Goal: Communication & Community: Answer question/provide support

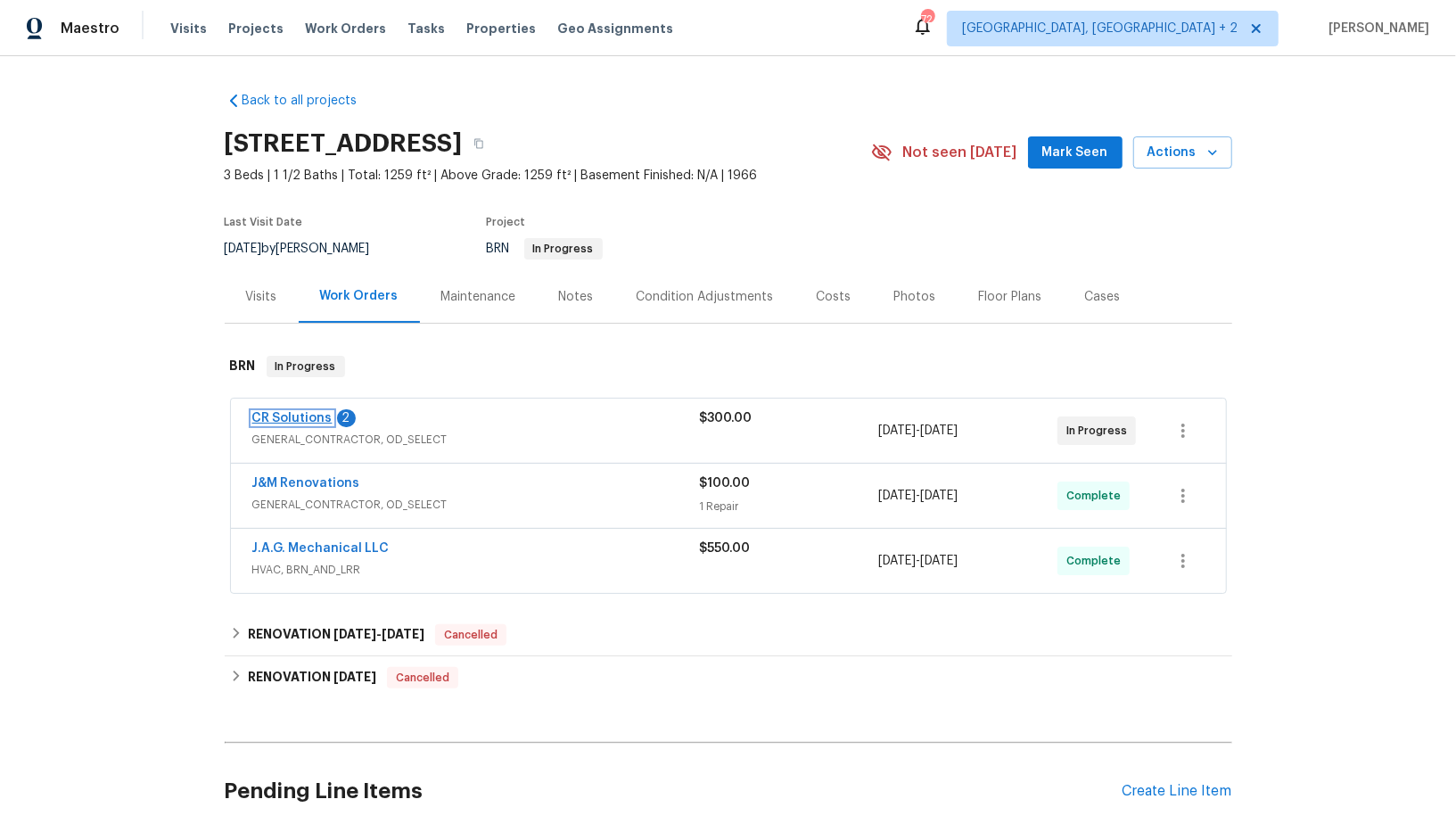
click at [296, 421] on link "CR Solutions" at bounding box center [292, 417] width 80 height 12
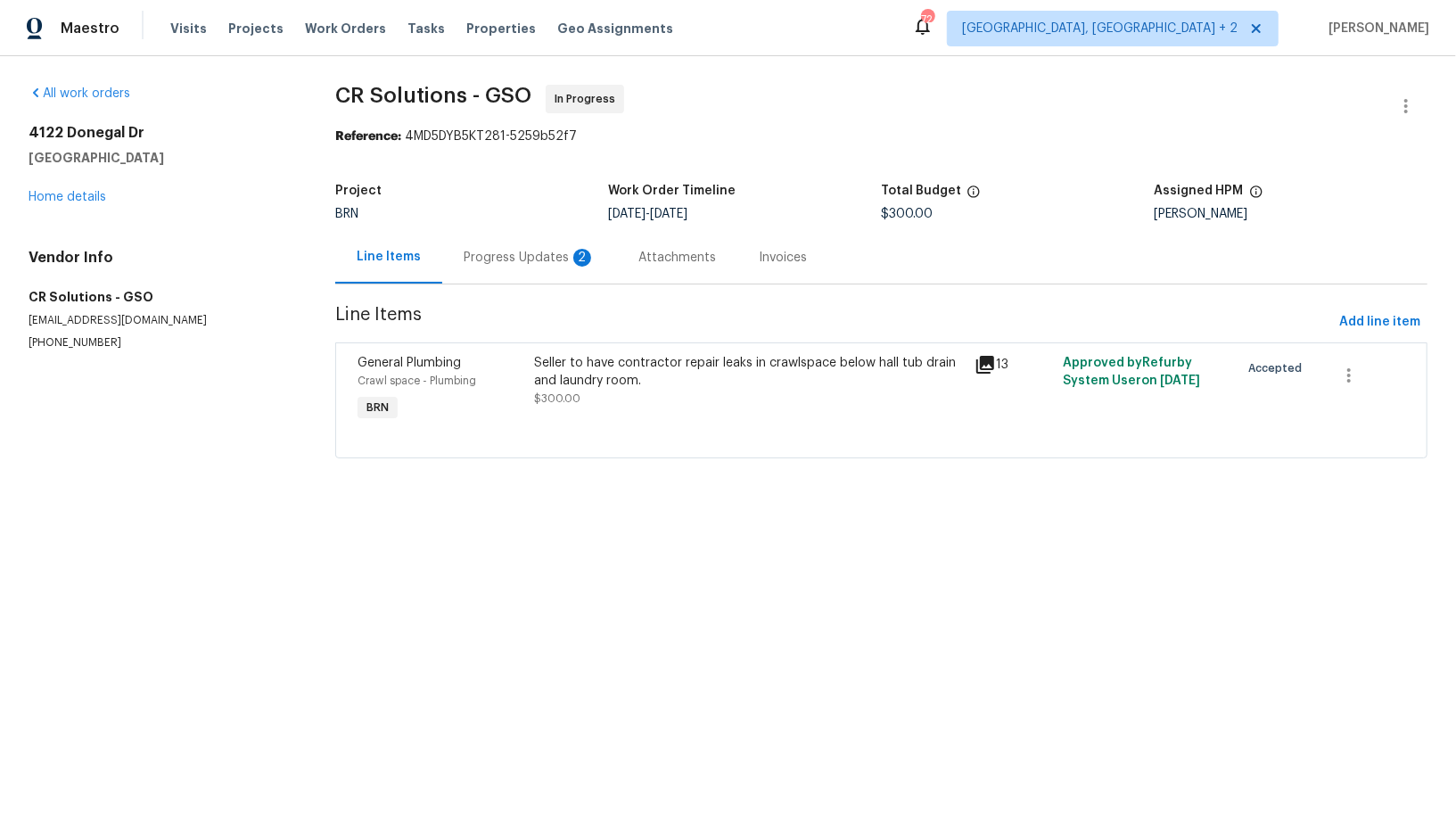
click at [516, 251] on div "Progress Updates 2" at bounding box center [529, 258] width 132 height 18
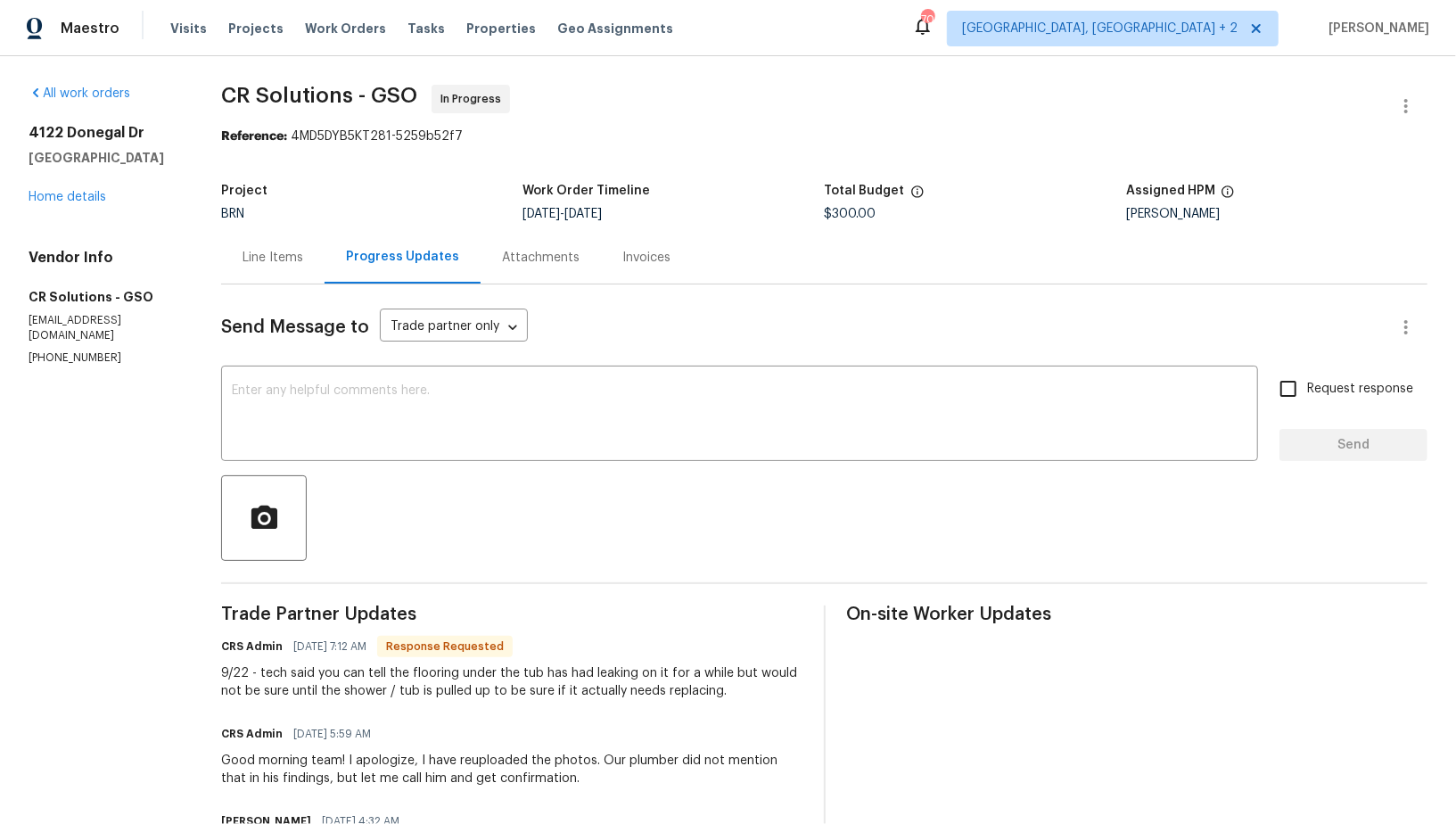
click at [273, 264] on div "Line Items" at bounding box center [273, 258] width 61 height 18
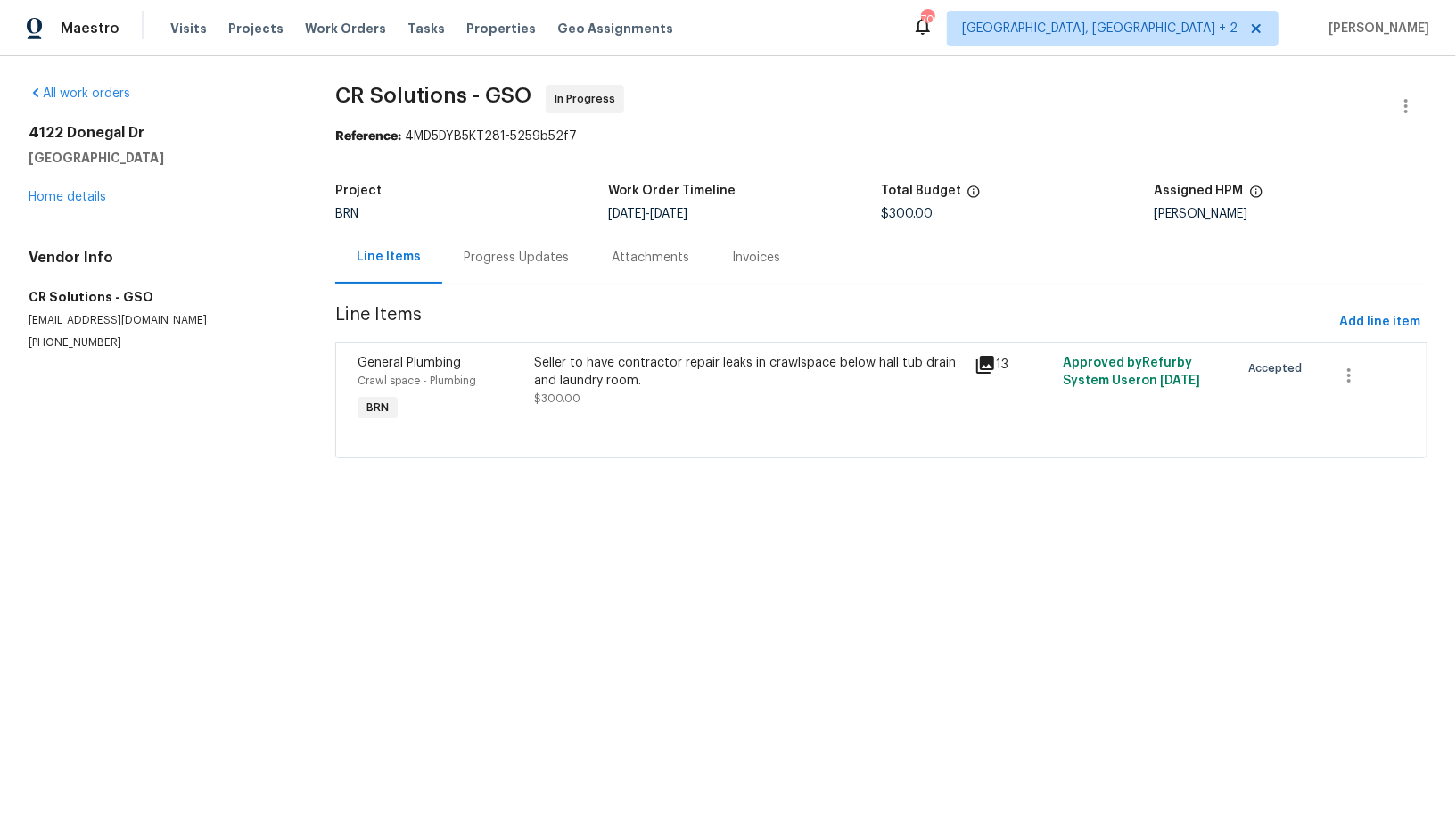
click at [642, 429] on div at bounding box center [881, 435] width 1047 height 22
click at [642, 406] on div "Seller to have contractor repair leaks in crawlspace below hall tub drain and l…" at bounding box center [749, 380] width 431 height 53
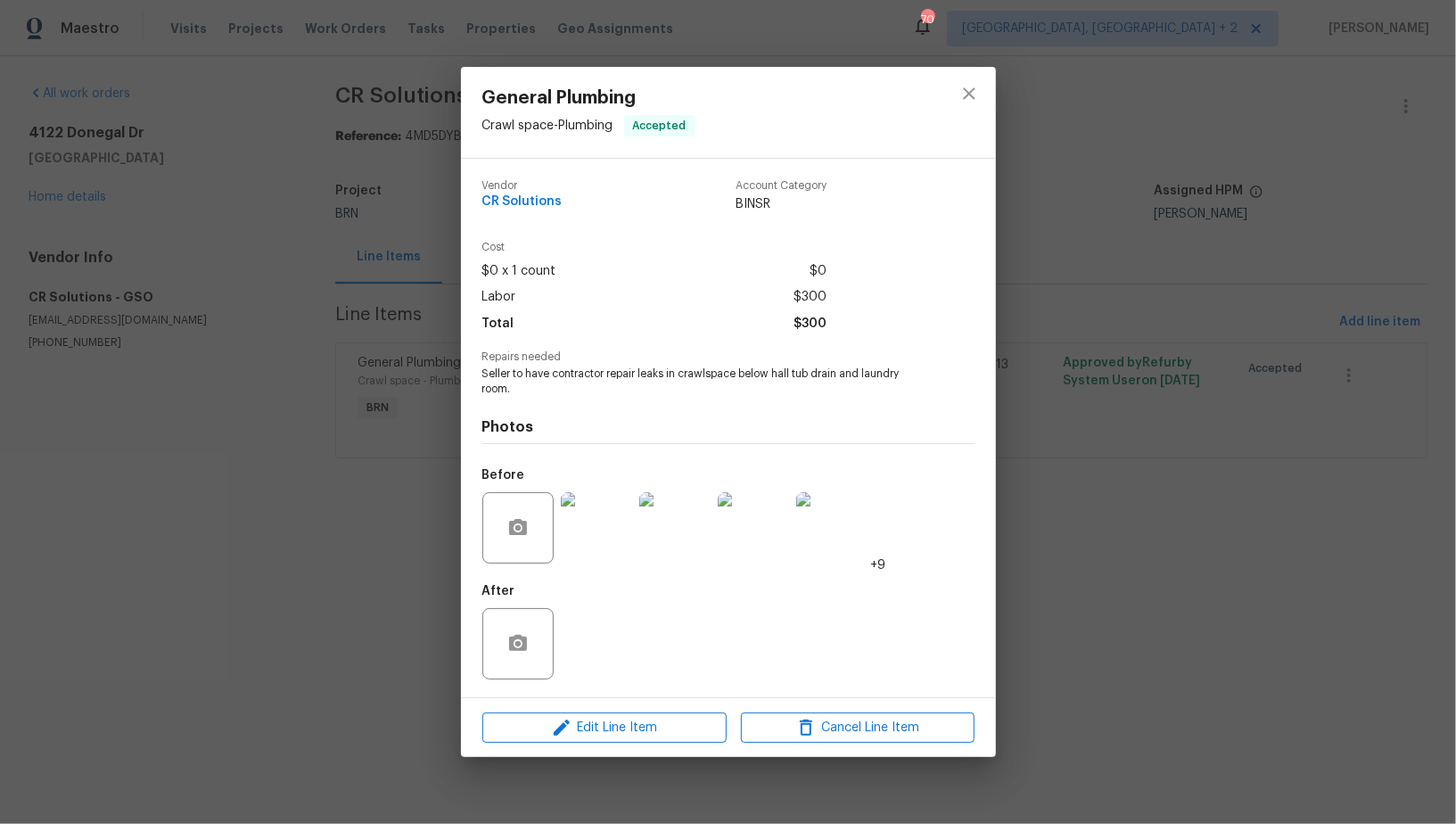
click at [586, 532] on img at bounding box center [596, 527] width 71 height 71
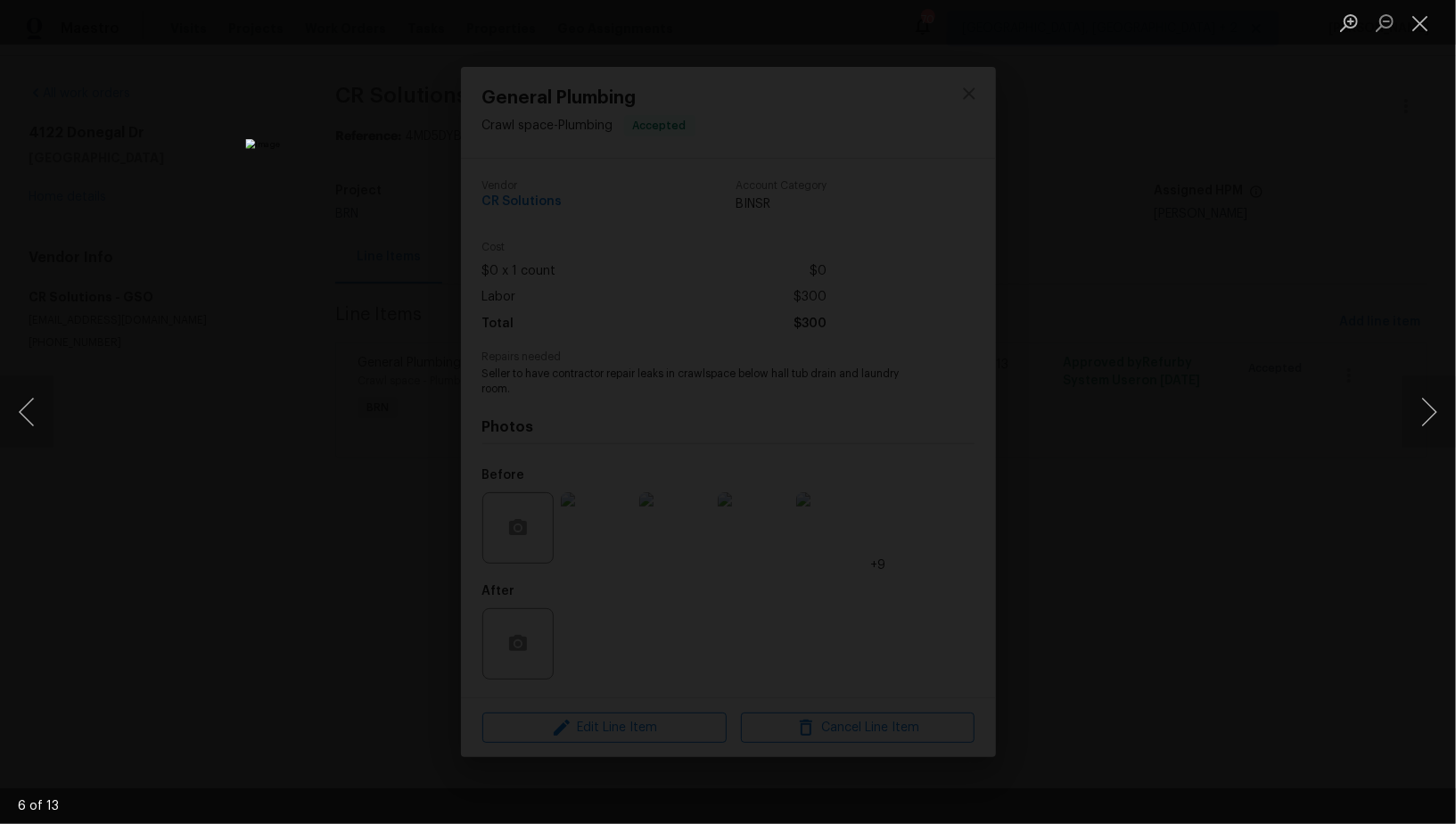
click at [1099, 588] on div "Lightbox" at bounding box center [728, 412] width 1456 height 824
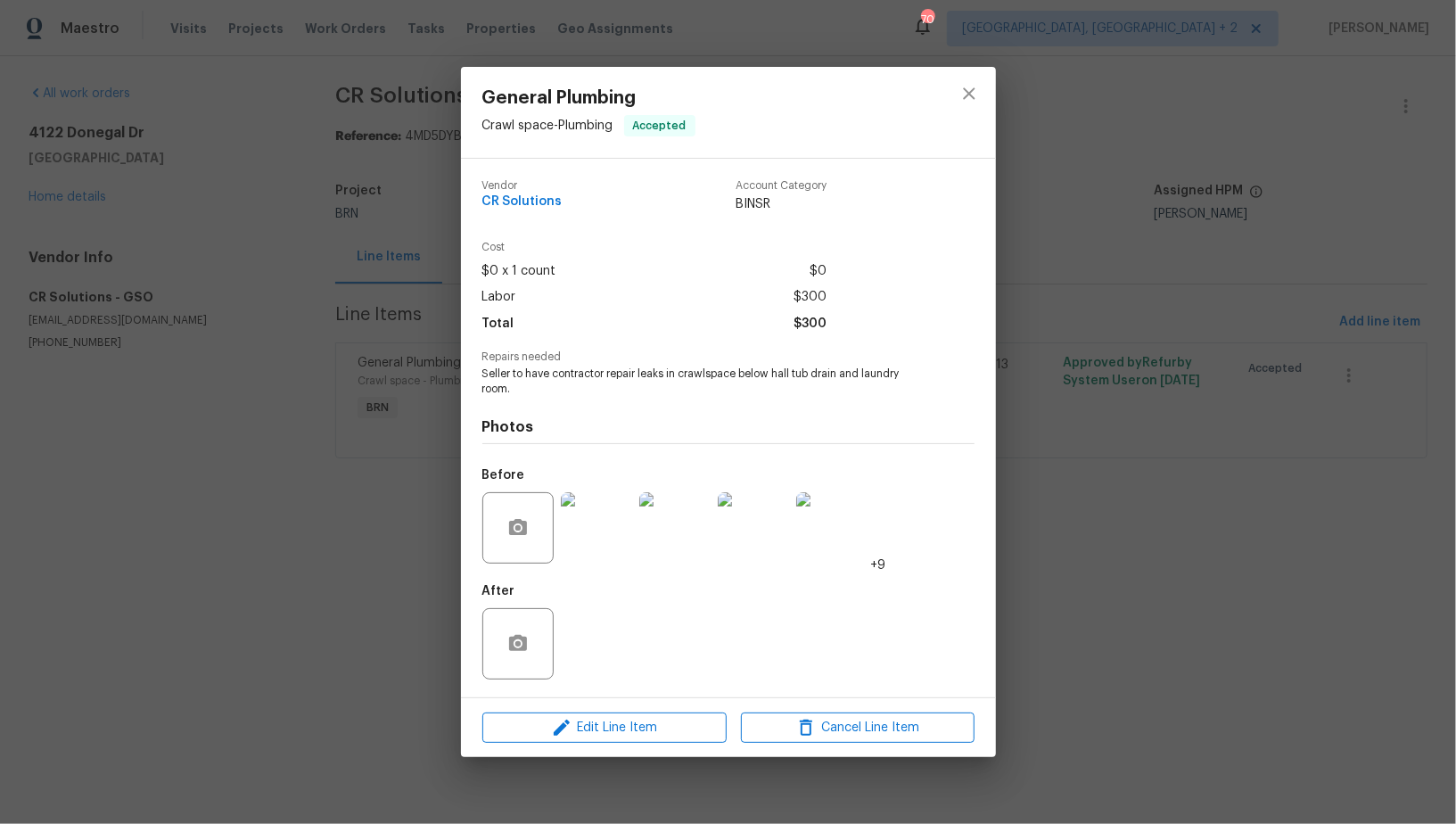
click at [1099, 588] on div "General Plumbing Crawl space - Plumbing Accepted Vendor CR Solutions Account Ca…" at bounding box center [728, 412] width 1456 height 824
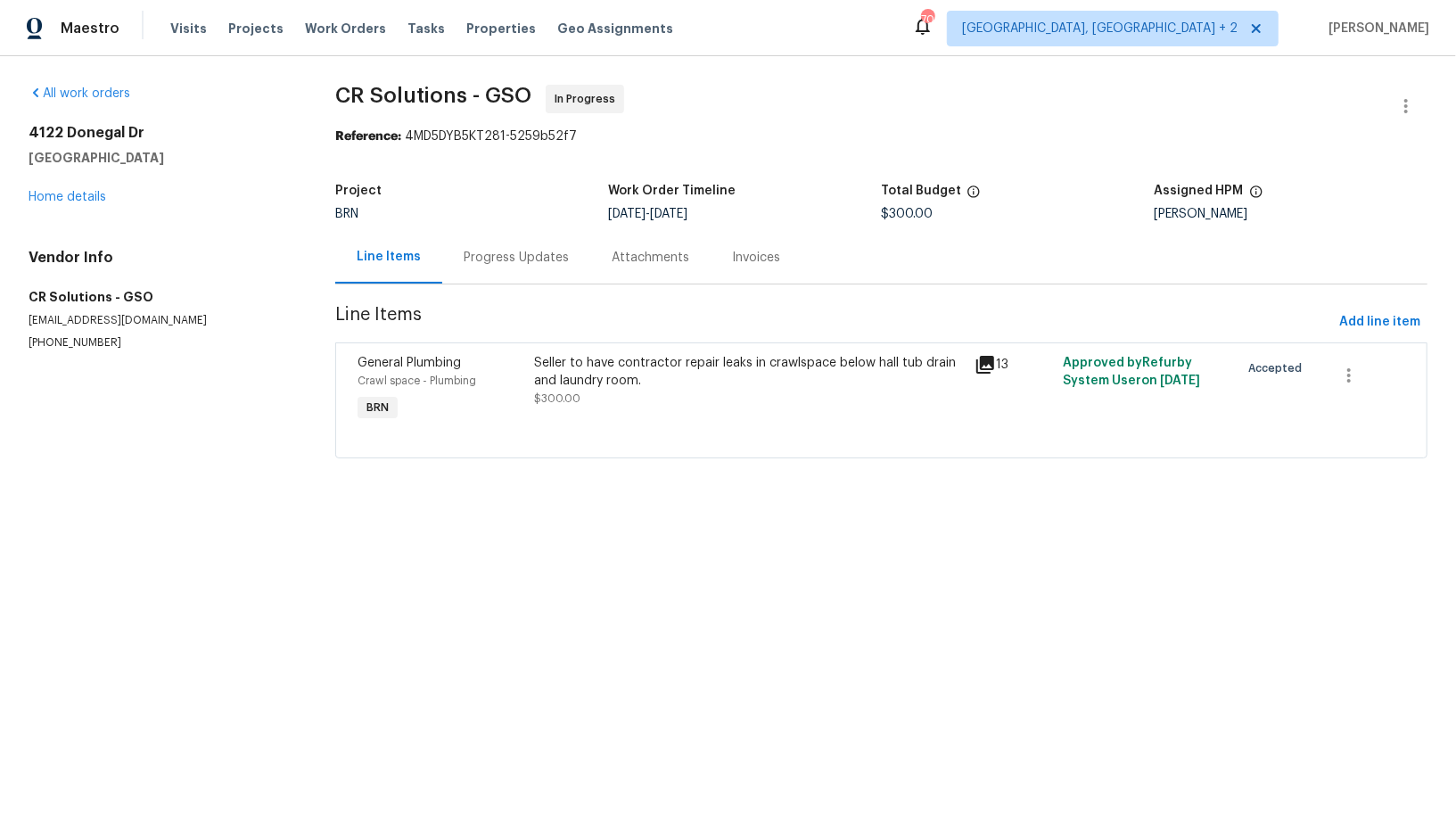
click at [505, 256] on div "Progress Updates" at bounding box center [516, 258] width 105 height 18
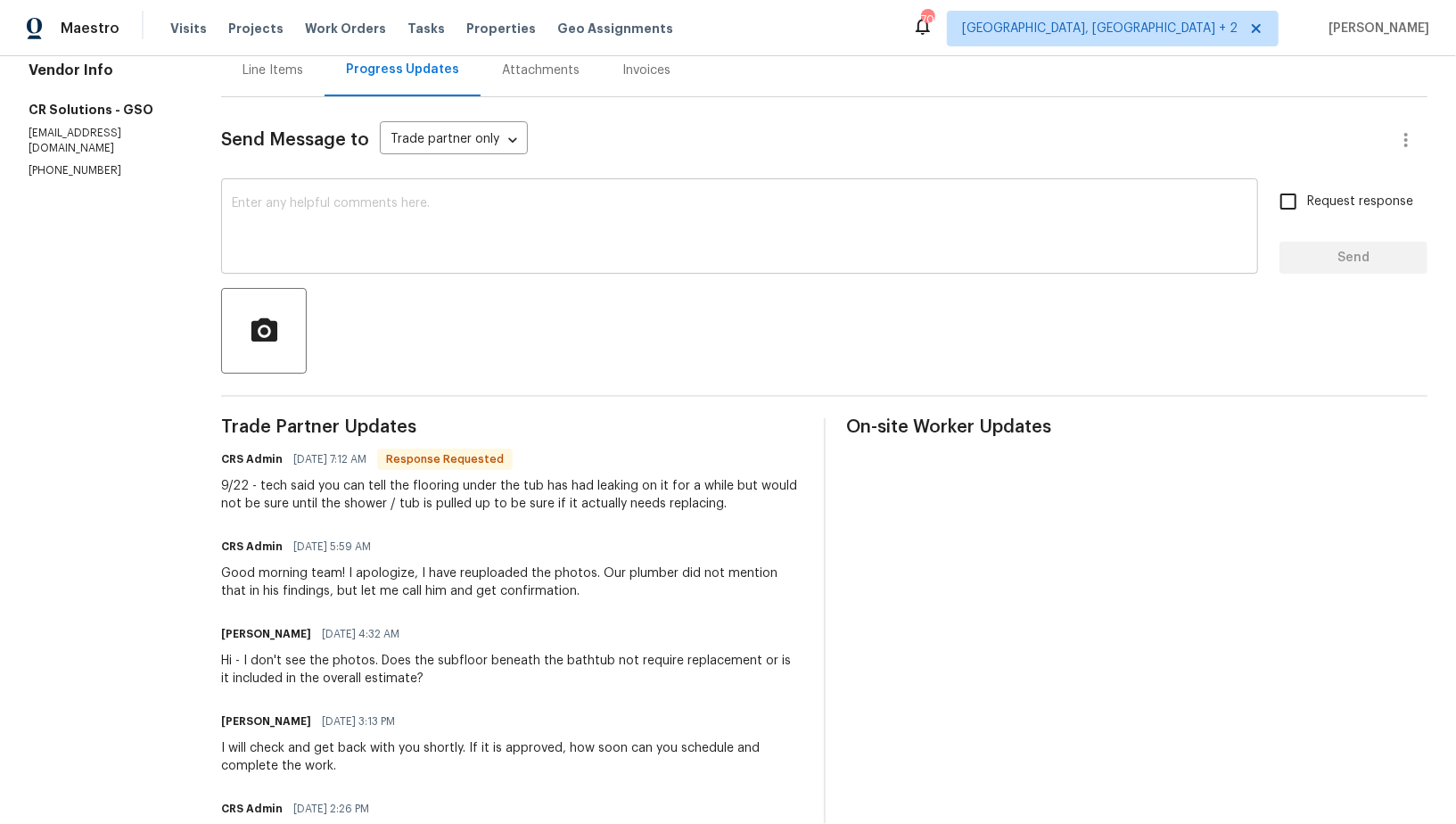
scroll to position [202, 0]
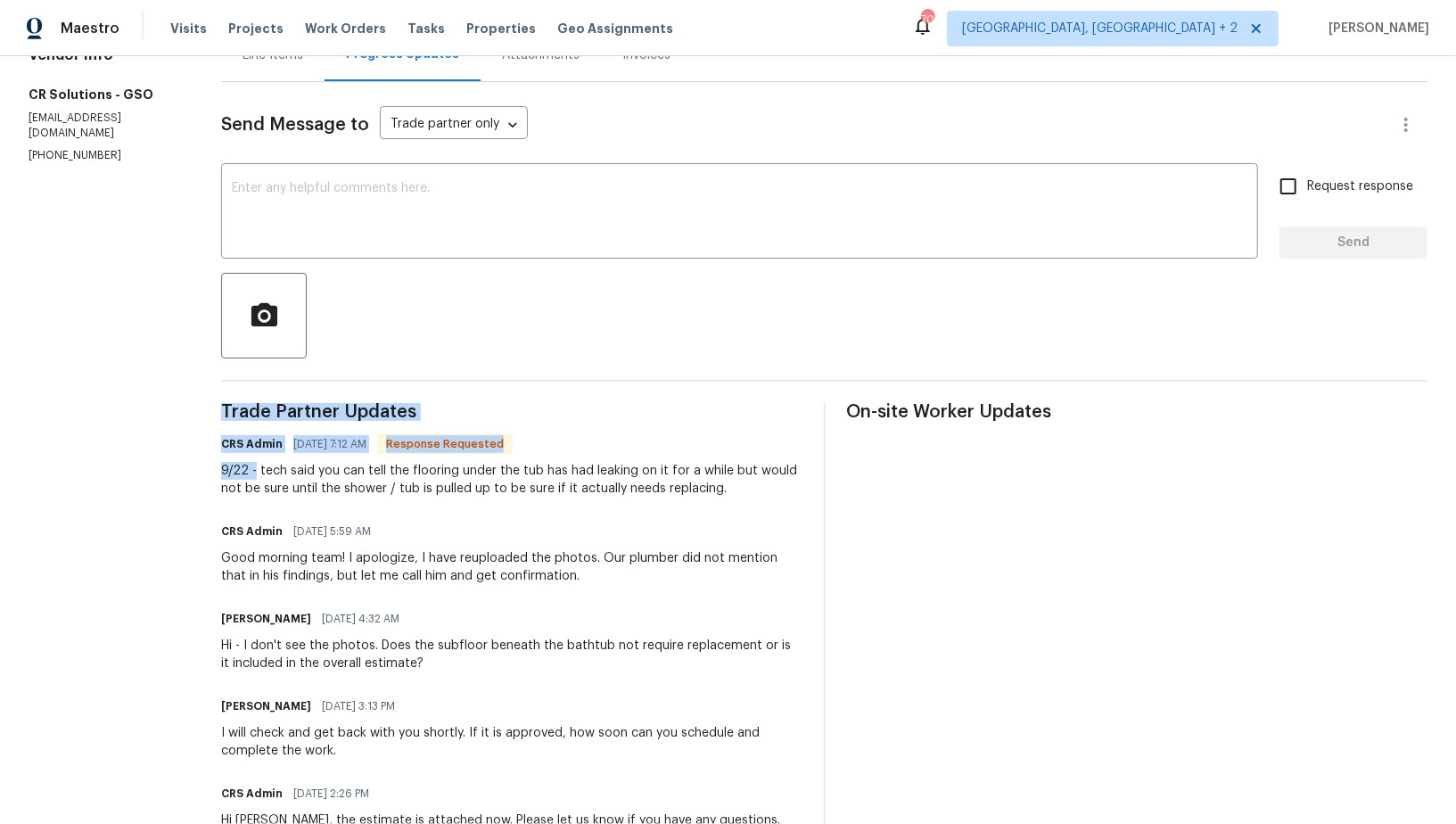
drag, startPoint x: 251, startPoint y: 469, endPoint x: 816, endPoint y: 499, distance: 565.8
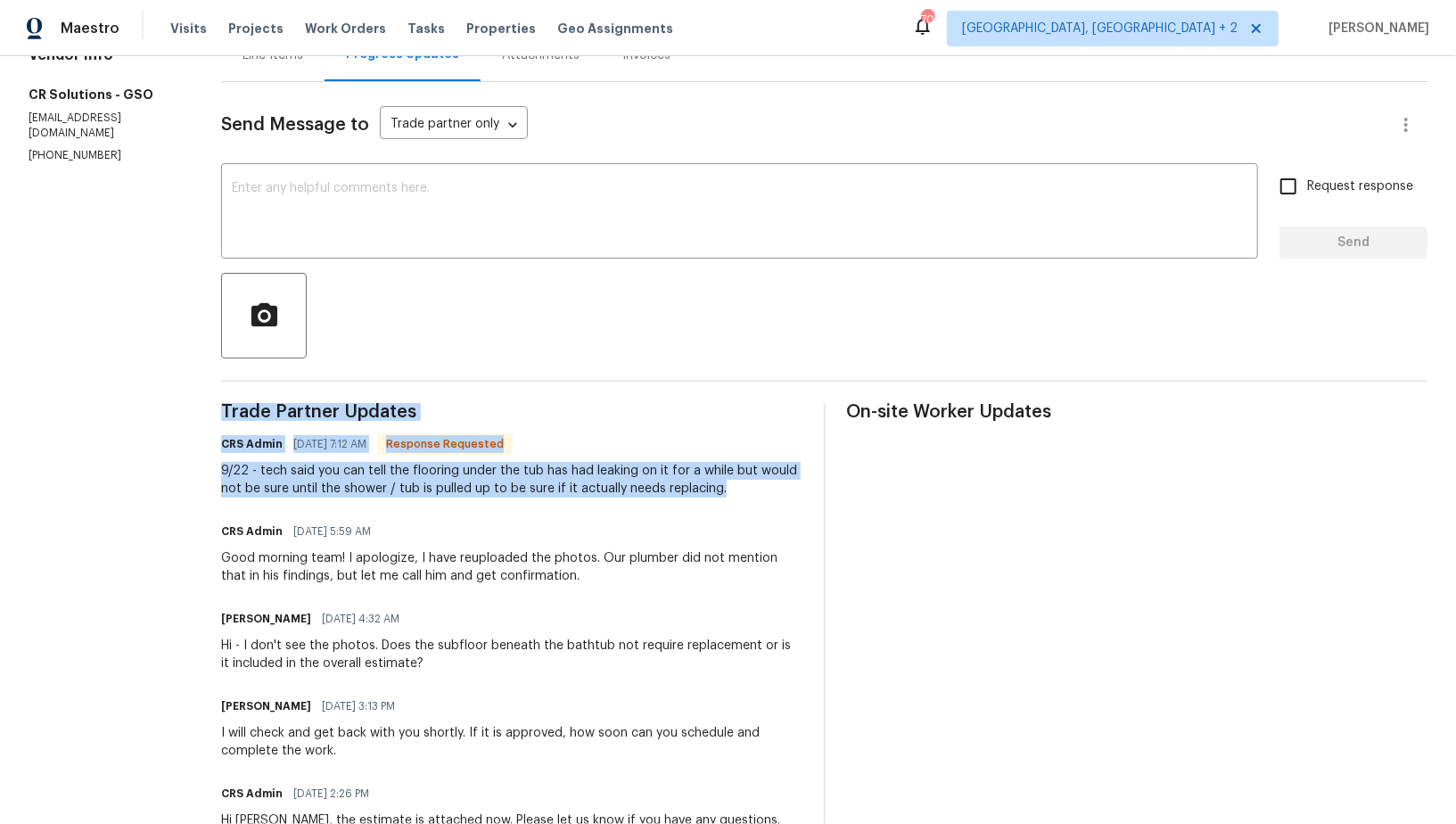
drag, startPoint x: 816, startPoint y: 499, endPoint x: 780, endPoint y: 499, distance: 36.0
drag, startPoint x: 253, startPoint y: 469, endPoint x: 736, endPoint y: 483, distance: 483.2
click at [737, 483] on div "9/22 - tech said you can tell the flooring under the tub has had leaking on it …" at bounding box center [511, 480] width 581 height 36
copy div "tech said you can tell the flooring under the tub has had leaking on it for a w…"
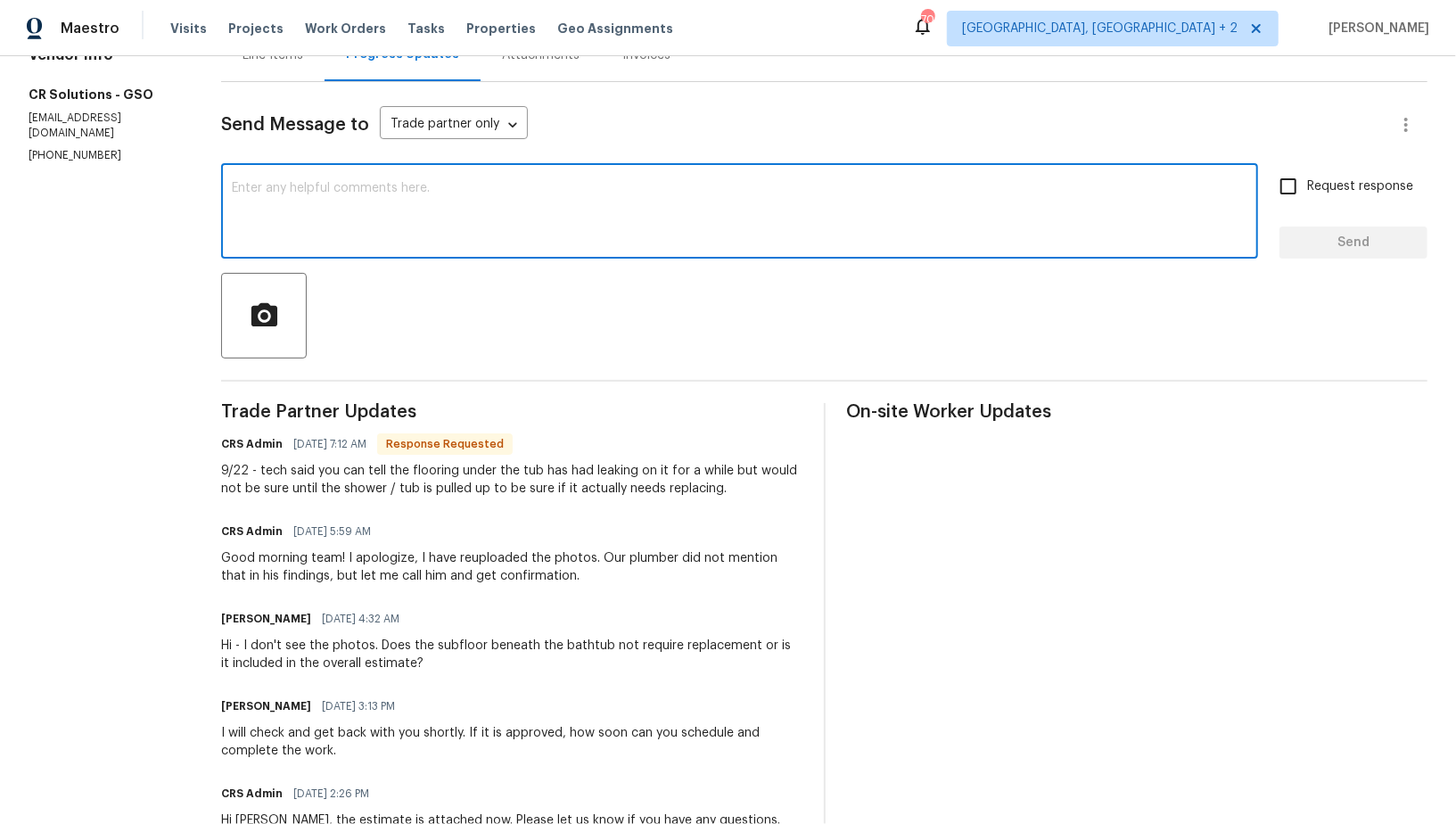
click at [442, 206] on textarea at bounding box center [739, 213] width 1015 height 63
drag, startPoint x: 254, startPoint y: 188, endPoint x: 119, endPoint y: 188, distance: 135.0
click at [119, 188] on div "All work orders 4122 Donegal Dr Greensboro, NC 27406 Home details Vendor Info C…" at bounding box center [728, 734] width 1456 height 1760
click at [414, 205] on textarea "Good Morning! Thanks for" at bounding box center [739, 213] width 1015 height 63
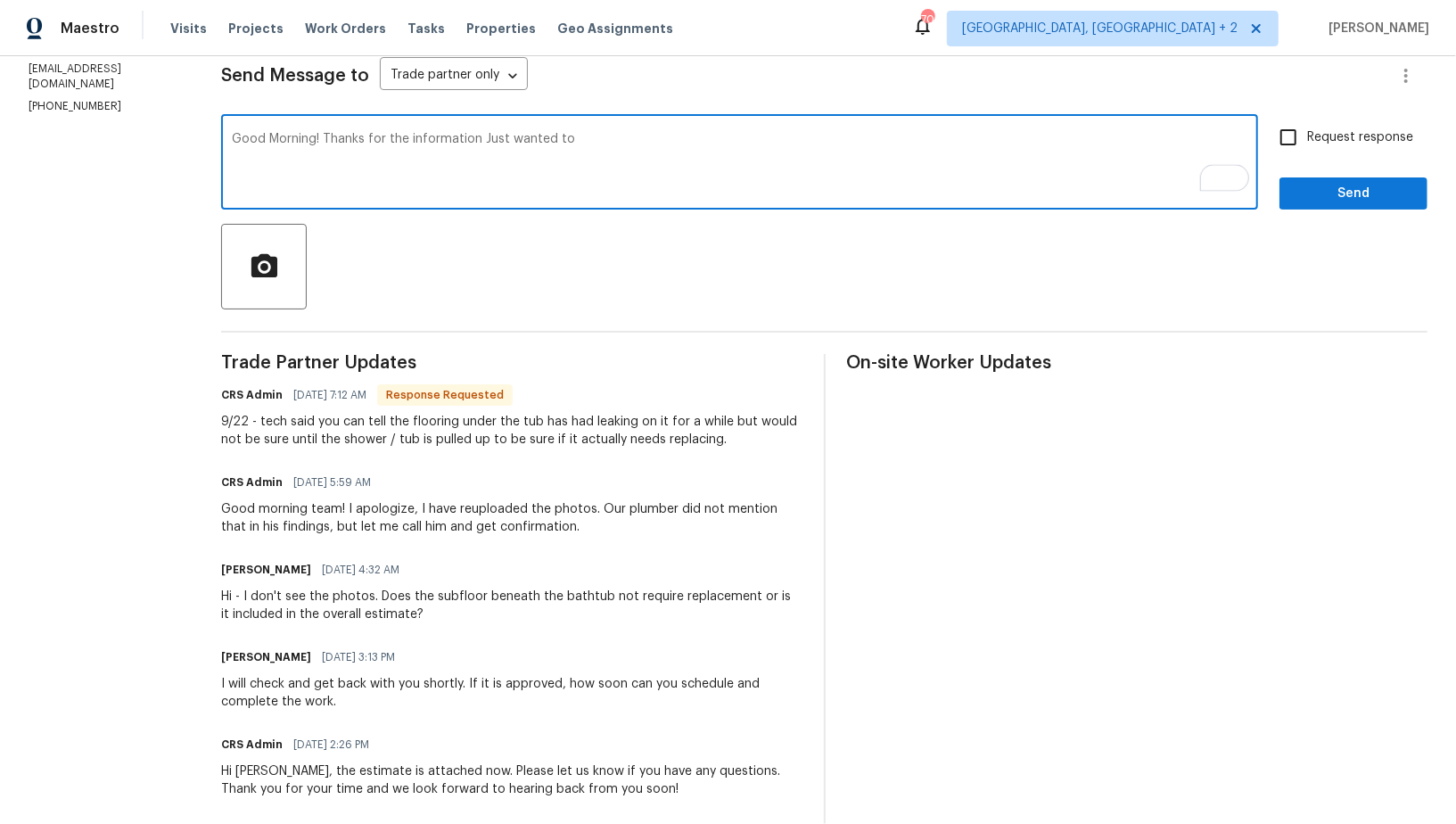
scroll to position [282, 0]
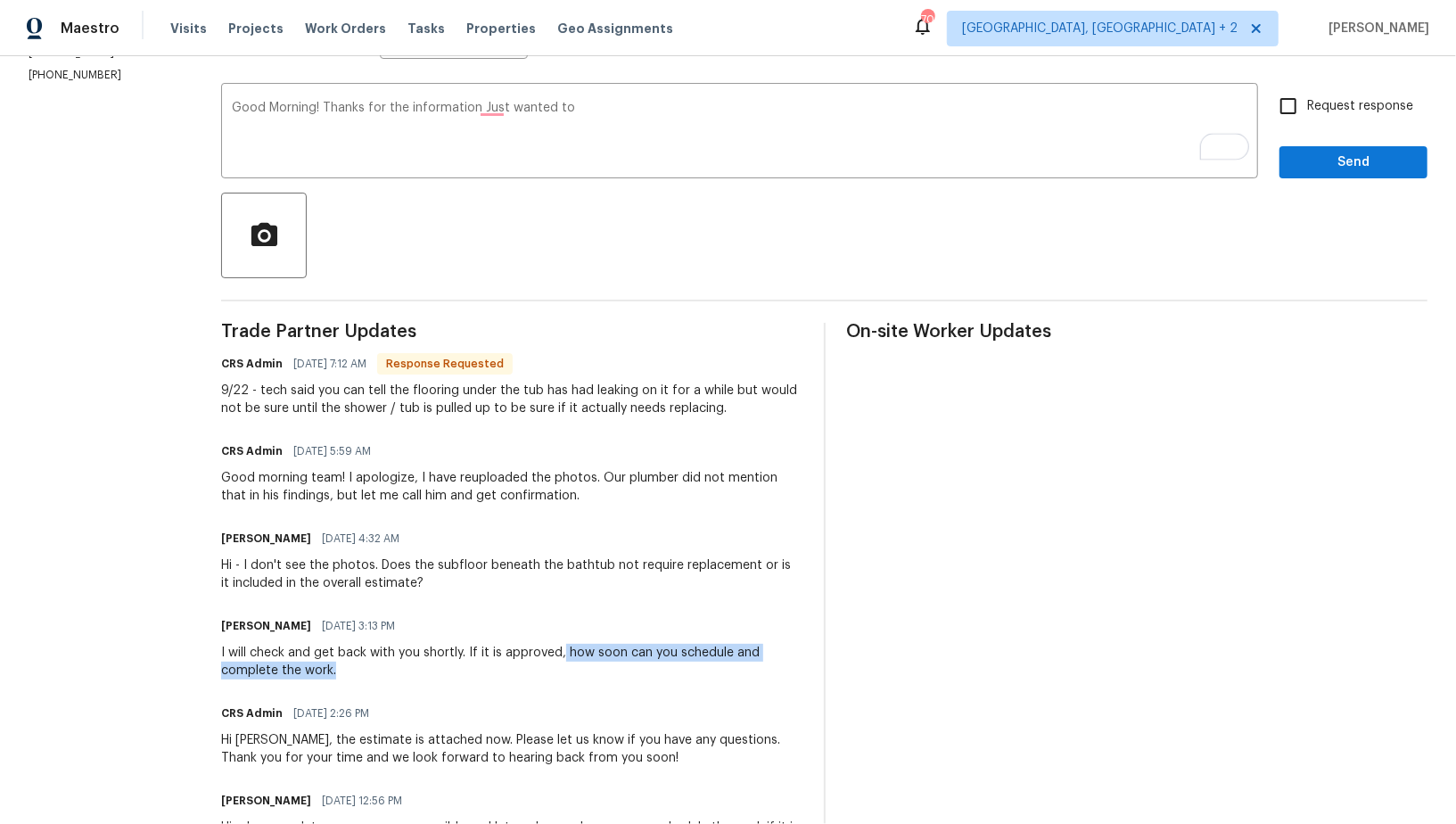
drag, startPoint x: 557, startPoint y: 652, endPoint x: 751, endPoint y: 672, distance: 195.0
click at [751, 672] on div "I will check and get back with you shortly. If it is approved, how soon can you…" at bounding box center [511, 661] width 581 height 36
copy div "how soon can you schedule and complete the work."
click at [583, 120] on textarea "Good Morning! Thanks for the information Just wanted to" at bounding box center [739, 133] width 1015 height 63
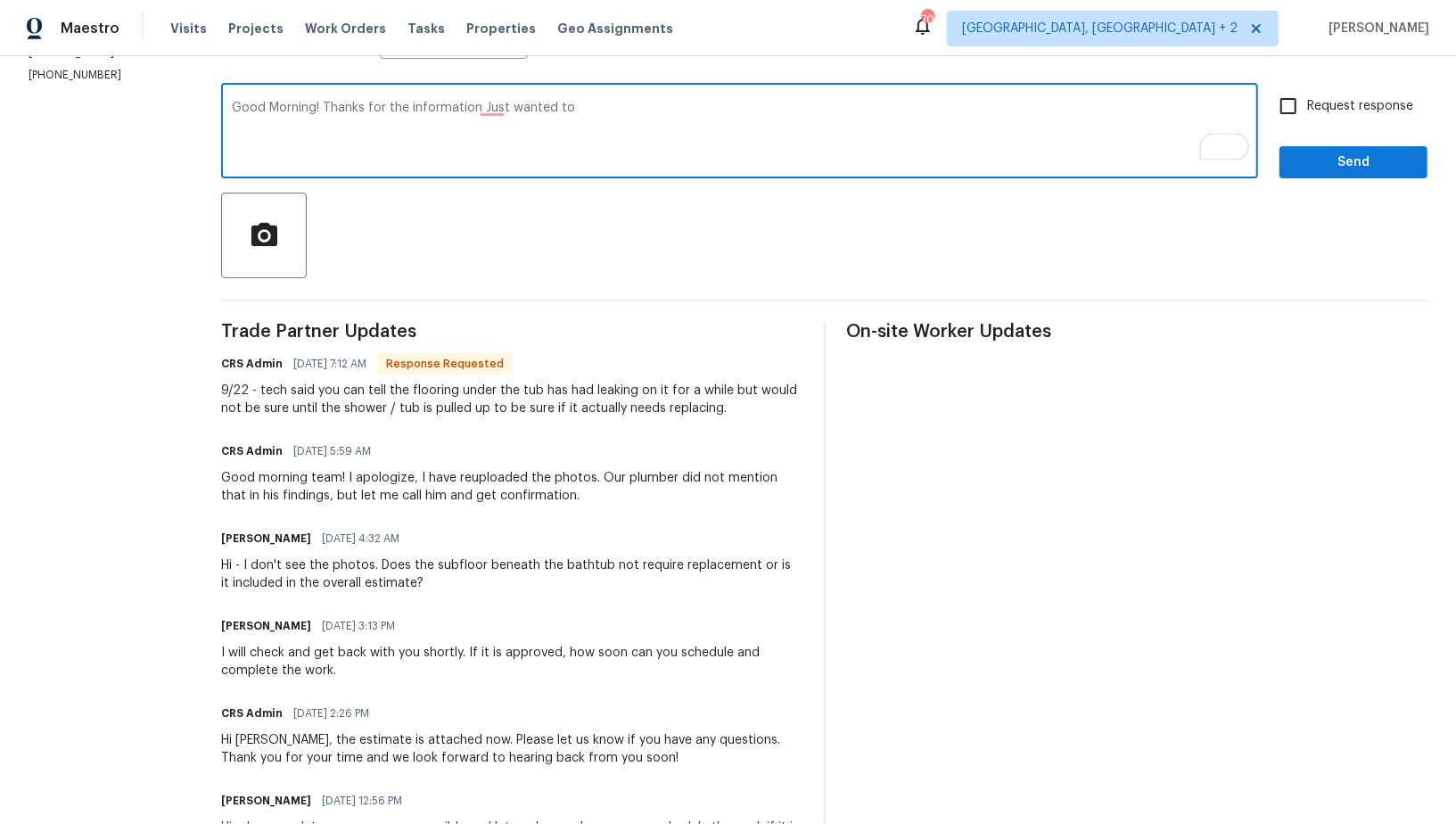
paste textarea "how soon can you schedule and complete the work."
click at [474, 109] on textarea "Good Morning! Thanks for the information Just wanted to how soon can you schedu…" at bounding box center [739, 133] width 1015 height 63
click at [572, 107] on textarea "Good Morning! Thanks for the information! Just wanted to how soon can you sched…" at bounding box center [739, 133] width 1015 height 63
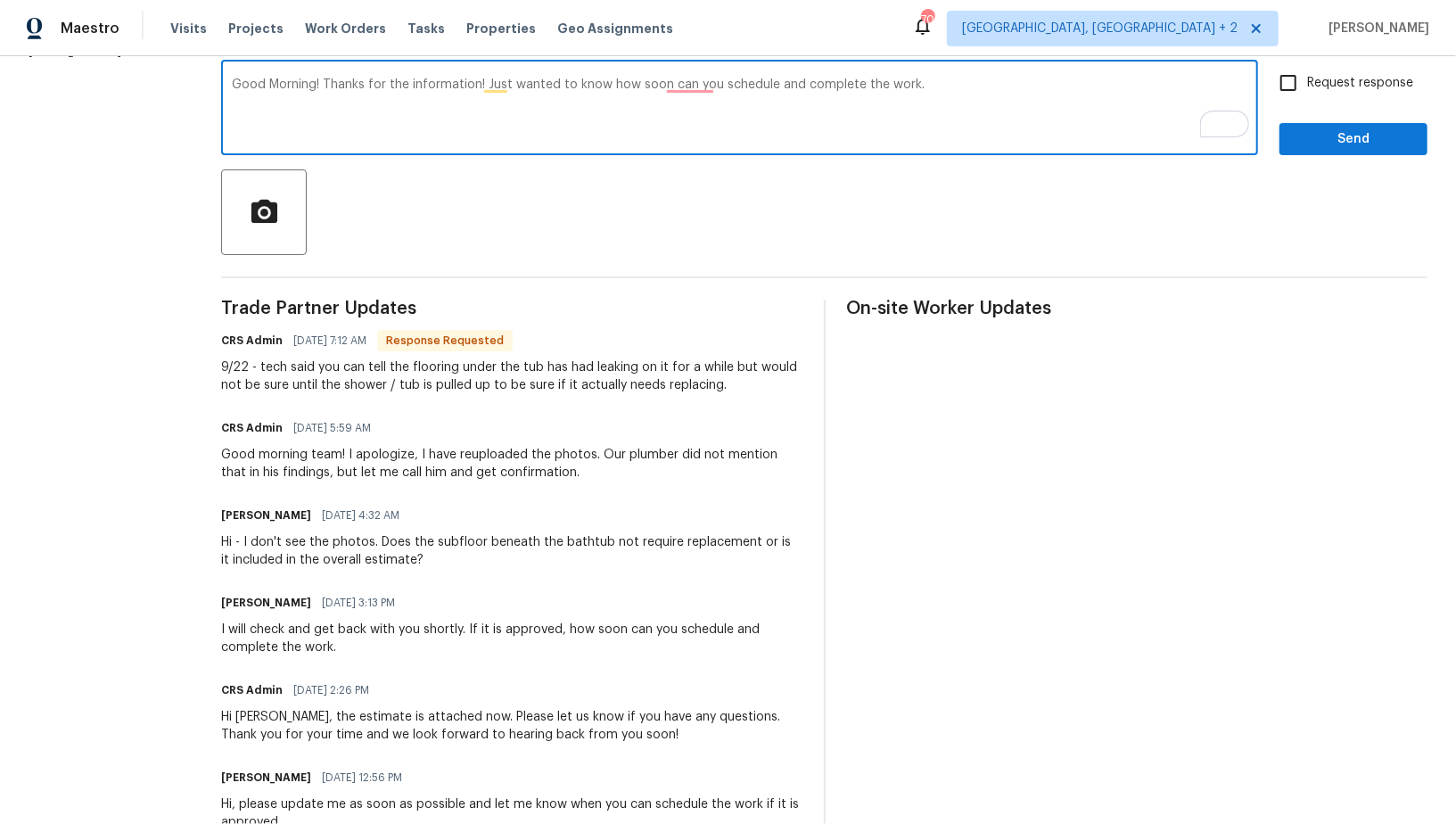
scroll to position [315, 0]
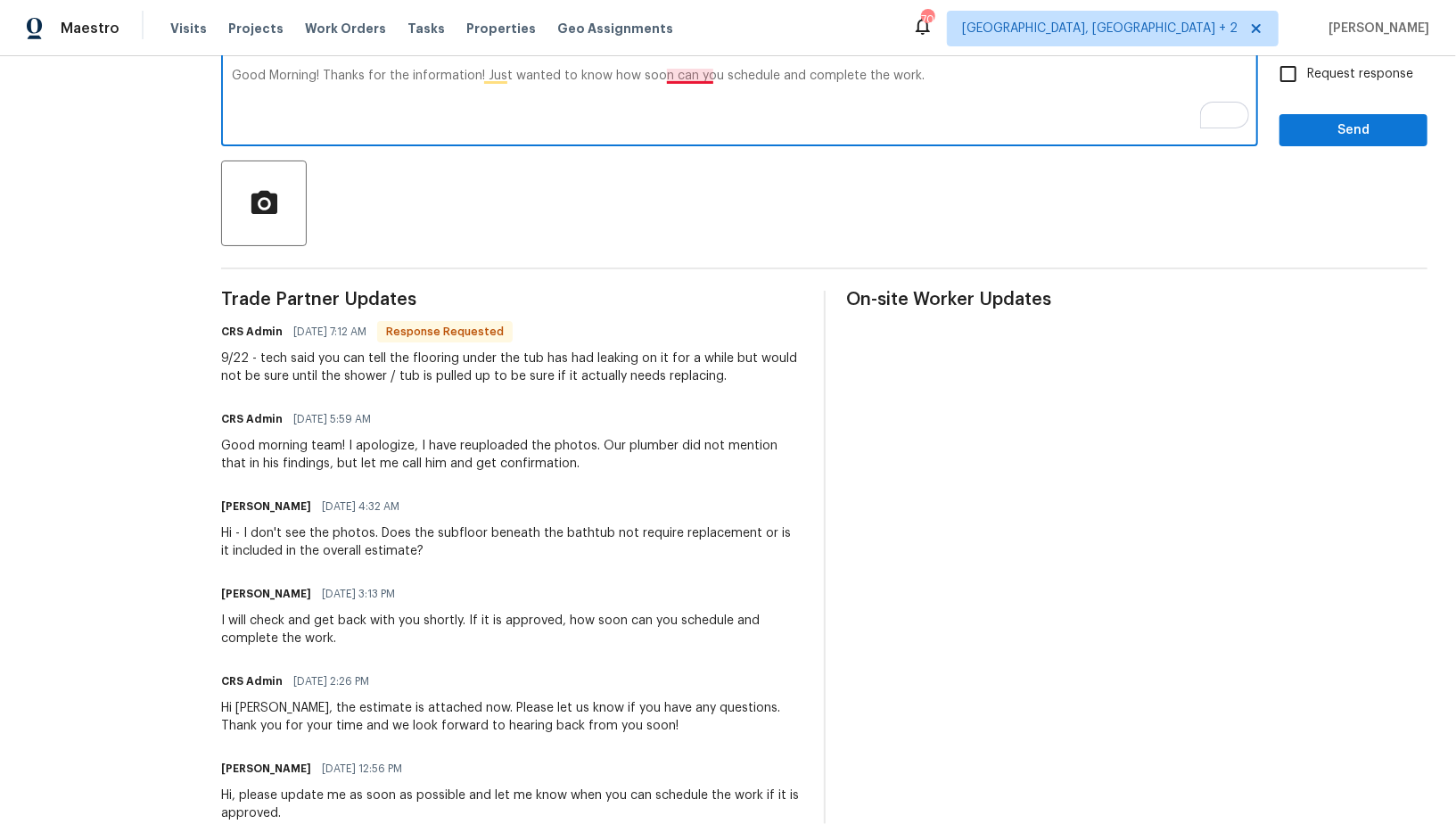
click at [686, 77] on textarea "Good Morning! Thanks for the information! Just wanted to know how soon can you …" at bounding box center [739, 101] width 1015 height 63
click at [927, 78] on textarea "Good Morning! Thanks for the information! Just wanted to know how soon you can …" at bounding box center [739, 101] width 1015 height 63
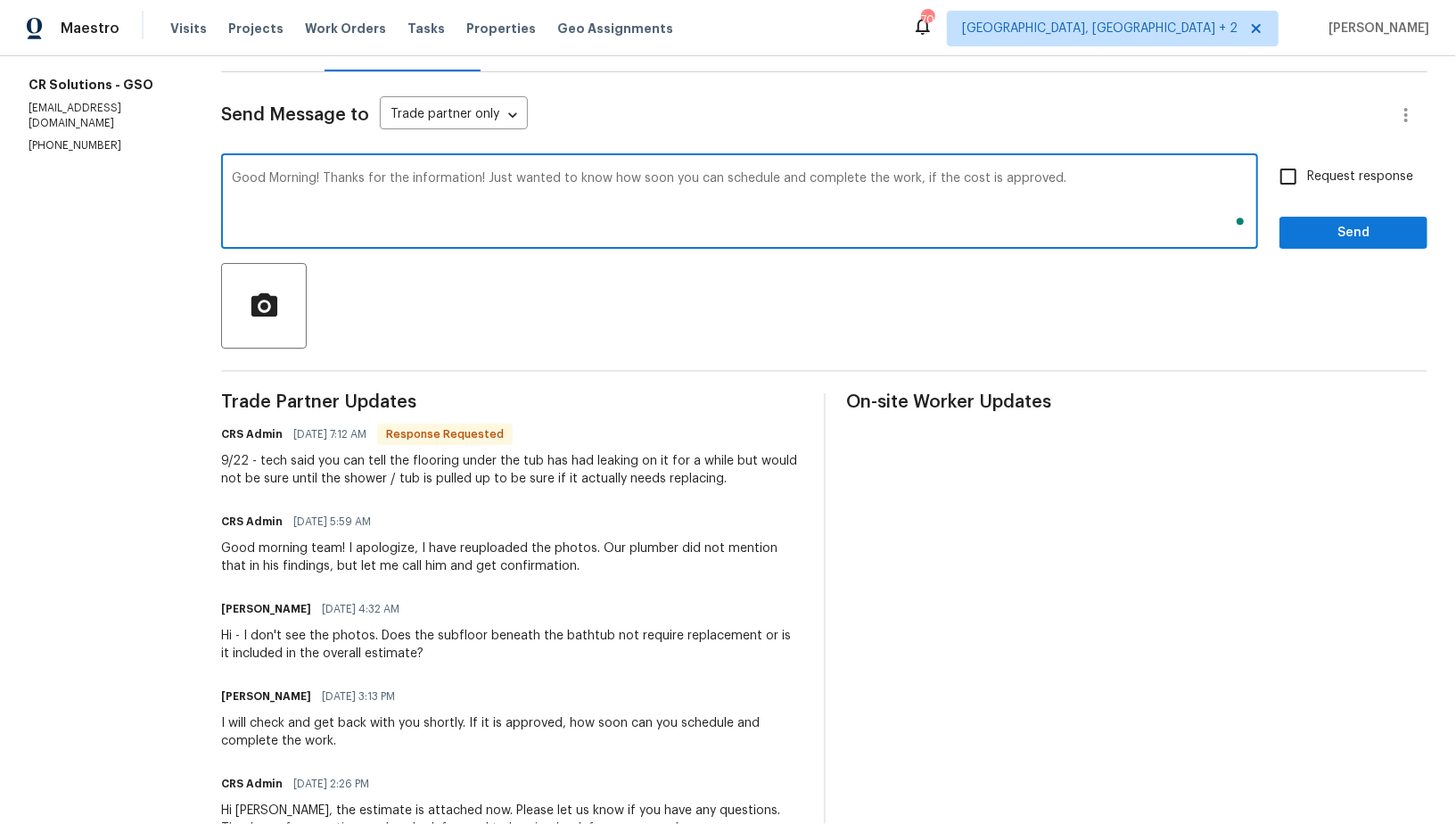
scroll to position [154, 0]
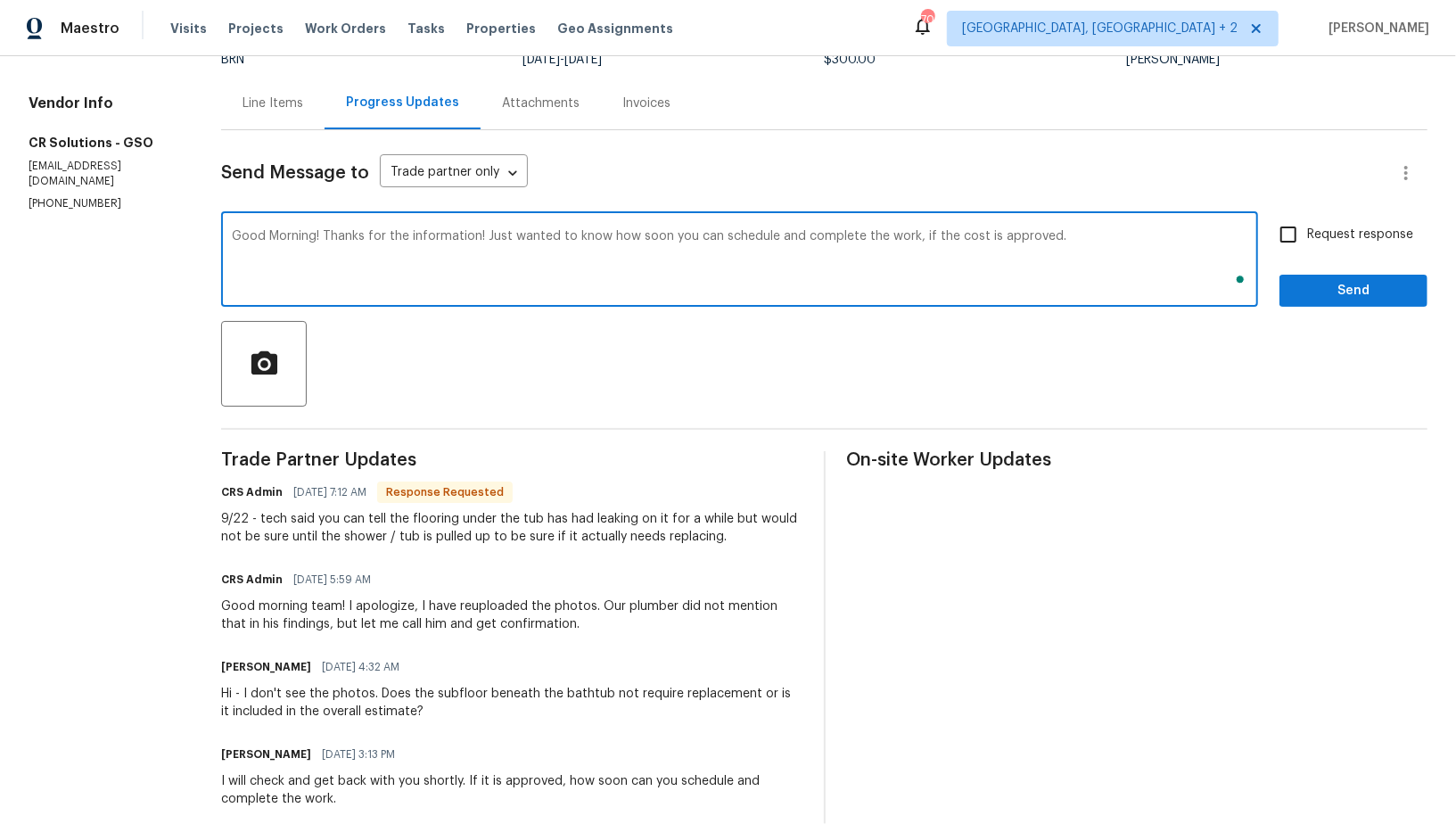
type textarea "Good Morning! Thanks for the information! Just wanted to know how soon you can …"
click at [1289, 239] on input "Request response" at bounding box center [1288, 234] width 37 height 37
checkbox input "true"
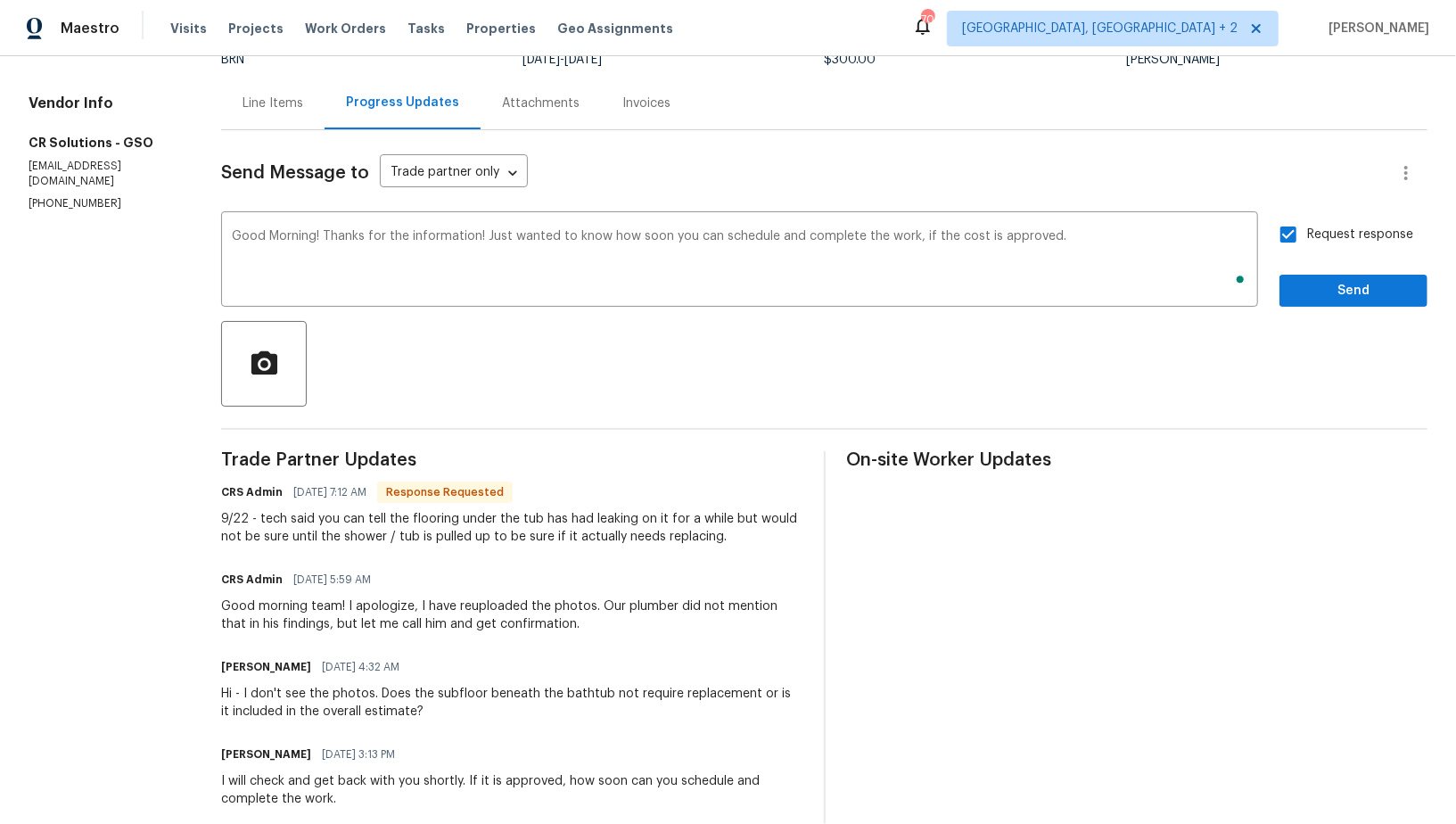
click at [1312, 268] on div "Request response Send" at bounding box center [1353, 261] width 148 height 91
click at [1312, 287] on span "Send" at bounding box center [1353, 291] width 120 height 22
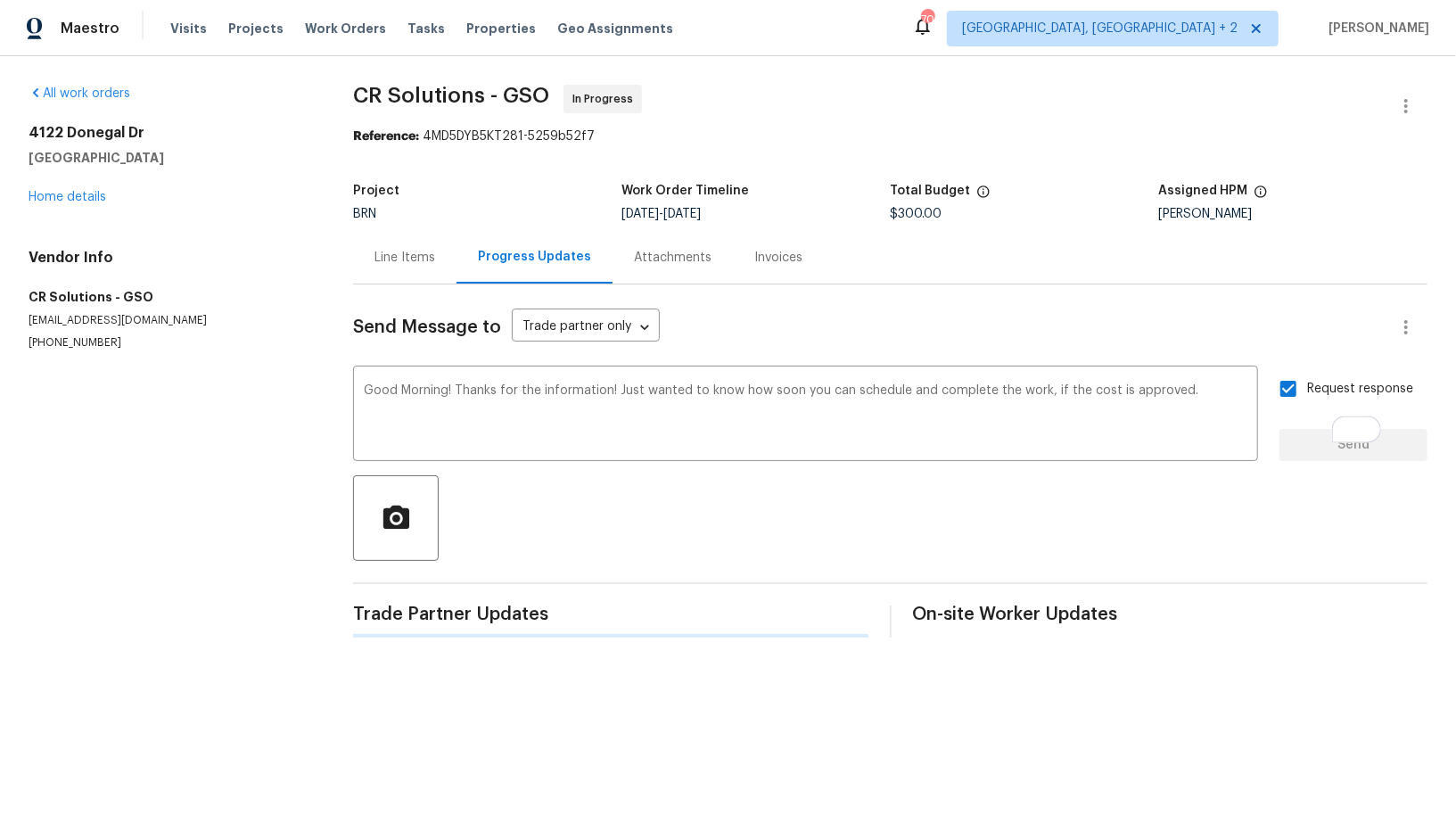
scroll to position [0, 0]
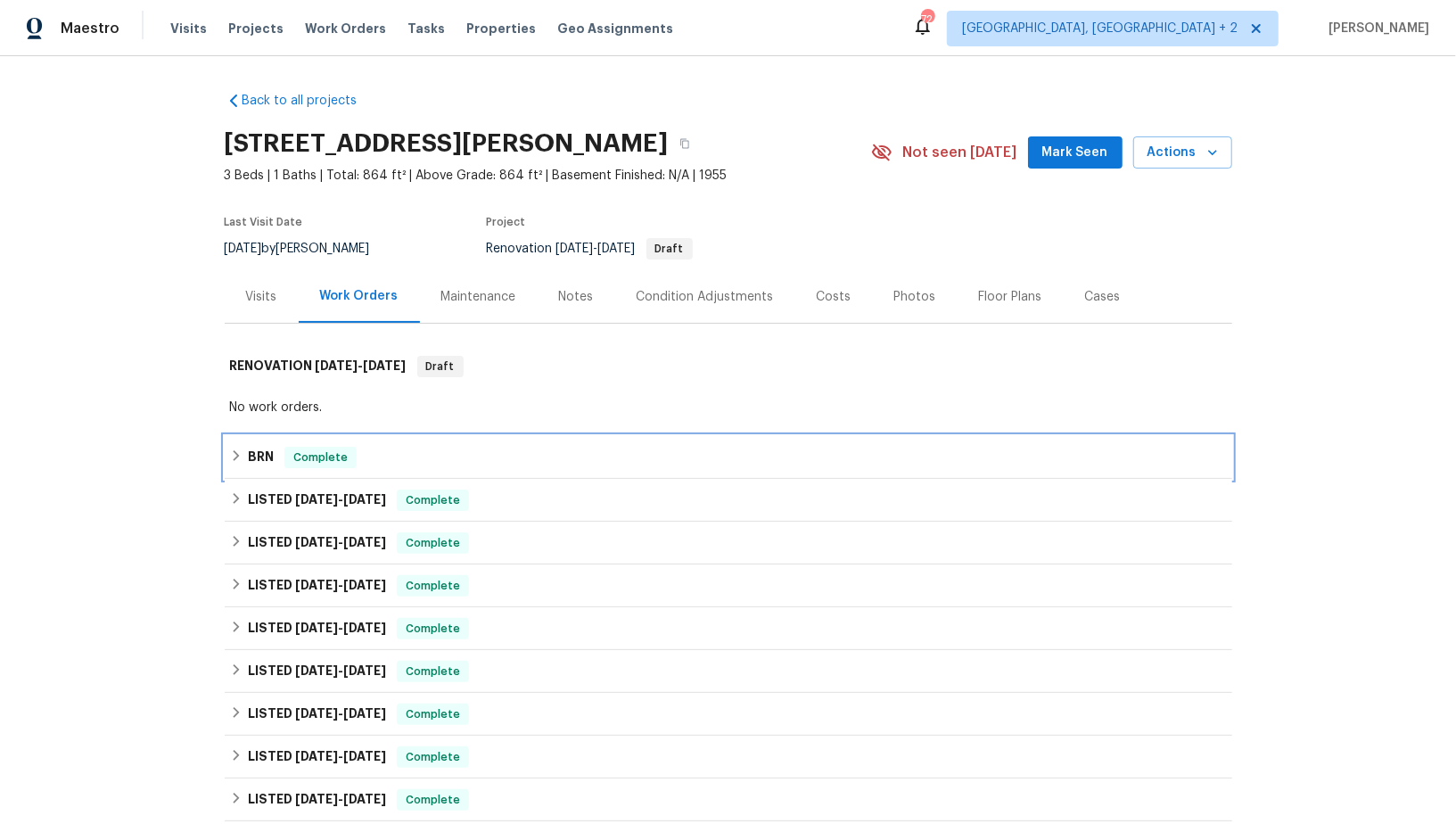
click at [280, 447] on div "BRN Complete" at bounding box center [728, 457] width 997 height 22
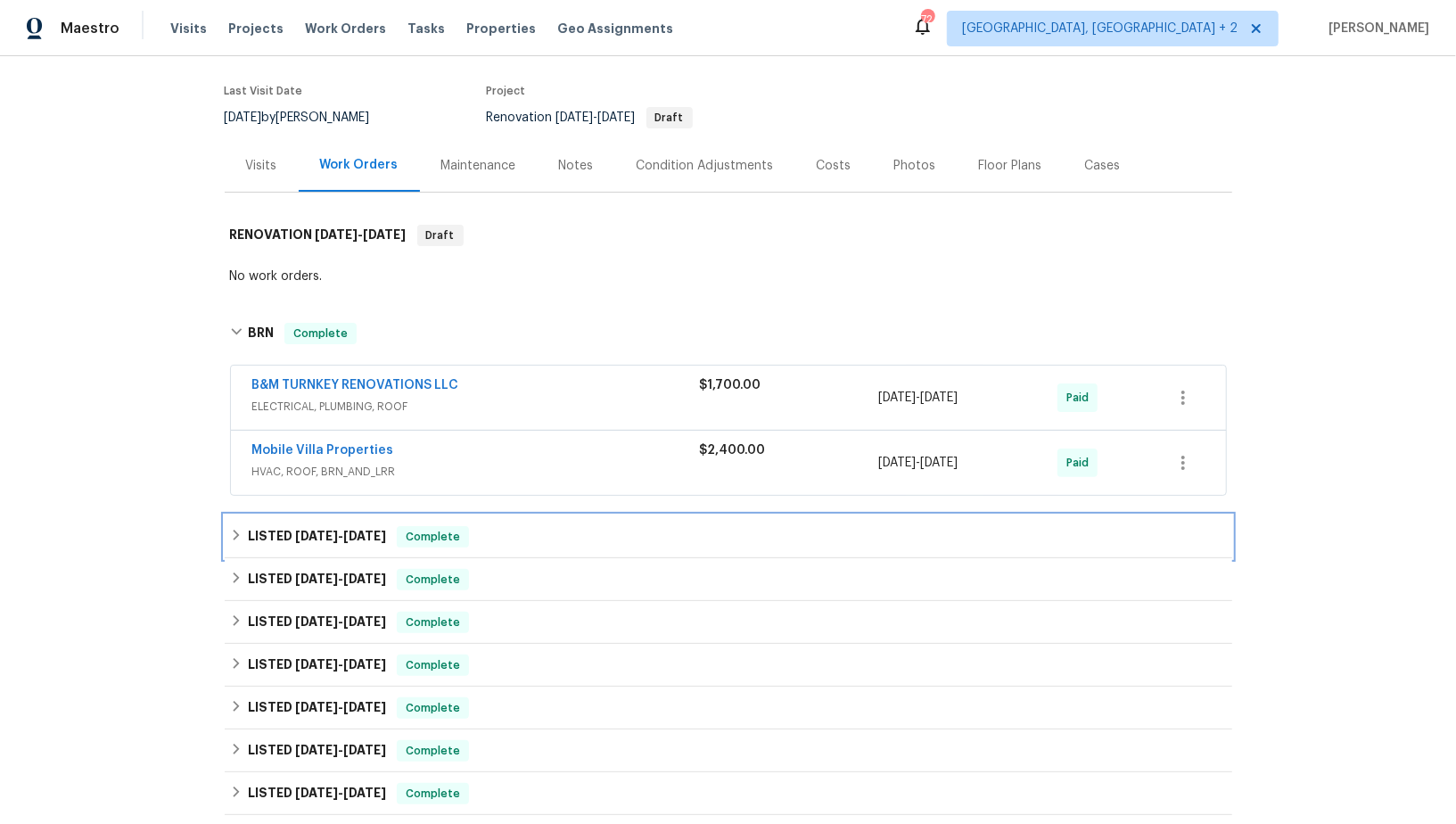
click at [245, 527] on div "LISTED 5/7/25 - 6/20/25 Complete" at bounding box center [728, 536] width 997 height 22
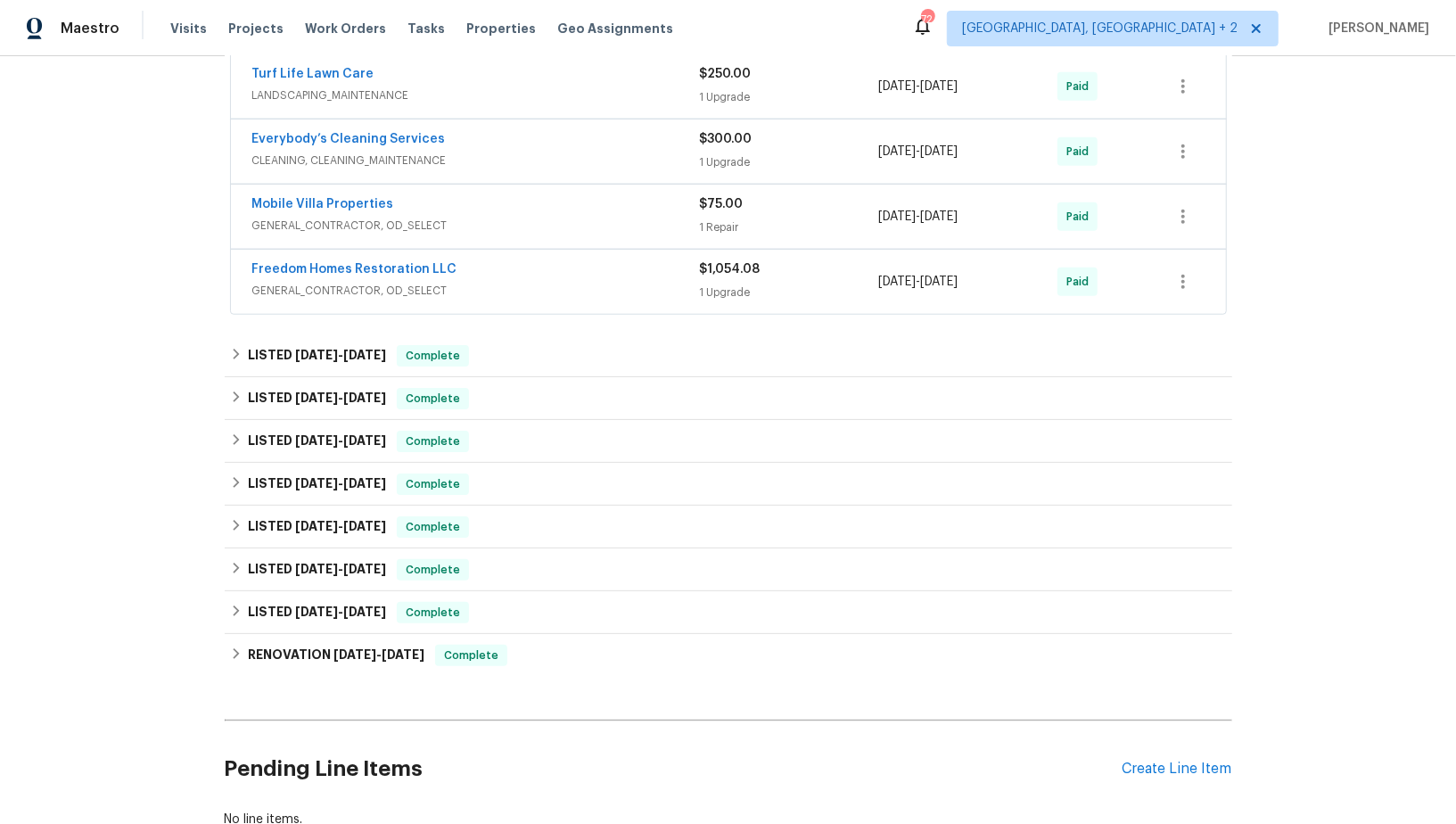
scroll to position [918, 0]
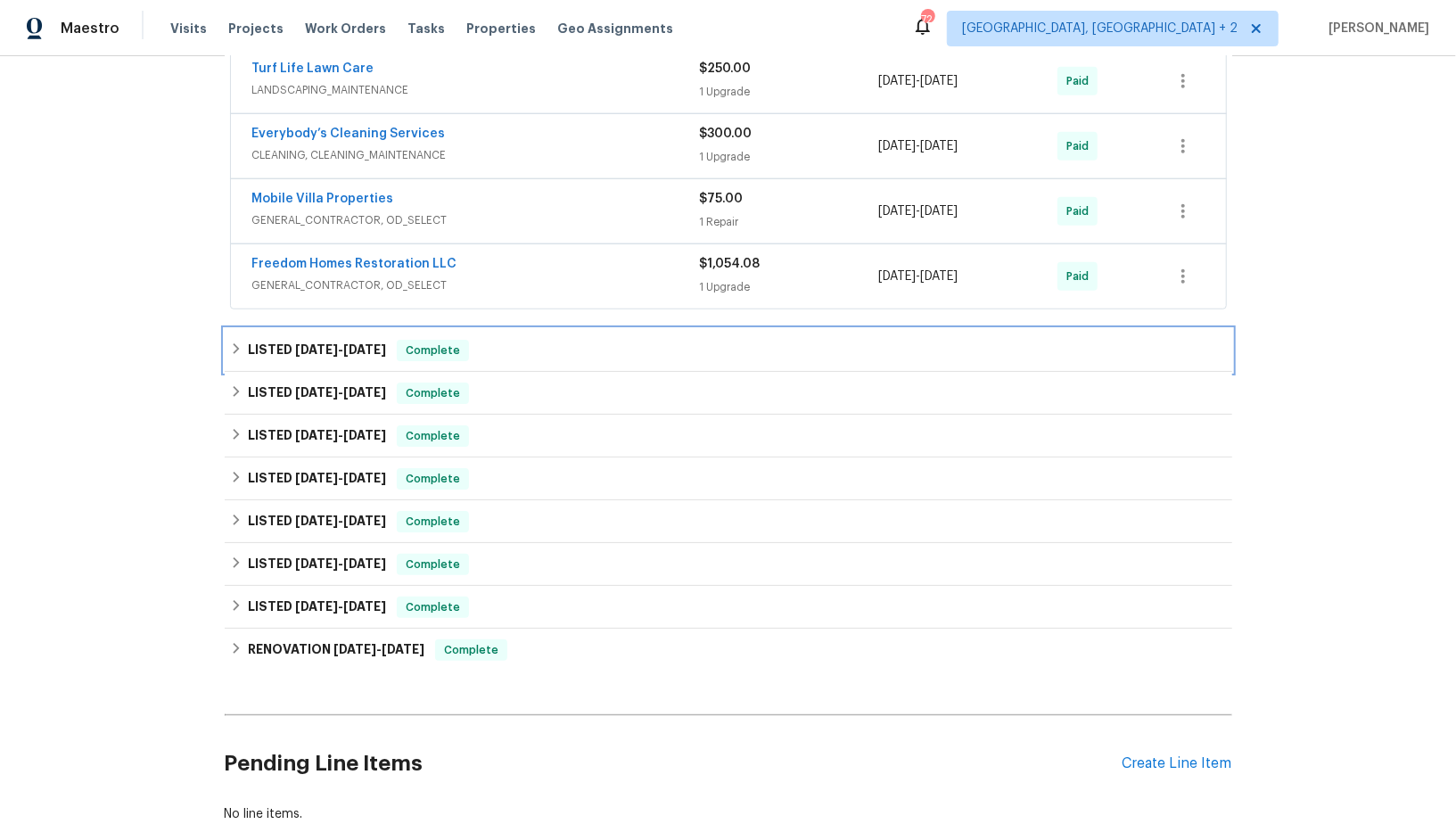
click at [252, 339] on h6 "LISTED 4/30/25 - 5/5/25" at bounding box center [316, 350] width 138 height 22
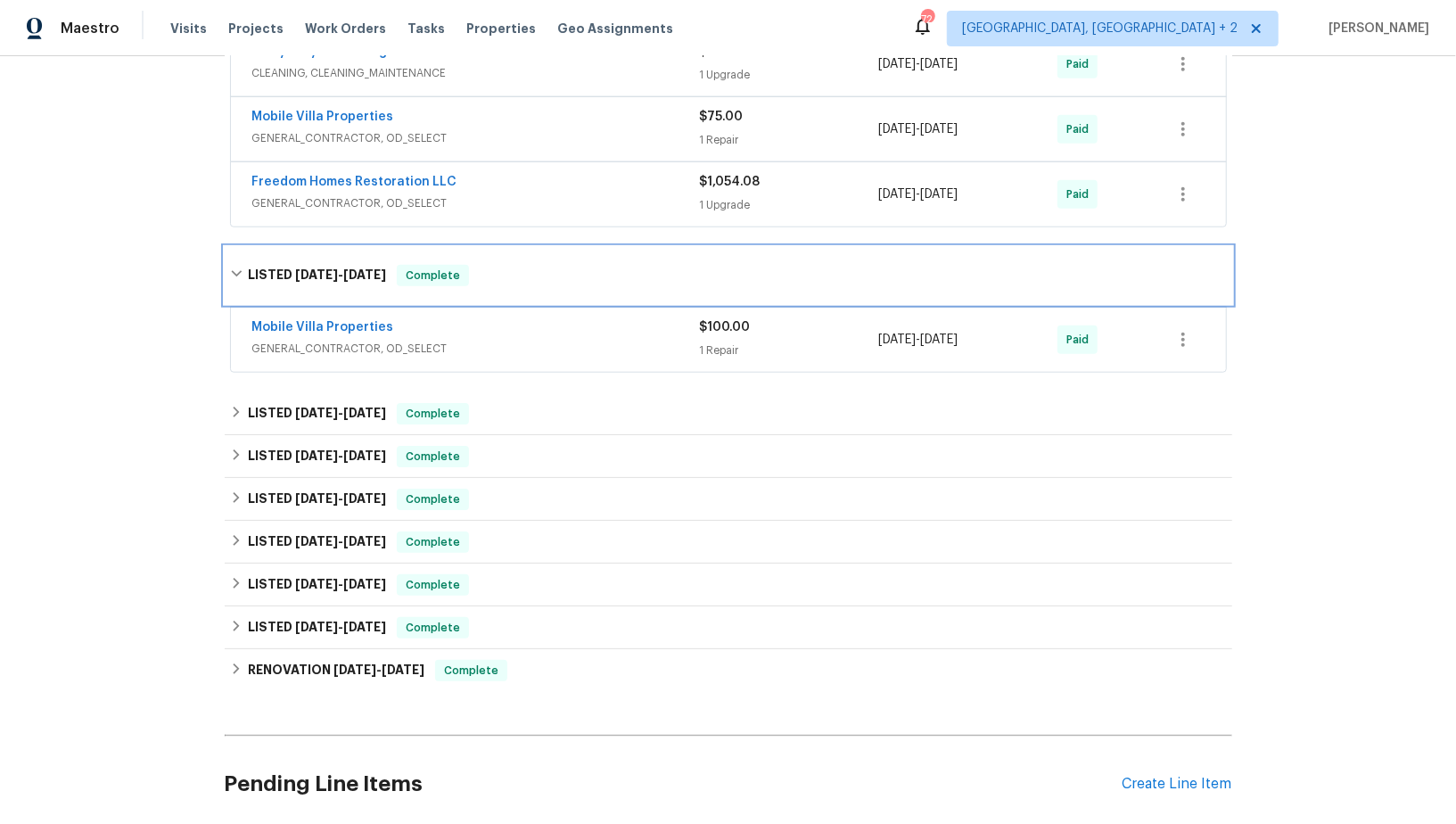
scroll to position [1044, 0]
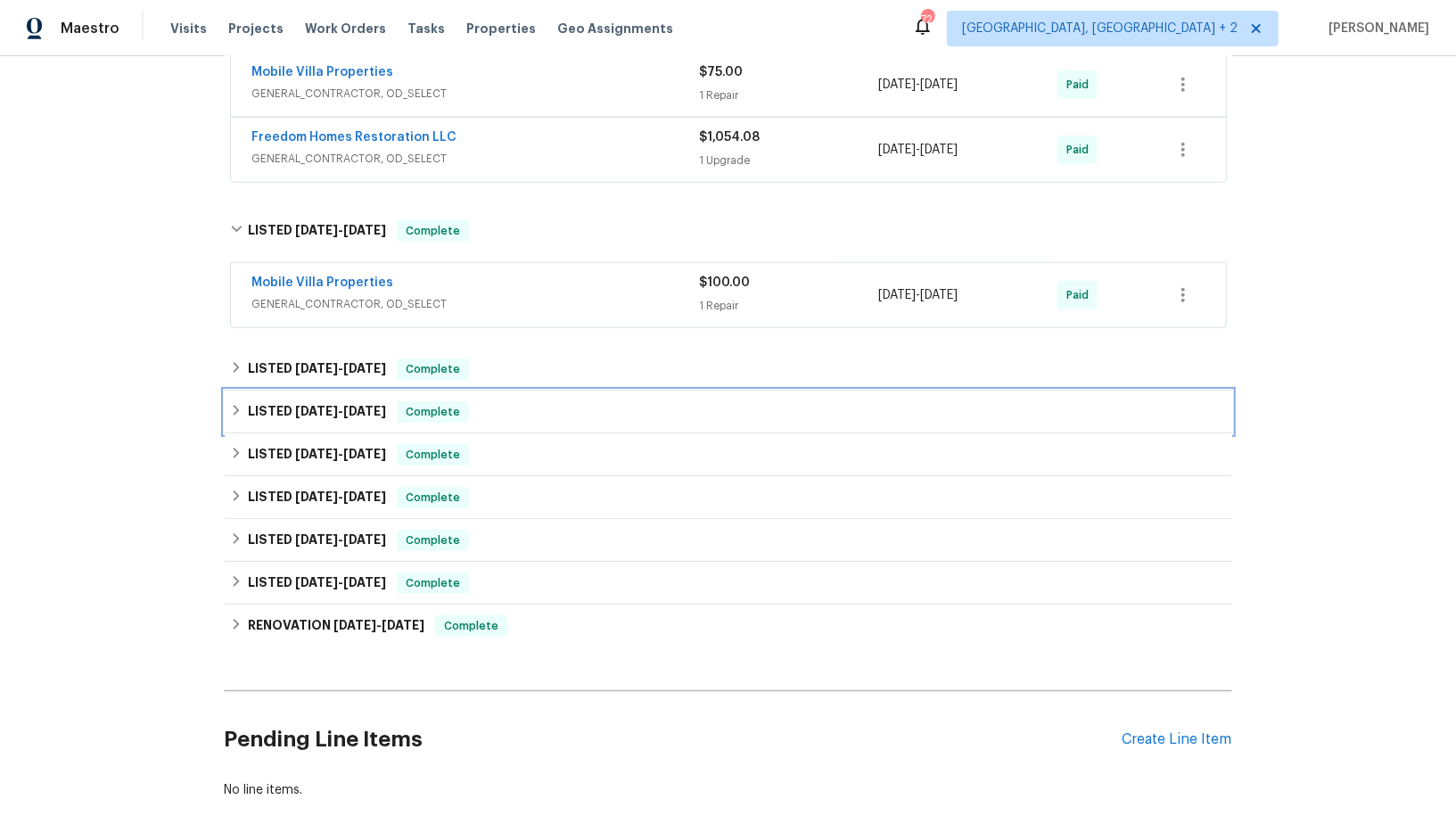
click at [234, 401] on div "LISTED 11/11/24 - 11/13/24 Complete" at bounding box center [728, 412] width 997 height 22
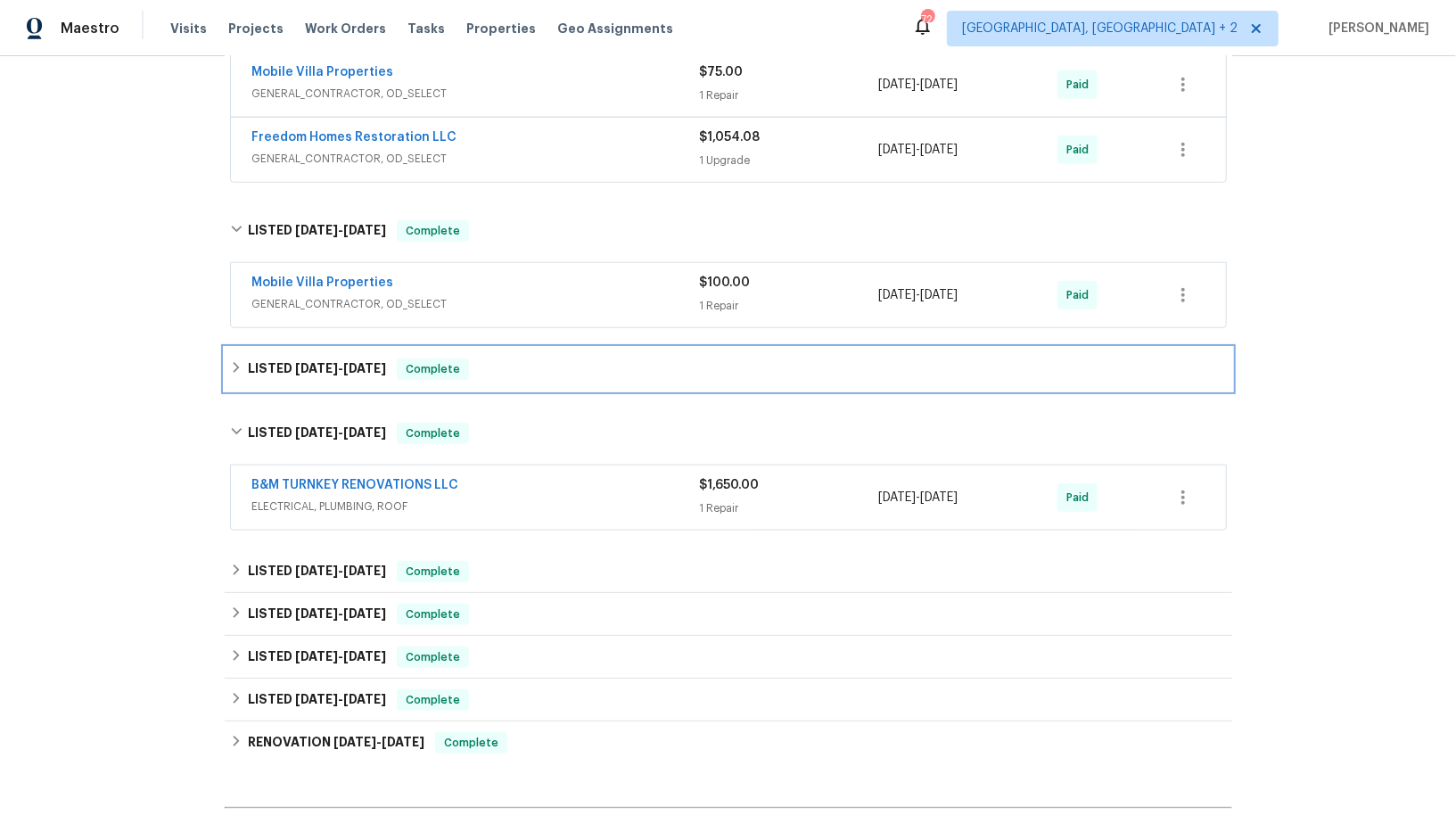
click at [237, 362] on icon at bounding box center [236, 367] width 12 height 12
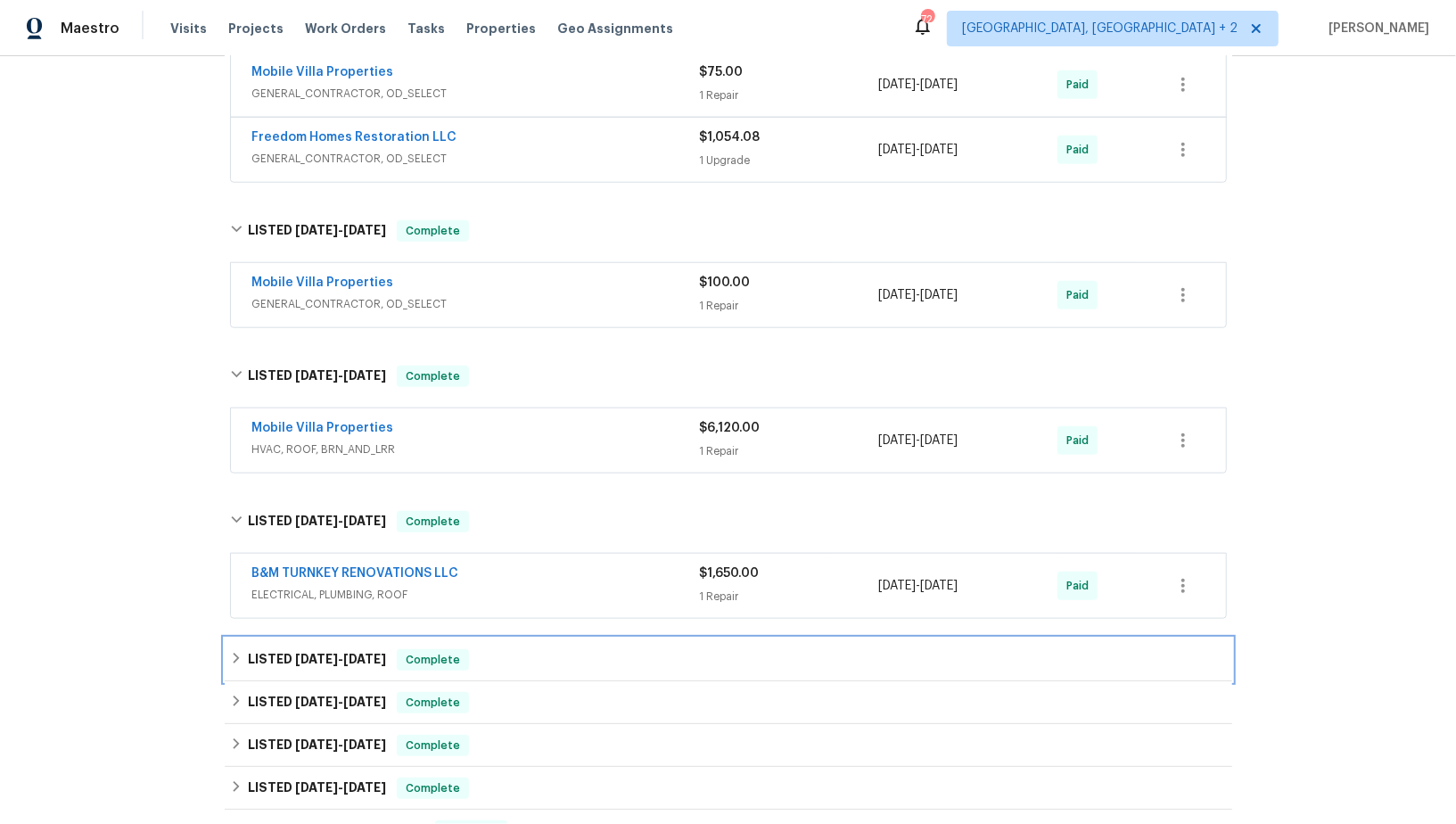
click at [270, 655] on h6 "LISTED 10/17/24 - 10/22/24" at bounding box center [316, 660] width 138 height 22
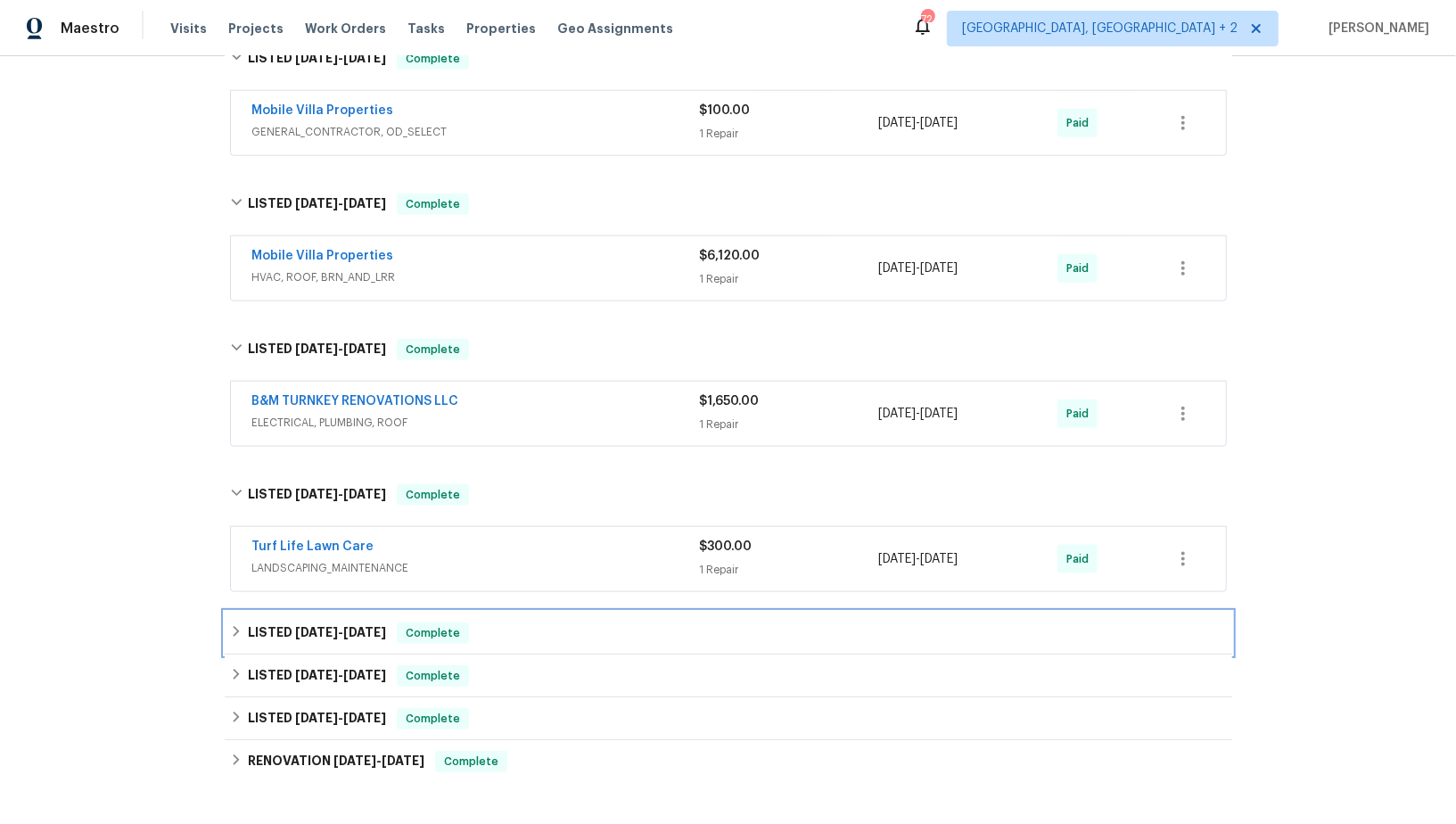
click at [256, 612] on div "LISTED 10/17/24 - 10/22/24 Complete" at bounding box center [728, 633] width 1007 height 43
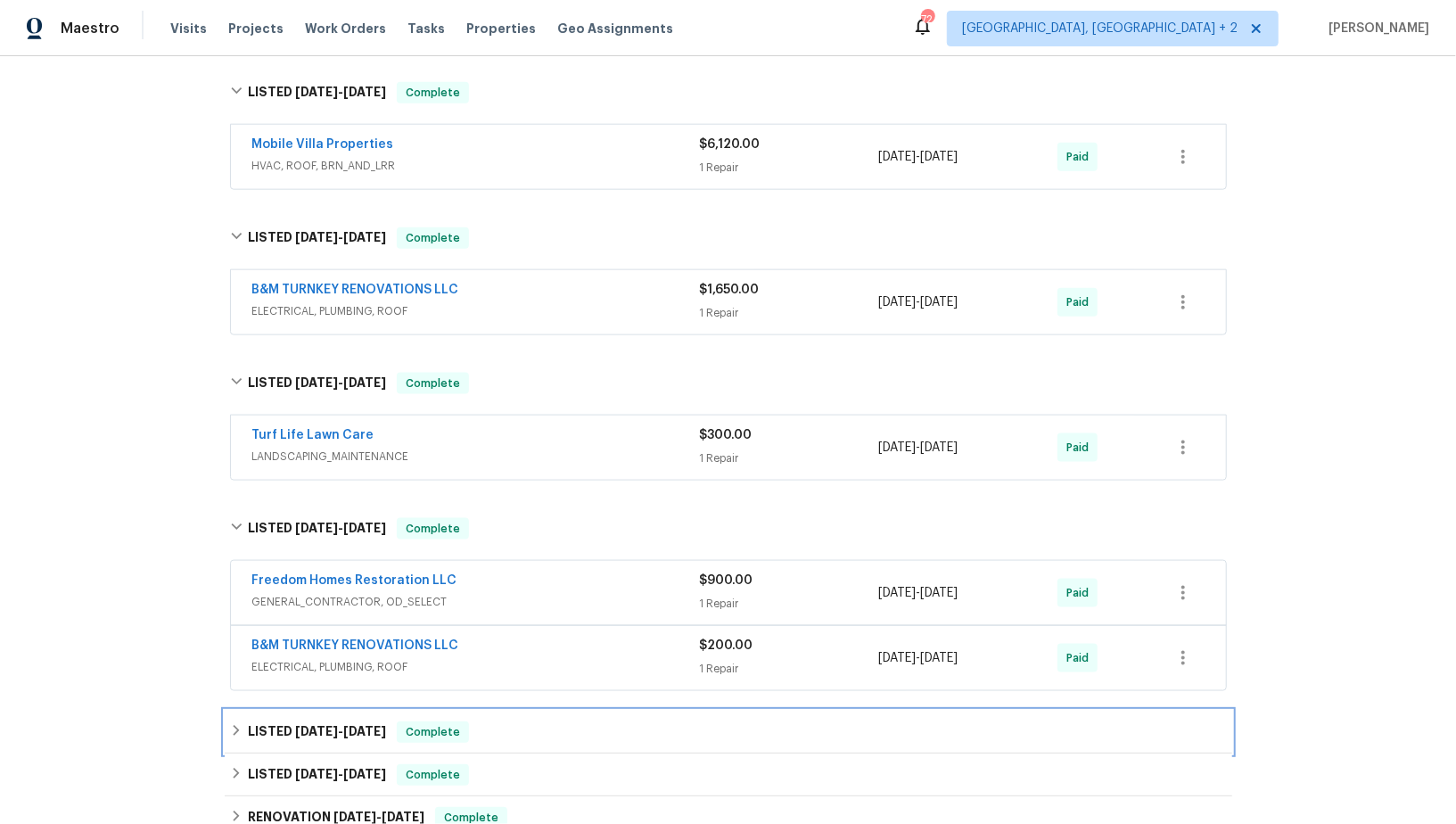
click at [256, 724] on h6 "LISTED 7/3/24 - 7/4/24" at bounding box center [316, 732] width 138 height 22
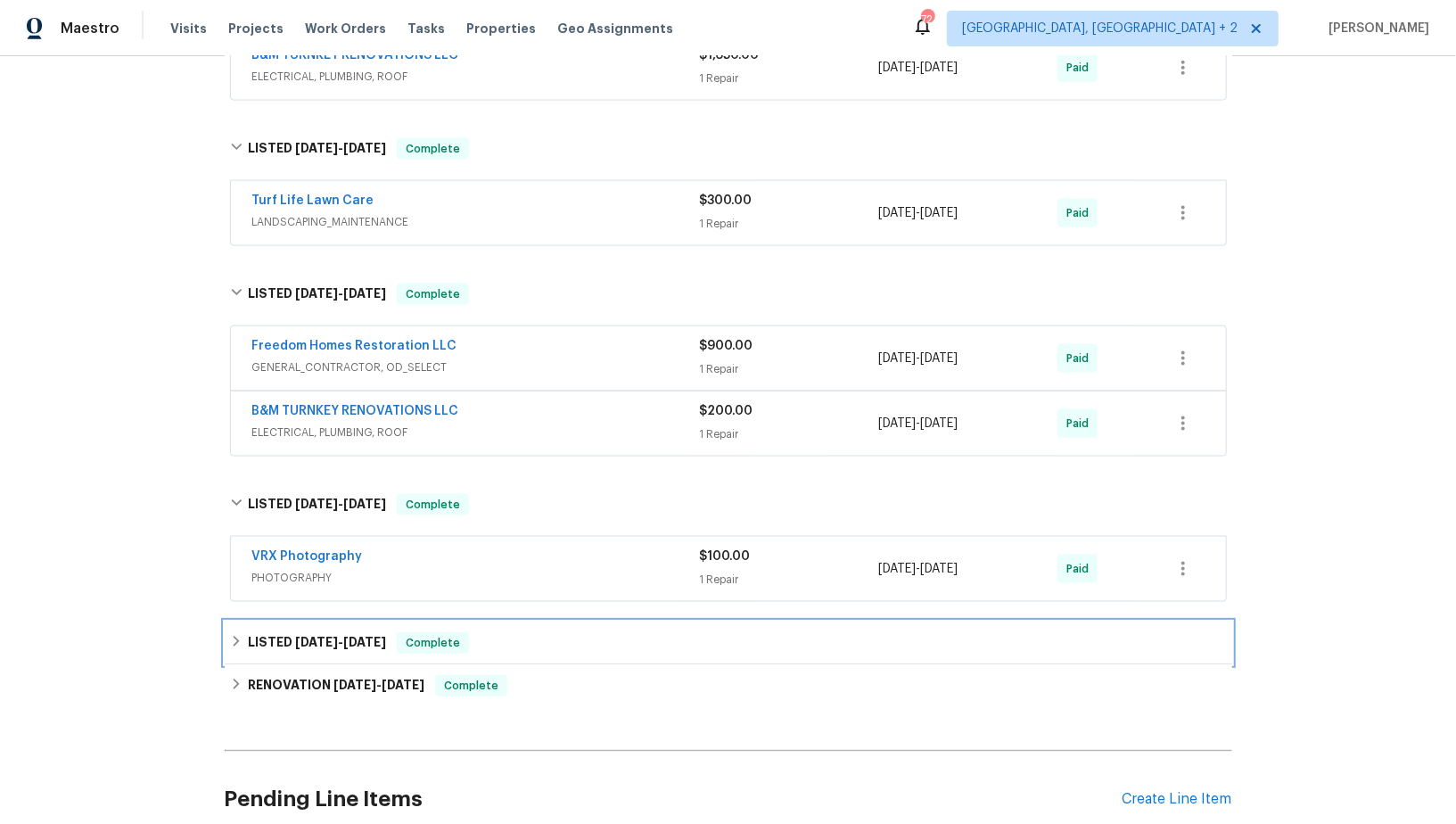
click at [252, 641] on div "LISTED 6/29/24 - 7/2/24 Complete" at bounding box center [728, 642] width 1007 height 43
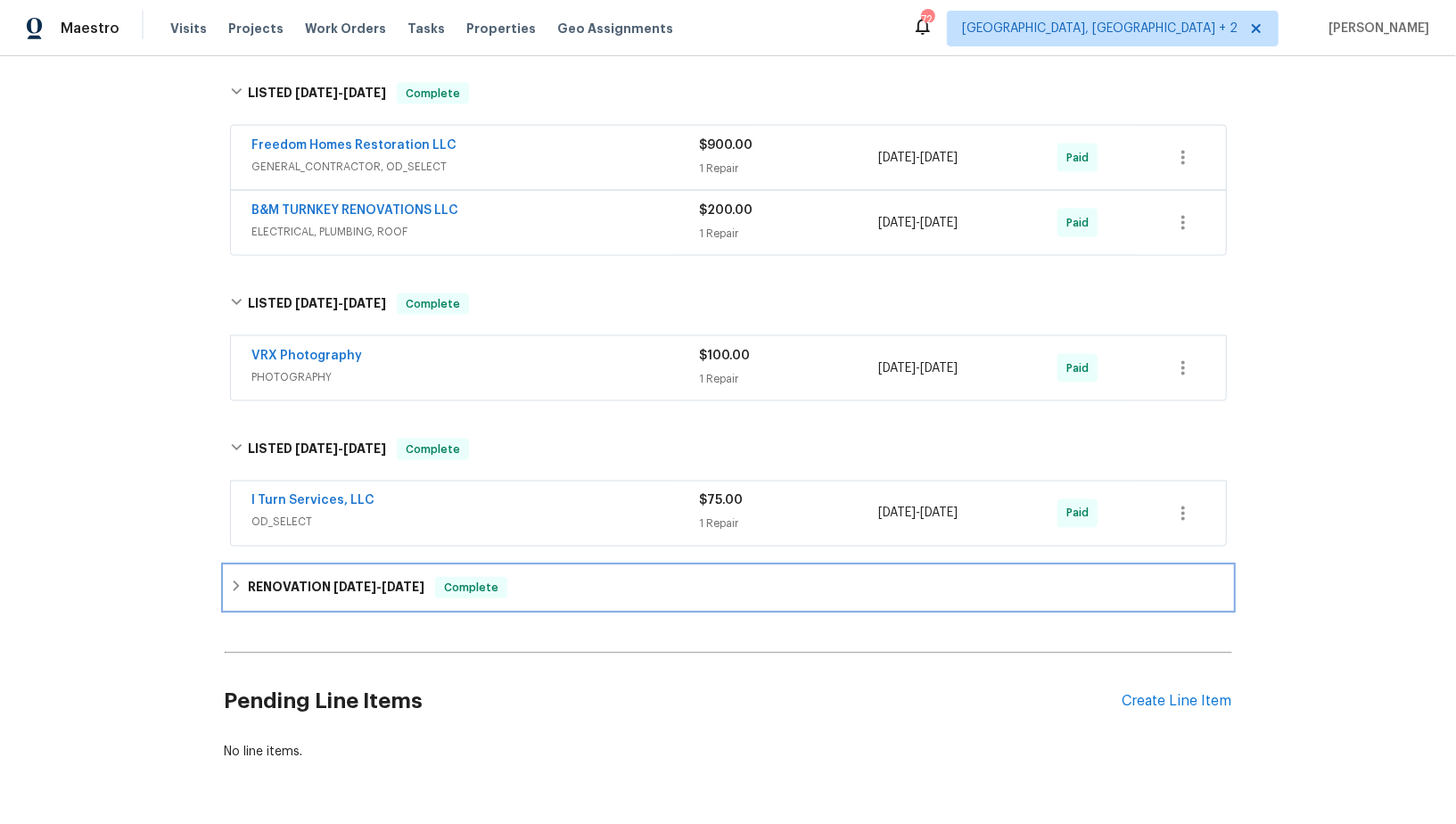
click at [247, 577] on div "RENOVATION 6/24/24 - 6/27/24 Complete" at bounding box center [728, 587] width 997 height 22
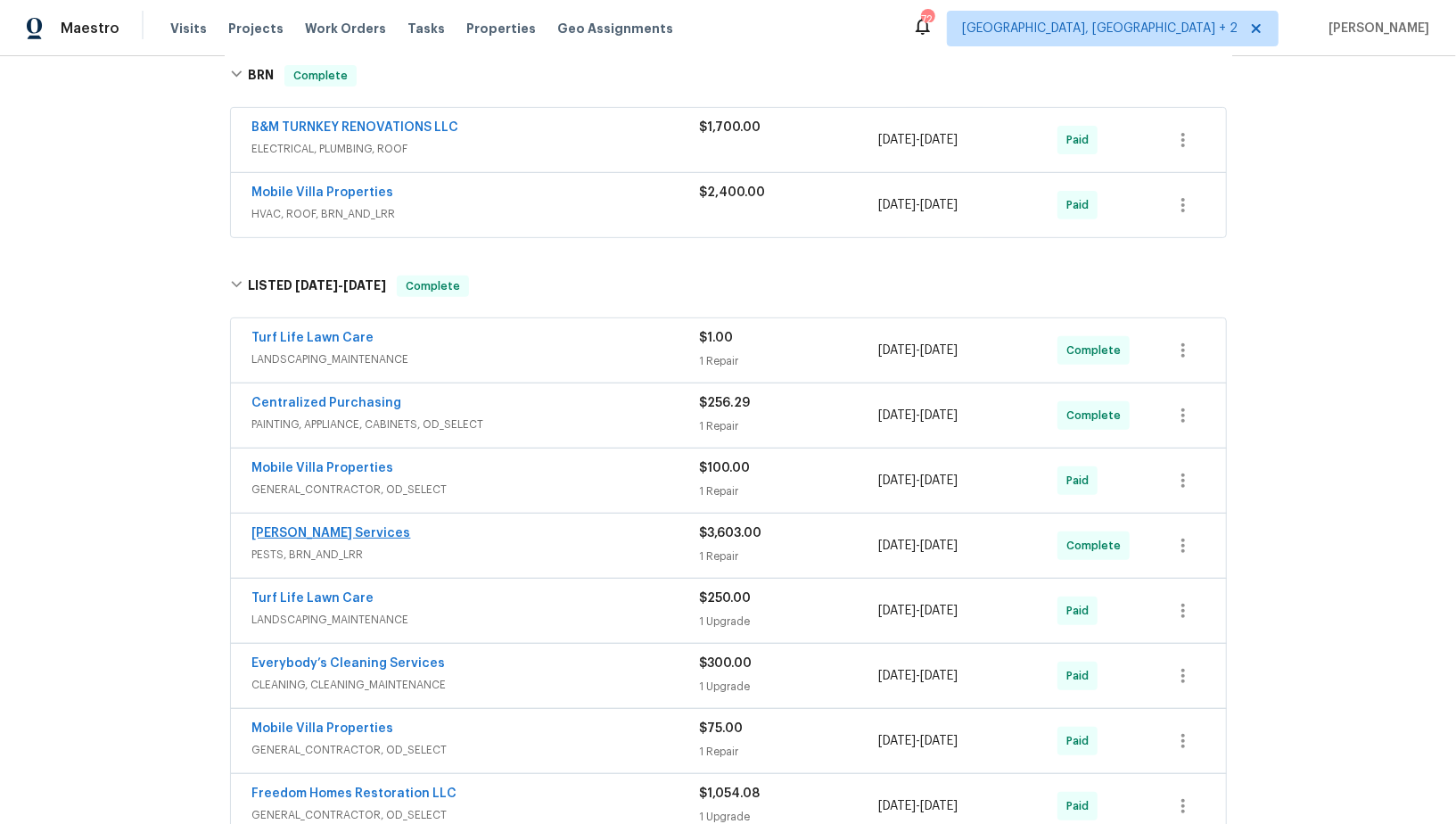
scroll to position [398, 0]
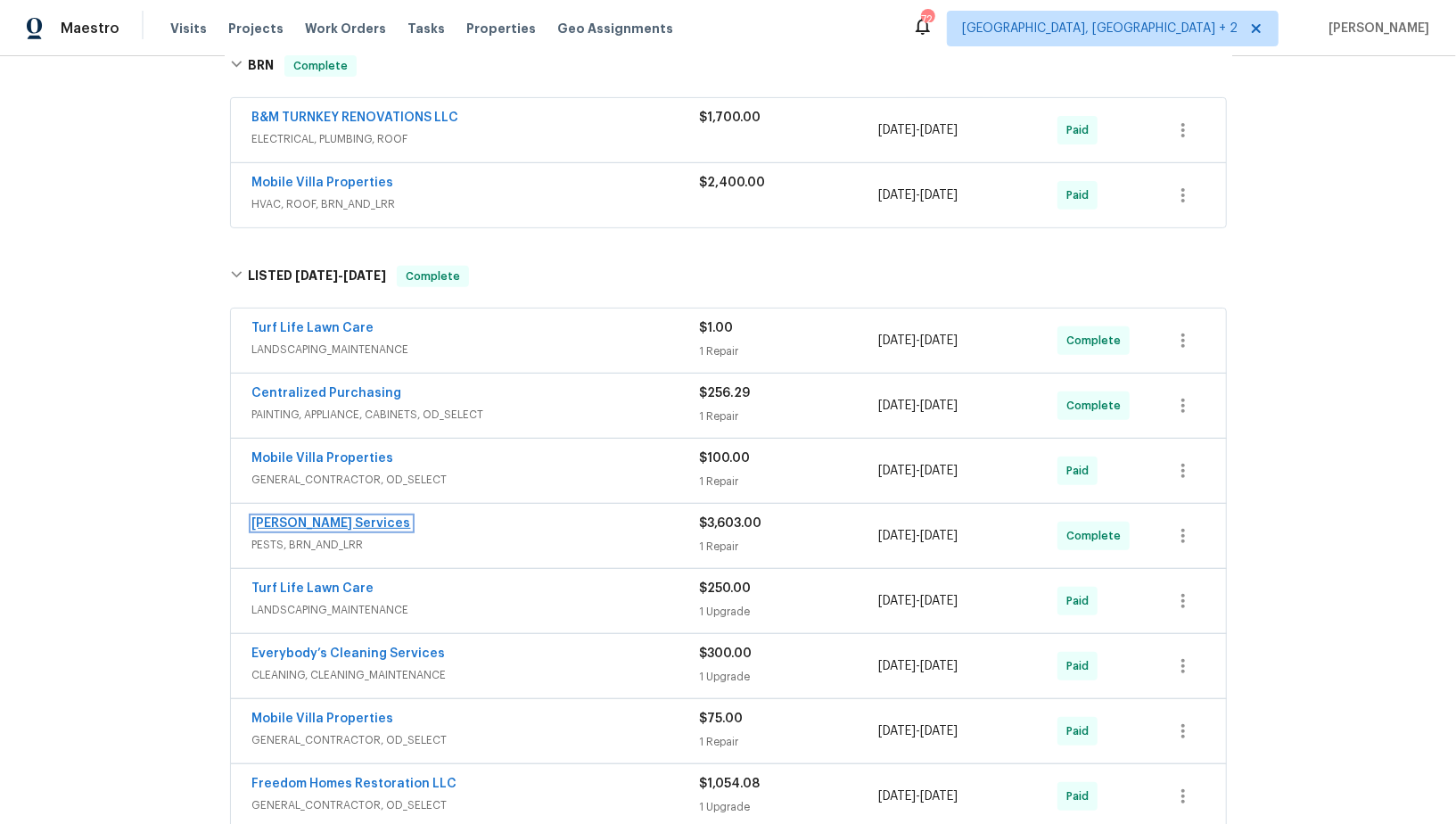
click at [323, 520] on link "Massey Services" at bounding box center [331, 523] width 159 height 12
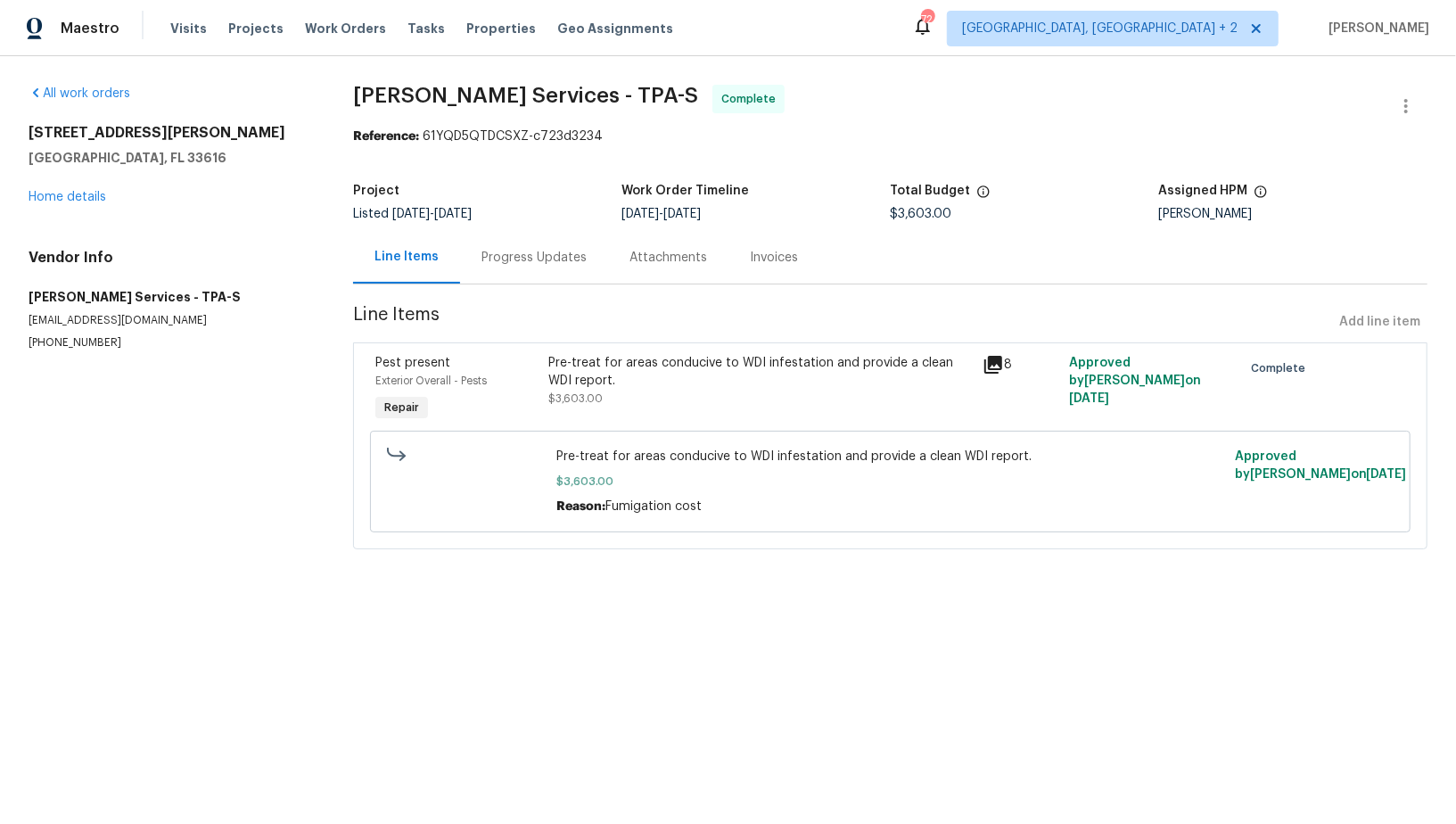
click at [480, 268] on div "Progress Updates" at bounding box center [534, 257] width 148 height 52
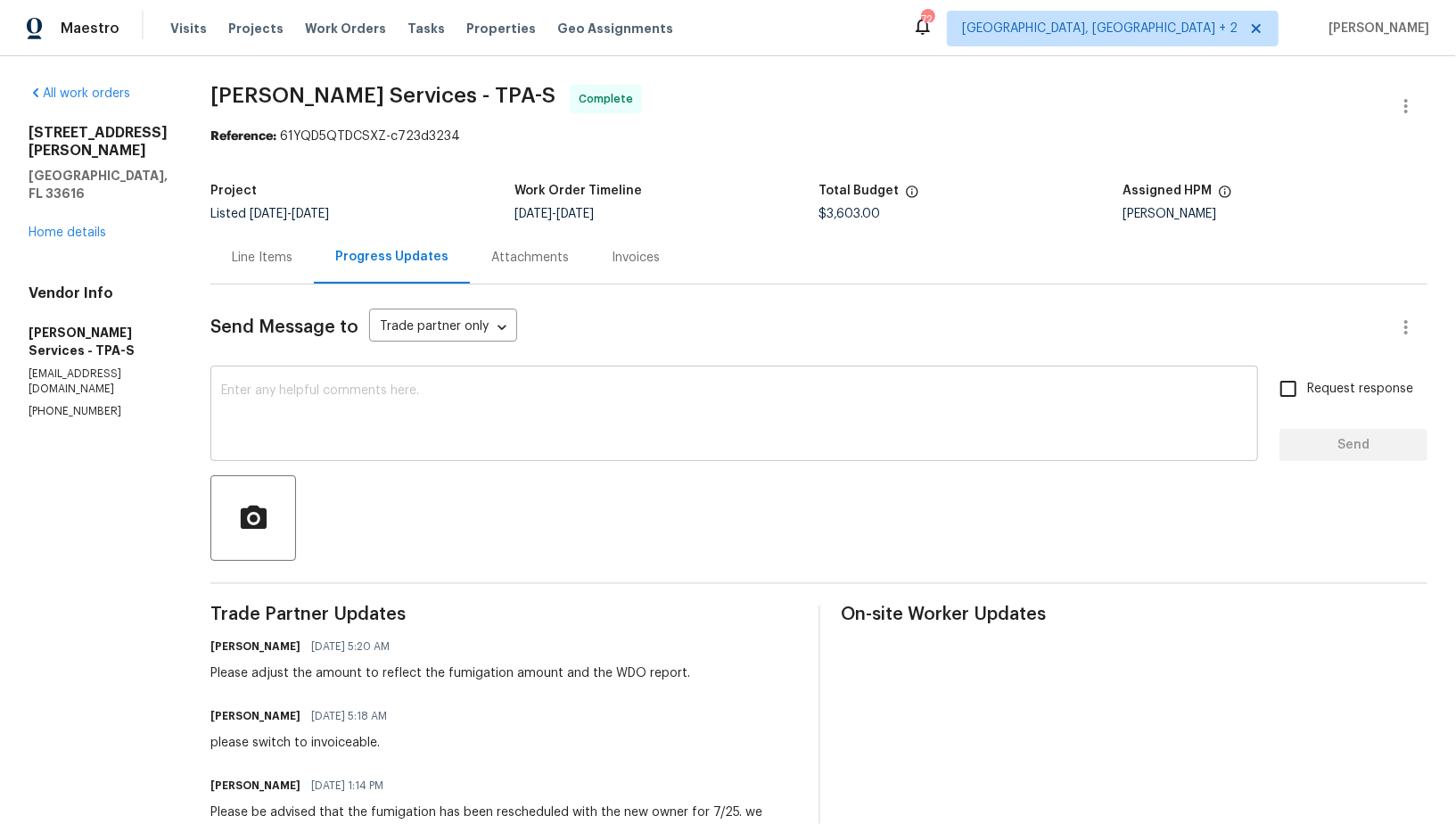
scroll to position [14, 0]
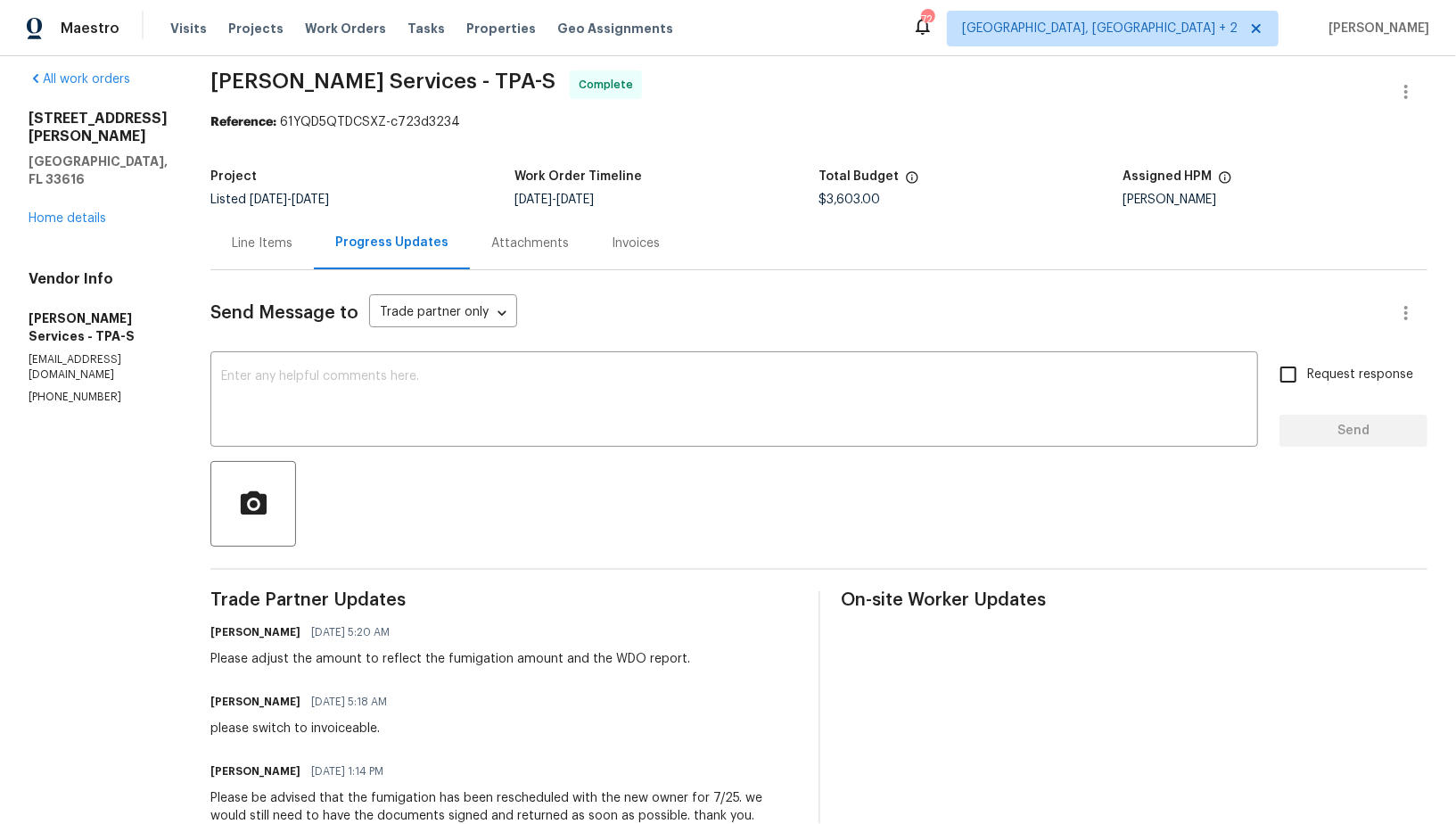
click at [314, 252] on div "Line Items" at bounding box center [261, 242] width 104 height 52
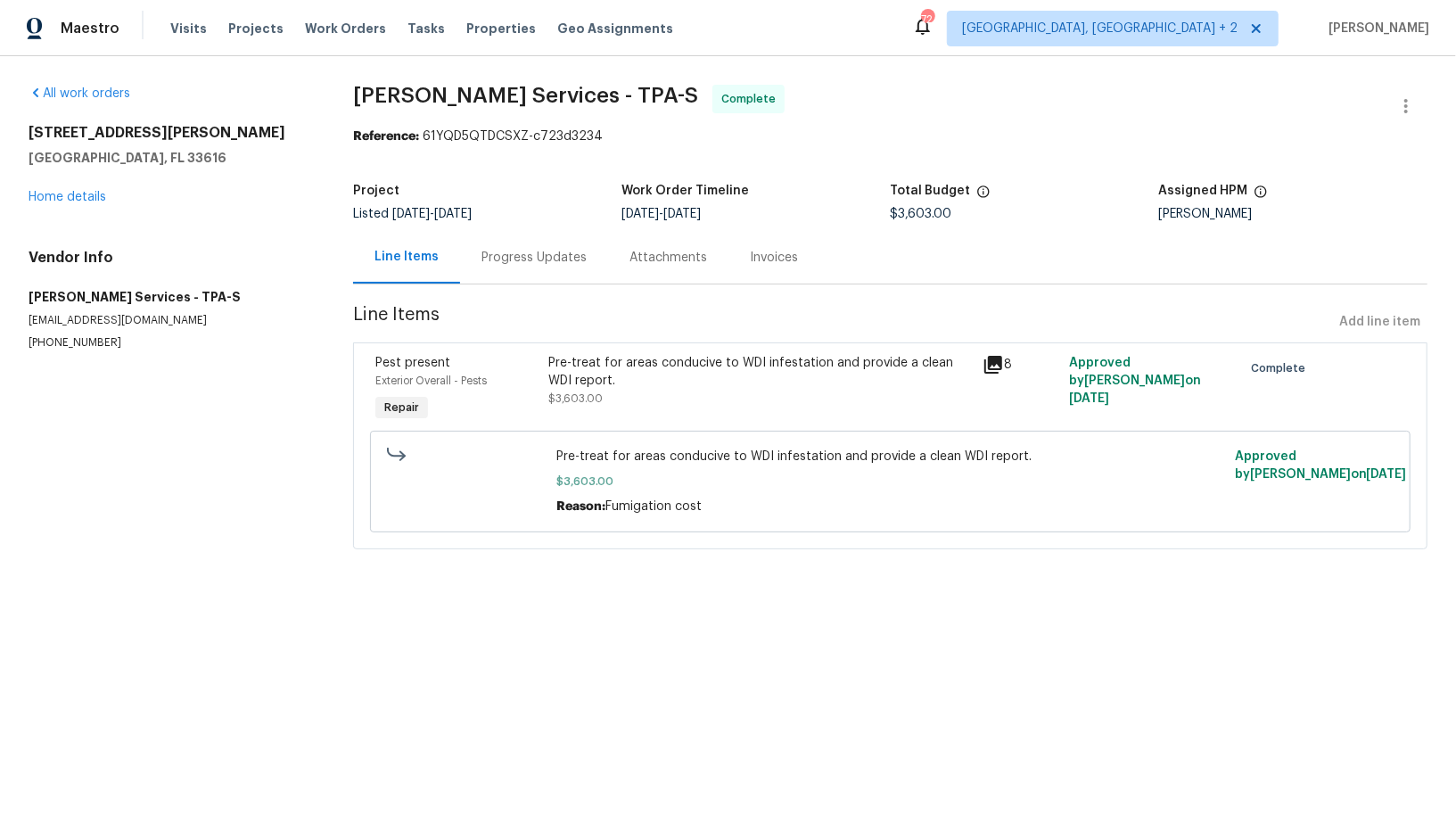
click at [575, 389] on div "Pre-treat for areas conducive to WDI infestation and provide a clean WDI report…" at bounding box center [760, 380] width 423 height 53
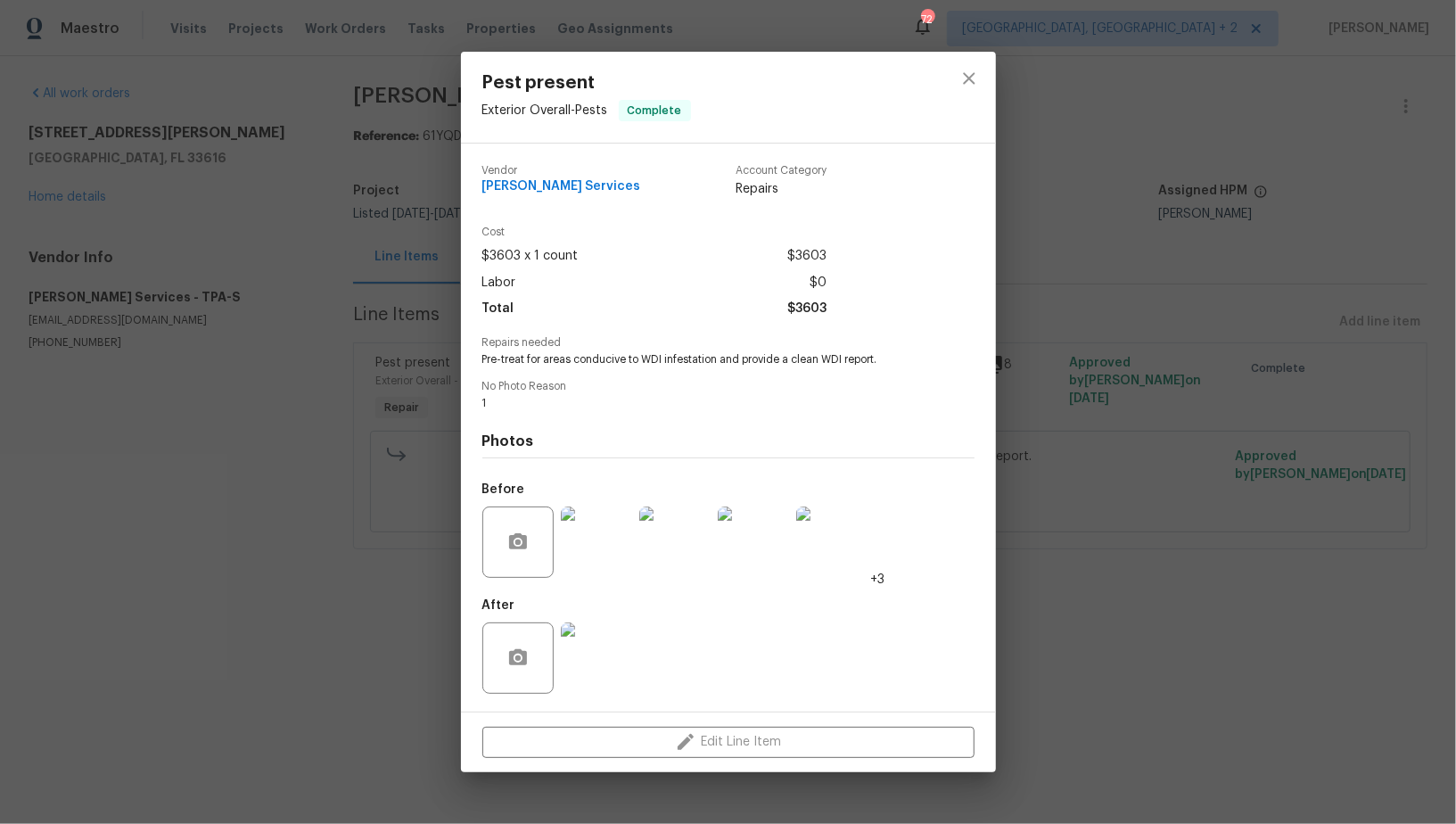
click at [355, 487] on div "Pest present Exterior Overall - Pests Complete Vendor Massey Services Account C…" at bounding box center [728, 412] width 1456 height 824
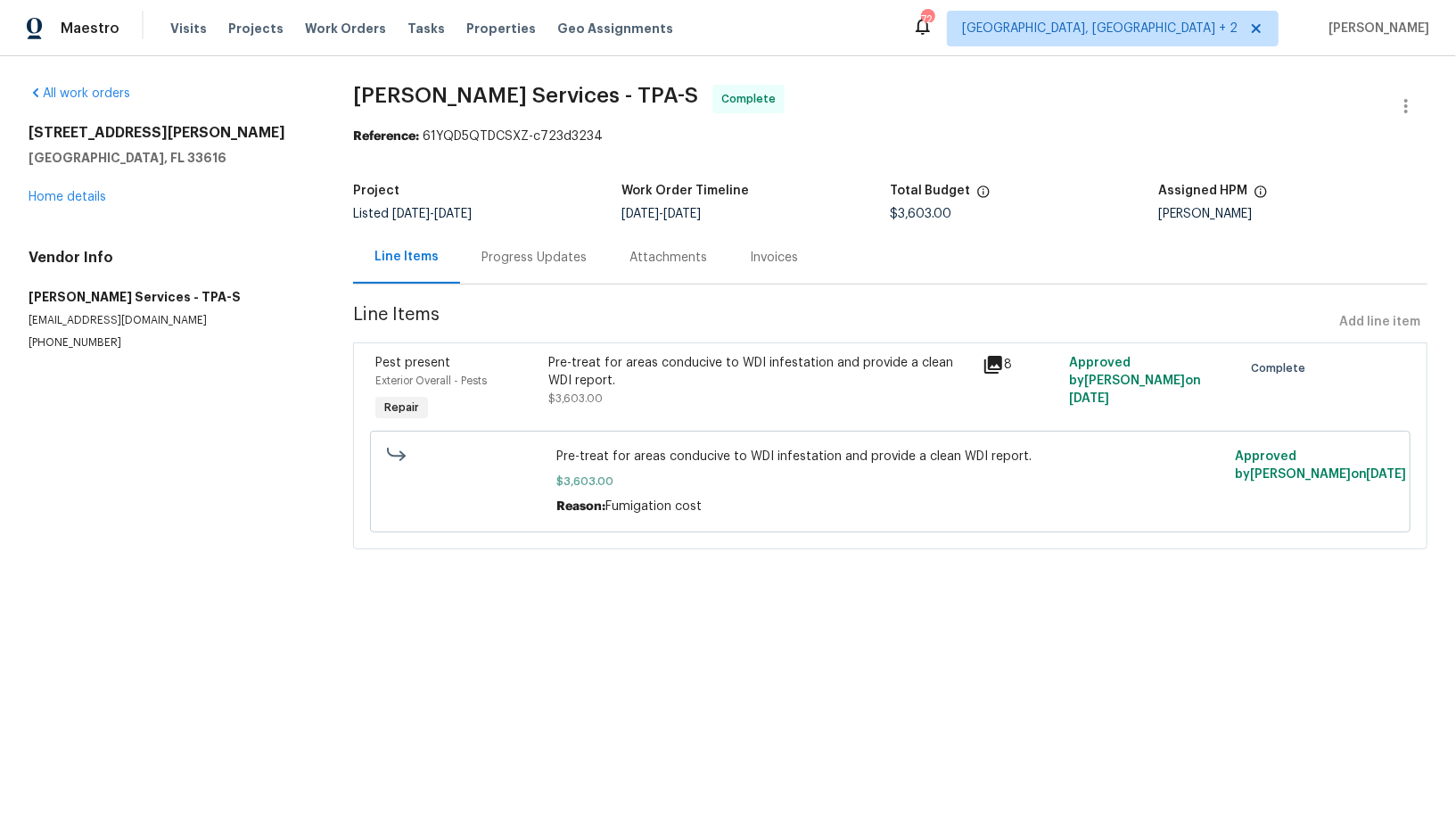
click at [731, 352] on div "Pre-treat for areas conducive to WDI infestation and provide a clean WDI report…" at bounding box center [760, 390] width 433 height 82
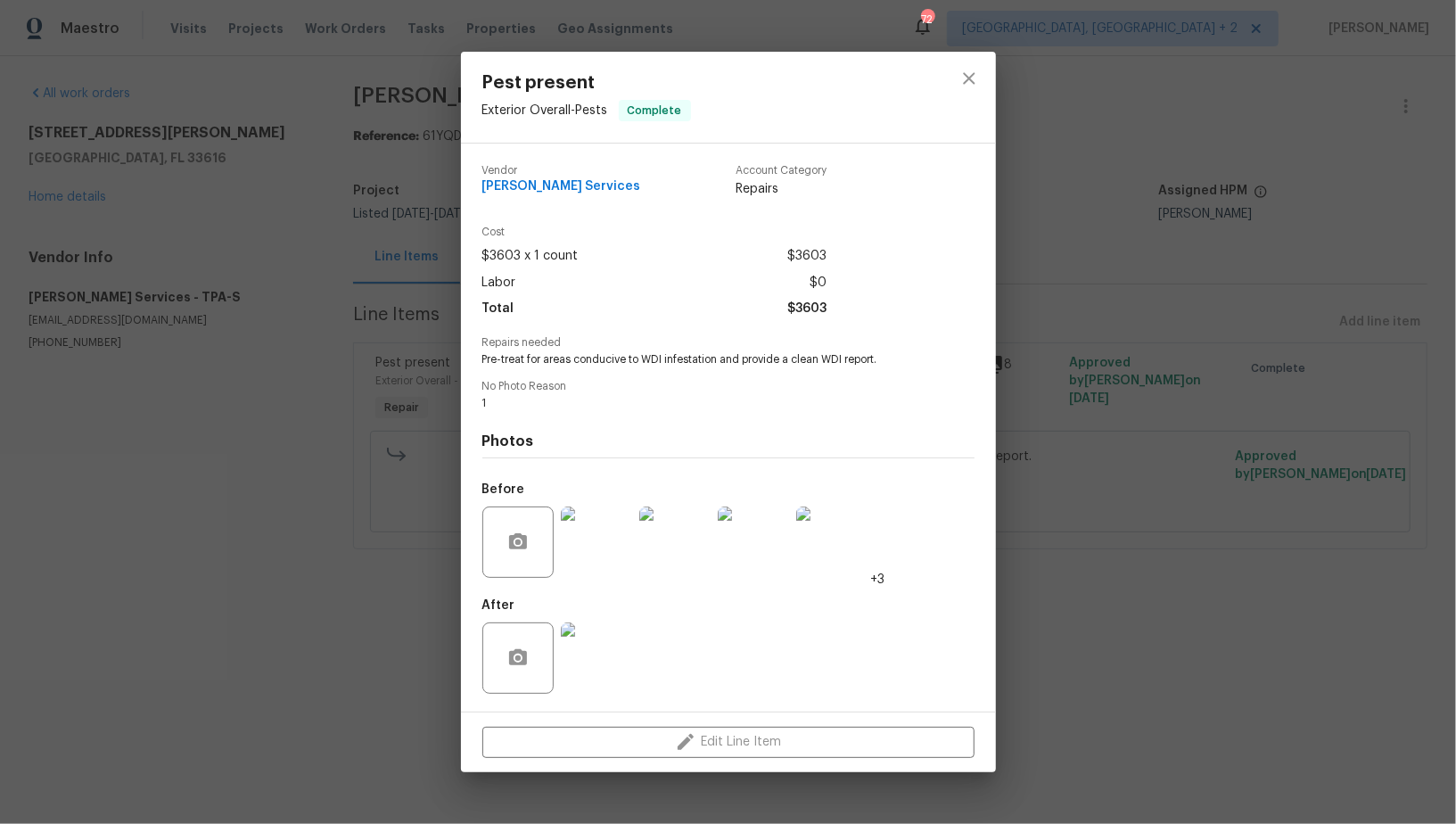
click at [618, 657] on img at bounding box center [596, 658] width 71 height 71
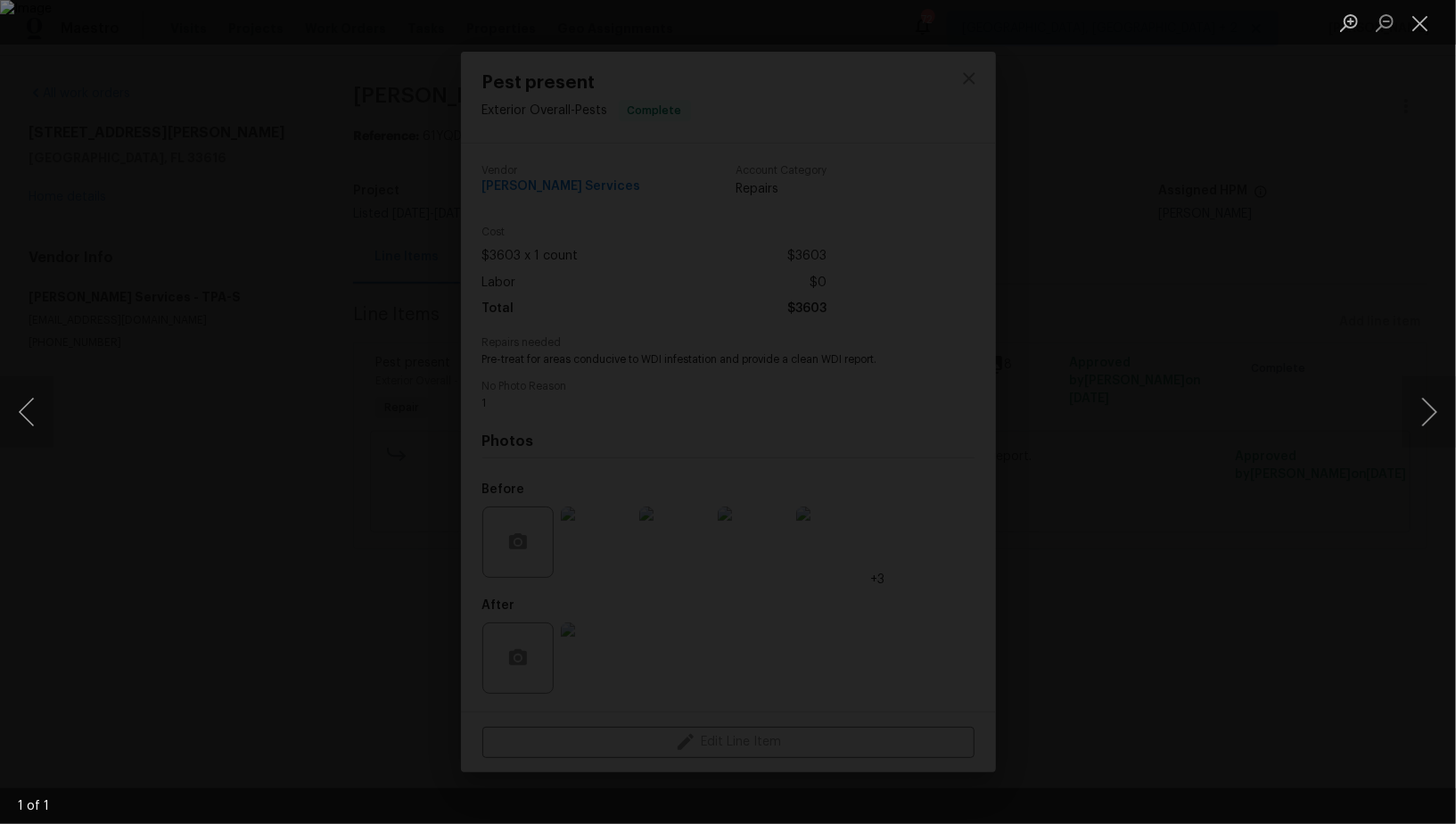
click at [1150, 358] on div "Lightbox" at bounding box center [728, 412] width 1456 height 824
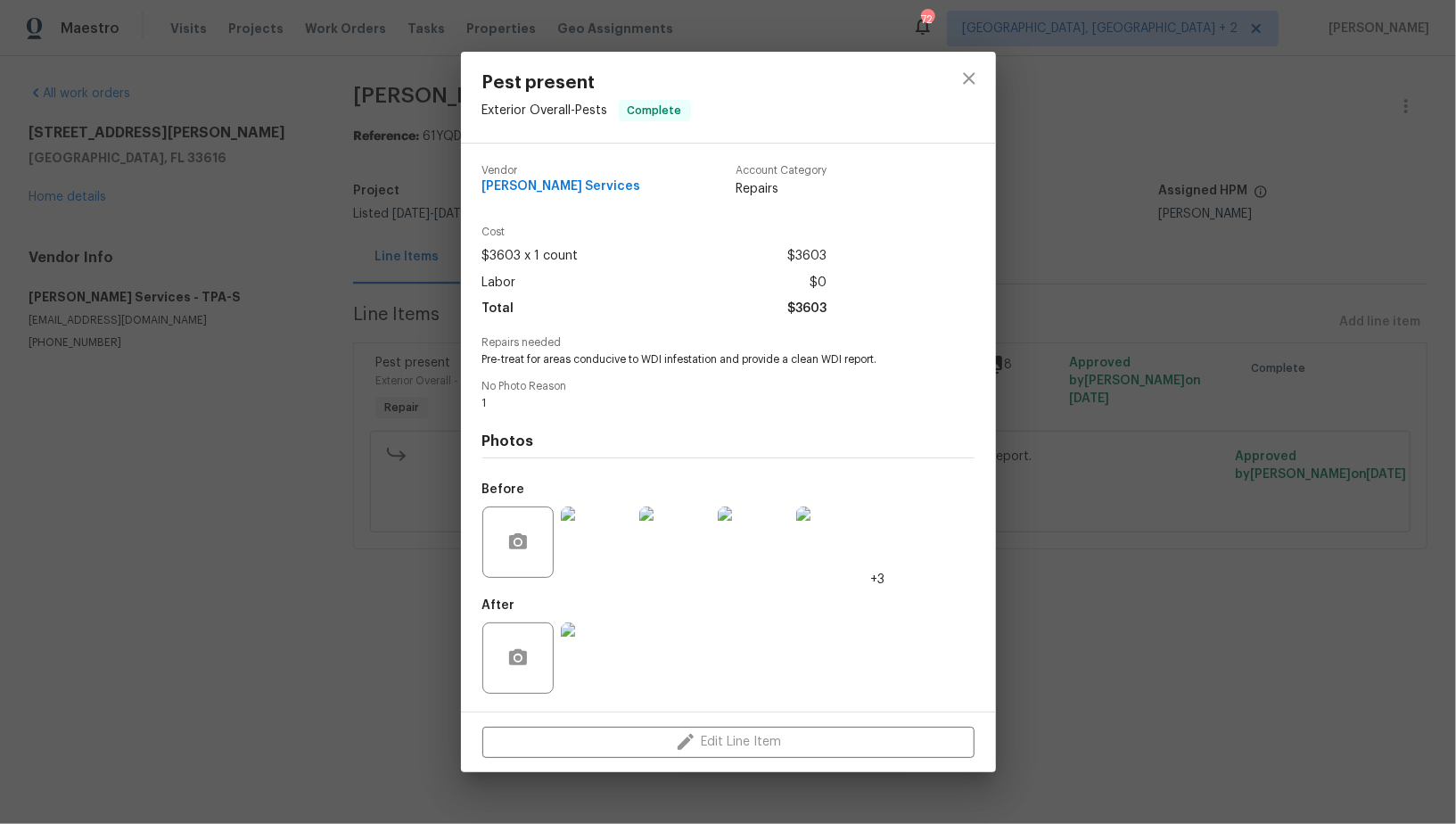
click at [1150, 358] on div "Pest present Exterior Overall - Pests Complete Vendor Massey Services Account C…" at bounding box center [728, 412] width 1456 height 824
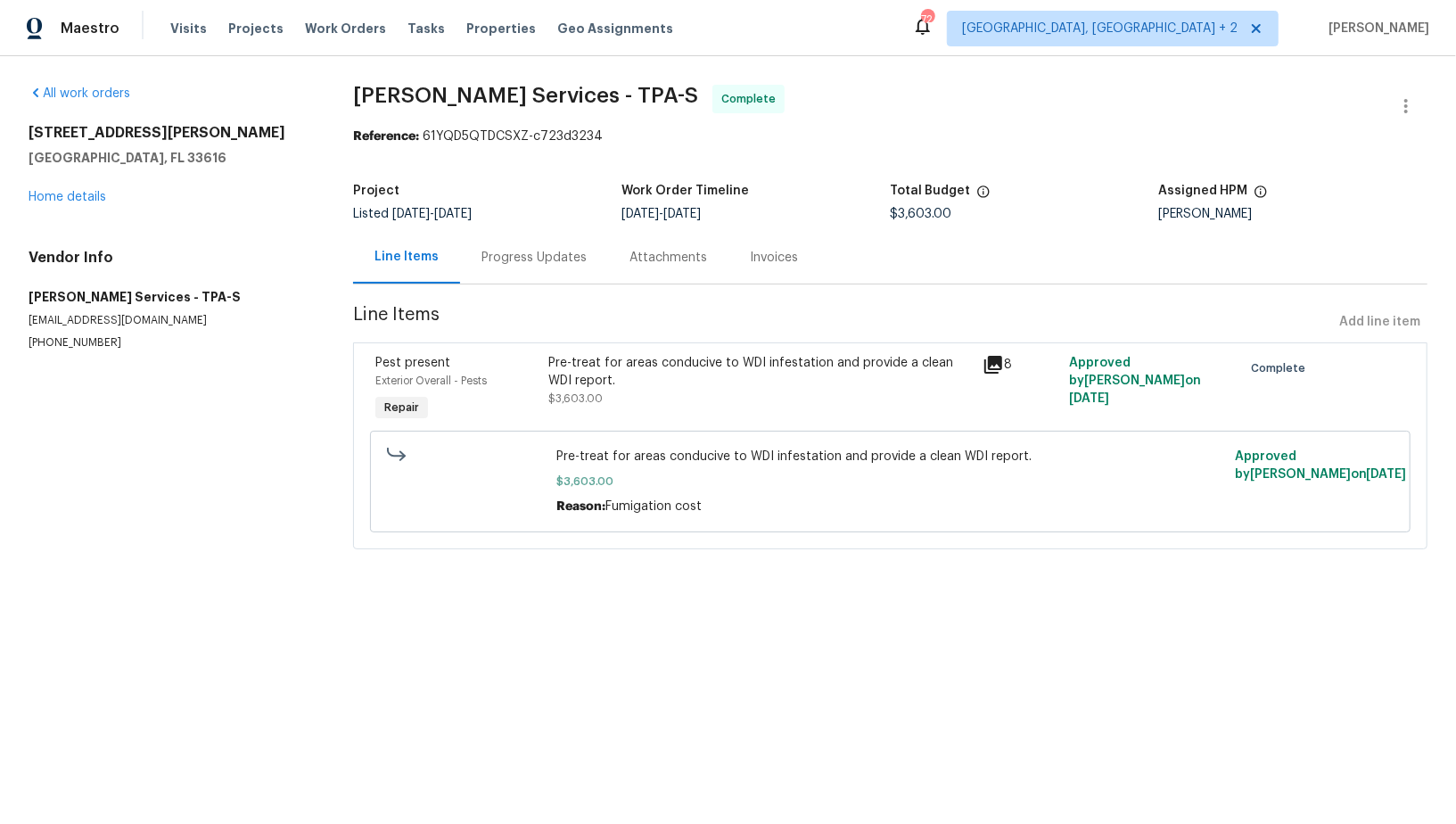
click at [523, 269] on div "Progress Updates" at bounding box center [534, 257] width 148 height 52
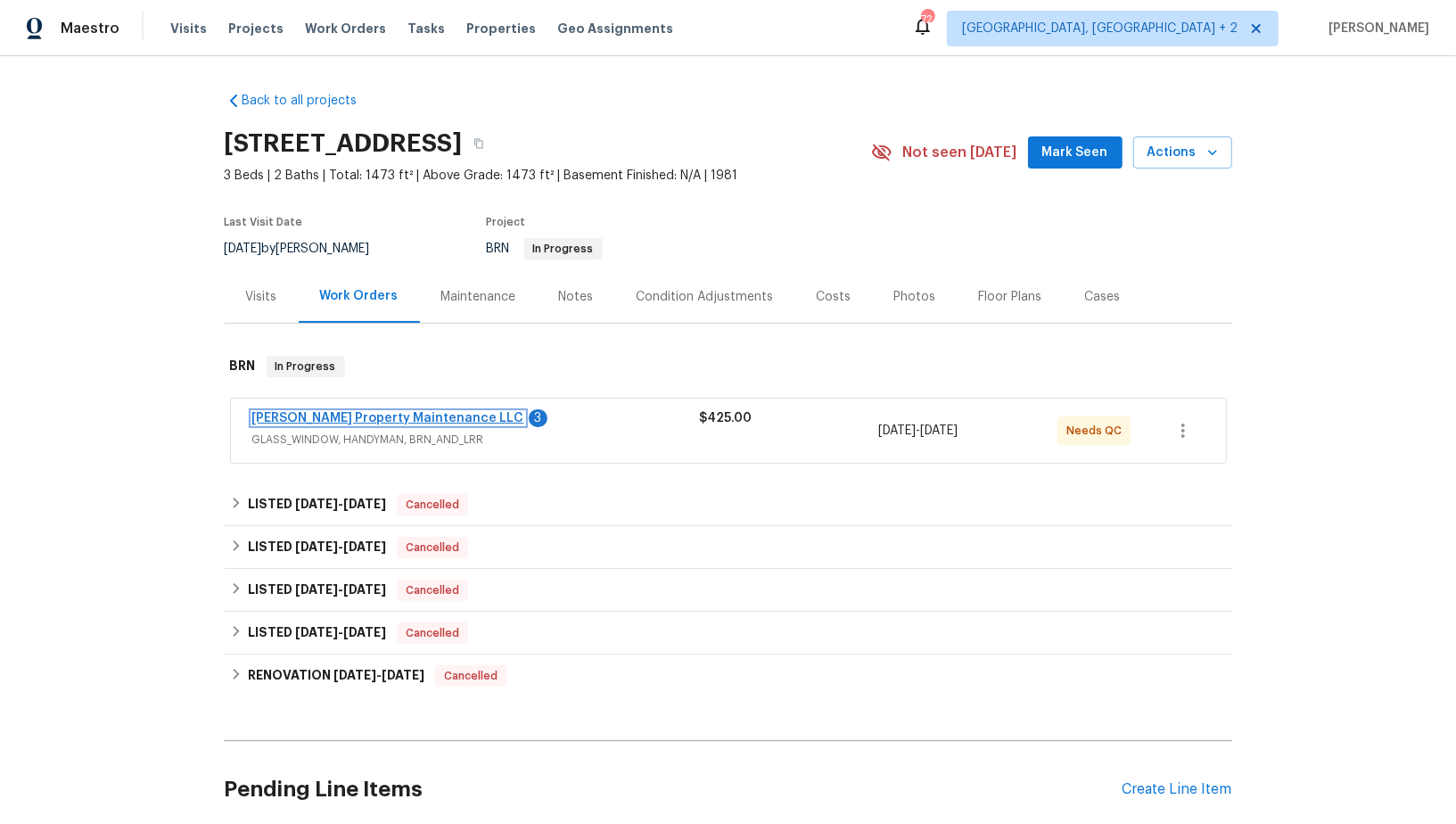
click at [387, 418] on link "Glen Property Maintenance LLC" at bounding box center [388, 417] width 272 height 12
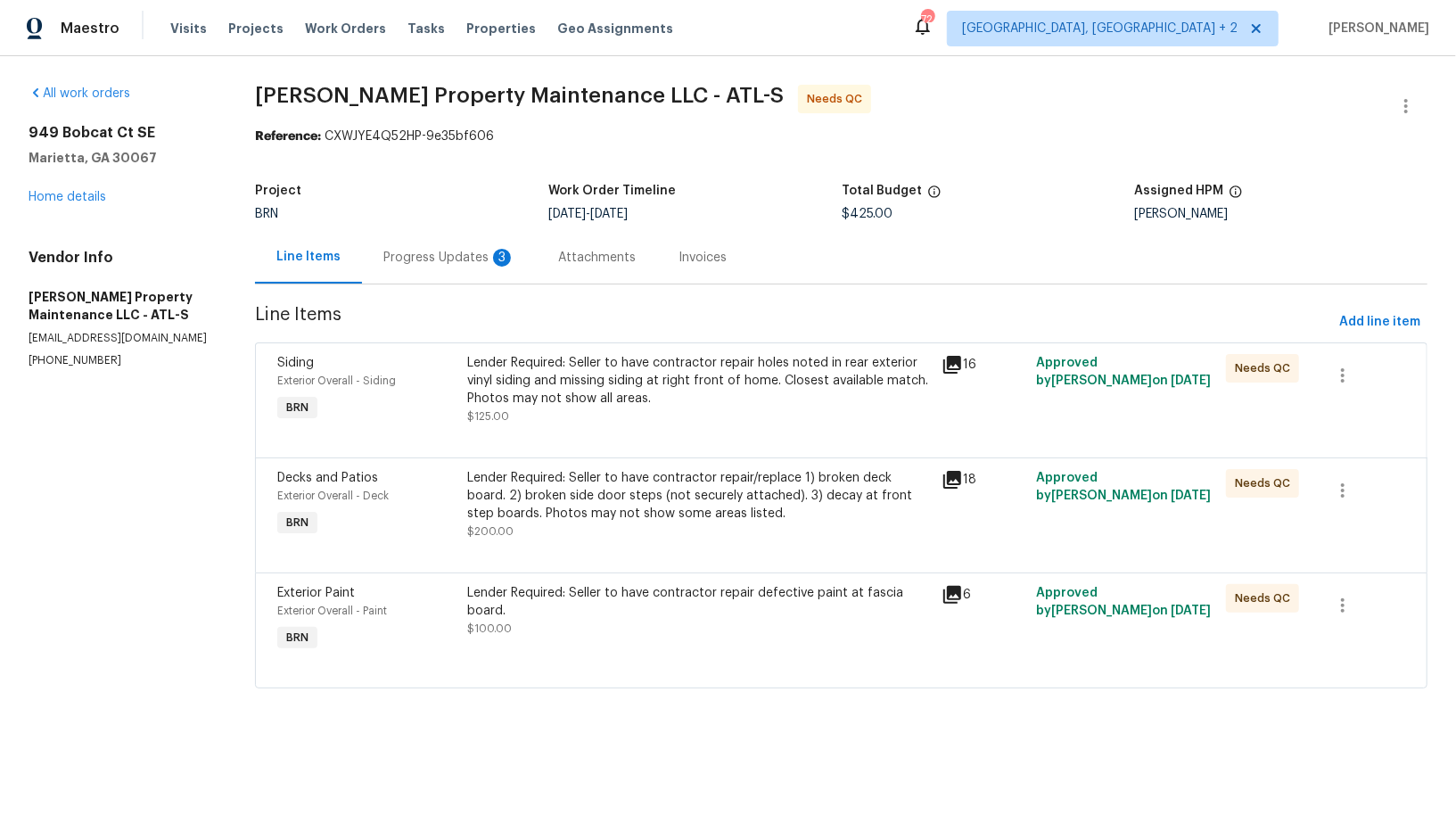
click at [434, 252] on div "Progress Updates 3" at bounding box center [449, 258] width 132 height 18
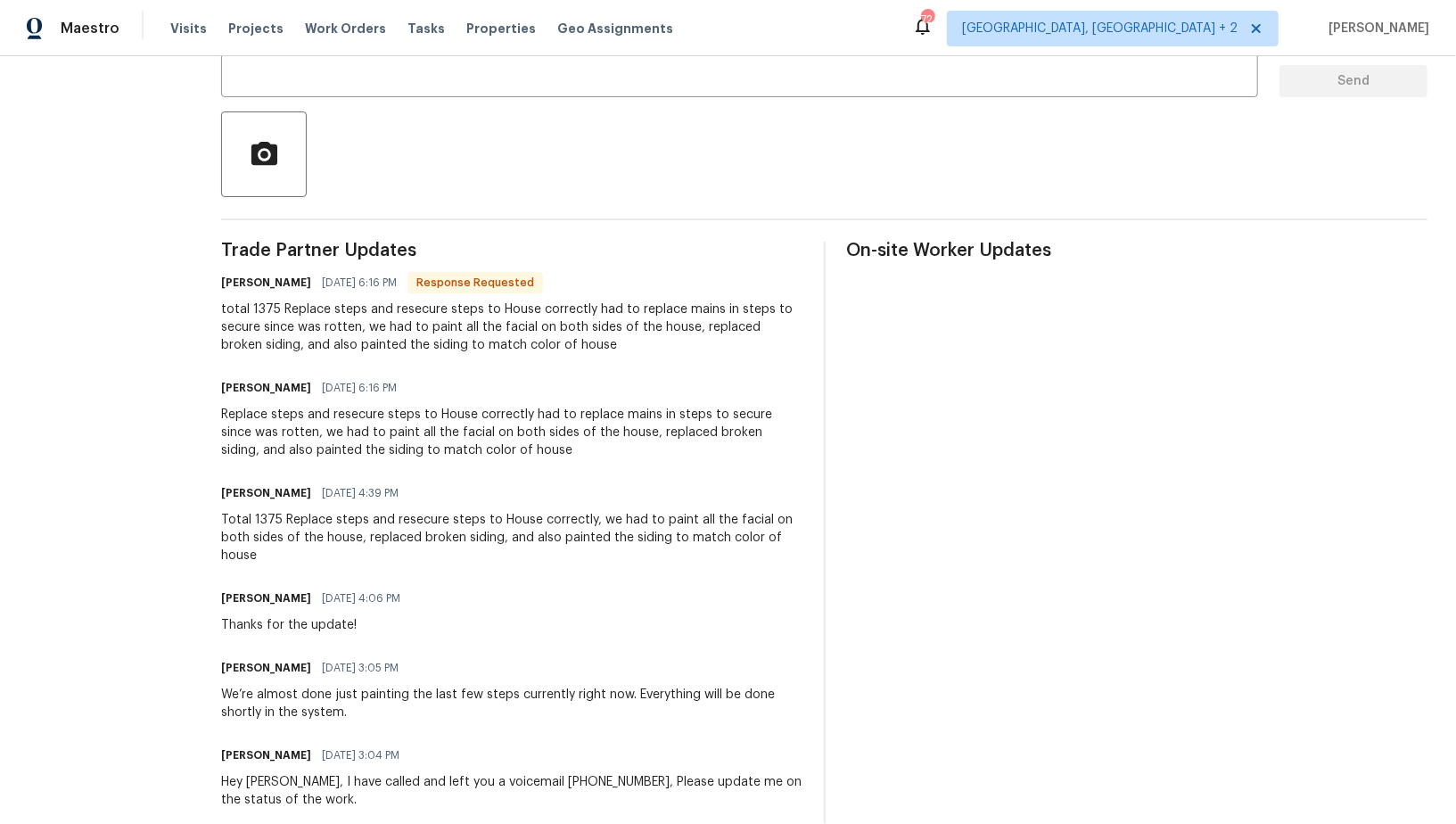
scroll to position [354, 0]
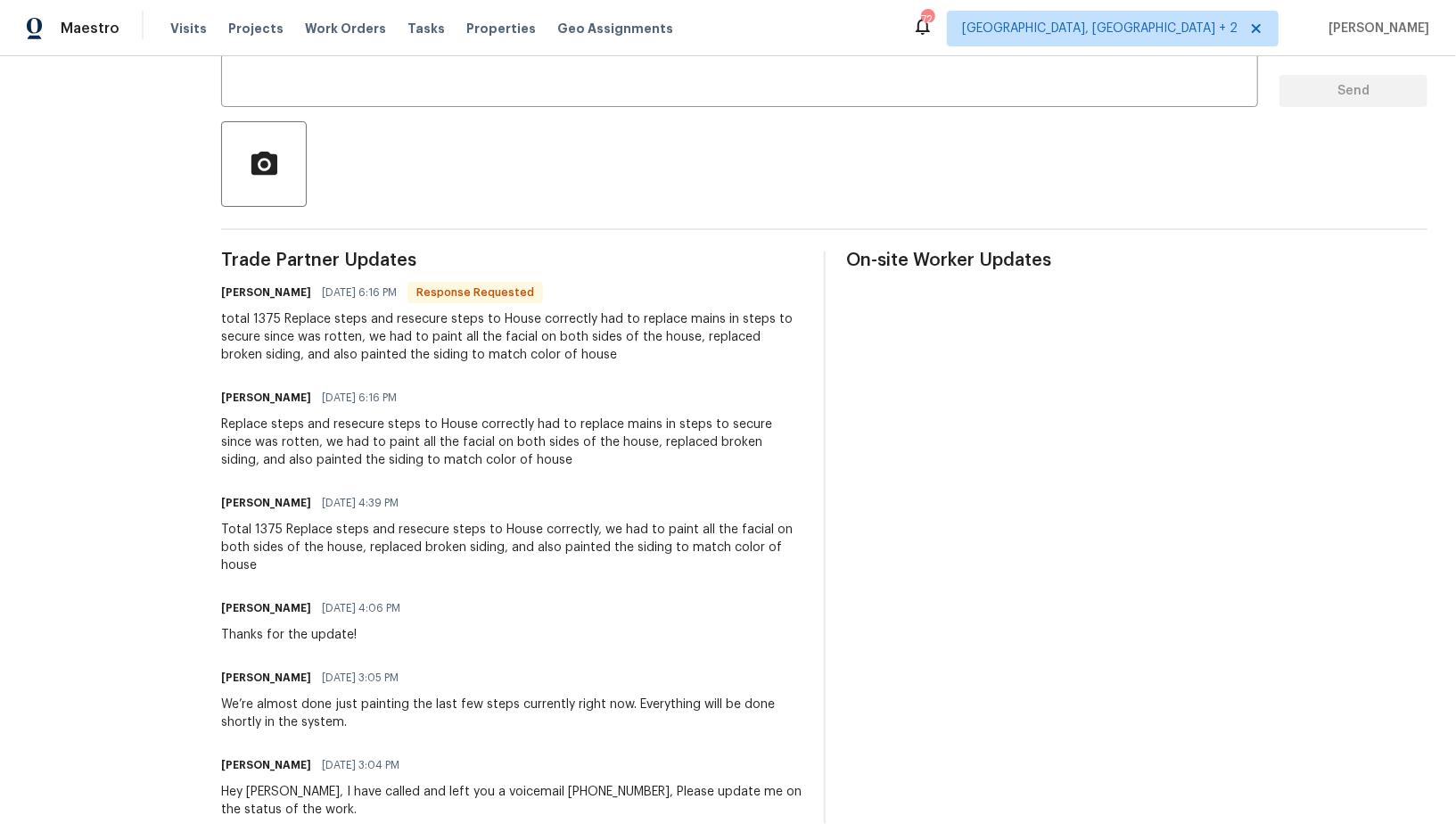
click at [534, 540] on div "Total 1375 Replace steps and resecure steps to House correctly, we had to paint…" at bounding box center [511, 547] width 581 height 53
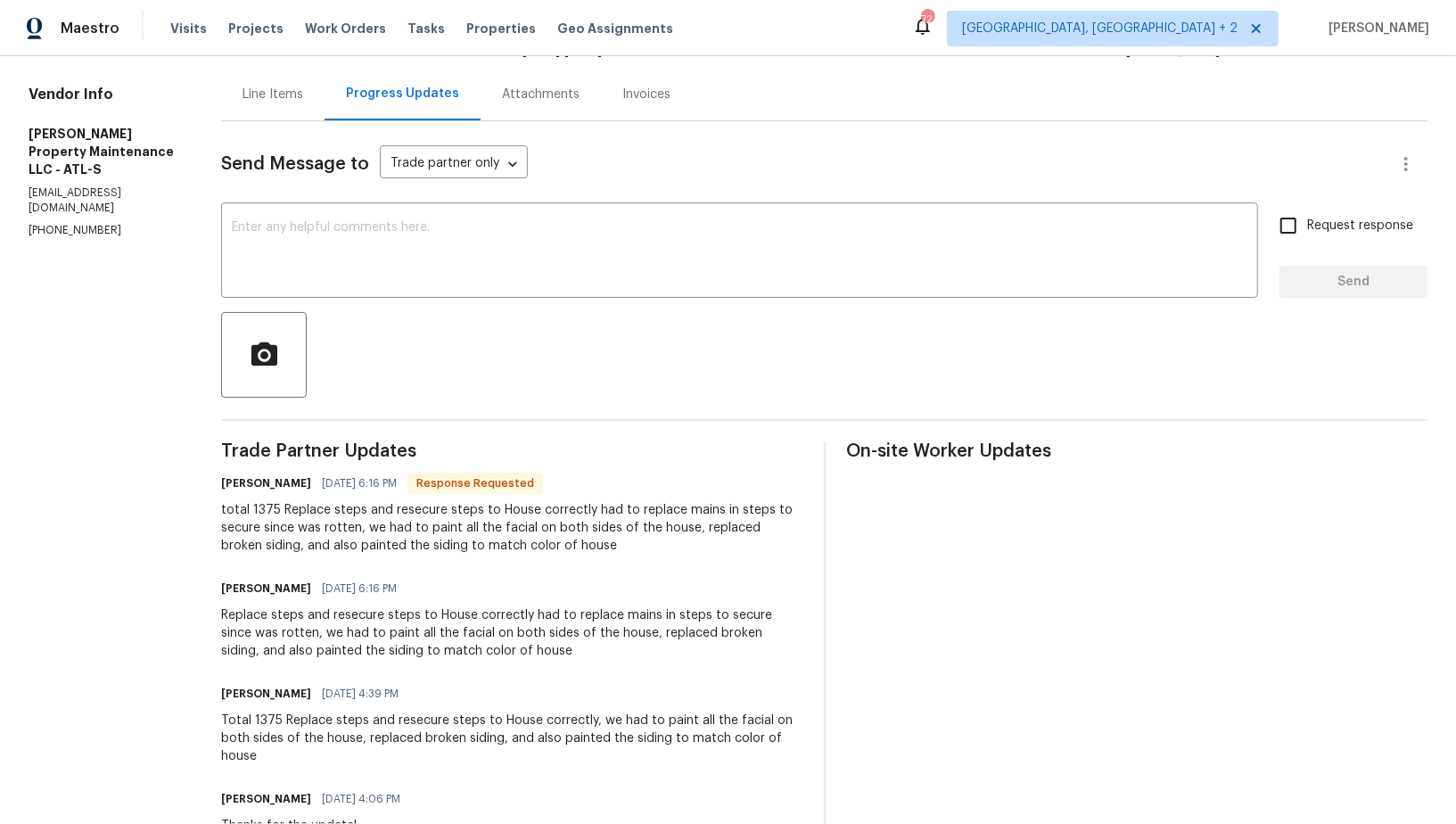
scroll to position [165, 0]
click at [261, 55] on div "Maestro Visits Projects Work Orders Tasks Properties Geo Assignments 72 Albuque…" at bounding box center [728, 412] width 1456 height 824
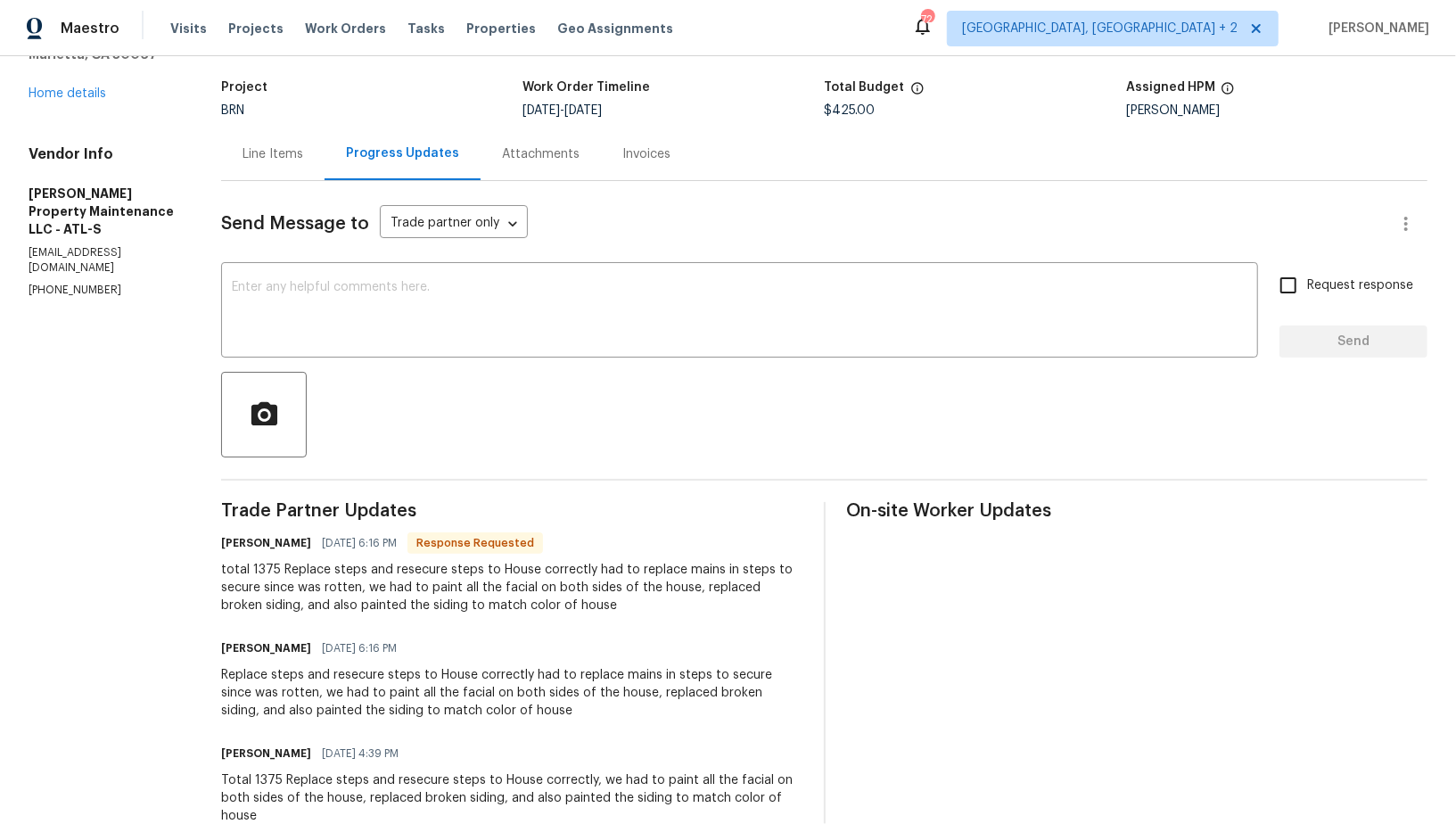
click at [268, 123] on div "Project BRN Work Order Timeline 9/17/2025 - 9/19/2025 Total Budget $425.00 Assi…" at bounding box center [824, 99] width 1206 height 57
click at [279, 147] on div "Line Items" at bounding box center [273, 154] width 61 height 18
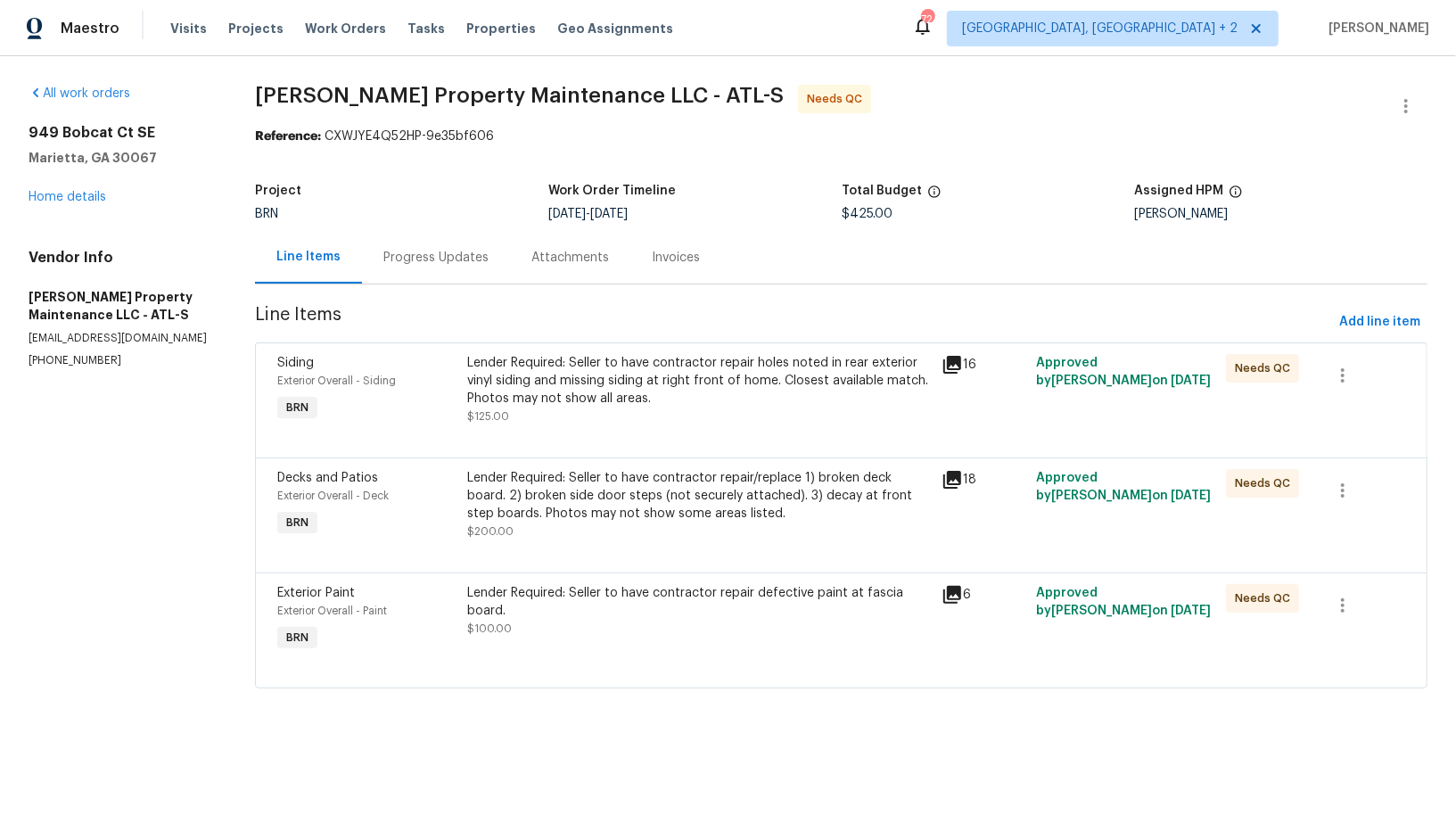
click at [525, 371] on div "Lender Required: Seller to have contractor repair holes noted in rear exterior …" at bounding box center [699, 380] width 464 height 53
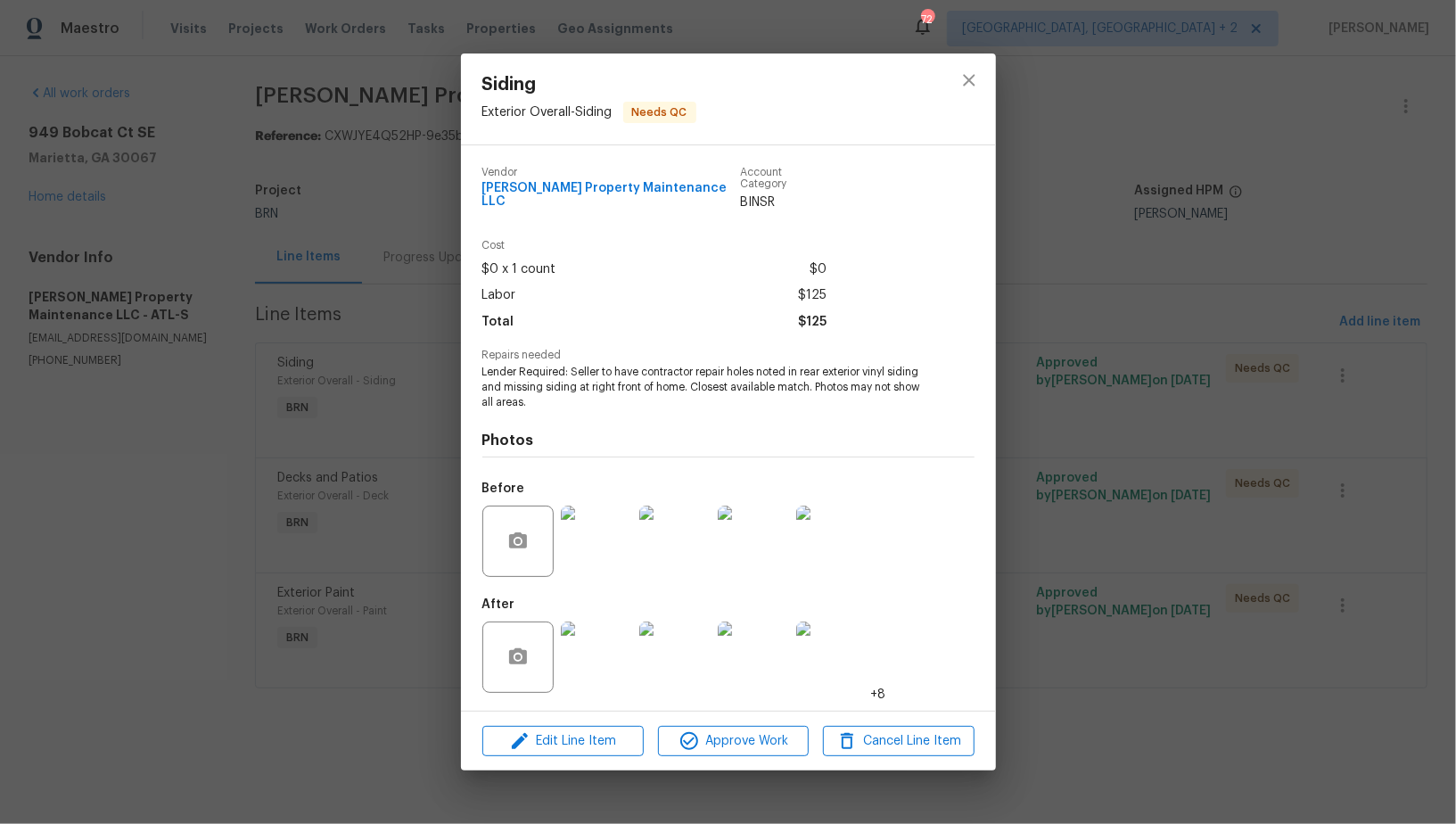
click at [582, 640] on img at bounding box center [596, 657] width 71 height 71
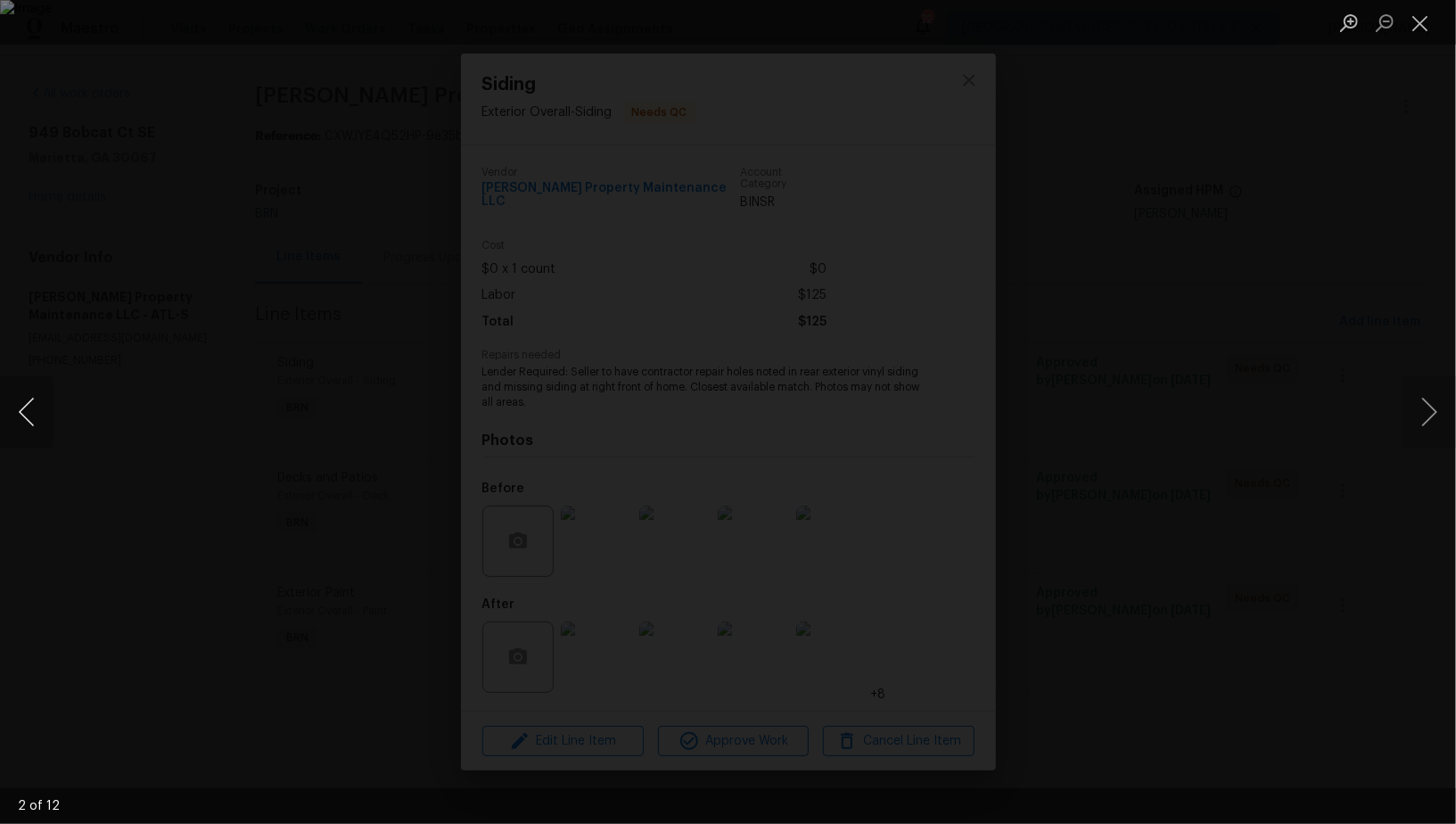
click at [29, 411] on button "Previous image" at bounding box center [27, 412] width 53 height 71
click at [1276, 643] on div "Lightbox" at bounding box center [728, 412] width 1456 height 824
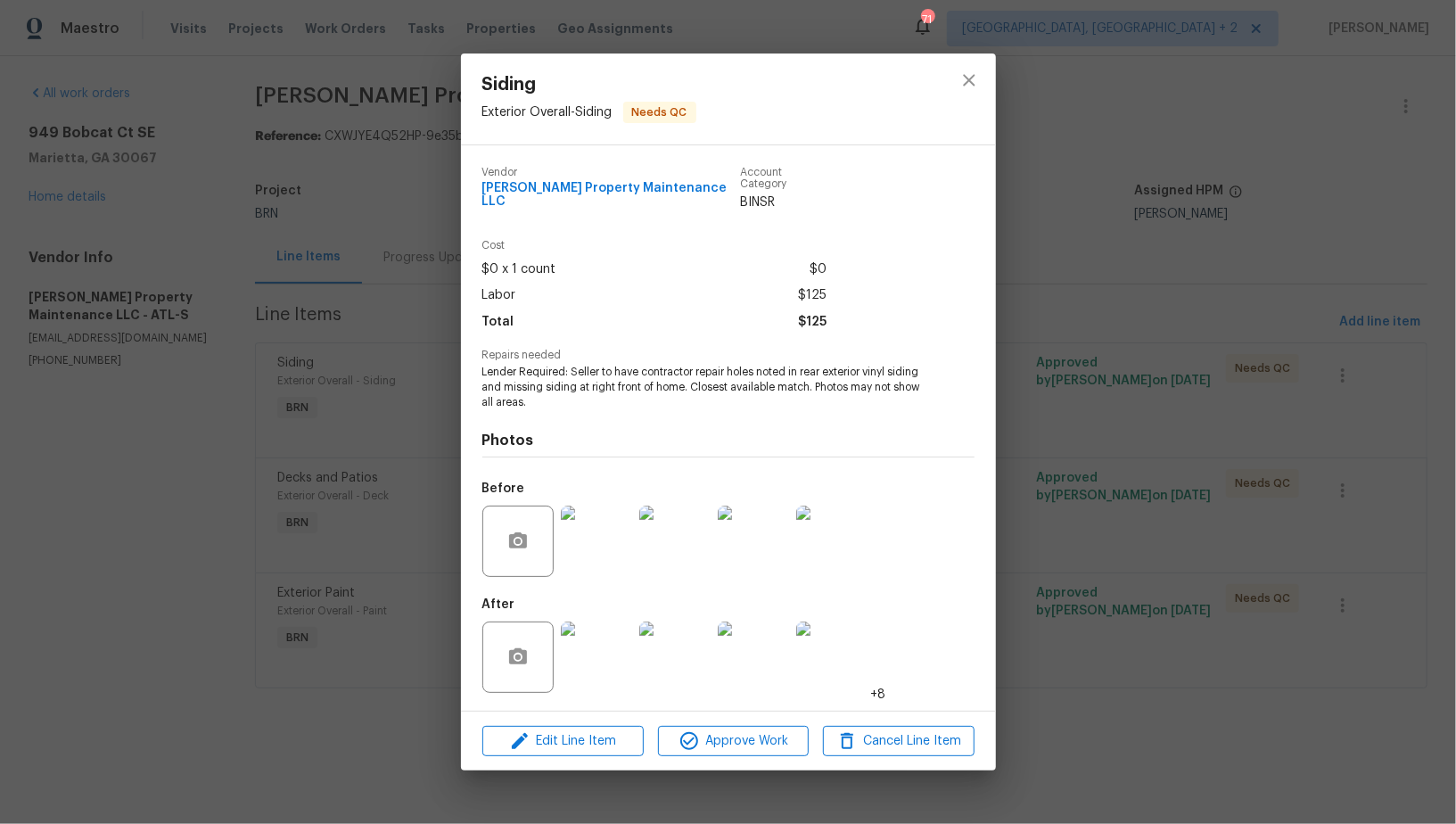
click at [1276, 643] on div "Siding Exterior Overall - Siding Needs QC Vendor Glen Property Maintenance LLC …" at bounding box center [728, 412] width 1456 height 824
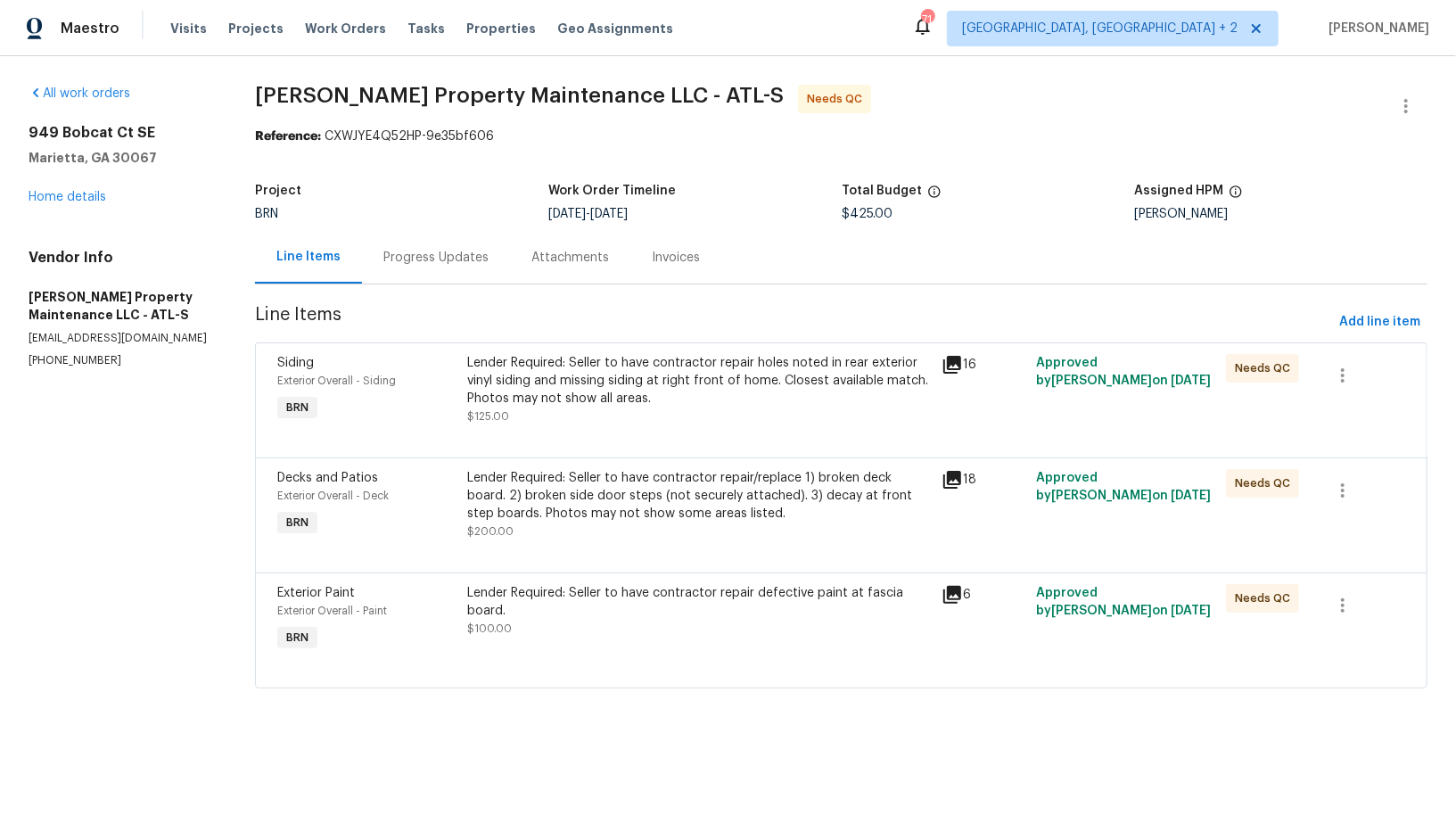
click at [603, 491] on div "Lender Required: Seller to have contractor repair/replace 1) broken deck board.…" at bounding box center [699, 495] width 464 height 53
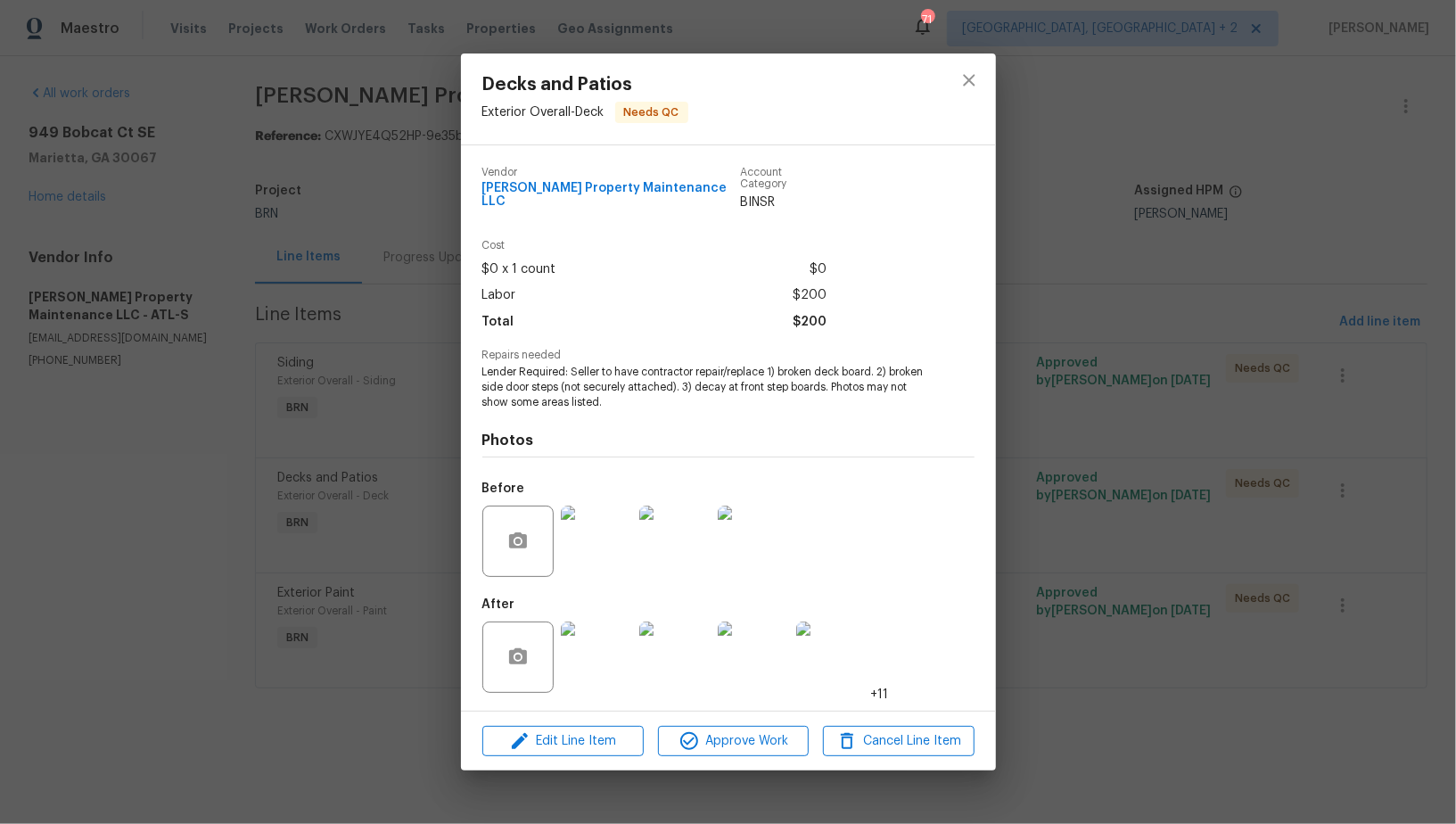
click at [602, 663] on img at bounding box center [596, 657] width 71 height 71
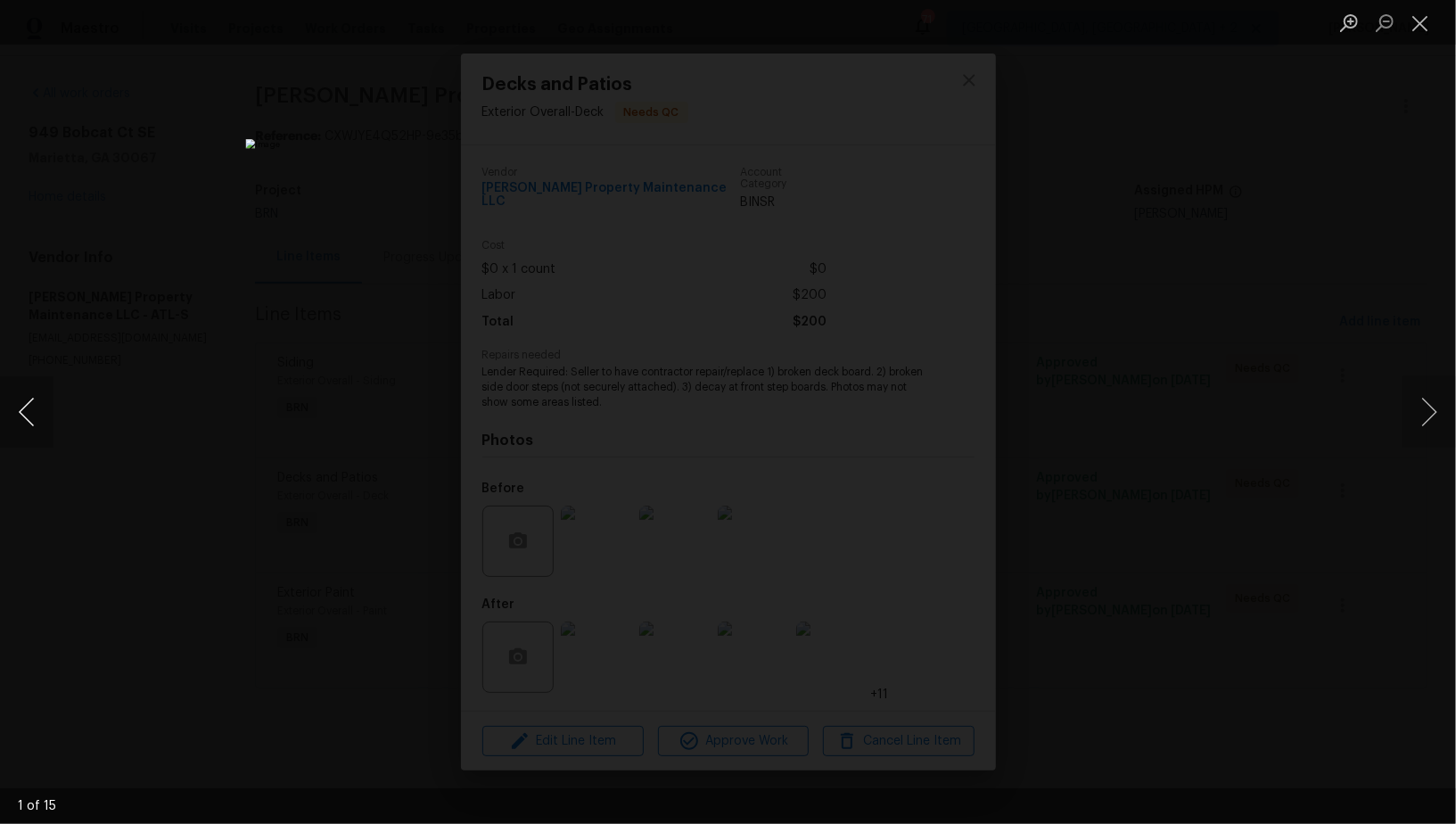
click at [35, 408] on button "Previous image" at bounding box center [27, 412] width 53 height 71
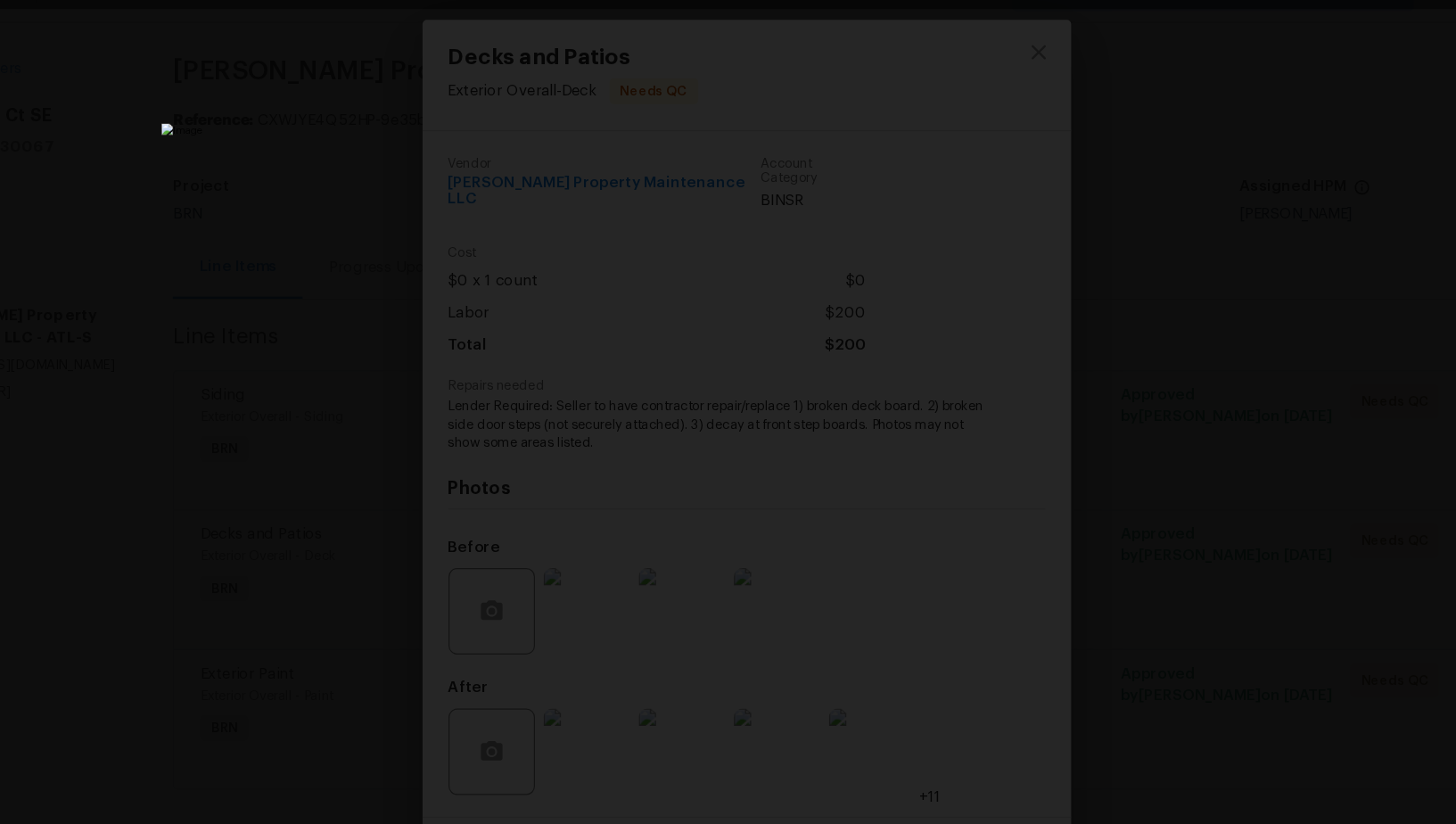
click at [1138, 380] on div "Lightbox" at bounding box center [728, 412] width 1456 height 824
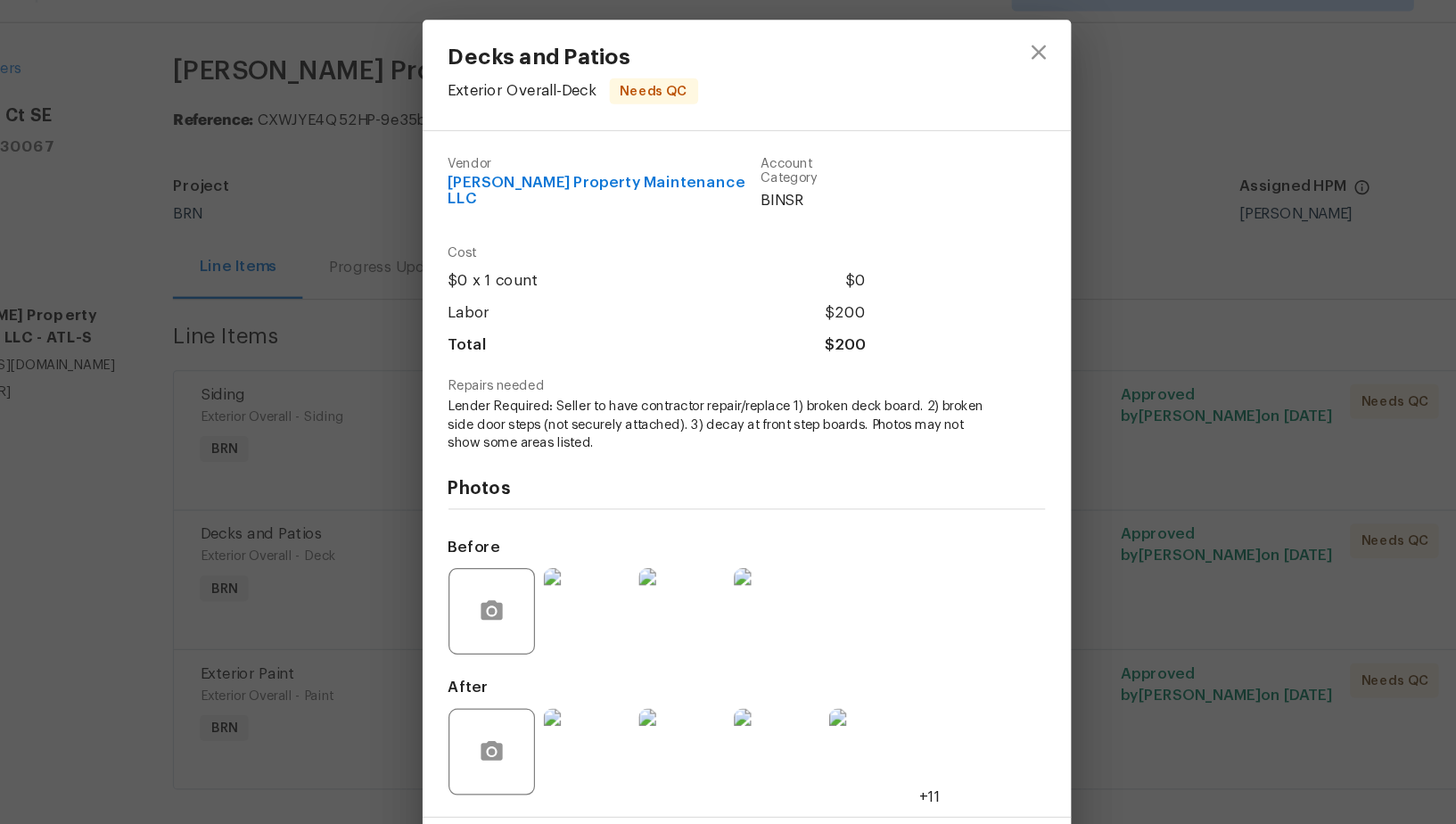
click at [1138, 380] on div "Decks and Patios Exterior Overall - Deck Needs QC Vendor Glen Property Maintena…" at bounding box center [728, 412] width 1456 height 824
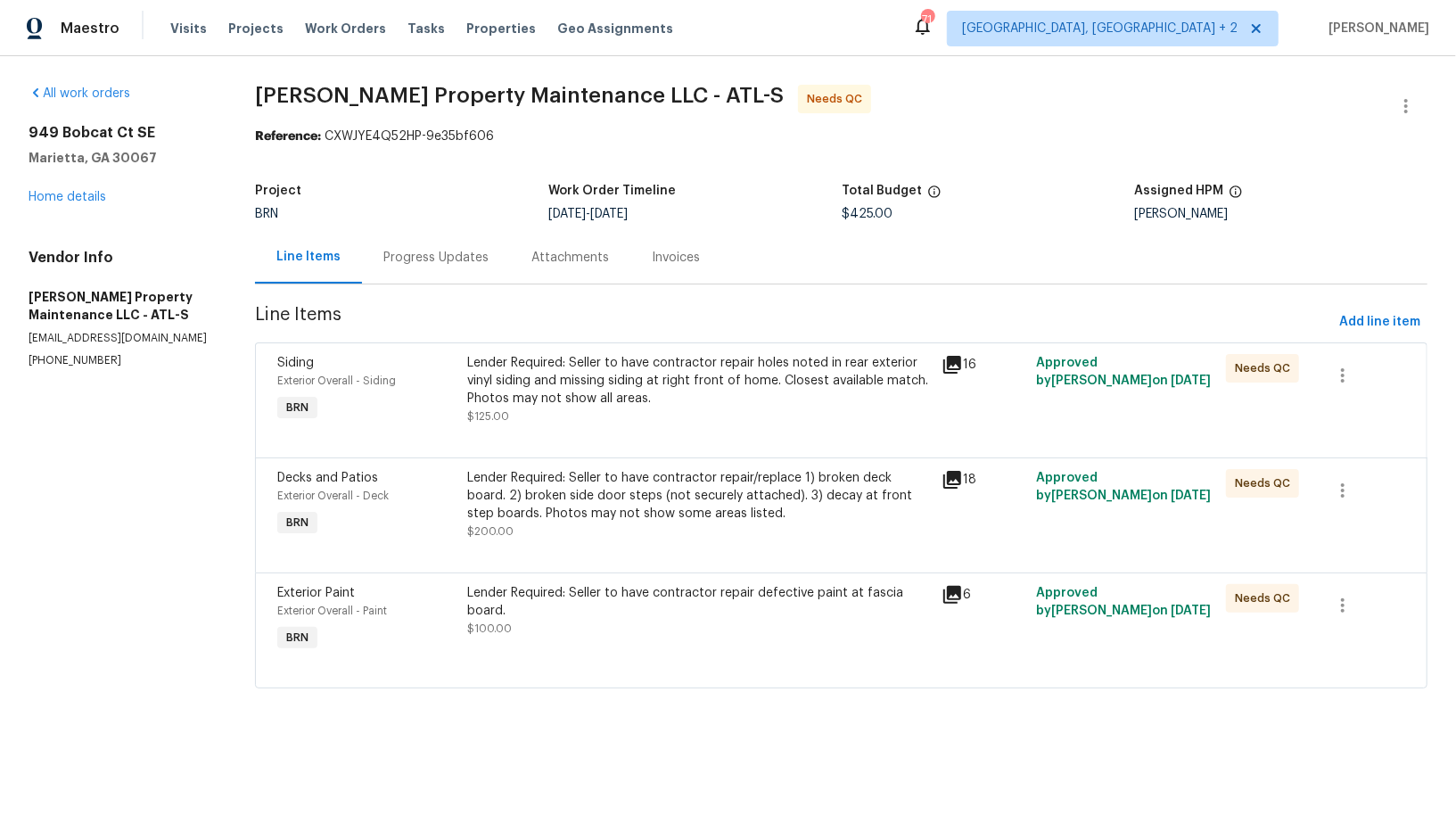
click at [616, 613] on div "Lender Required: Seller to have contractor repair defective paint at fascia boa…" at bounding box center [699, 602] width 464 height 36
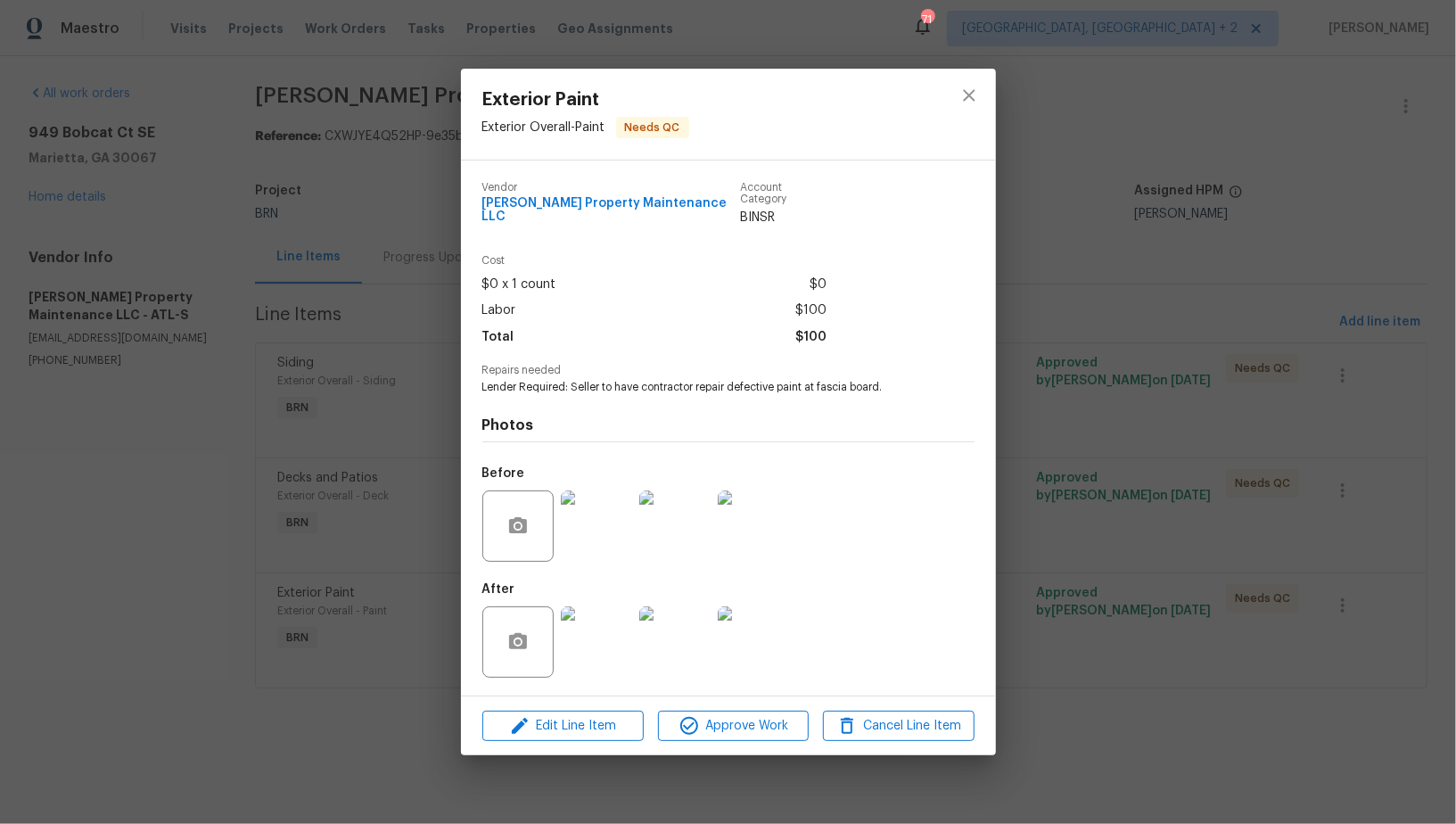
click at [601, 634] on img at bounding box center [596, 642] width 71 height 71
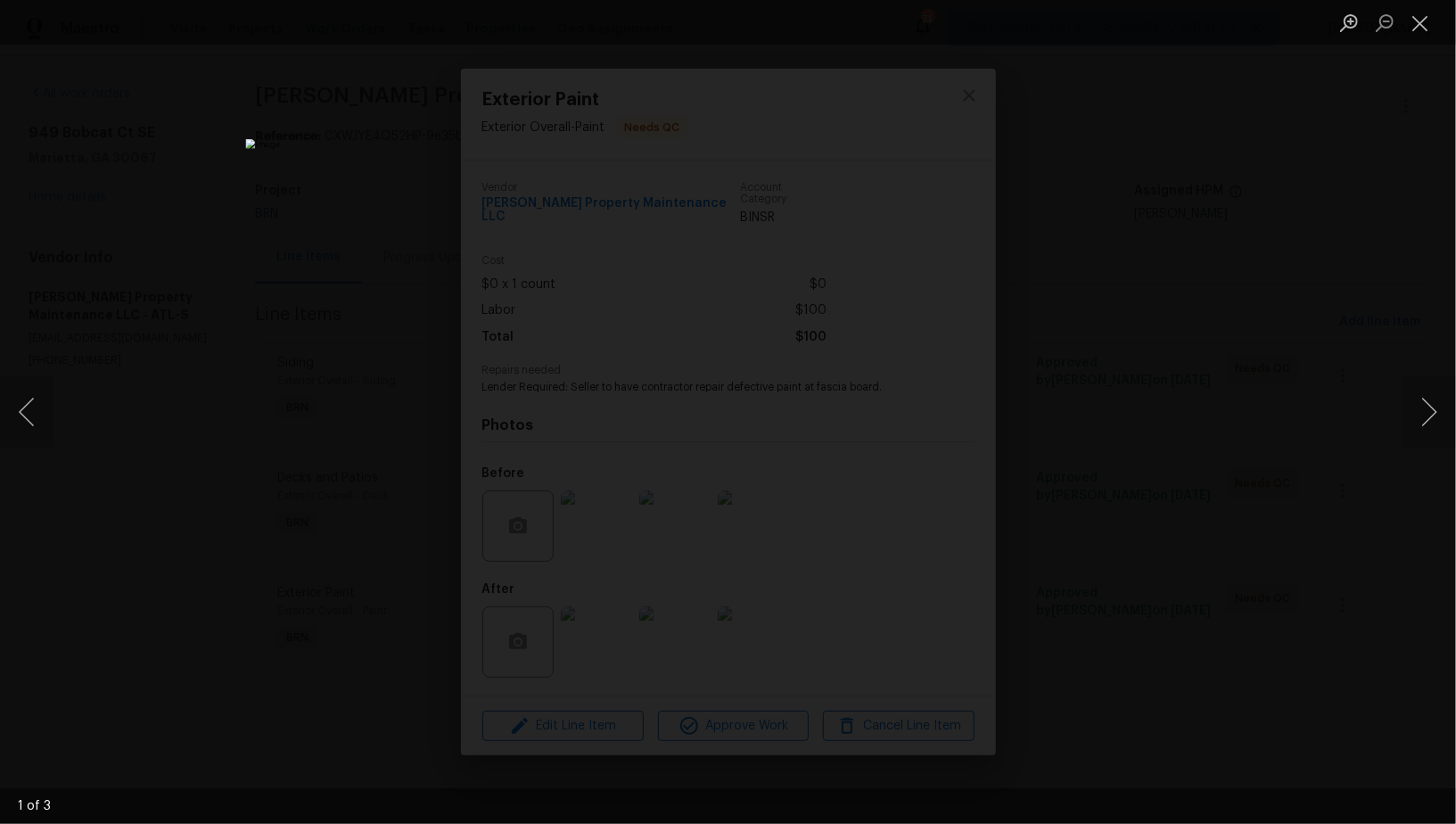
click at [1174, 503] on div "Lightbox" at bounding box center [728, 412] width 1456 height 824
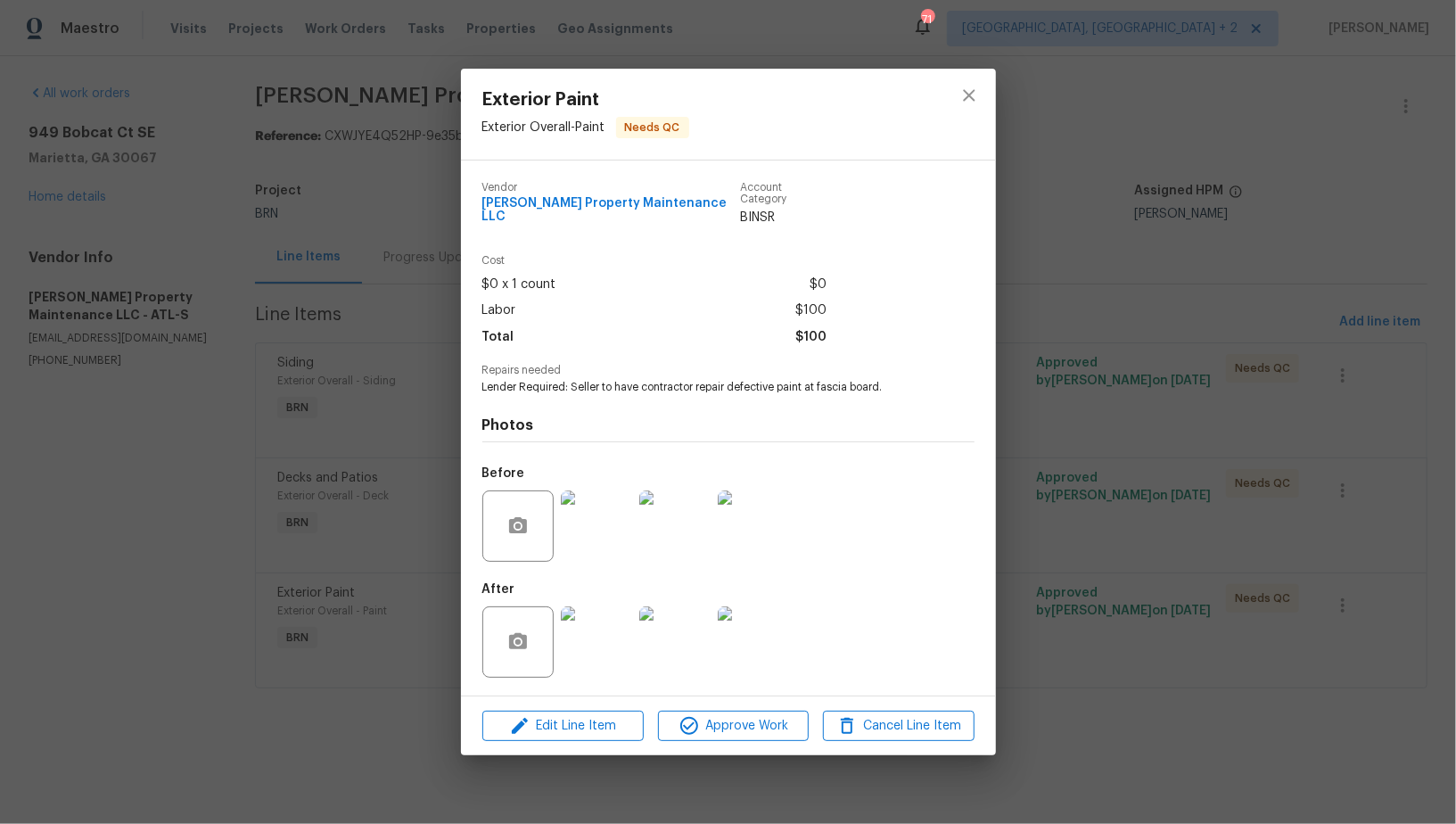
click at [1174, 503] on div "Exterior Paint Exterior Overall - Paint Needs QC Vendor Glen Property Maintenan…" at bounding box center [728, 412] width 1456 height 824
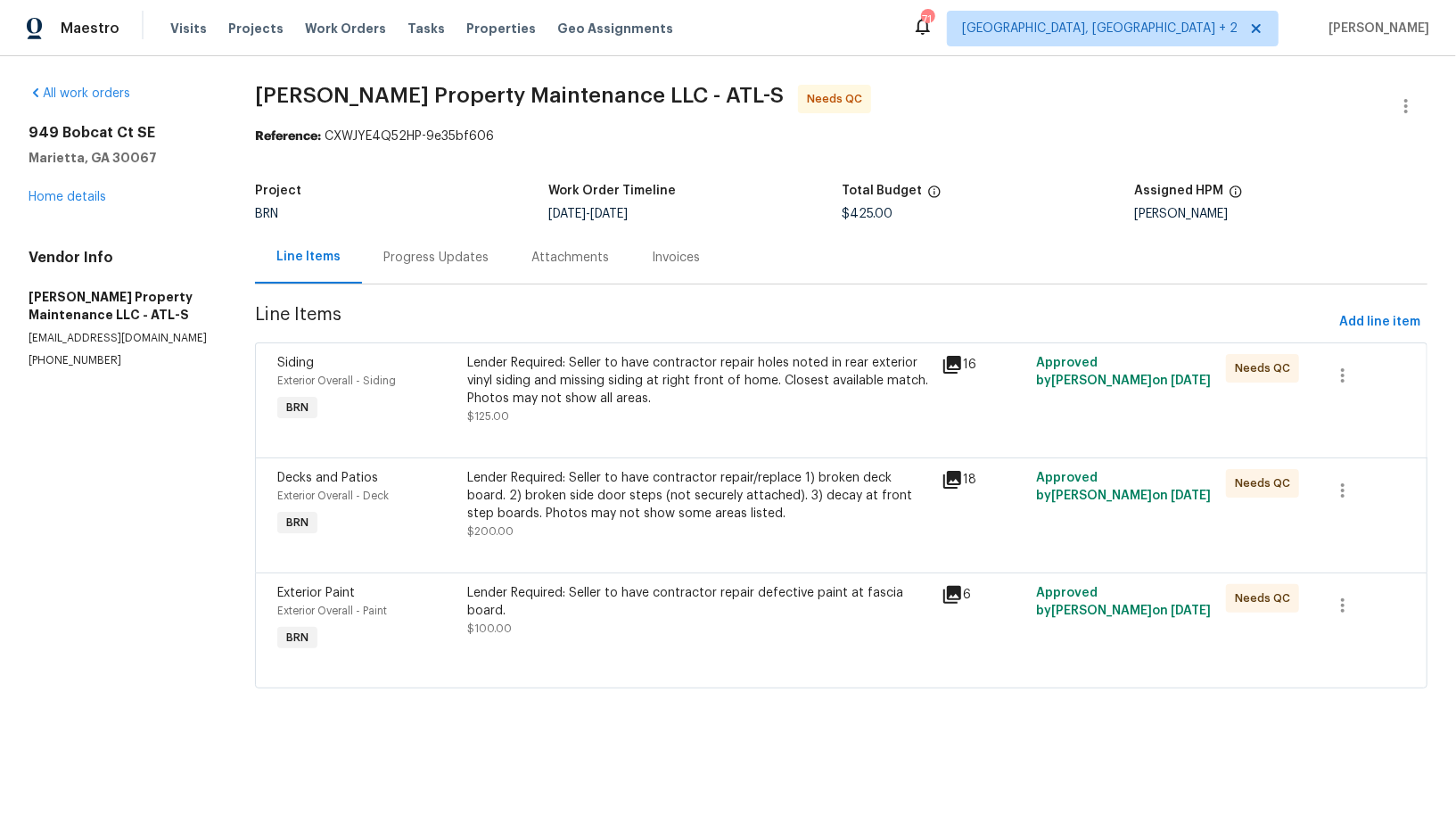
click at [764, 193] on div "Work Order Timeline" at bounding box center [695, 196] width 294 height 23
click at [416, 247] on div "Progress Updates" at bounding box center [436, 257] width 148 height 52
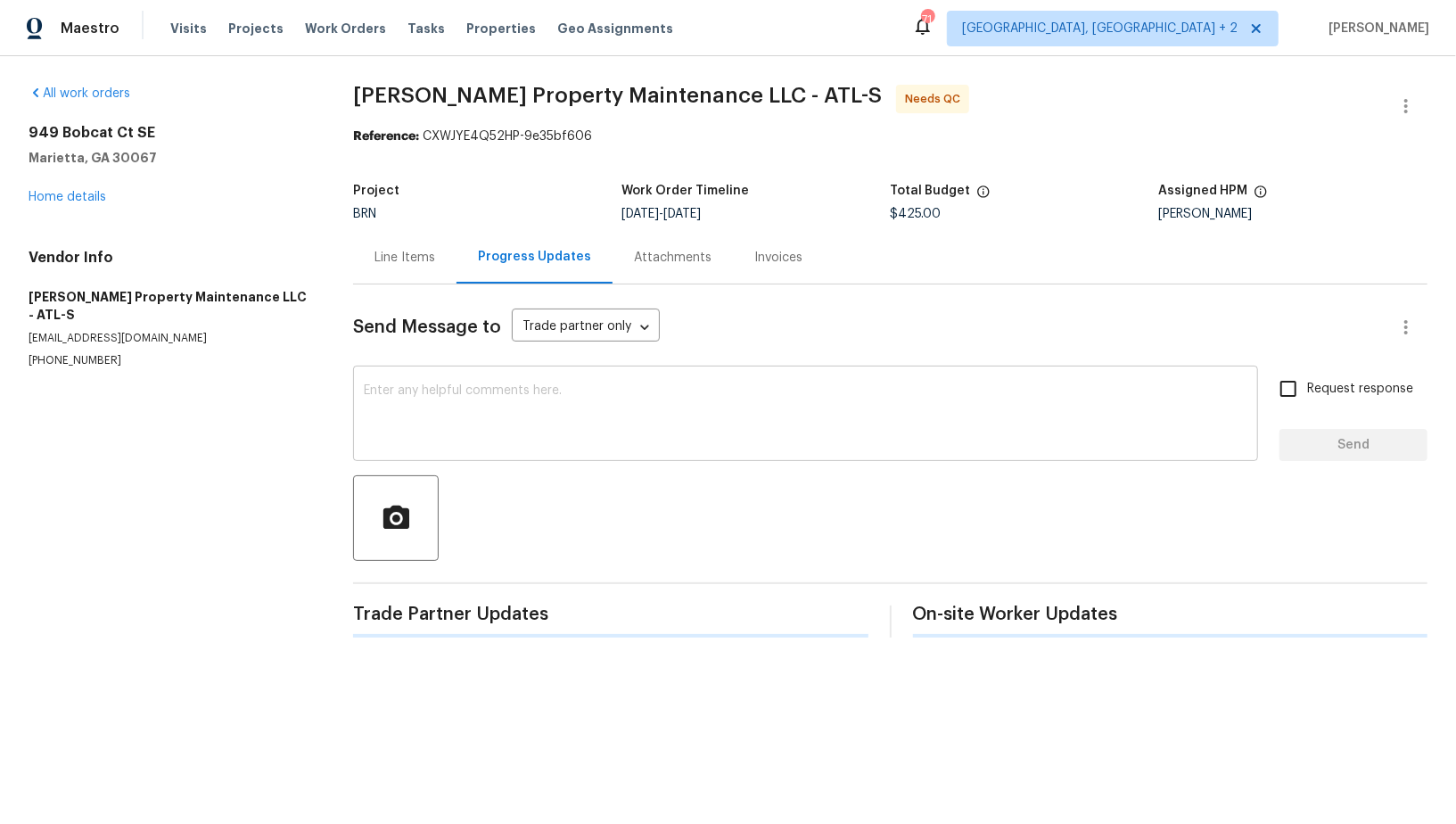
click at [430, 382] on div "x ​" at bounding box center [805, 415] width 905 height 91
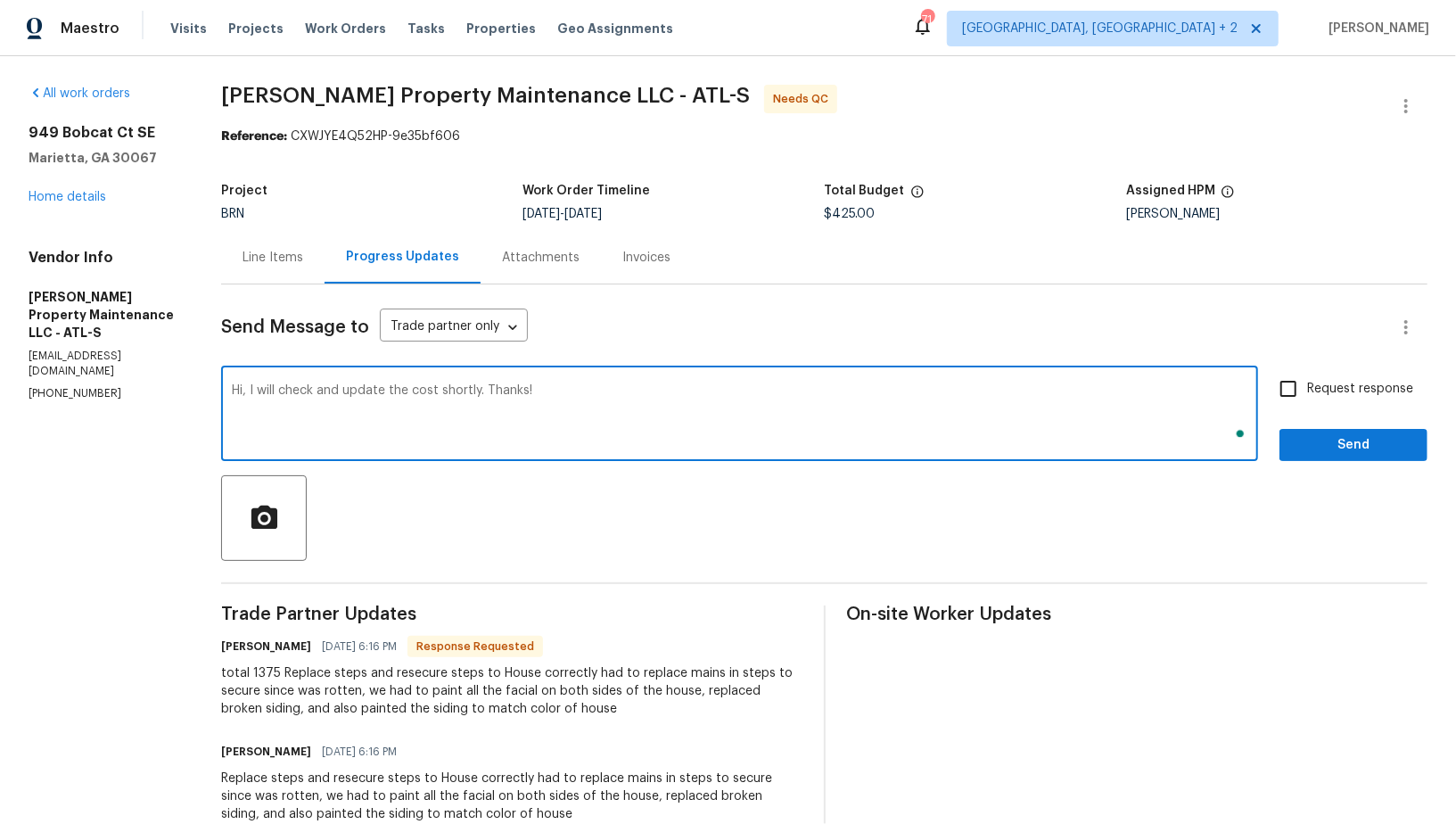
type textarea "Hi, I will check and update the cost shortly. Thanks!"
click at [1312, 380] on span "Request response" at bounding box center [1360, 390] width 106 height 19
click at [1307, 380] on input "Request response" at bounding box center [1288, 388] width 37 height 37
checkbox input "true"
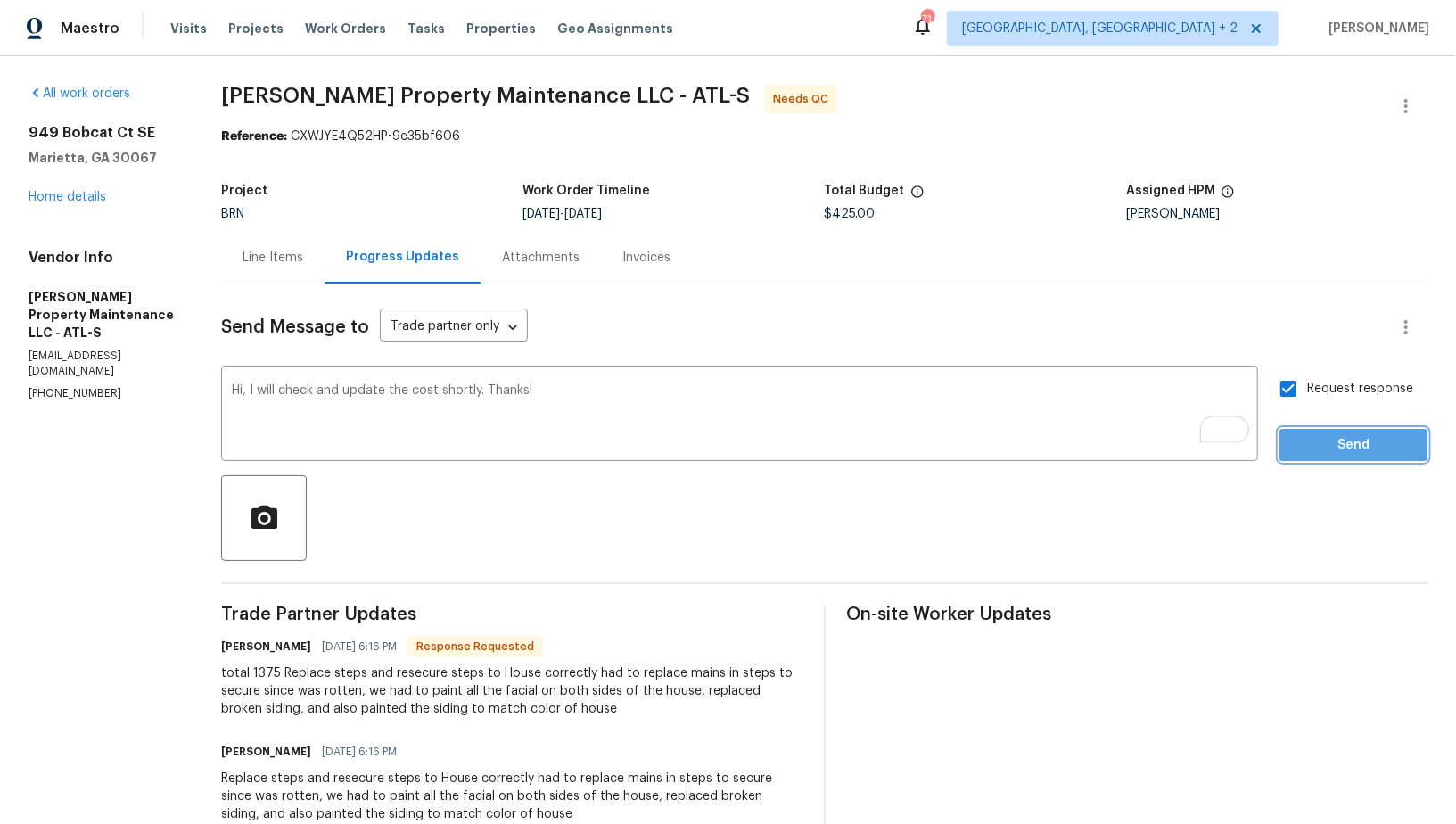
click at [1318, 445] on span "Send" at bounding box center [1353, 445] width 120 height 22
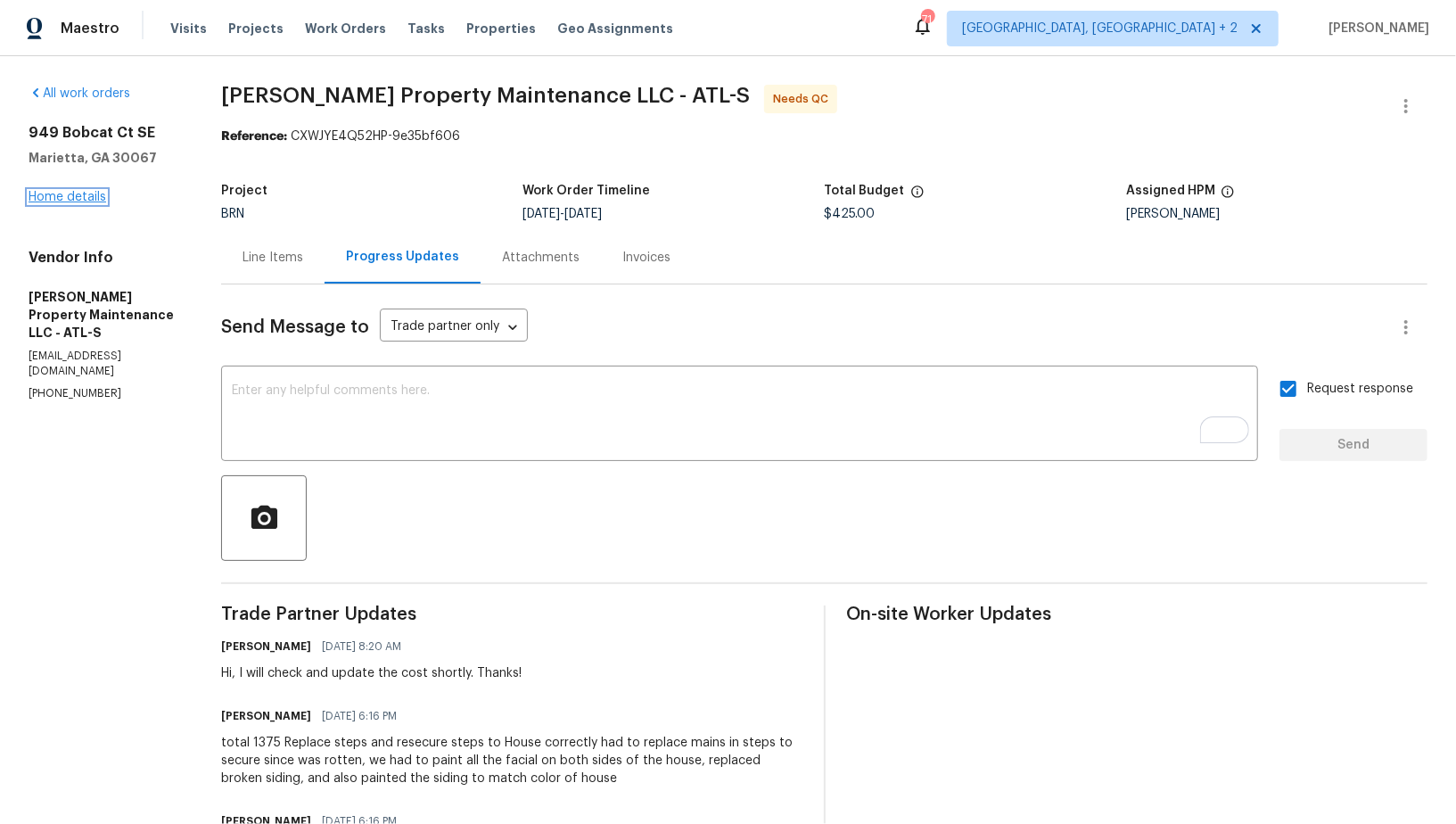
click at [72, 199] on link "Home details" at bounding box center [67, 197] width 78 height 12
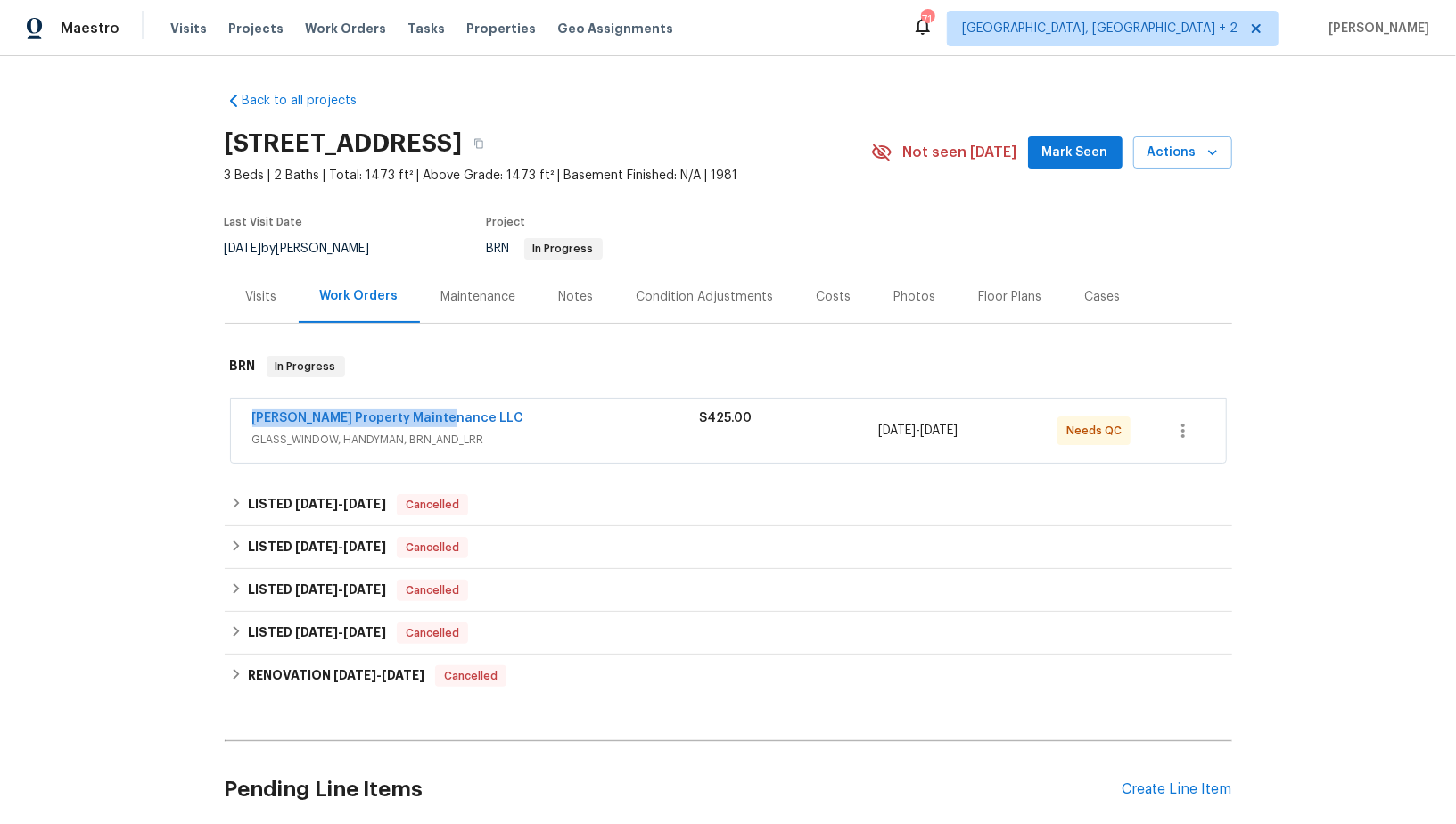
drag, startPoint x: 457, startPoint y: 411, endPoint x: 250, endPoint y: 416, distance: 207.1
click at [250, 416] on div "Glen Property Maintenance LLC GLASS_WINDOW, HANDYMAN, BRN_AND_LRR $425.00 9/17/…" at bounding box center [728, 431] width 995 height 65
copy link "Glen Property Maintenance LLC"
click at [393, 419] on link "Glen Property Maintenance LLC" at bounding box center [388, 417] width 272 height 12
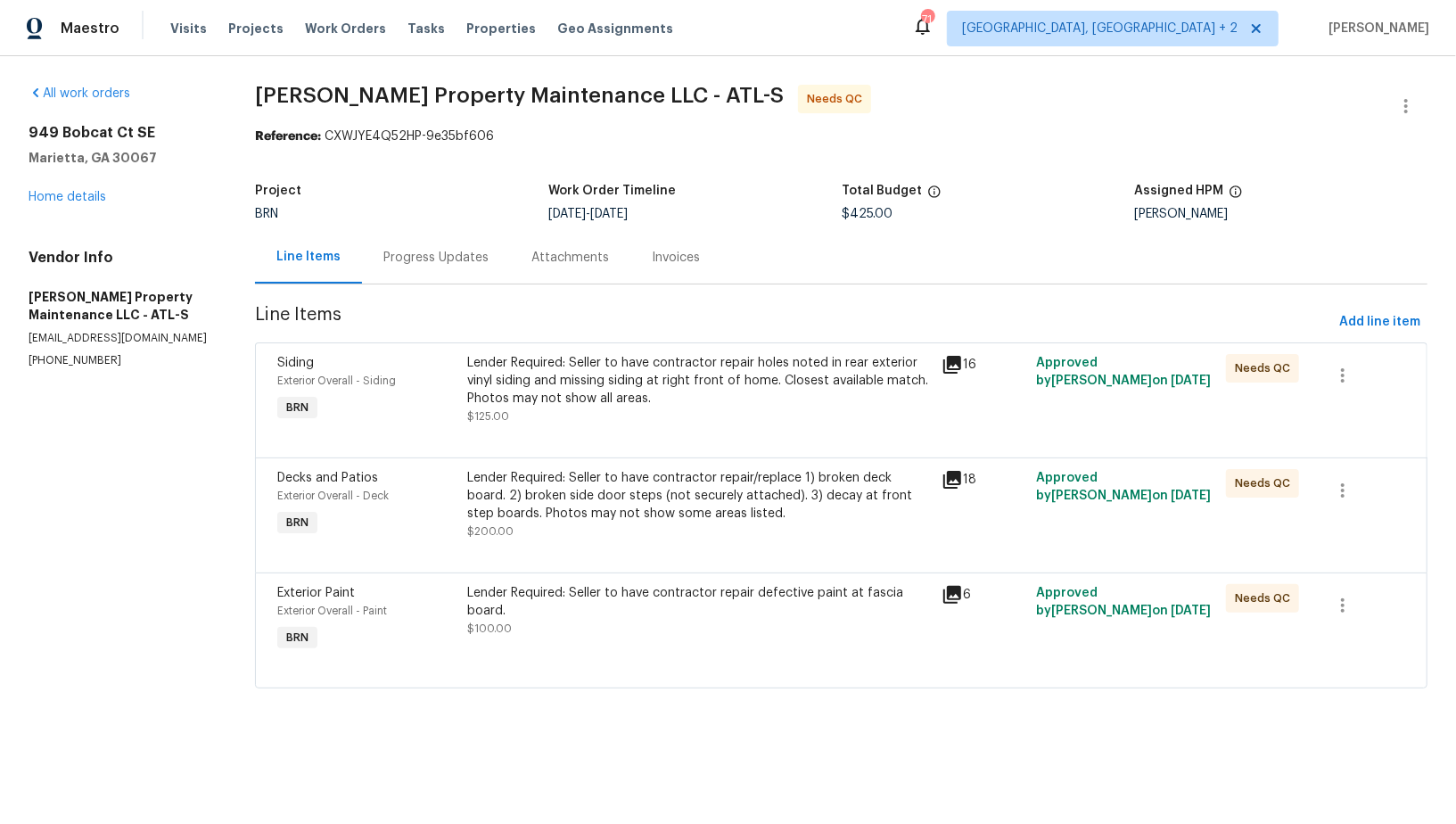
click at [584, 376] on div "Lender Required: Seller to have contractor repair holes noted in rear exterior …" at bounding box center [699, 380] width 464 height 53
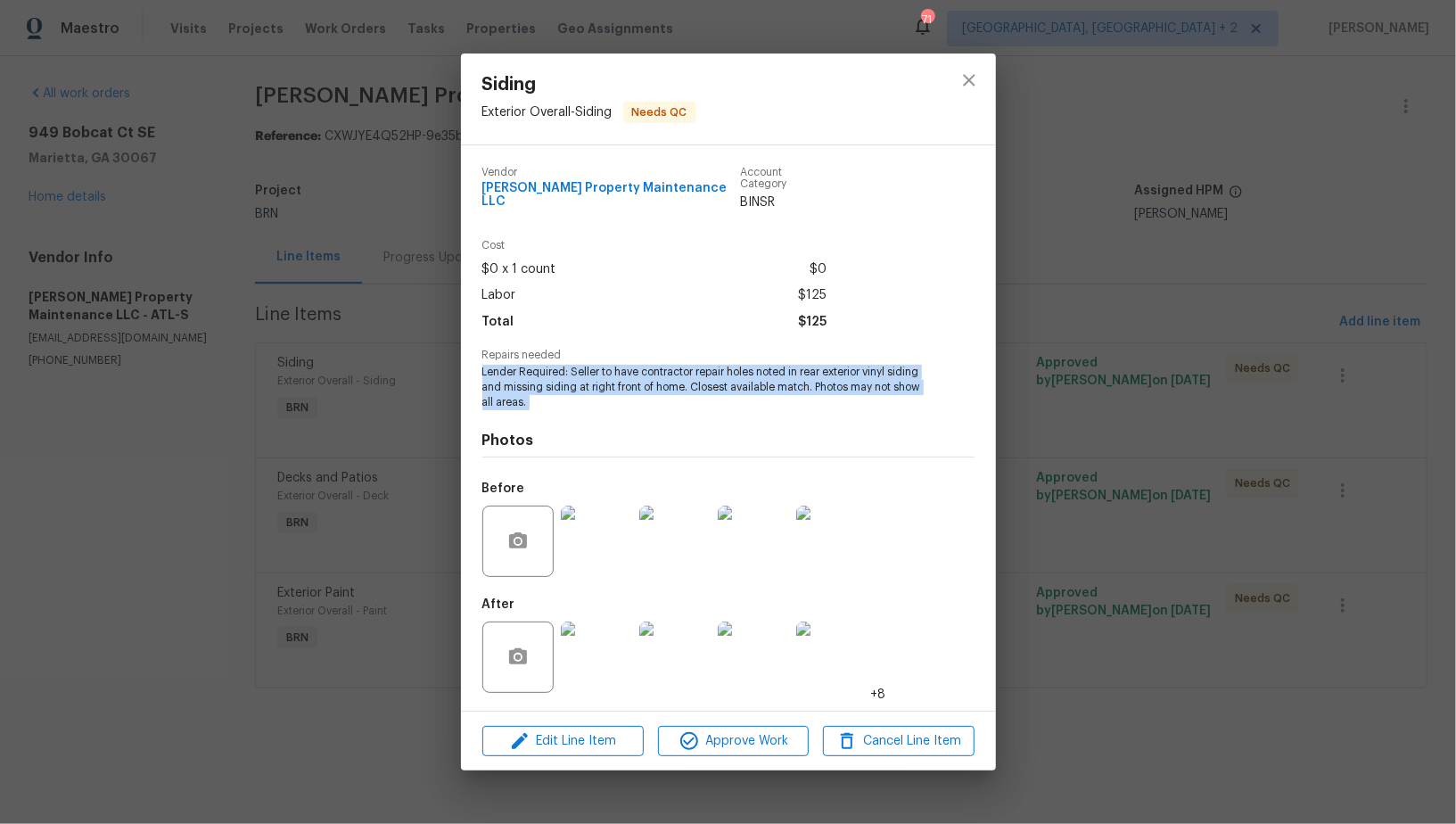
drag, startPoint x: 482, startPoint y: 366, endPoint x: 548, endPoint y: 411, distance: 79.9
click at [548, 411] on div "Vendor Glen Property Maintenance LLC Account Category BINSR Cost $0 x 1 count $…" at bounding box center [729, 428] width 492 height 551
copy span "Lender Required: Seller to have contractor repair holes noted in rear exterior …"
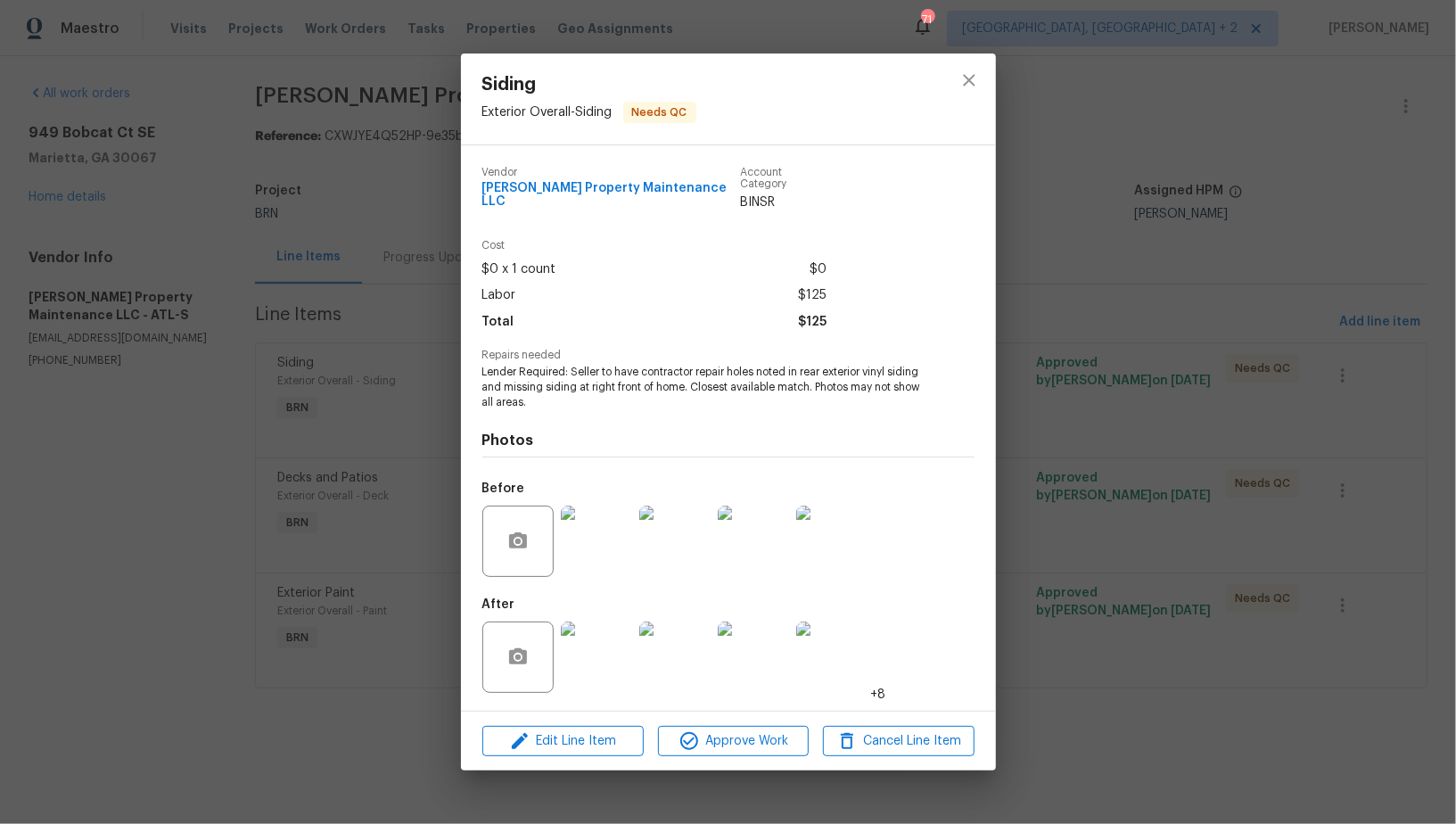
click at [355, 453] on div "Siding Exterior Overall - Siding Needs QC Vendor Glen Property Maintenance LLC …" at bounding box center [728, 412] width 1456 height 824
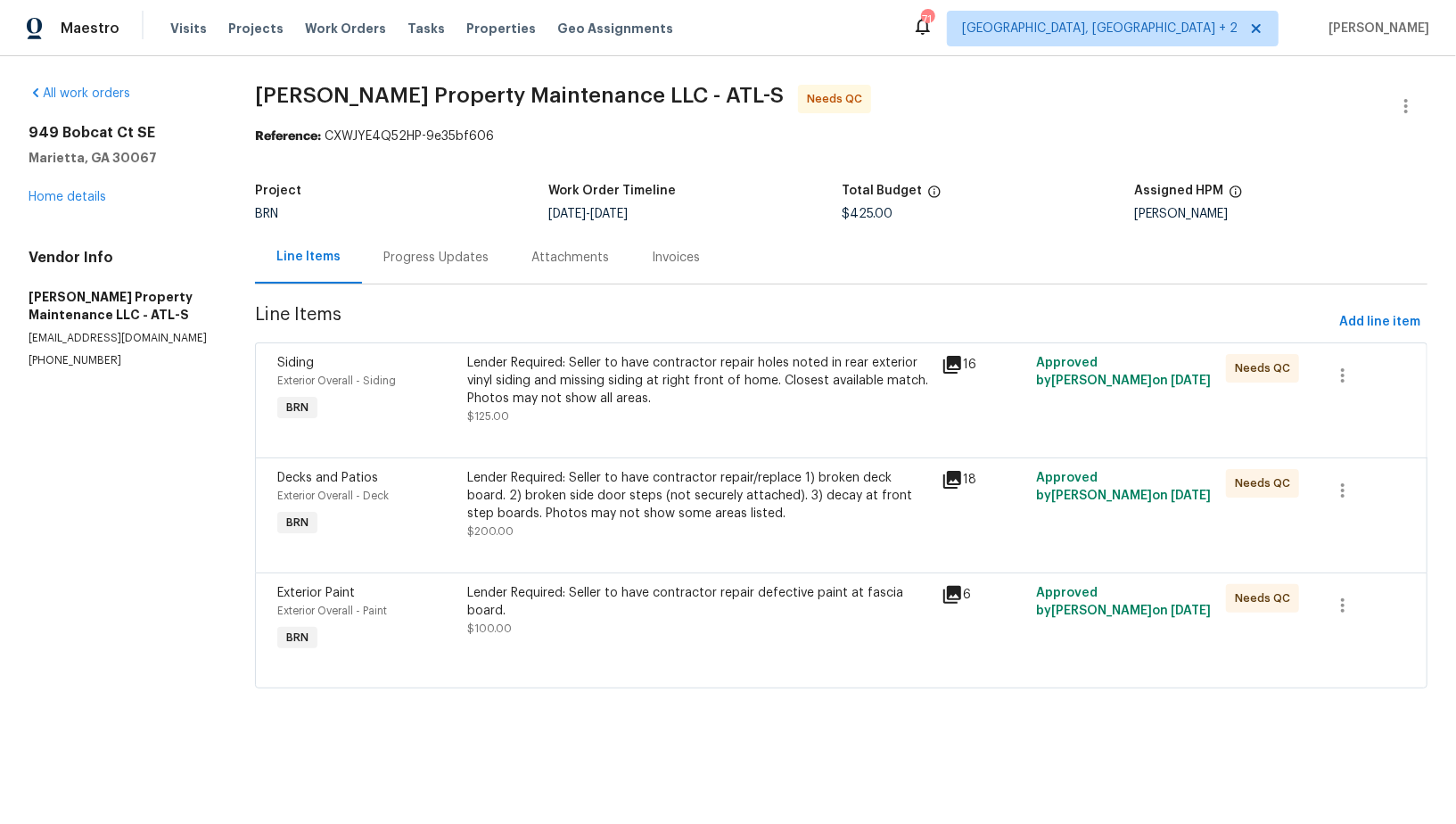
click at [577, 497] on div "Lender Required: Seller to have contractor repair/replace 1) broken deck board.…" at bounding box center [699, 495] width 464 height 53
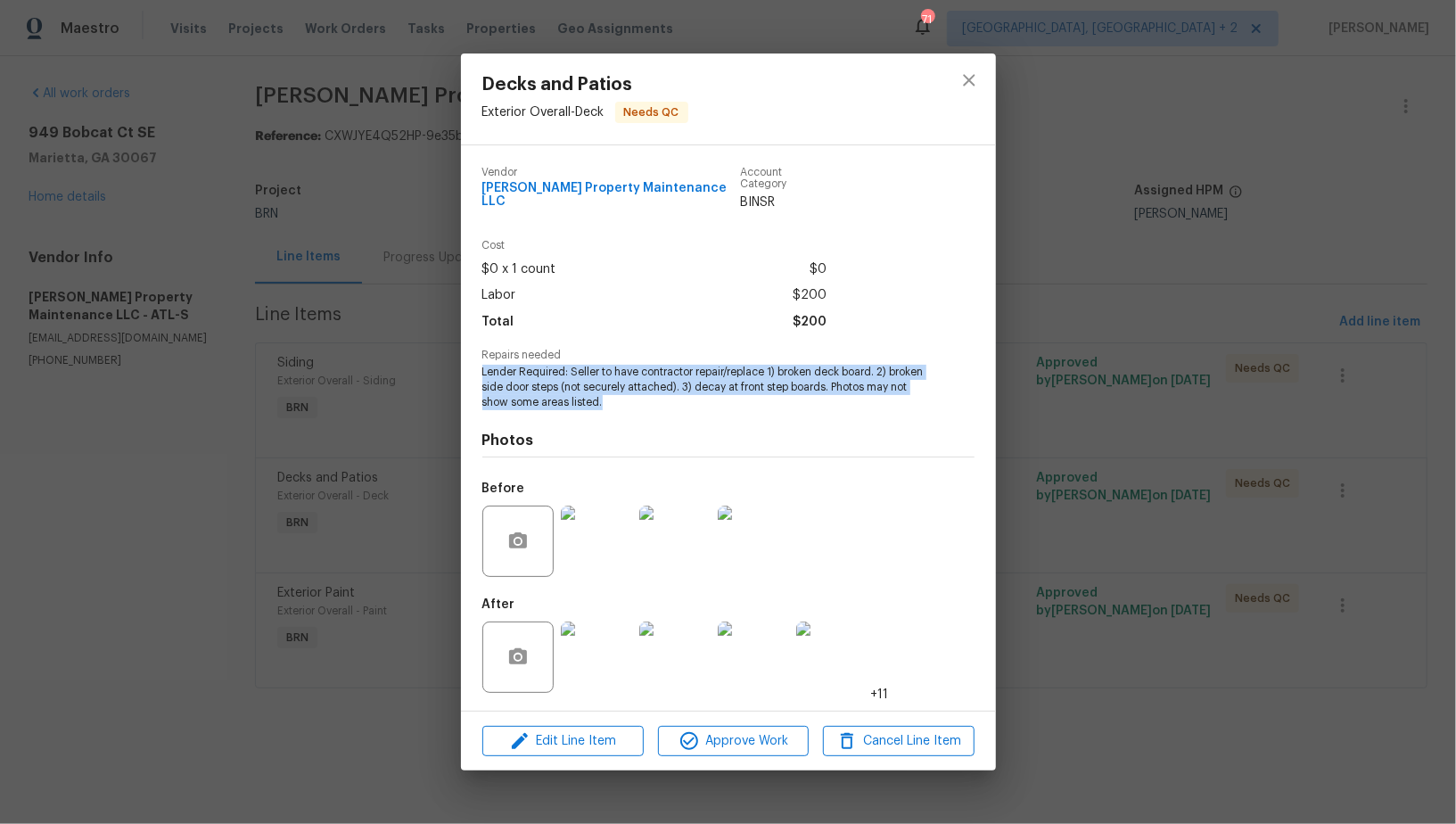
drag, startPoint x: 477, startPoint y: 367, endPoint x: 659, endPoint y: 401, distance: 185.1
click at [659, 401] on div "Vendor Glen Property Maintenance LLC Account Category BINSR Cost $0 x 1 count $…" at bounding box center [728, 428] width 535 height 565
copy span "Lender Required: Seller to have contractor repair/replace 1) broken deck board.…"
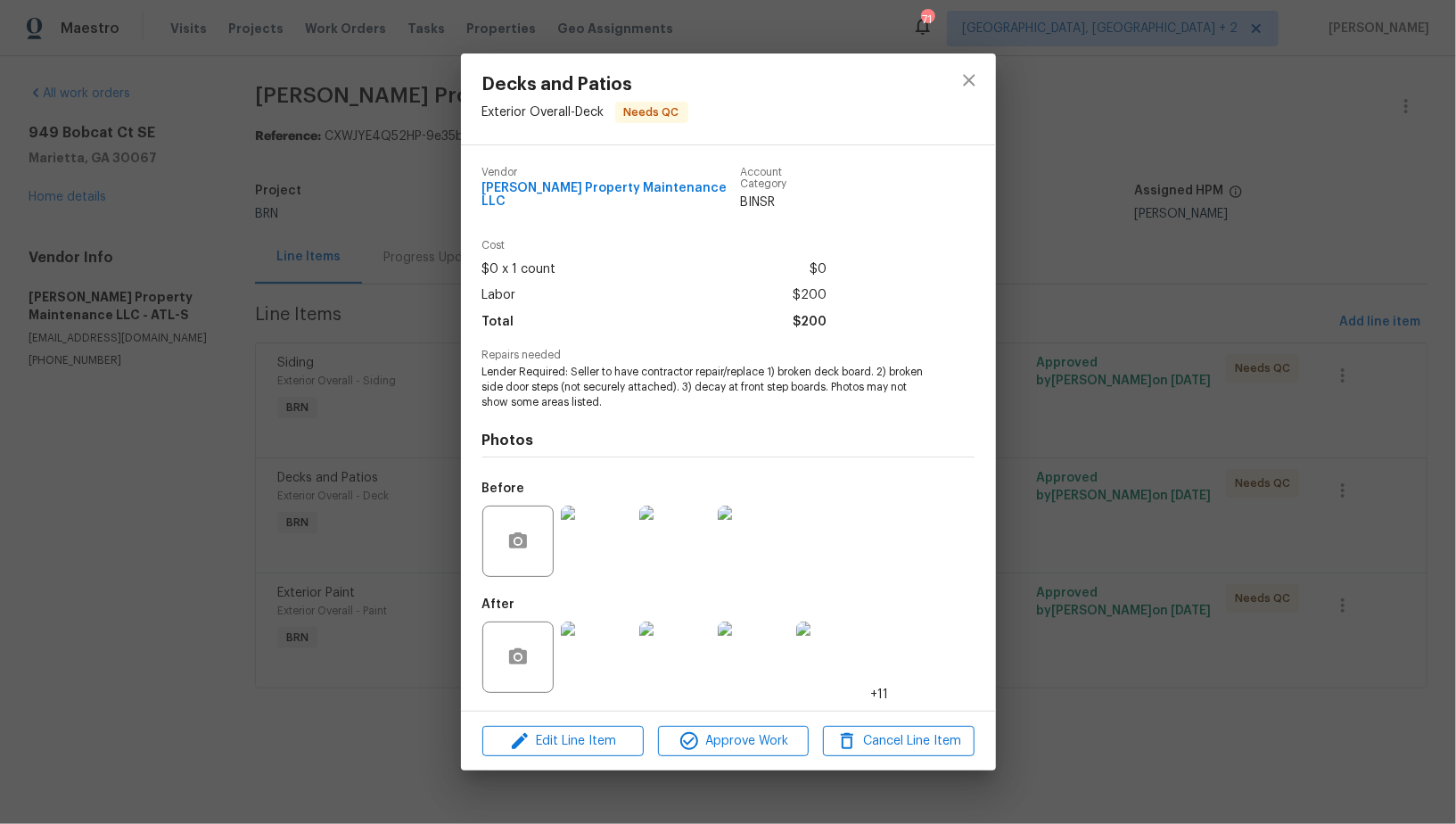
click at [424, 419] on div "Decks and Patios Exterior Overall - Deck Needs QC Vendor Glen Property Maintena…" at bounding box center [728, 412] width 1456 height 824
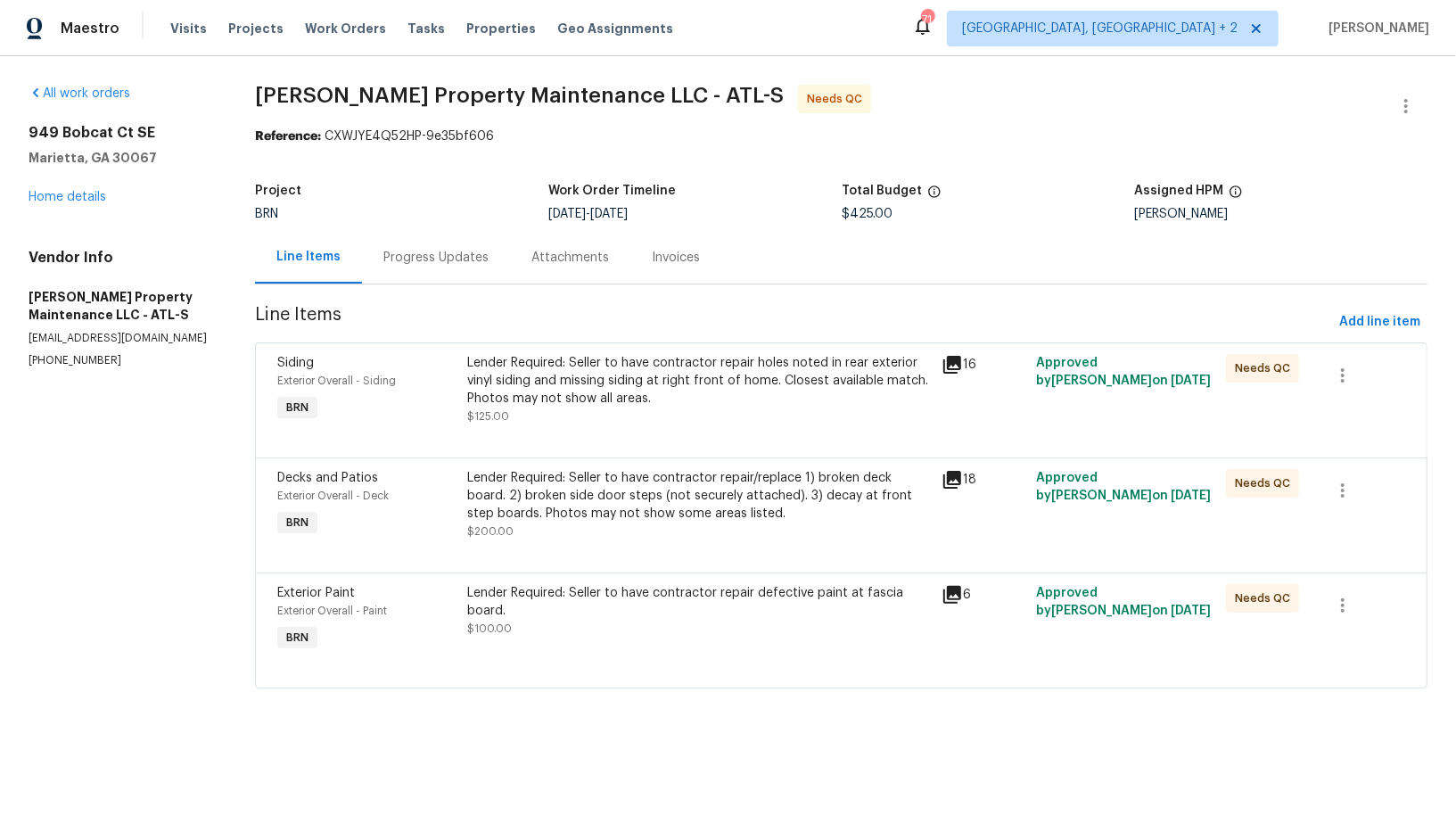
click at [651, 636] on div "Lender Required: Seller to have contractor repair defective paint at fascia boa…" at bounding box center [699, 610] width 464 height 53
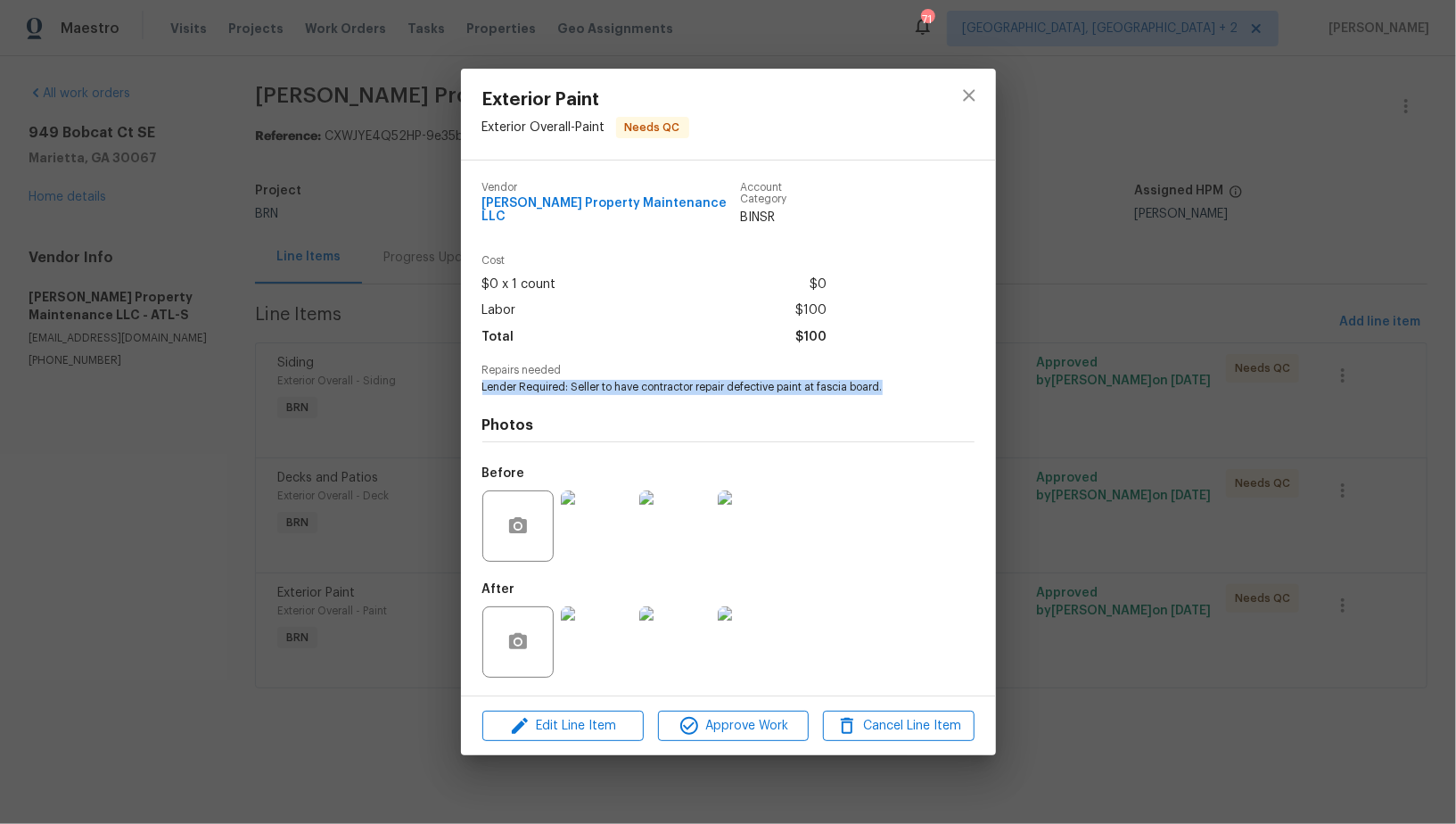
drag, startPoint x: 479, startPoint y: 384, endPoint x: 932, endPoint y: 384, distance: 453.0
click at [932, 384] on div "Vendor Glen Property Maintenance LLC Account Category BINSR Cost $0 x 1 count $…" at bounding box center [728, 428] width 535 height 535
copy span "Lender Required: Seller to have contractor repair defective paint at fascia boa…"
click at [348, 203] on div "Exterior Paint Exterior Overall - Paint Needs QC Vendor Glen Property Maintenan…" at bounding box center [728, 412] width 1456 height 824
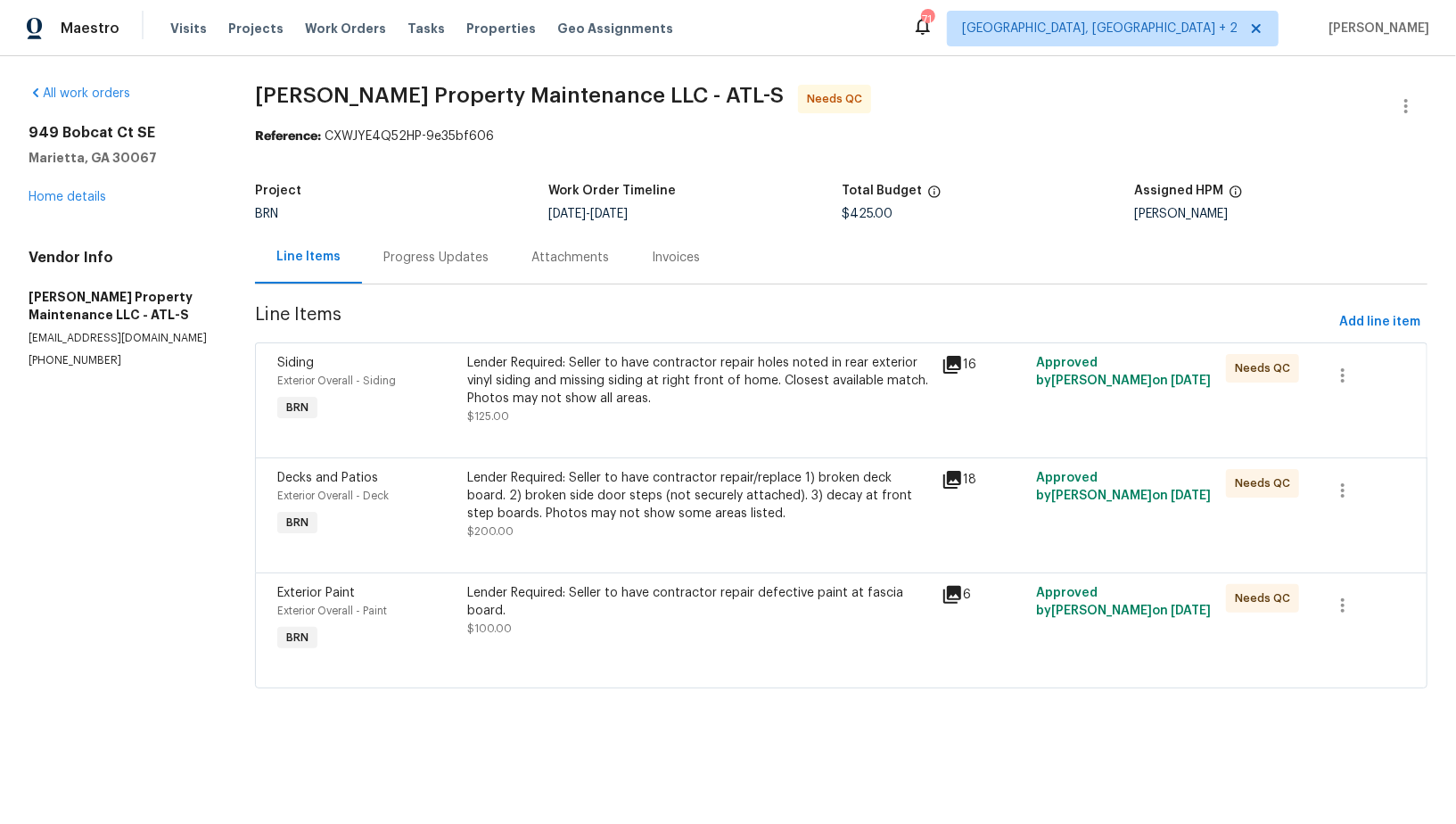
click at [446, 249] on div "Progress Updates" at bounding box center [435, 258] width 105 height 18
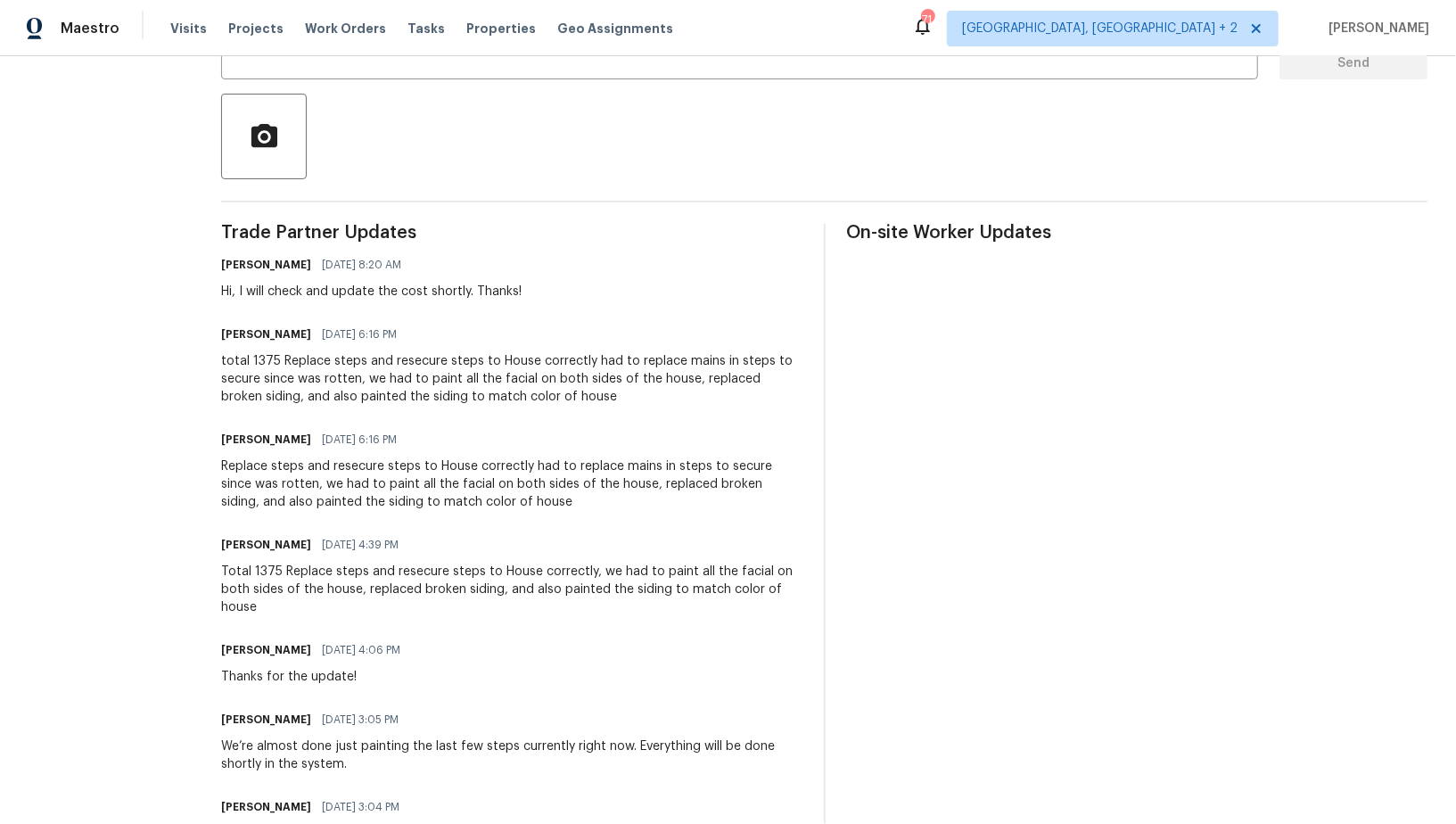
scroll to position [424, 0]
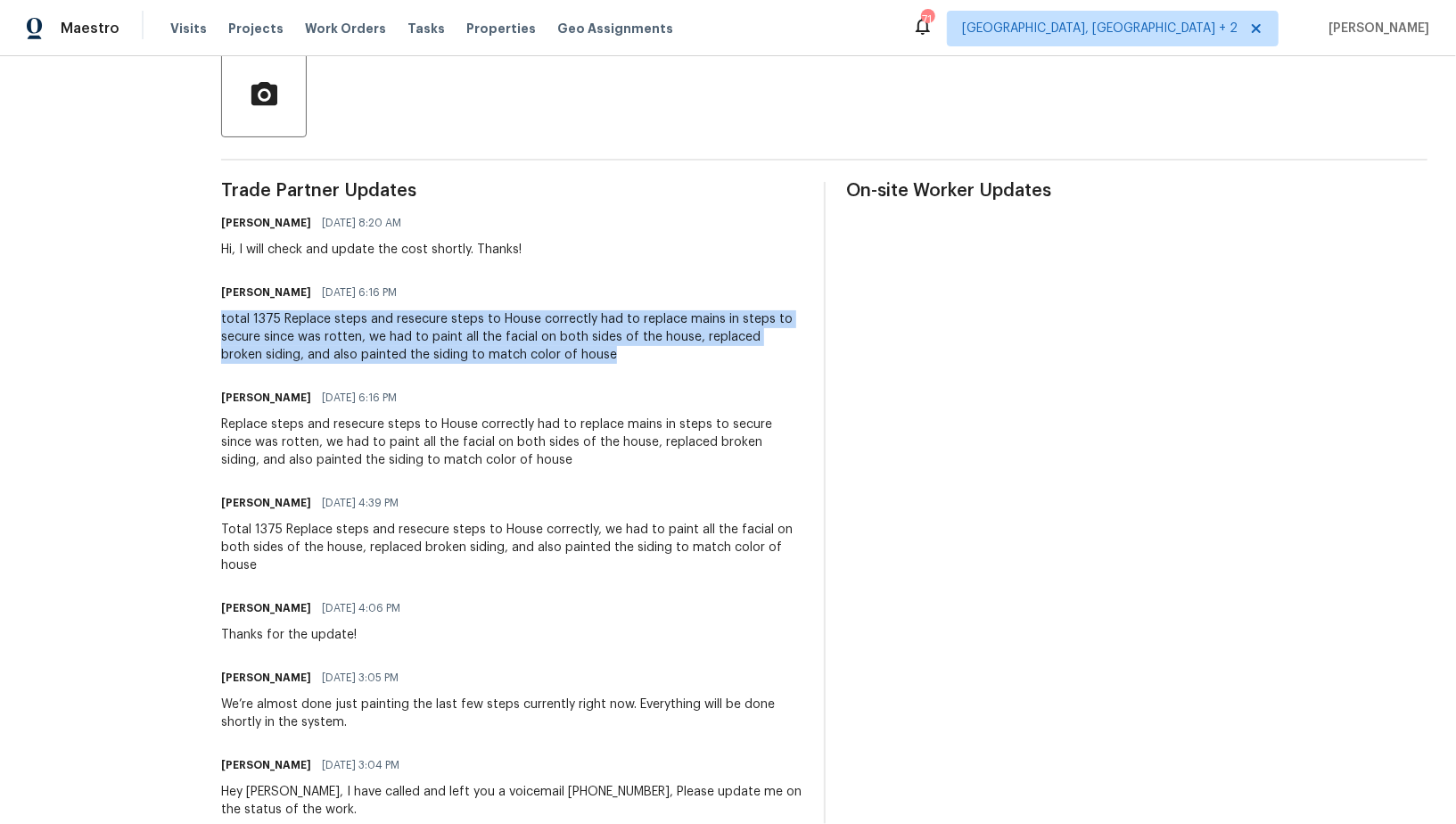
drag, startPoint x: 207, startPoint y: 311, endPoint x: 578, endPoint y: 355, distance: 373.6
click at [578, 355] on div "All work orders 949 Bobcat Ct SE Marietta, GA 30067 Home details Vendor Info Gl…" at bounding box center [728, 539] width 1456 height 1811
copy div "total 1375 Replace steps and resecure steps to House correctly had to replace m…"
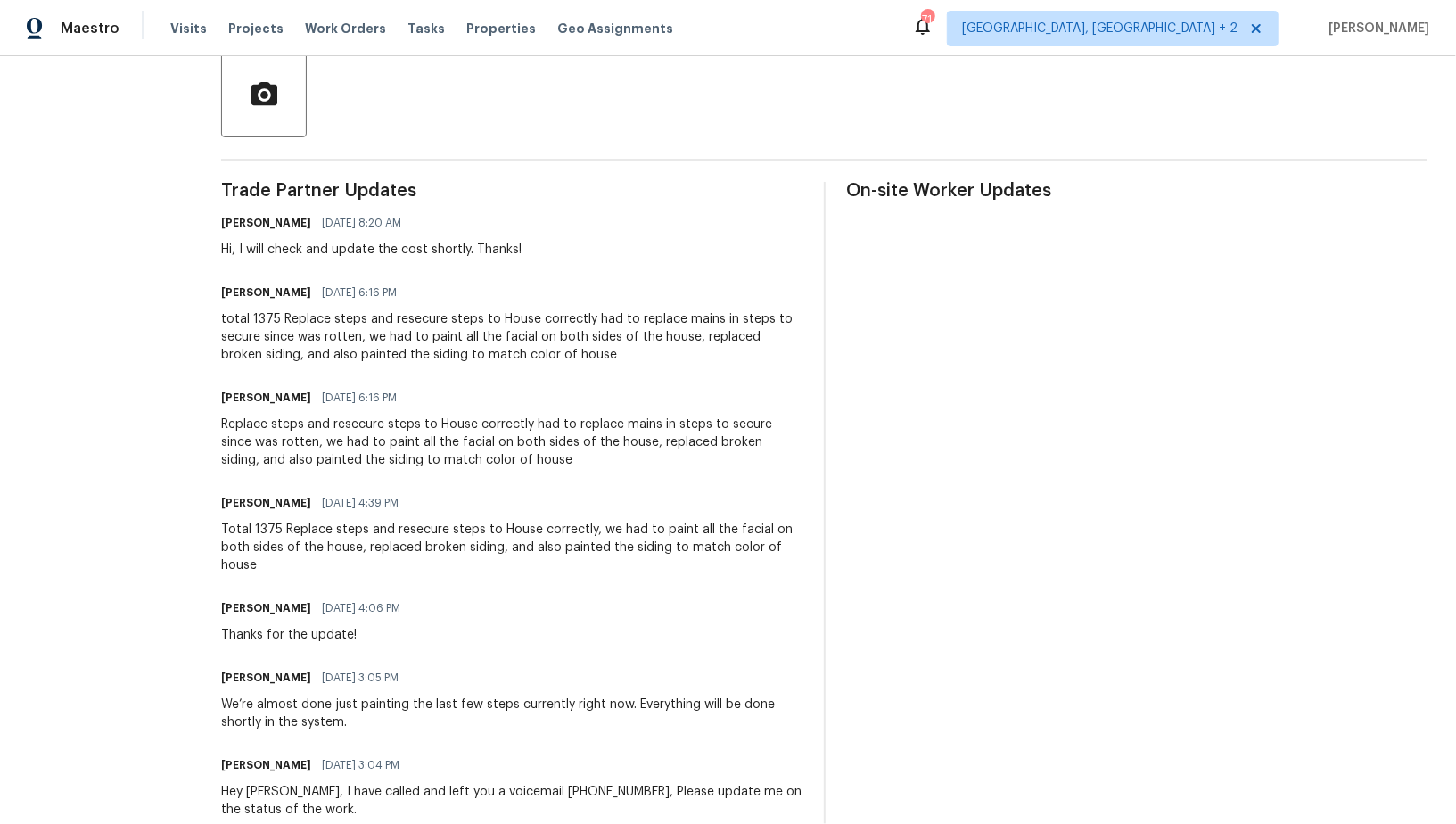
click at [370, 395] on span "09/21/2025 6:16 PM" at bounding box center [359, 397] width 75 height 18
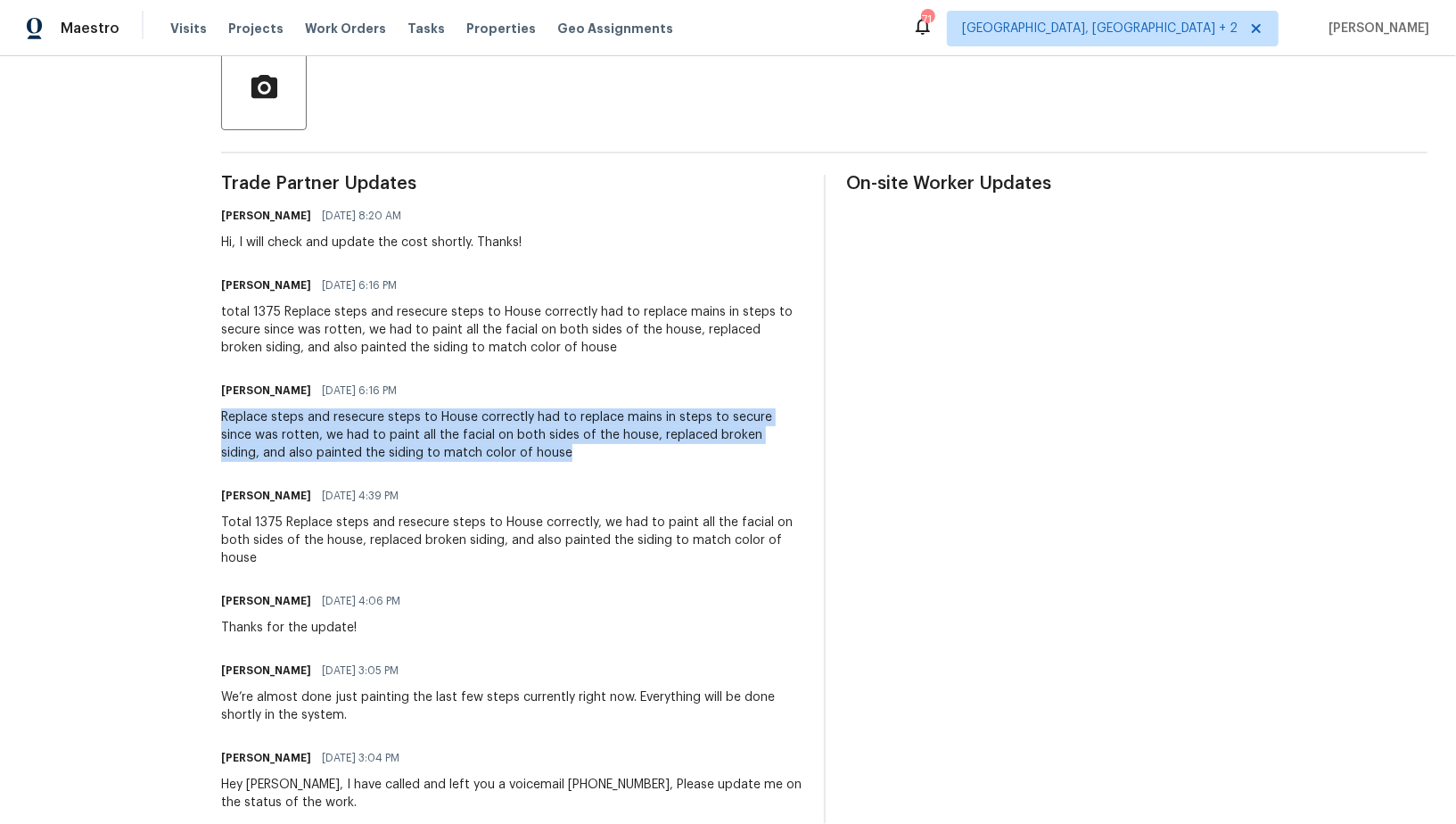
drag, startPoint x: 211, startPoint y: 413, endPoint x: 555, endPoint y: 456, distance: 346.7
click at [560, 458] on div "All work orders 949 Bobcat Ct SE Marietta, GA 30067 Home details Vendor Info Gl…" at bounding box center [728, 531] width 1456 height 1811
copy div "Replace steps and resecure steps to House correctly had to replace mains in ste…"
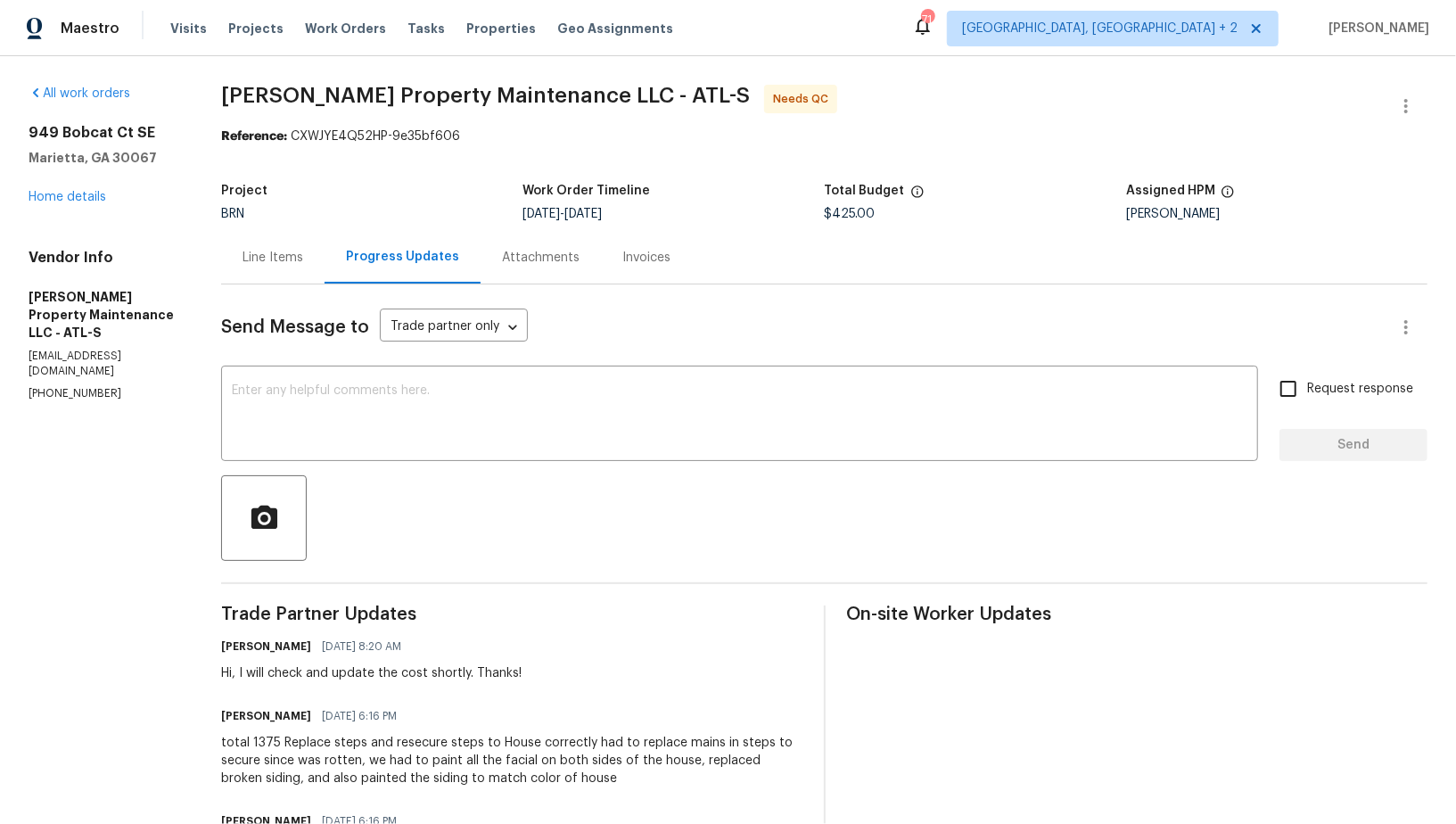
click at [285, 260] on div "Line Items" at bounding box center [273, 258] width 61 height 18
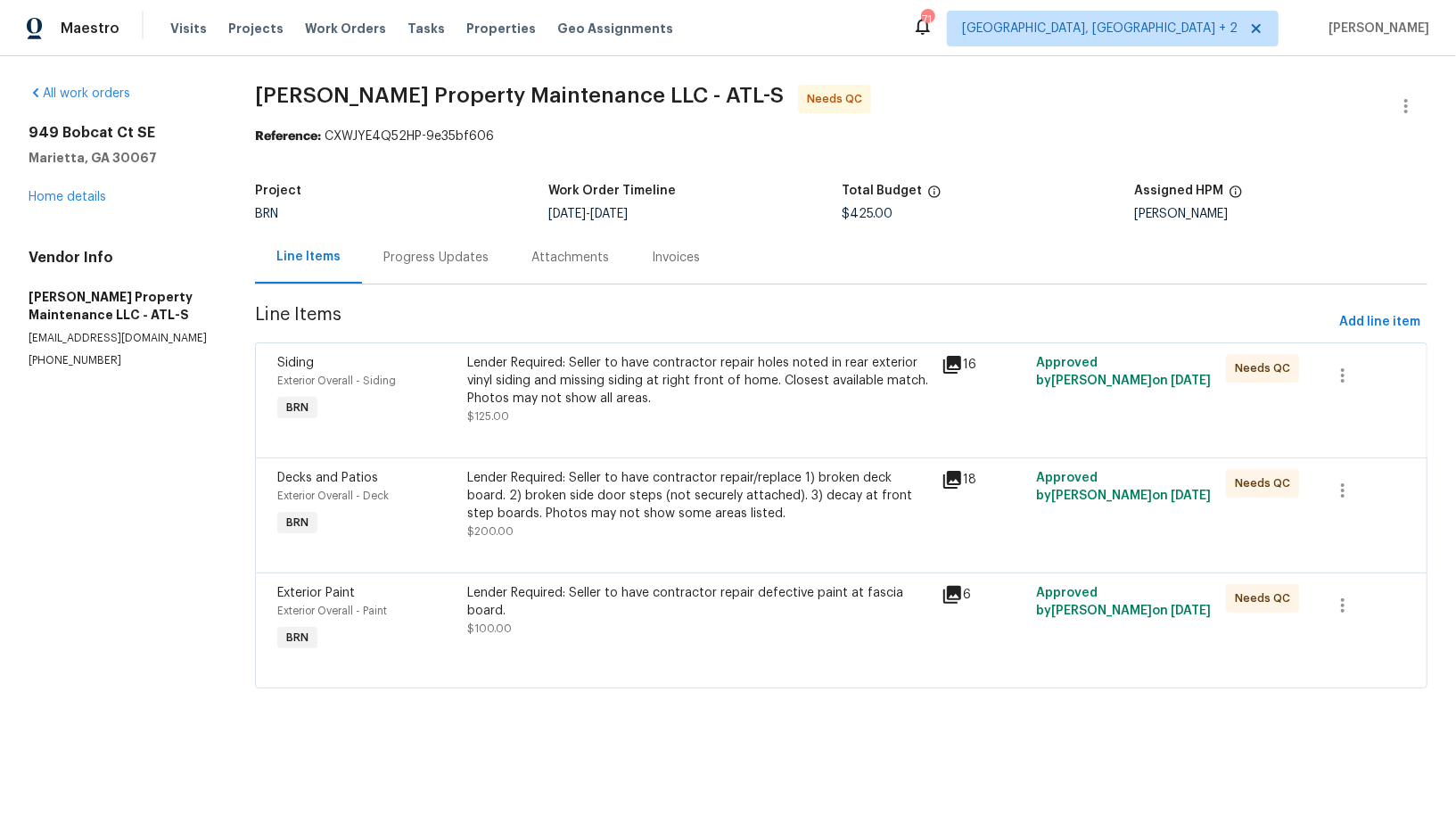
click at [431, 238] on div "Progress Updates" at bounding box center [436, 257] width 148 height 52
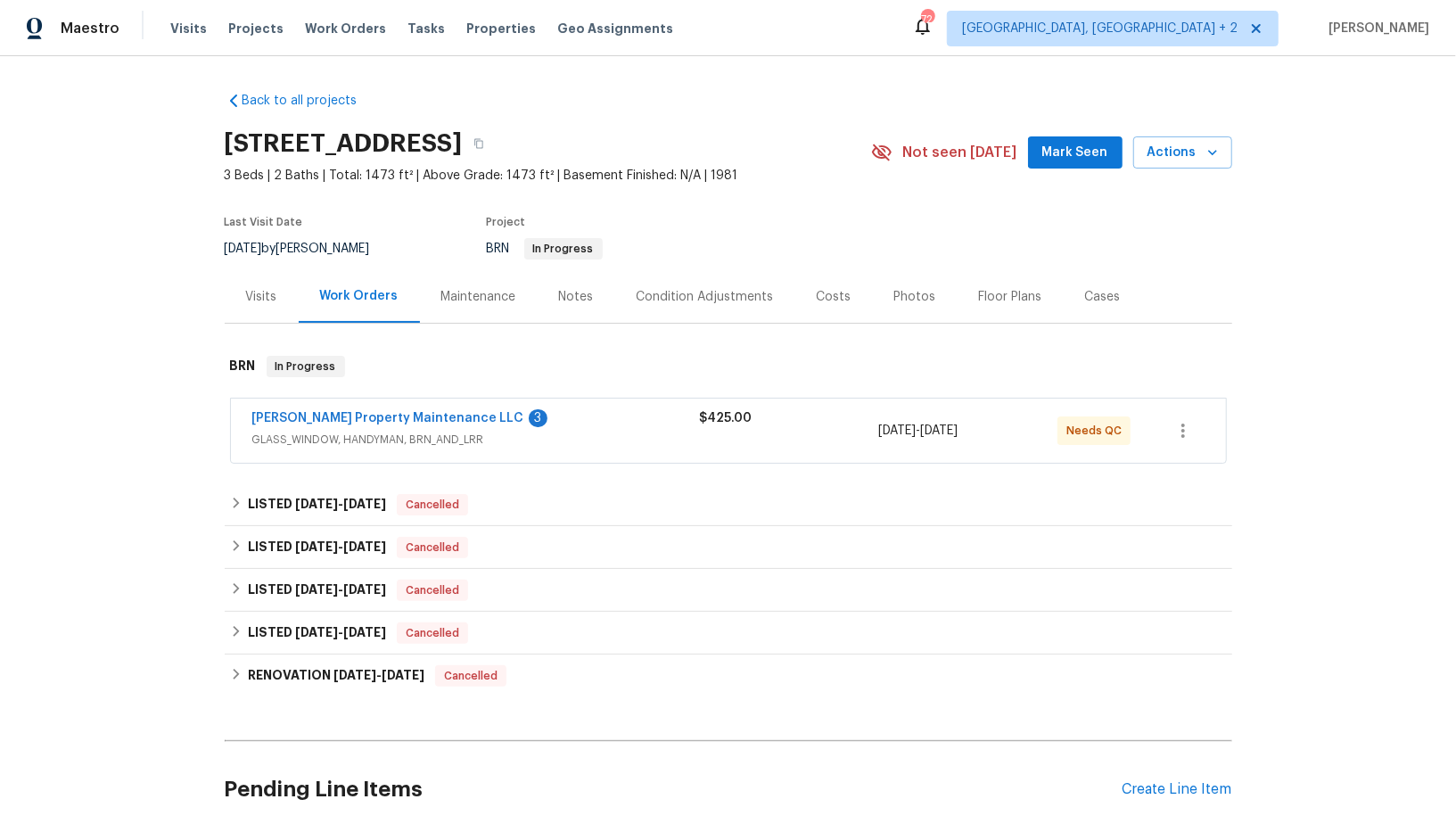
click at [372, 405] on div "[PERSON_NAME] Property Maintenance LLC 3 GLASS_WINDOW, HANDYMAN, BRN_AND_LRR $4…" at bounding box center [728, 431] width 995 height 65
click at [372, 415] on link "[PERSON_NAME] Property Maintenance LLC" at bounding box center [388, 417] width 272 height 12
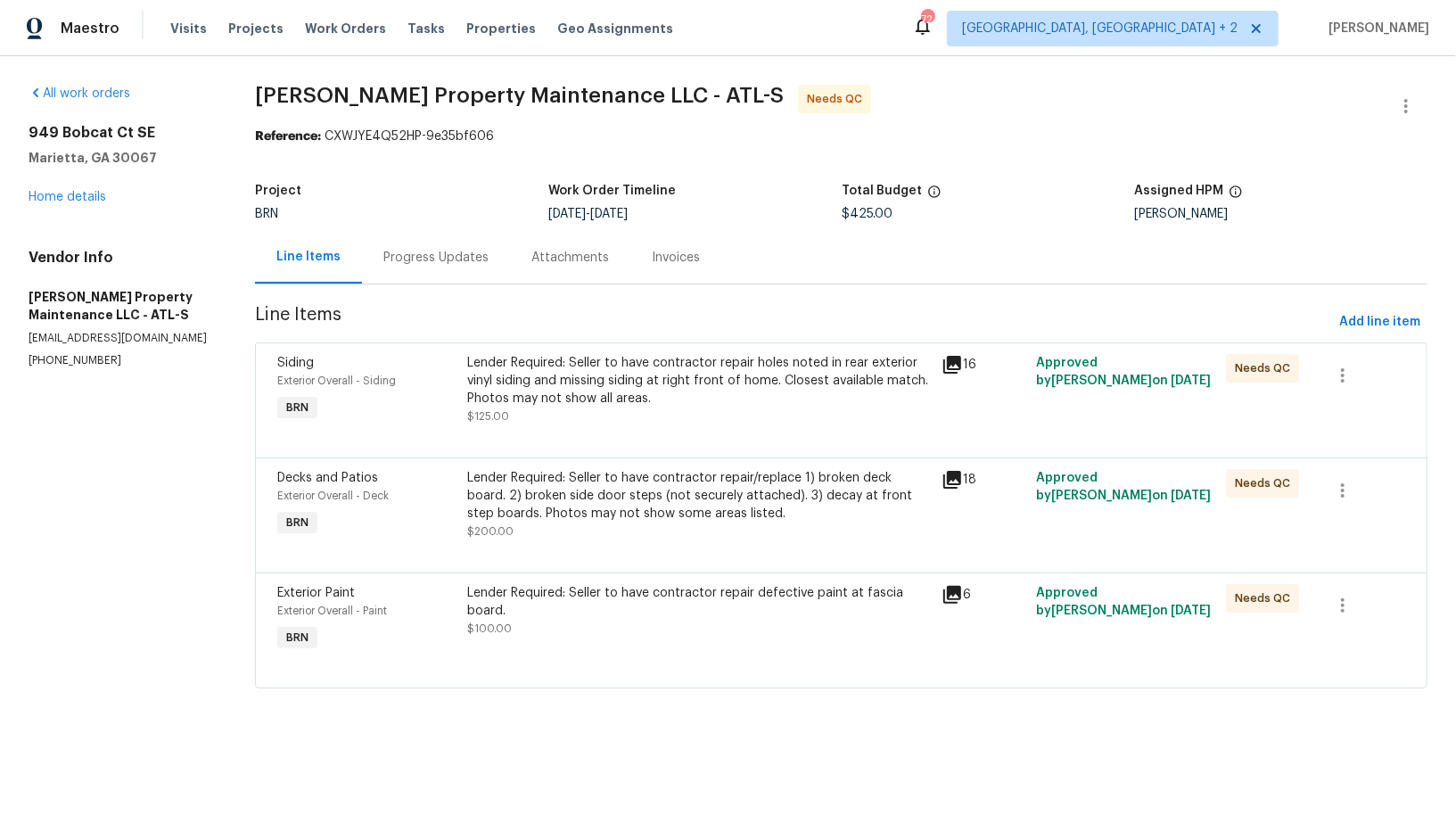
click at [558, 403] on div "Lender Required: Seller to have contractor repair holes noted in rear exterior …" at bounding box center [699, 380] width 464 height 53
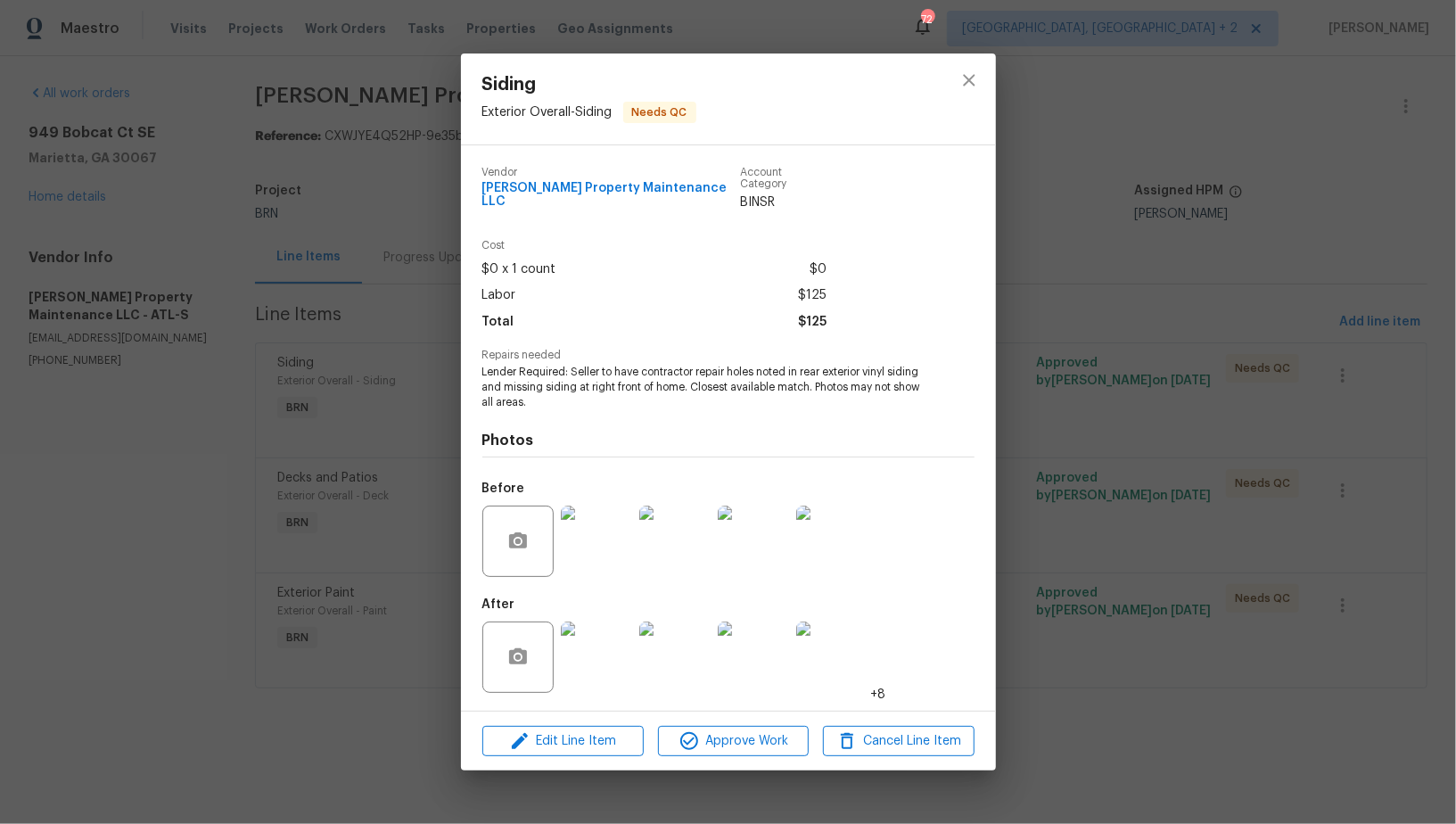
click at [604, 550] on img at bounding box center [596, 541] width 71 height 71
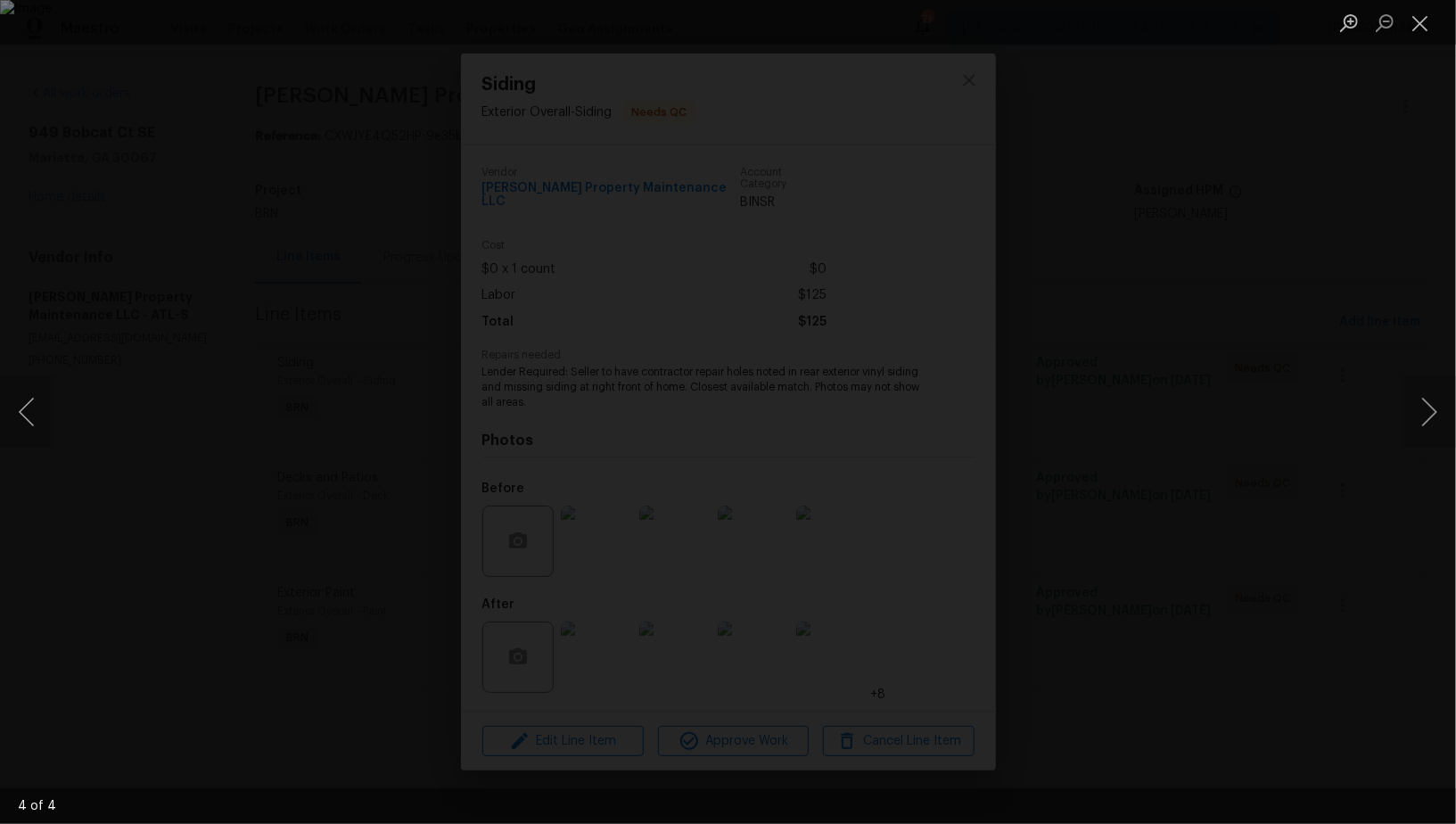
click at [1297, 590] on div "Lightbox" at bounding box center [728, 412] width 1456 height 824
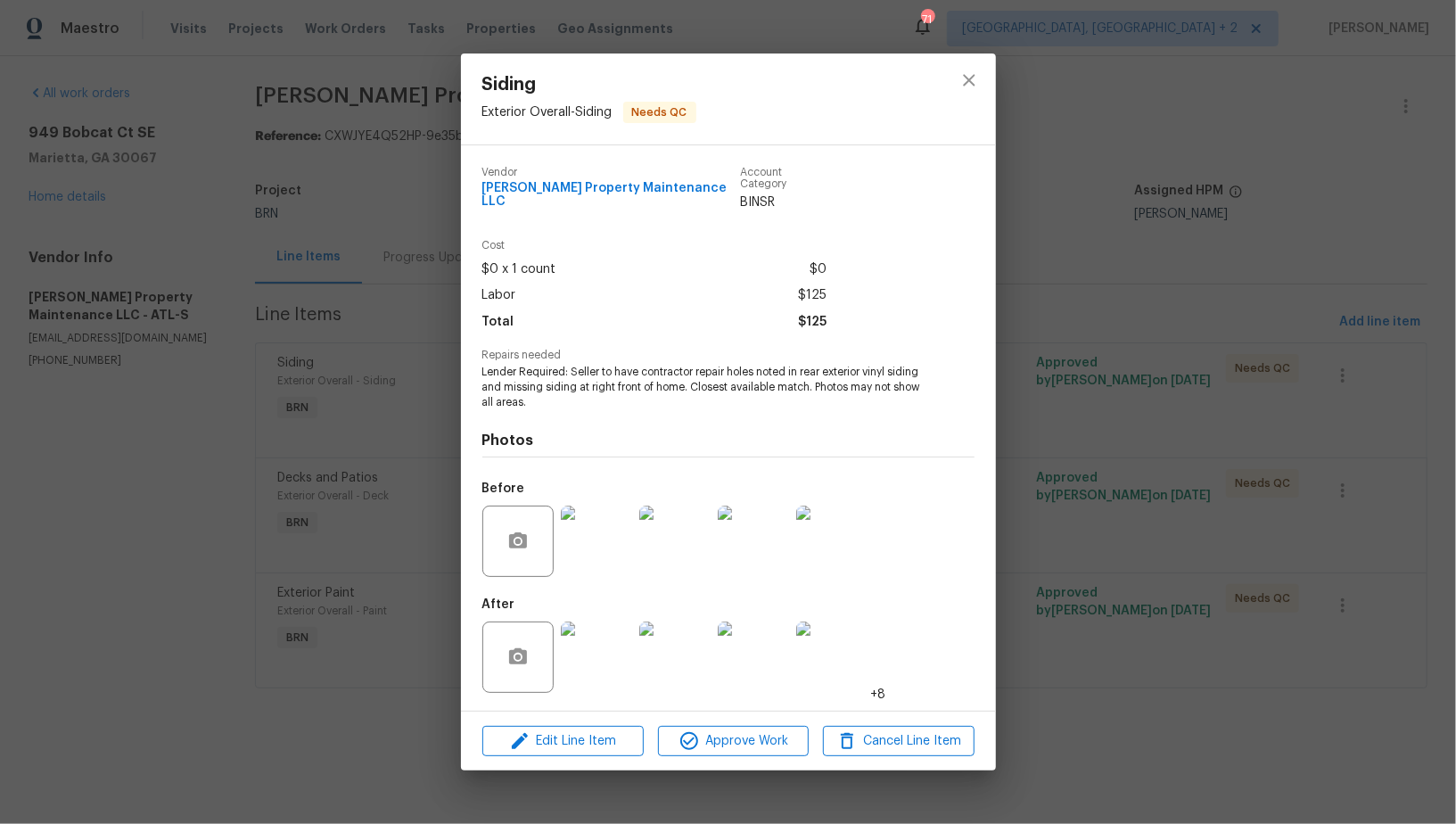
click at [1045, 264] on div "Siding Exterior Overall - Siding Needs QC Vendor Glen Property Maintenance LLC …" at bounding box center [728, 412] width 1456 height 824
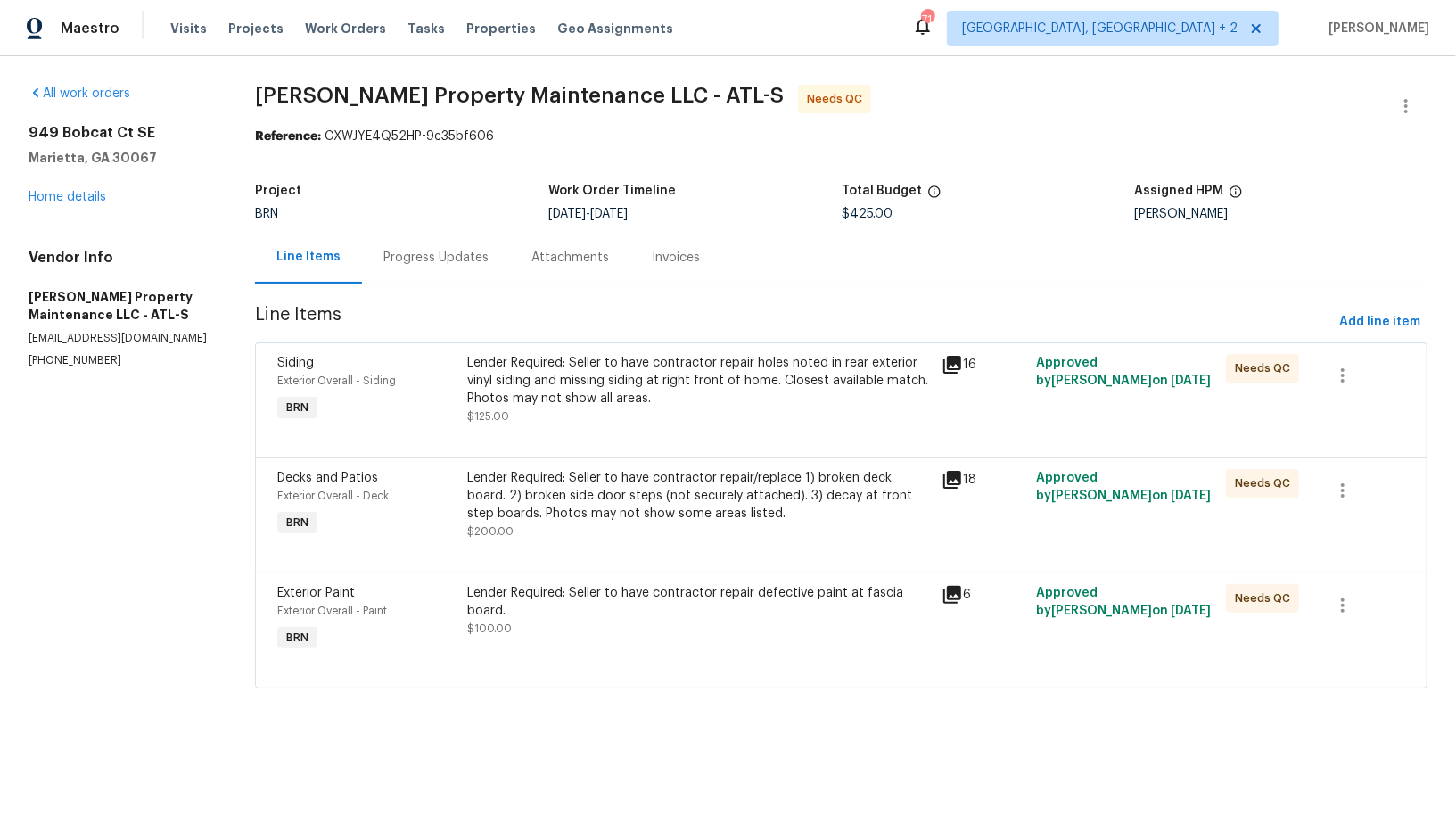
click at [605, 492] on div "Lender Required: Seller to have contractor repair/replace 1) broken deck board.…" at bounding box center [699, 495] width 464 height 53
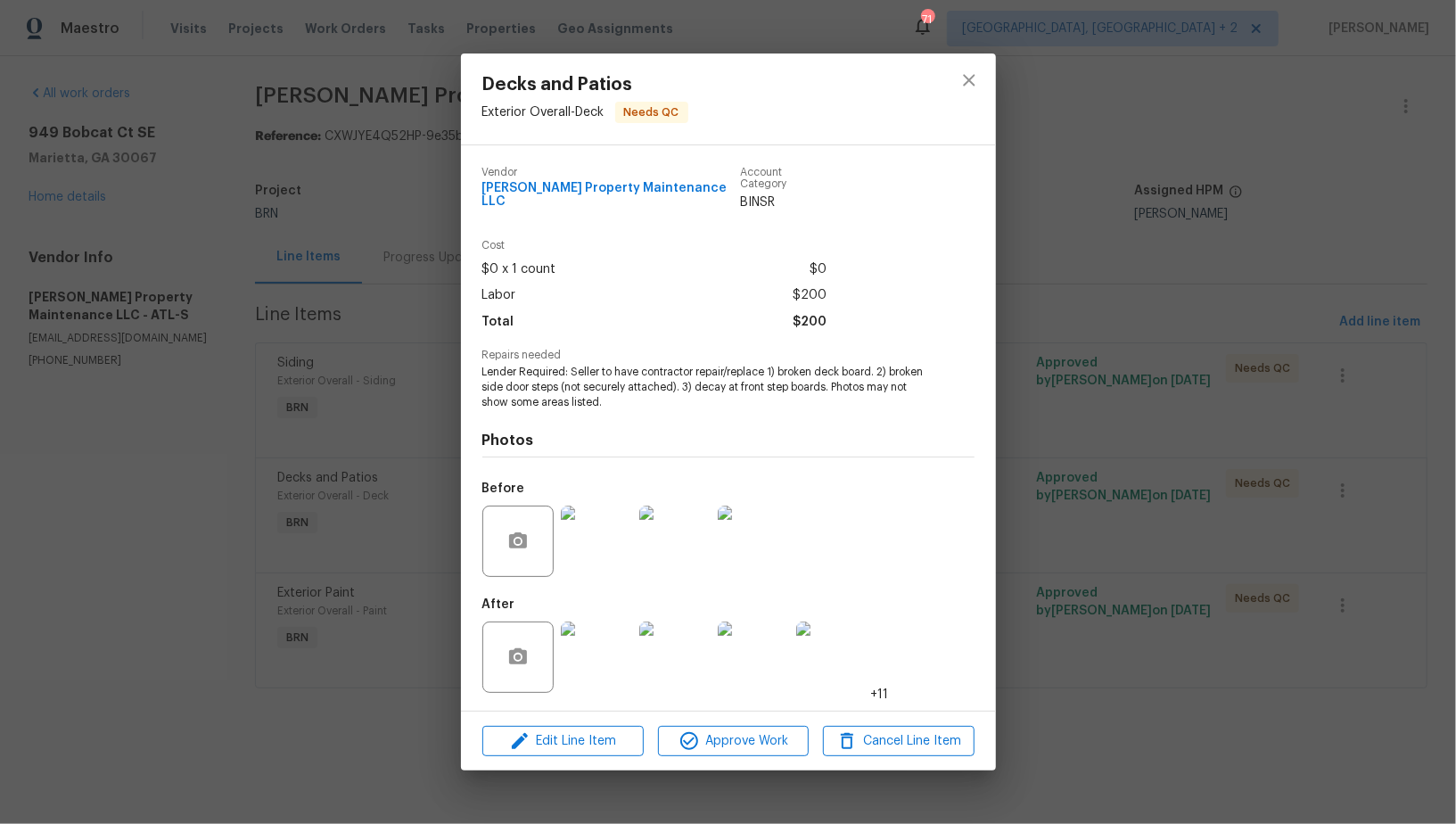
click at [593, 544] on img at bounding box center [596, 541] width 71 height 71
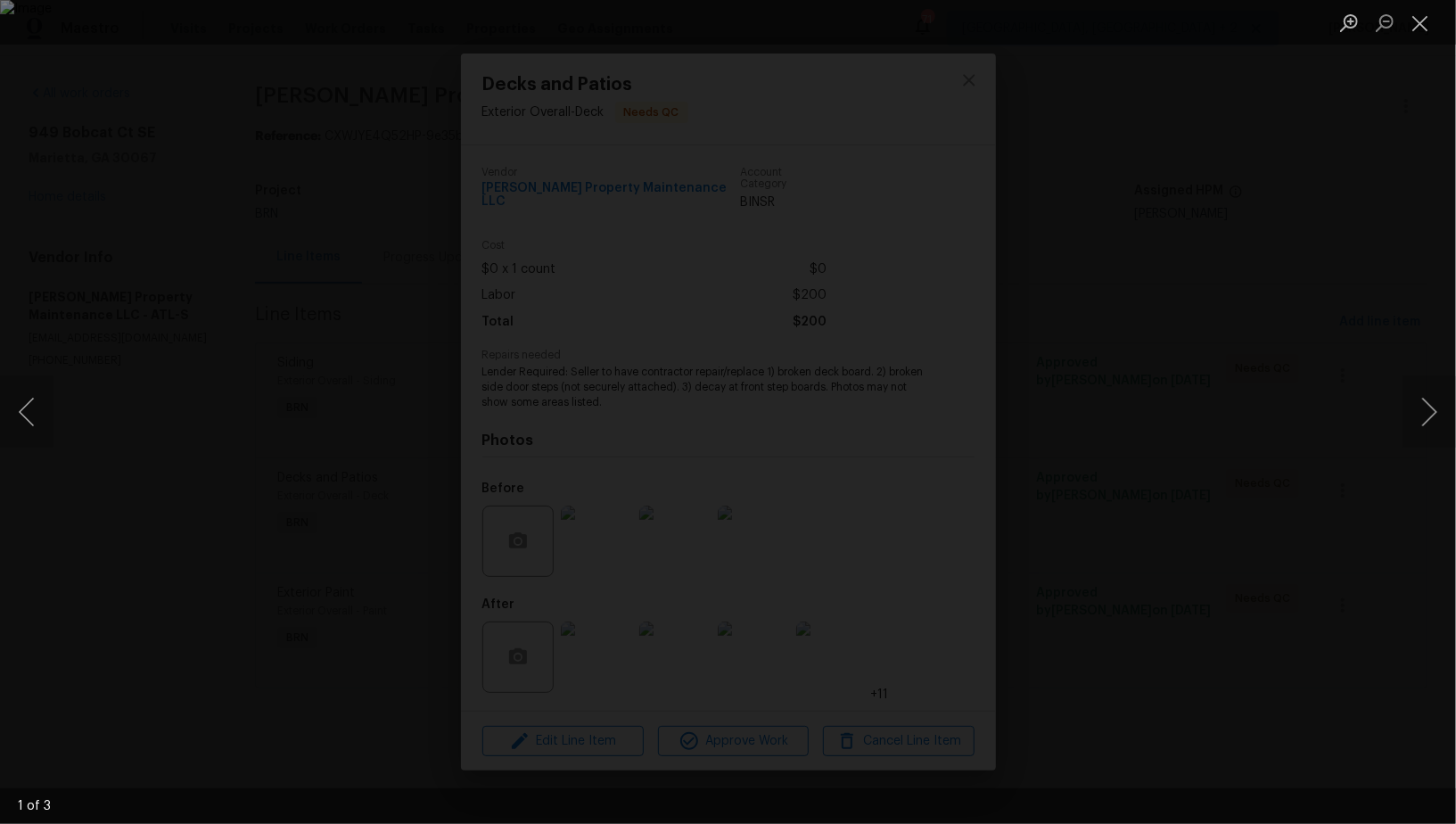
click at [409, 297] on div "Lightbox" at bounding box center [728, 412] width 1456 height 824
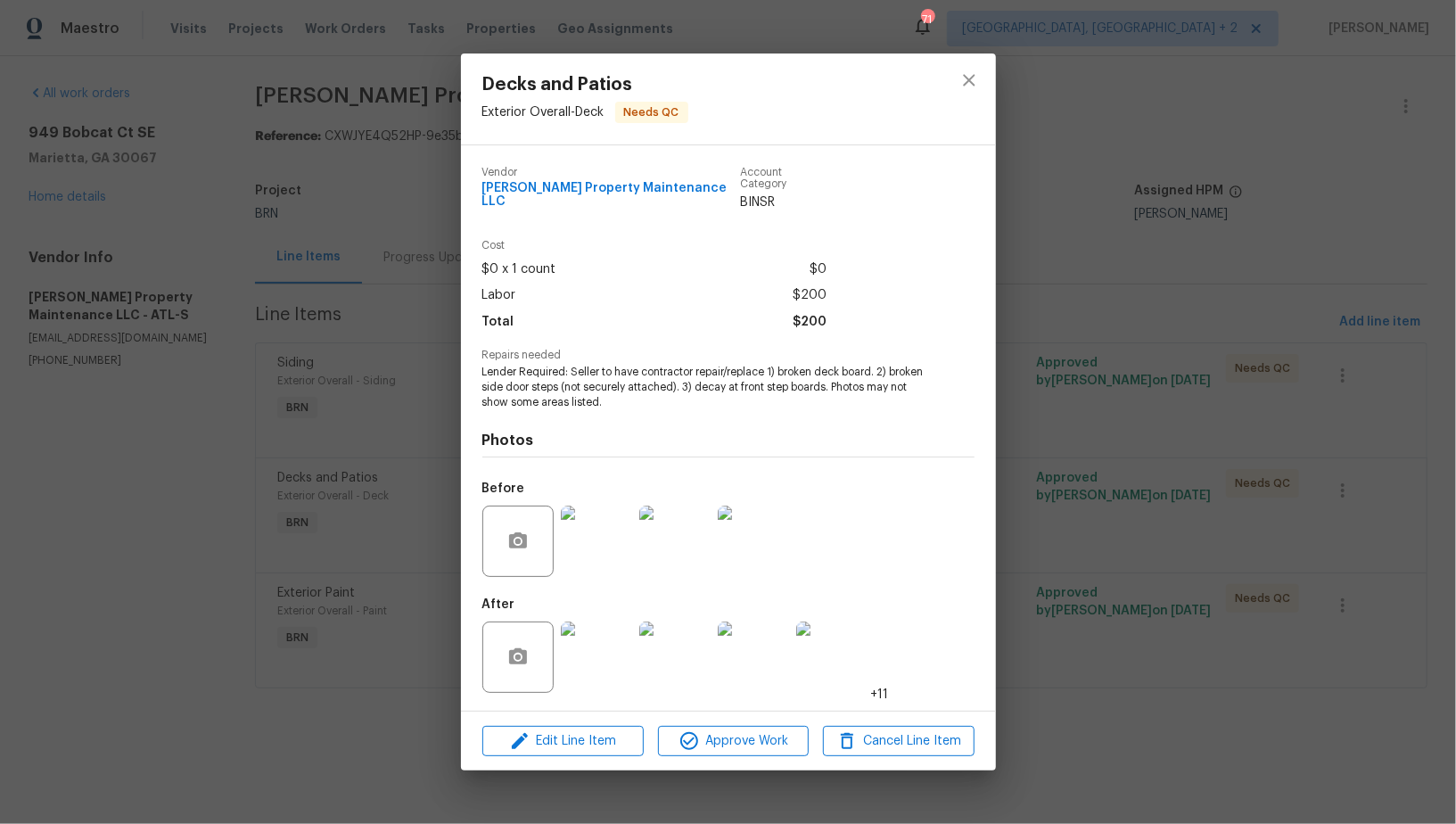
click at [609, 526] on img at bounding box center [596, 541] width 71 height 71
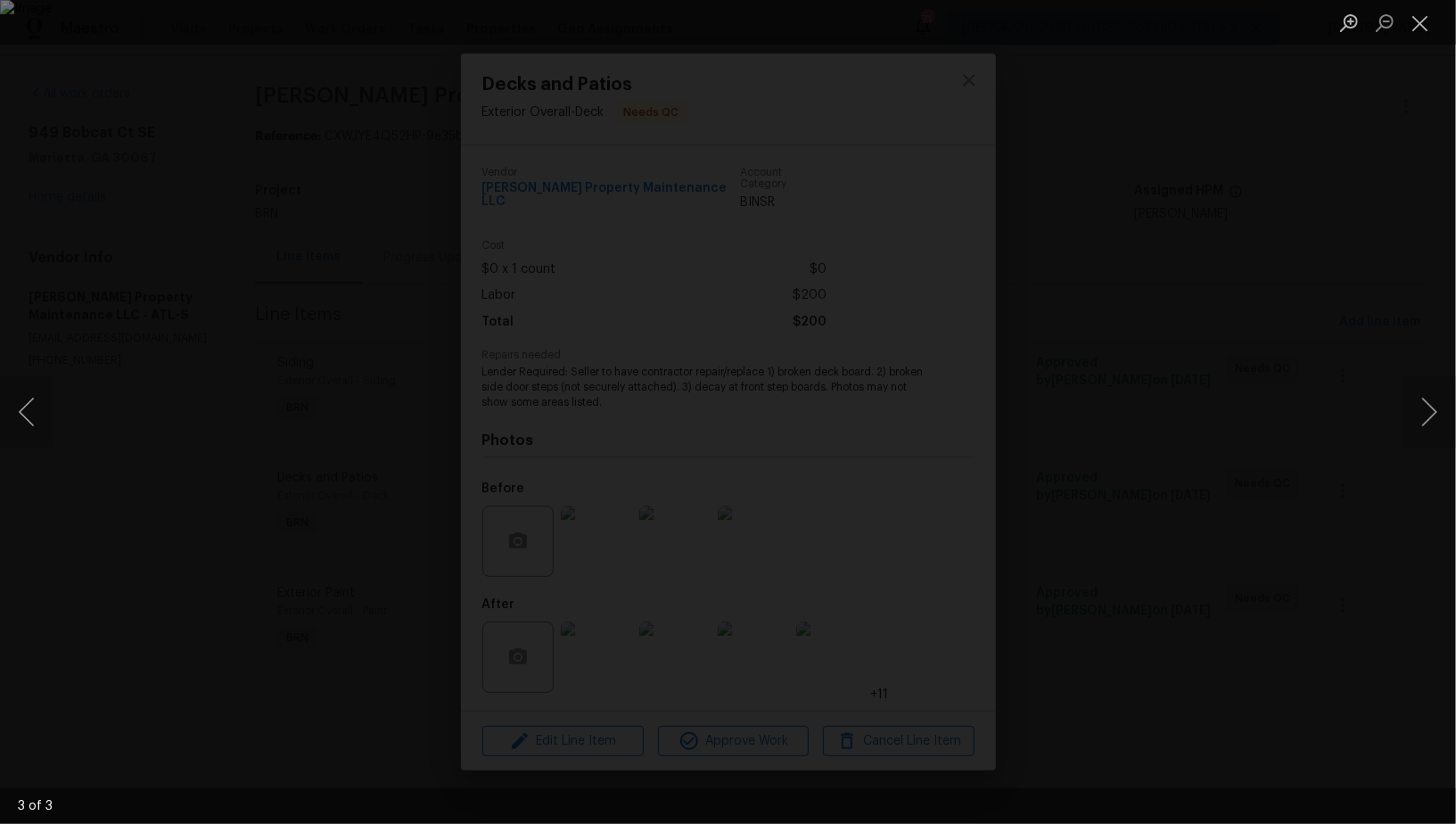
click at [1201, 424] on div "Lightbox" at bounding box center [728, 412] width 1456 height 824
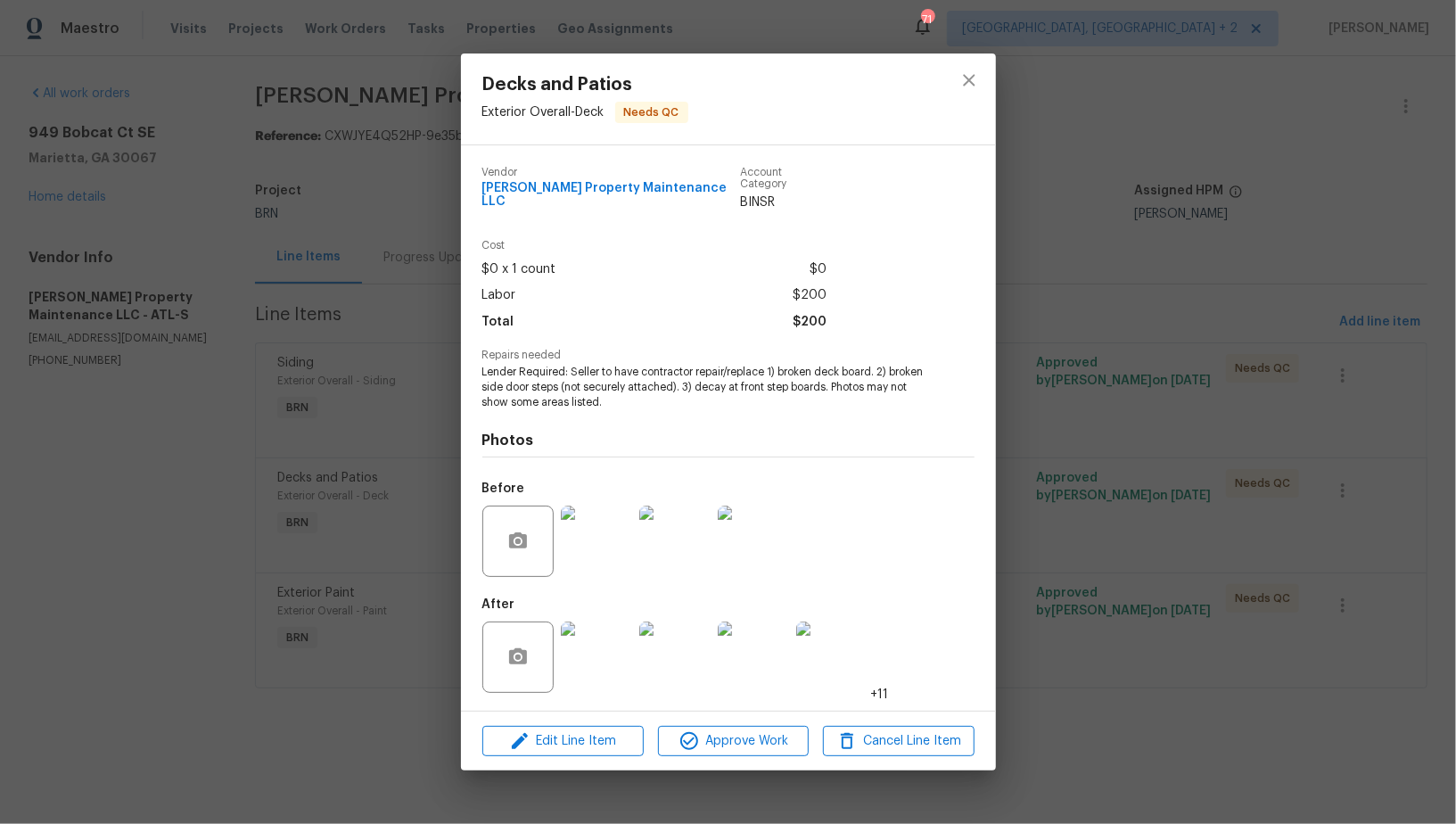
click at [1201, 424] on div "Decks and Patios Exterior Overall - Deck Needs QC Vendor Glen Property Maintena…" at bounding box center [728, 412] width 1456 height 824
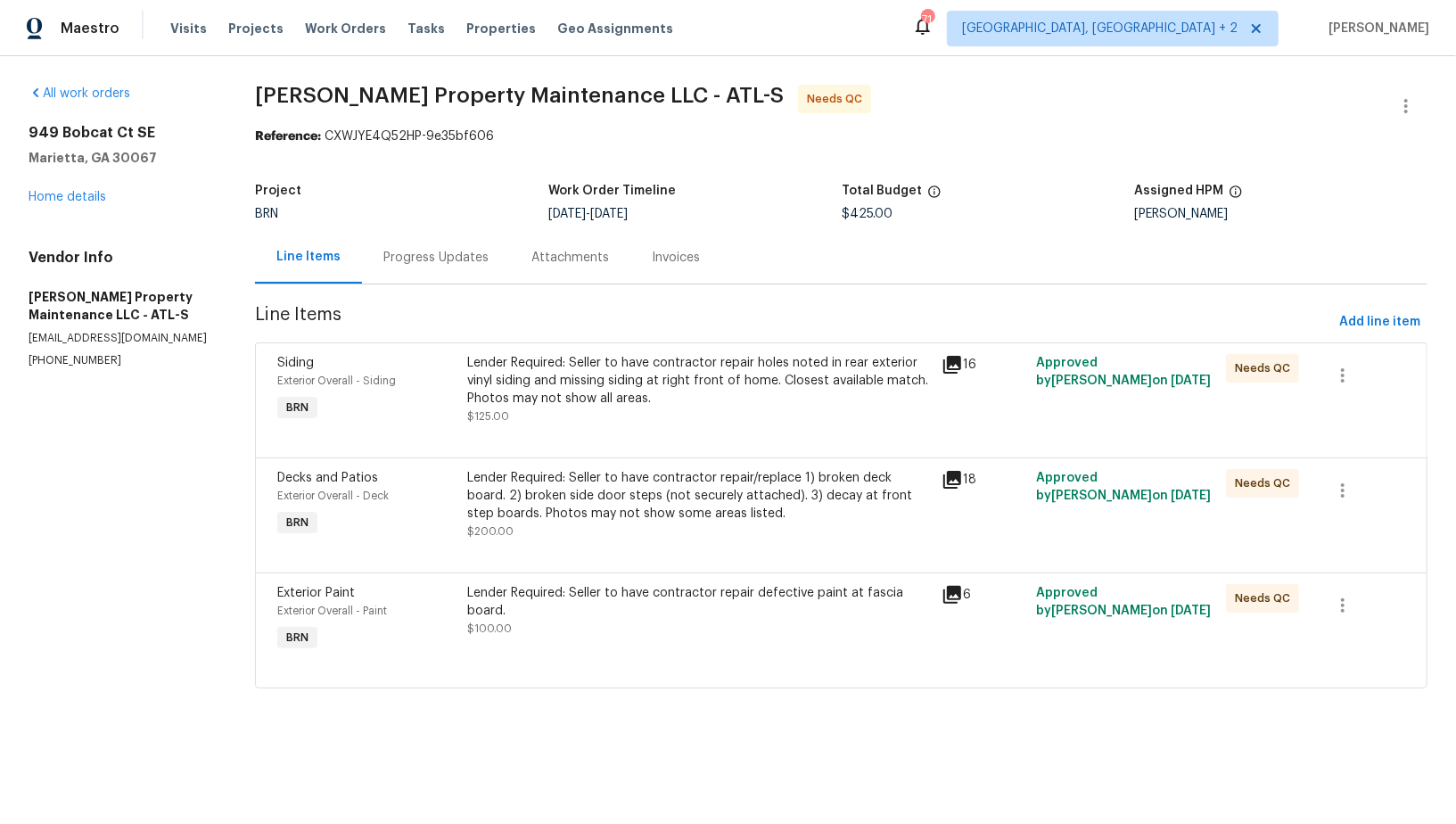
click at [611, 637] on div "Lender Required: Seller to have contractor repair defective paint at fascia boa…" at bounding box center [699, 610] width 464 height 53
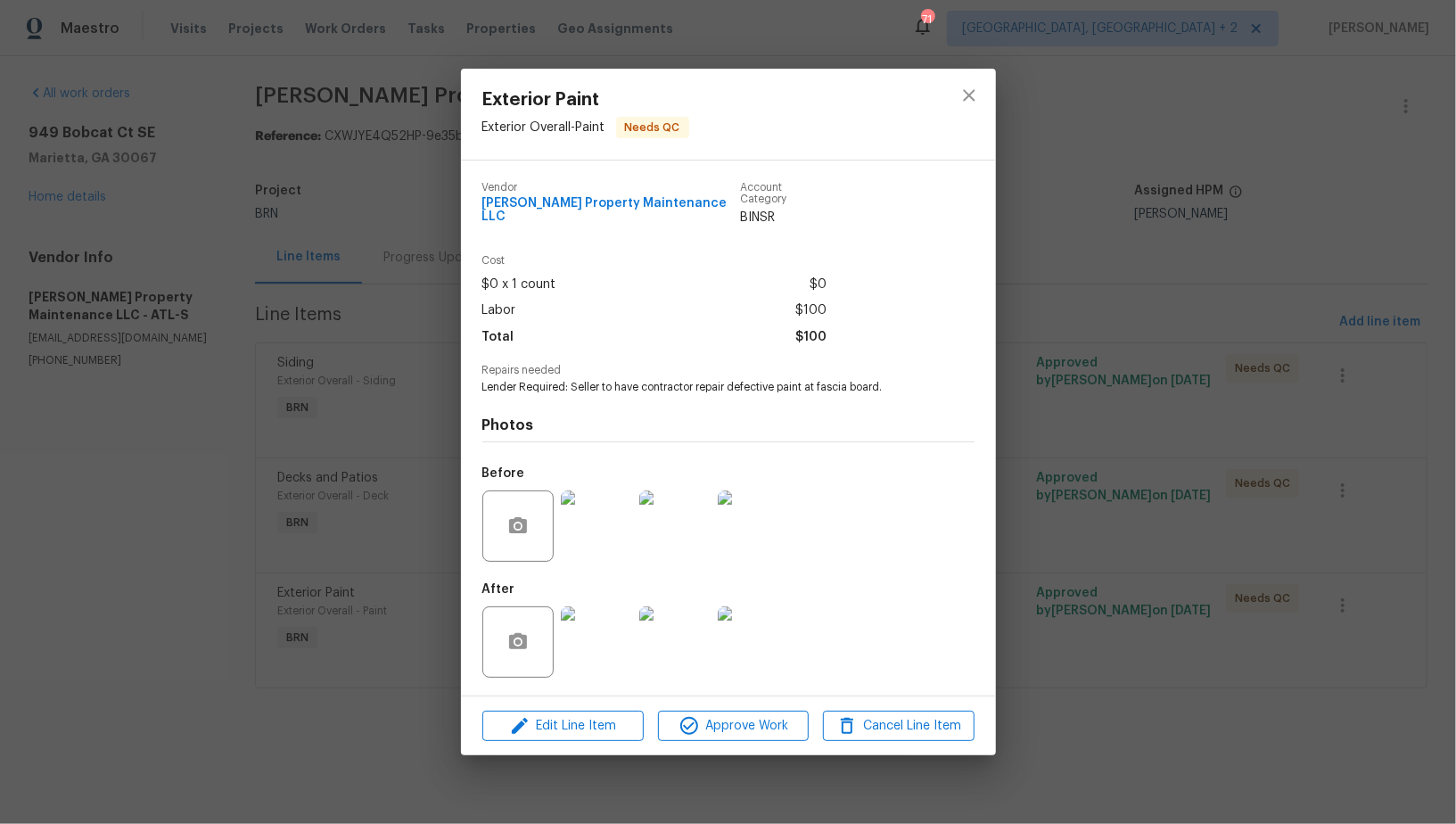
click at [599, 501] on img at bounding box center [596, 526] width 71 height 71
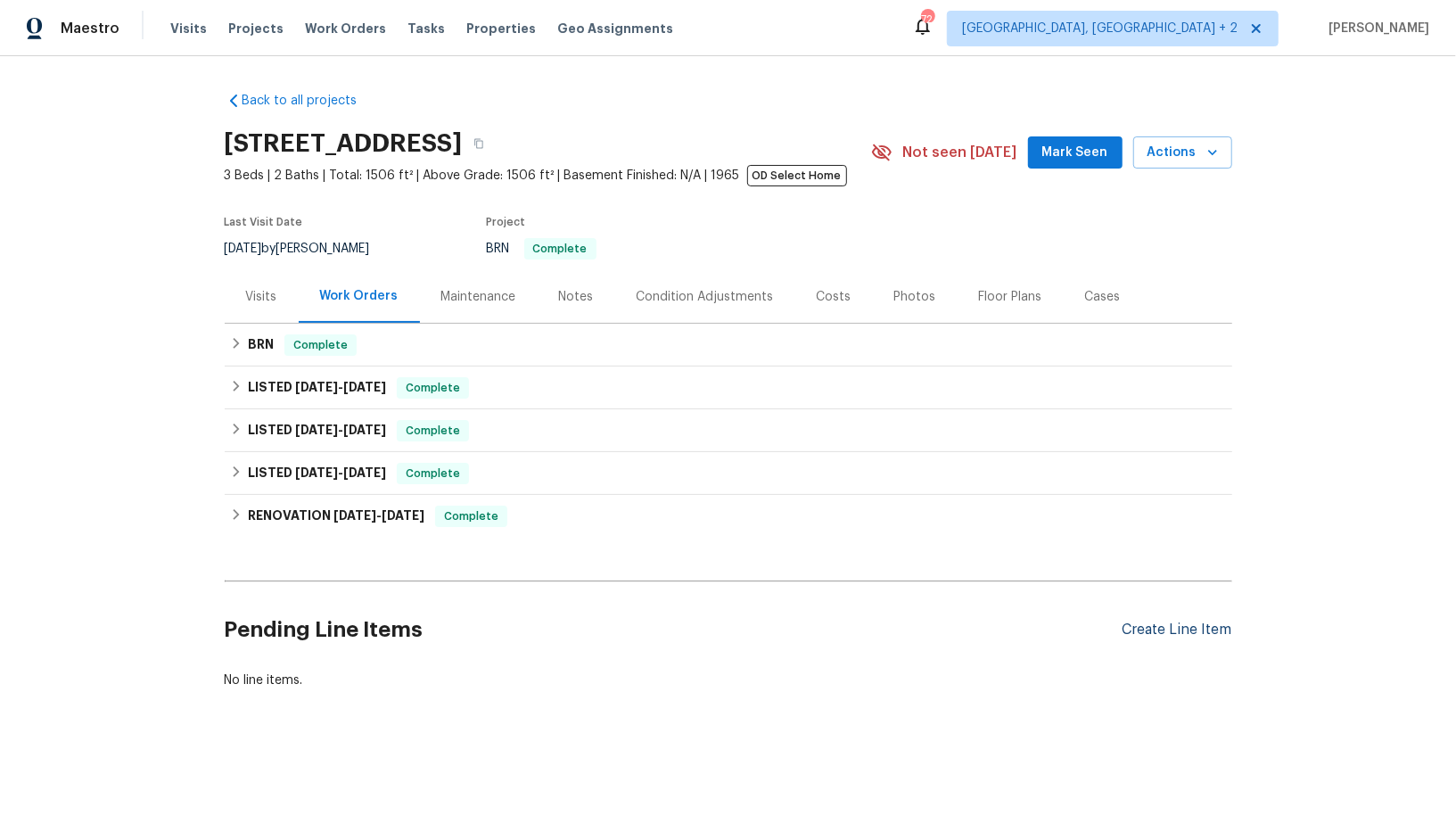
click at [1172, 632] on div "Create Line Item" at bounding box center [1177, 630] width 109 height 17
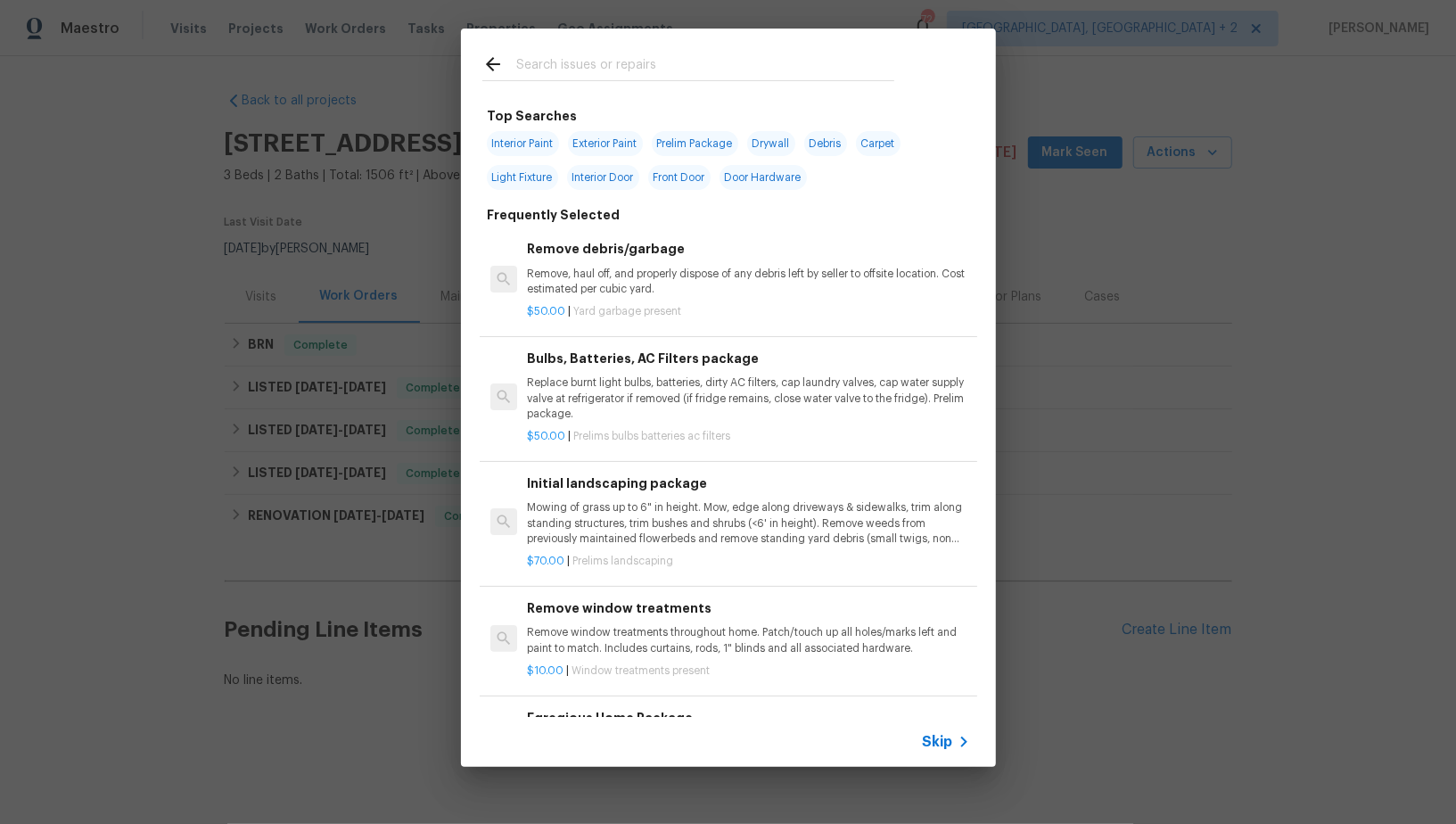
click at [945, 746] on span "Skip" at bounding box center [938, 741] width 30 height 18
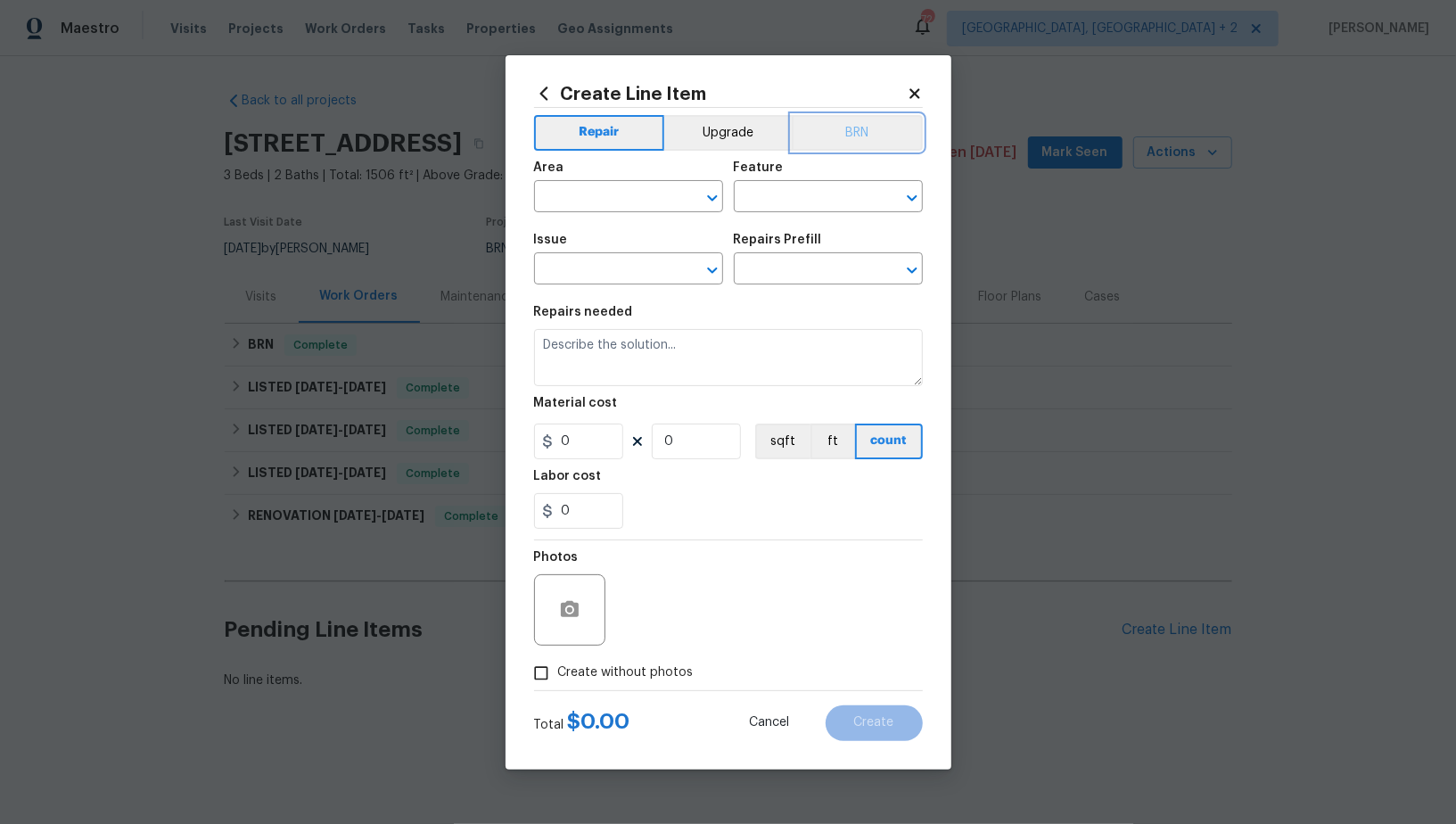
click at [860, 134] on button "BRN" at bounding box center [857, 133] width 131 height 36
click at [602, 206] on input "text" at bounding box center [603, 198] width 139 height 28
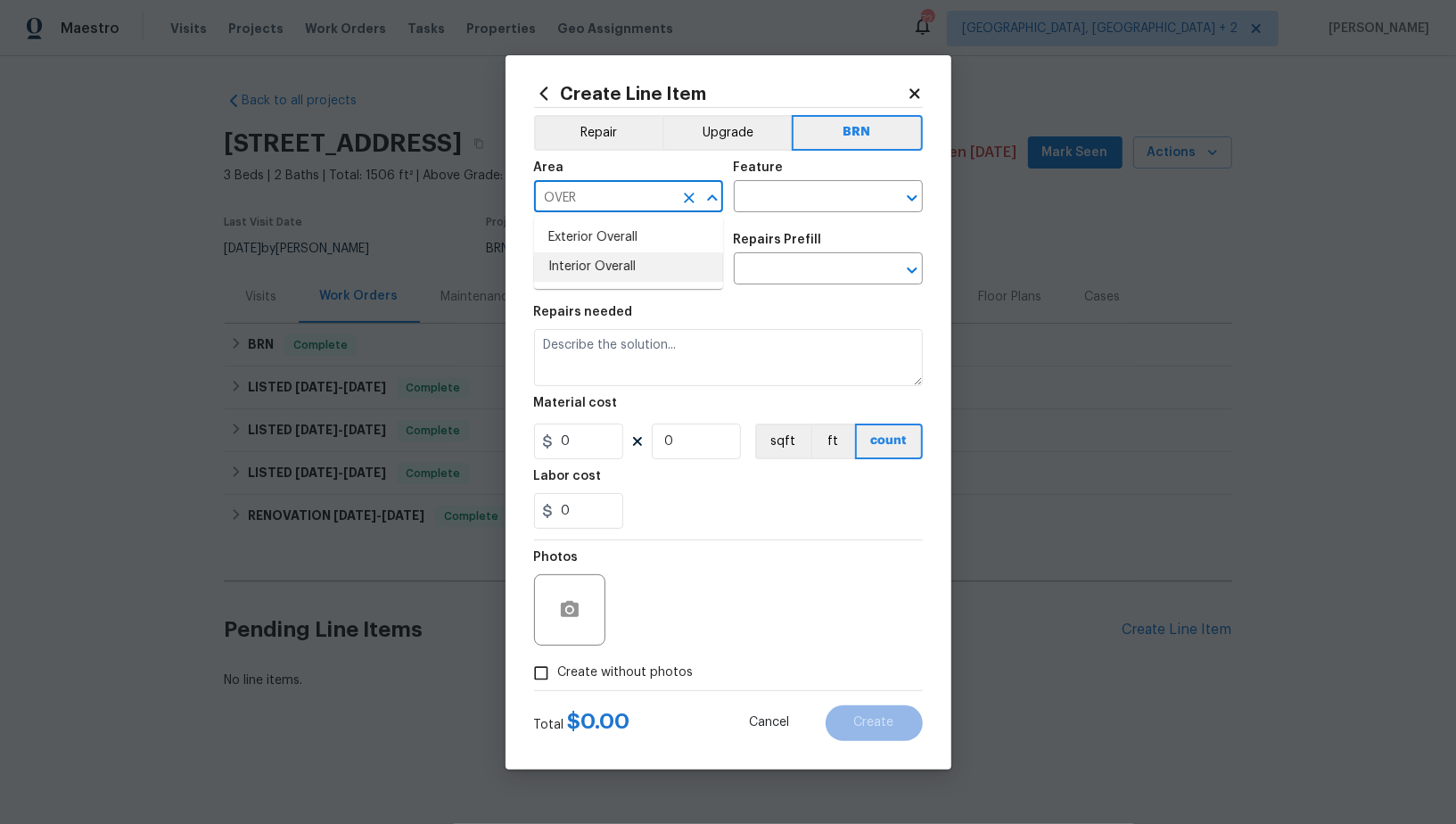
click at [604, 252] on li "Interior Overall" at bounding box center [628, 266] width 189 height 29
type input "Interior Overall"
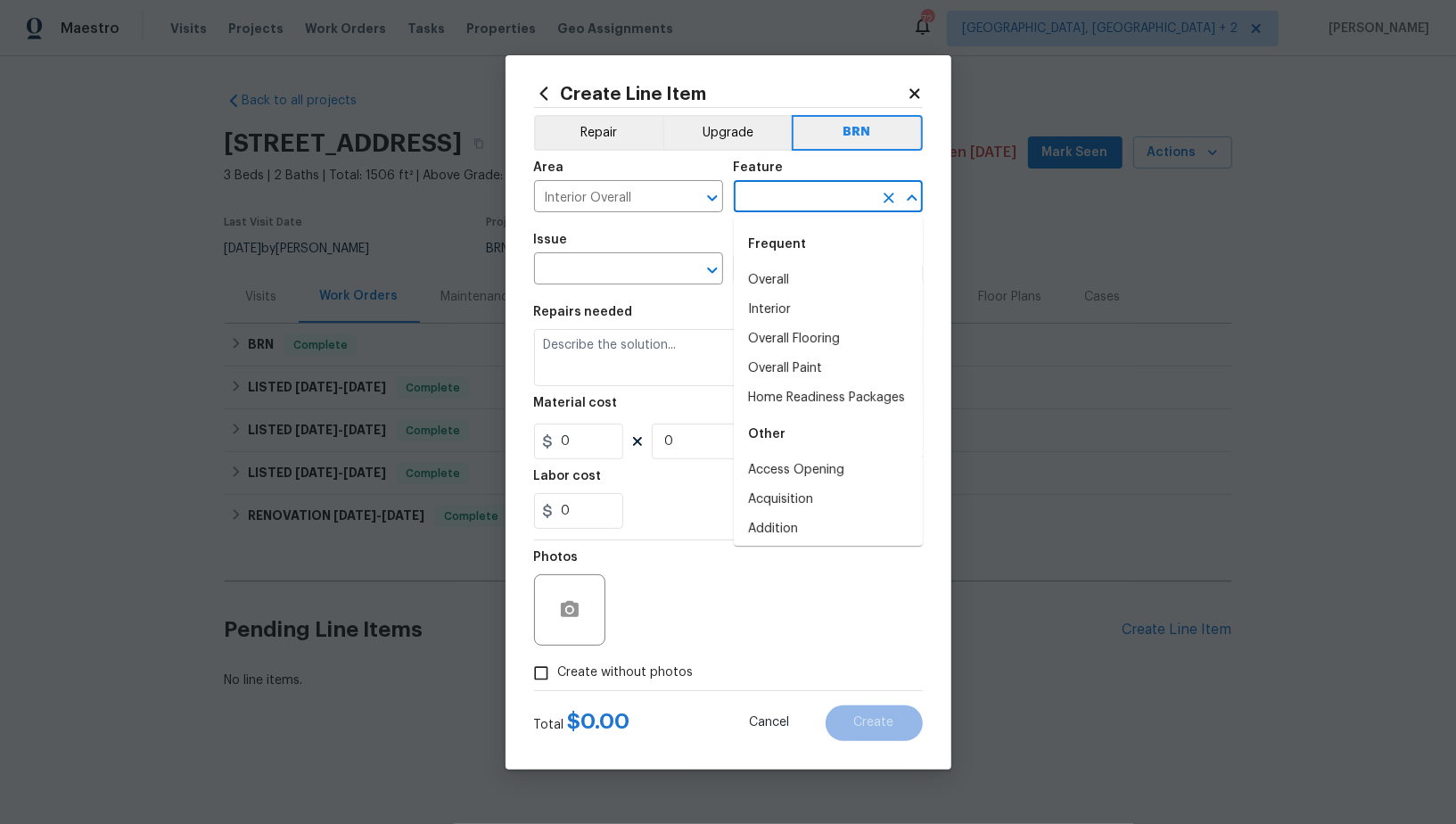
click at [785, 206] on input "text" at bounding box center [803, 198] width 139 height 28
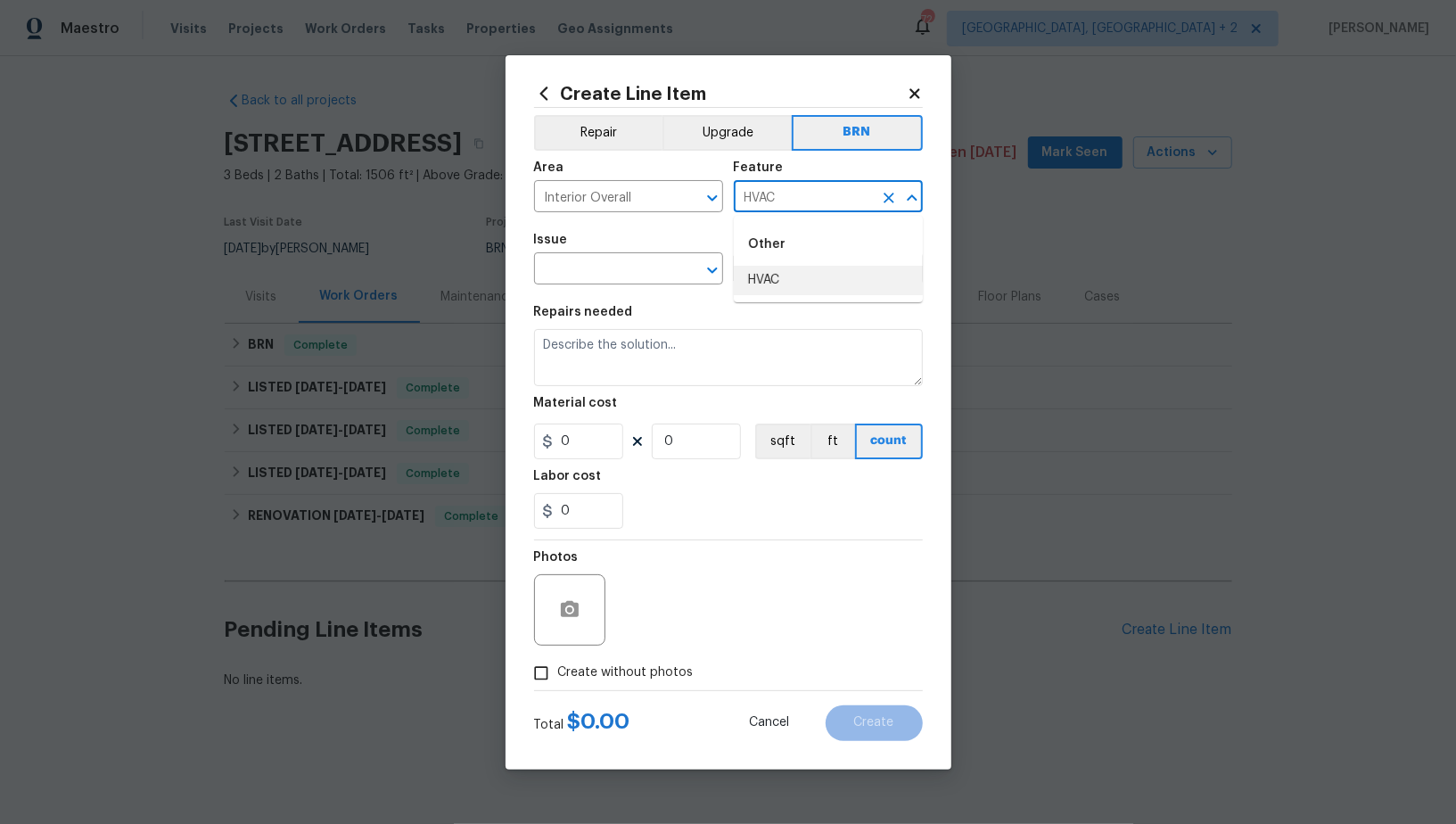
click at [774, 250] on div "Other" at bounding box center [828, 244] width 189 height 43
click at [772, 281] on li "HVAC" at bounding box center [828, 280] width 189 height 29
type input "HVAC"
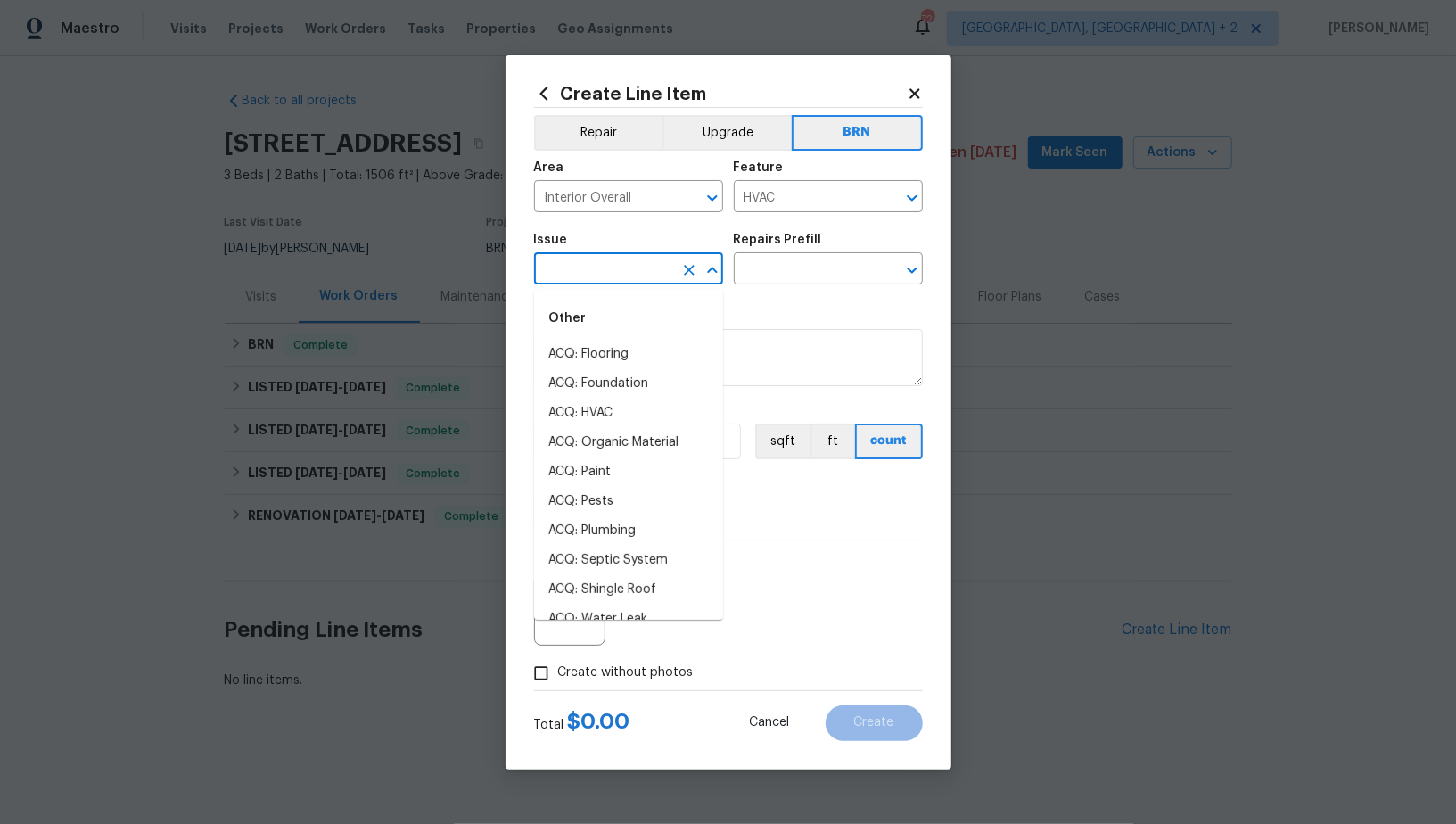
click at [579, 281] on input "text" at bounding box center [603, 270] width 139 height 28
type input "J"
type input "H"
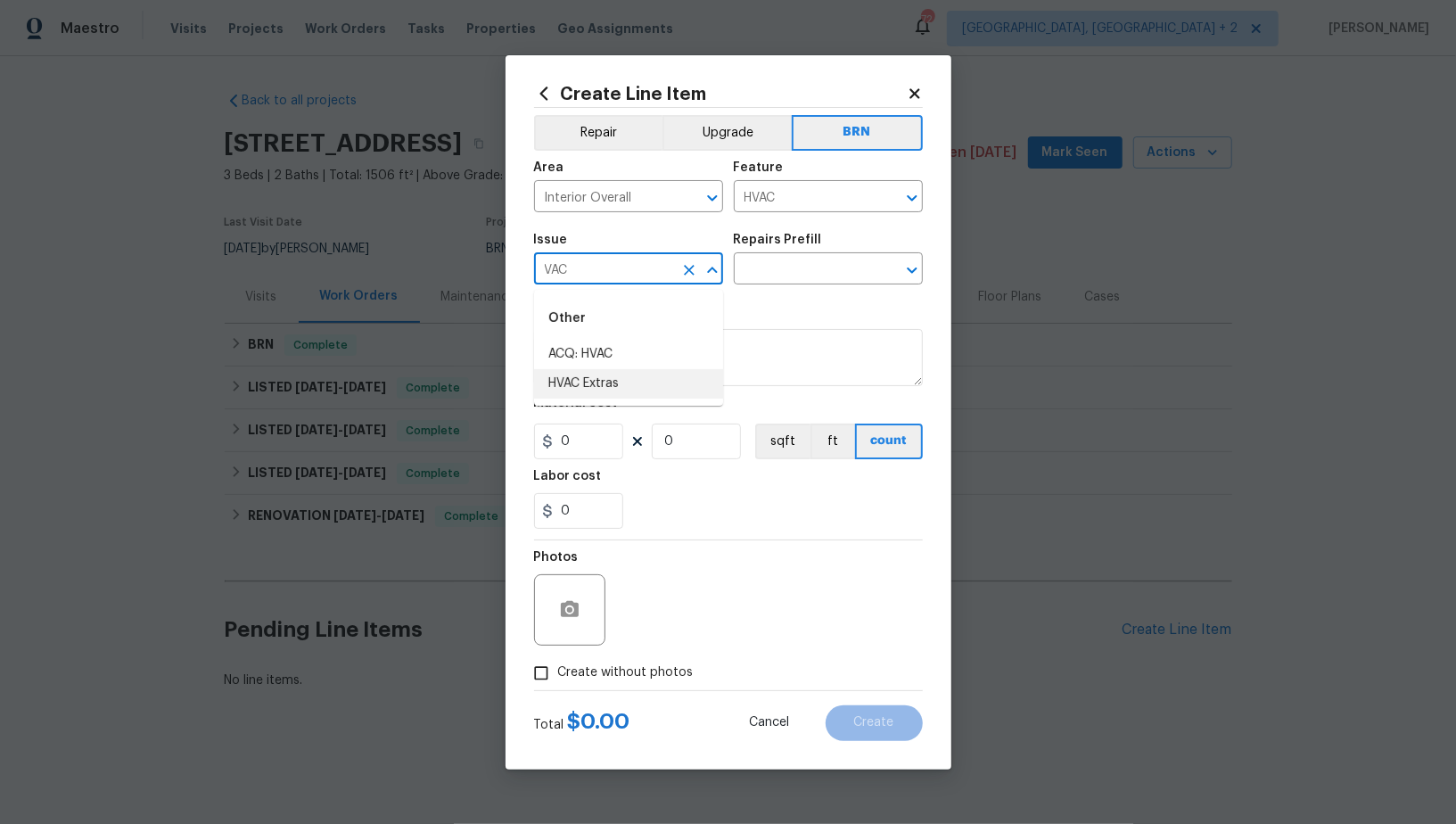
click at [585, 388] on li "HVAC Extras" at bounding box center [628, 383] width 189 height 29
type input "HVAC Extras"
click at [800, 279] on input "text" at bounding box center [803, 270] width 139 height 28
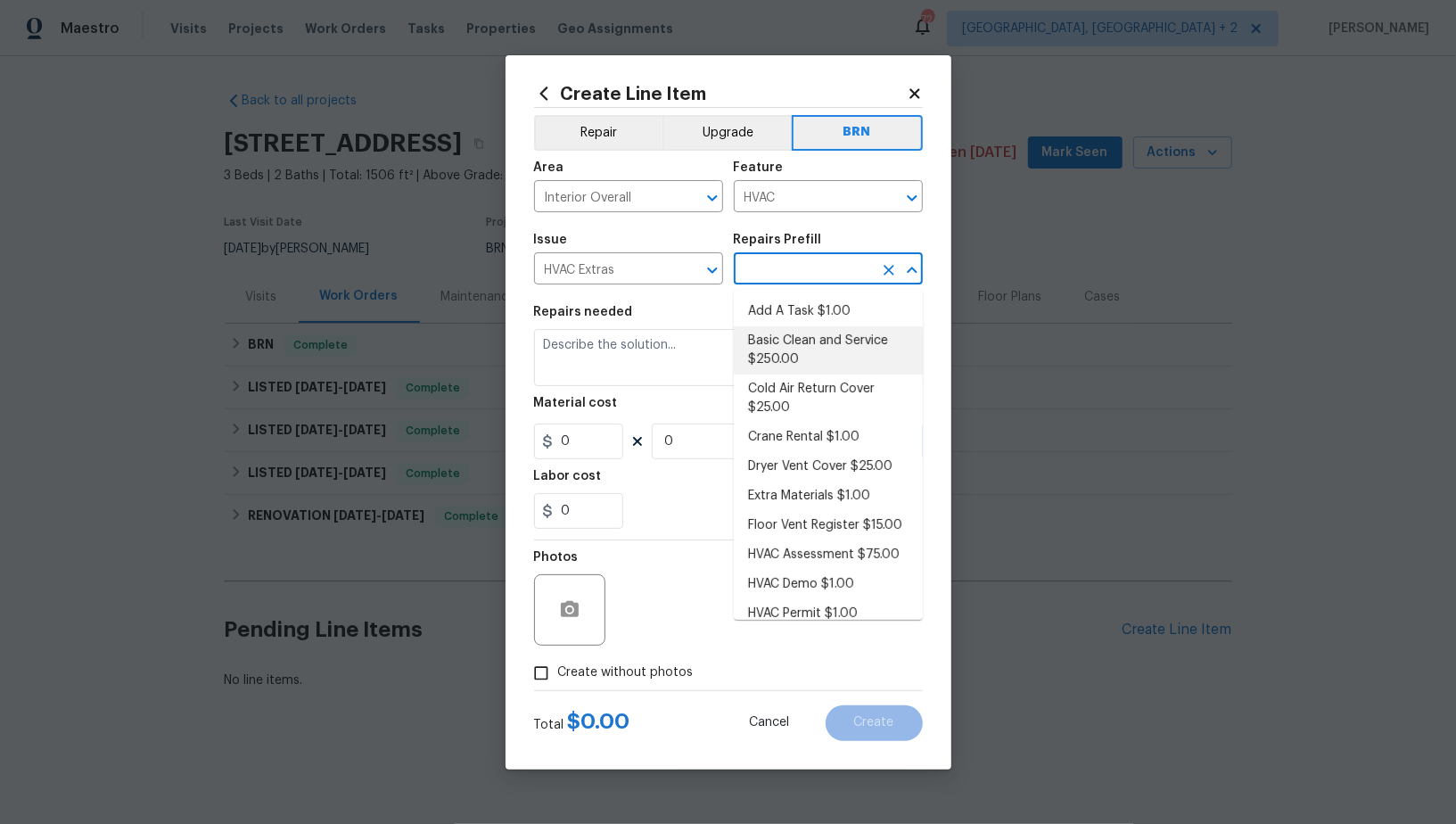
click at [795, 354] on li "Basic Clean and Service $250.00" at bounding box center [828, 350] width 189 height 48
type input "Basic Clean and Service $250.00"
type textarea "General Service HVAC system including: cleaning condenser and evaporator coils,…"
type input "250"
type input "1"
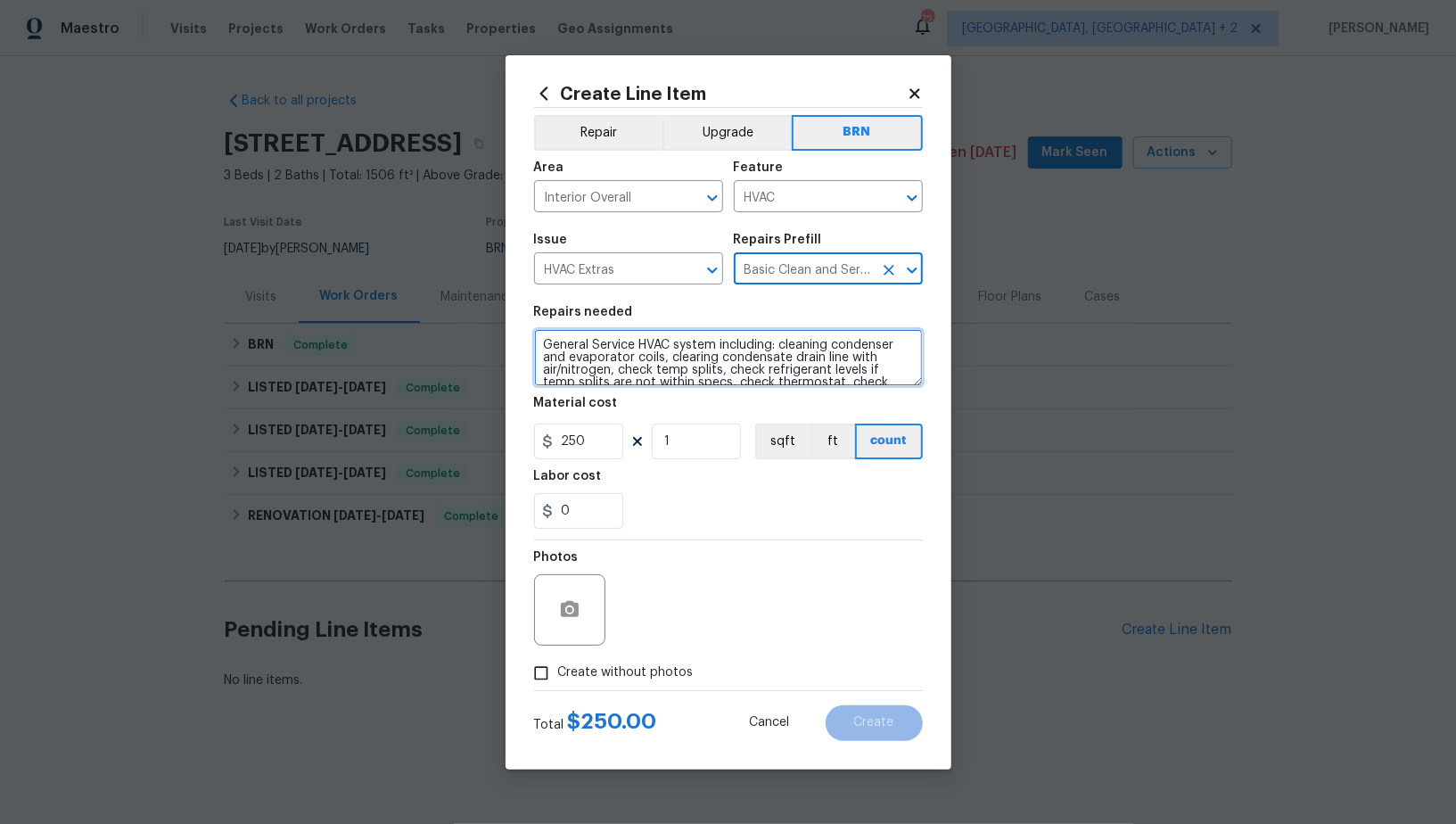
click at [718, 354] on textarea "General Service HVAC system including: cleaning condenser and evaporator coils,…" at bounding box center [728, 357] width 389 height 57
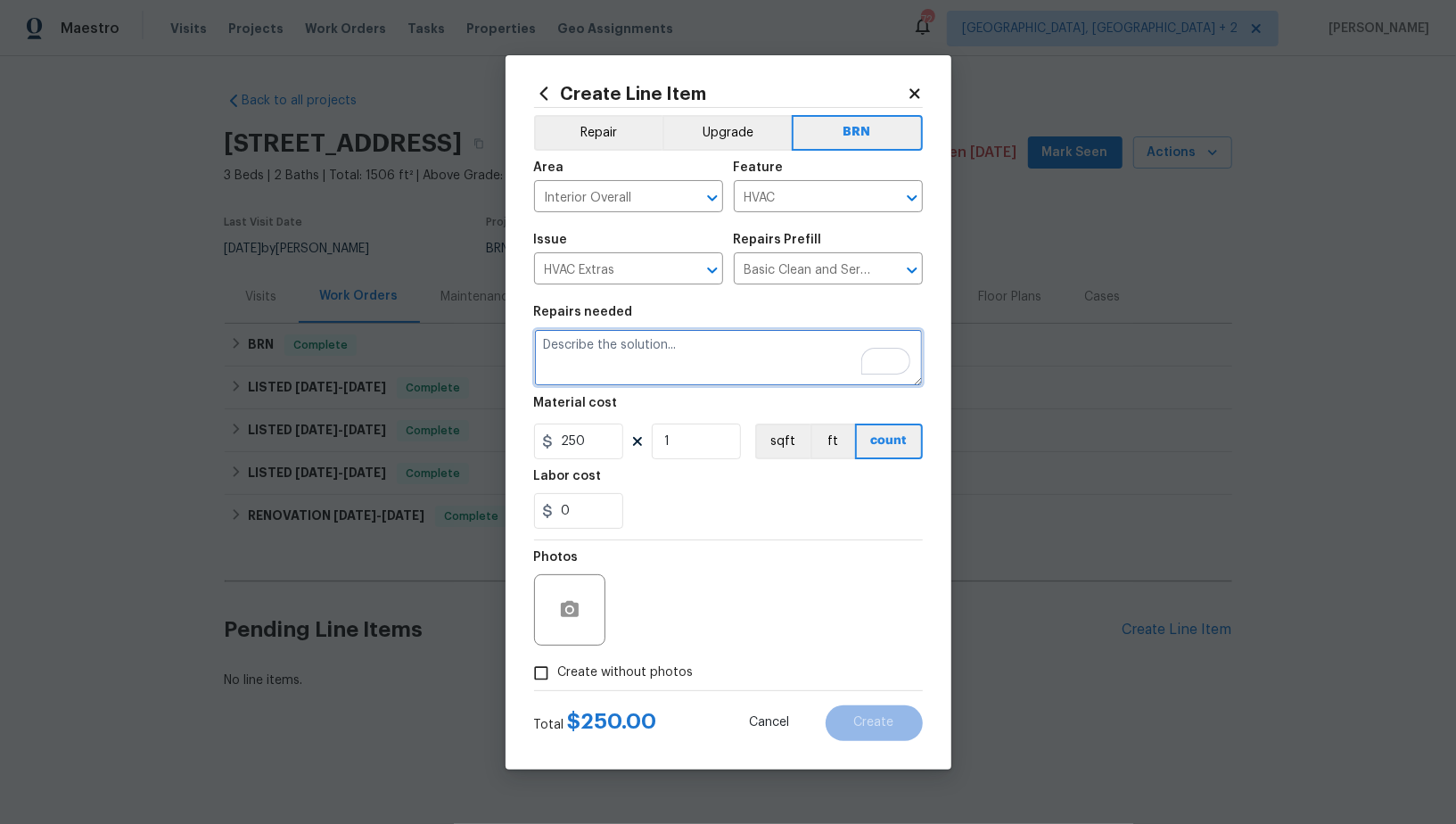
paste textarea "Seller to have HVAC contractor service/repair system to bring to proper operati…"
type textarea "Seller to have HVAC contractor service/repair system to bring to proper operati…"
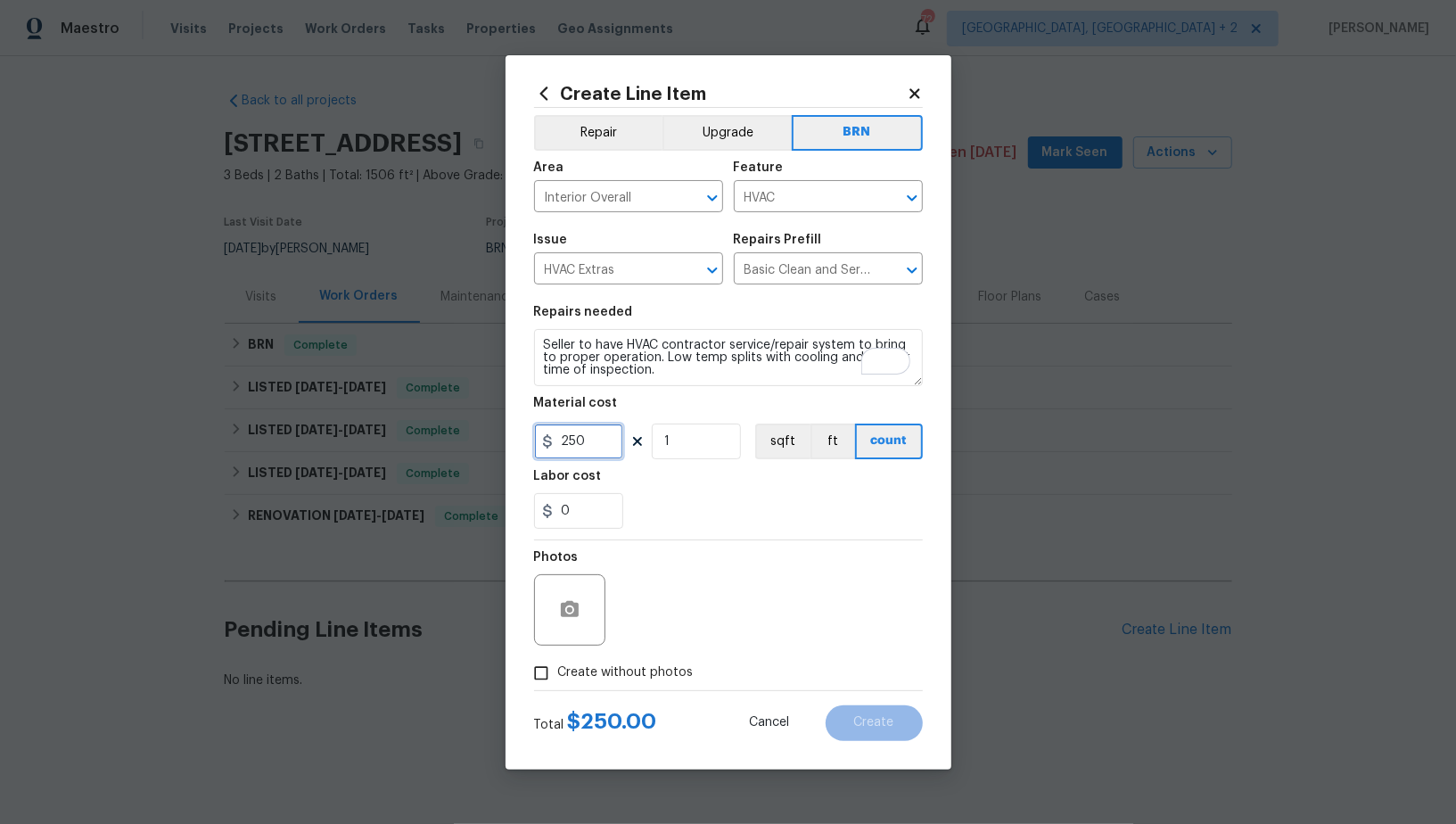
click at [598, 437] on input "250" at bounding box center [579, 442] width 89 height 36
type input "0"
click at [565, 623] on button "button" at bounding box center [569, 609] width 43 height 43
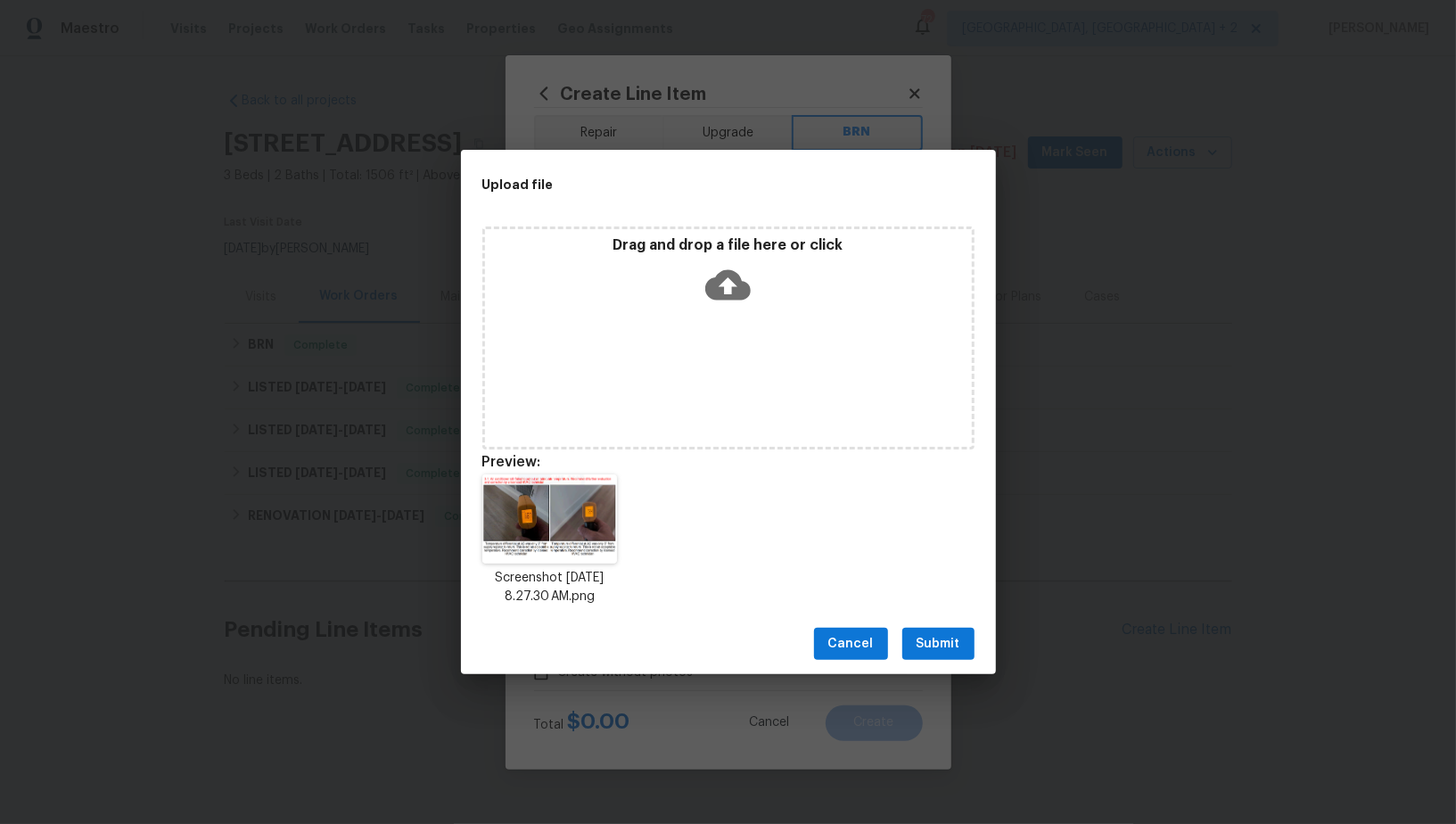
click at [944, 637] on span "Submit" at bounding box center [938, 643] width 44 height 22
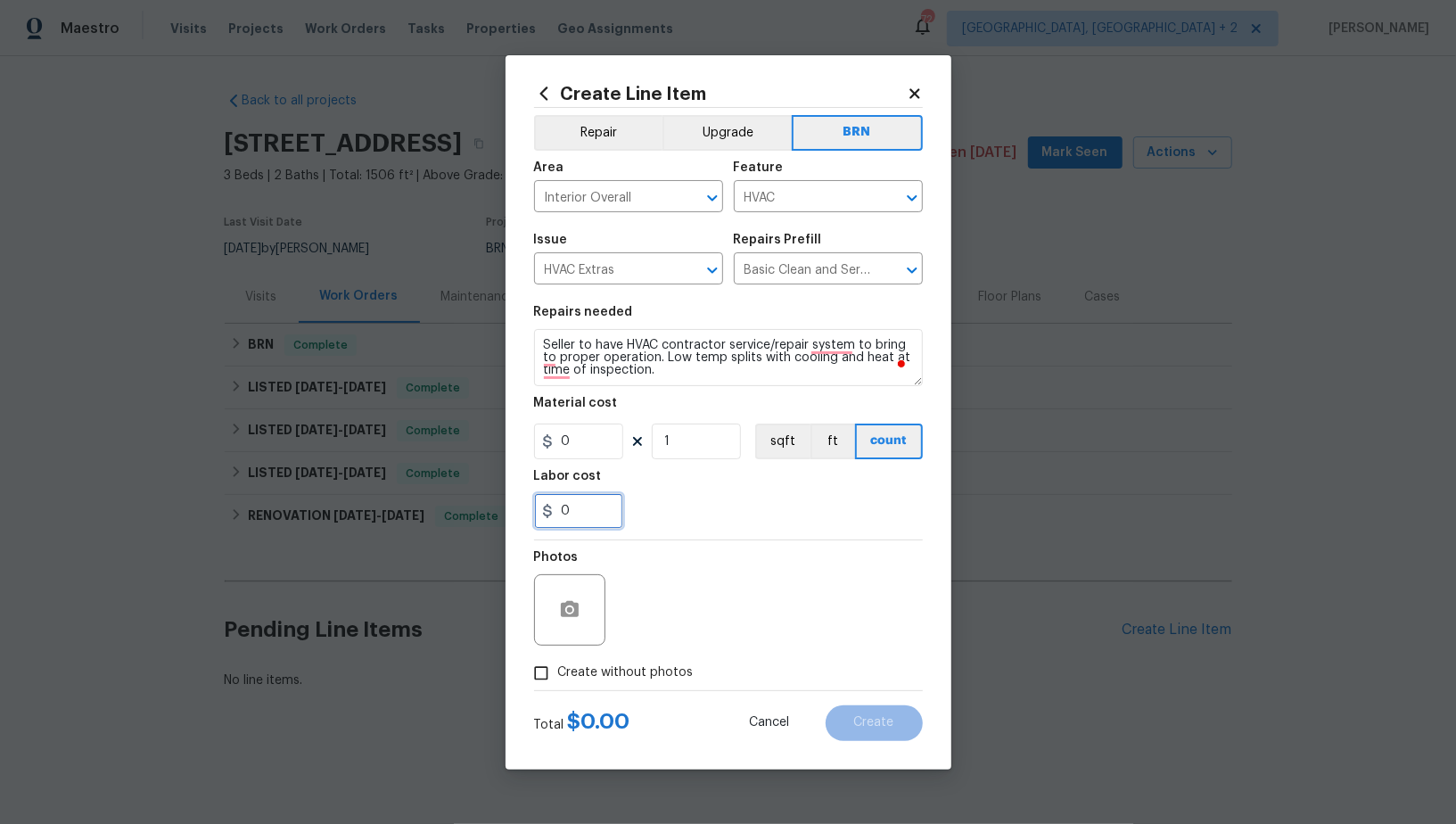
click at [588, 510] on input "0" at bounding box center [579, 511] width 89 height 36
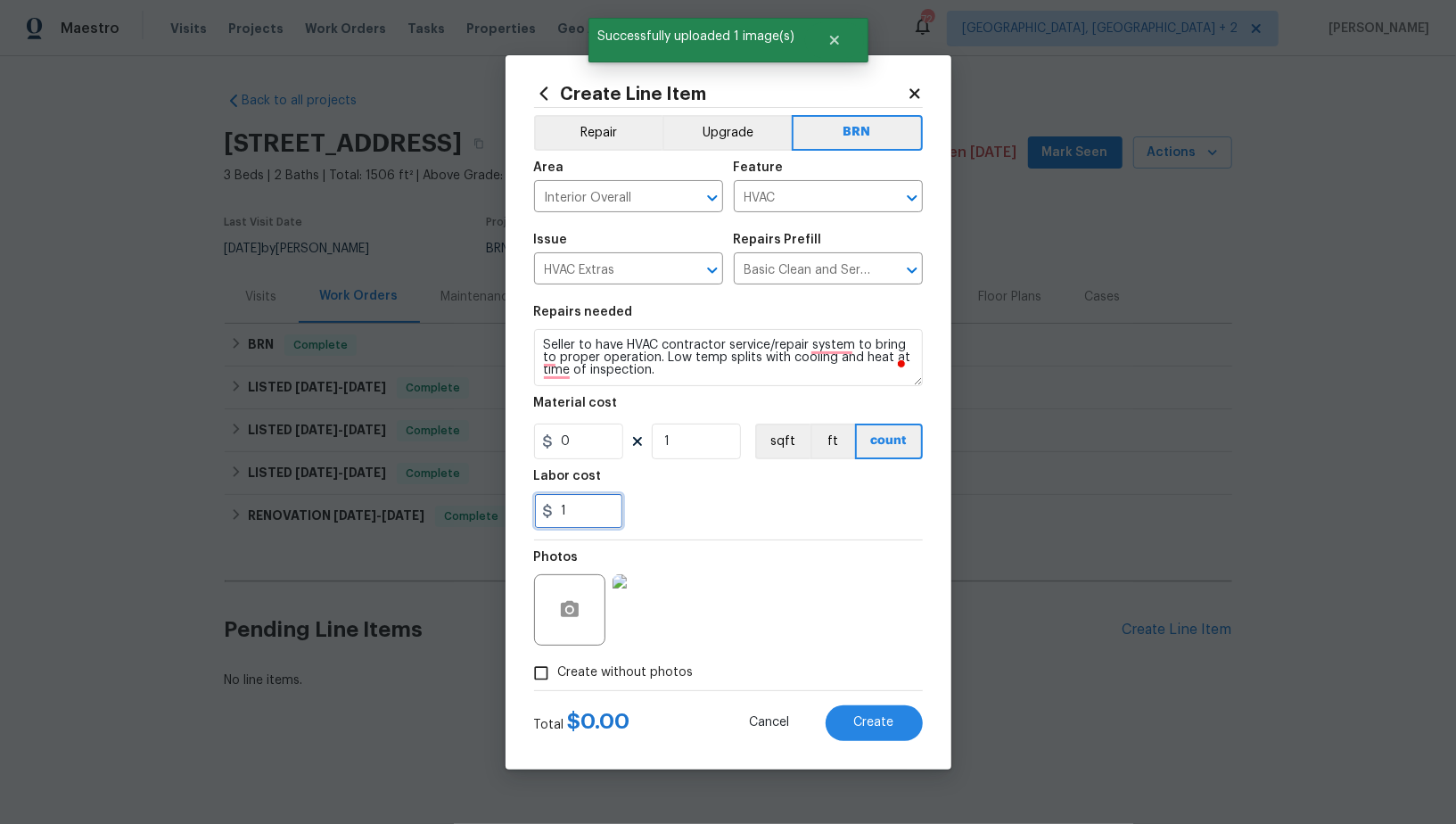
type input "1"
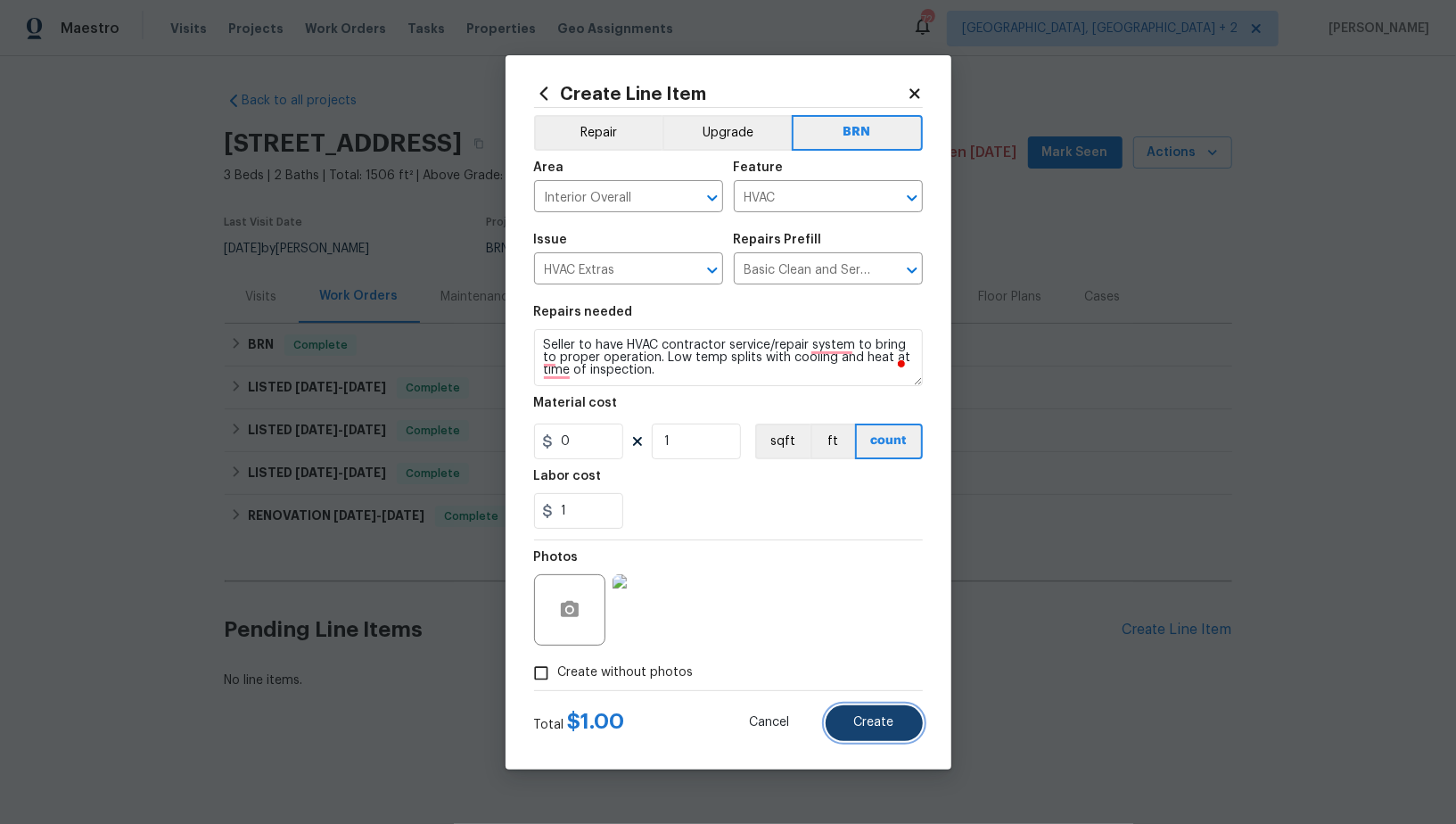
click at [893, 722] on button "Create" at bounding box center [874, 723] width 97 height 36
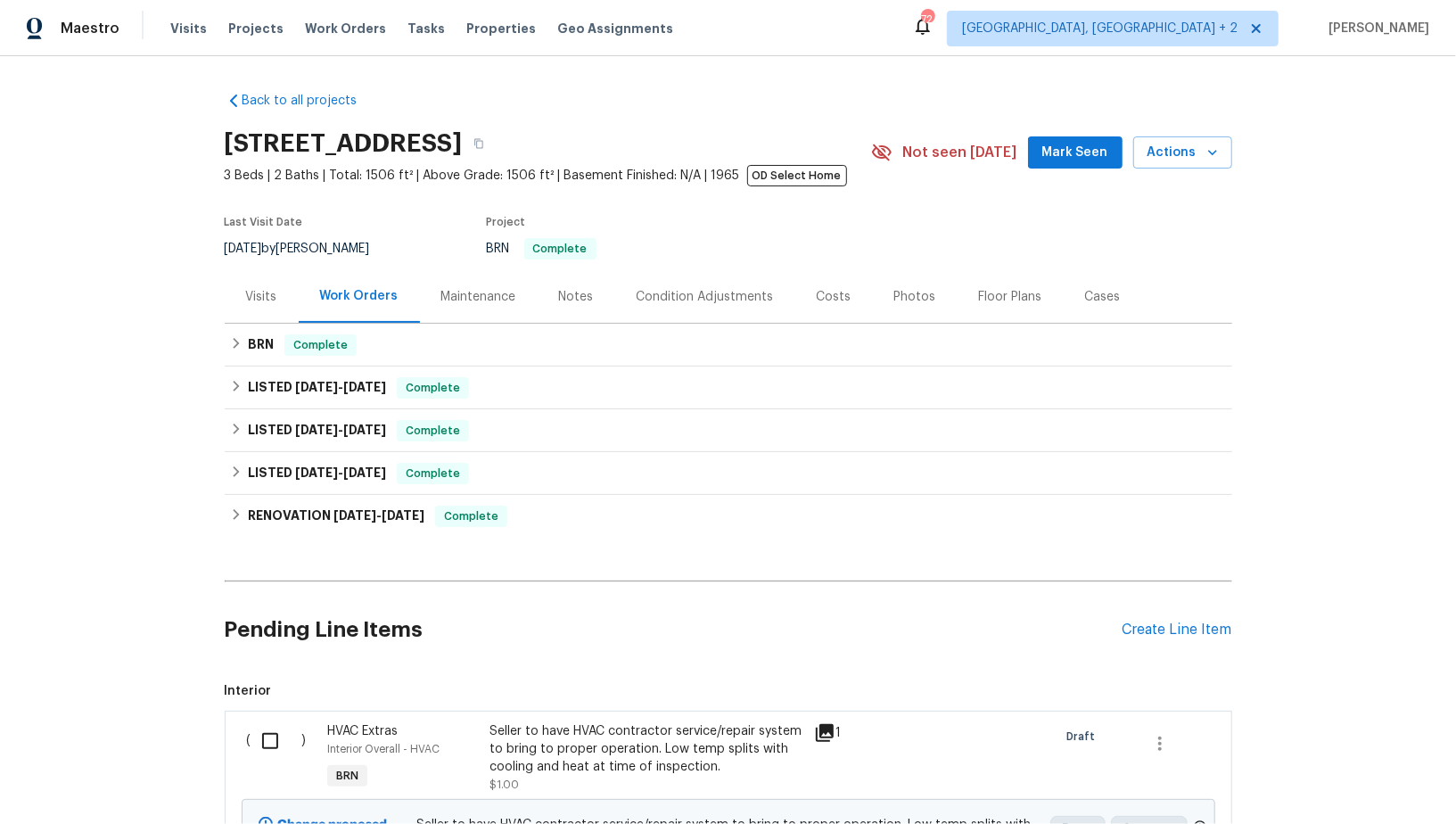
scroll to position [205, 0]
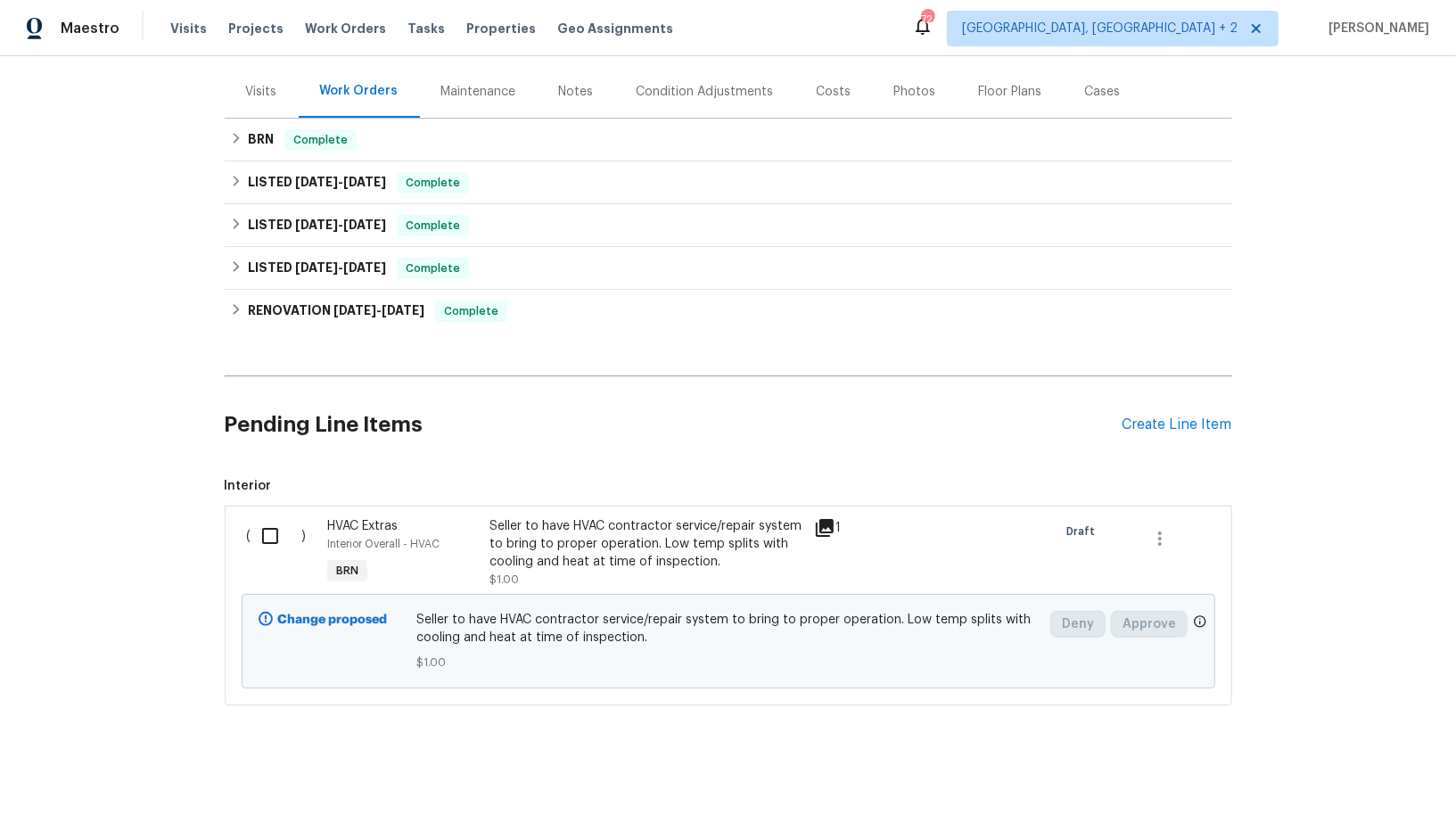
click at [554, 523] on div "Seller to have HVAC contractor service/repair system to bring to proper operati…" at bounding box center [646, 544] width 314 height 53
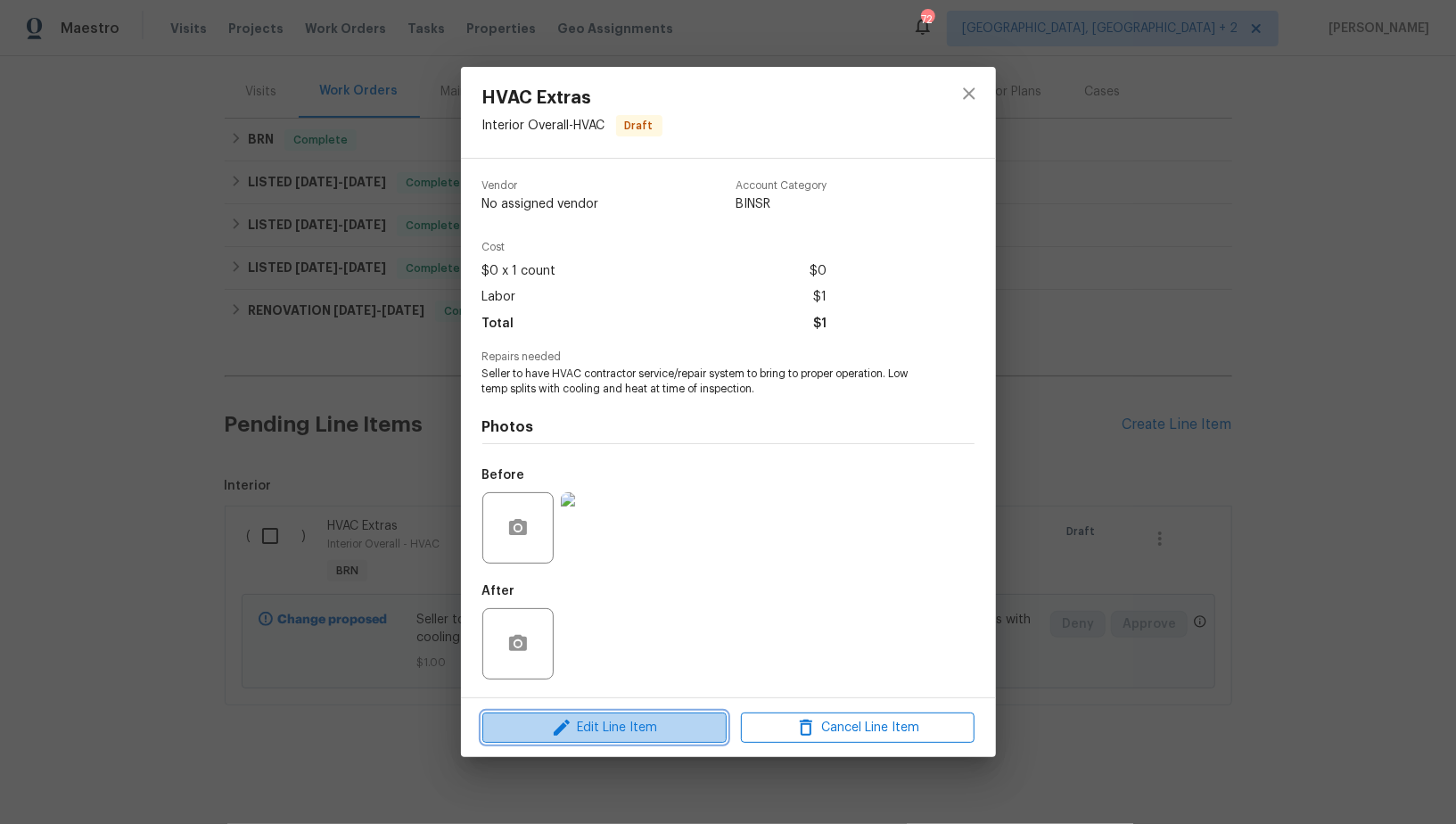
click at [591, 719] on span "Edit Line Item" at bounding box center [604, 727] width 234 height 22
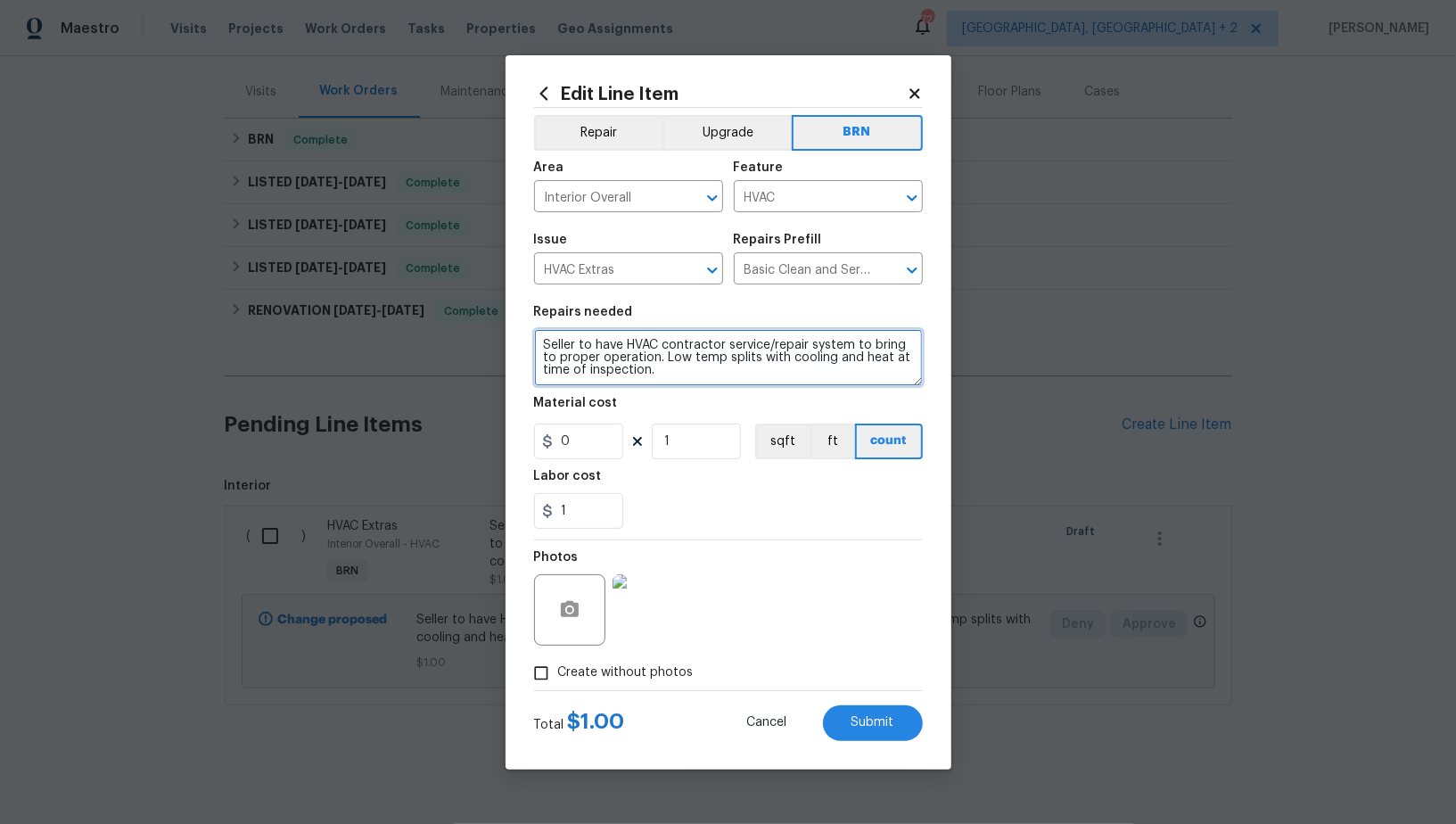
click at [545, 346] on textarea "Seller to have HVAC contractor service/repair system to bring to proper operati…" at bounding box center [728, 357] width 389 height 57
type textarea "#Rework - Seller to have HVAC contractor service/repair system to bring to prop…"
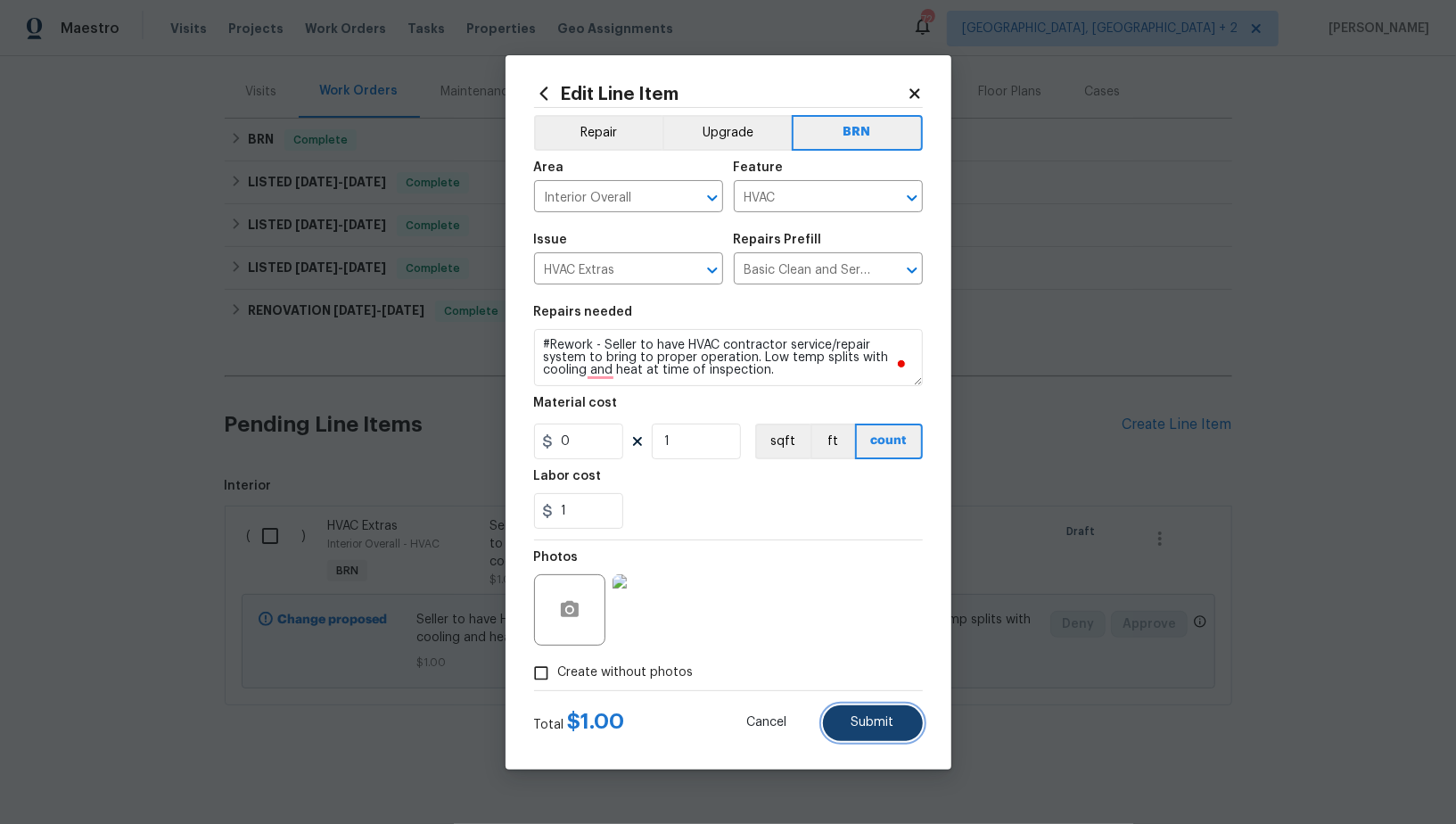
click at [876, 711] on button "Submit" at bounding box center [872, 723] width 100 height 36
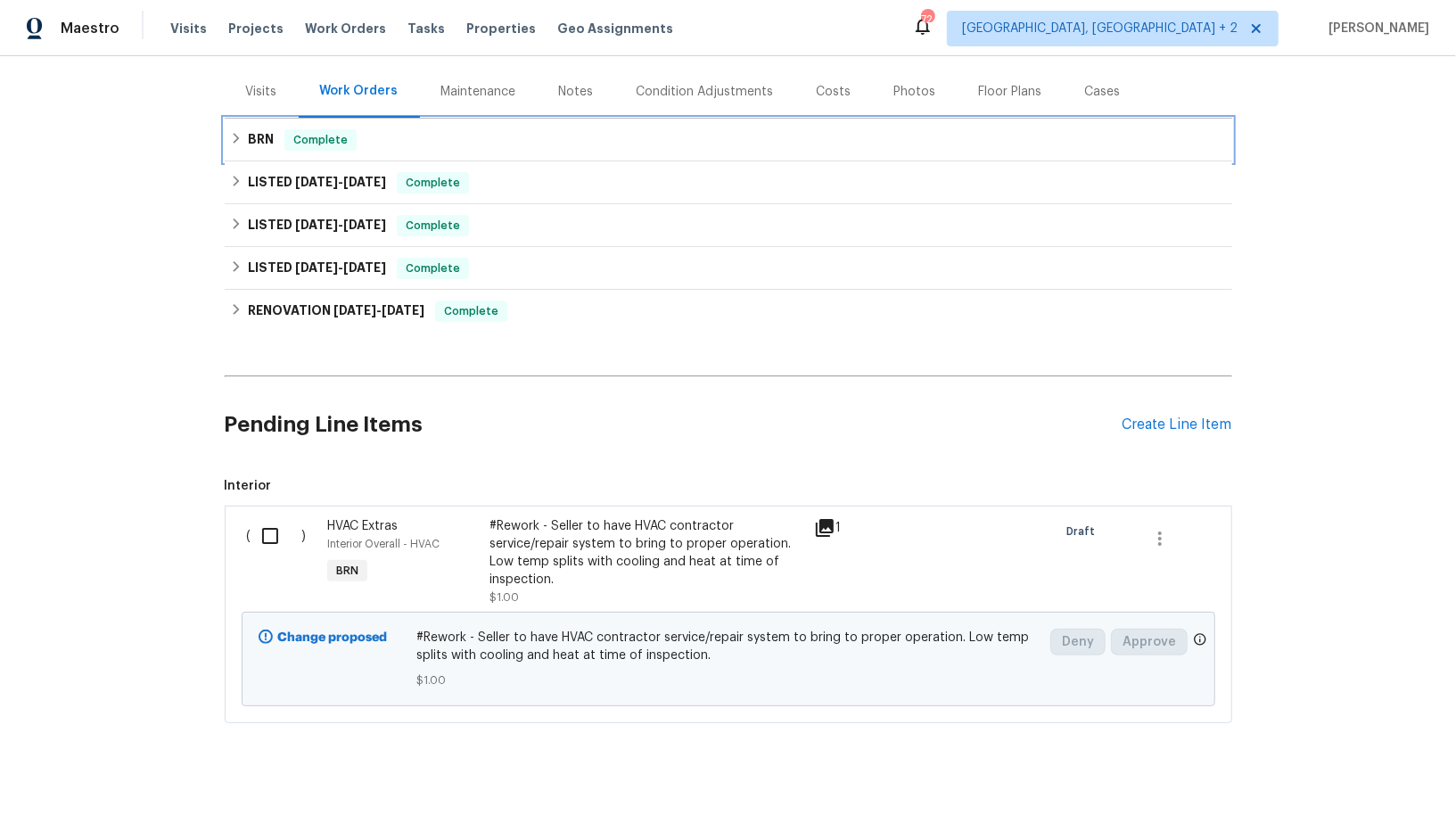
click at [250, 147] on h6 "BRN" at bounding box center [260, 140] width 26 height 22
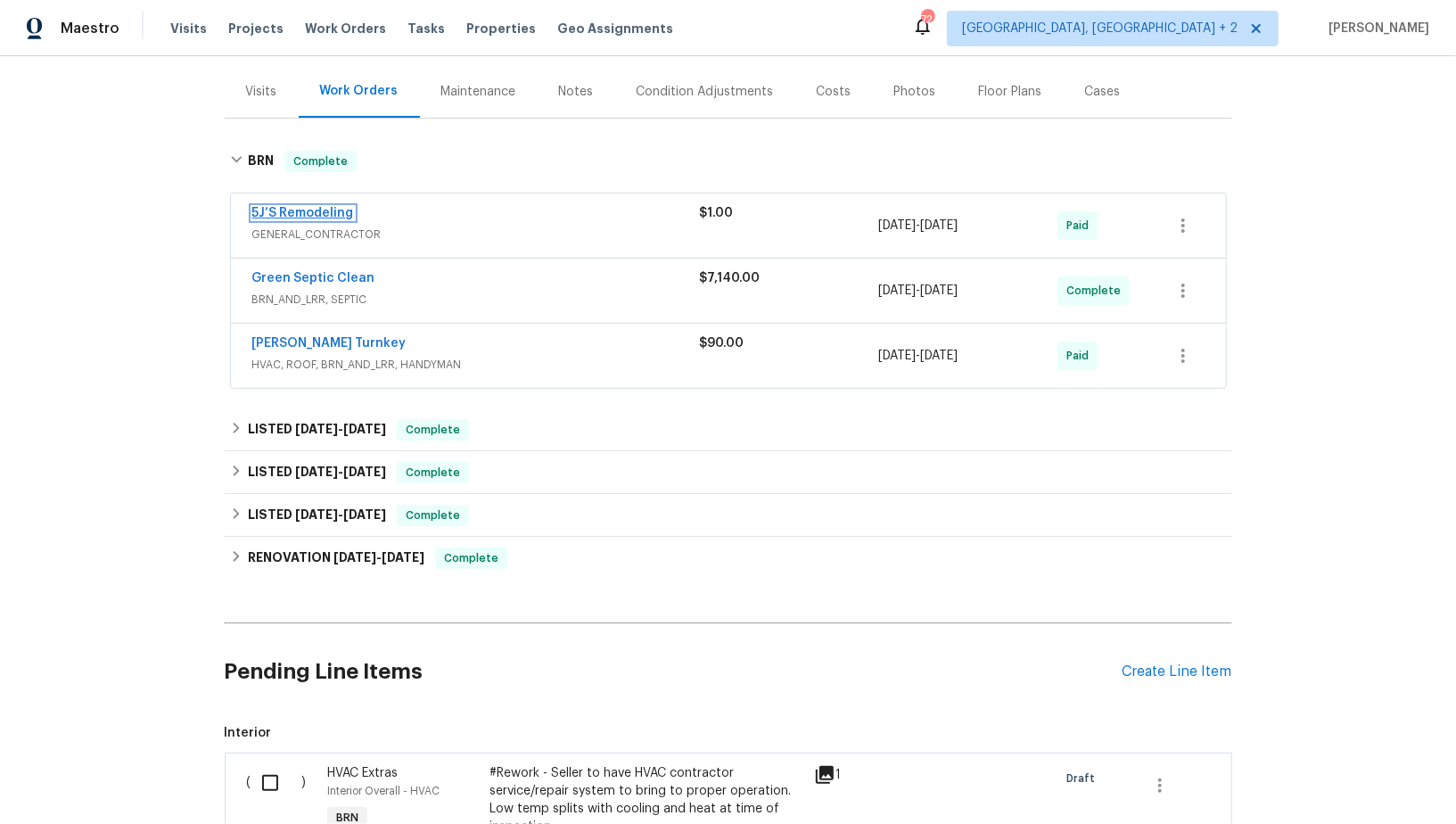
click at [315, 216] on link "5J’S Remodeling" at bounding box center [302, 213] width 102 height 12
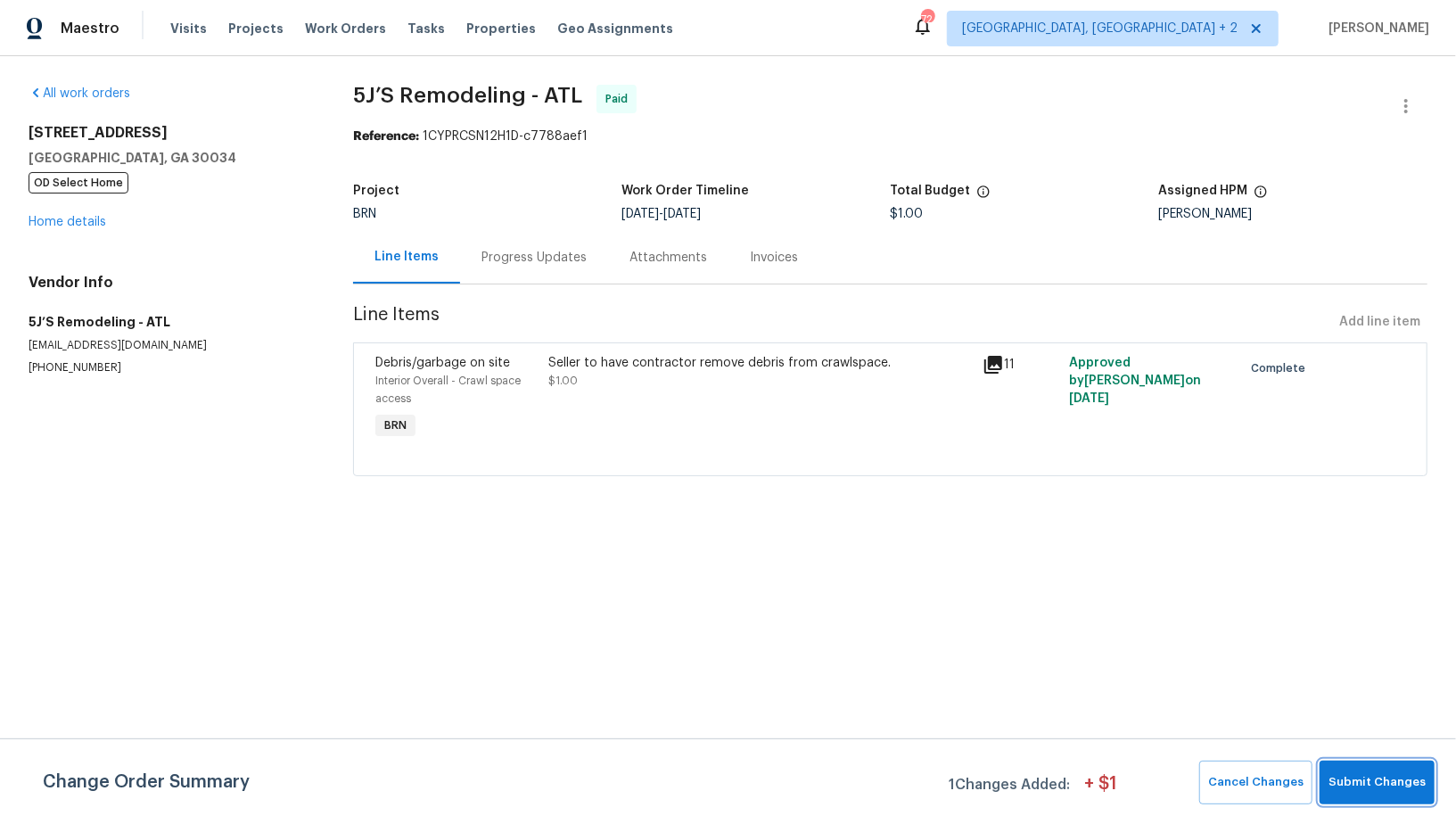
click at [1375, 773] on span "Submit Changes" at bounding box center [1377, 782] width 97 height 21
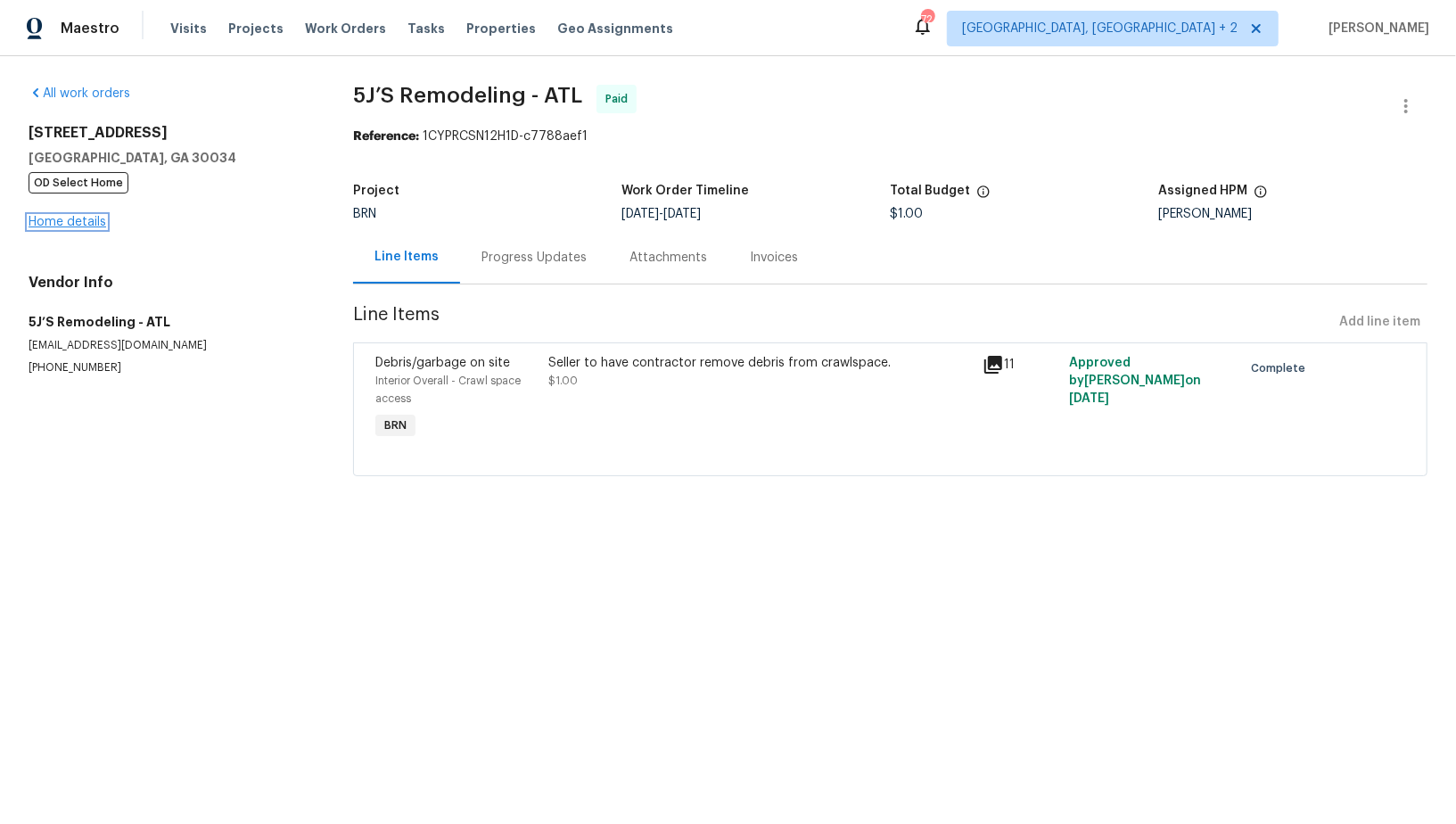
click at [67, 220] on link "Home details" at bounding box center [67, 221] width 78 height 12
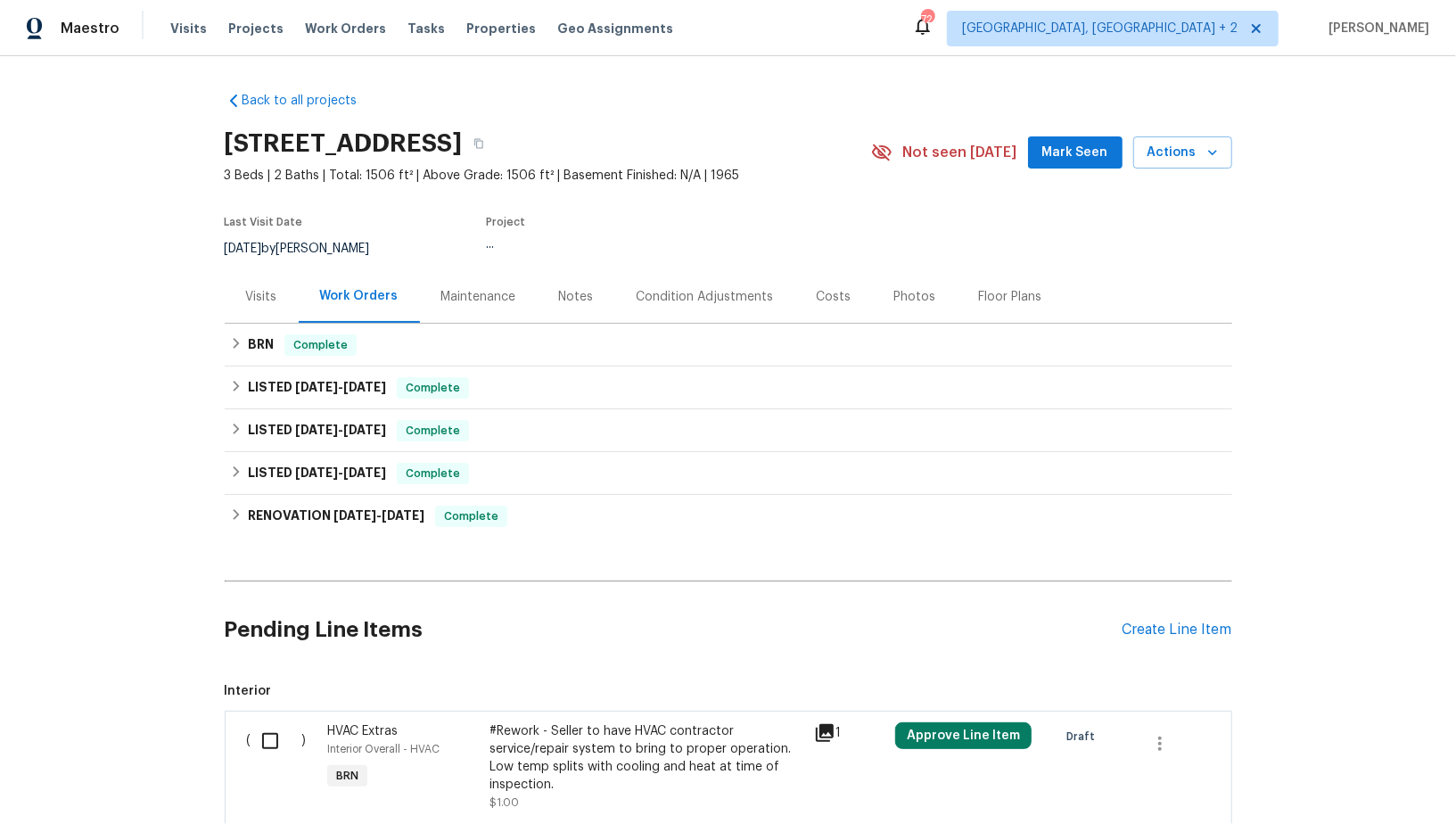
scroll to position [140, 0]
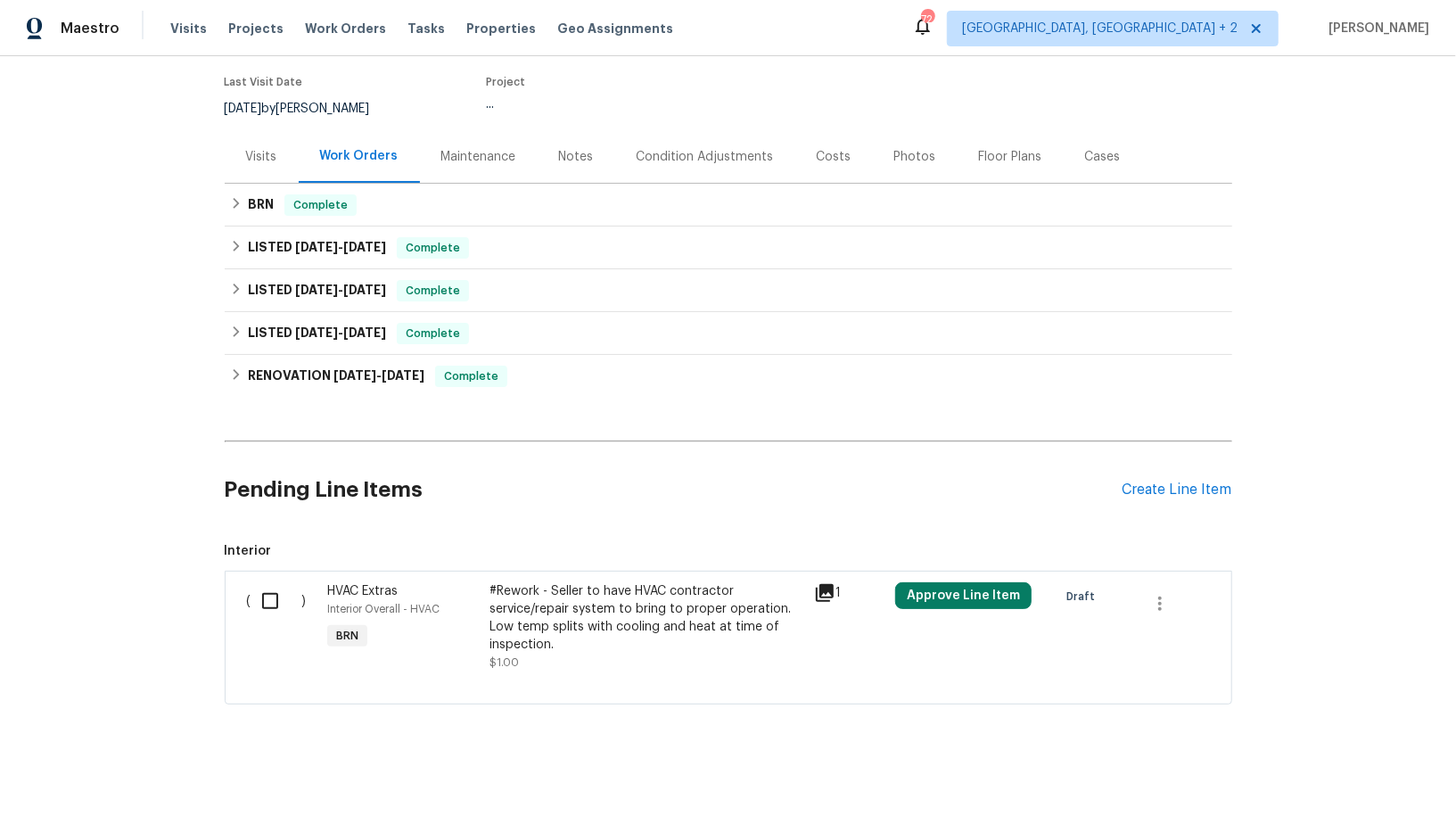
click at [281, 583] on input "checkbox" at bounding box center [277, 601] width 50 height 37
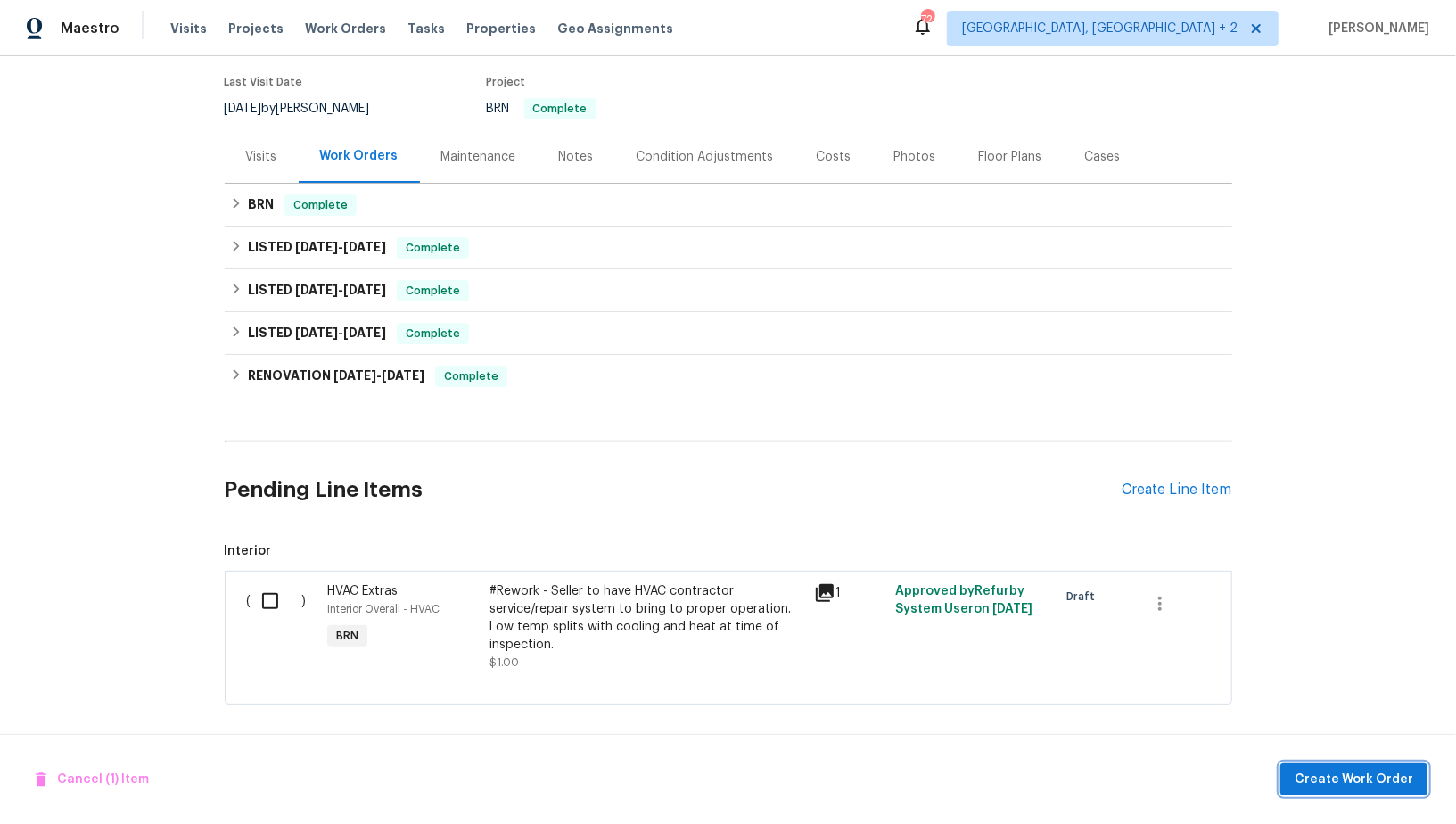
click at [1370, 782] on span "Create Work Order" at bounding box center [1353, 779] width 119 height 22
click at [261, 604] on input "checkbox" at bounding box center [277, 601] width 50 height 37
checkbox input "true"
click at [1374, 786] on span "Create Work Order" at bounding box center [1353, 779] width 119 height 22
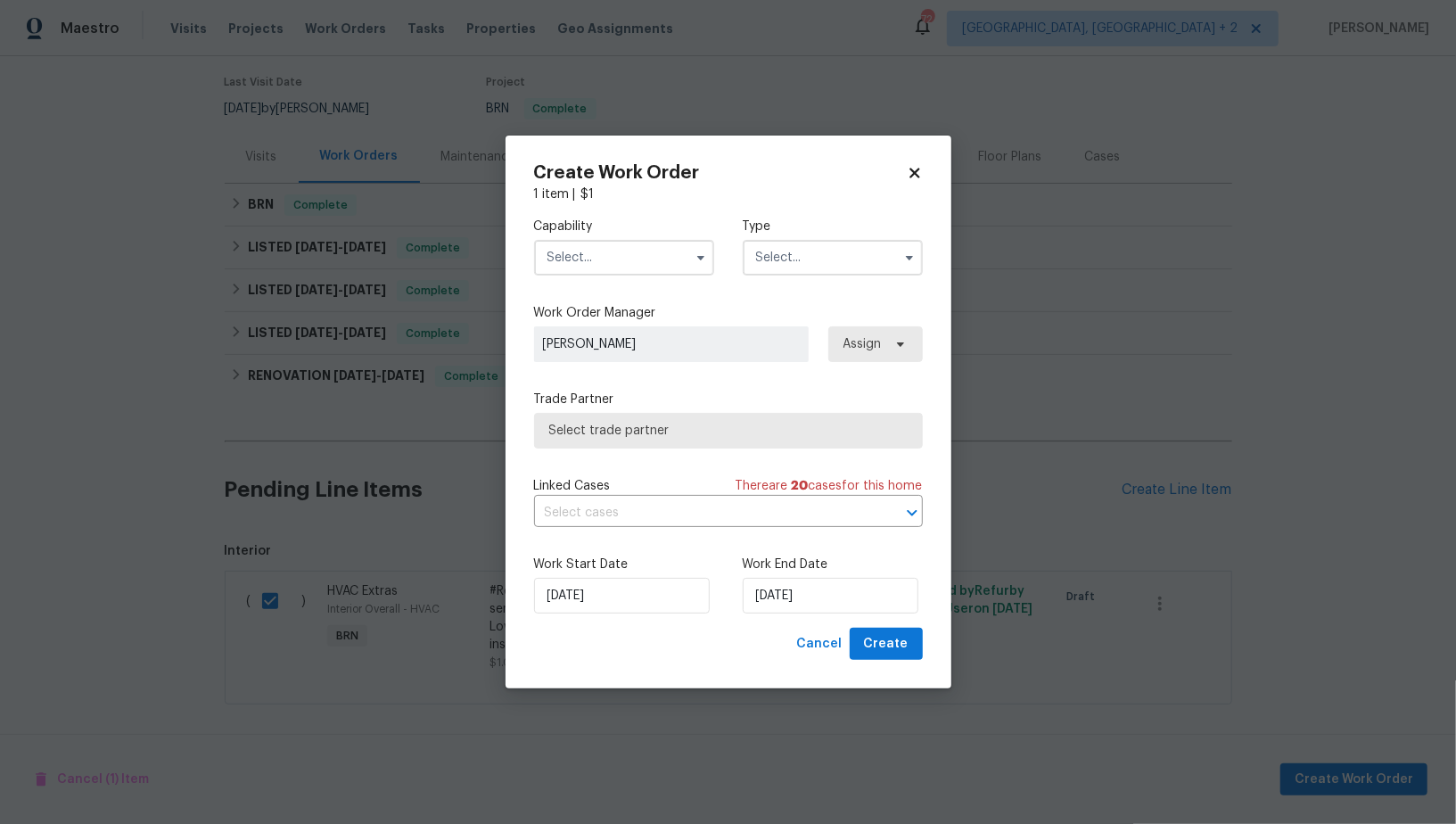
click at [625, 256] on input "text" at bounding box center [623, 258] width 180 height 36
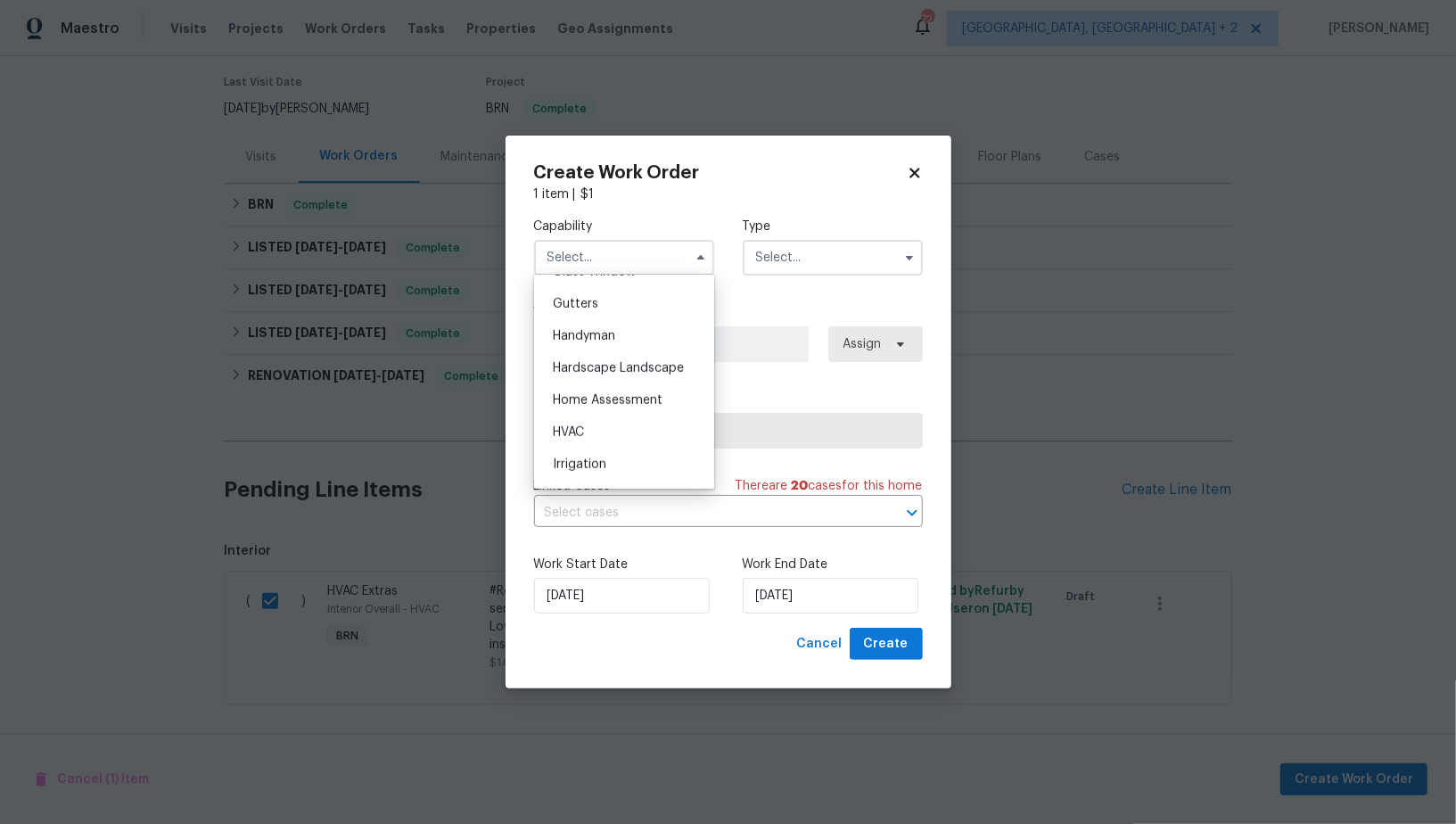
scroll to position [967, 0]
click at [613, 397] on div "HVAC" at bounding box center [624, 406] width 171 height 32
type input "HVAC"
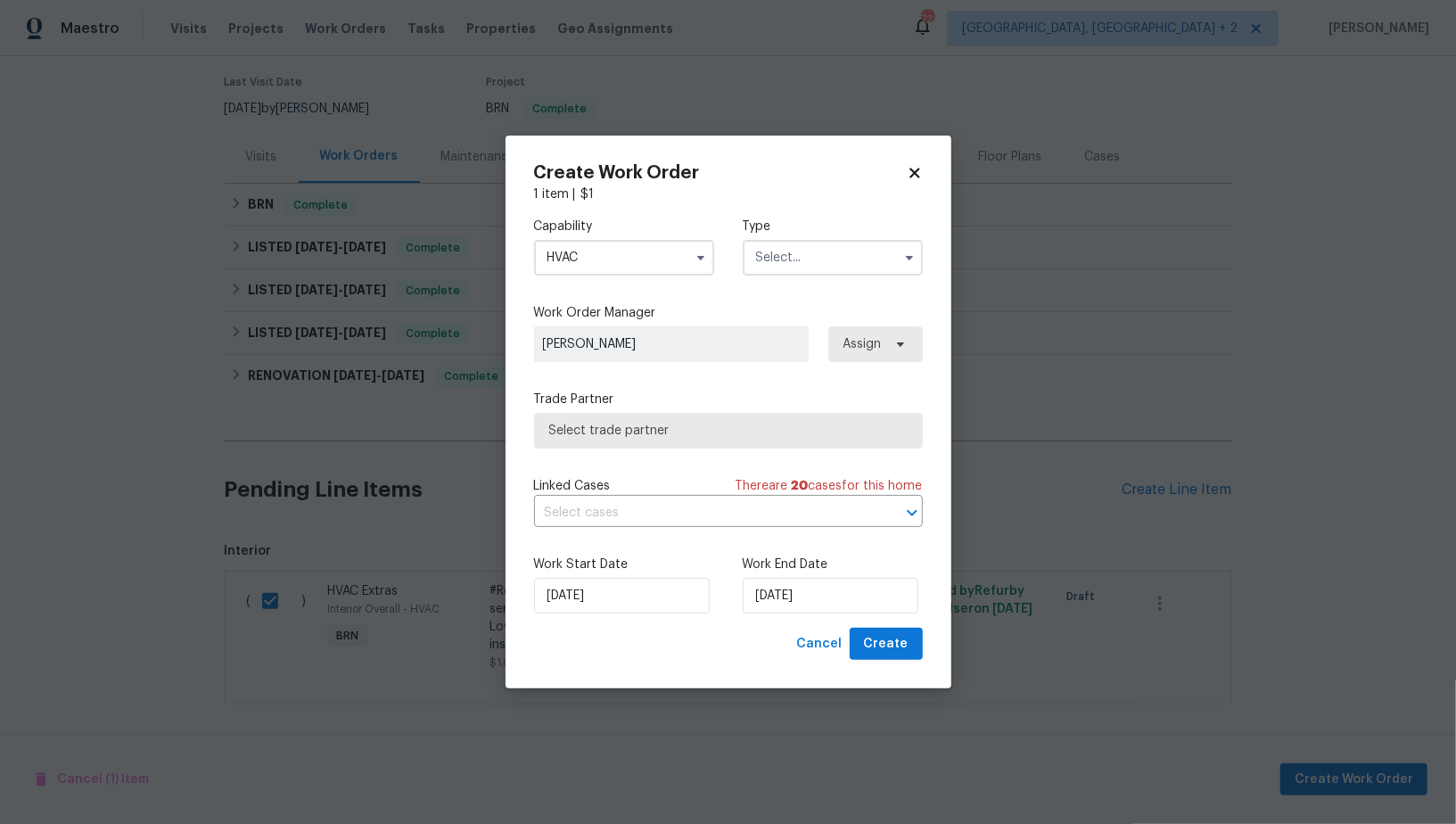
click at [829, 270] on input "text" at bounding box center [832, 258] width 180 height 36
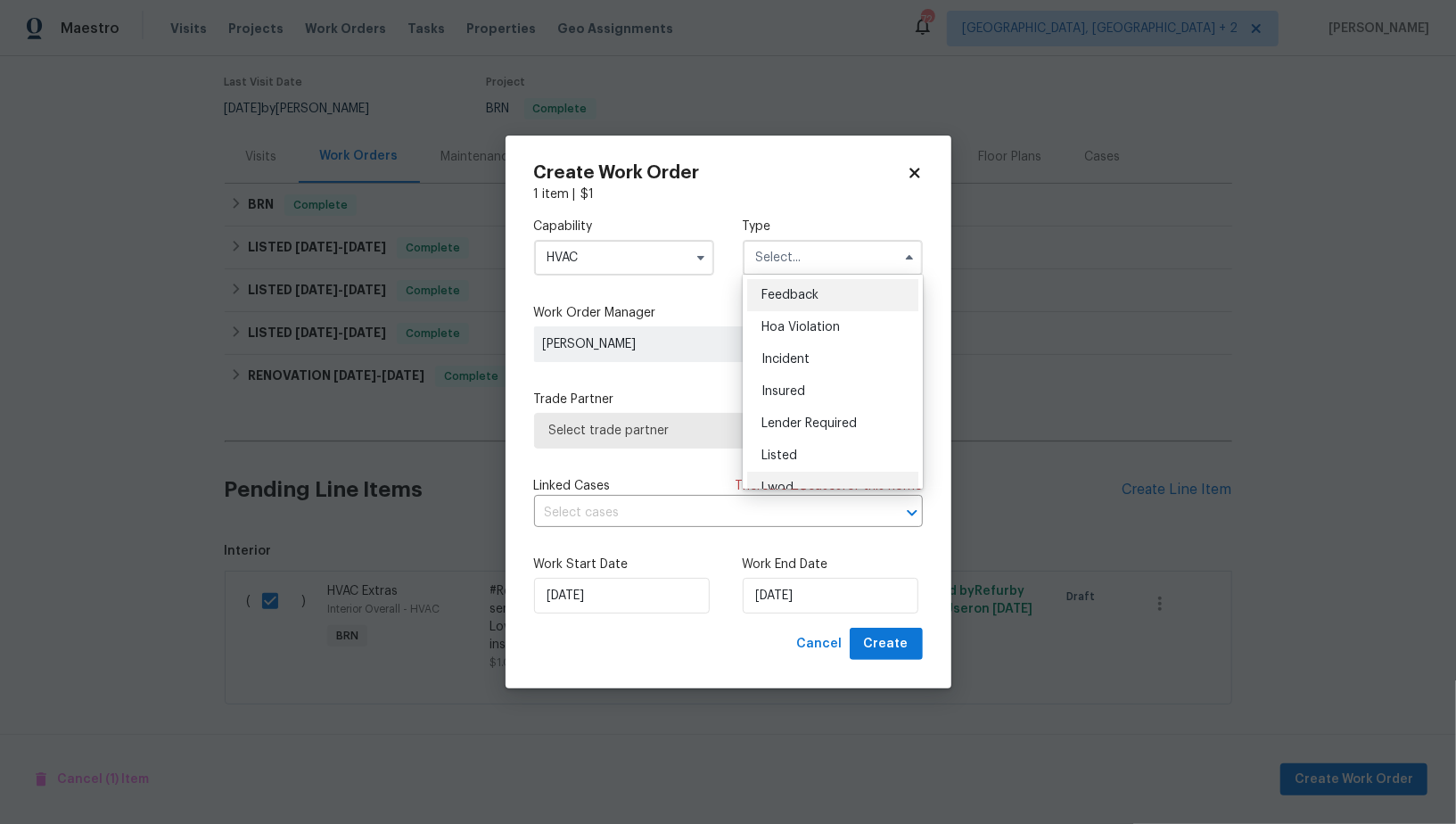
scroll to position [211, 0]
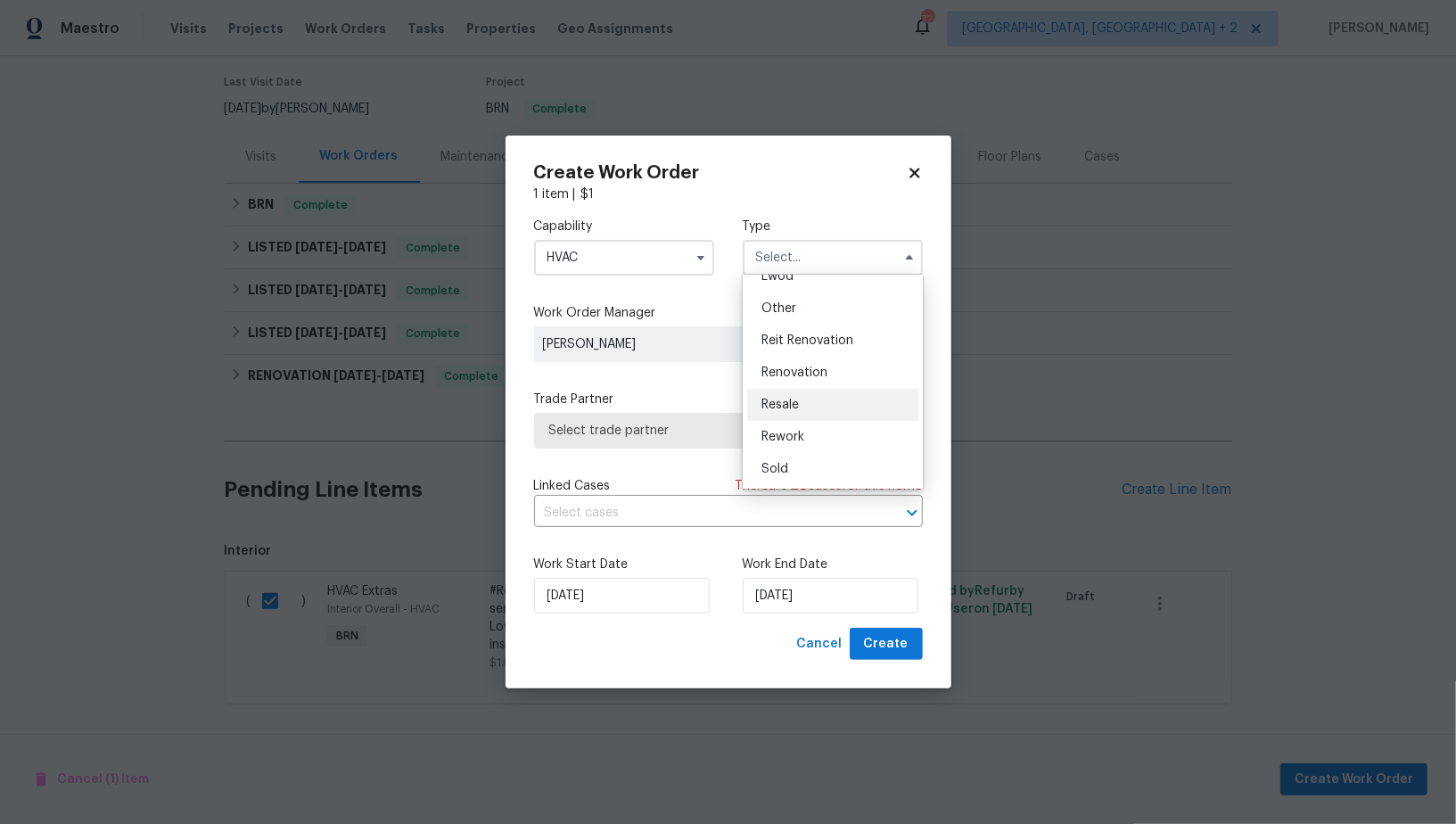
click at [817, 410] on div "Resale" at bounding box center [833, 405] width 171 height 32
type input "Resale"
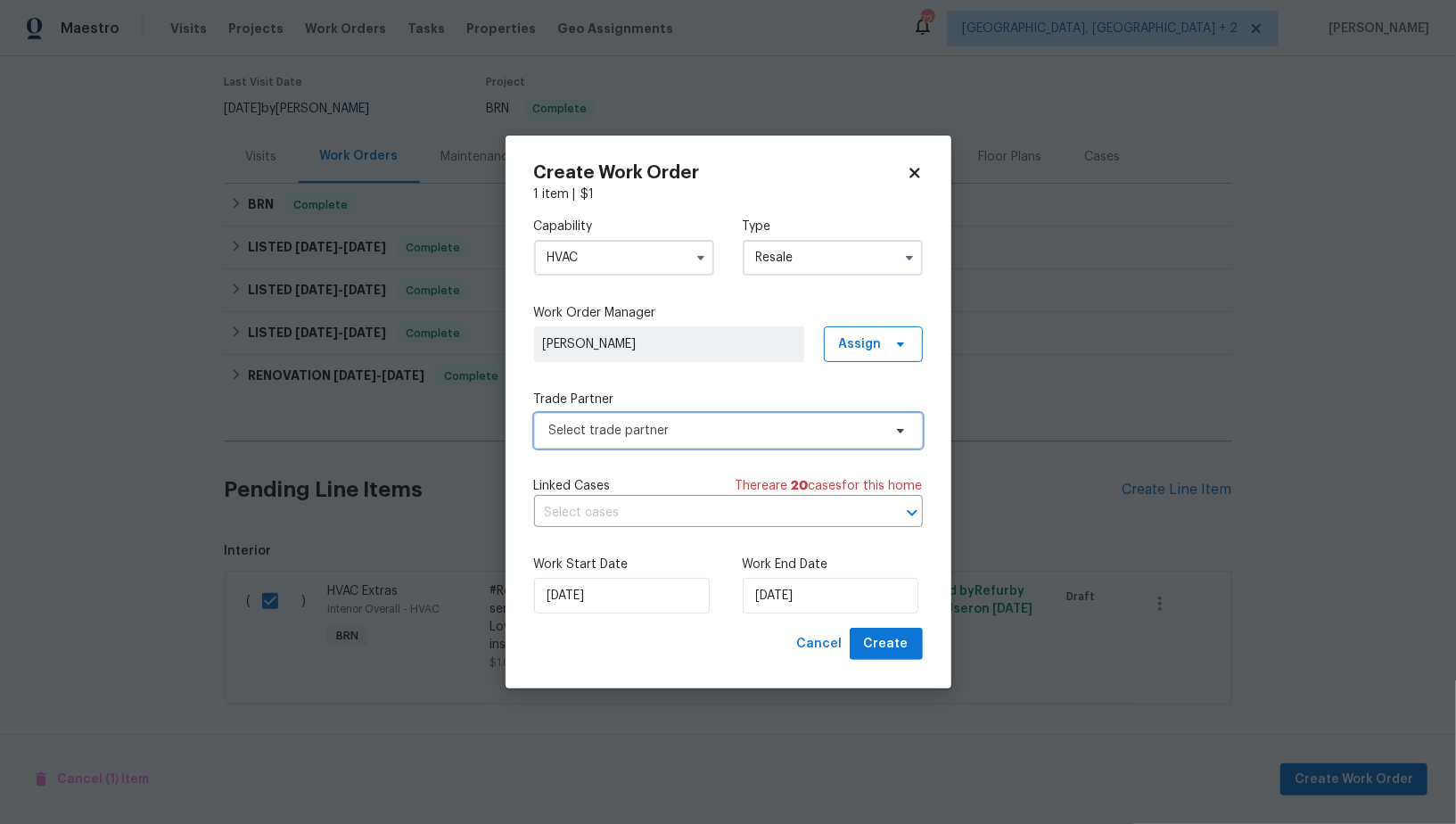
click at [750, 434] on span "Select trade partner" at bounding box center [716, 431] width 333 height 18
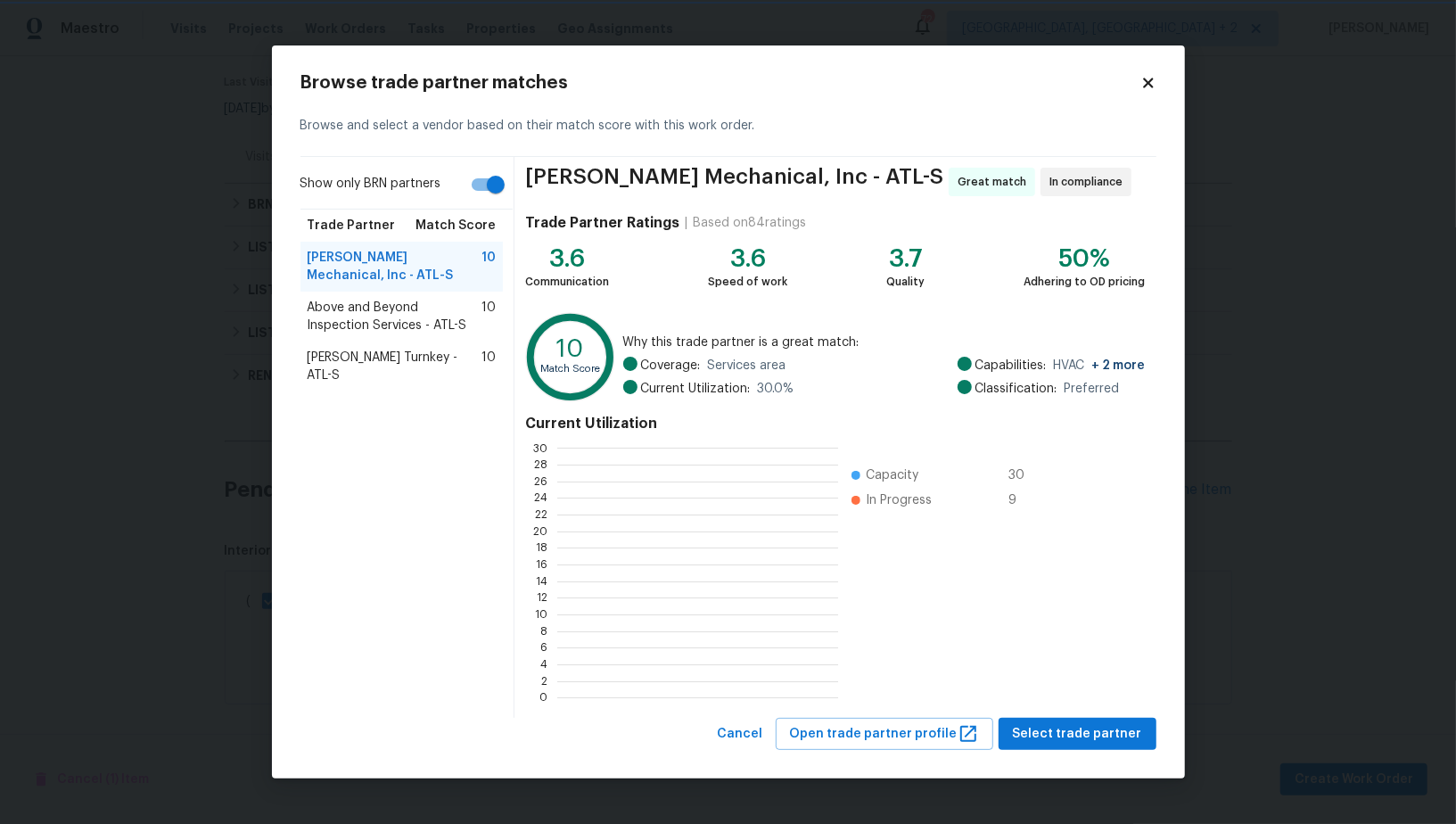
scroll to position [2, 2]
click at [373, 375] on div "Show only BRN partners Trade Partner Match Score JH Martin Mechanical, Inc - AT…" at bounding box center [408, 437] width 215 height 561
click at [373, 355] on span "[PERSON_NAME] Turnkey - ATL-S" at bounding box center [395, 367] width 175 height 36
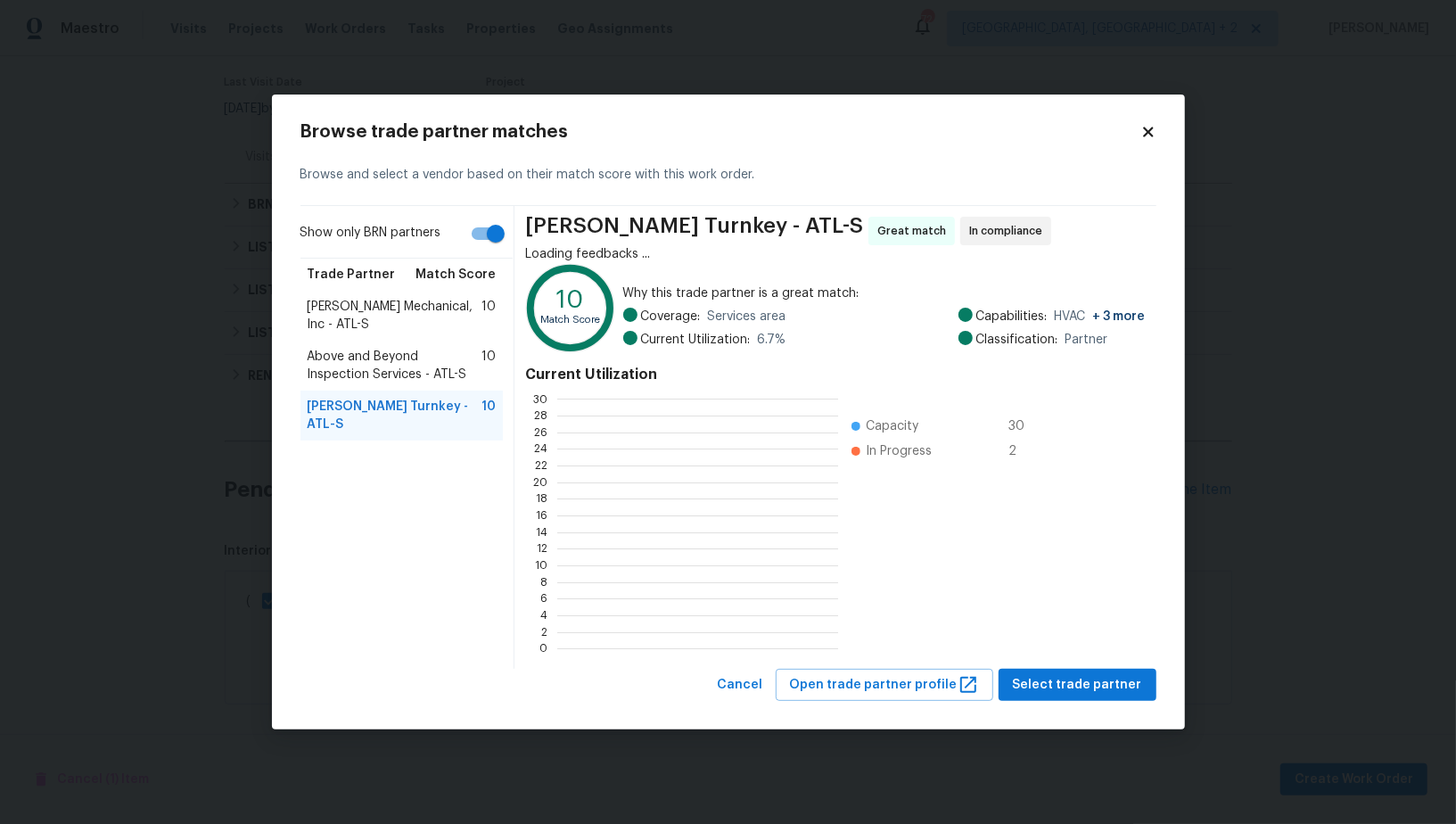
scroll to position [250, 281]
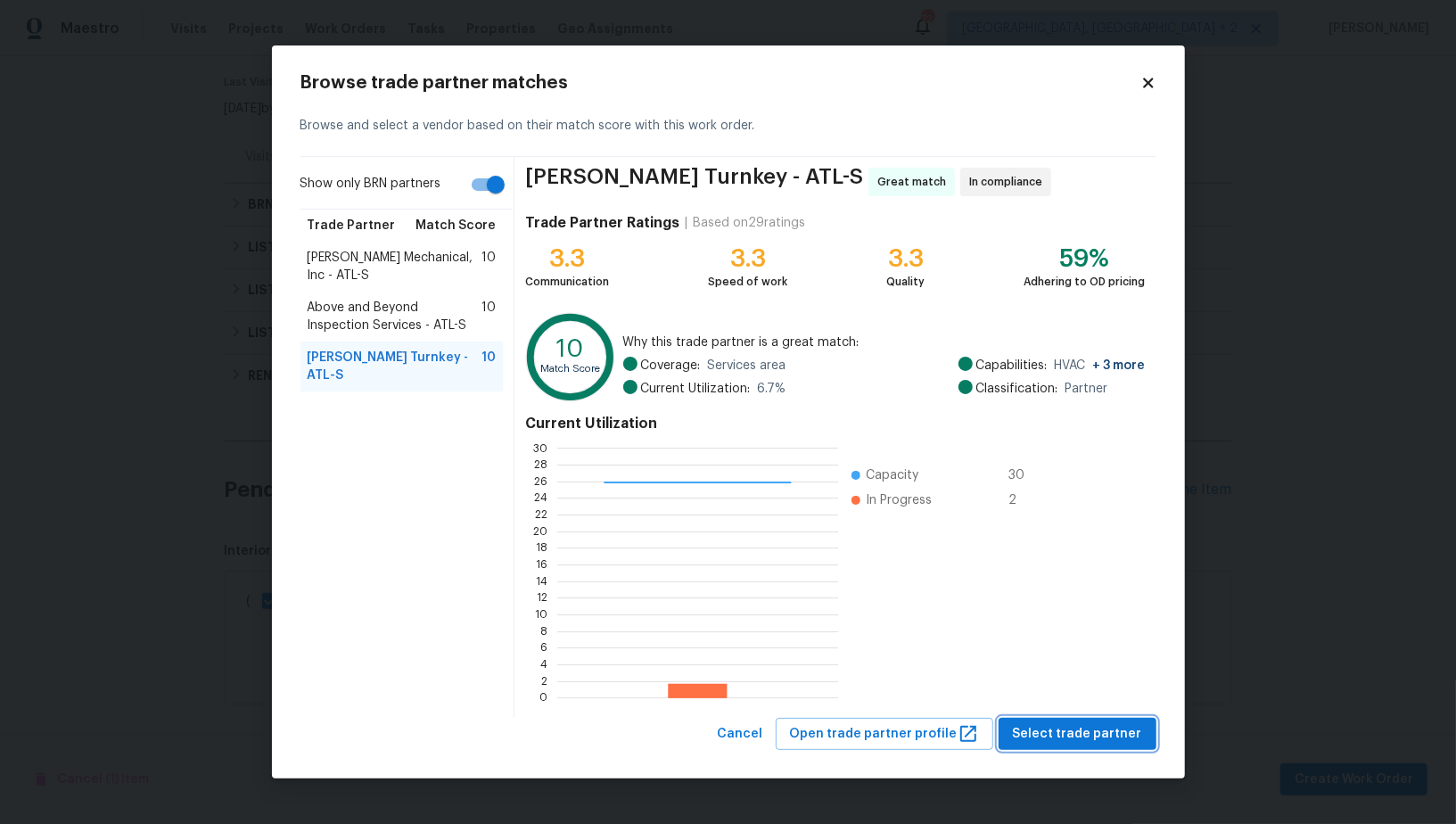
click at [1089, 723] on span "Select trade partner" at bounding box center [1078, 734] width 129 height 22
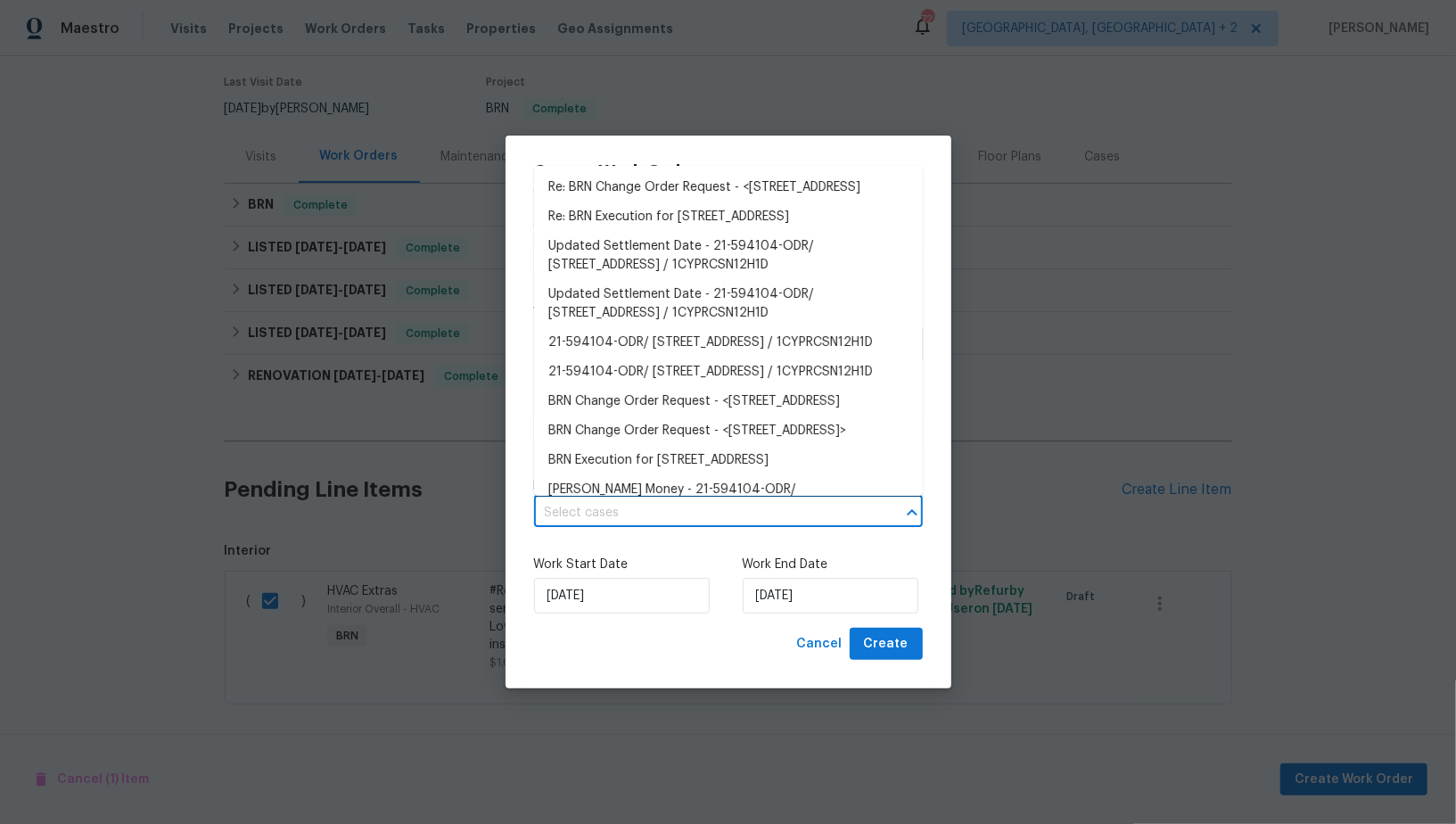
click at [686, 519] on input "text" at bounding box center [703, 512] width 338 height 28
click at [648, 232] on li "Re: BRN Execution for 2685 Rainbow Ridge Rd, Decatur, GA 30034" at bounding box center [728, 217] width 389 height 29
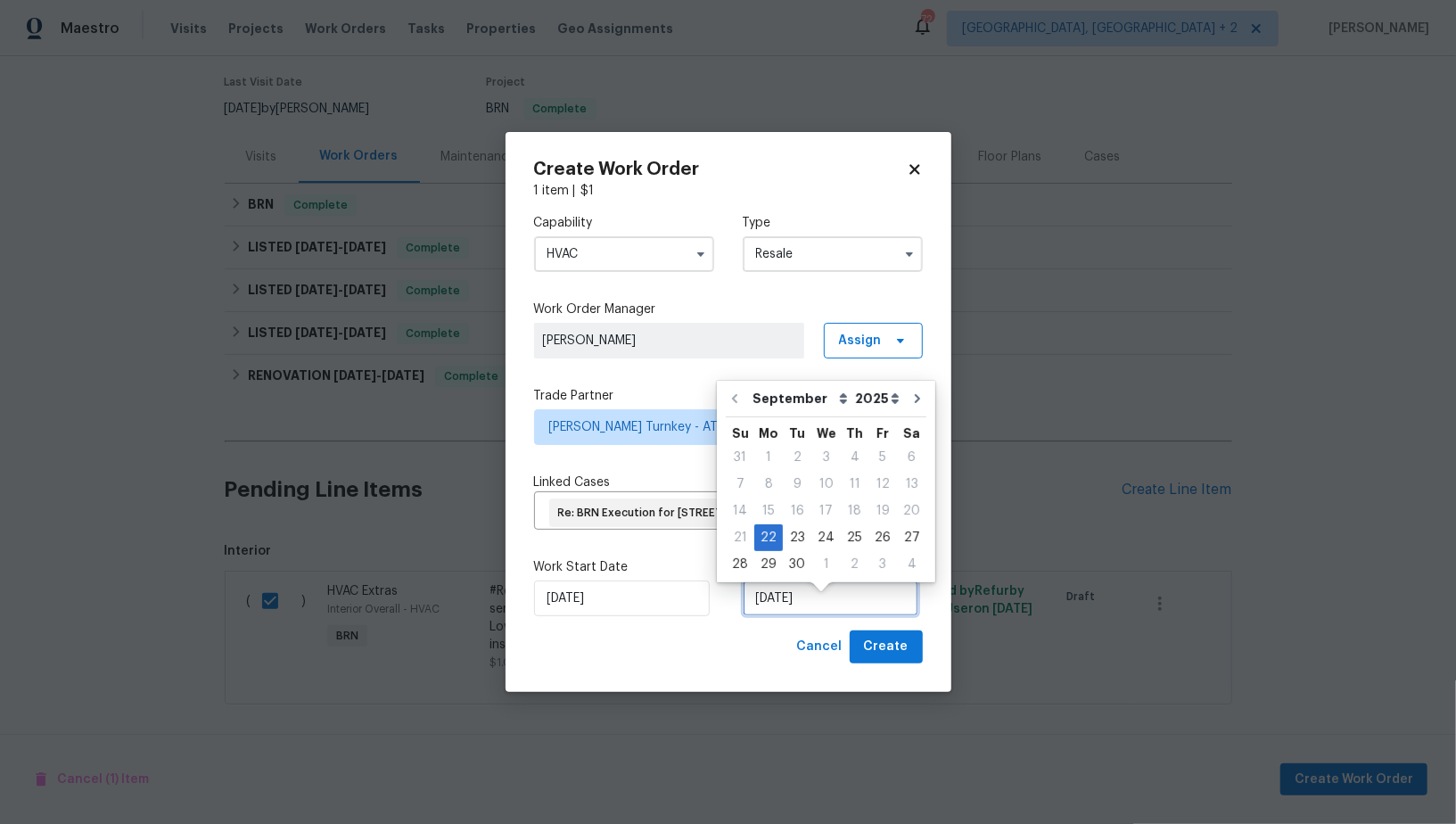
click at [823, 614] on input "22/09/2025" at bounding box center [830, 599] width 176 height 36
click at [799, 528] on div "23" at bounding box center [797, 538] width 29 height 25
type input "23/09/2025"
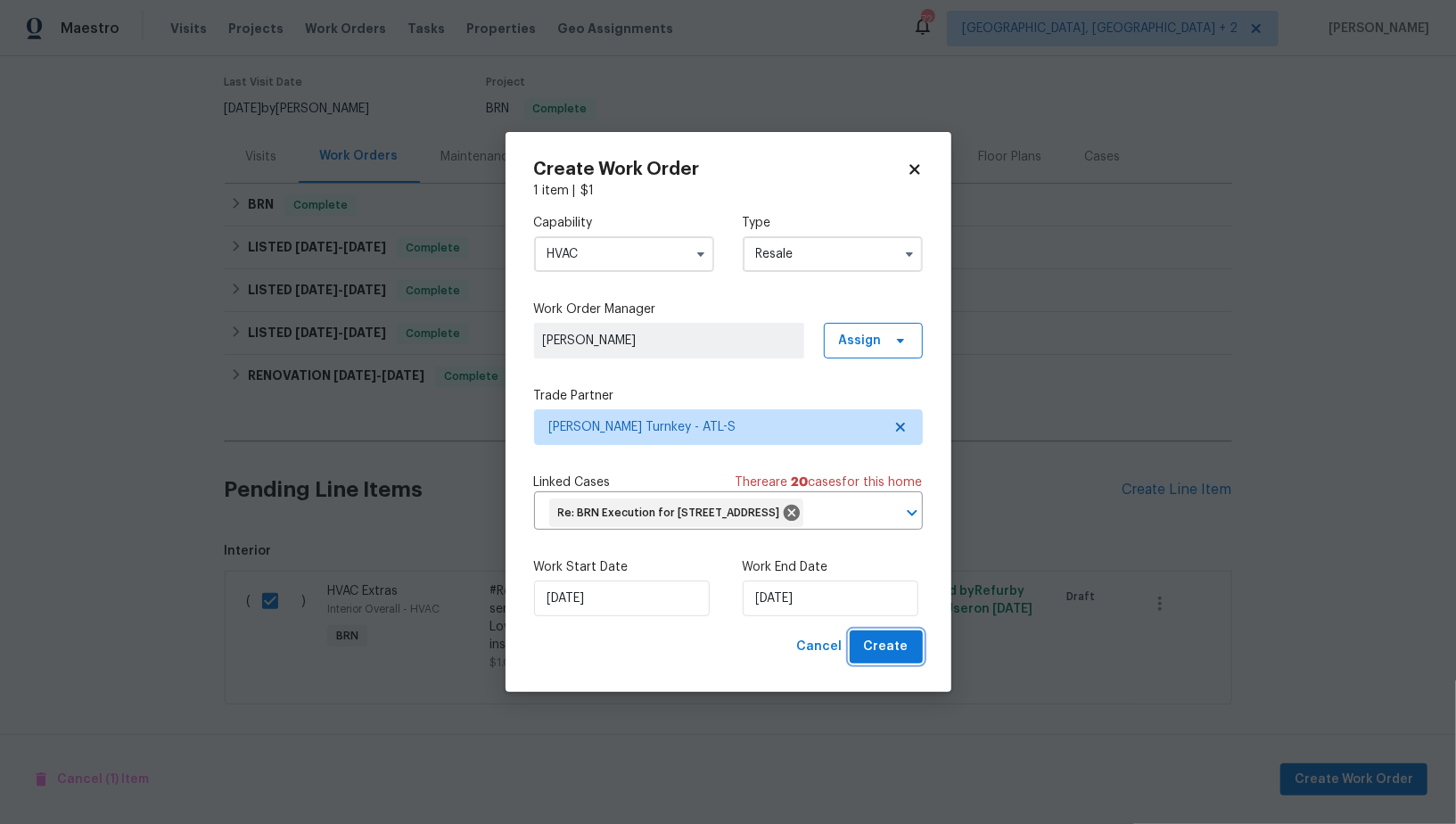
click at [894, 658] on span "Create" at bounding box center [886, 646] width 45 height 22
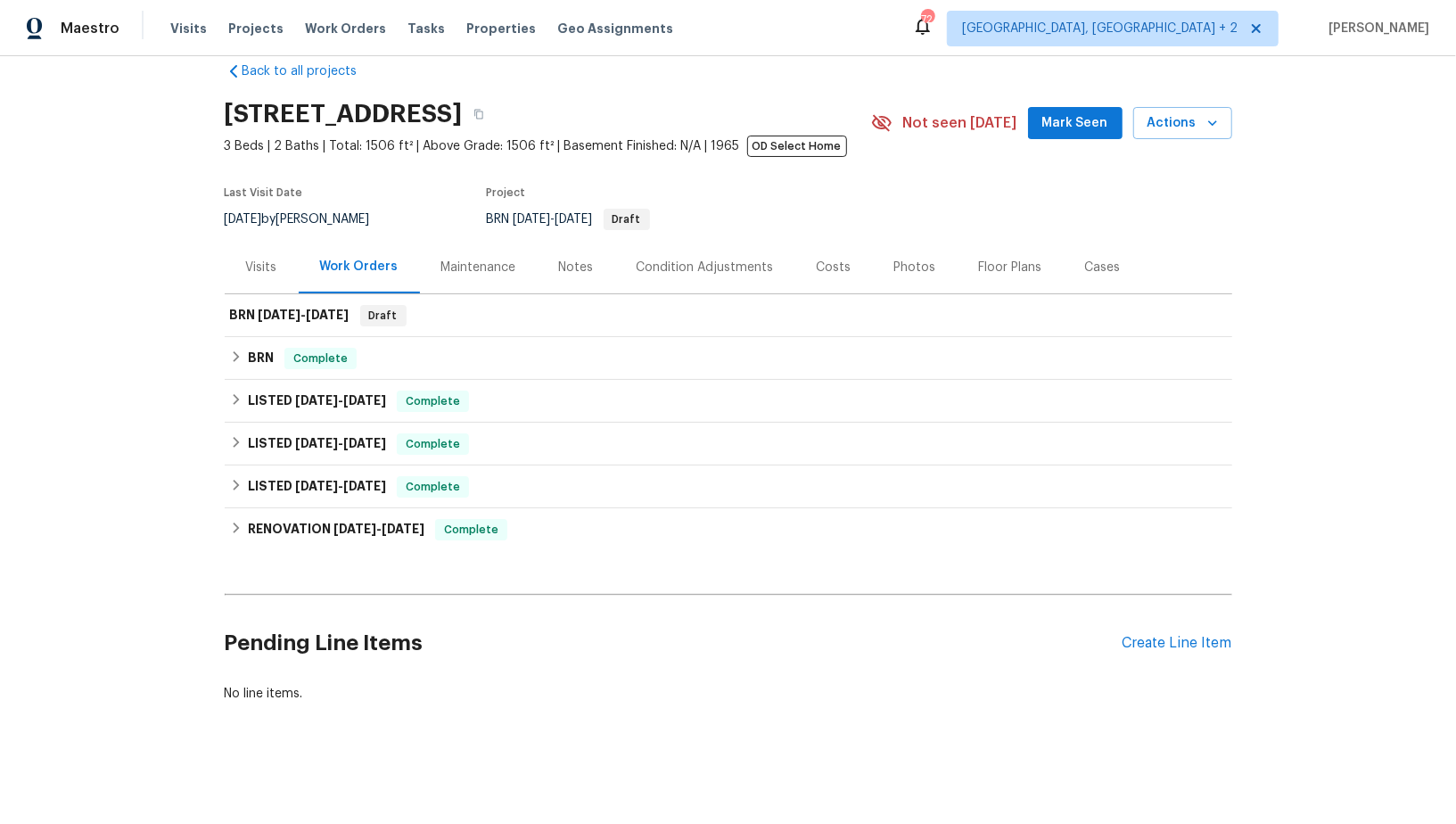
scroll to position [28, 0]
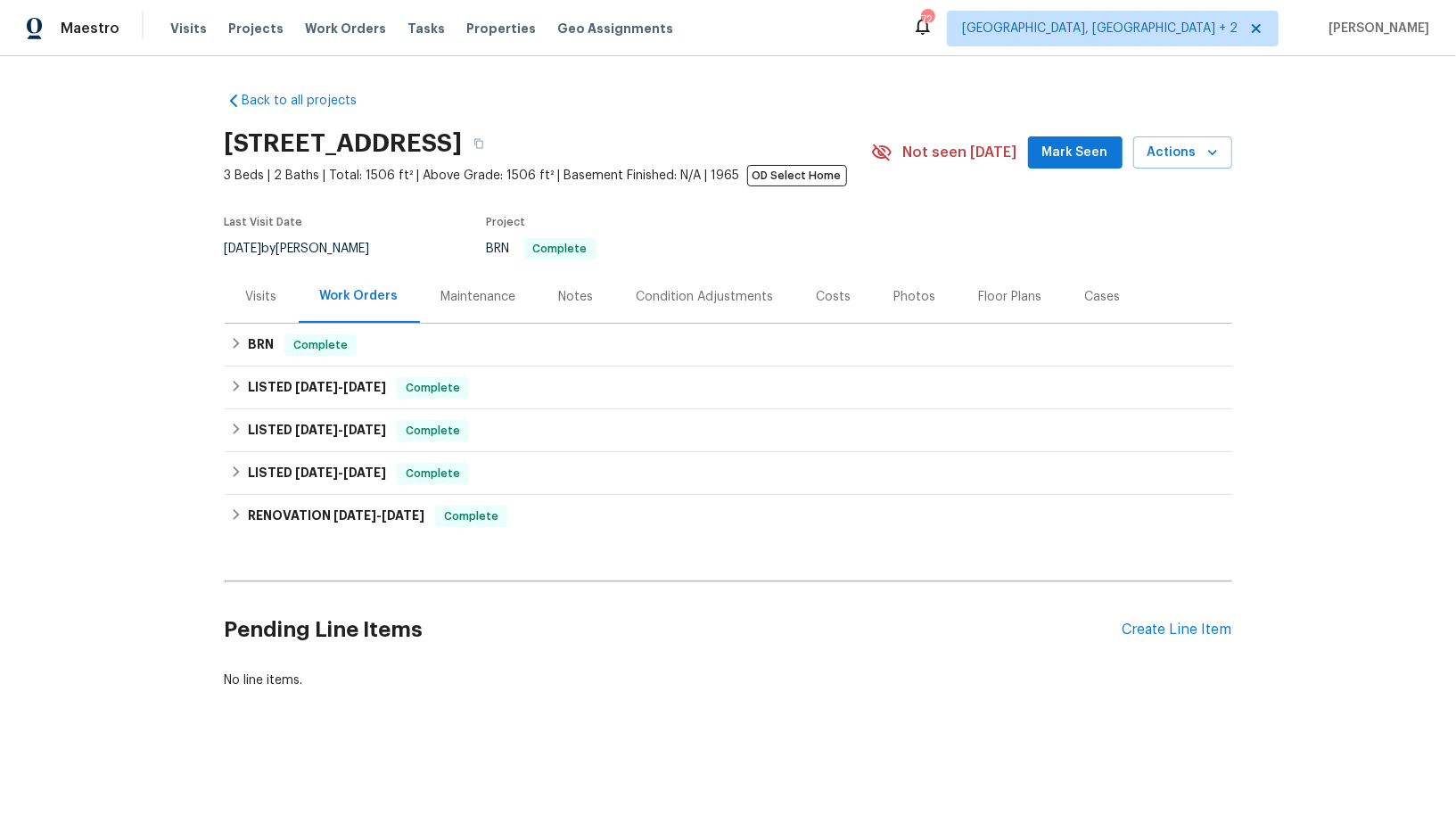
click at [223, 381] on div "Back to all projects [STREET_ADDRESS] 3 Beds | 2 Baths | Total: 1506 ft² | Abov…" at bounding box center [728, 433] width 1456 height 755
click at [241, 347] on icon at bounding box center [236, 343] width 12 height 12
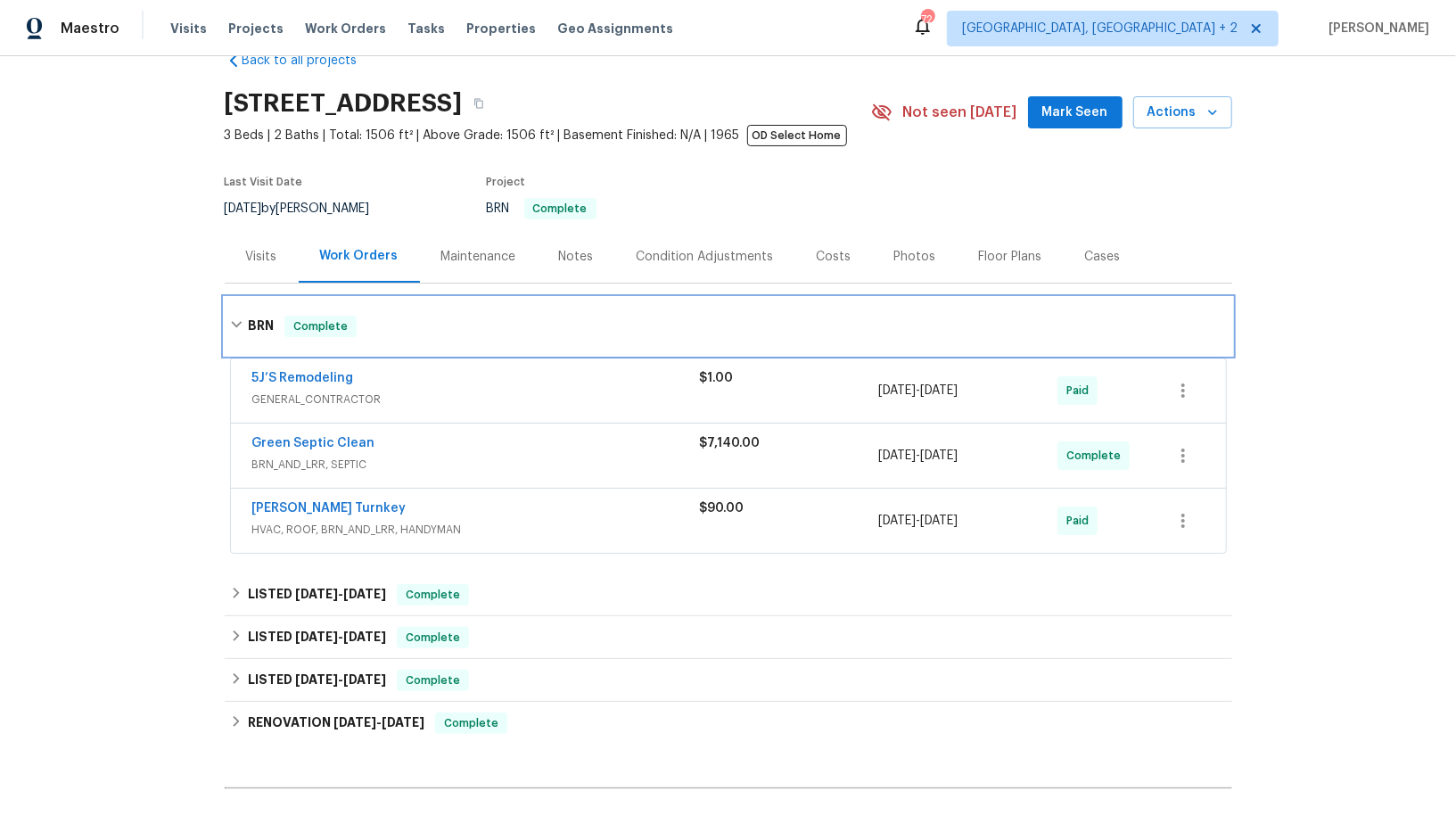
scroll to position [41, 0]
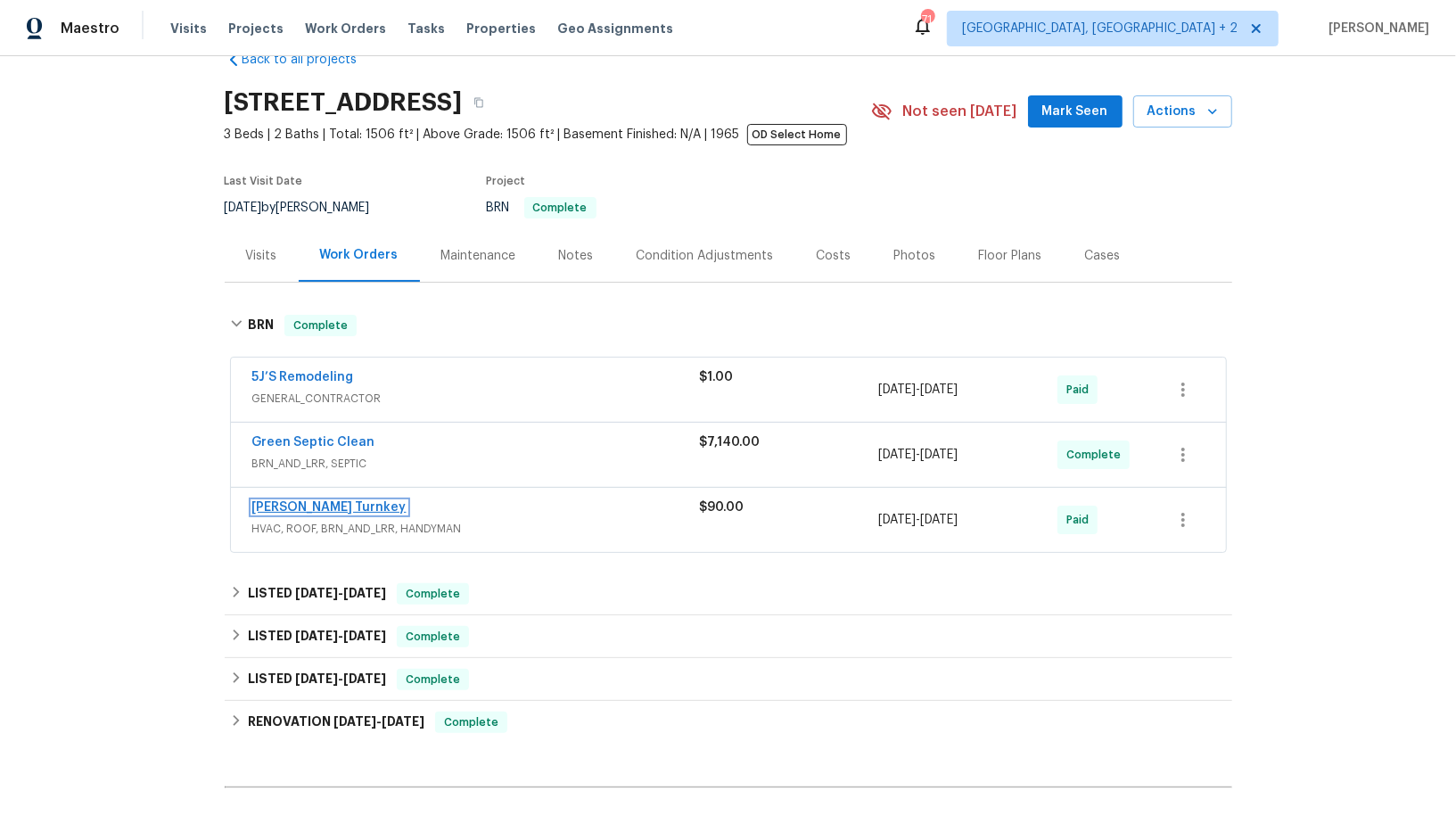
click at [297, 504] on link "[PERSON_NAME] Turnkey" at bounding box center [329, 507] width 154 height 12
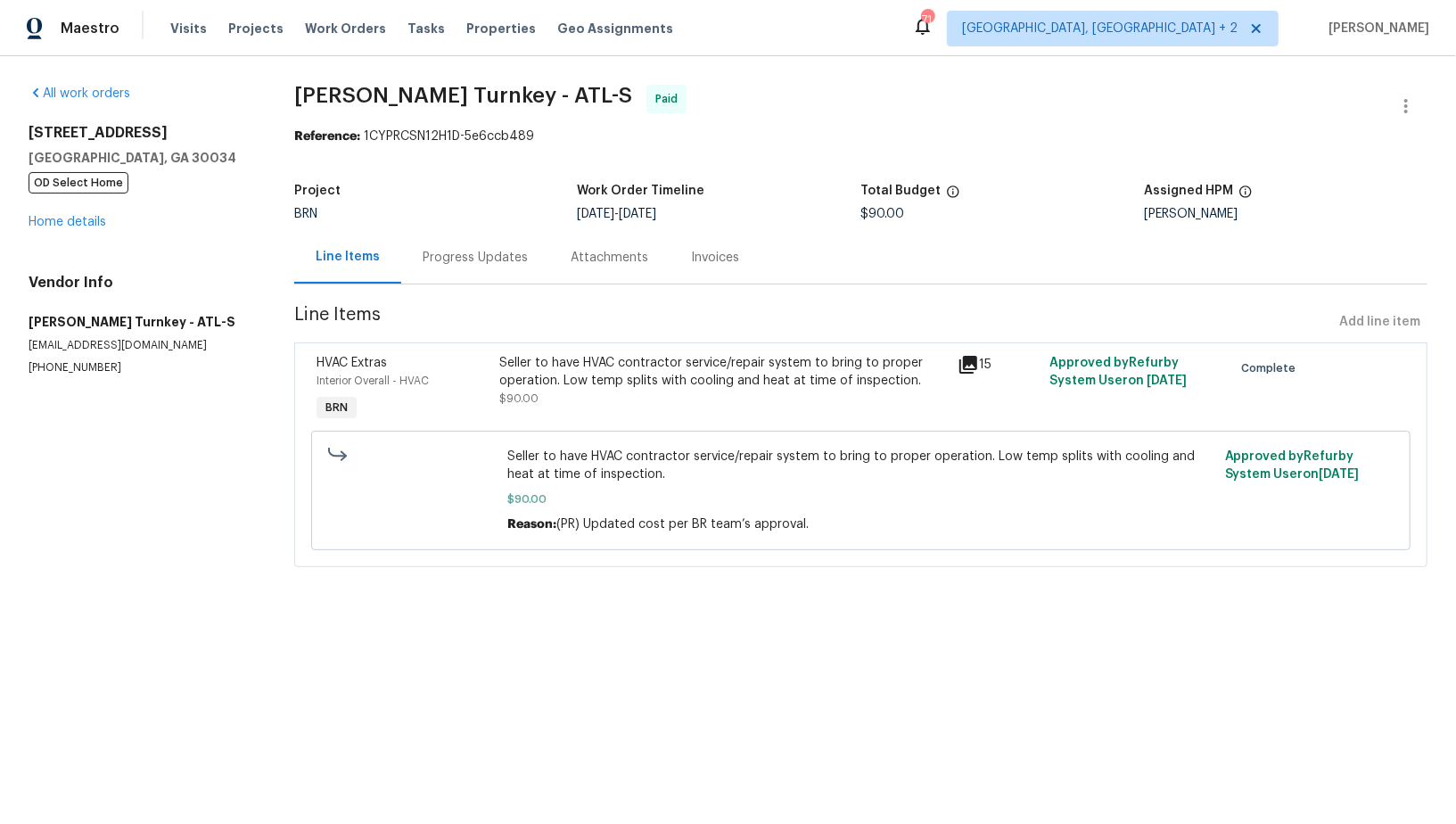
click at [615, 392] on div "Seller to have HVAC contractor service/repair system to bring to proper operati…" at bounding box center [722, 380] width 448 height 53
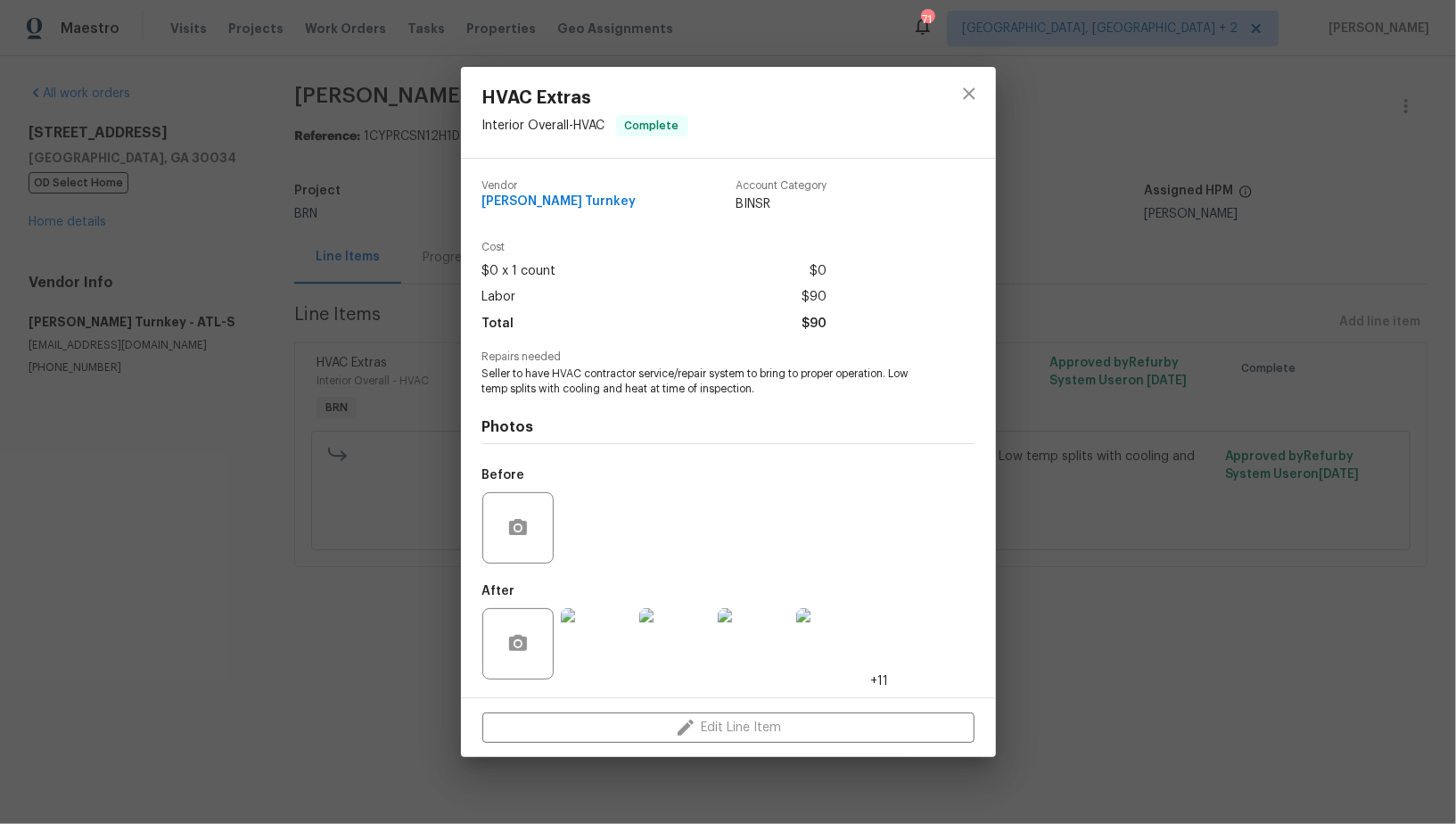
click at [603, 642] on img at bounding box center [596, 643] width 71 height 71
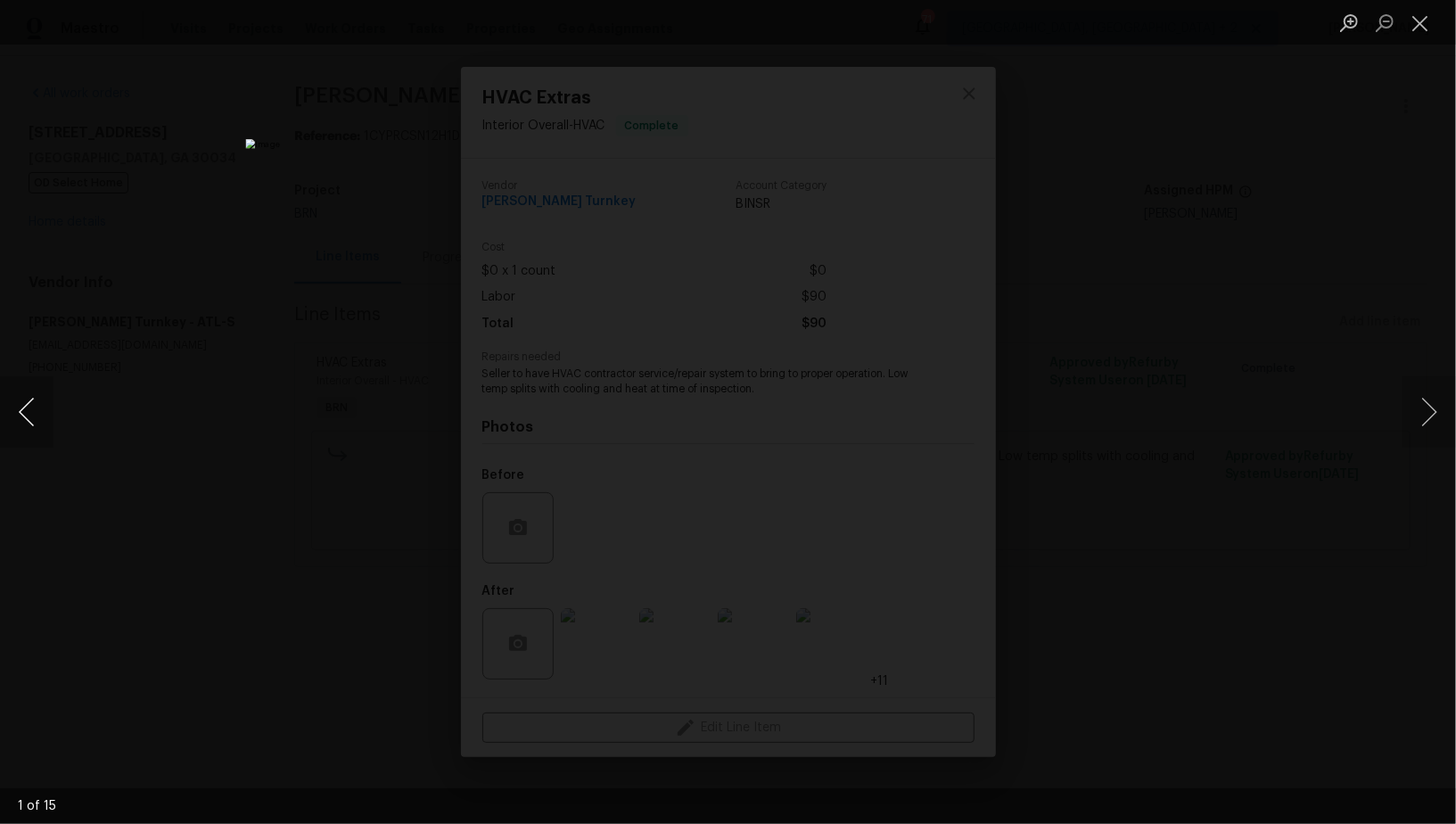
click at [8, 392] on button "Previous image" at bounding box center [27, 412] width 53 height 71
click at [0, 367] on div "Lightbox" at bounding box center [728, 412] width 1456 height 824
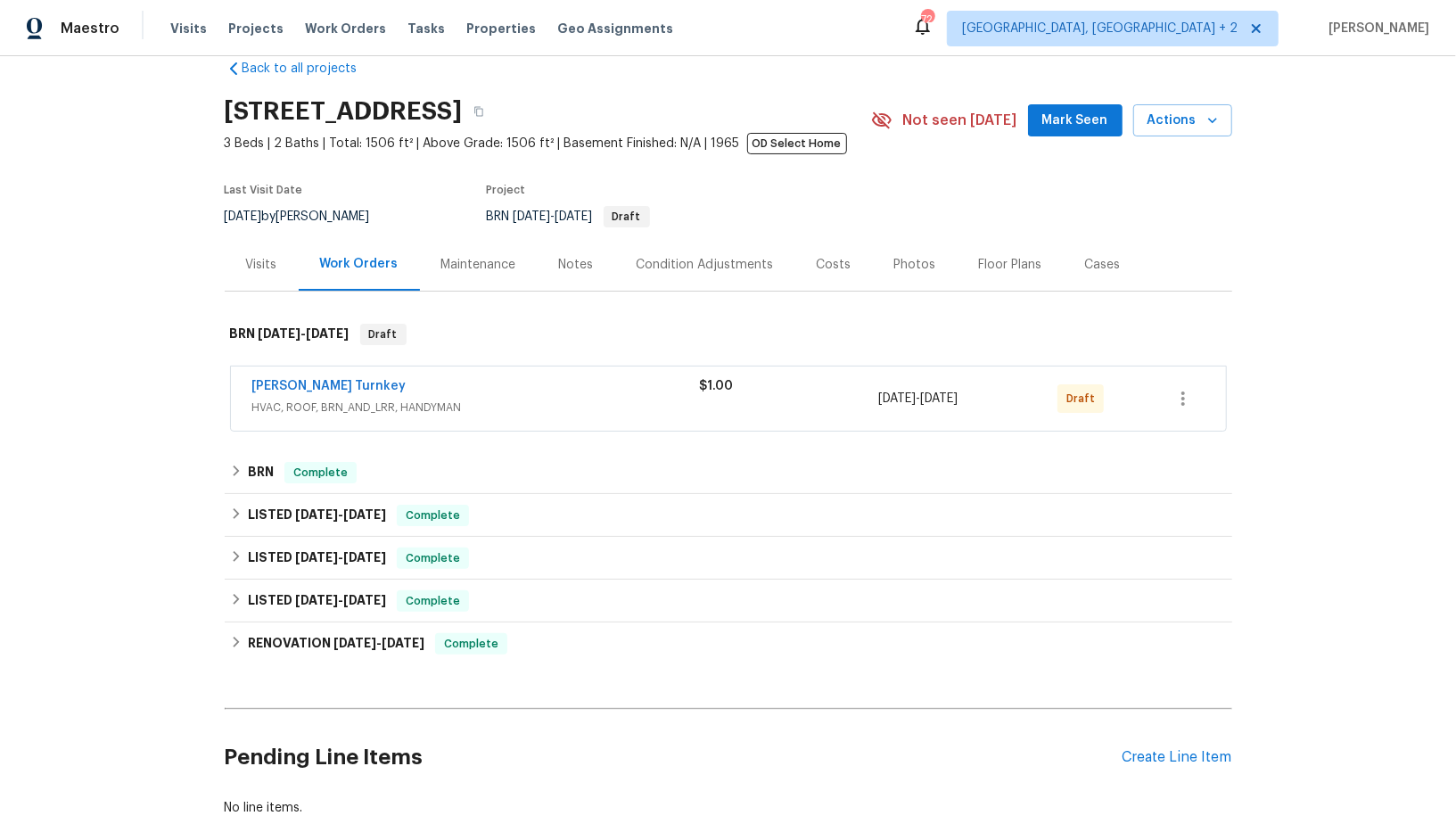
scroll to position [45, 0]
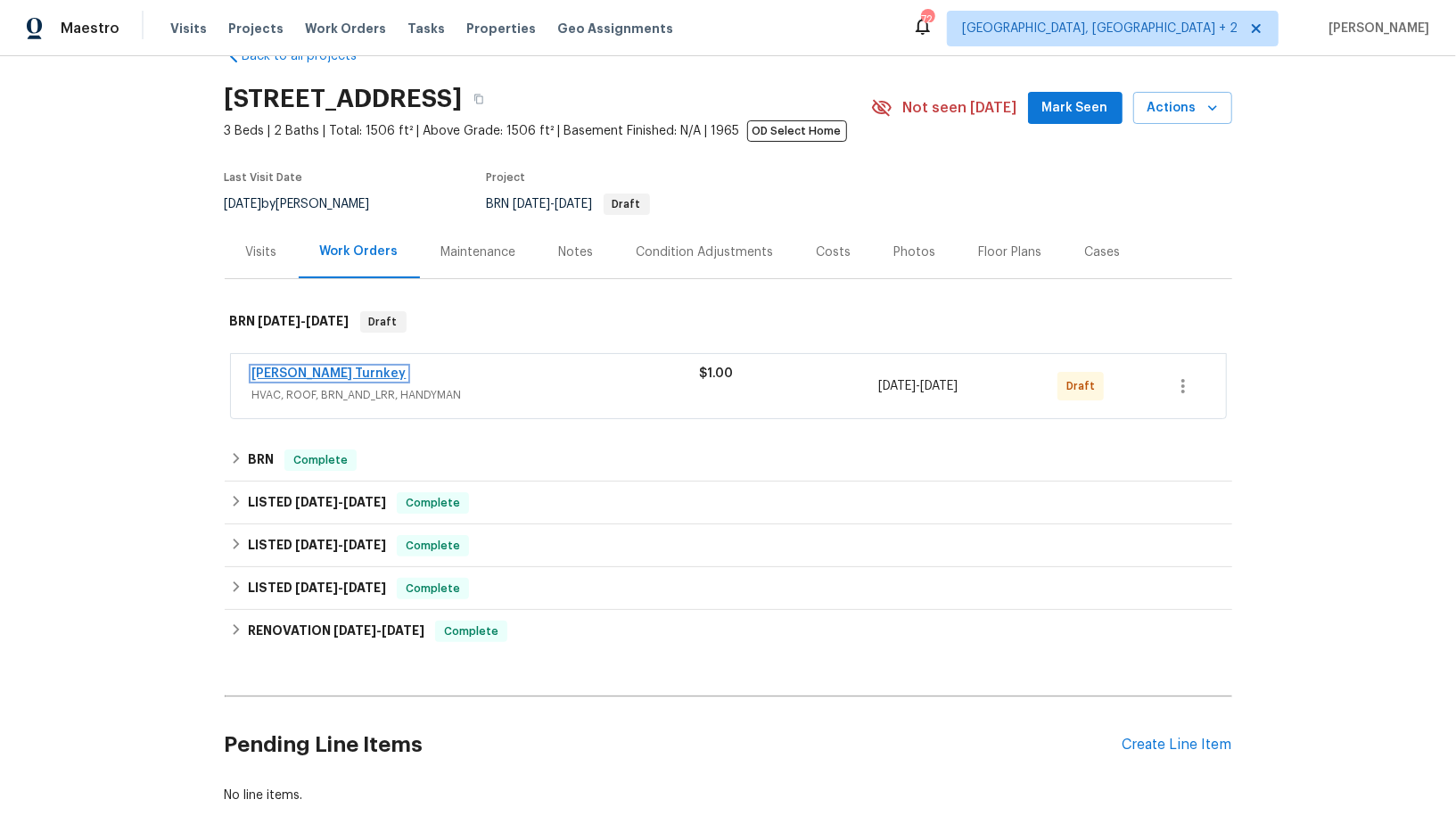
click at [296, 374] on link "[PERSON_NAME] Turnkey" at bounding box center [329, 373] width 154 height 12
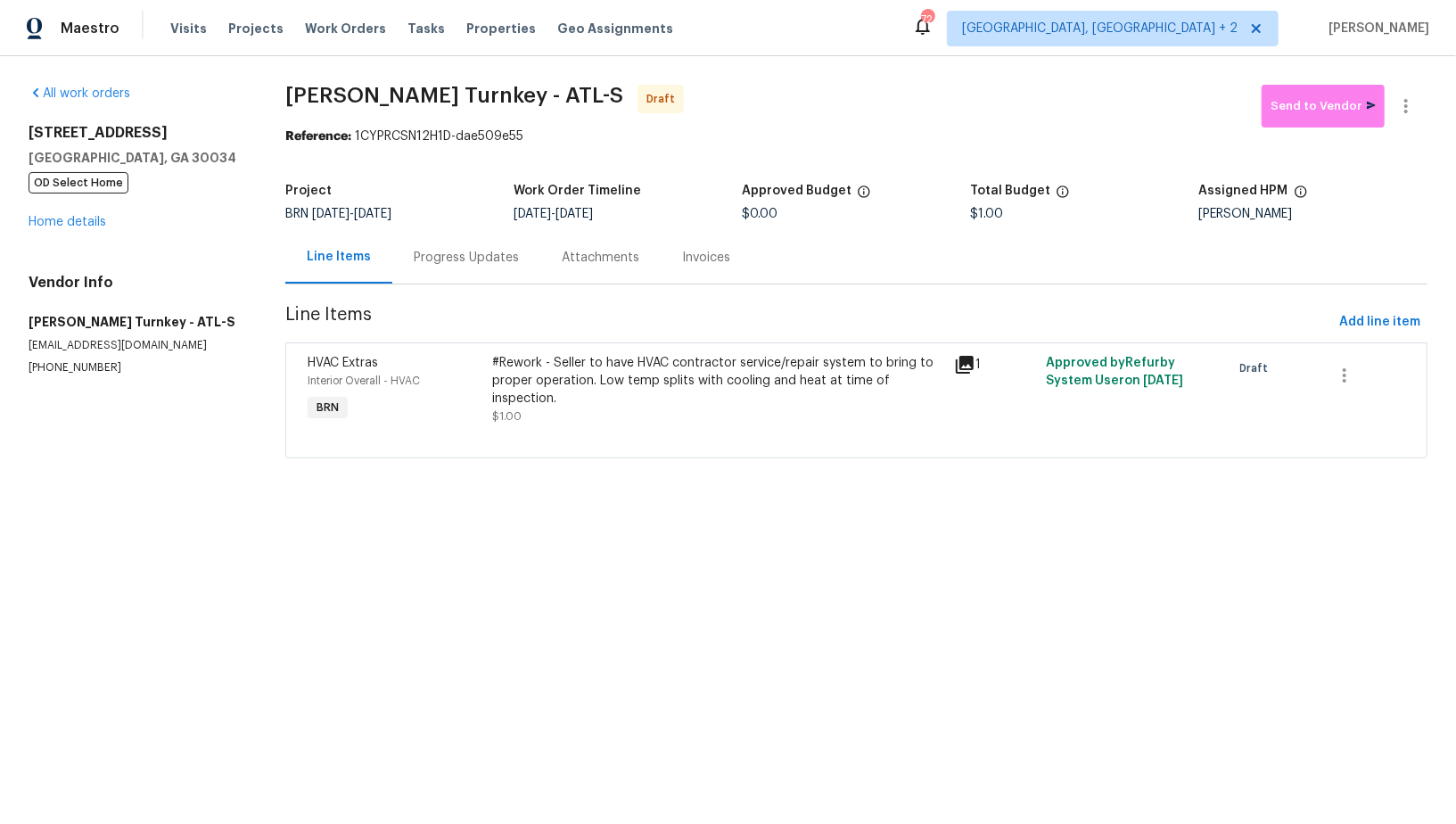
click at [491, 240] on div "Progress Updates" at bounding box center [467, 257] width 148 height 52
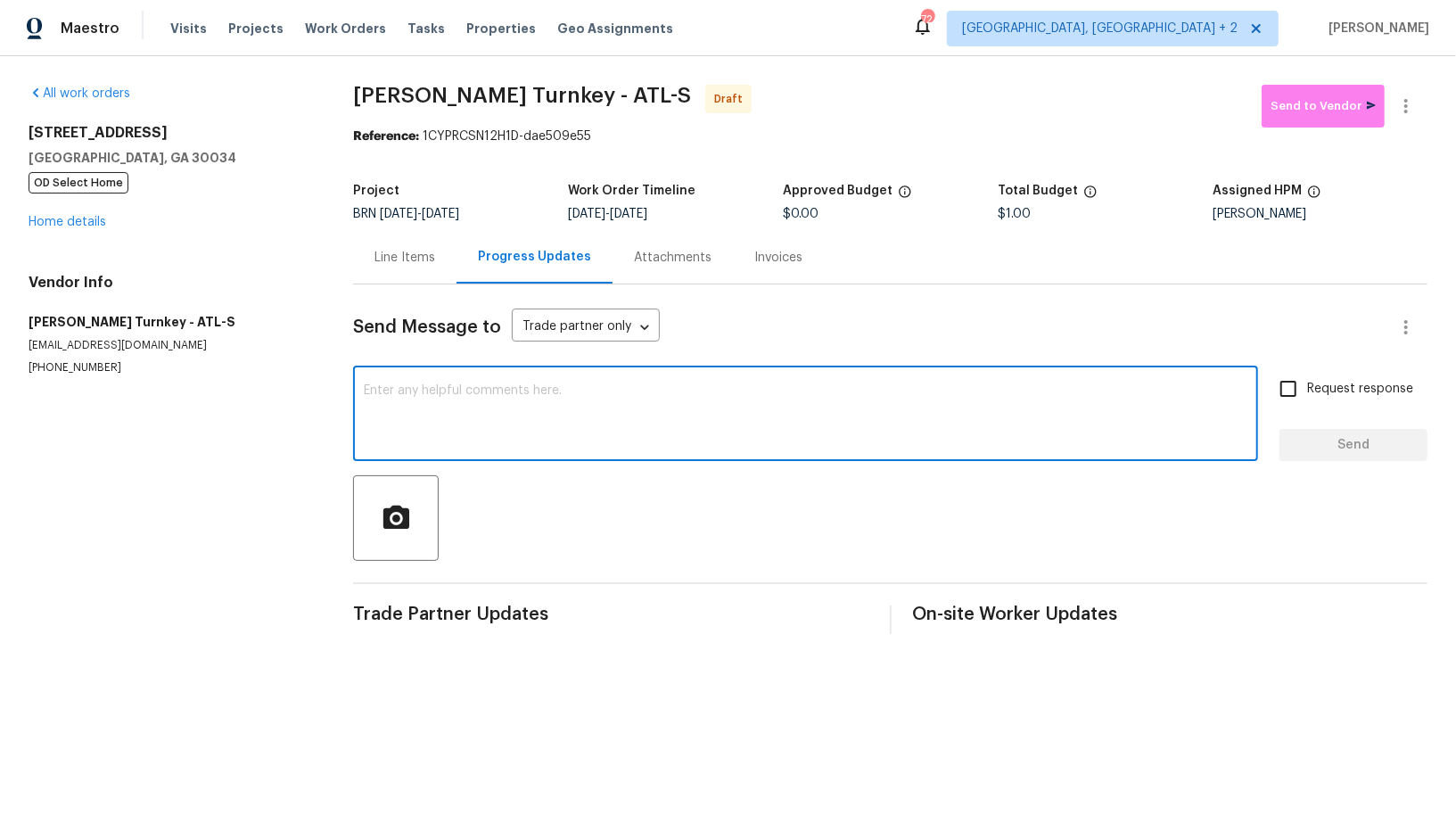
click at [471, 413] on textarea at bounding box center [806, 415] width 884 height 63
click at [393, 393] on textarea "Hi, You have completed HVAC service for this property on [DATE]." at bounding box center [806, 415] width 884 height 63
click at [782, 386] on textarea "Hi, you have completed HVAC service for this property on [DATE]." at bounding box center [806, 415] width 884 height 63
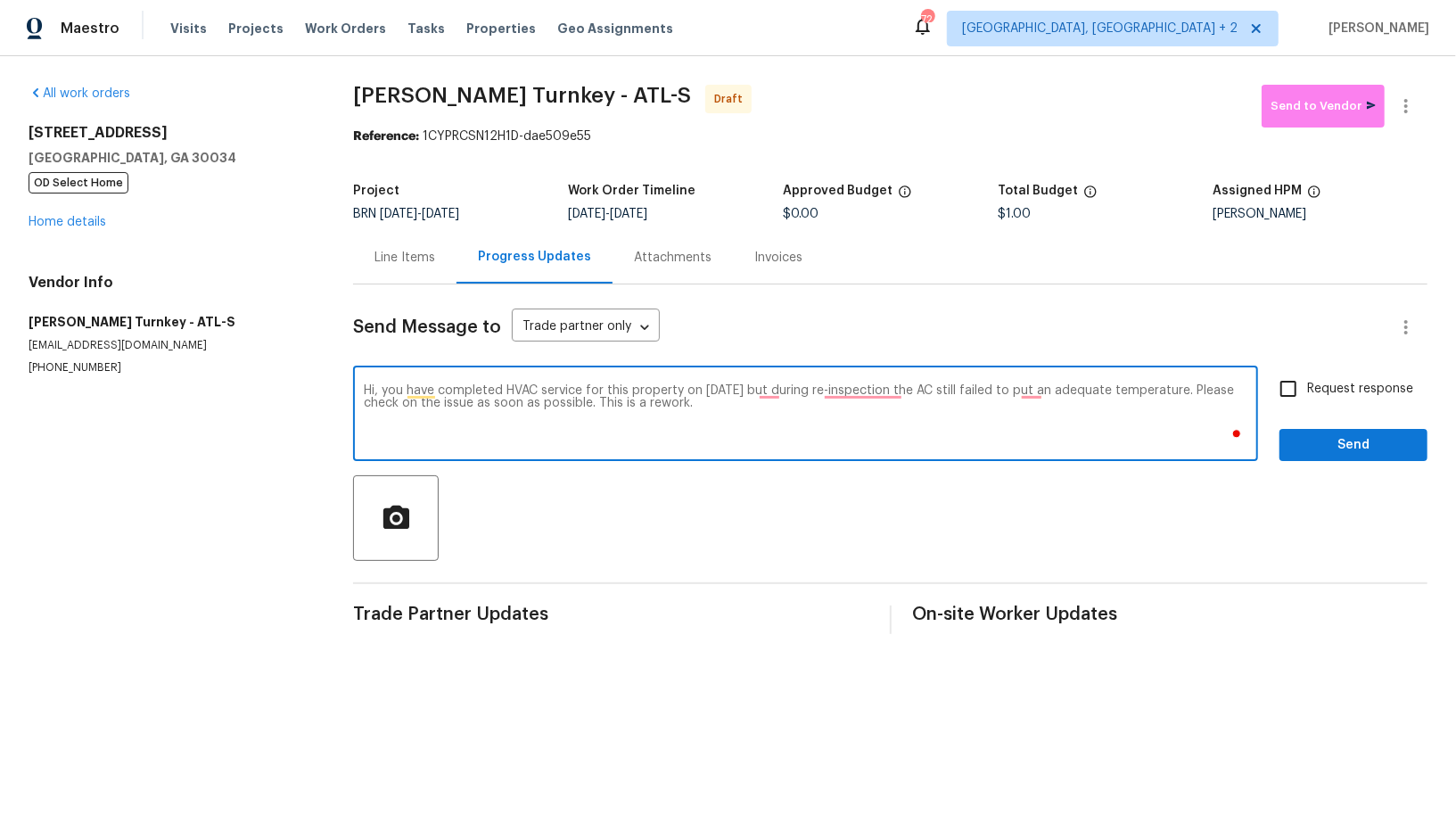
paste textarea "Reach out to me via the portal or call/text at [PHONE_NUMBER] for any questions…"
click at [381, 390] on textarea "Hi, you have completed HVAC service for this property on [DATE] but during re-i…" at bounding box center [806, 415] width 884 height 63
drag, startPoint x: 383, startPoint y: 390, endPoint x: 595, endPoint y: 408, distance: 212.8
click at [595, 403] on textarea "Hi, you have completed HVAC service for this property on [DATE] but during re-i…" at bounding box center [806, 415] width 884 height 63
paste textarea "You completed the HVAC service for this property on [DATE], but during re-inspe…"
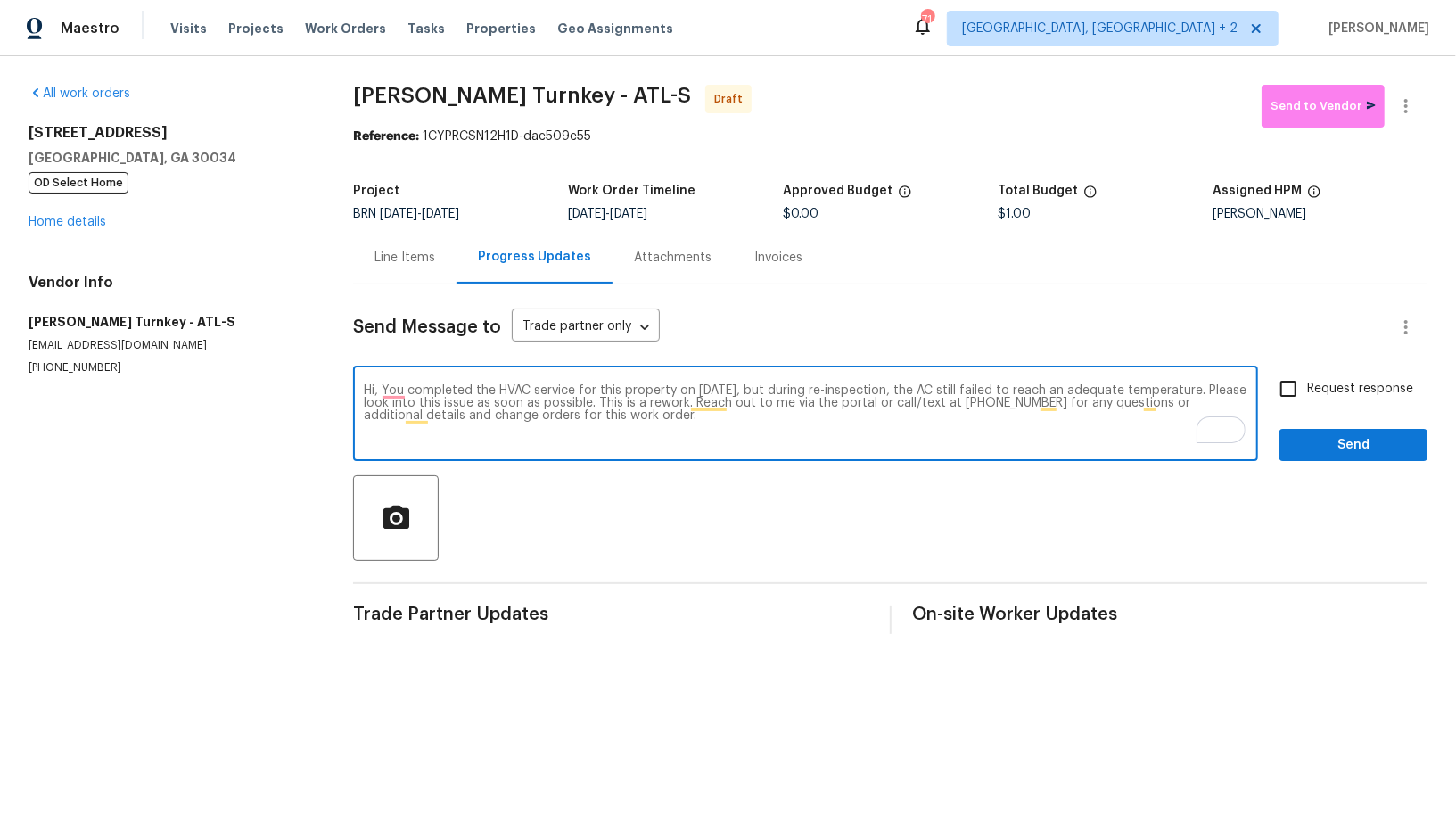
click at [392, 393] on textarea "Hi, You completed the HVAC service for this property on [DATE], but during re-i…" at bounding box center [806, 415] width 884 height 63
click at [626, 420] on textarea "Hi, you completed the HVAC service for this property on [DATE], but during re-i…" at bounding box center [806, 415] width 884 height 63
click at [403, 394] on textarea "Hi, you completed the HVAC service for this property on [DATE], but during re-i…" at bounding box center [806, 415] width 884 height 63
type textarea "Hi, you completed the HVAC service for this property on [DATE], but during re-i…"
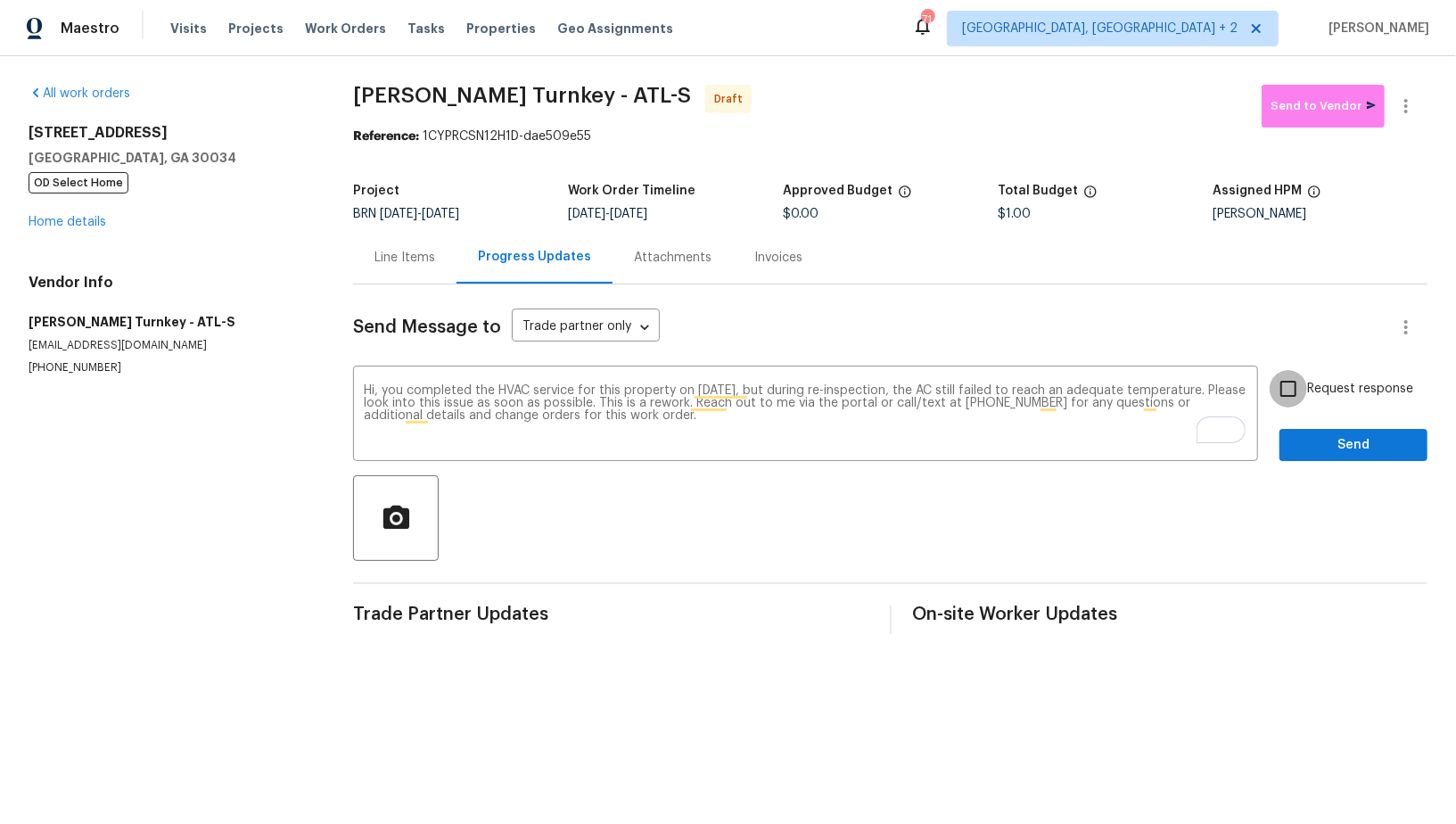
click at [1287, 396] on input "Request response" at bounding box center [1288, 388] width 37 height 37
checkbox input "true"
click at [1318, 437] on span "Send" at bounding box center [1353, 445] width 120 height 22
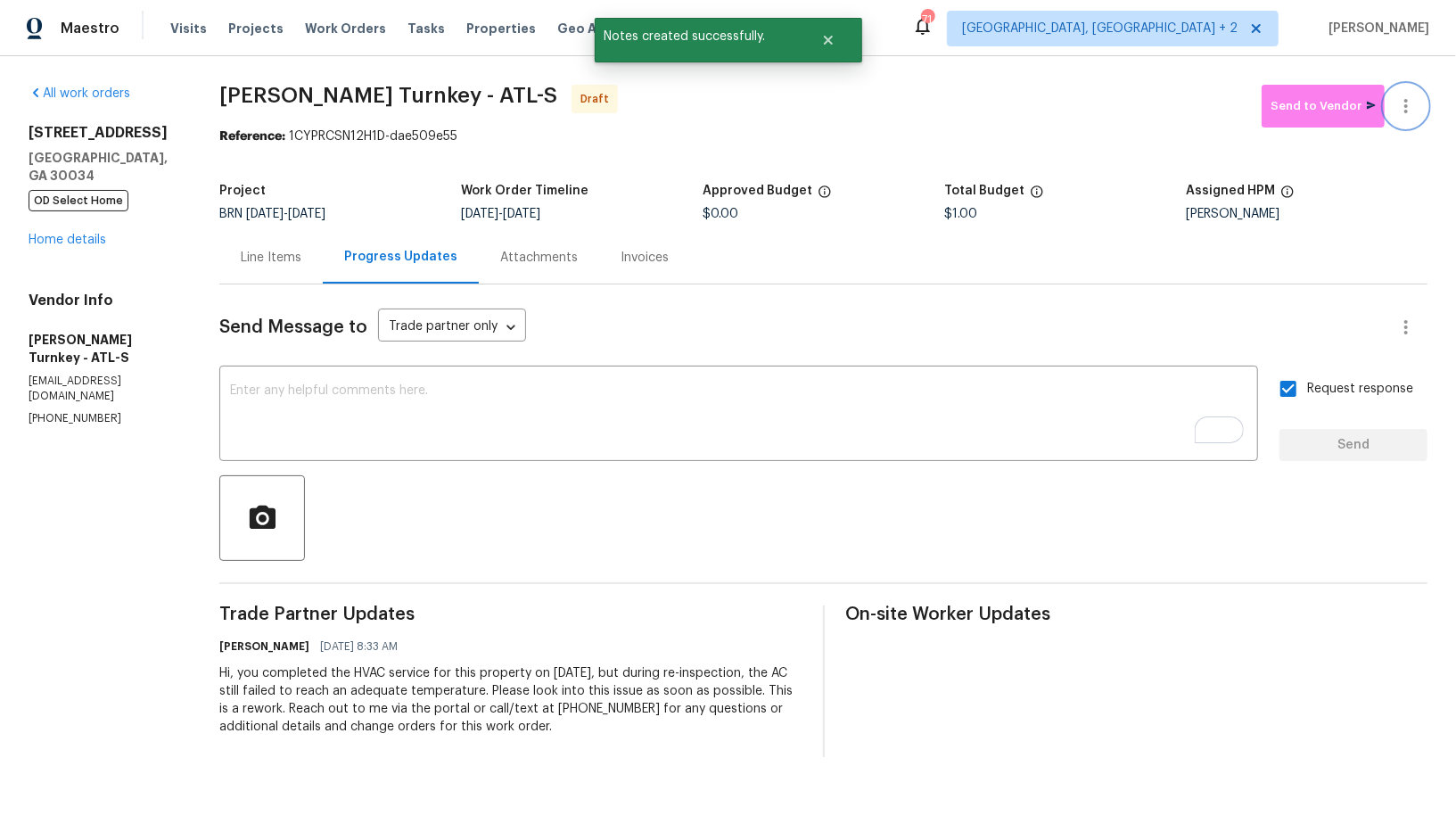
click at [1411, 95] on icon "button" at bounding box center [1406, 105] width 22 height 22
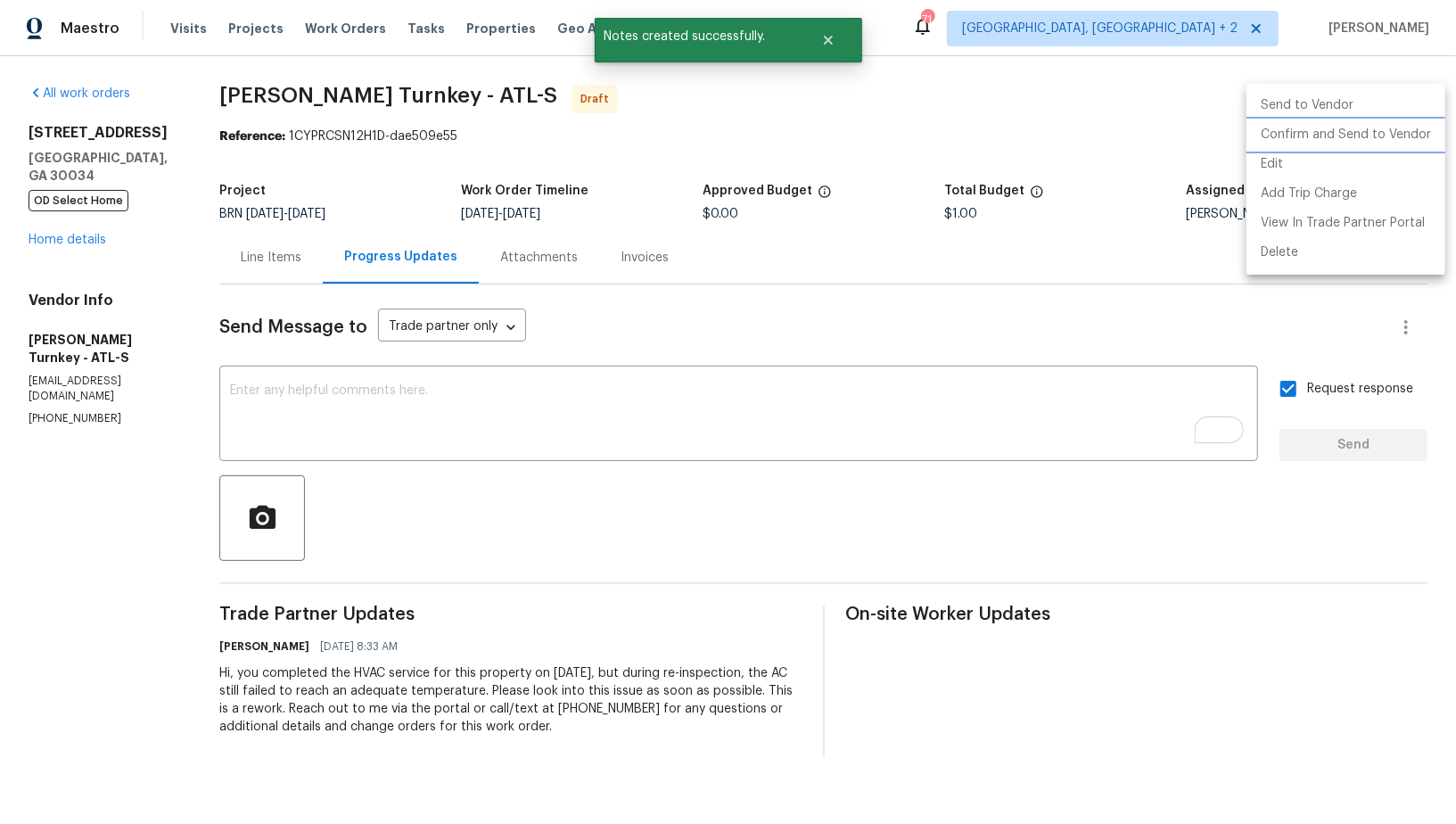
click at [1386, 128] on li "Confirm and Send to Vendor" at bounding box center [1345, 135] width 199 height 29
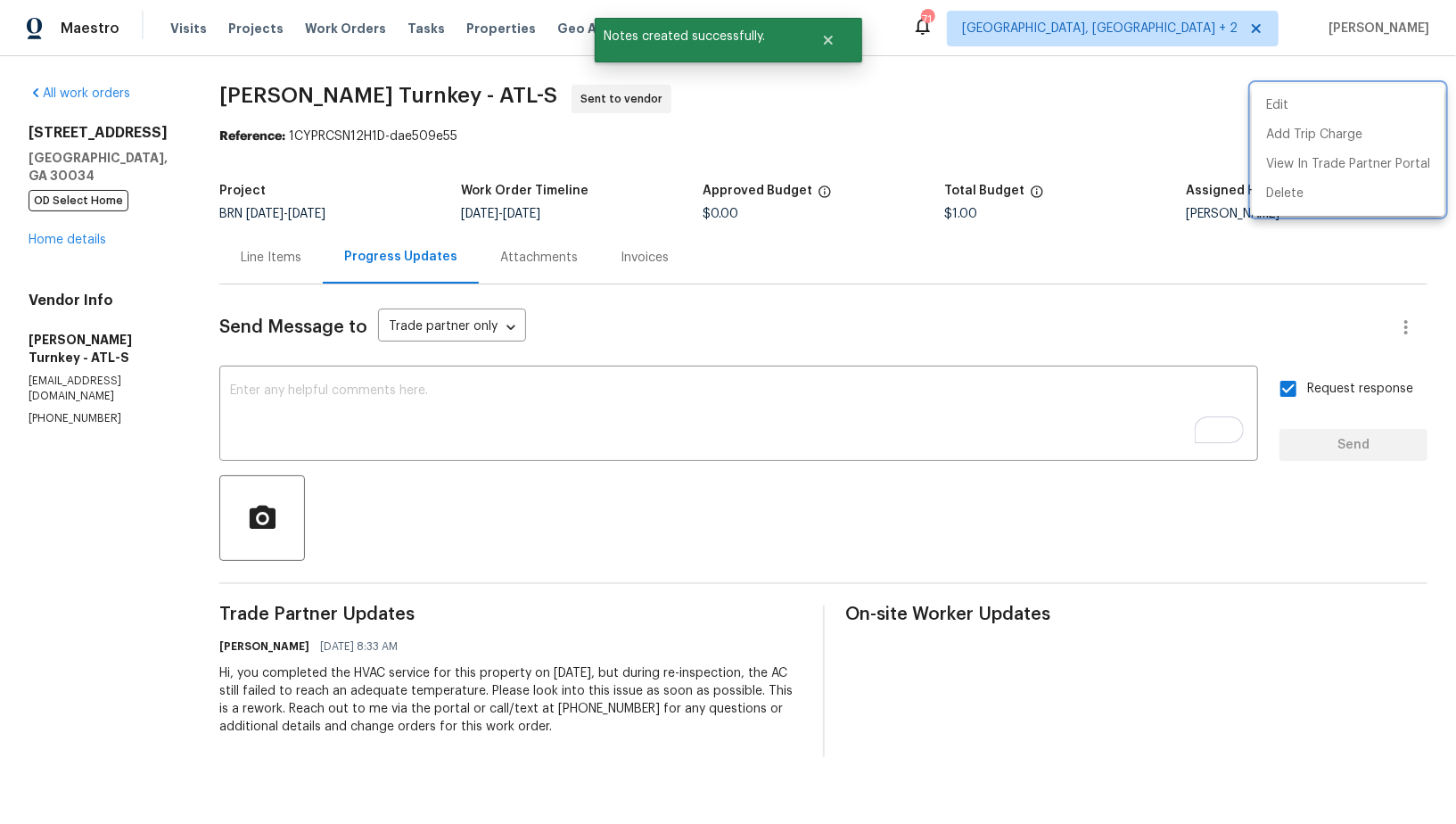
click at [288, 255] on div at bounding box center [728, 412] width 1456 height 824
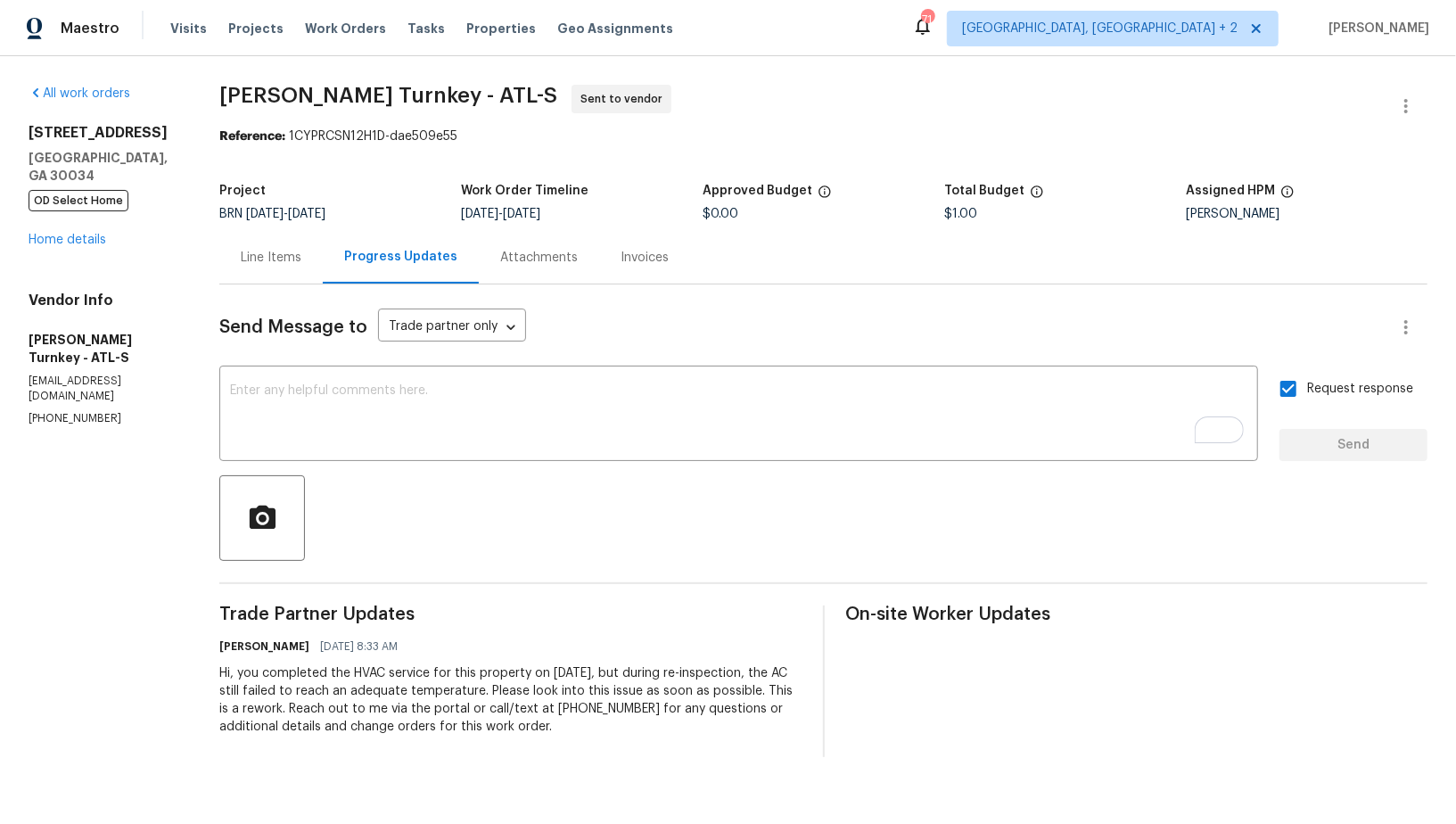
click at [288, 255] on div "Line Items" at bounding box center [271, 258] width 61 height 18
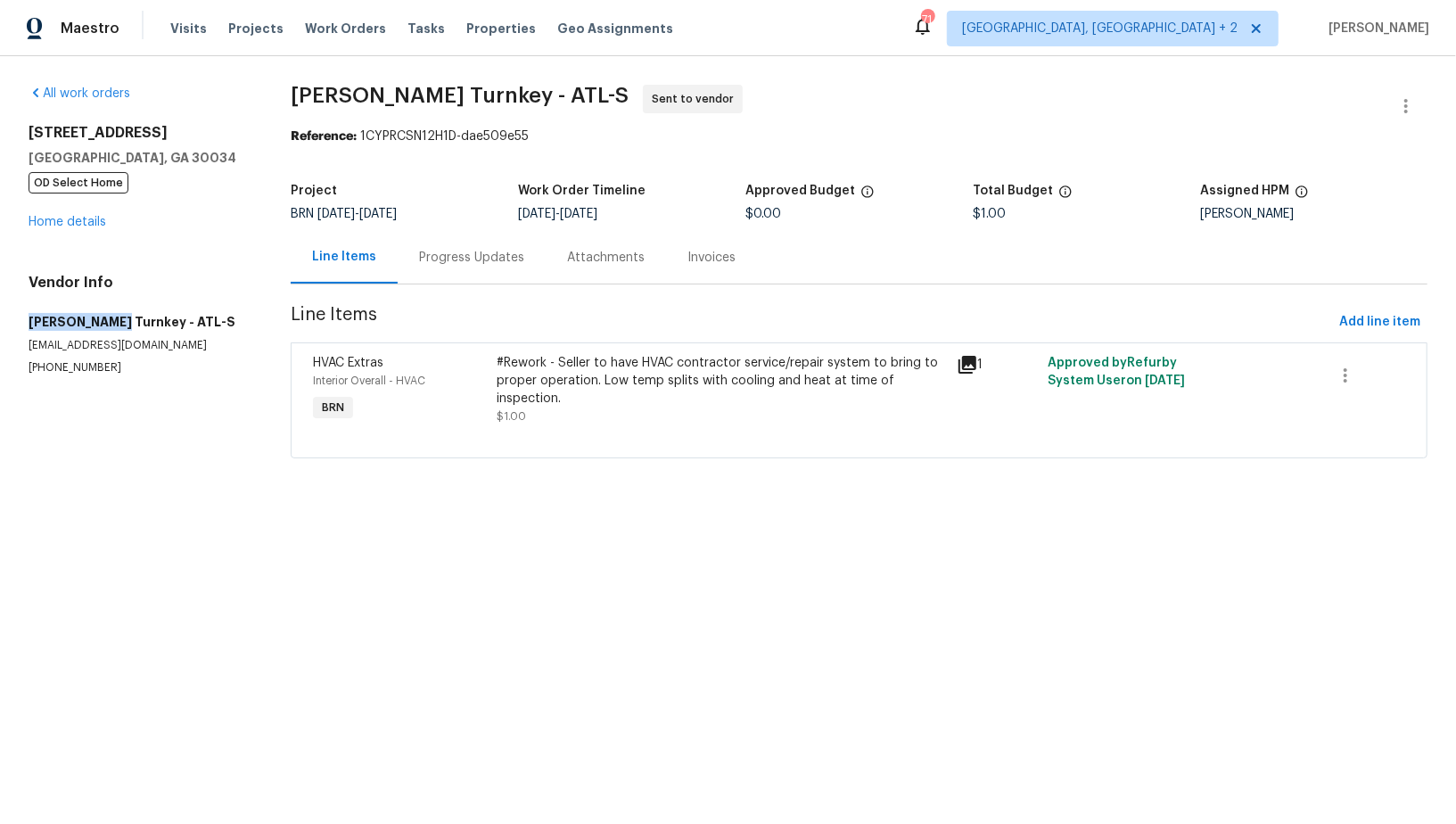
drag, startPoint x: 112, startPoint y: 321, endPoint x: 23, endPoint y: 321, distance: 89.0
click at [23, 321] on div "All work orders 2685 Rainbow Ridge Rd Decatur, GA 30034 OD Select Home Home det…" at bounding box center [728, 282] width 1456 height 452
copy h5 "Davis Turnkey"
click at [557, 375] on div "#Rework - Seller to have HVAC contractor service/repair system to bring to prop…" at bounding box center [721, 380] width 449 height 53
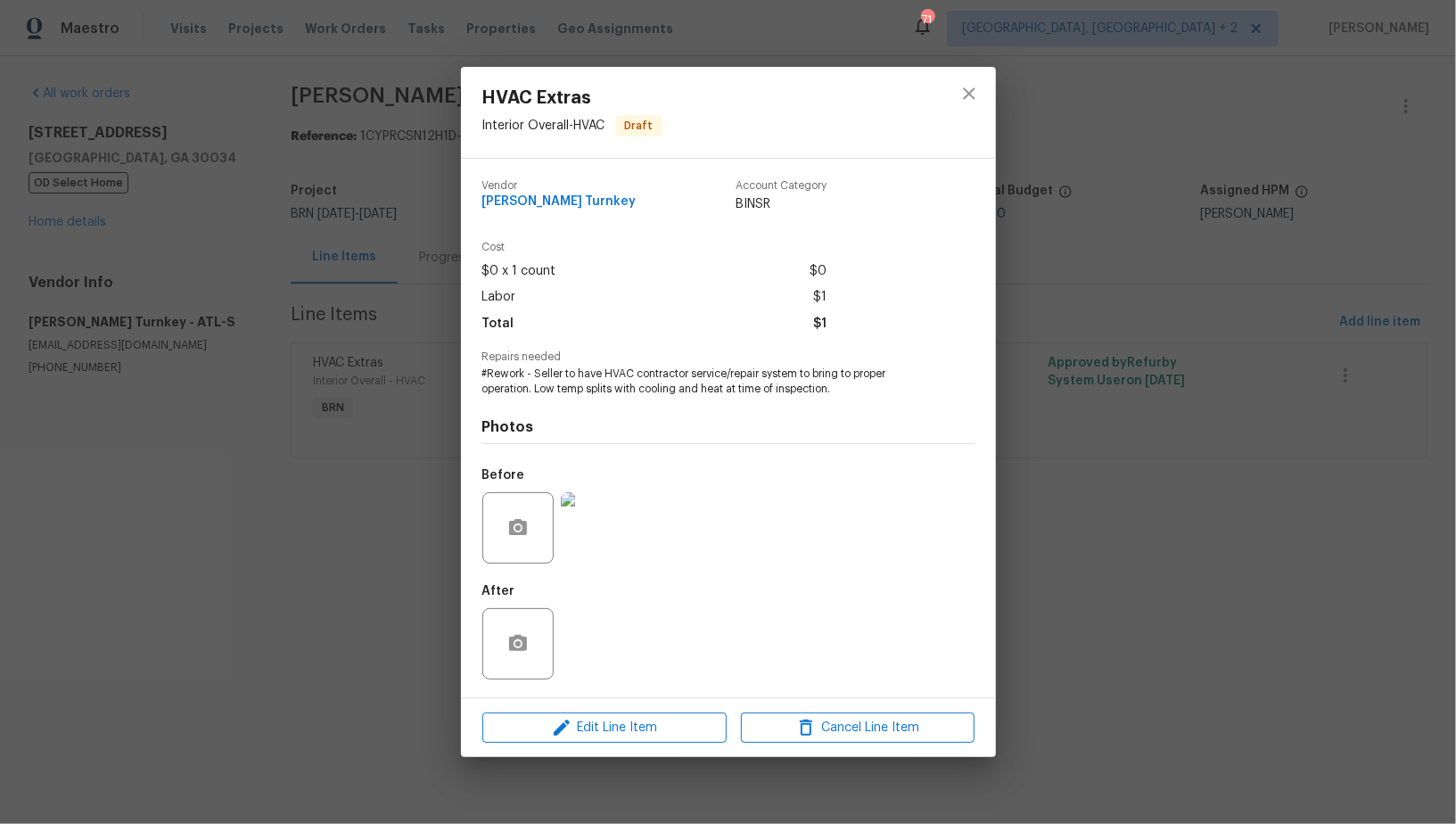
click at [594, 523] on img at bounding box center [596, 527] width 71 height 71
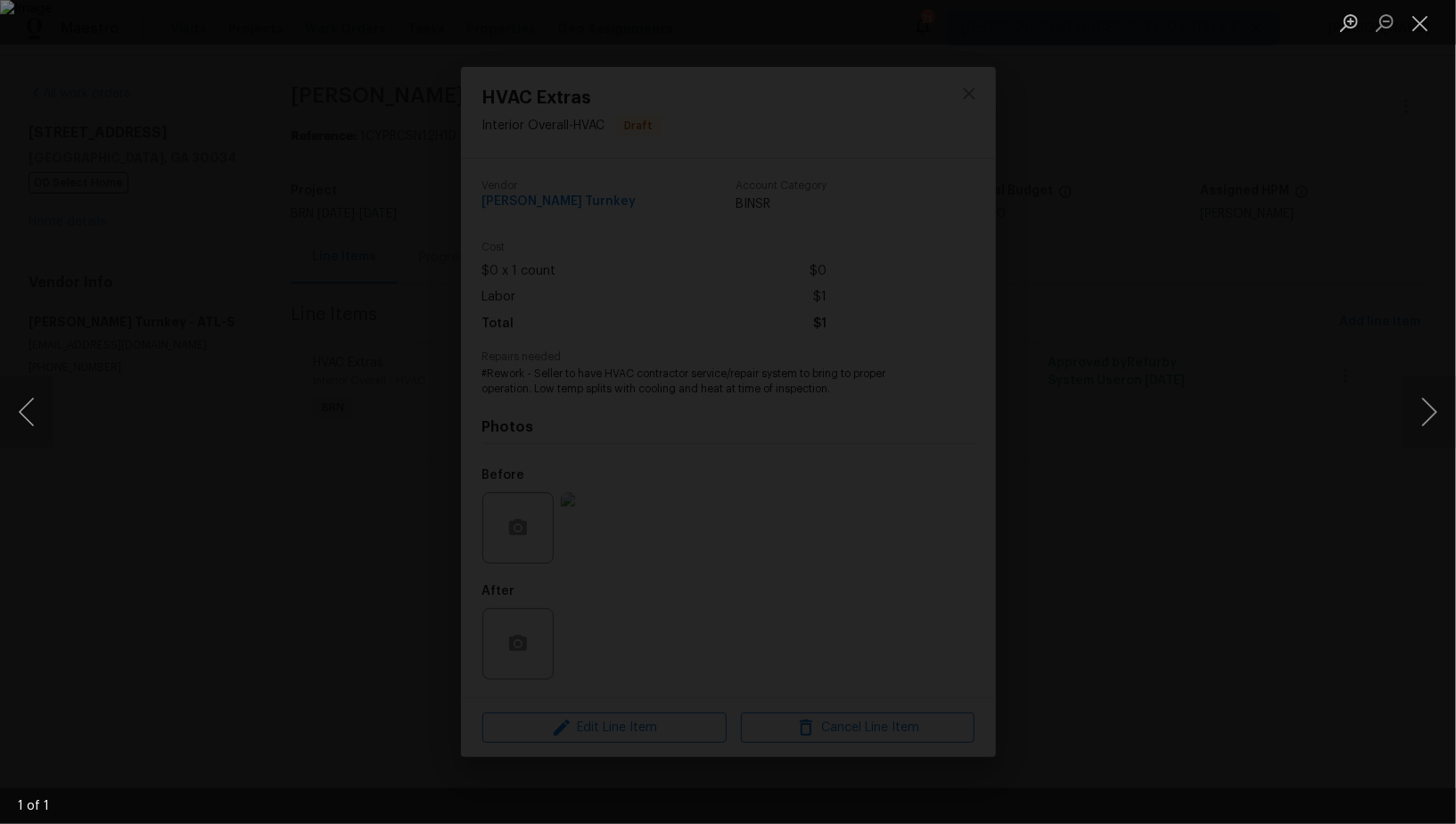
click at [1109, 713] on div "Lightbox" at bounding box center [728, 412] width 1456 height 824
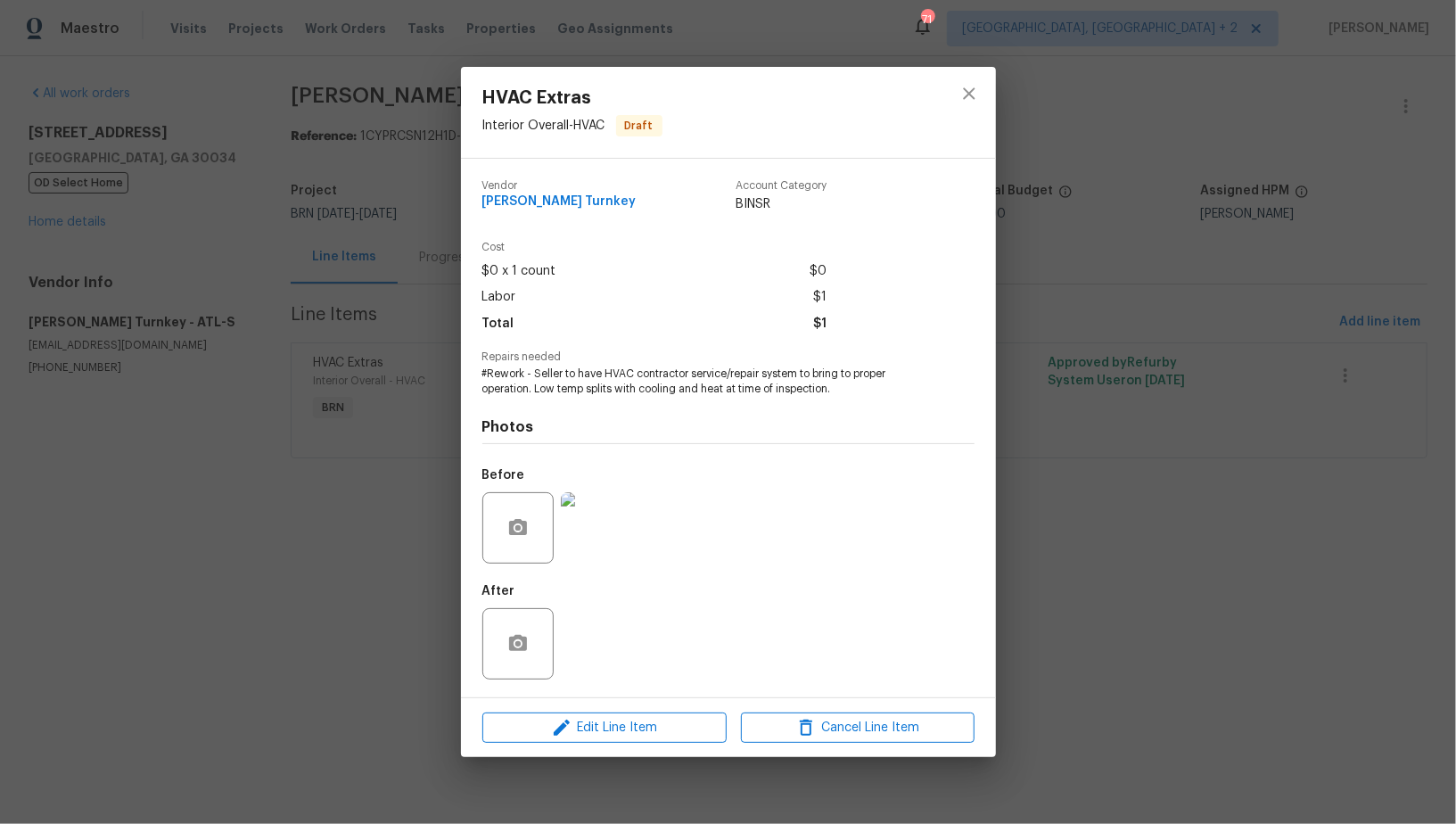
click at [1109, 713] on div "HVAC Extras Interior Overall - HVAC Draft Vendor Davis Turnkey Account Category…" at bounding box center [728, 412] width 1456 height 824
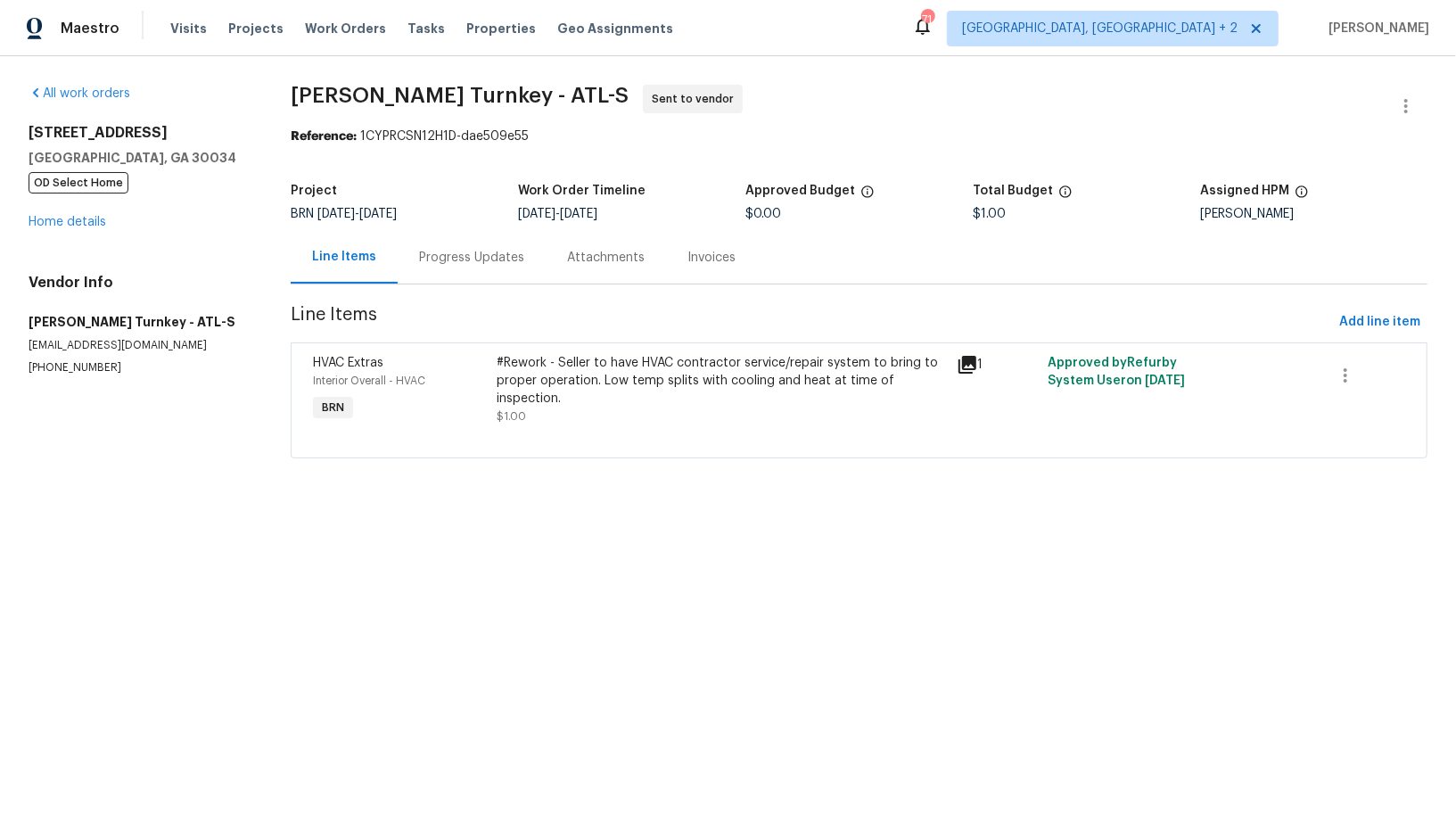
click at [475, 278] on div "Progress Updates" at bounding box center [471, 257] width 148 height 52
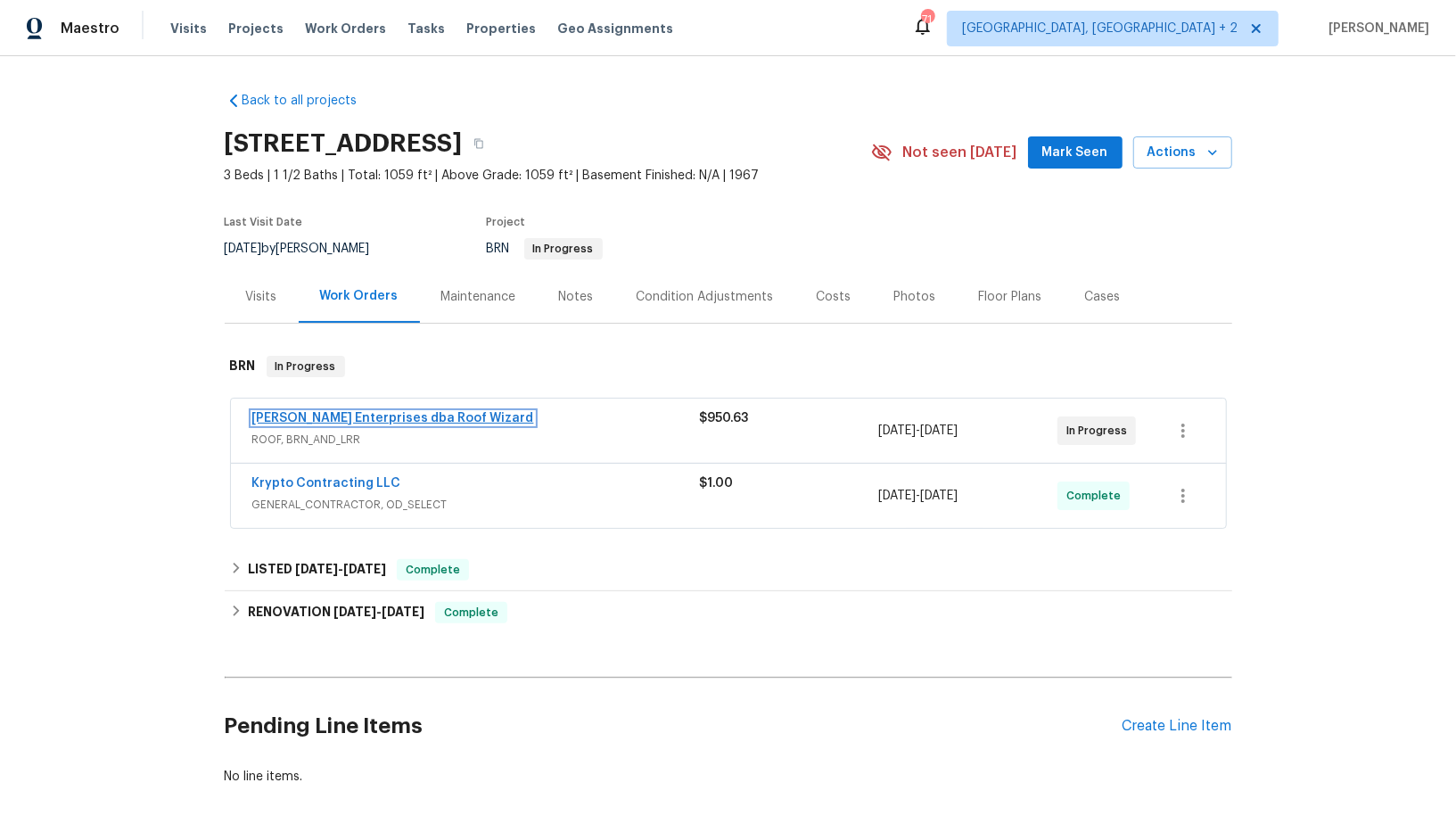
click at [346, 422] on link "[PERSON_NAME] Enterprises dba Roof Wizard" at bounding box center [393, 417] width 281 height 12
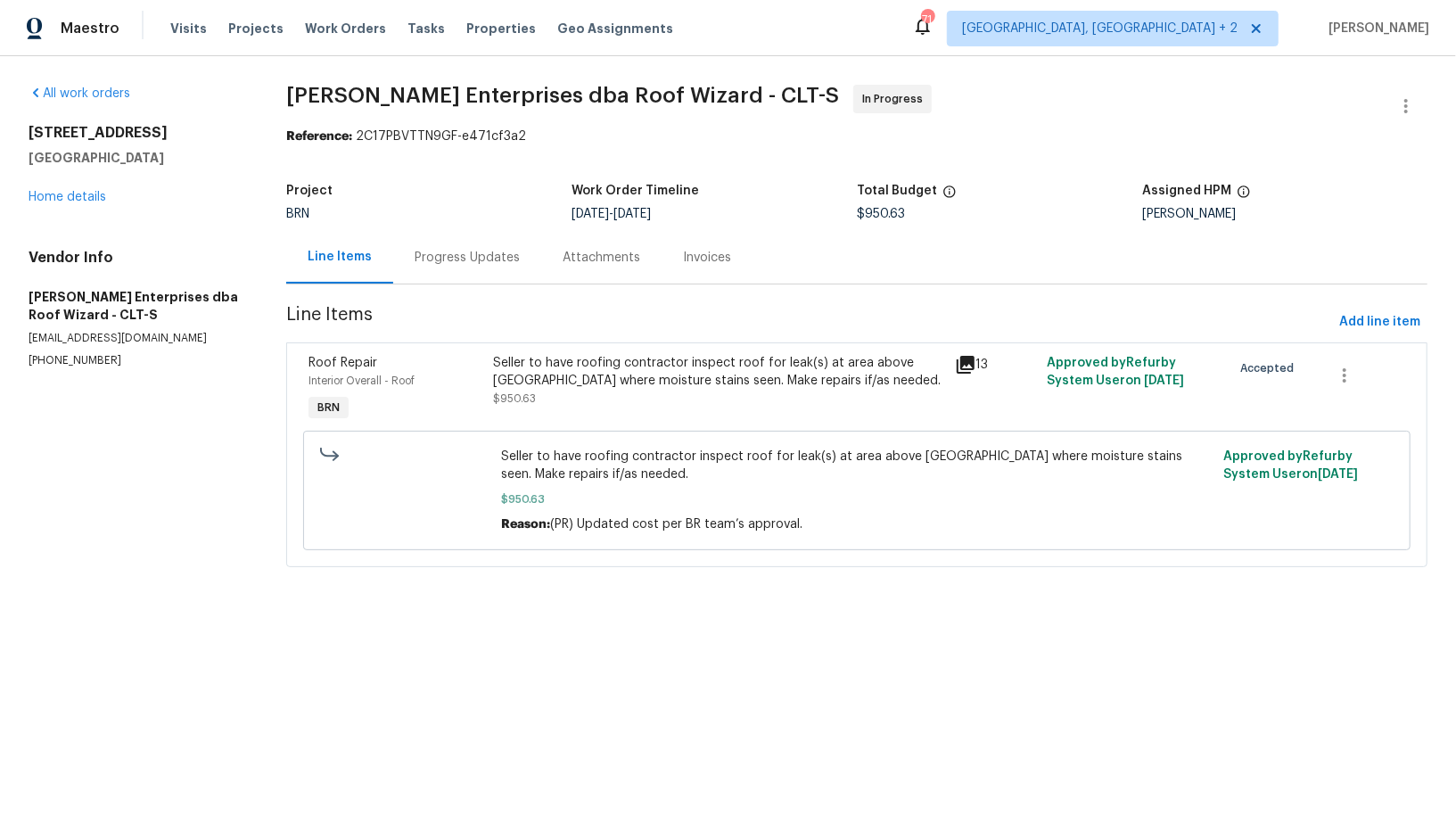
click at [488, 236] on div "Progress Updates" at bounding box center [468, 257] width 148 height 52
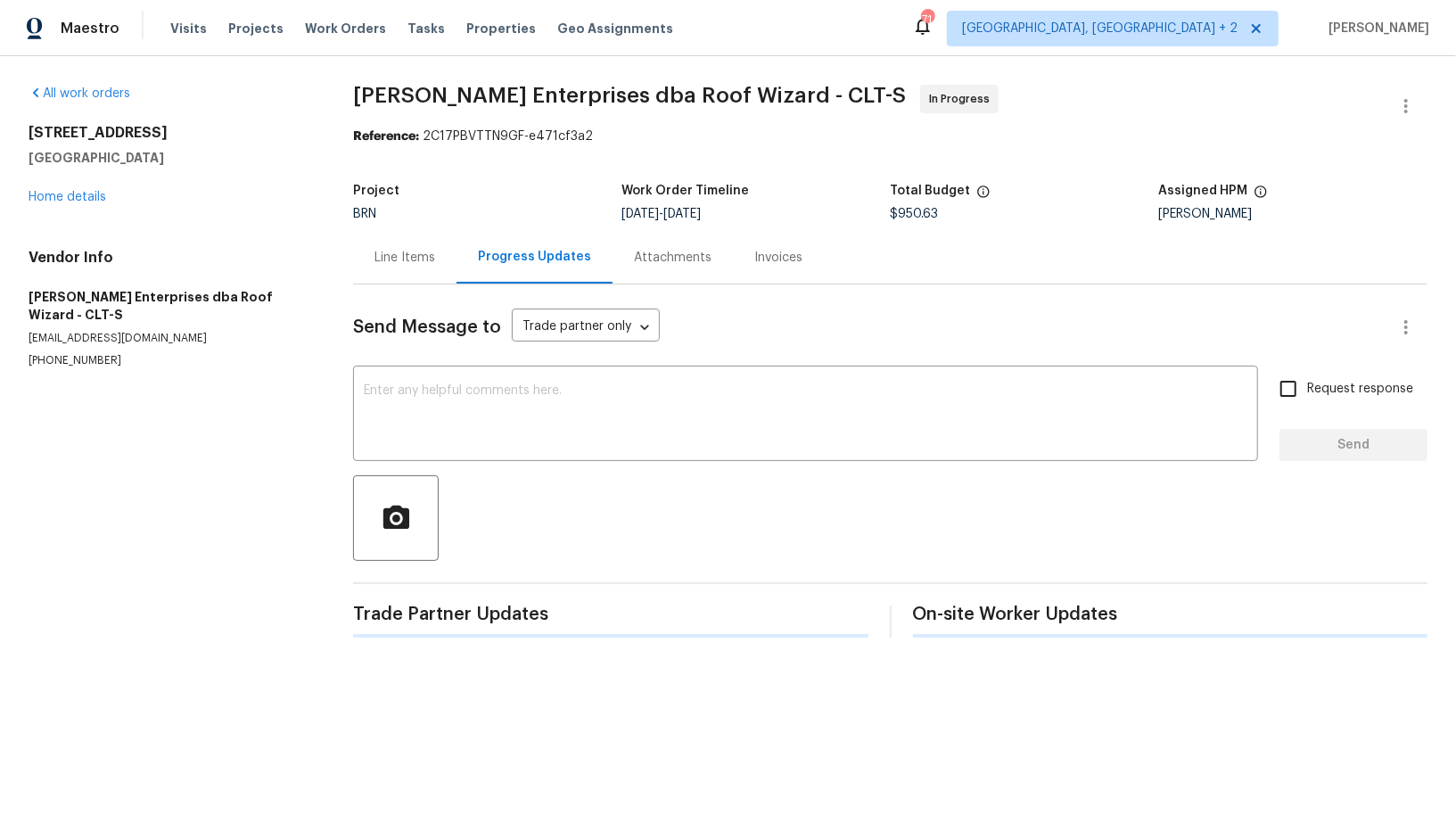
click at [441, 357] on div "Send Message to Trade partner only Trade partner only ​ x ​ Request response Se…" at bounding box center [890, 460] width 1074 height 353
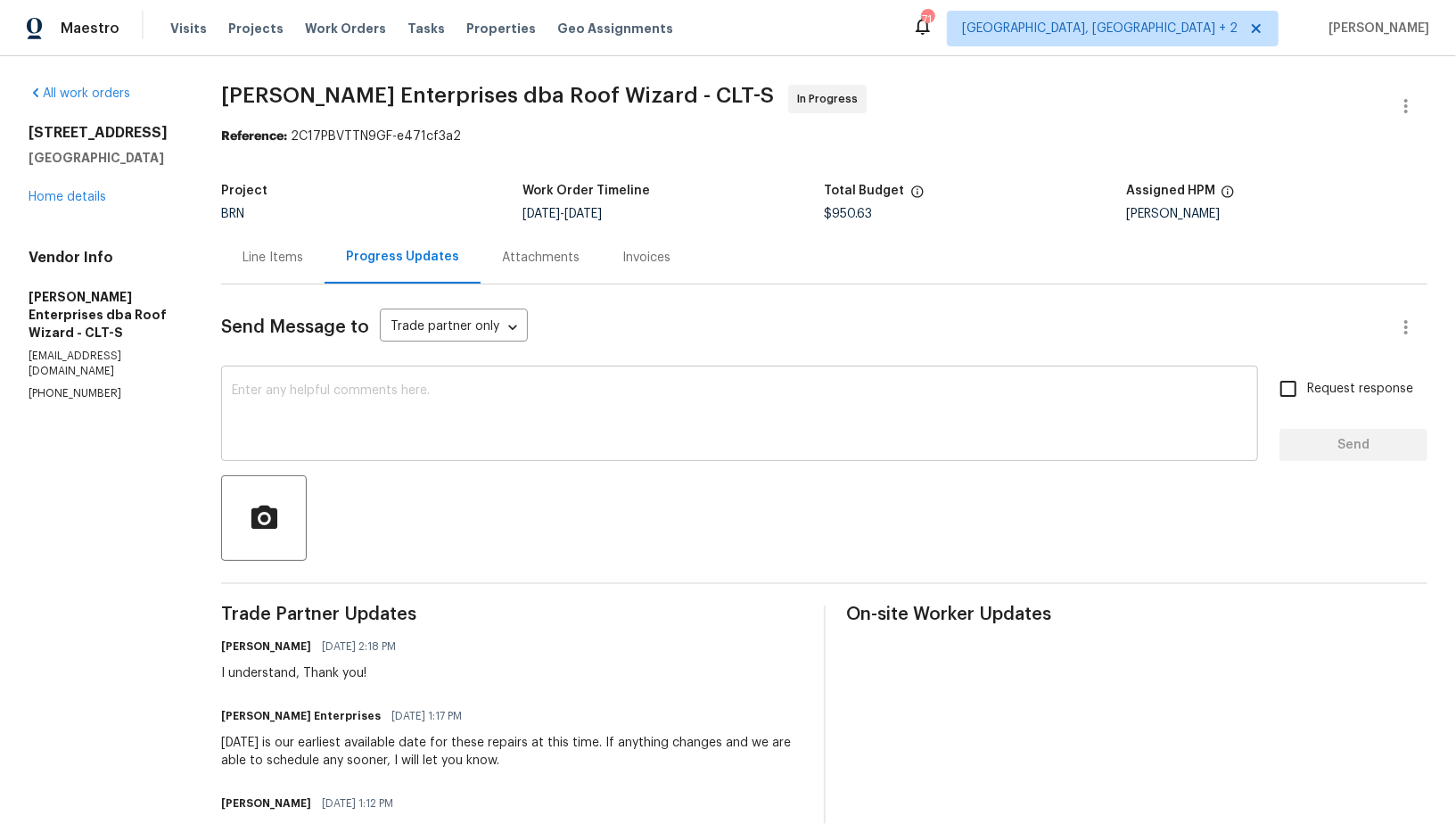
click at [420, 437] on textarea at bounding box center [739, 415] width 1015 height 63
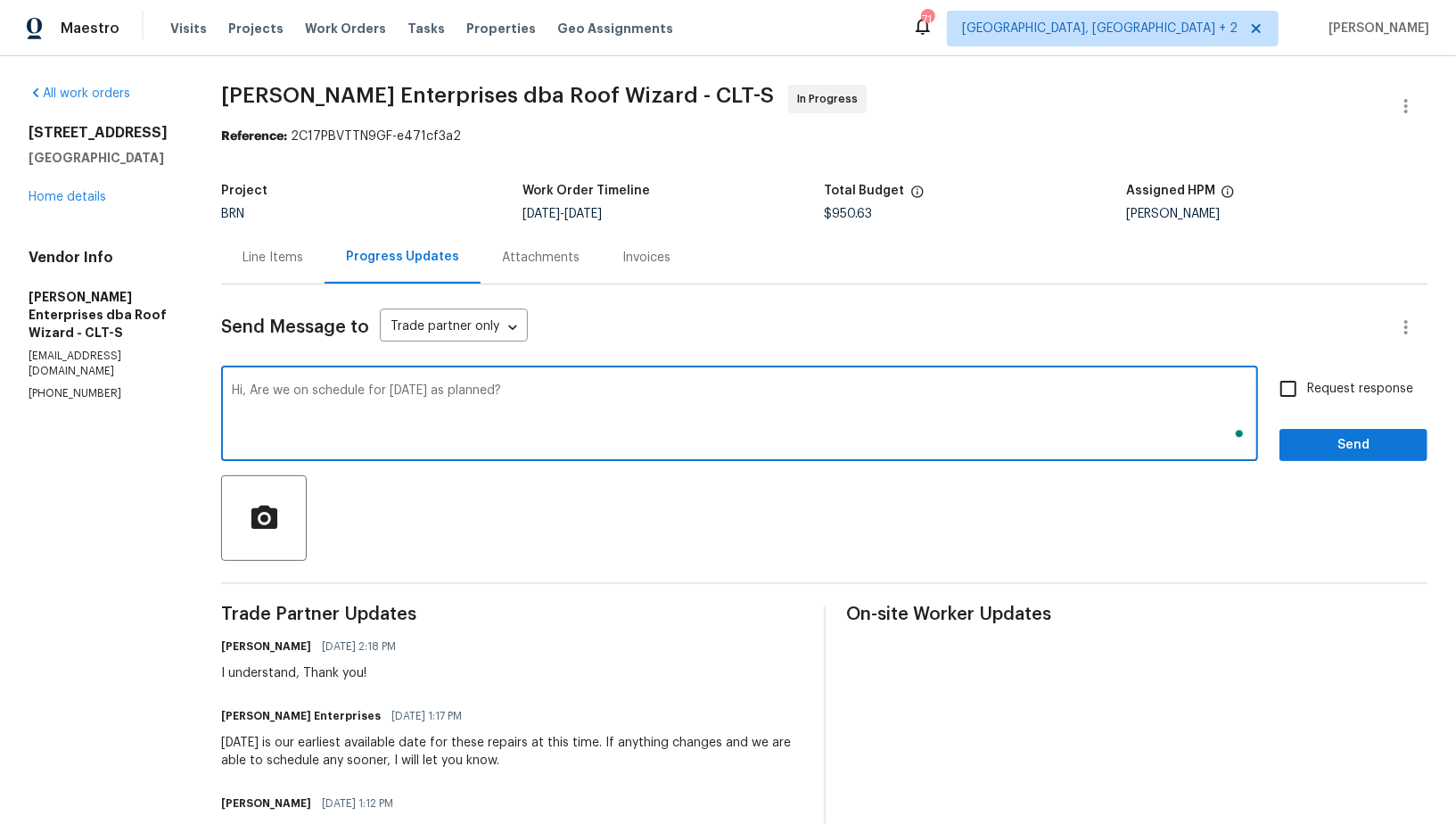
type textarea "Hi, Are we on schedule for [DATE] as planned?"
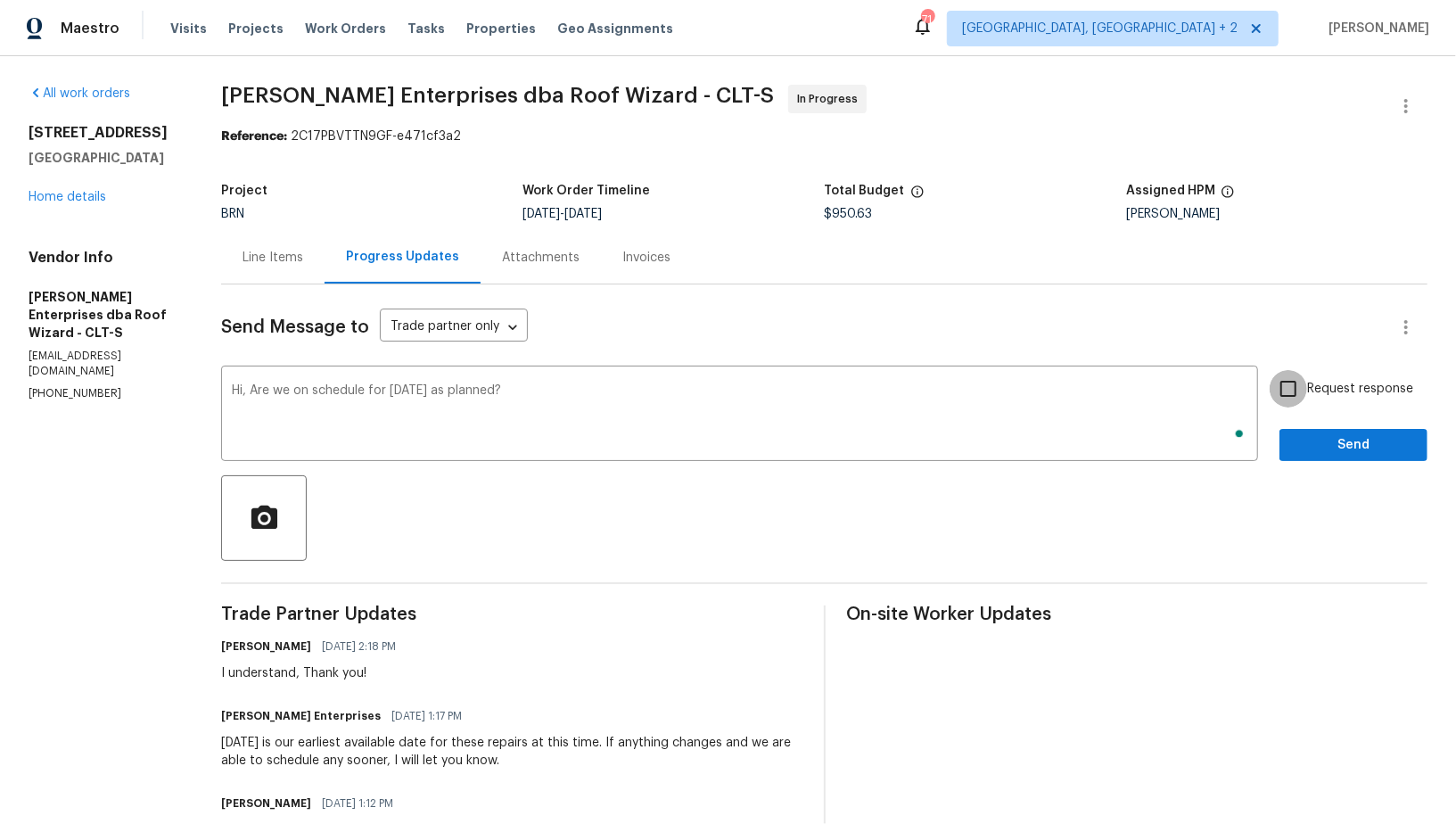
click at [1285, 395] on input "Request response" at bounding box center [1288, 388] width 37 height 37
checkbox input "true"
click at [1321, 443] on span "Send" at bounding box center [1353, 445] width 120 height 22
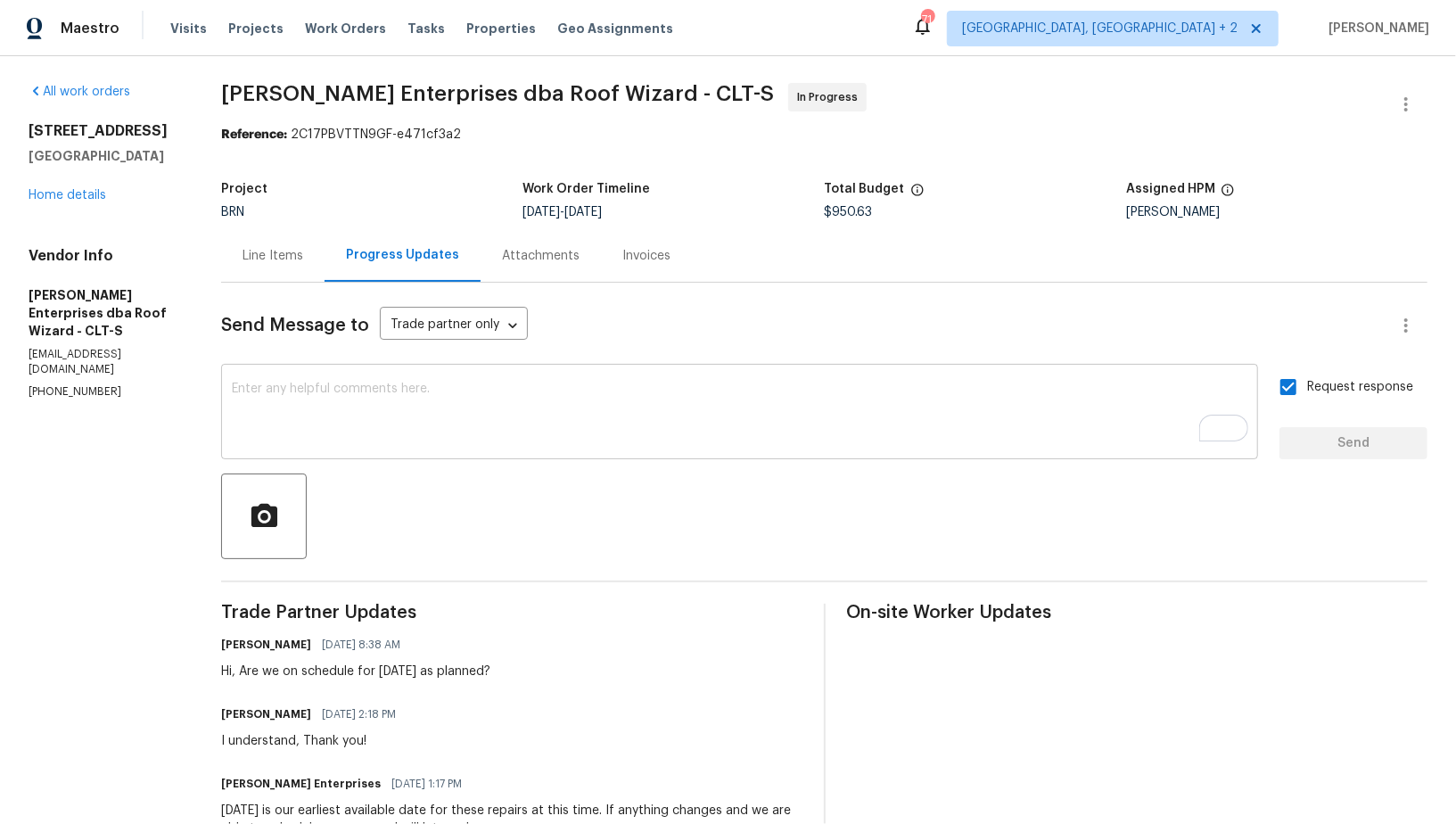
scroll to position [9, 0]
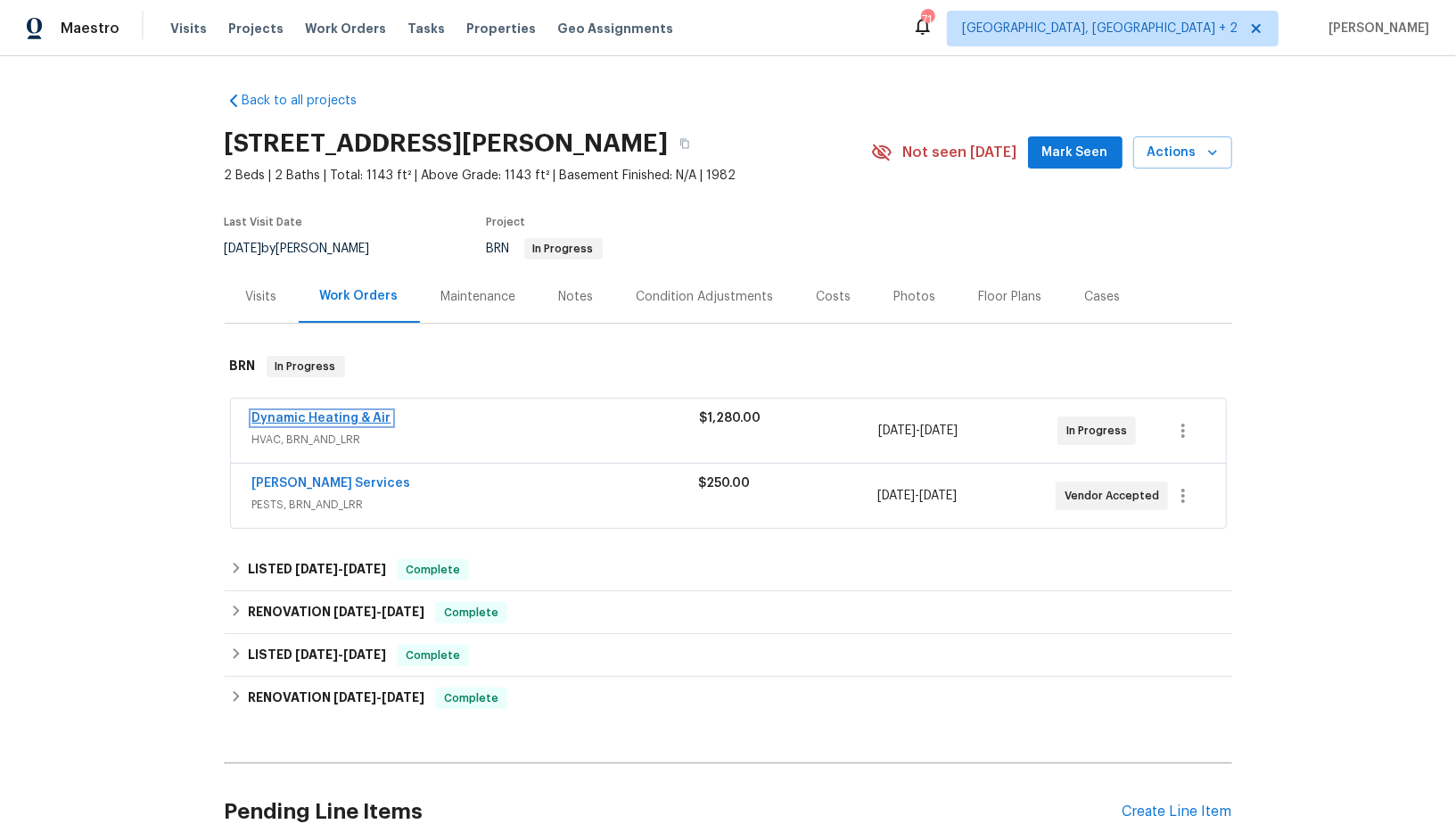
click at [323, 414] on link "Dynamic Heating & Air" at bounding box center [321, 417] width 139 height 12
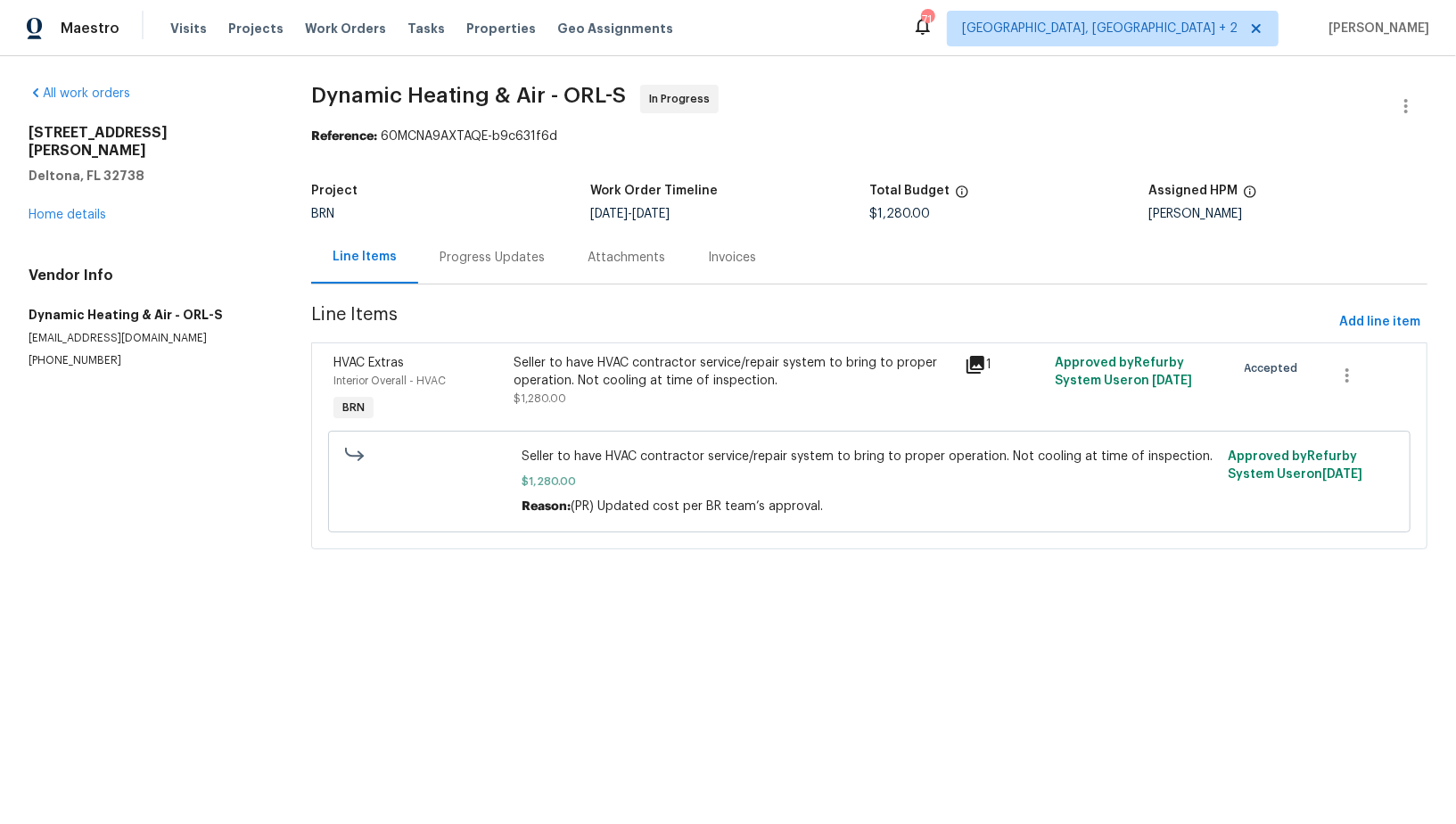
click at [453, 274] on div "Progress Updates" at bounding box center [492, 257] width 148 height 52
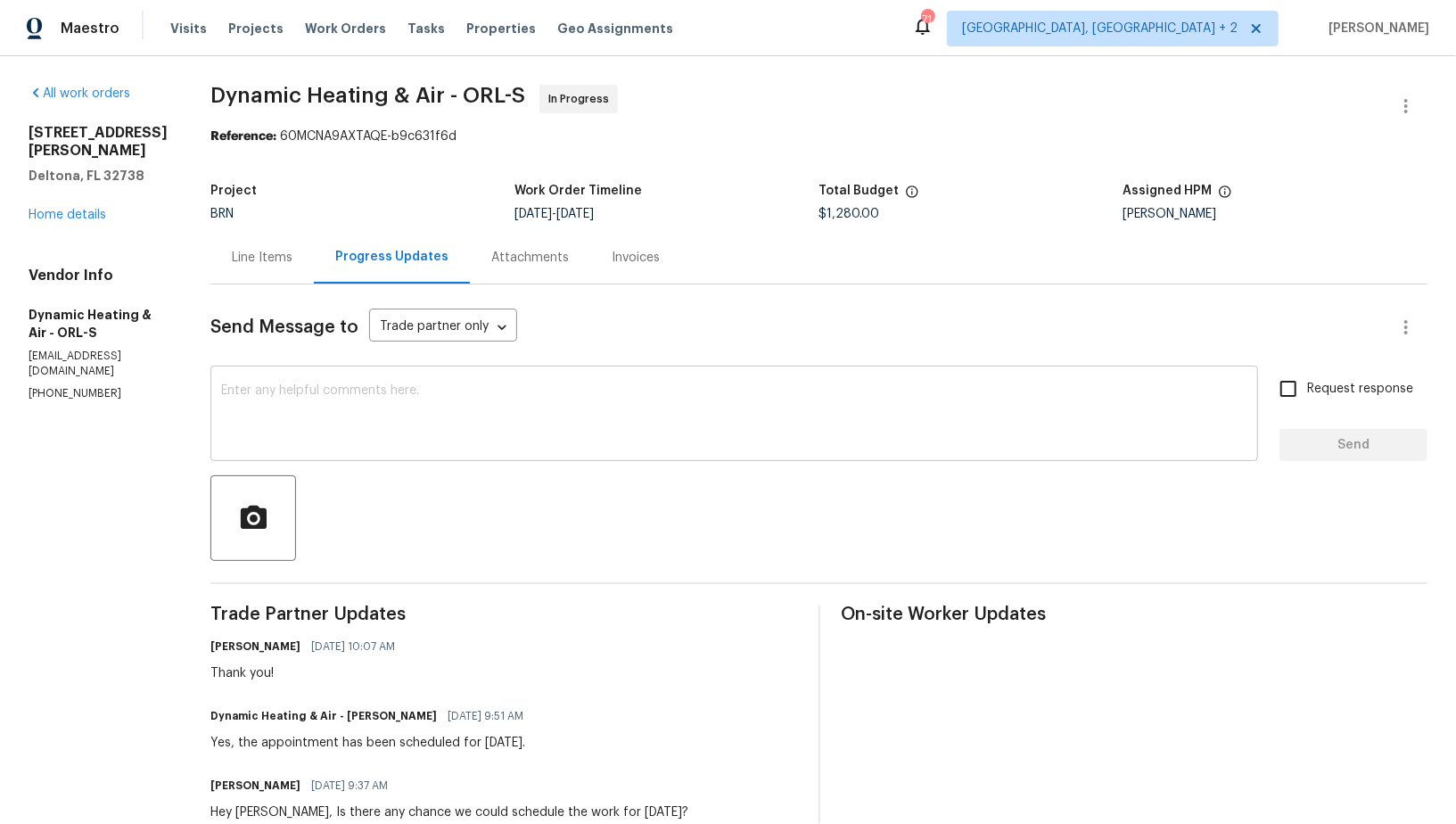
click at [330, 400] on textarea at bounding box center [735, 415] width 1026 height 63
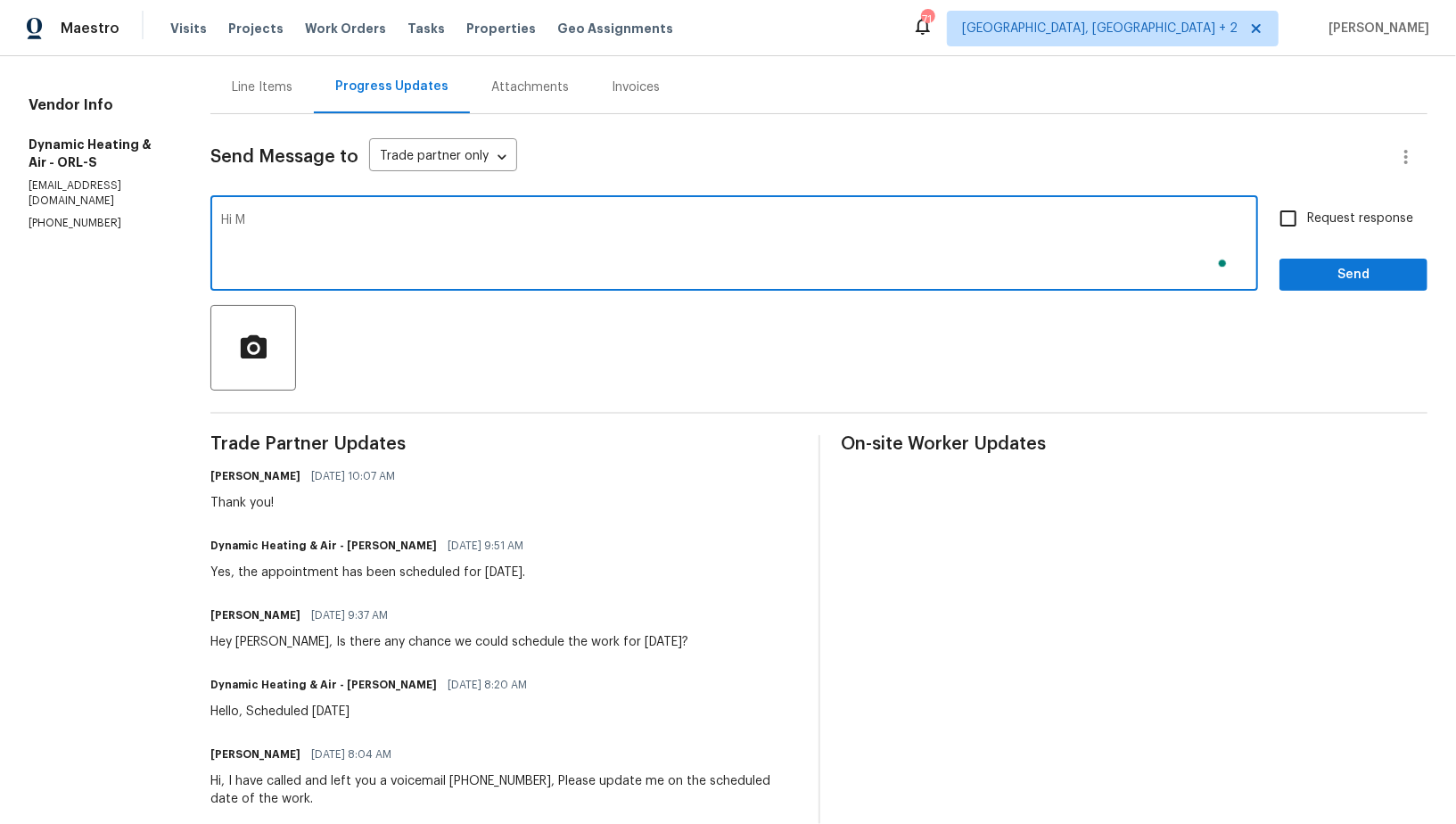
scroll to position [170, 0]
type textarea "Hi Mike, Are we on schedule for today as planned? Please let me know once the w…"
click at [1306, 221] on input "Request response" at bounding box center [1288, 218] width 37 height 37
checkbox input "true"
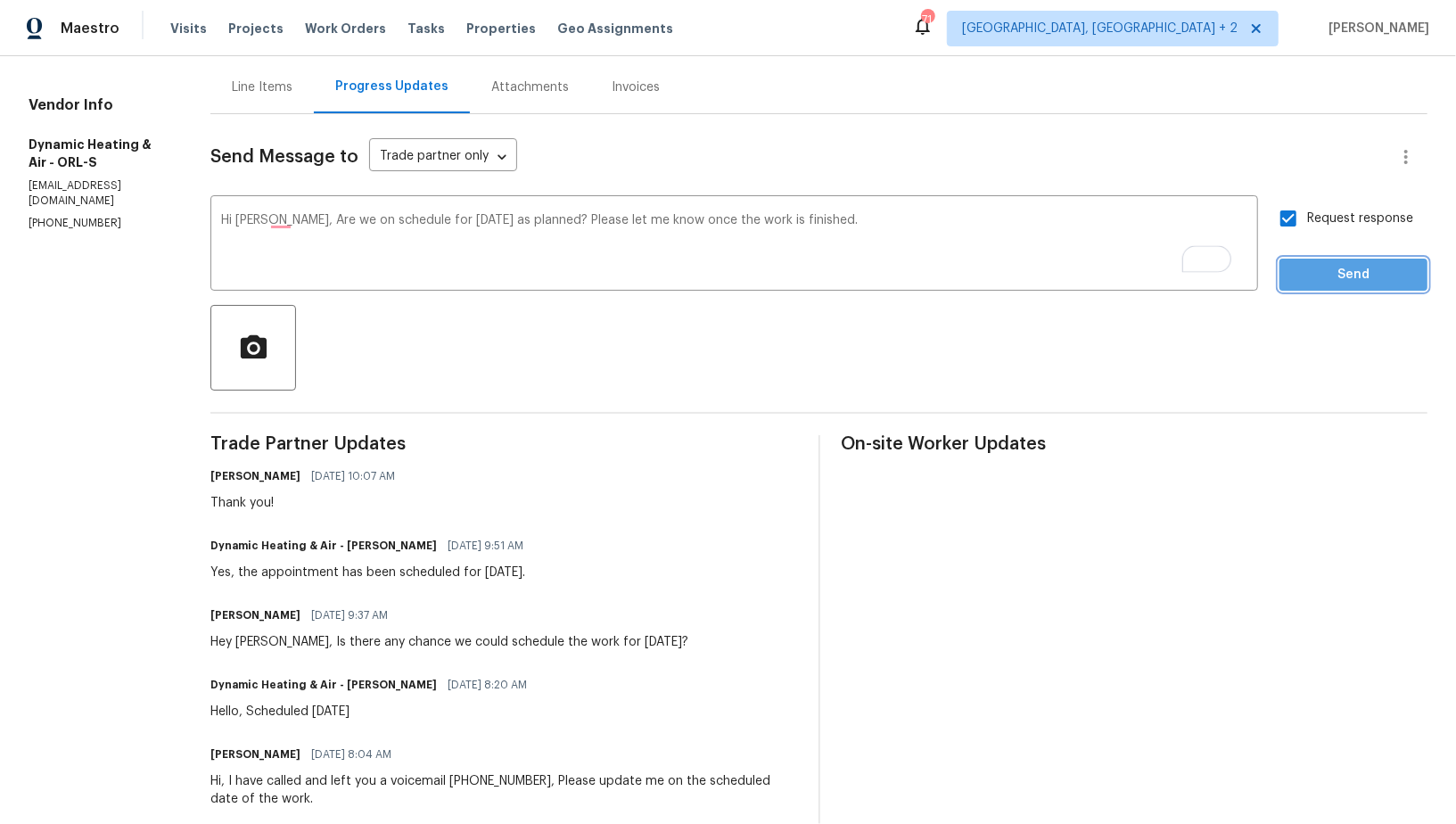
click at [1331, 260] on button "Send" at bounding box center [1353, 275] width 148 height 33
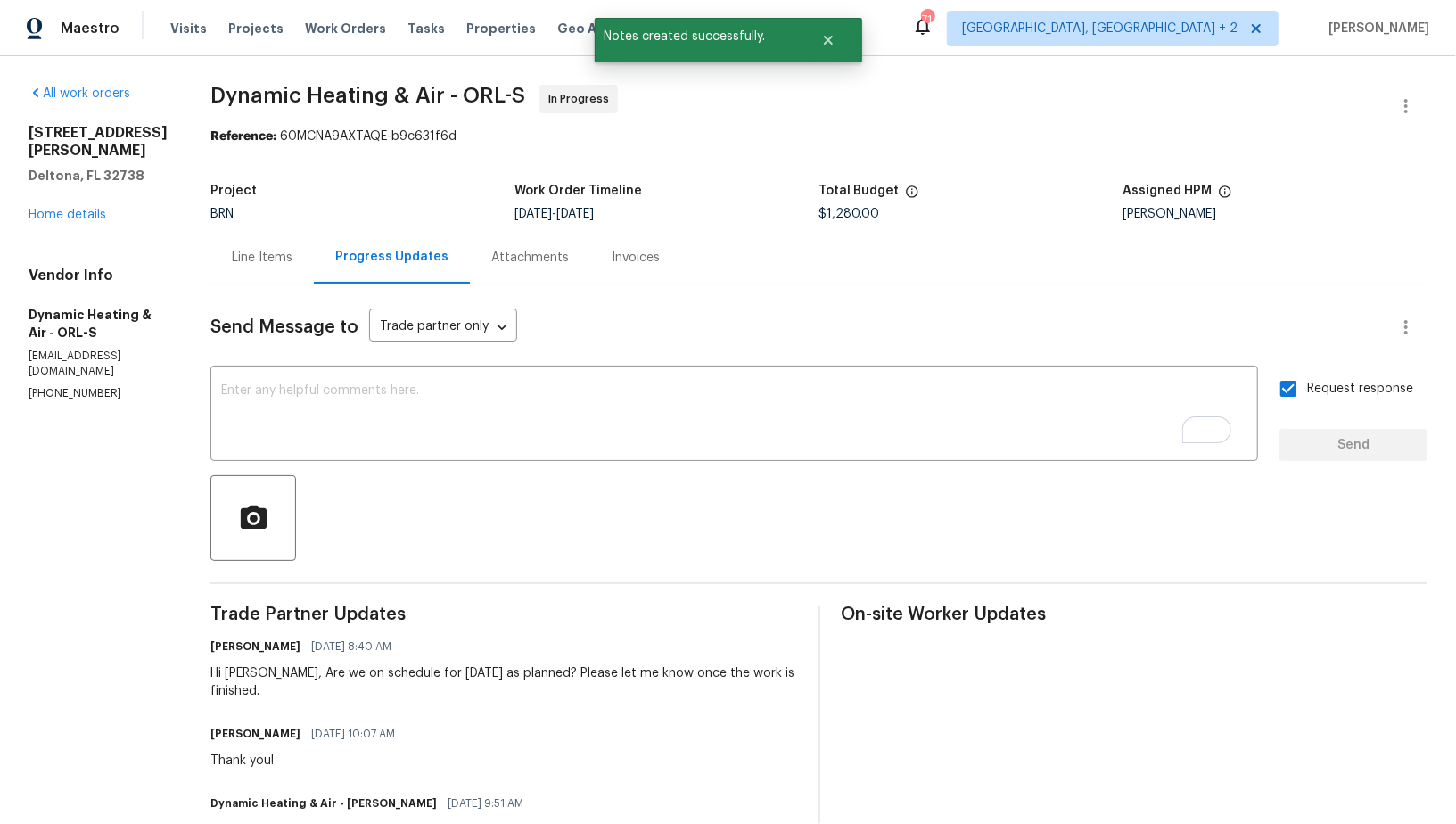
click at [70, 205] on div "2364 Howland Blvd Deltona, FL 32738 Home details" at bounding box center [98, 173] width 139 height 100
click at [70, 209] on link "Home details" at bounding box center [67, 215] width 78 height 12
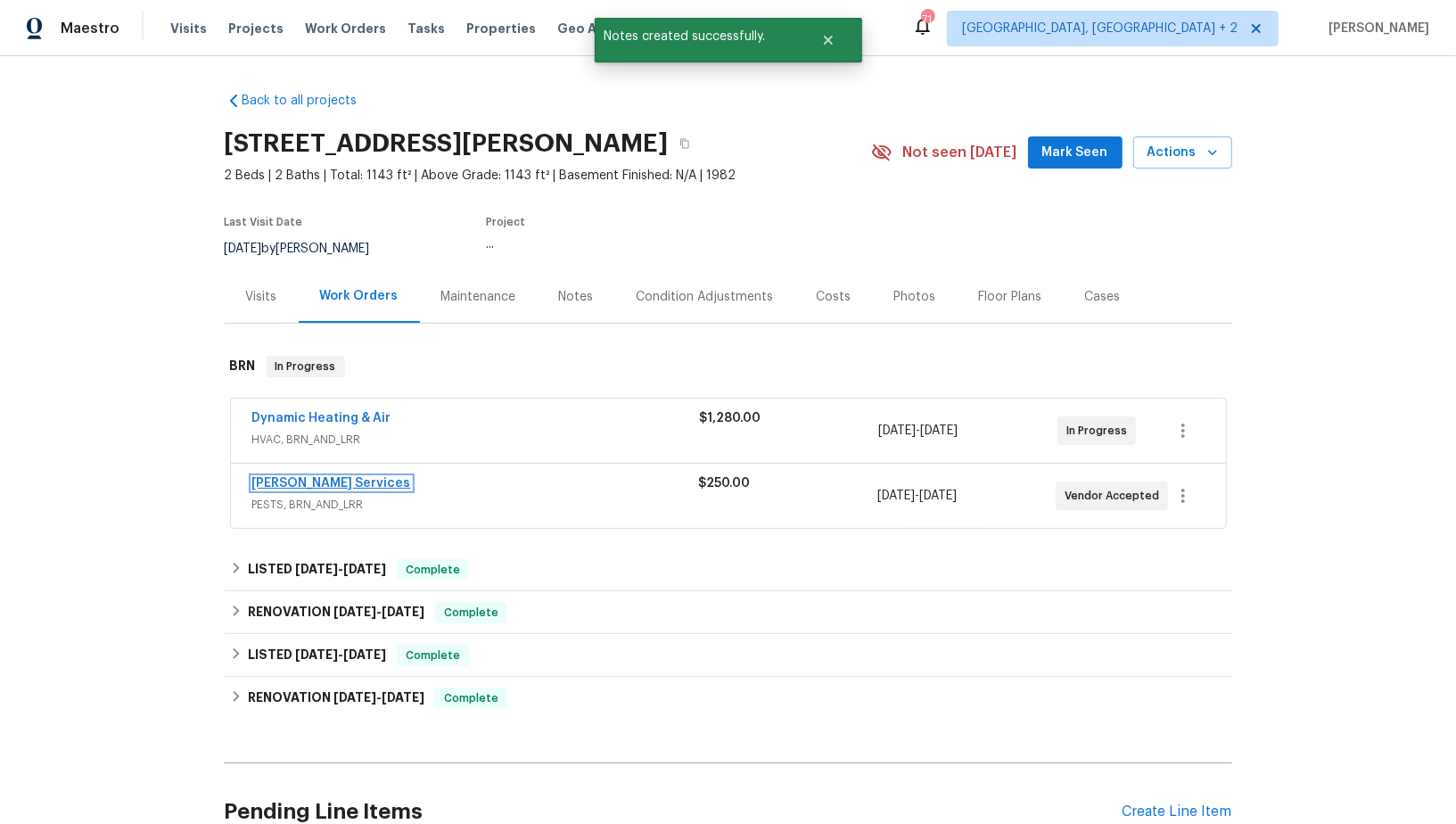
click at [316, 483] on link "Massey Services" at bounding box center [331, 483] width 159 height 12
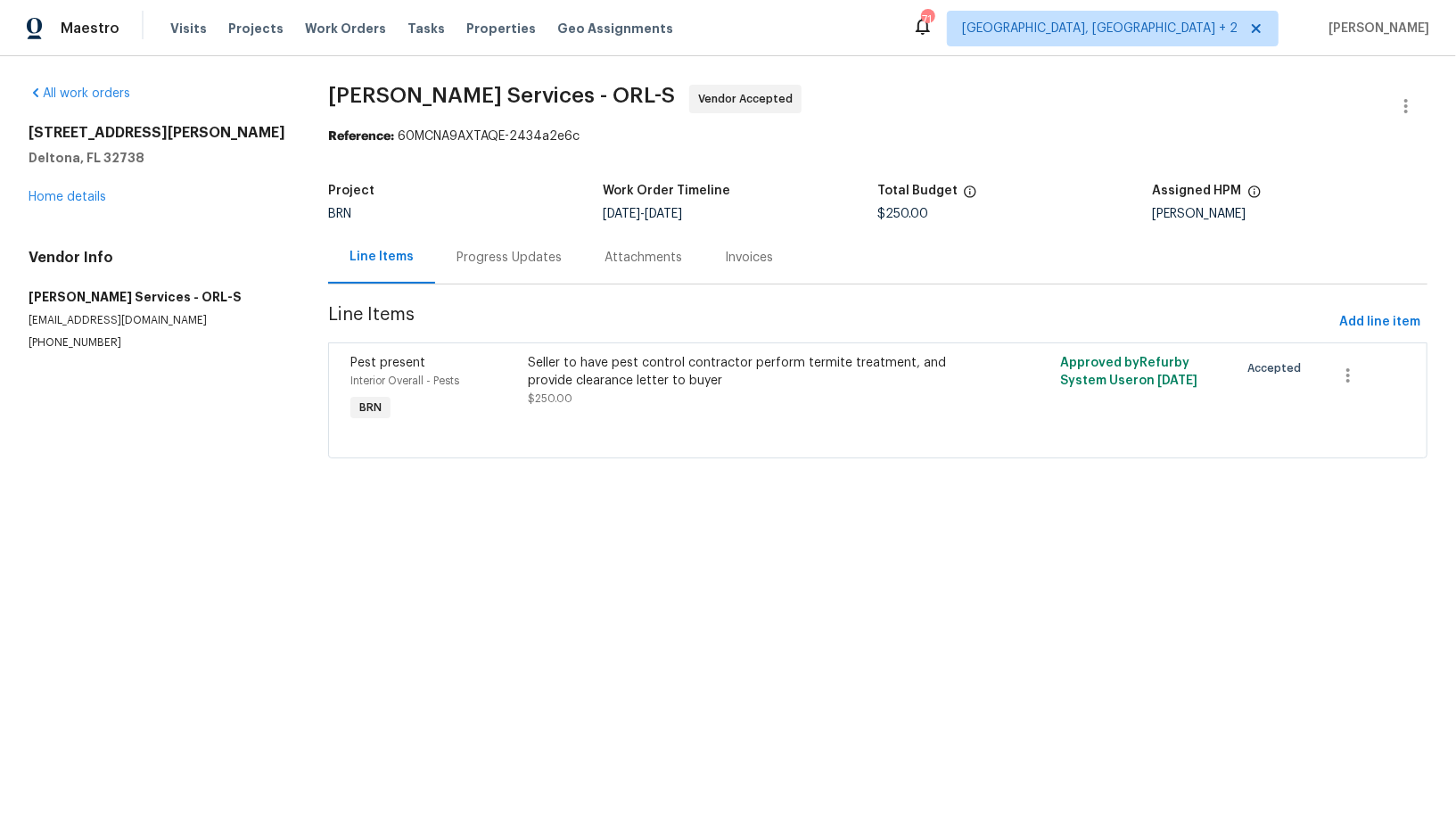
click at [498, 259] on div "Progress Updates" at bounding box center [508, 258] width 105 height 18
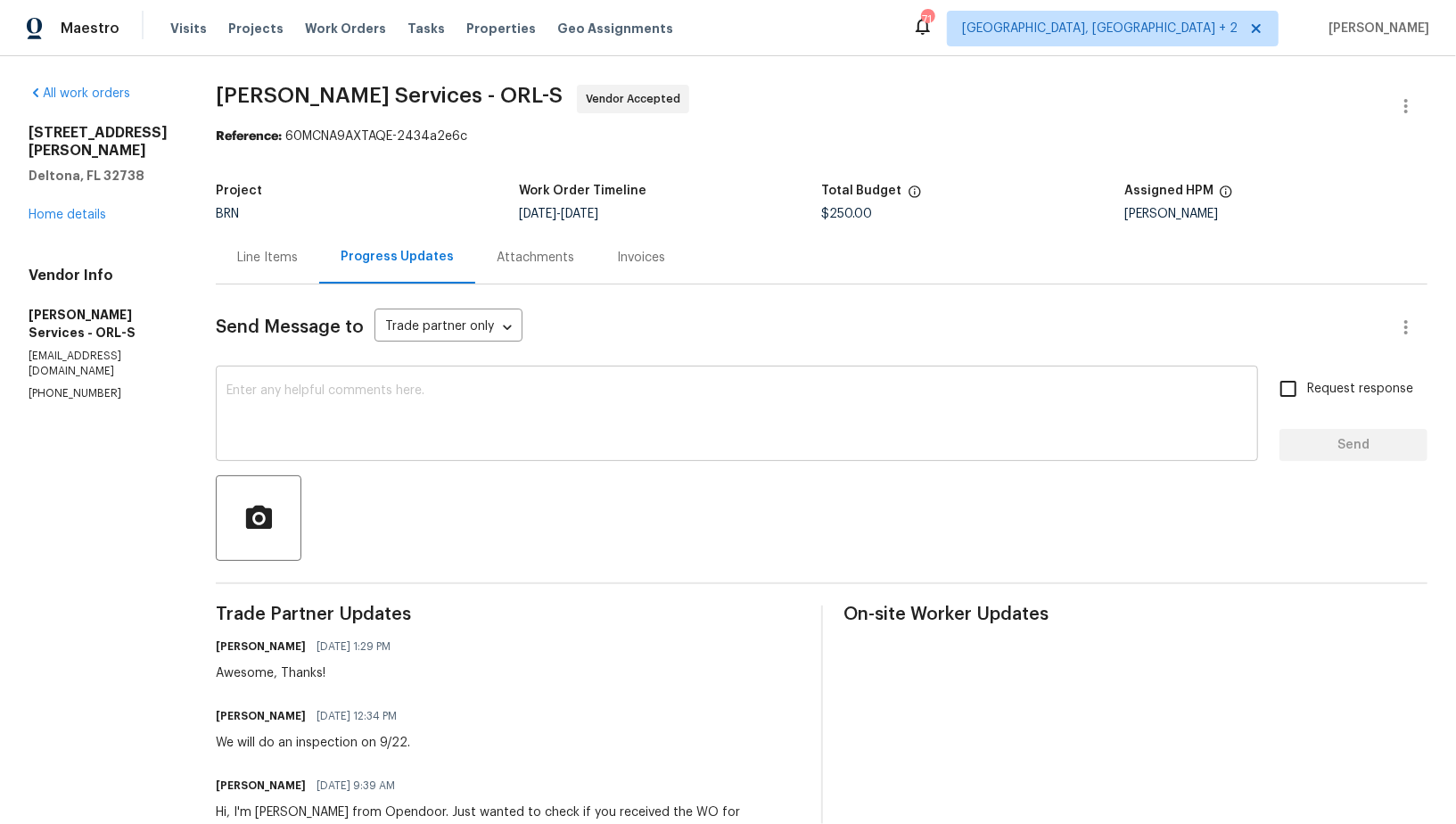
click at [457, 375] on div "x ​" at bounding box center [737, 415] width 1043 height 91
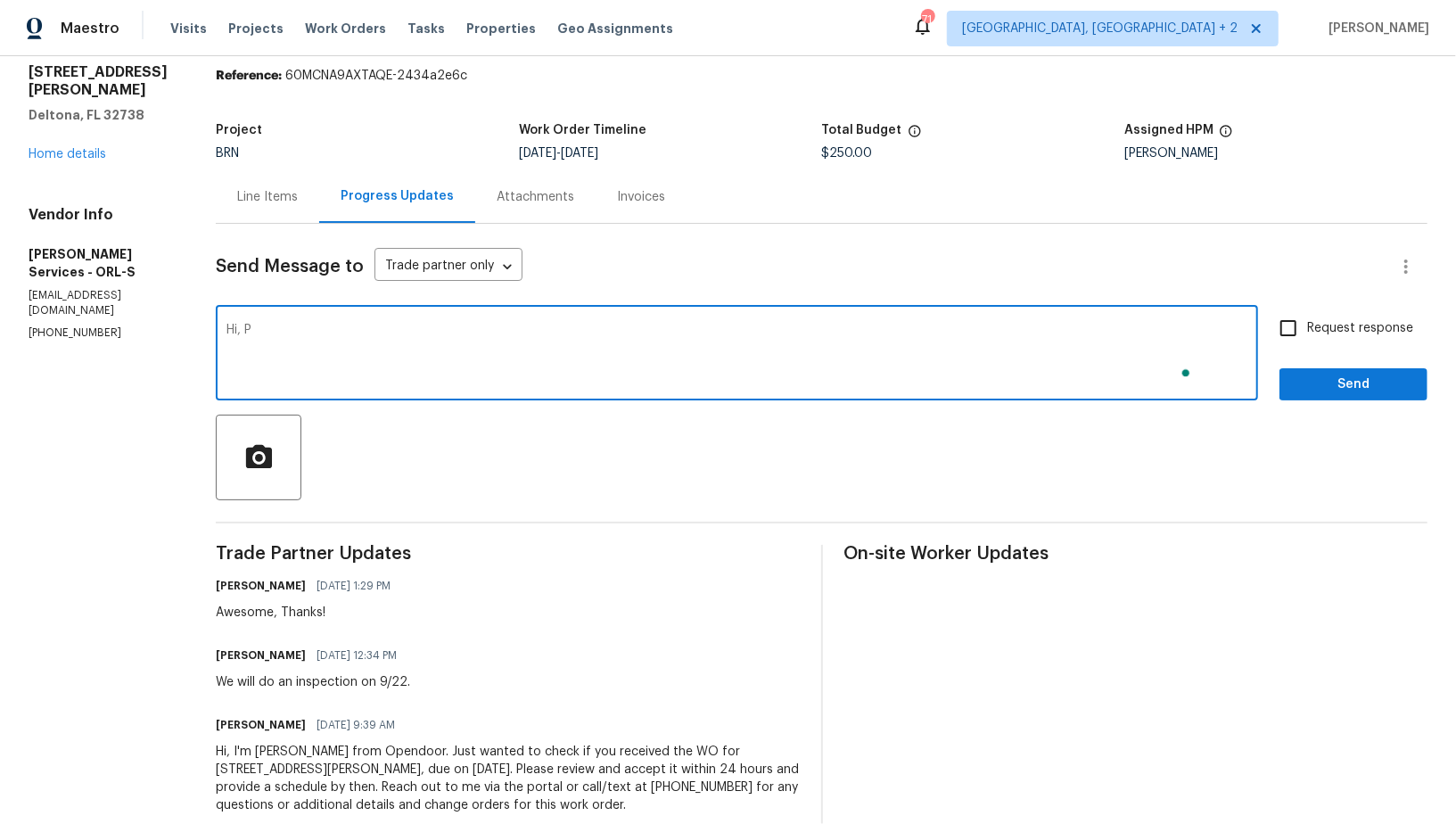
scroll to position [61, 0]
type textarea "Hi, Please update me once the termite inspection is complete."
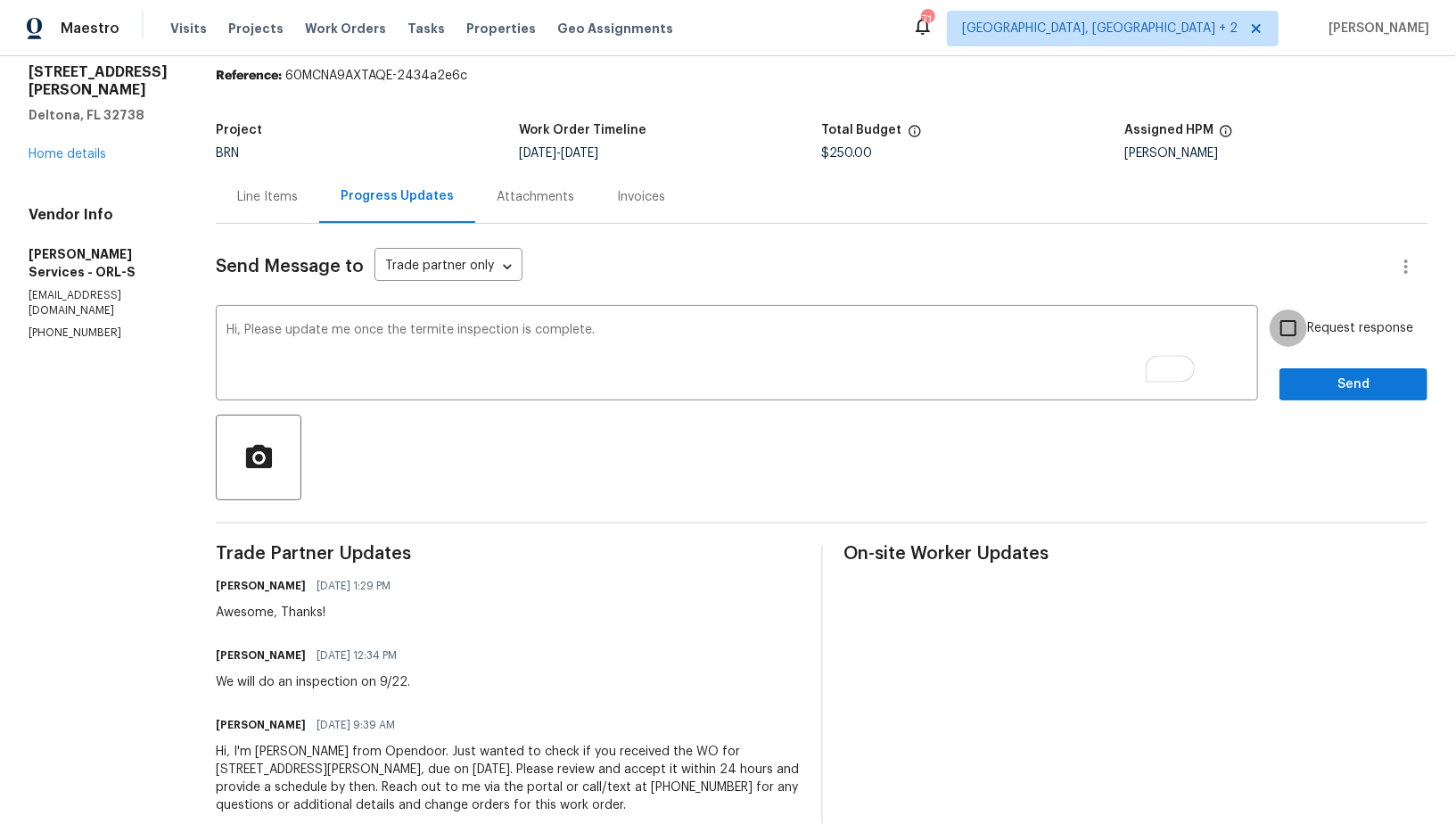
click at [1286, 333] on input "Request response" at bounding box center [1288, 328] width 37 height 37
checkbox input "true"
click at [1338, 379] on span "Send" at bounding box center [1353, 384] width 120 height 22
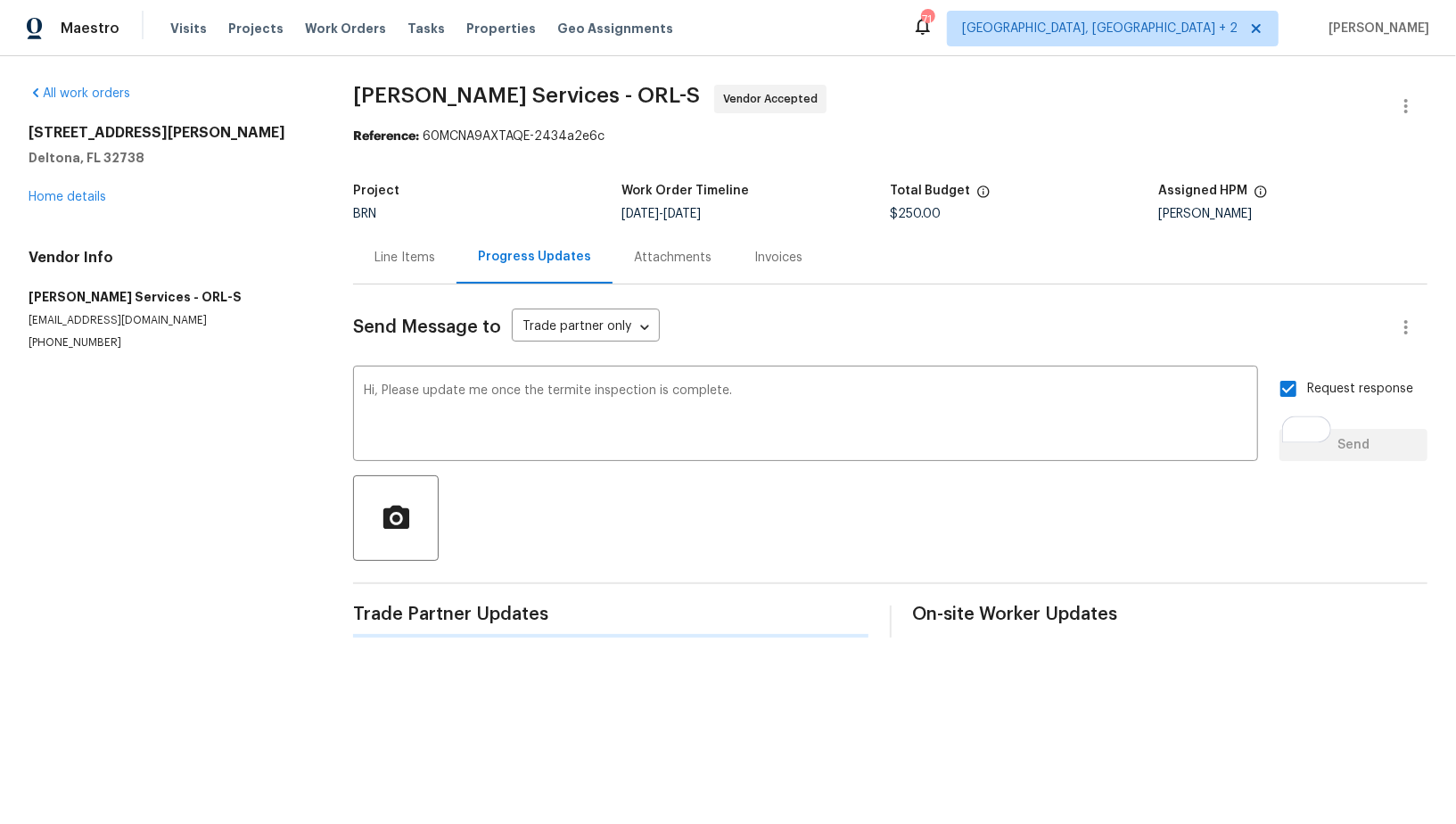
scroll to position [0, 0]
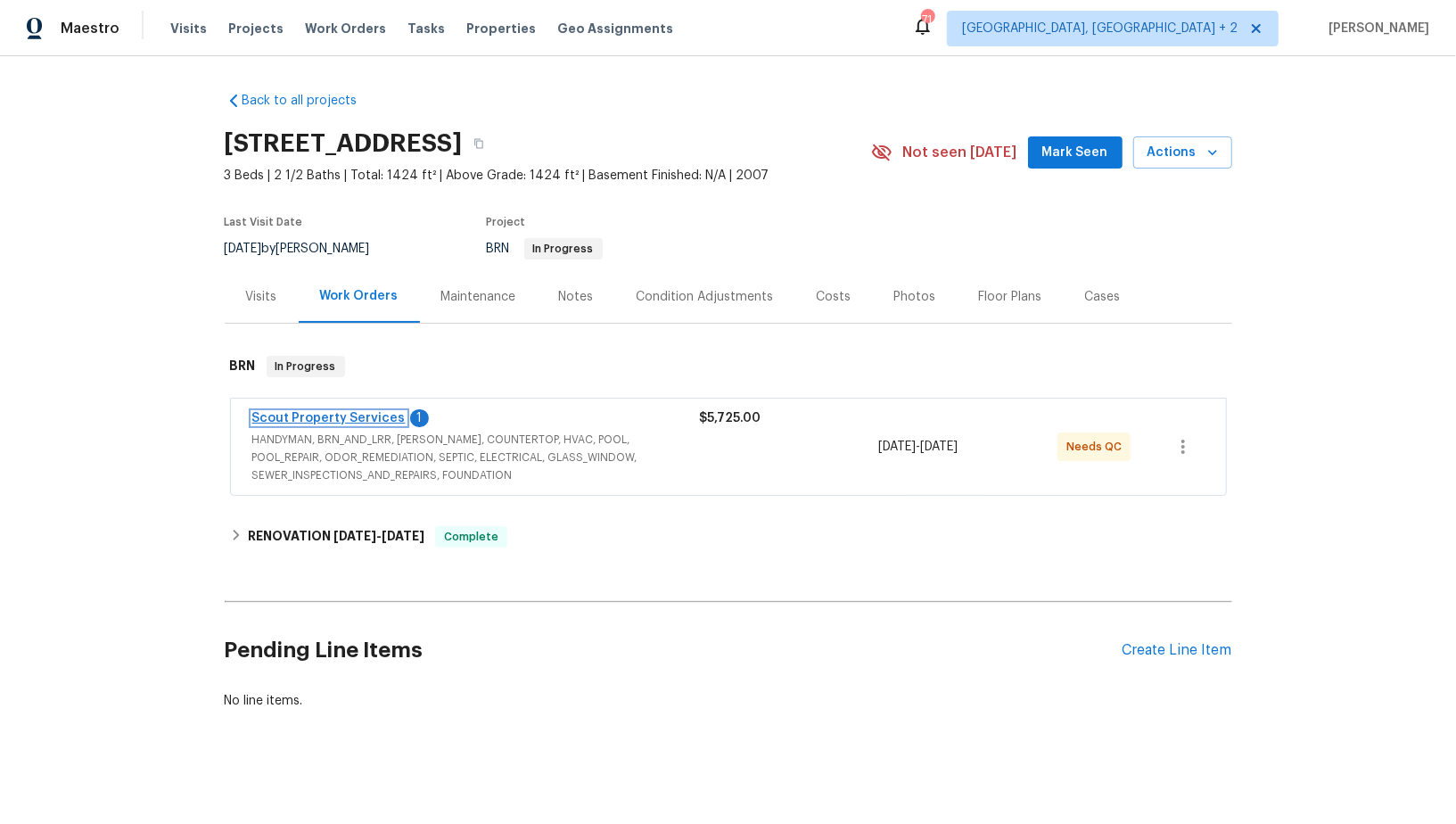
click at [355, 412] on link "Scout Property Services" at bounding box center [328, 417] width 153 height 12
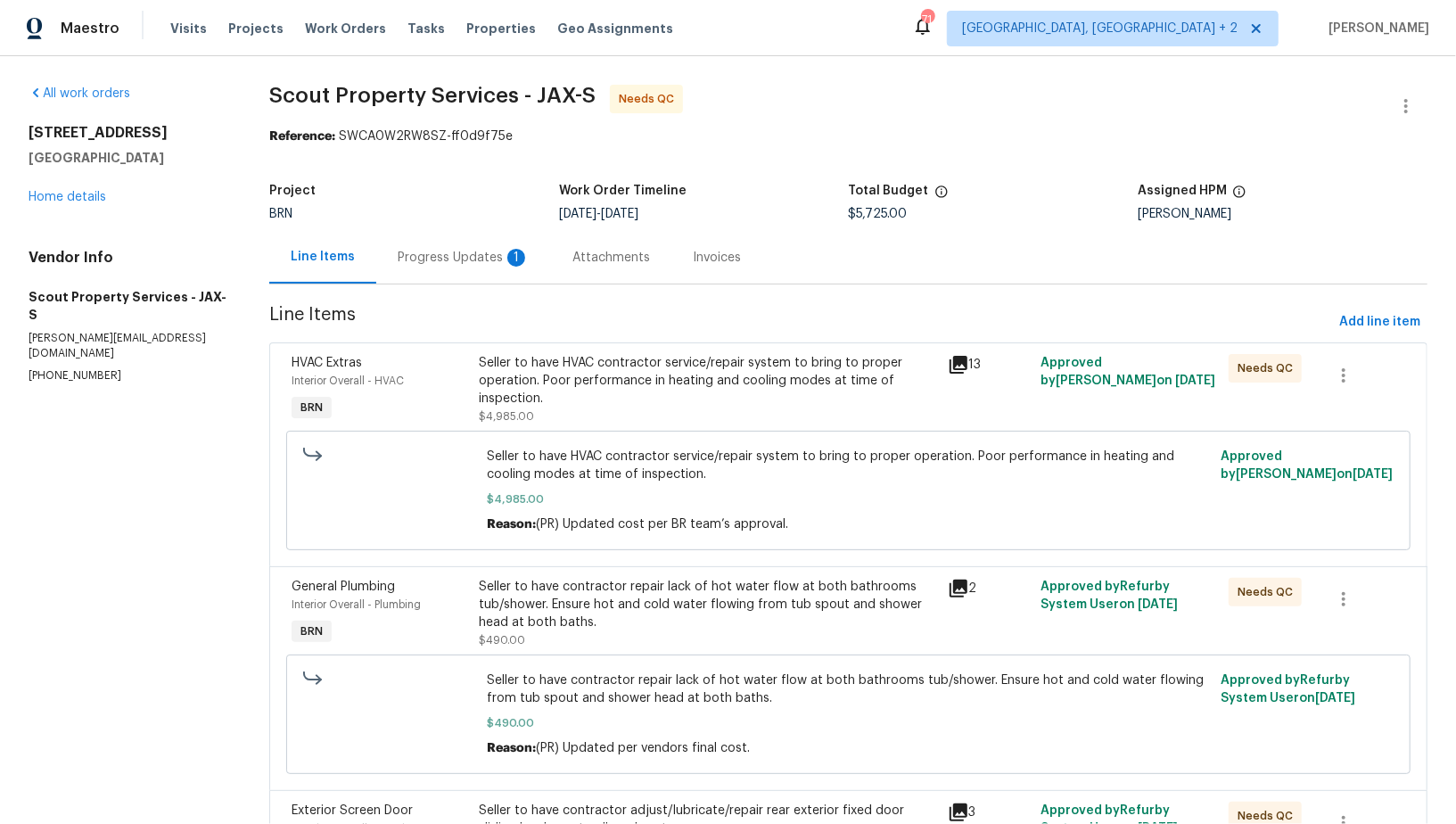
scroll to position [54, 0]
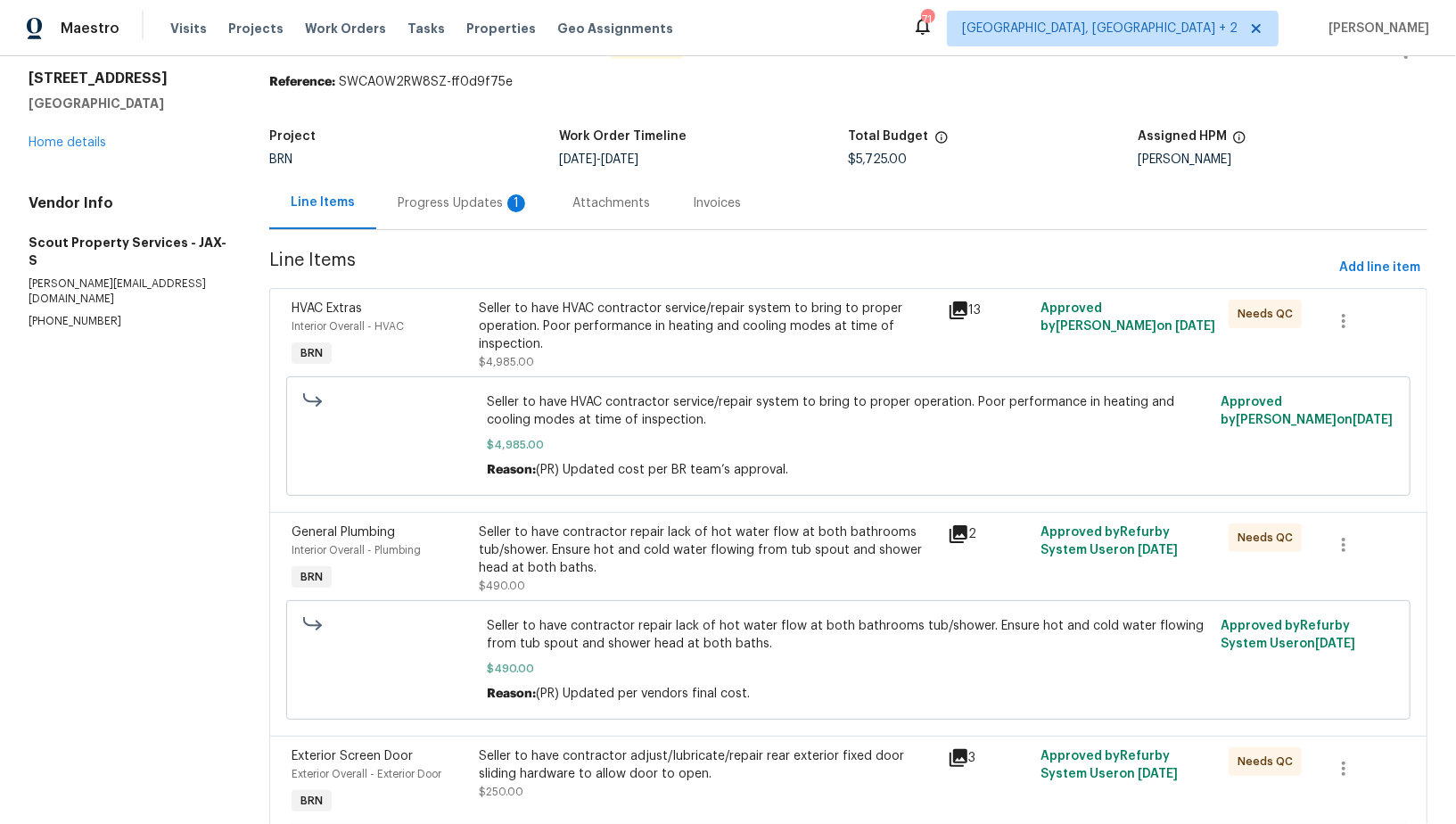
click at [584, 307] on div "Seller to have HVAC contractor service/repair system to bring to proper operati…" at bounding box center [707, 326] width 457 height 53
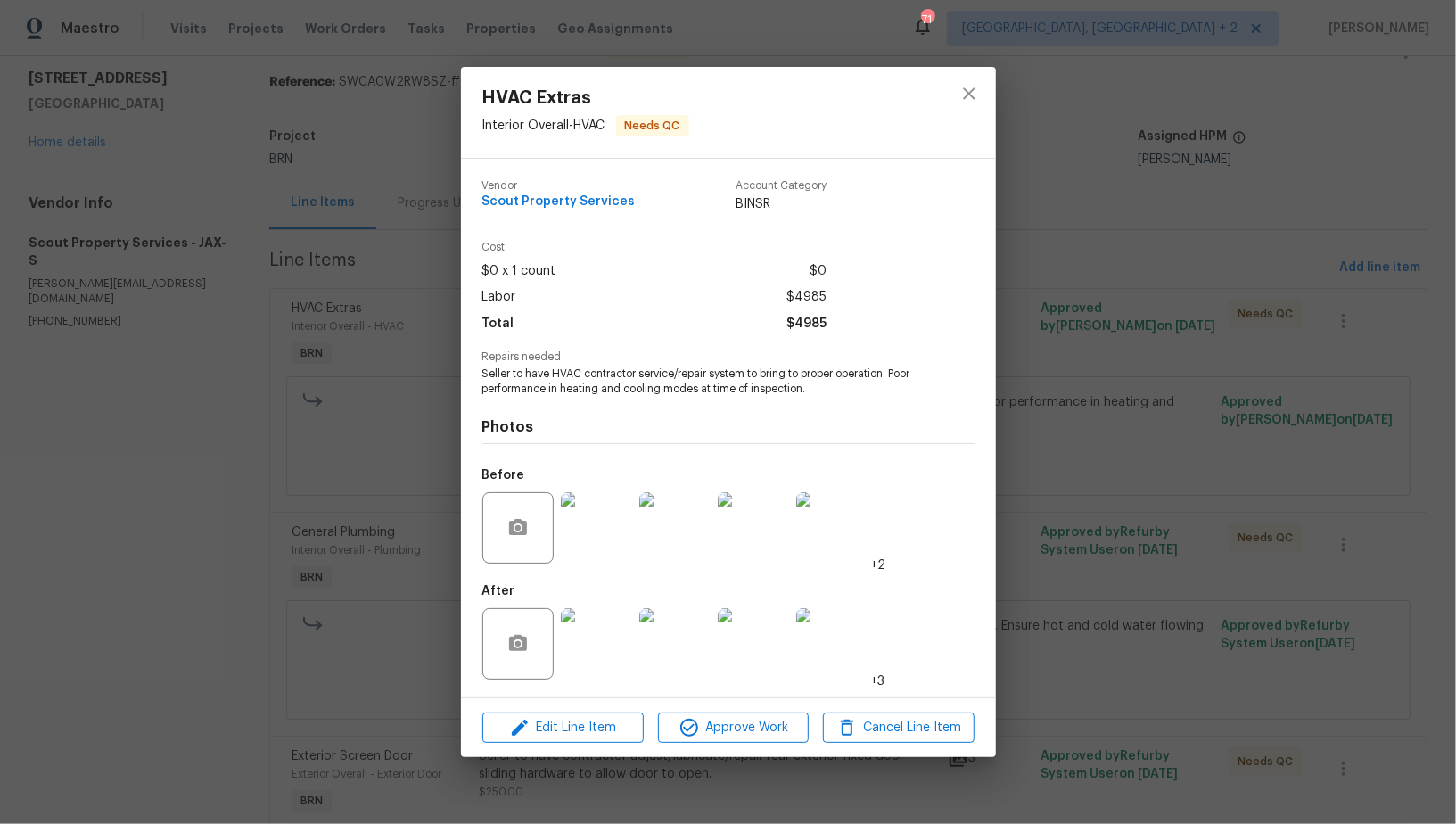
click at [607, 540] on img at bounding box center [596, 527] width 71 height 71
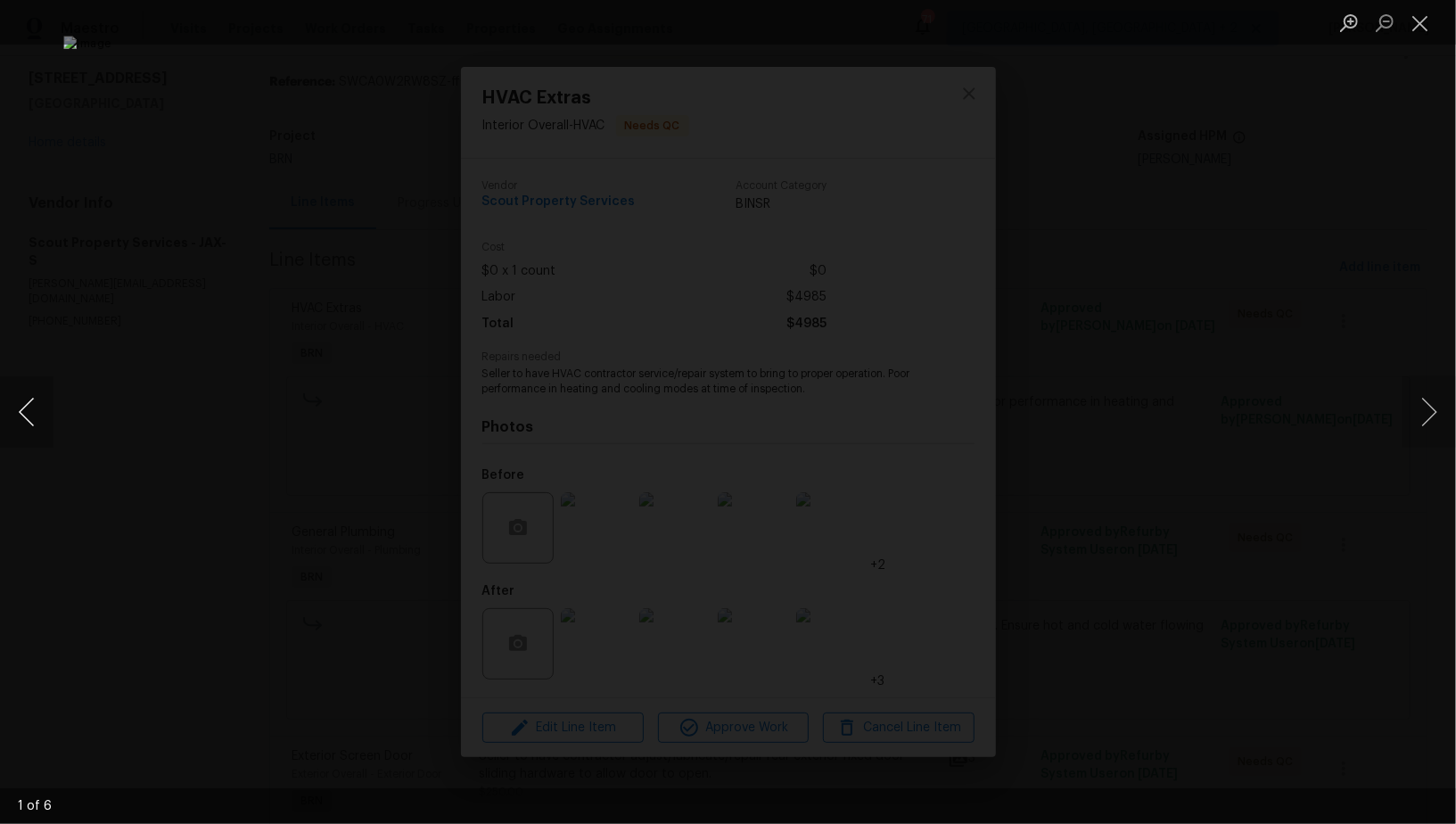
click at [34, 396] on button "Previous image" at bounding box center [27, 412] width 53 height 71
click at [145, 478] on div "Lightbox" at bounding box center [728, 412] width 1456 height 824
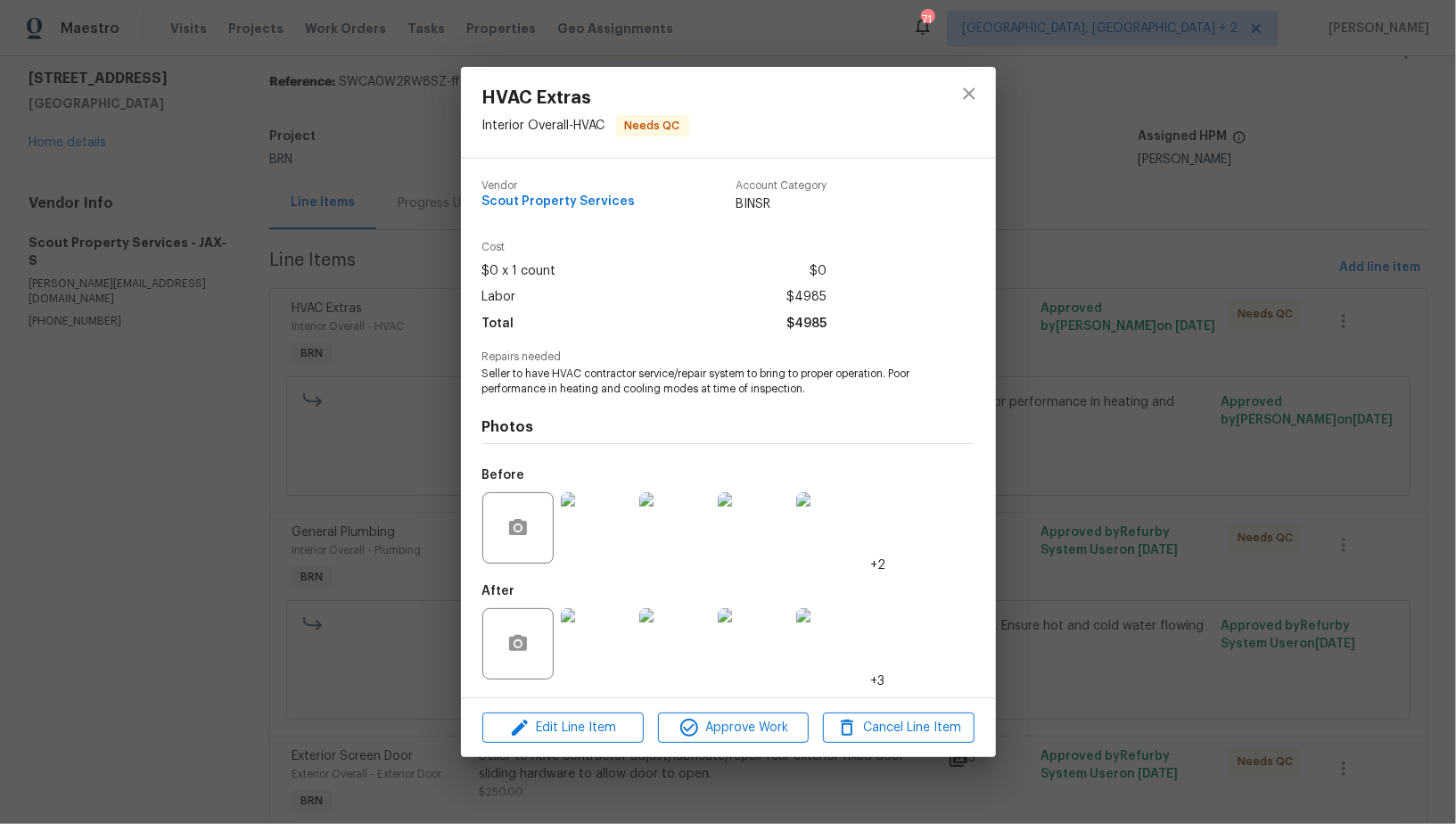
click at [619, 643] on img at bounding box center [596, 643] width 71 height 71
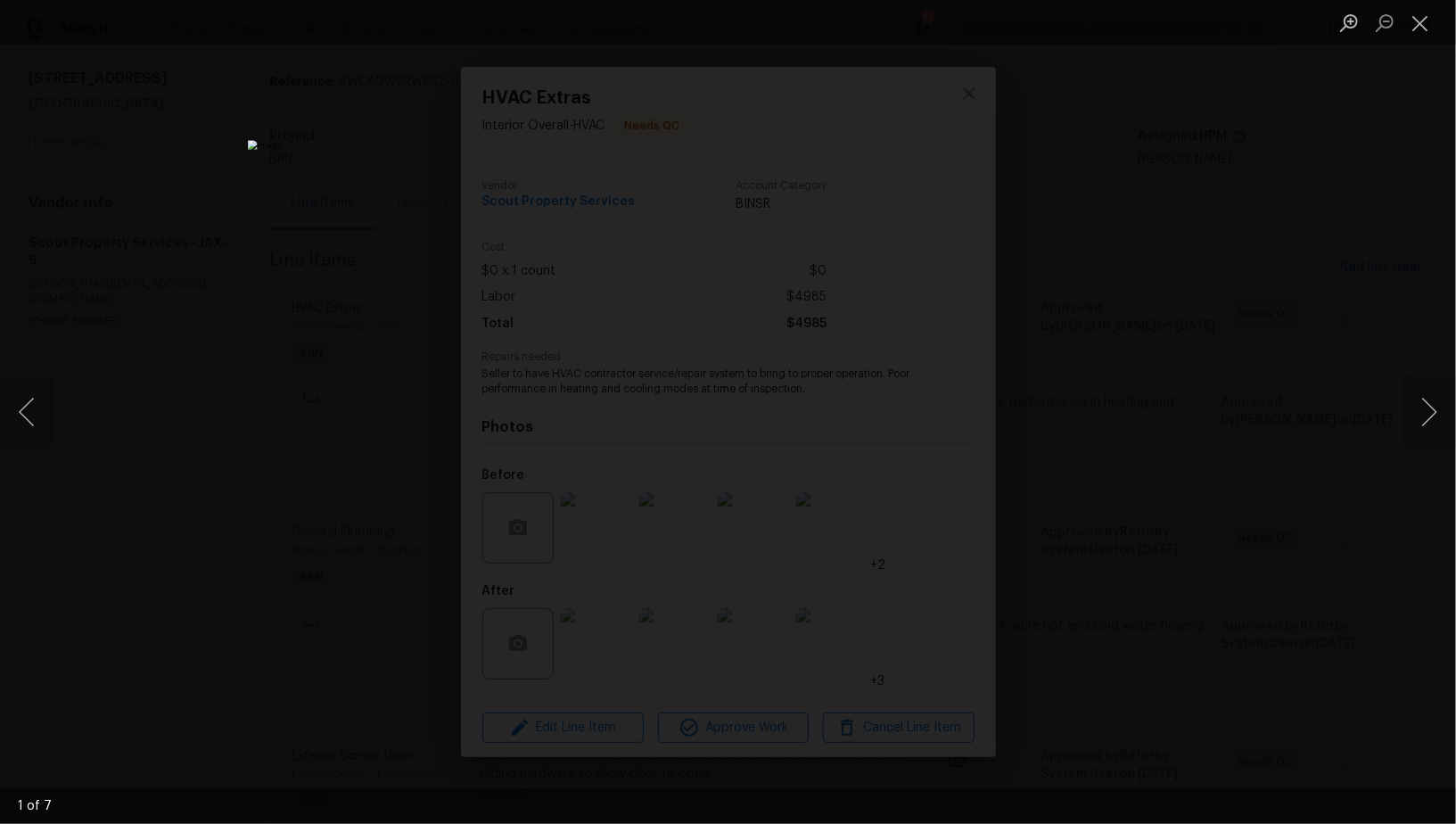
click at [1224, 625] on div "Lightbox" at bounding box center [728, 412] width 1456 height 824
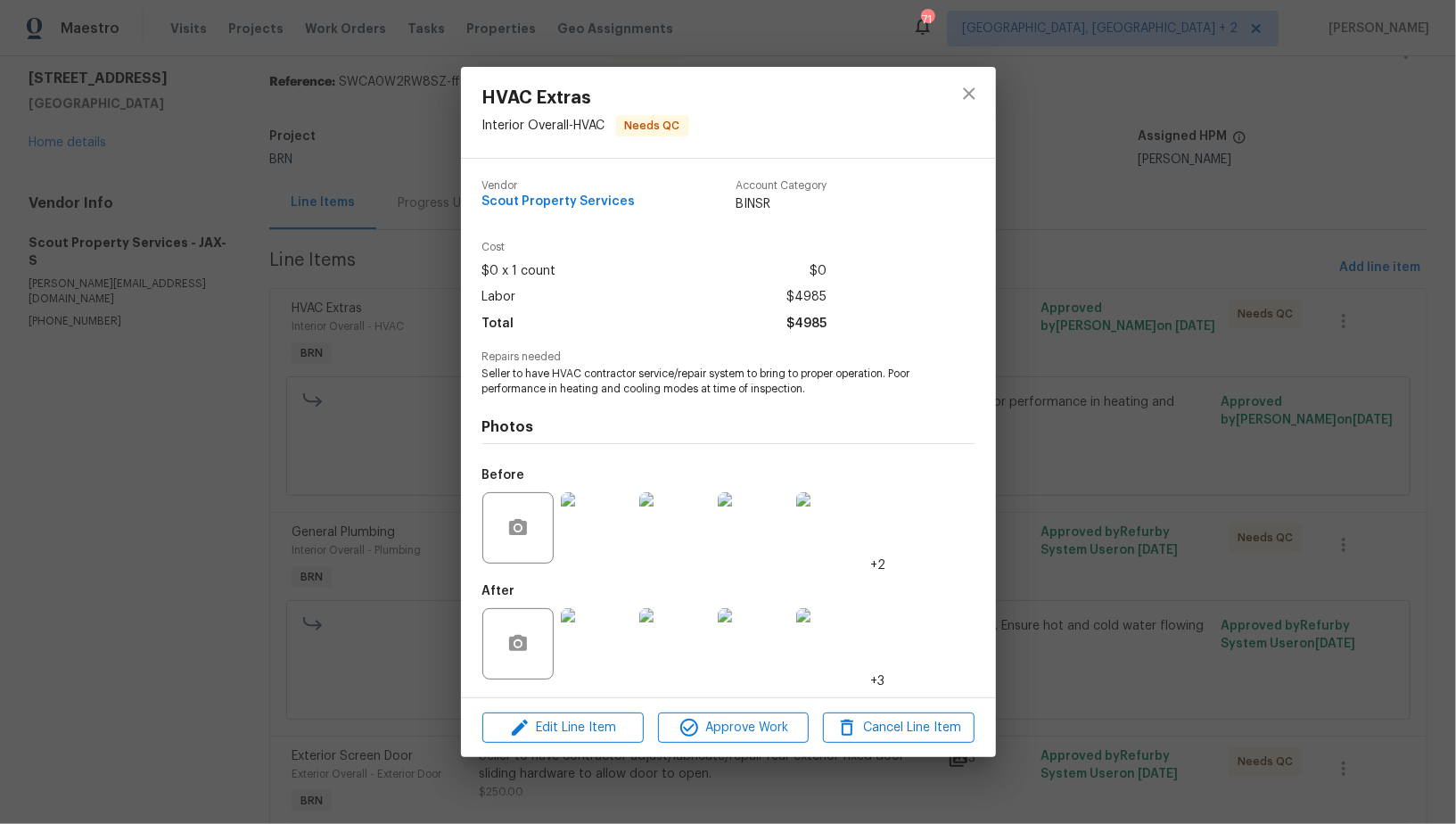
click at [1224, 625] on div "HVAC Extras Interior Overall - HVAC Needs QC Vendor Scout Property Services Acc…" at bounding box center [728, 412] width 1456 height 824
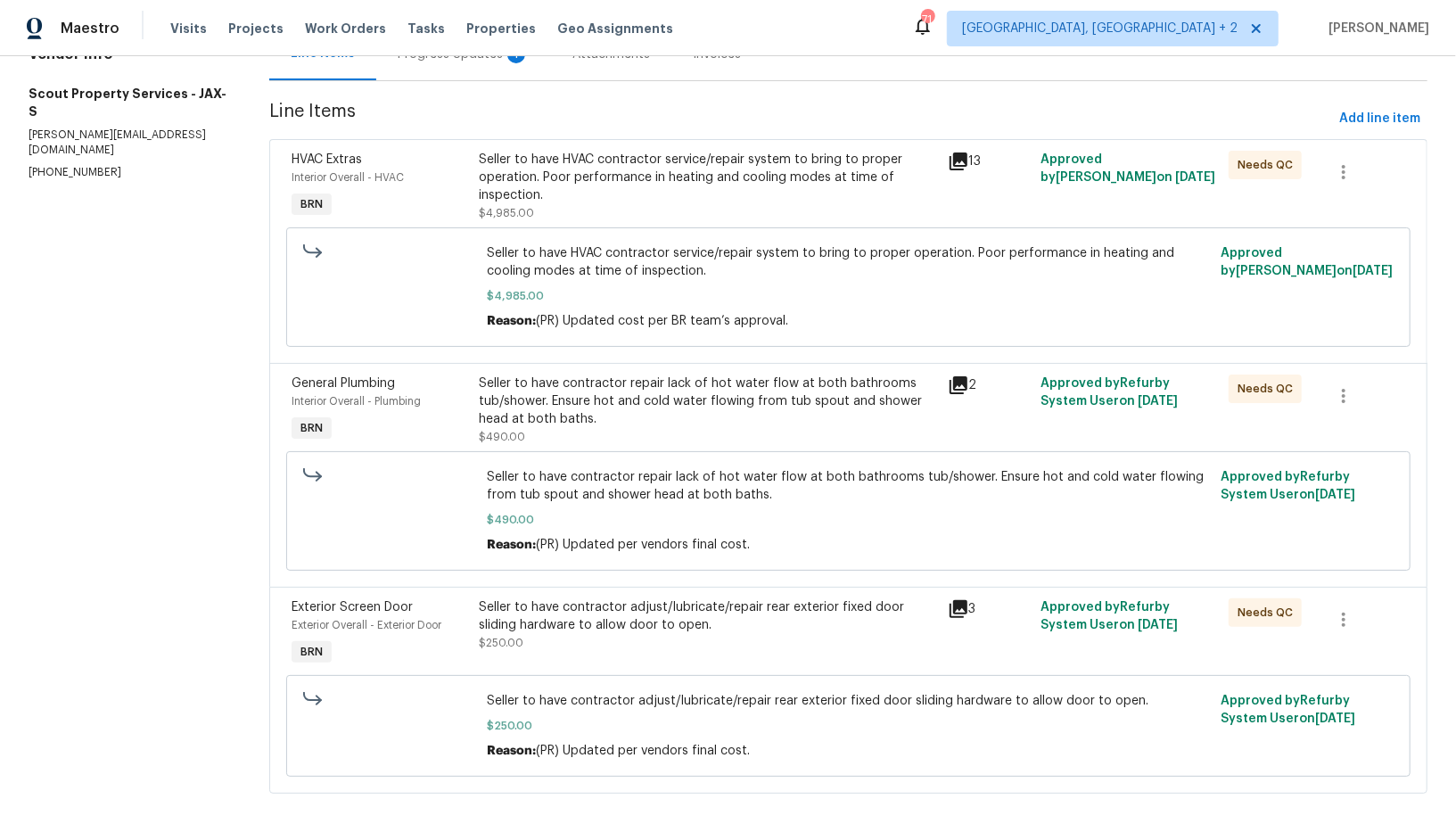
scroll to position [220, 0]
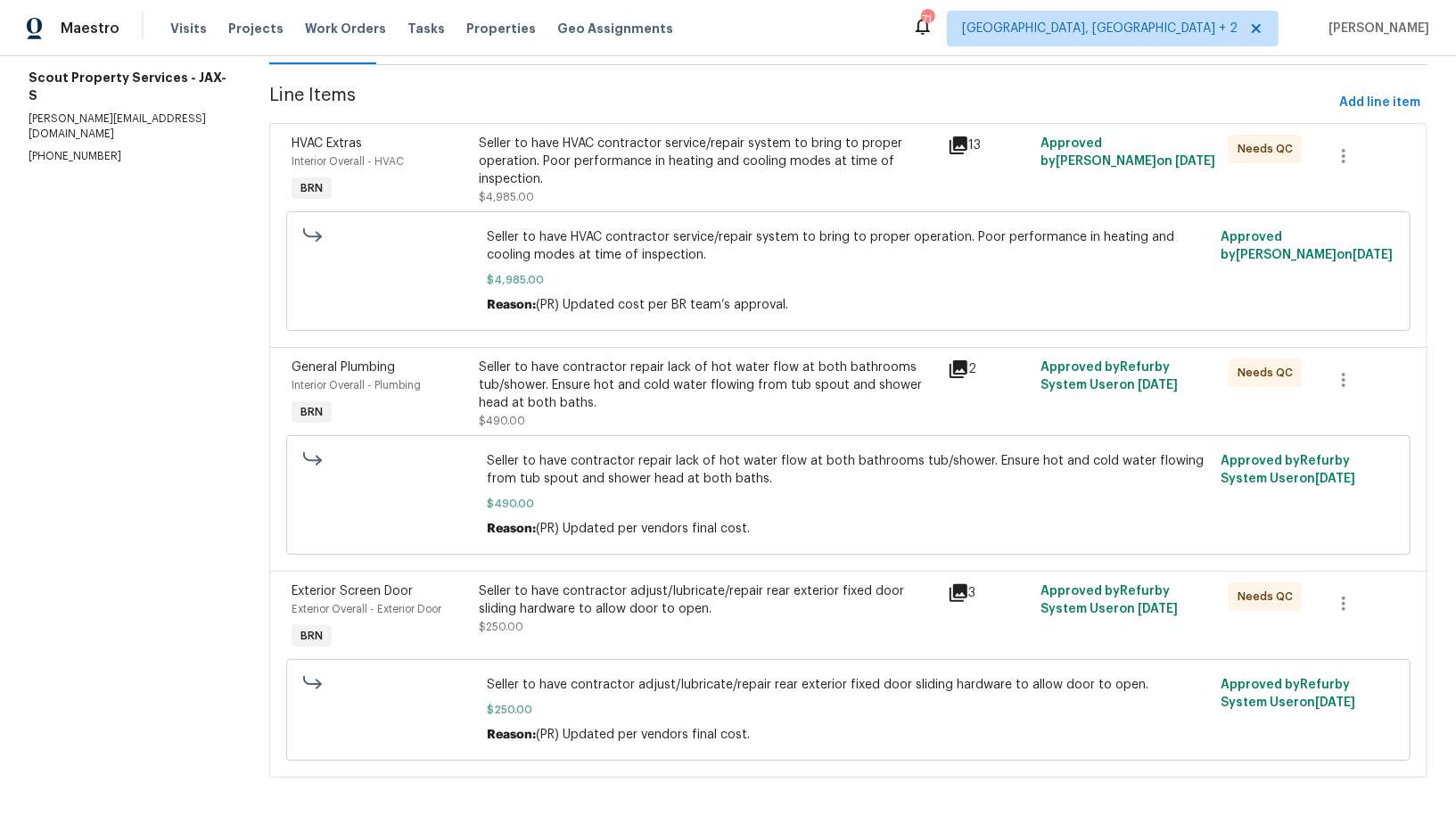
click at [565, 378] on div "Seller to have contractor repair lack of hot water flow at both bathrooms tub/s…" at bounding box center [707, 385] width 457 height 53
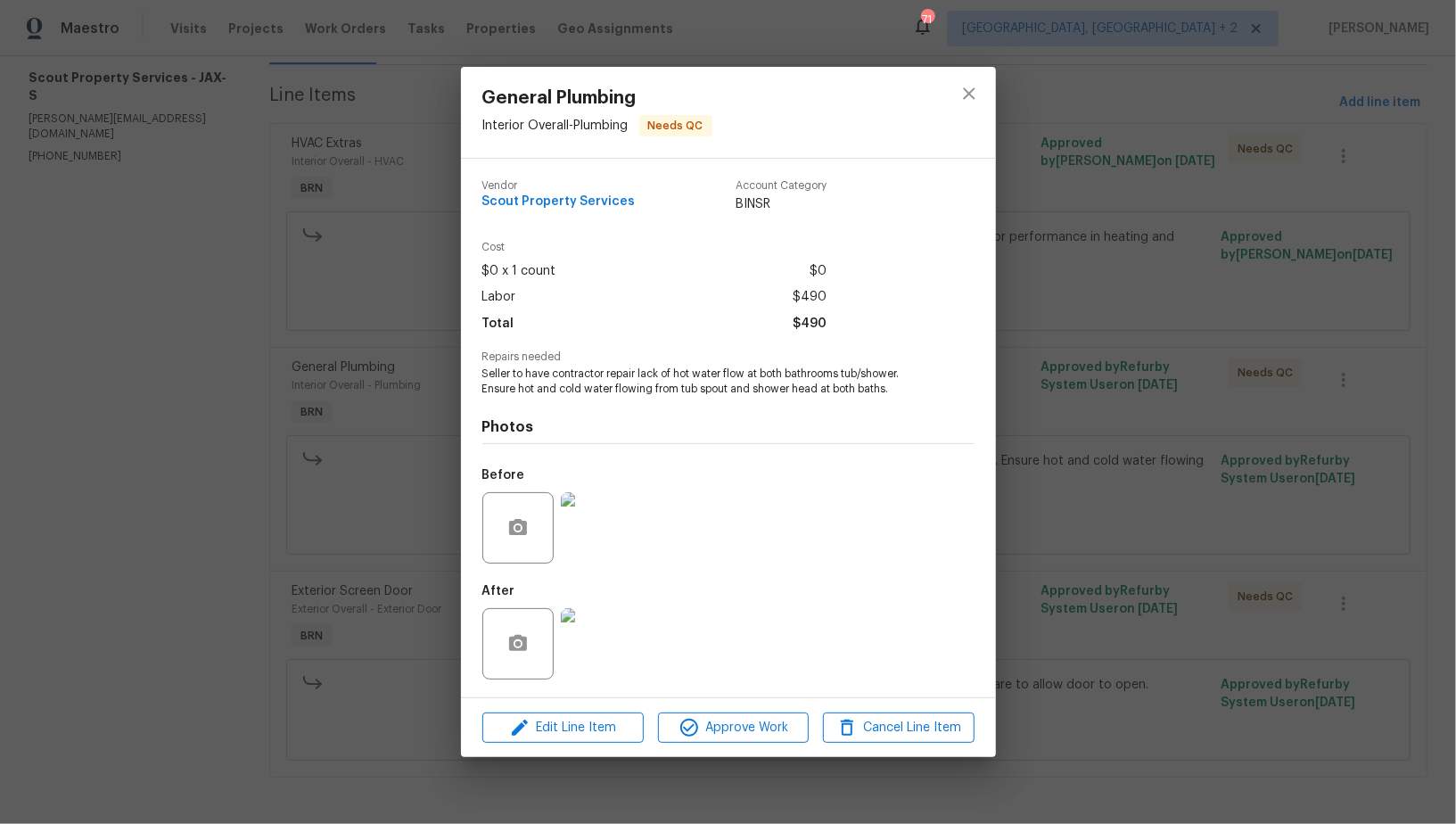
click at [1103, 623] on div "General Plumbing Interior Overall - Plumbing Needs QC Vendor Scout Property Ser…" at bounding box center [728, 412] width 1456 height 824
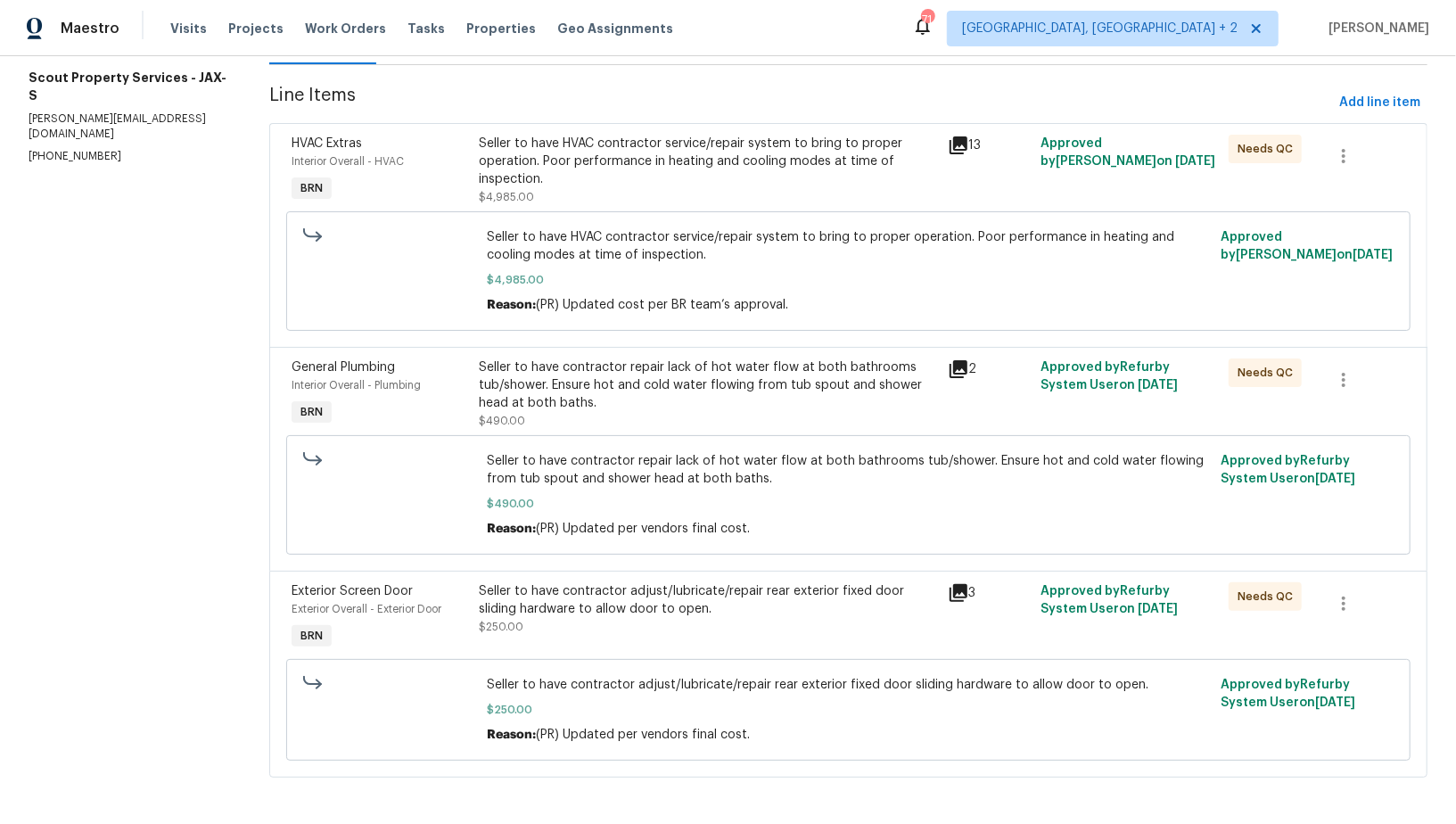
click at [551, 646] on div "Seller to have contractor adjust/lubricate/repair rear exterior fixed door slid…" at bounding box center [707, 618] width 469 height 82
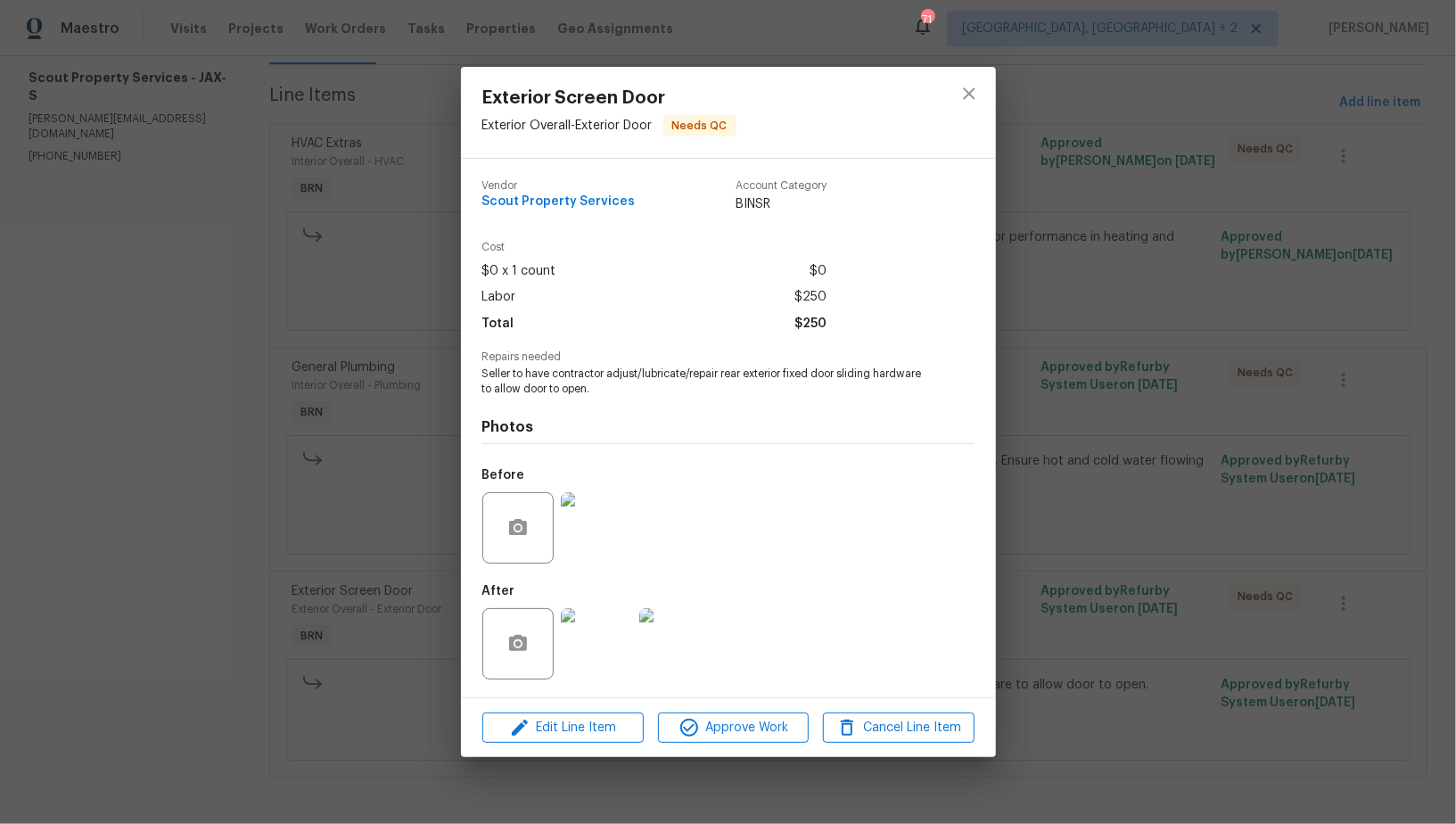
click at [590, 504] on img at bounding box center [596, 527] width 71 height 71
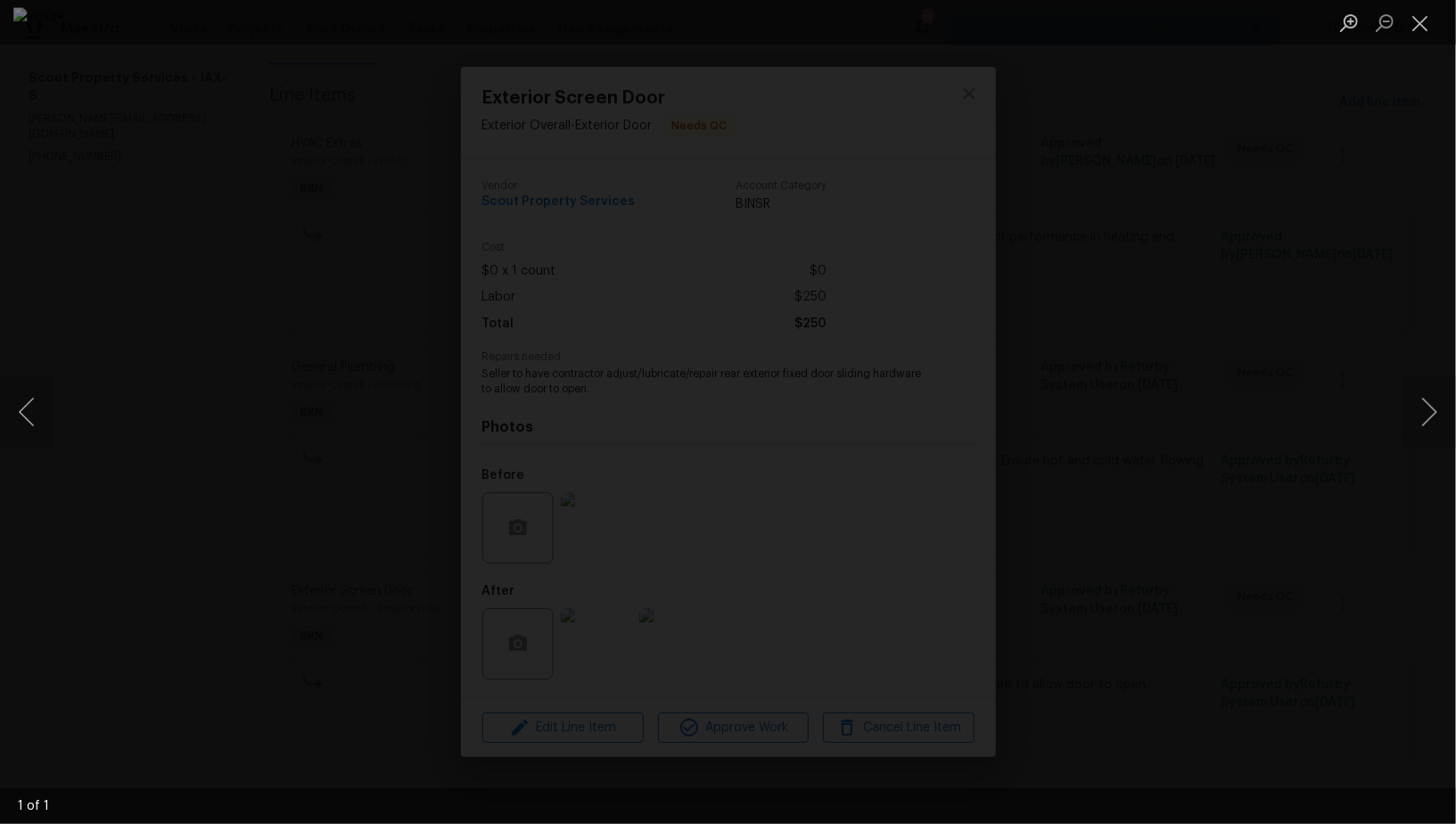
click at [1336, 691] on div "Lightbox" at bounding box center [728, 412] width 1456 height 824
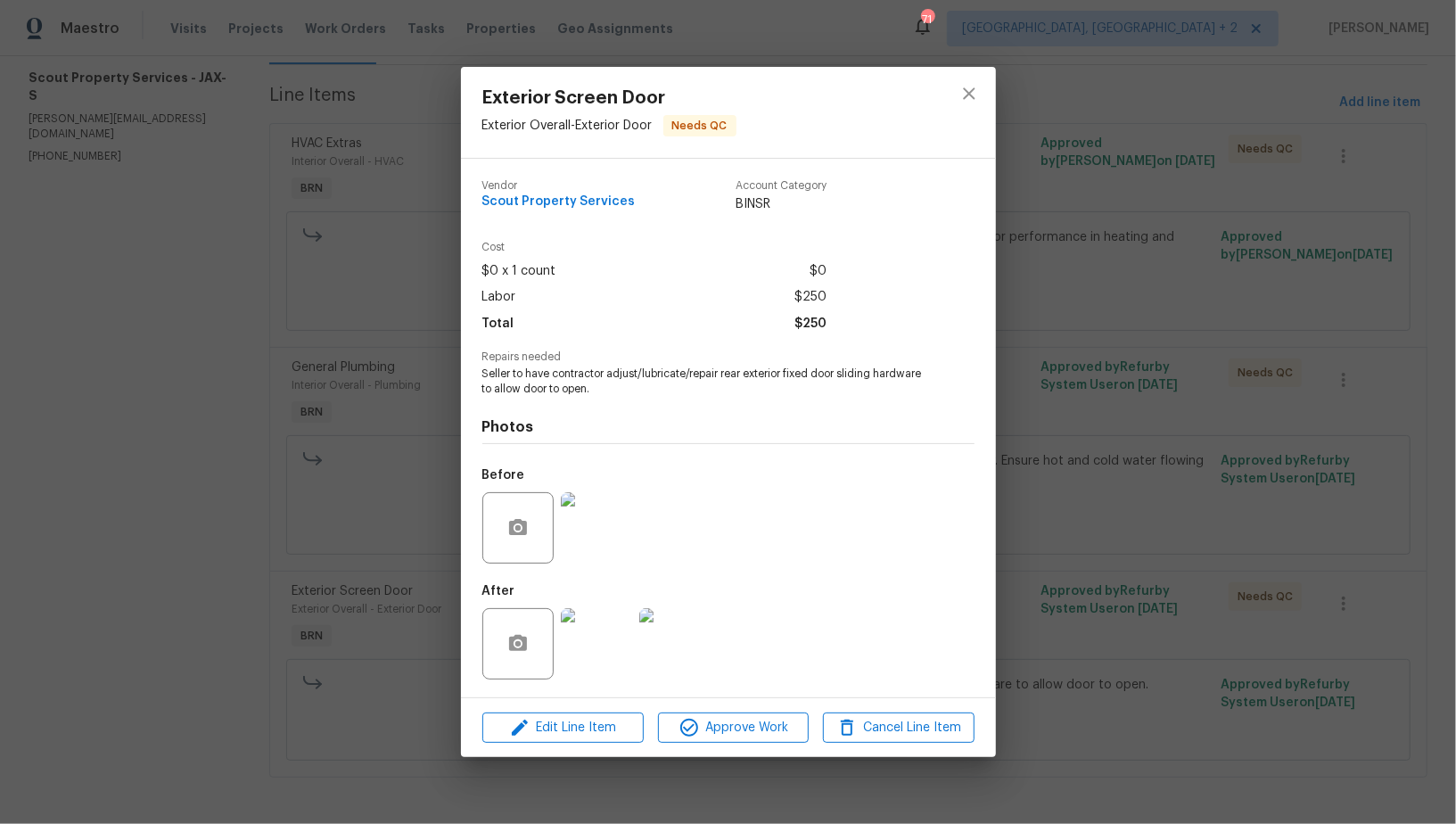
click at [335, 682] on div "Exterior Screen Door Exterior Overall - Exterior Door Needs QC Vendor Scout Pro…" at bounding box center [728, 412] width 1456 height 824
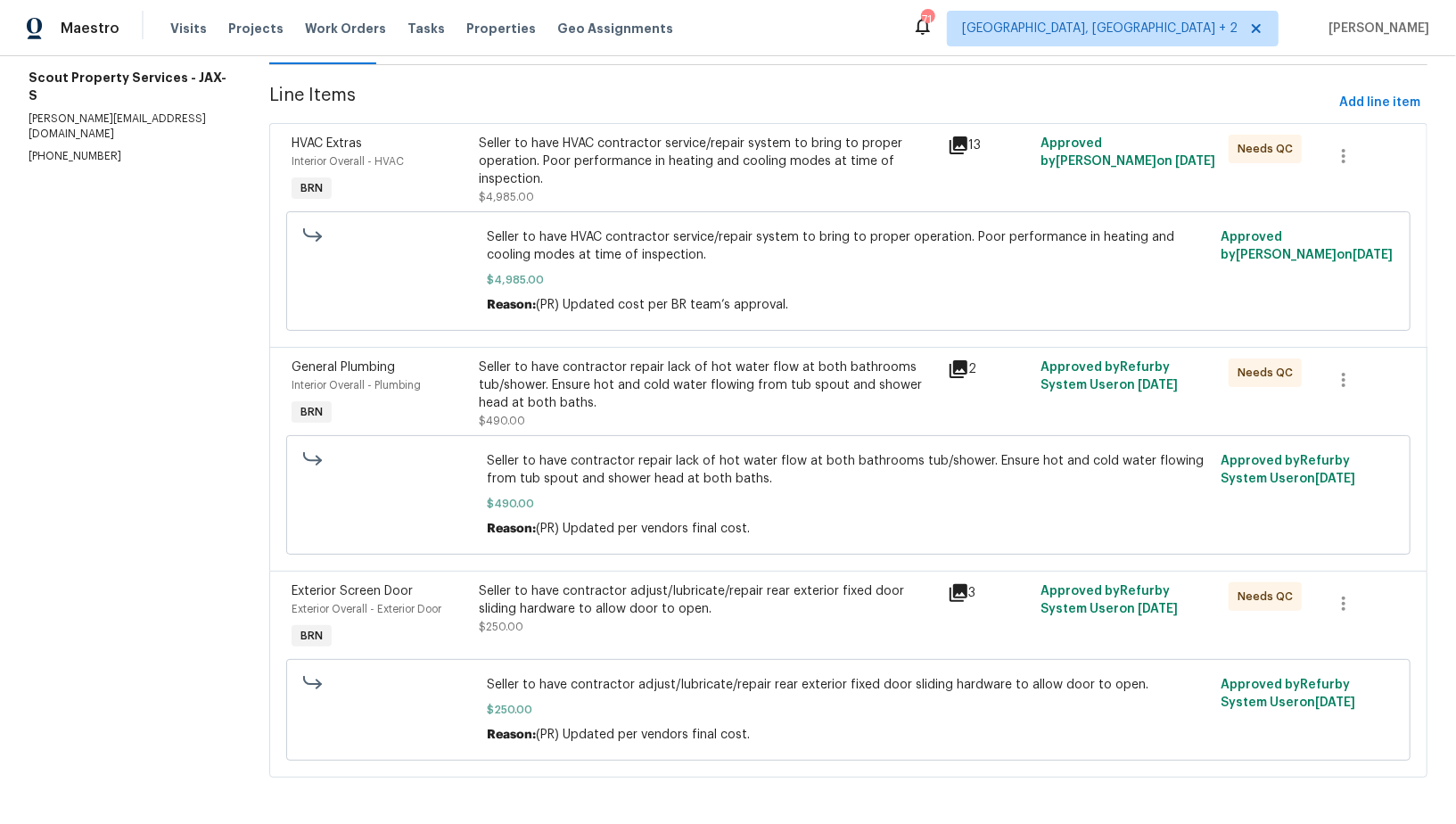
scroll to position [0, 0]
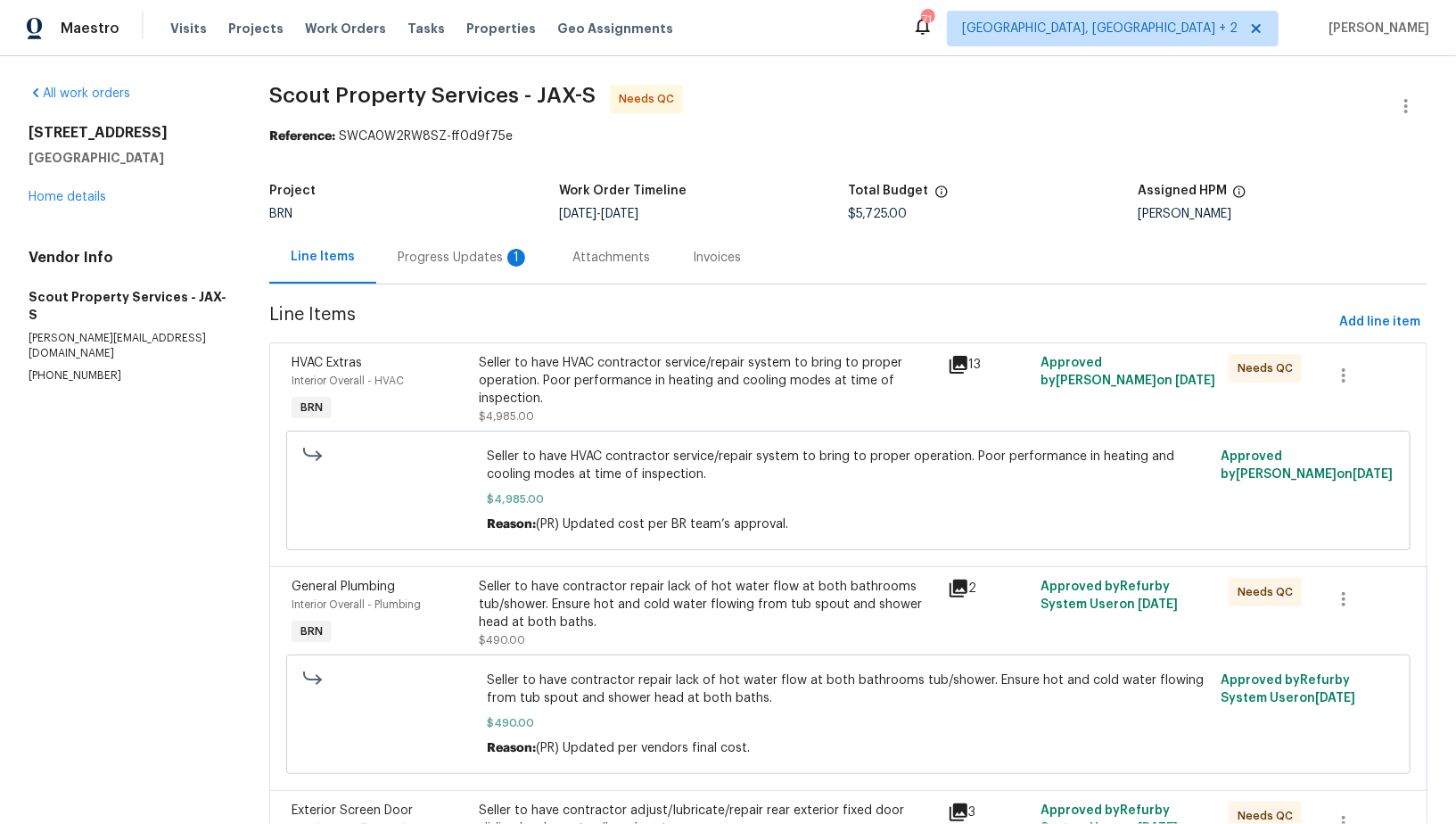
click at [455, 262] on div "Progress Updates 1" at bounding box center [463, 258] width 132 height 18
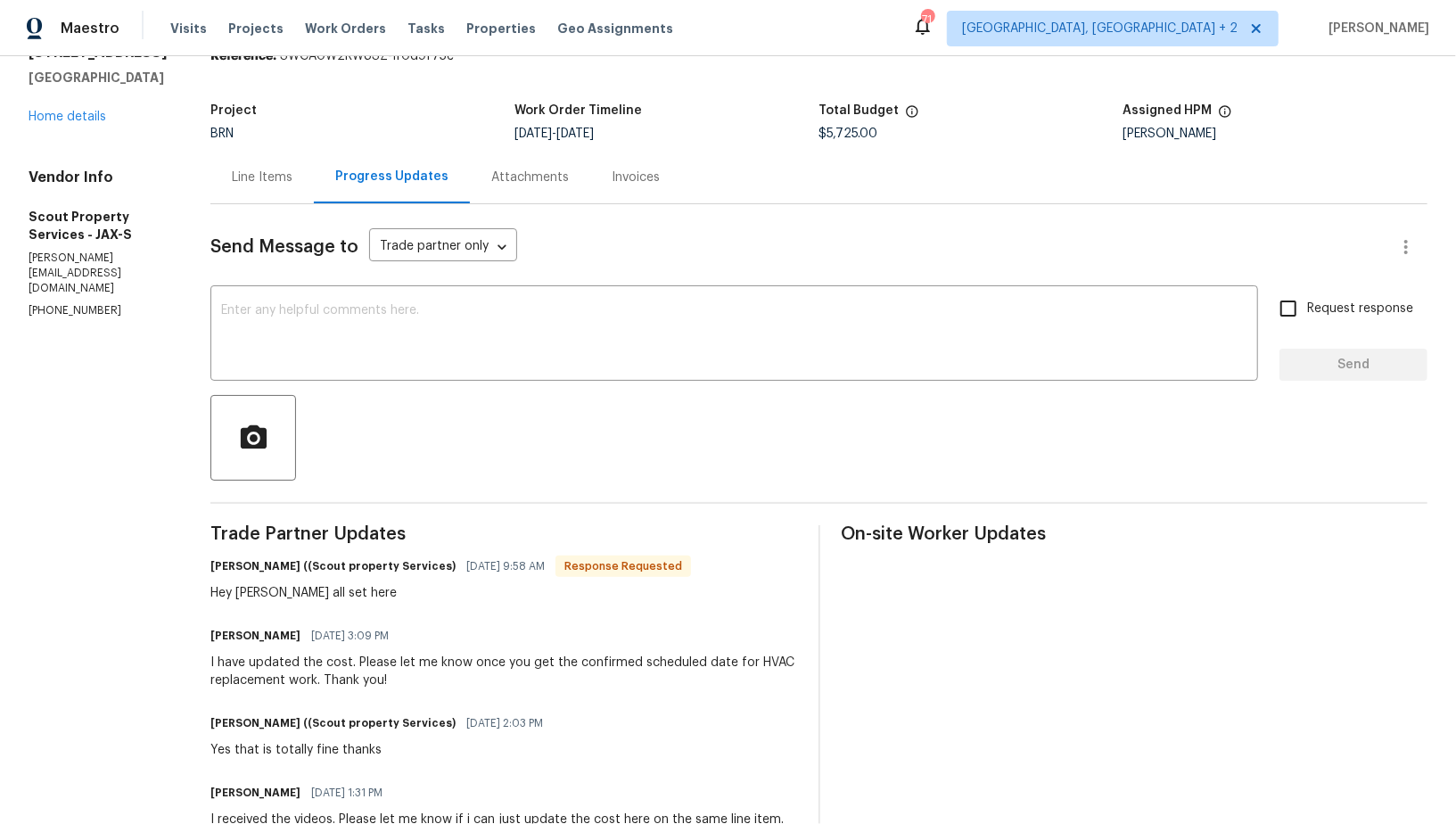
scroll to position [22, 0]
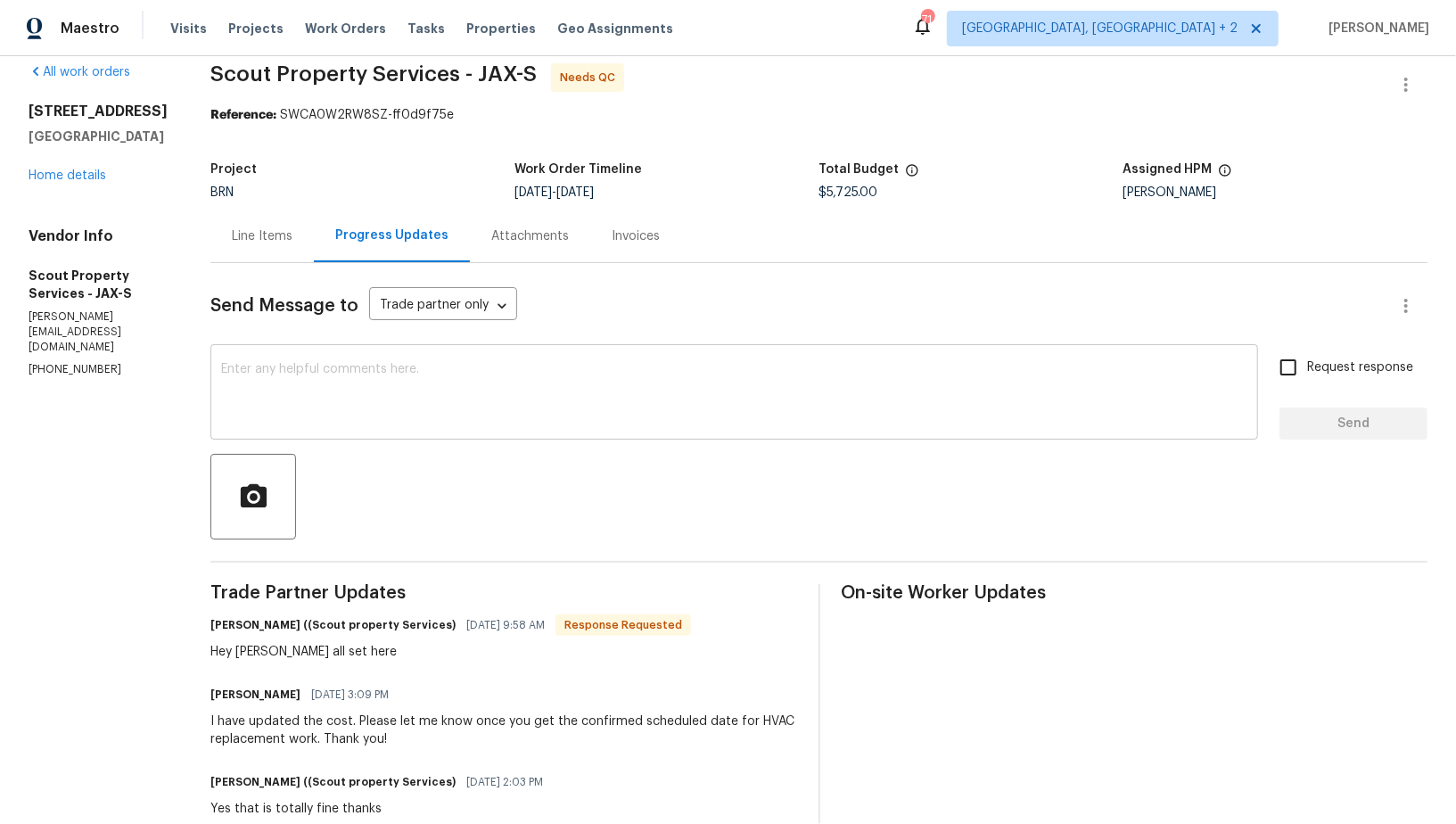
click at [345, 420] on textarea at bounding box center [735, 394] width 1026 height 63
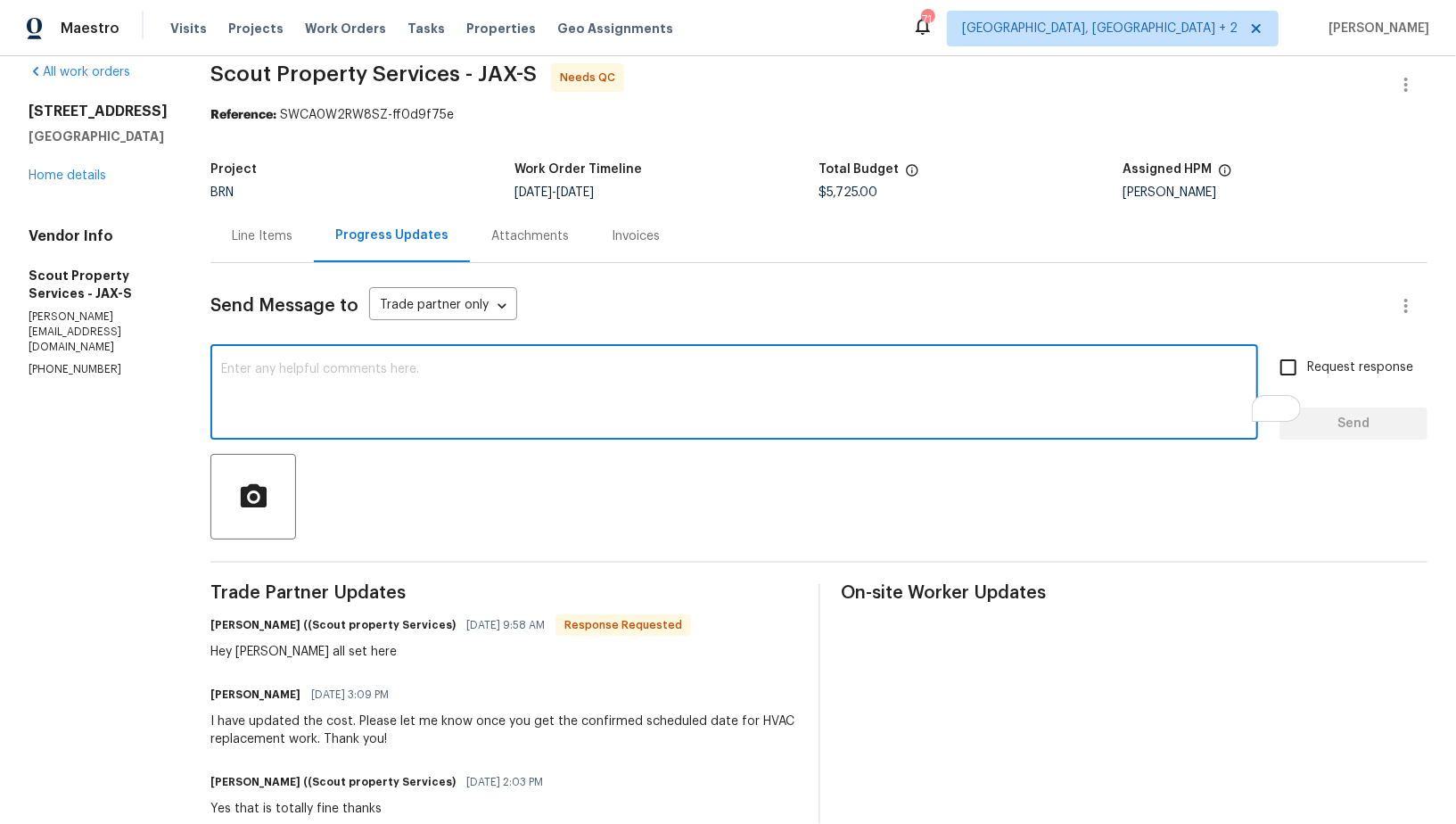
scroll to position [0, 0]
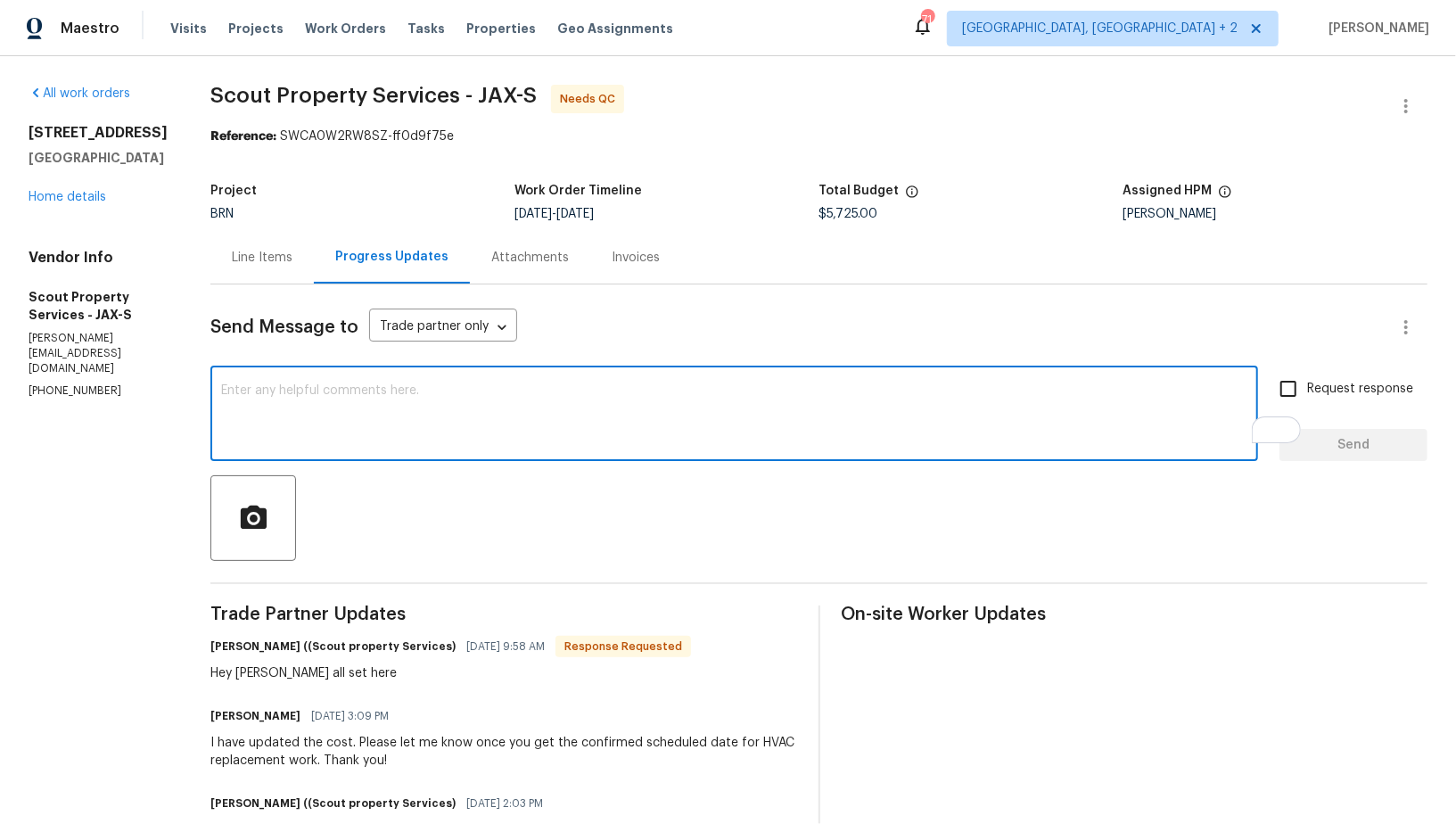
click at [376, 391] on textarea "To enrich screen reader interactions, please activate Accessibility in Grammarl…" at bounding box center [735, 415] width 1026 height 63
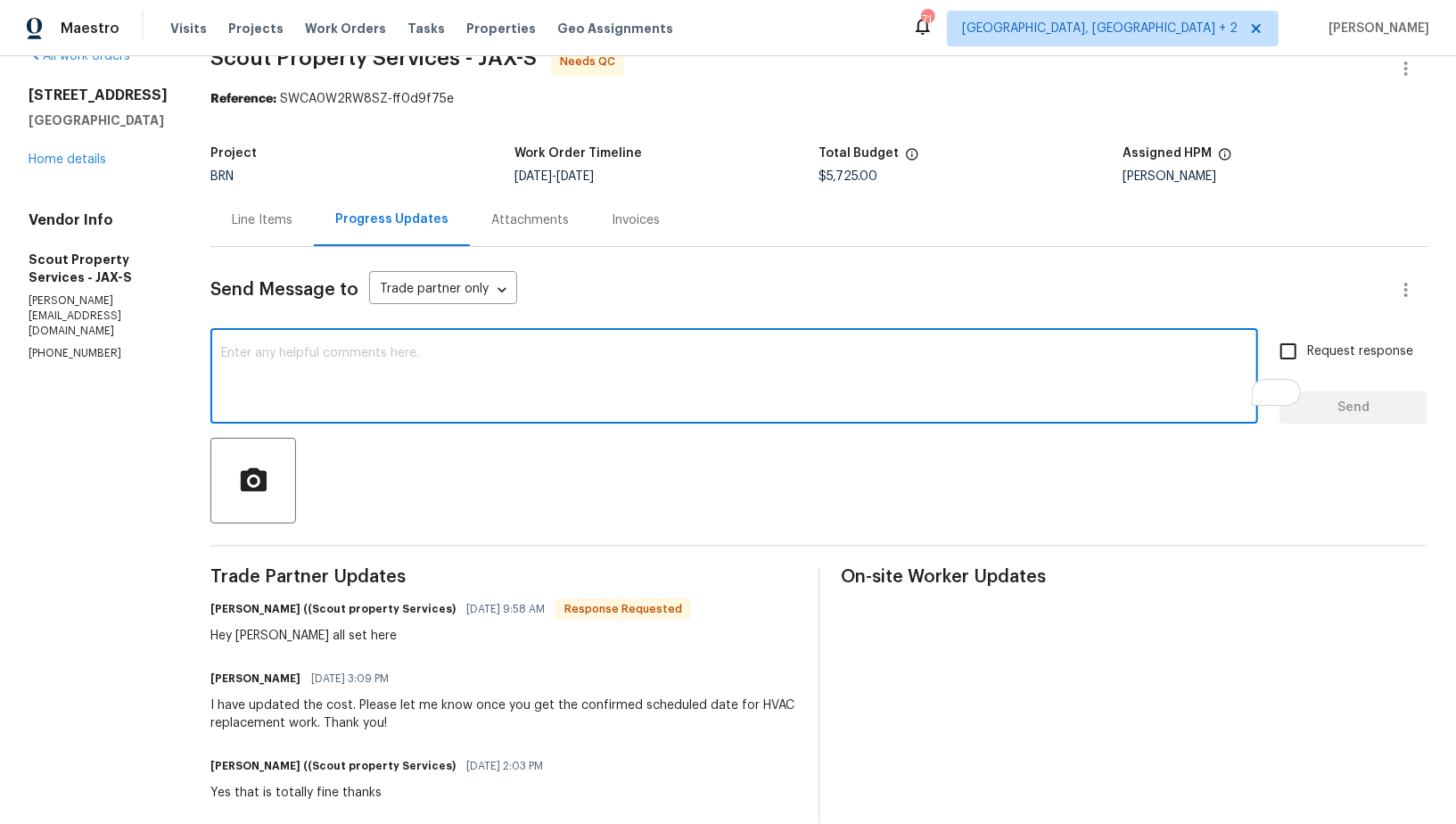
scroll to position [37, 0]
click at [210, 207] on div "Line Items" at bounding box center [261, 220] width 104 height 52
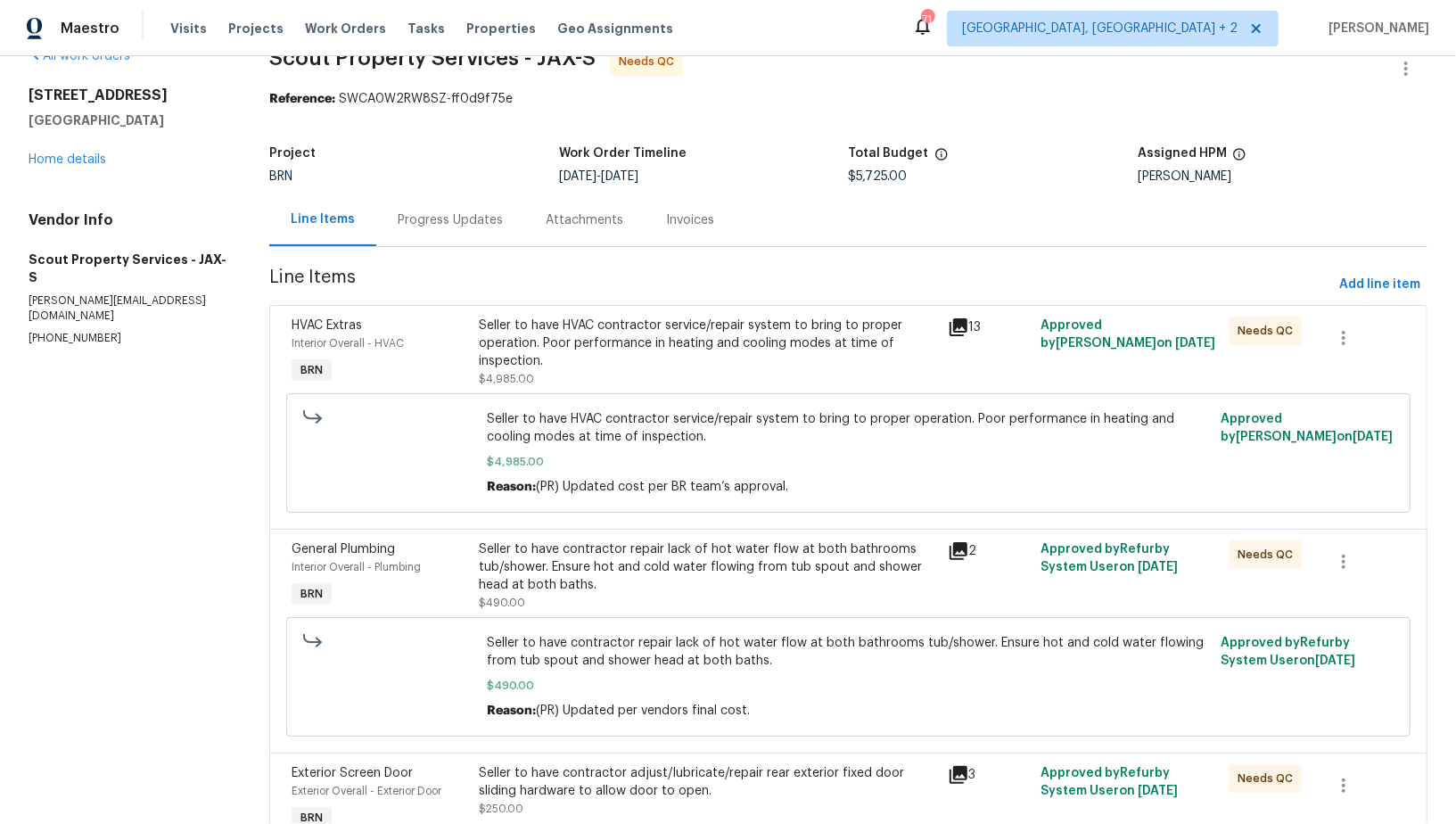
click at [574, 565] on div "Seller to have contractor repair lack of hot water flow at both bathrooms tub/s…" at bounding box center [707, 566] width 457 height 53
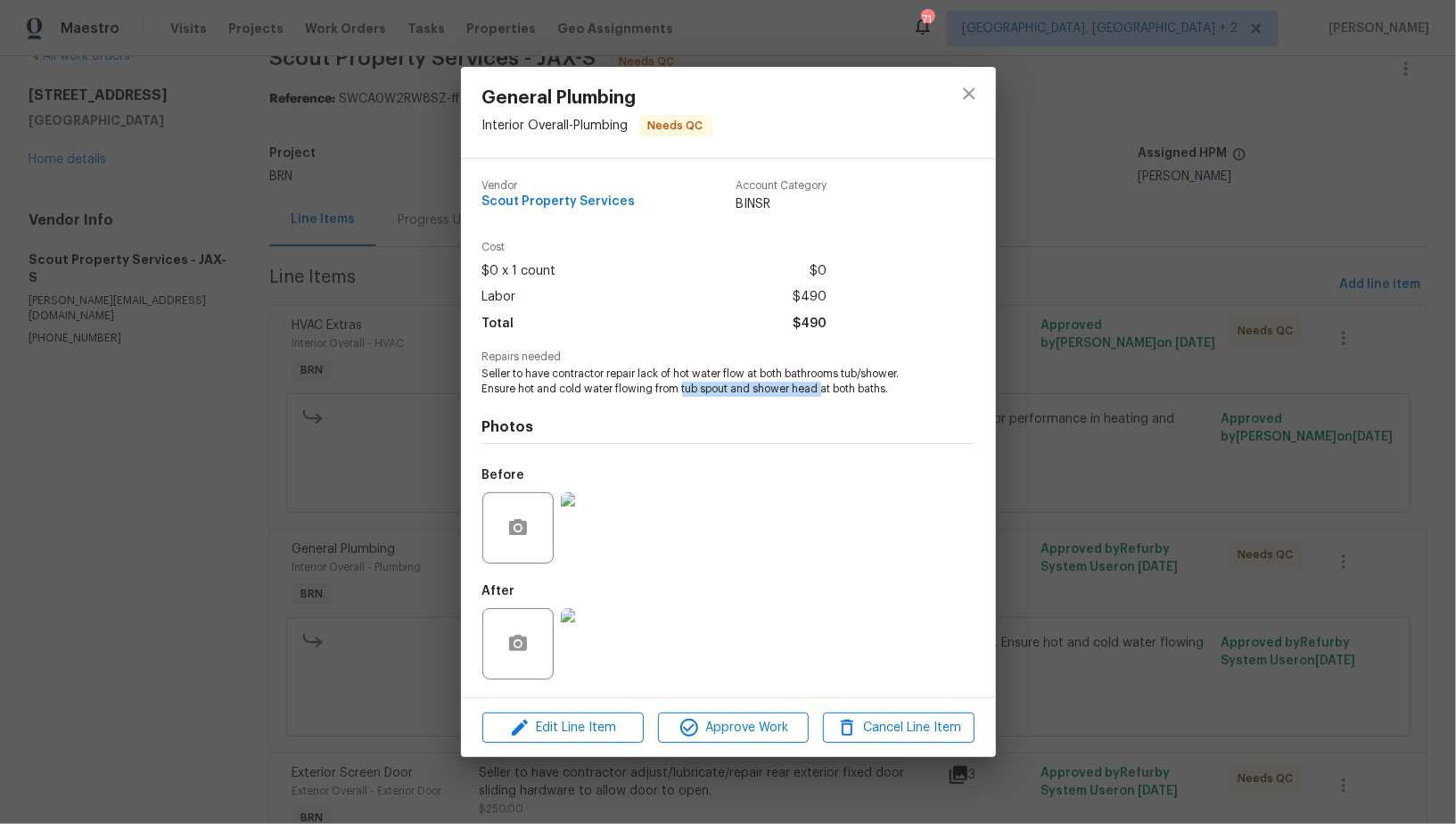
drag, startPoint x: 681, startPoint y: 392, endPoint x: 822, endPoint y: 388, distance: 141.1
click at [822, 388] on span "Seller to have contractor repair lack of hot water flow at both bathrooms tub/s…" at bounding box center [704, 382] width 443 height 30
copy span "tub spout and shower head"
click at [621, 425] on h4 "Photos" at bounding box center [729, 427] width 492 height 18
drag, startPoint x: 481, startPoint y: 394, endPoint x: 940, endPoint y: 404, distance: 459.1
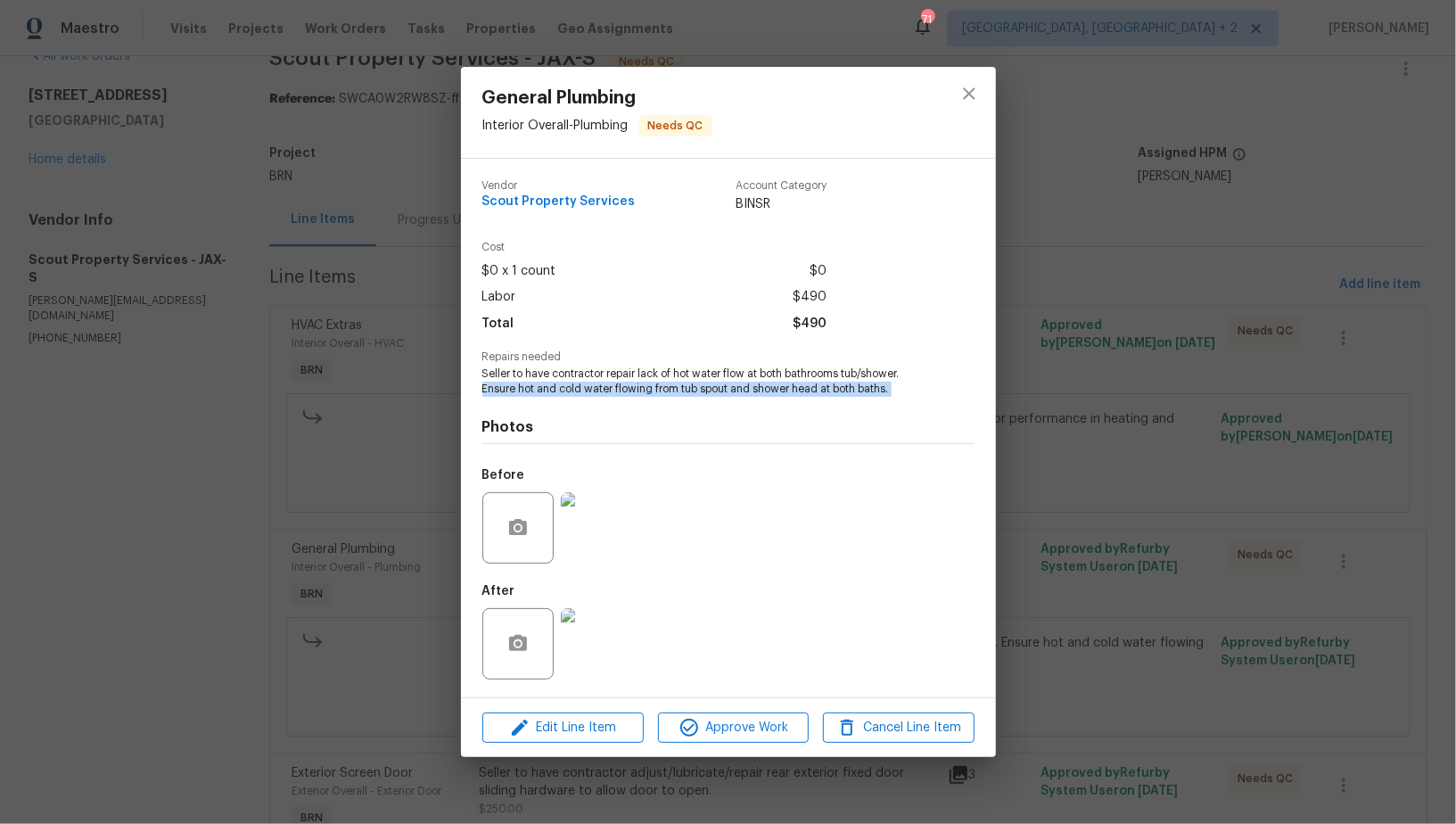
click at [940, 404] on div "Vendor Scout Property Services Account Category BINSR Cost $0 x 1 count $0 Labo…" at bounding box center [728, 428] width 535 height 539
copy span "Ensure hot and cold water flowing from tub spout and shower head at both baths."
drag, startPoint x: 382, startPoint y: 369, endPoint x: 428, endPoint y: 314, distance: 71.7
click at [382, 369] on div "General Plumbing Interior Overall - Plumbing Needs QC Vendor Scout Property Ser…" at bounding box center [728, 412] width 1456 height 824
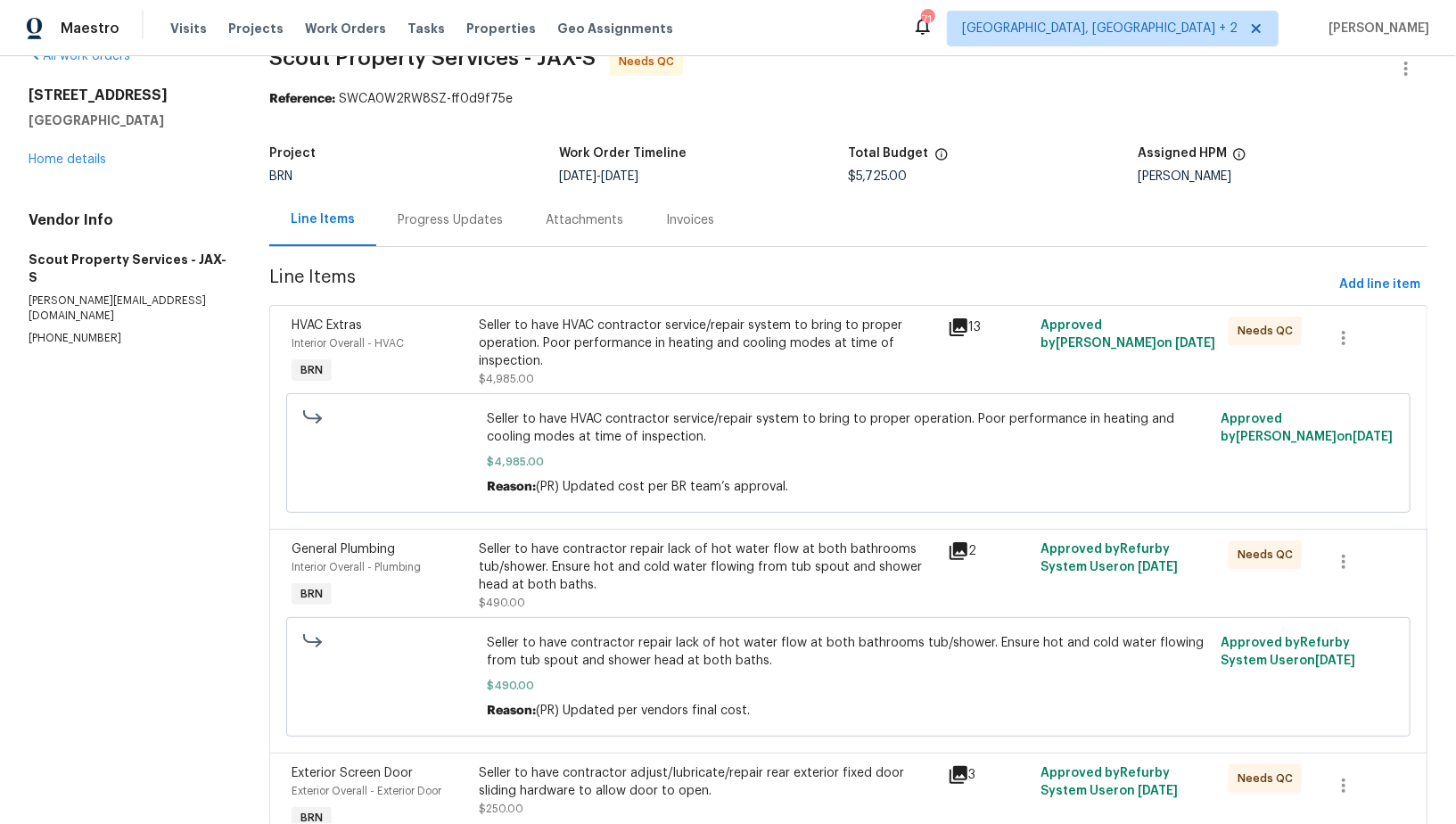
click at [455, 208] on div "Progress Updates" at bounding box center [450, 220] width 148 height 52
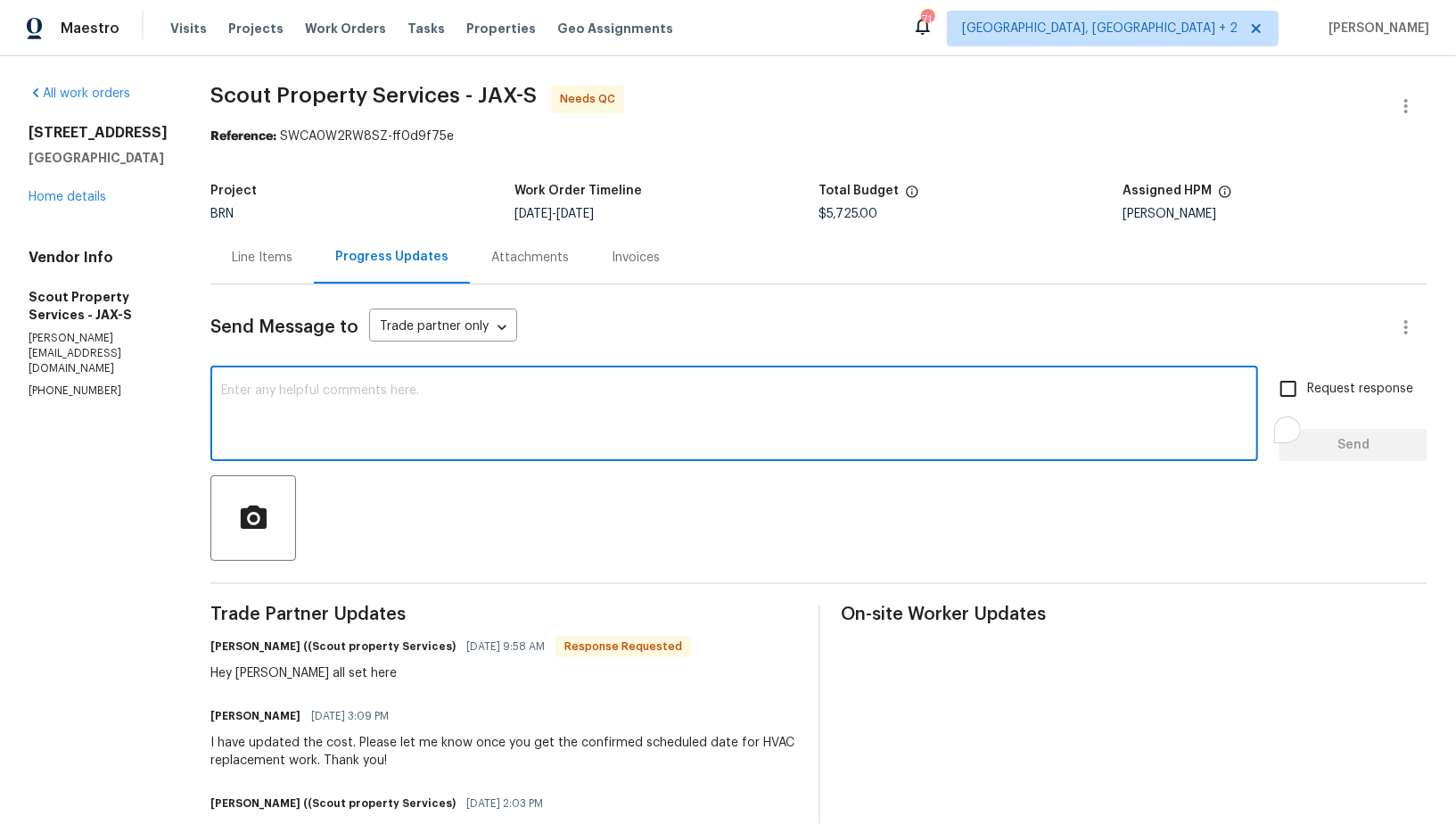
click at [440, 412] on textarea "To enrich screen reader interactions, please activate Accessibility in Grammarl…" at bounding box center [735, 415] width 1026 height 63
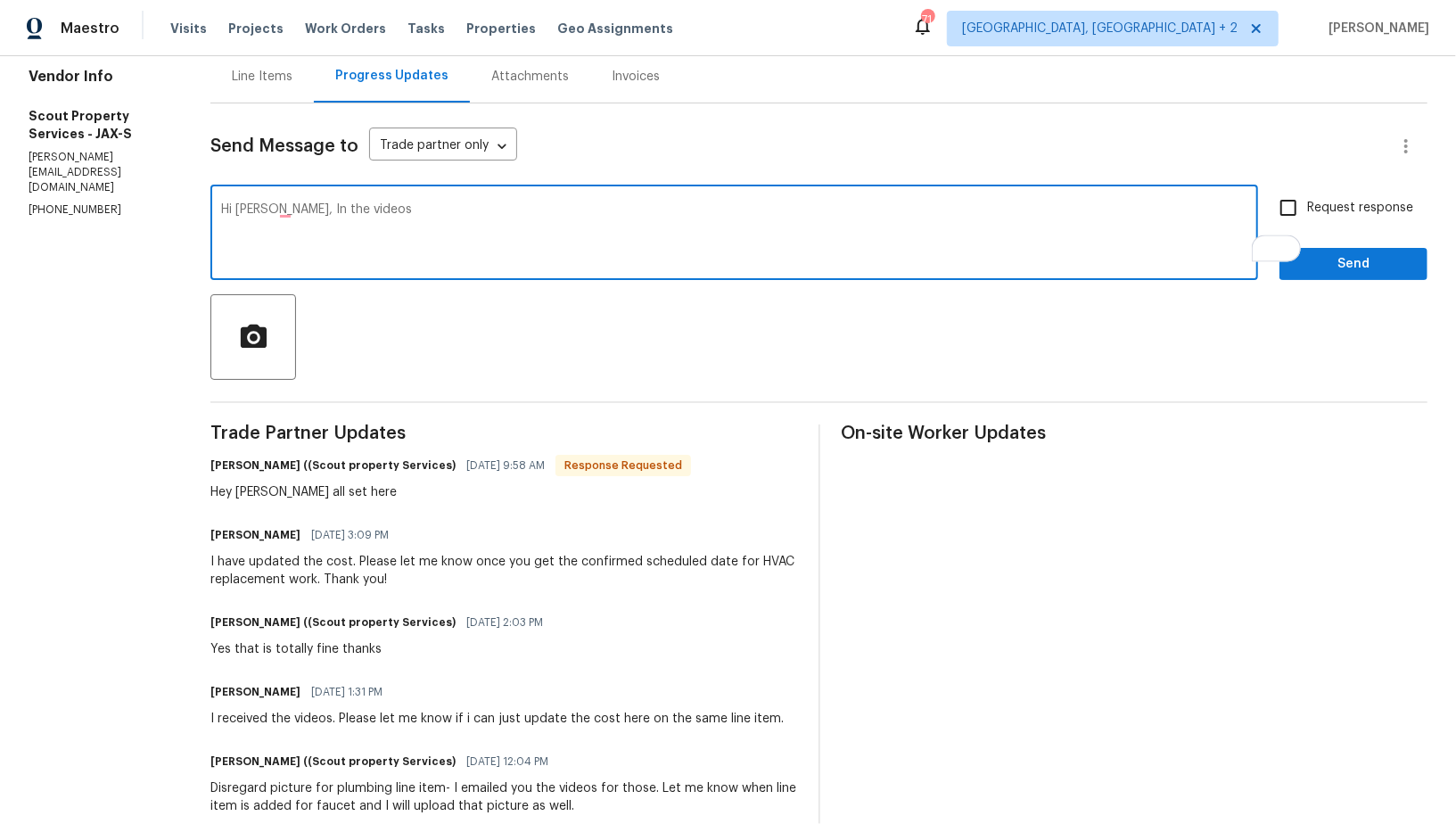
scroll to position [180, 0]
drag, startPoint x: 223, startPoint y: 213, endPoint x: 498, endPoint y: 212, distance: 275.0
click at [498, 212] on textarea "Hi [PERSON_NAME], In the videos" at bounding box center [735, 237] width 1026 height 63
paste textarea "Do you have any videos showing the shower head as well?"
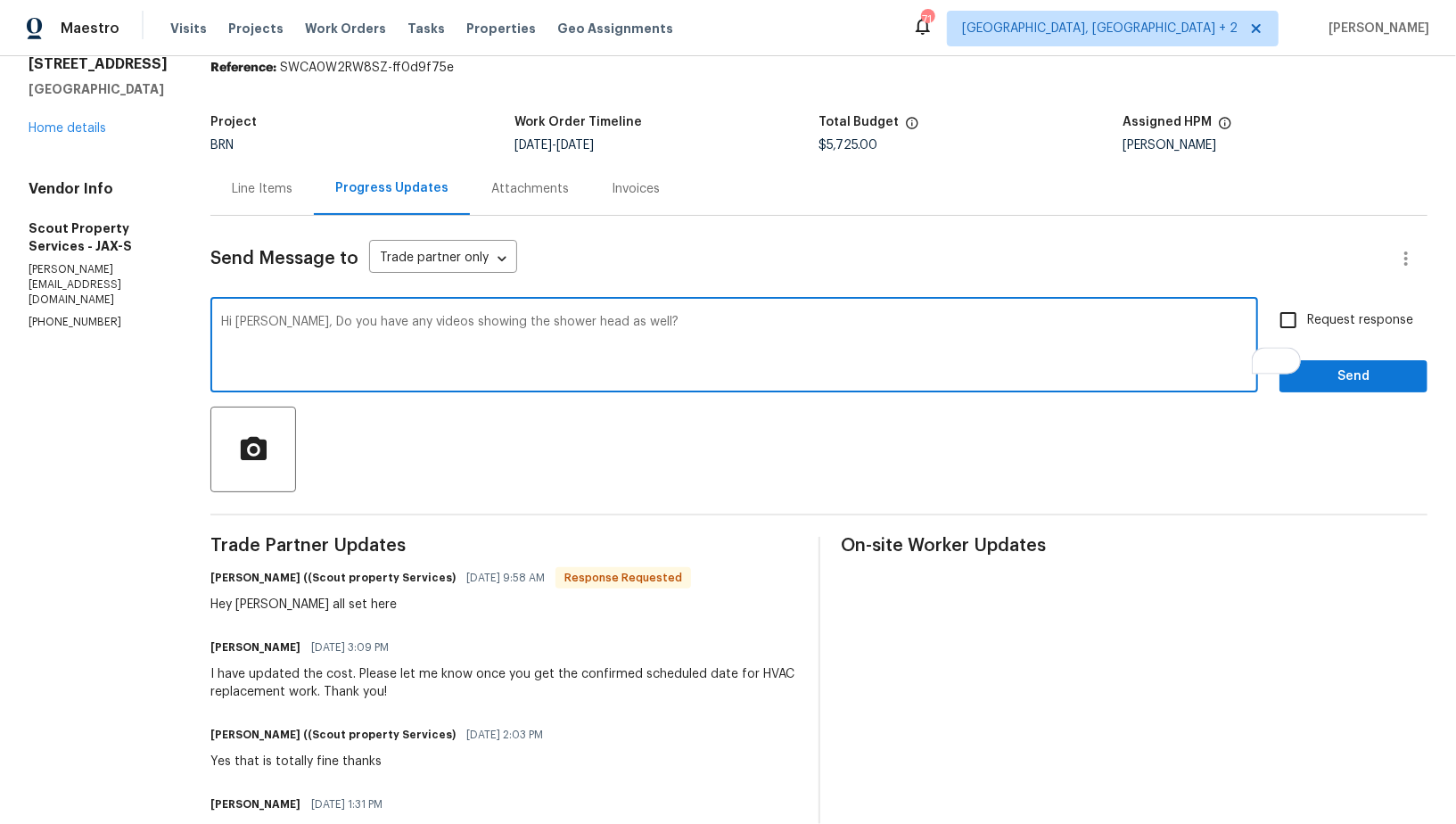
scroll to position [57, 0]
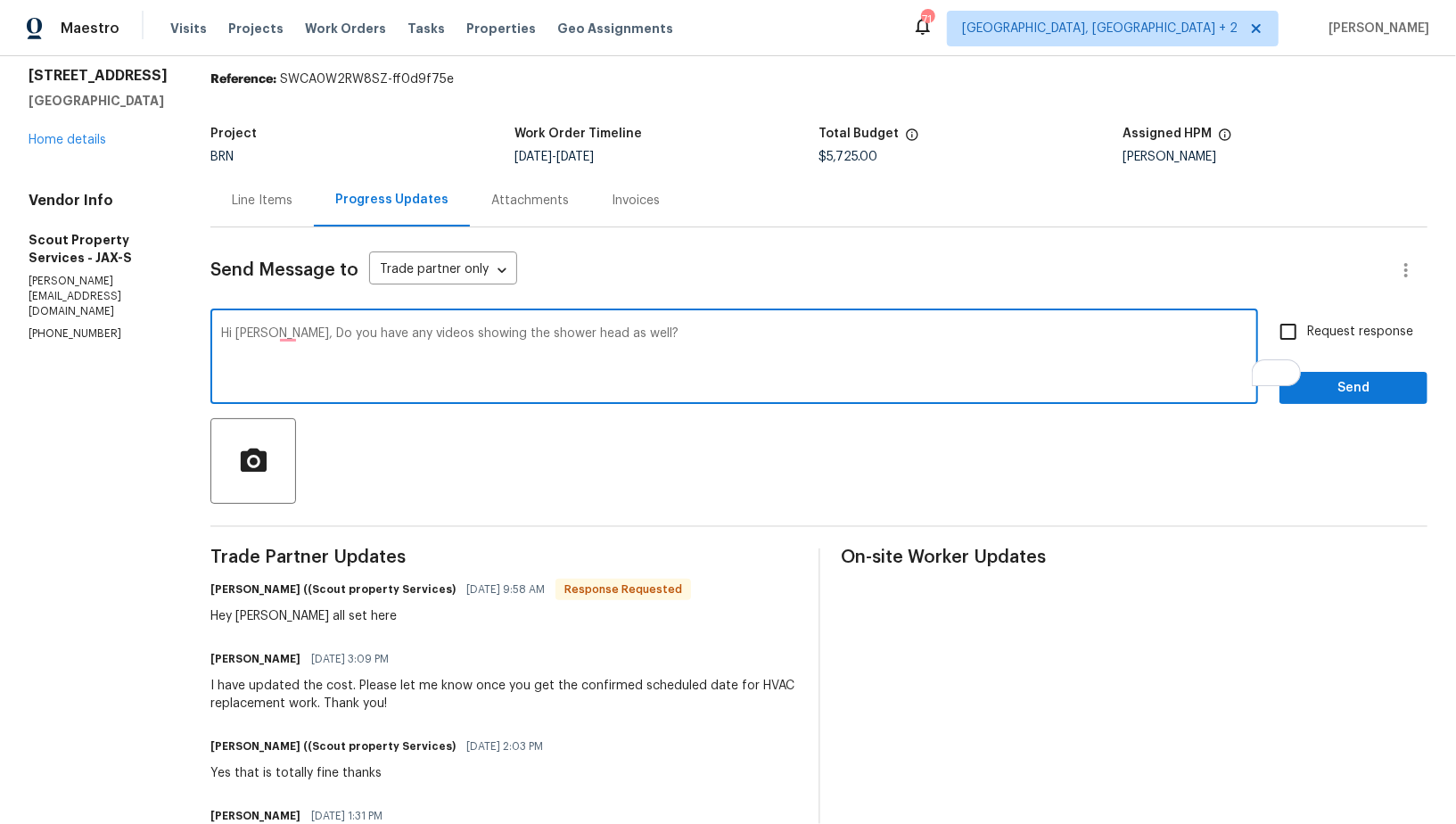
paste textarea "The line item specifies ensuring hot and cold water flow from the tub spout and…"
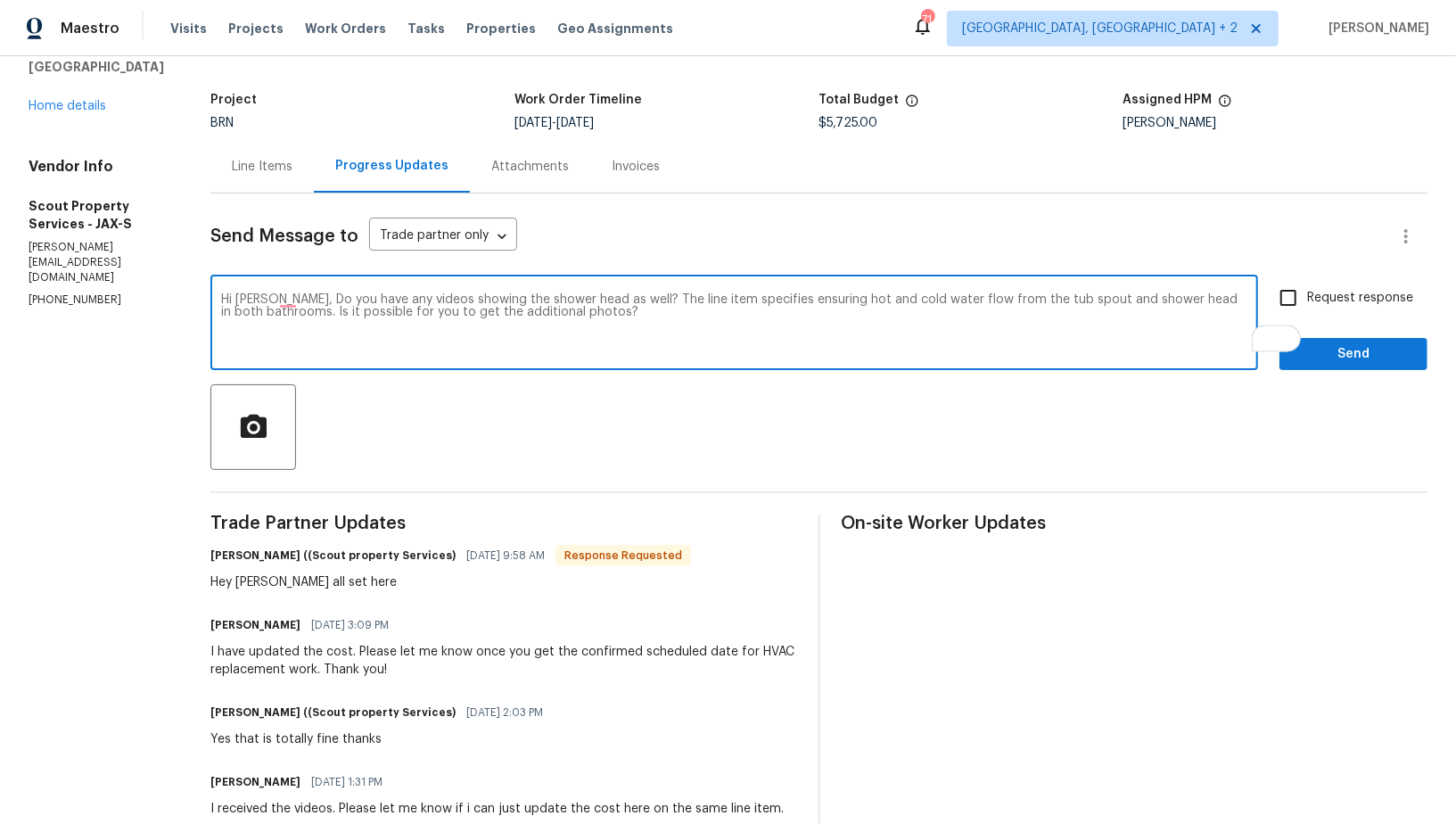
scroll to position [0, 0]
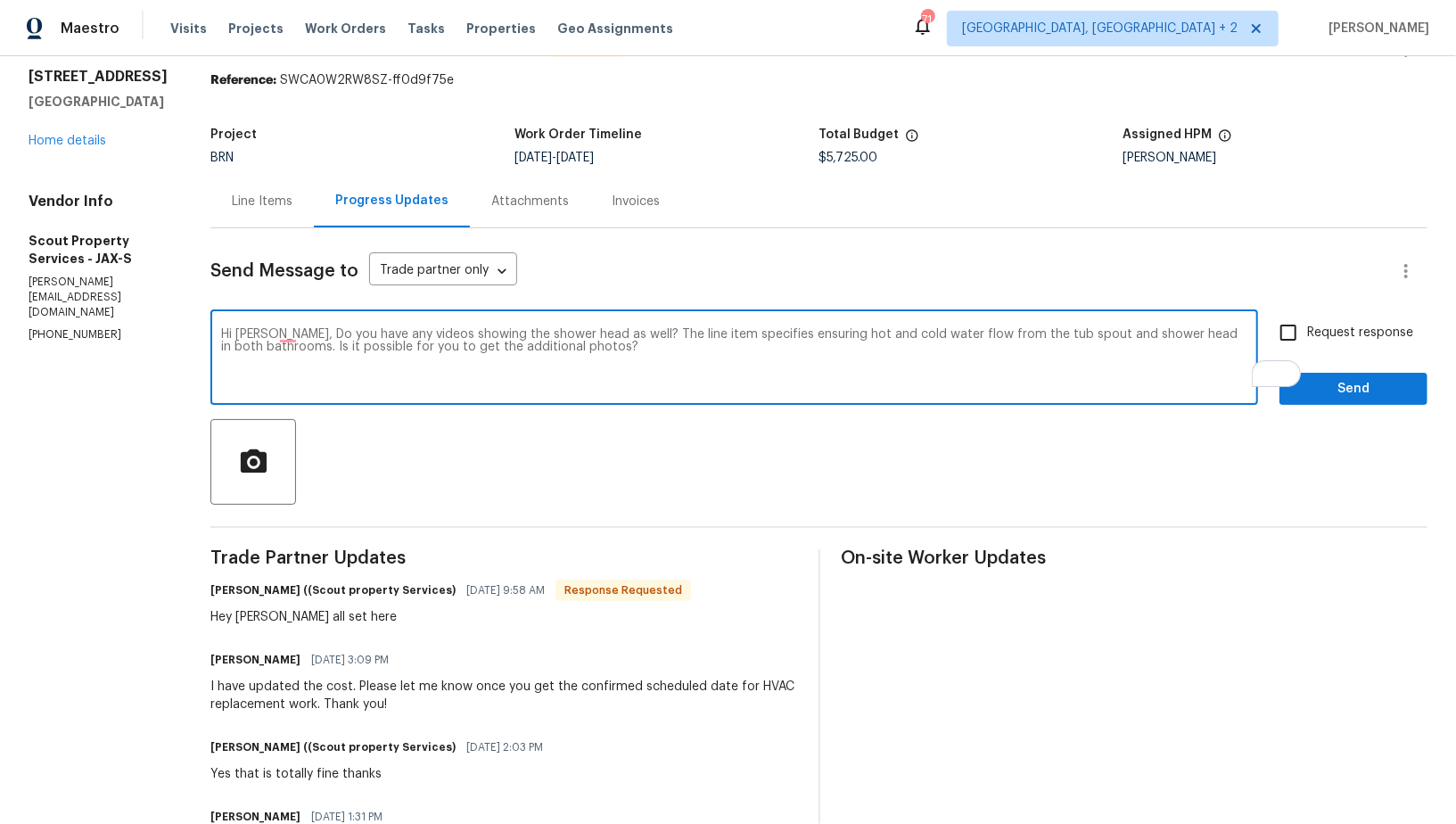
drag, startPoint x: 1226, startPoint y: 333, endPoint x: 1236, endPoint y: 346, distance: 16.4
click at [1236, 346] on textarea "Hi [PERSON_NAME], Do you have any videos showing the shower head as well? The l…" at bounding box center [735, 359] width 1026 height 63
click at [367, 332] on textarea "Hi [PERSON_NAME], Do you have any videos showing the shower head as well? The l…" at bounding box center [735, 359] width 1026 height 63
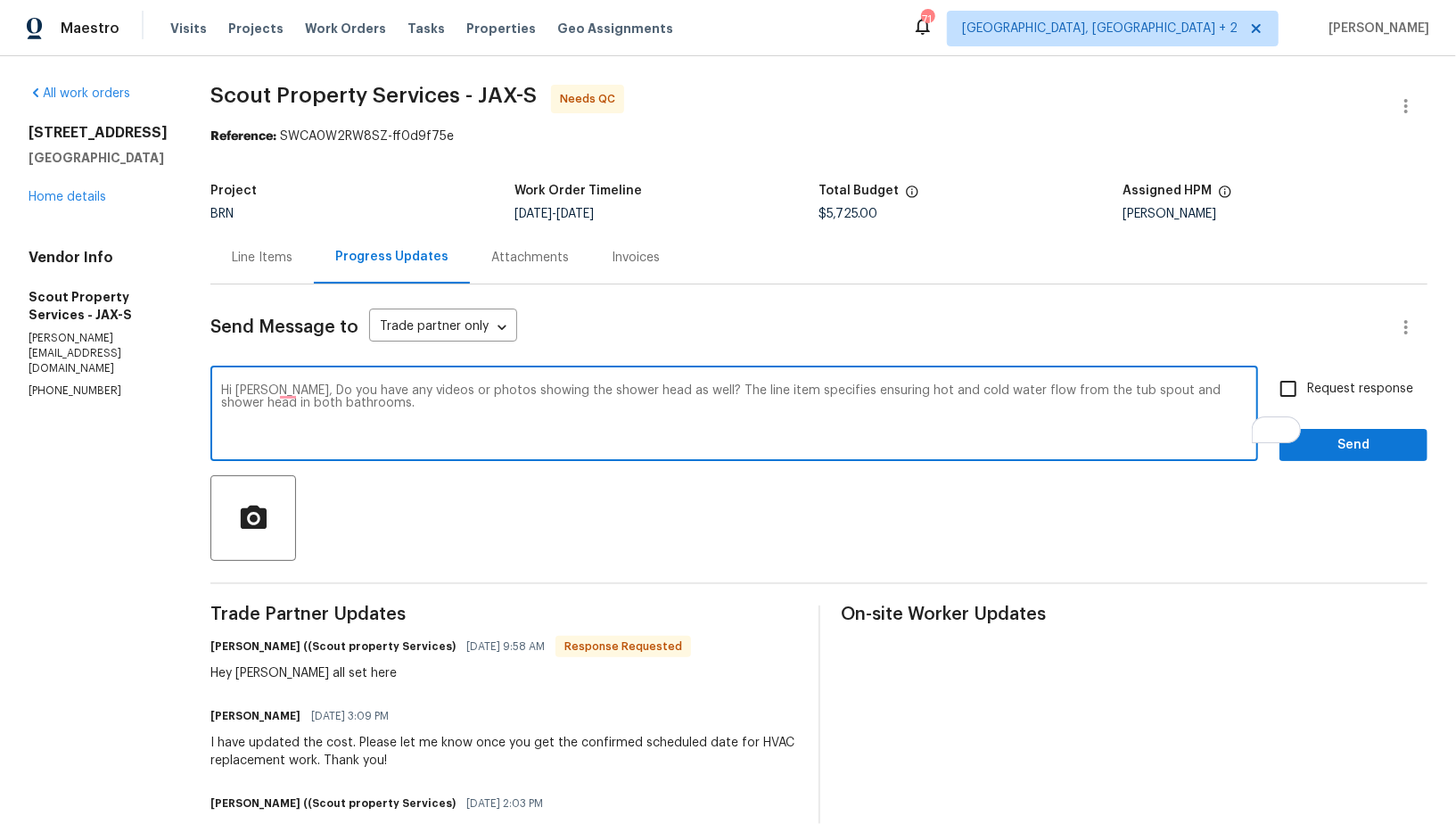
click at [503, 392] on textarea "Hi [PERSON_NAME], Do you have any videos or photos showing the shower head as w…" at bounding box center [735, 415] width 1026 height 63
click at [742, 416] on textarea "Hi [PERSON_NAME], Do you have any videos or photos showing the hot water flow a…" at bounding box center [735, 415] width 1026 height 63
type textarea "Hi [PERSON_NAME], Do you have any videos or photos showing the hot water flow a…"
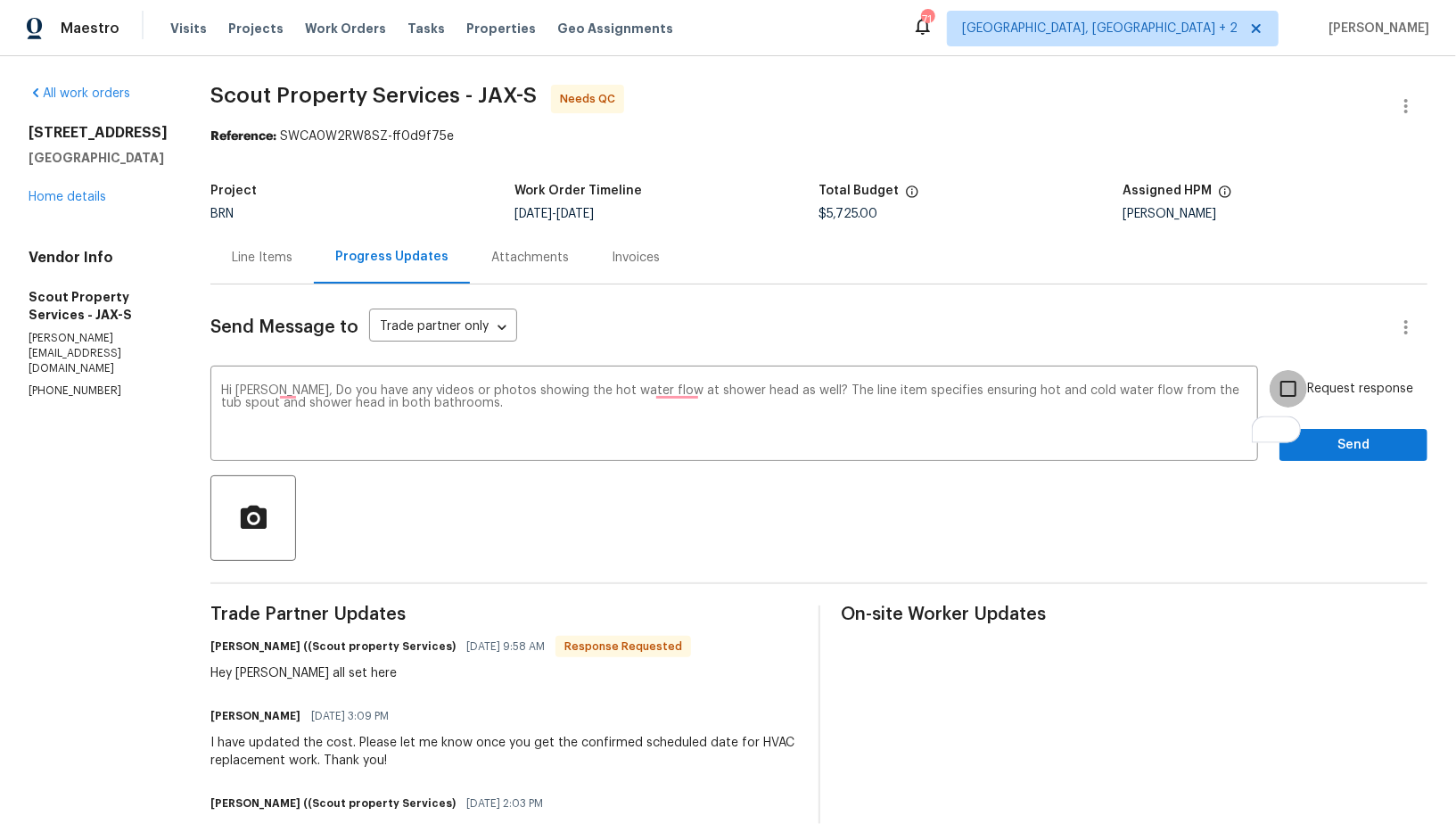
click at [1285, 394] on input "Request response" at bounding box center [1288, 388] width 37 height 37
checkbox input "true"
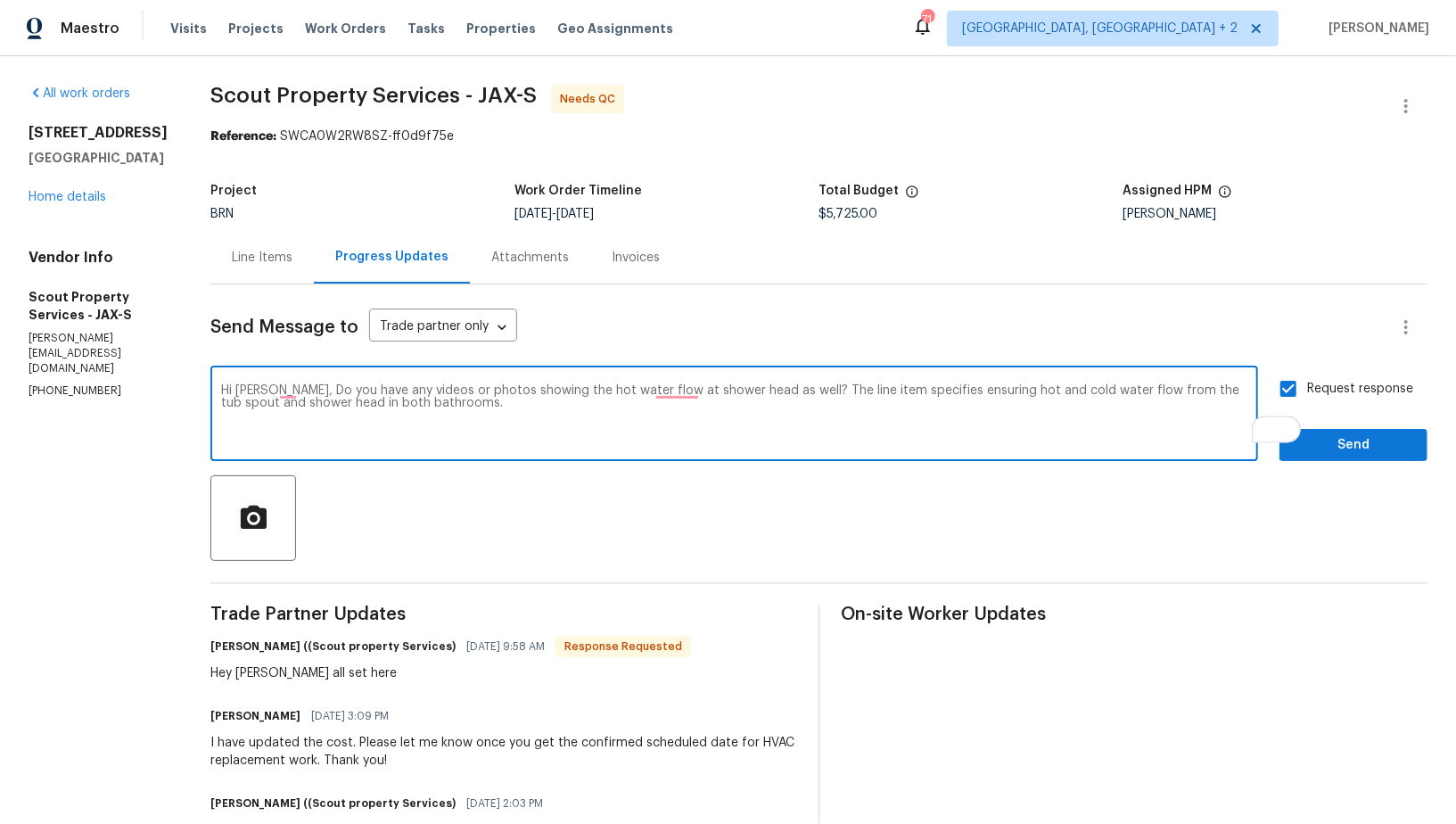
click at [612, 400] on textarea "Hi [PERSON_NAME], Do you have any videos or photos showing the hot water flow a…" at bounding box center [735, 415] width 1026 height 63
click at [613, 394] on textarea "Hi [PERSON_NAME], Do you have any videos or photos showing the hot water flow a…" at bounding box center [735, 415] width 1026 height 63
click at [803, 407] on textarea "Hi [PERSON_NAME], Do you have any videos or photos showing the hot water flow a…" at bounding box center [735, 415] width 1026 height 63
type textarea "Hi [PERSON_NAME], Do you have any videos or photos showing the hot water flow a…"
click at [1331, 451] on span "Send" at bounding box center [1353, 445] width 120 height 22
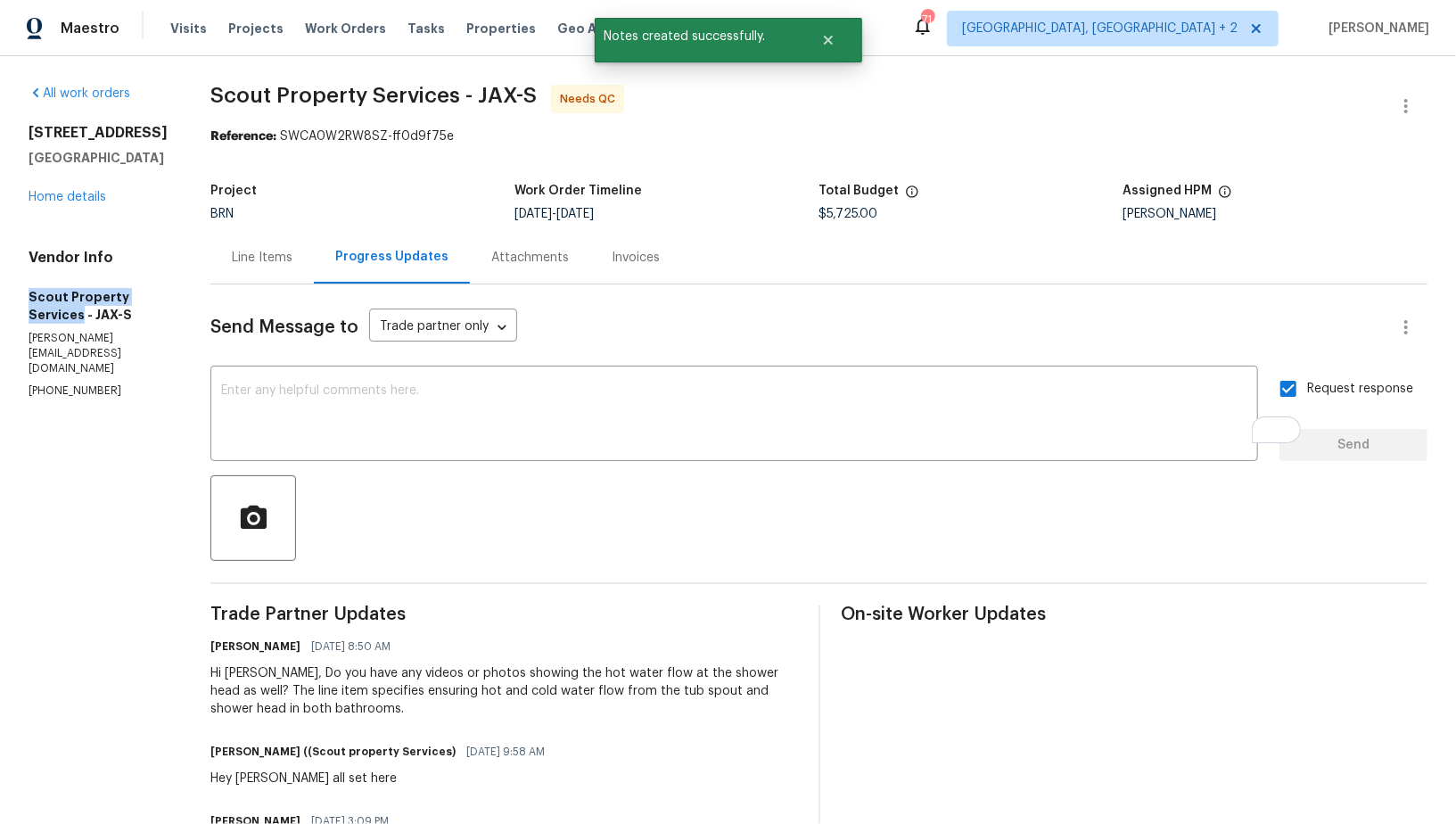
drag, startPoint x: 10, startPoint y: 364, endPoint x: 81, endPoint y: 398, distance: 78.7
copy h5 "Scout Property Services"
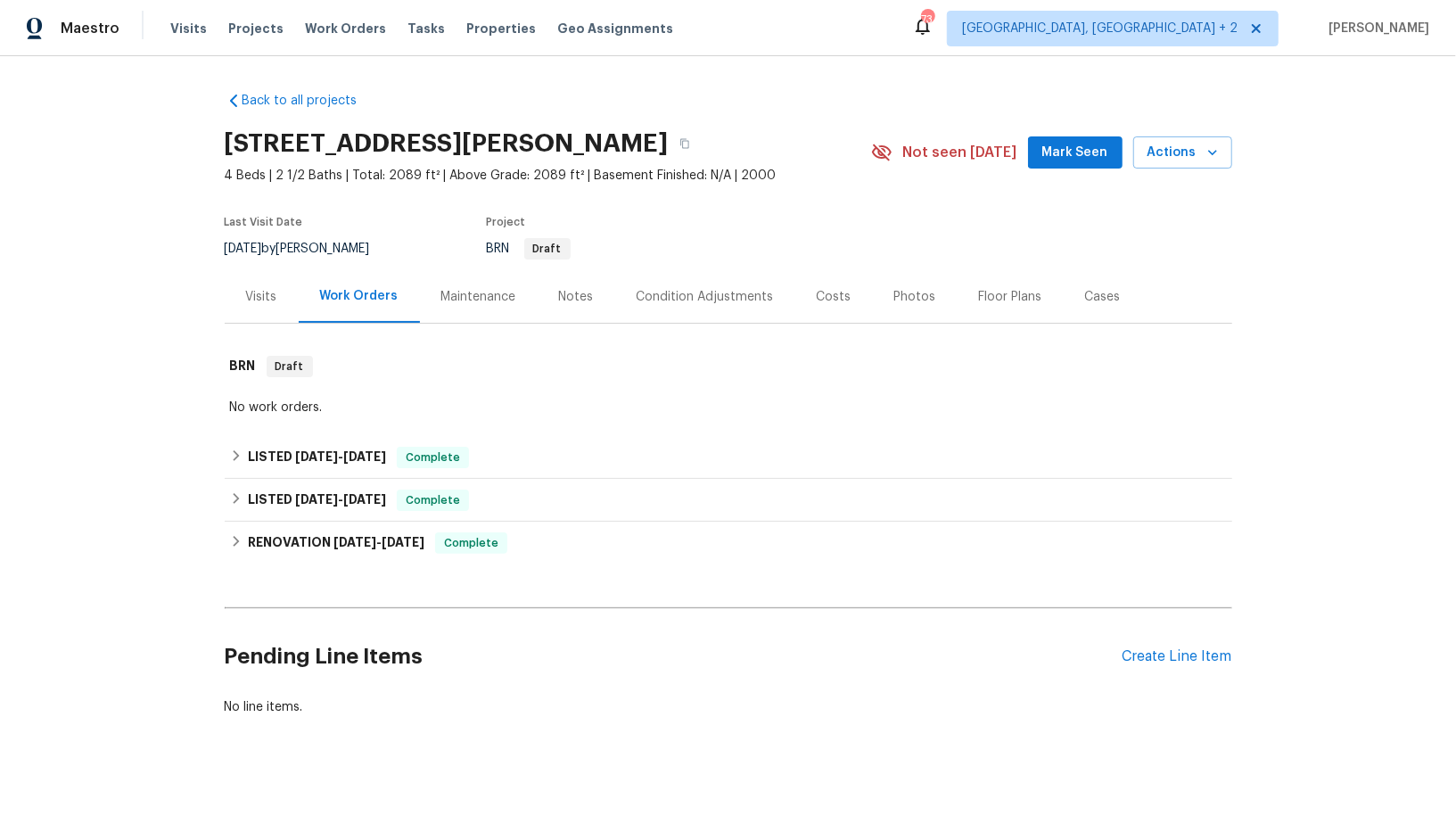
scroll to position [10, 0]
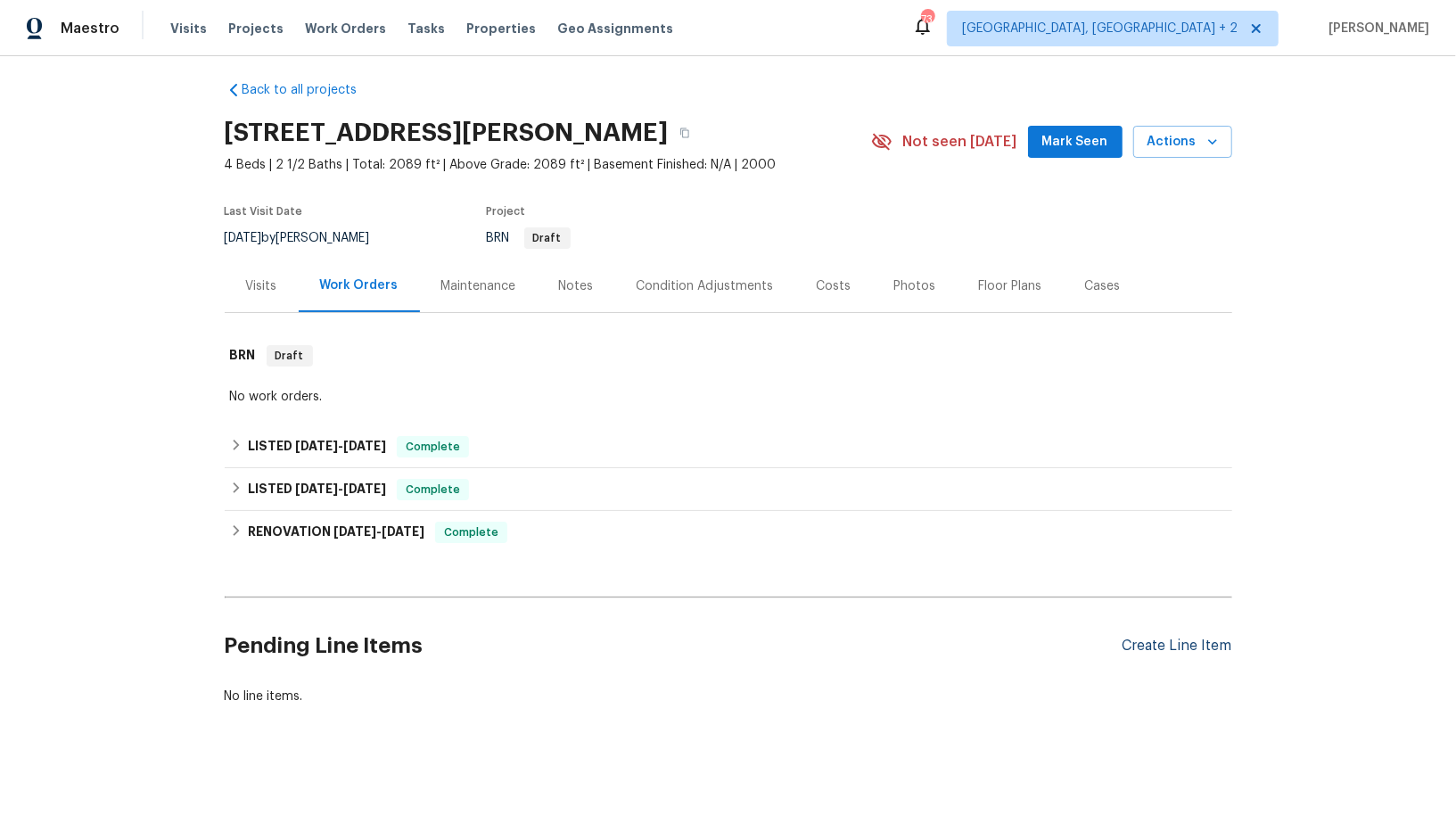
click at [1126, 641] on div "Create Line Item" at bounding box center [1177, 646] width 109 height 17
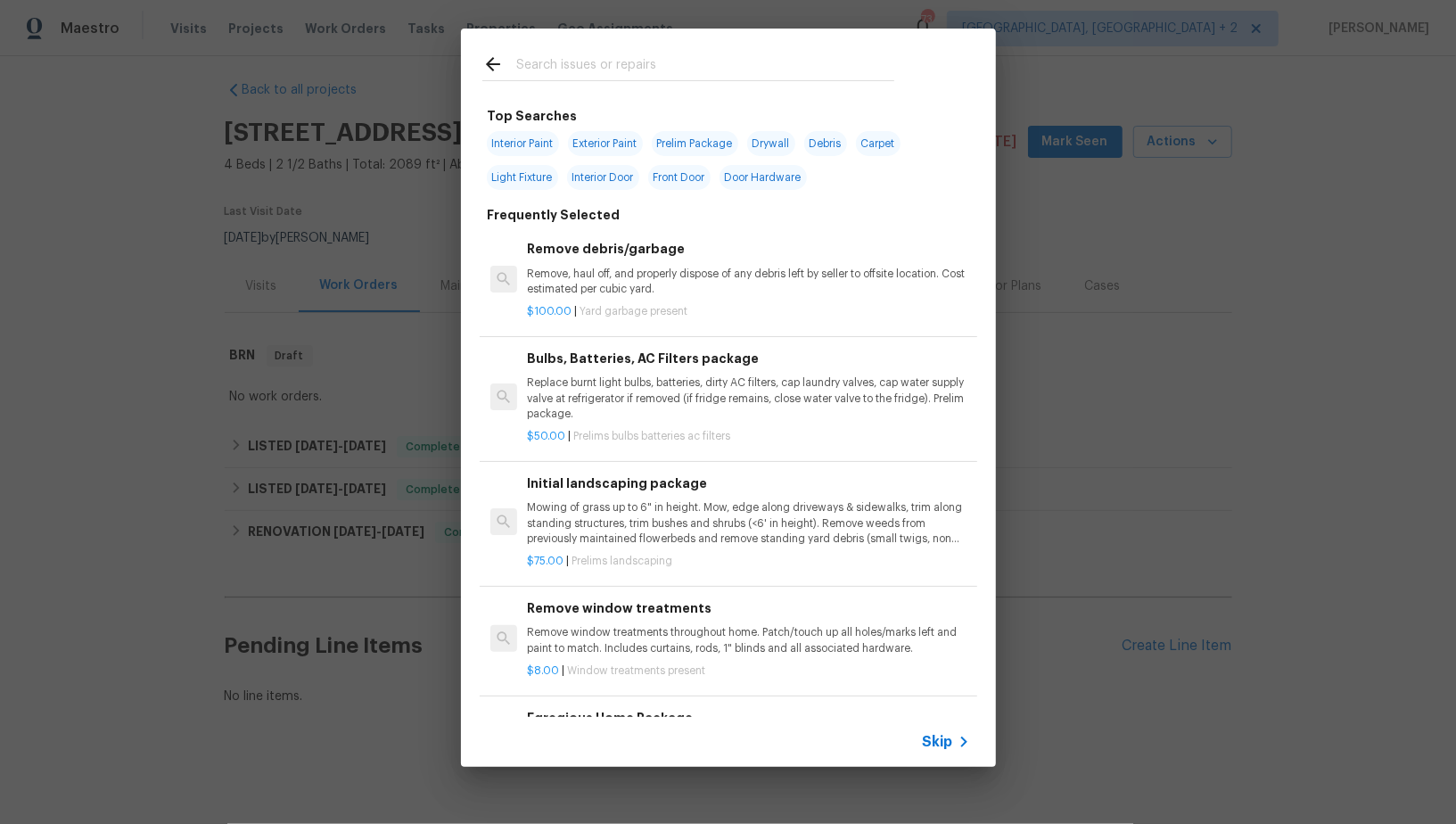
click at [943, 756] on div "Skip" at bounding box center [728, 741] width 535 height 50
click at [942, 743] on span "Skip" at bounding box center [938, 741] width 30 height 18
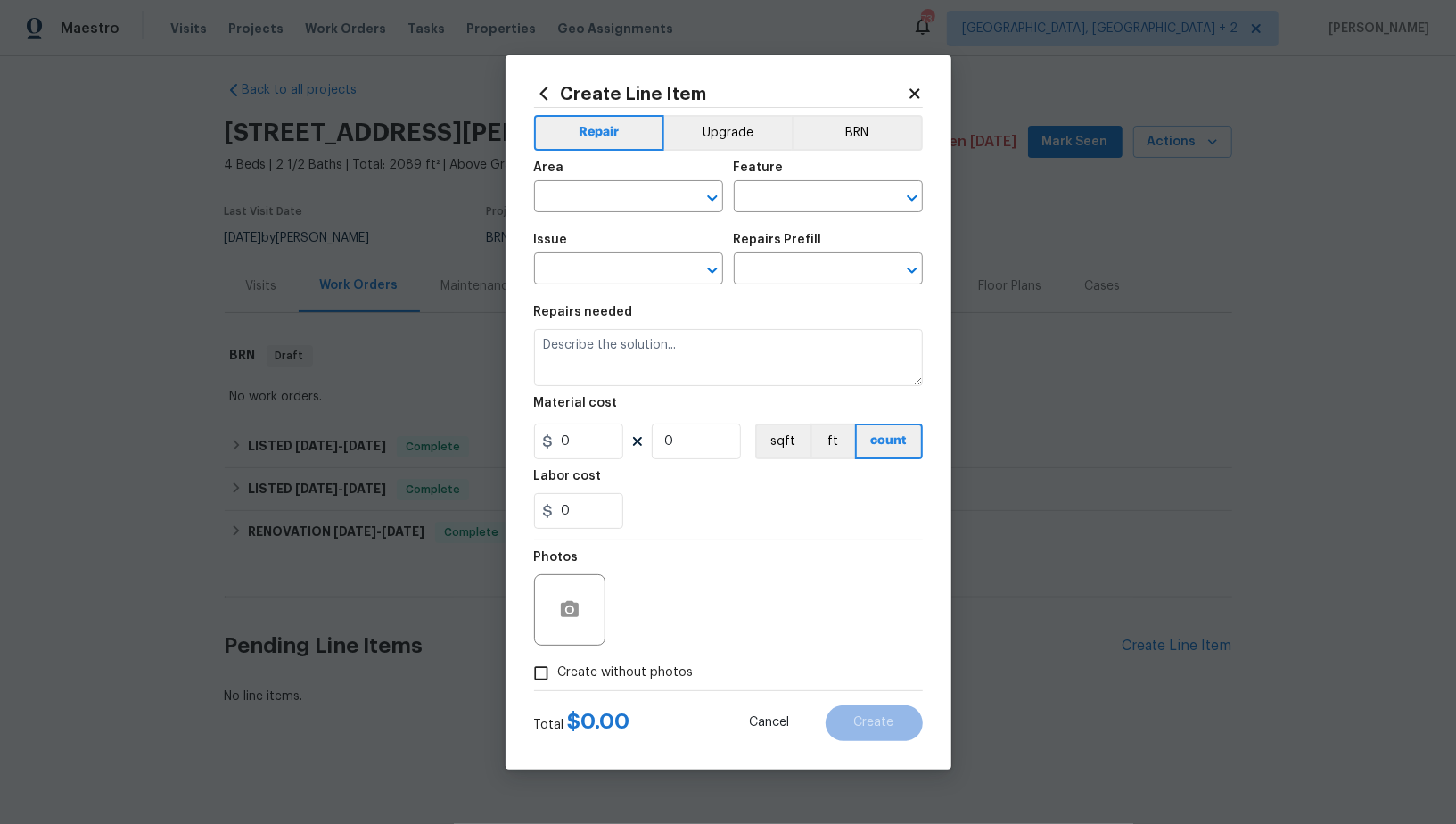
click at [848, 152] on div "Area ​ Feature ​" at bounding box center [728, 187] width 389 height 72
click at [848, 151] on div "Area ​ Feature ​" at bounding box center [728, 187] width 389 height 72
click at [847, 148] on button "BRN" at bounding box center [857, 133] width 131 height 36
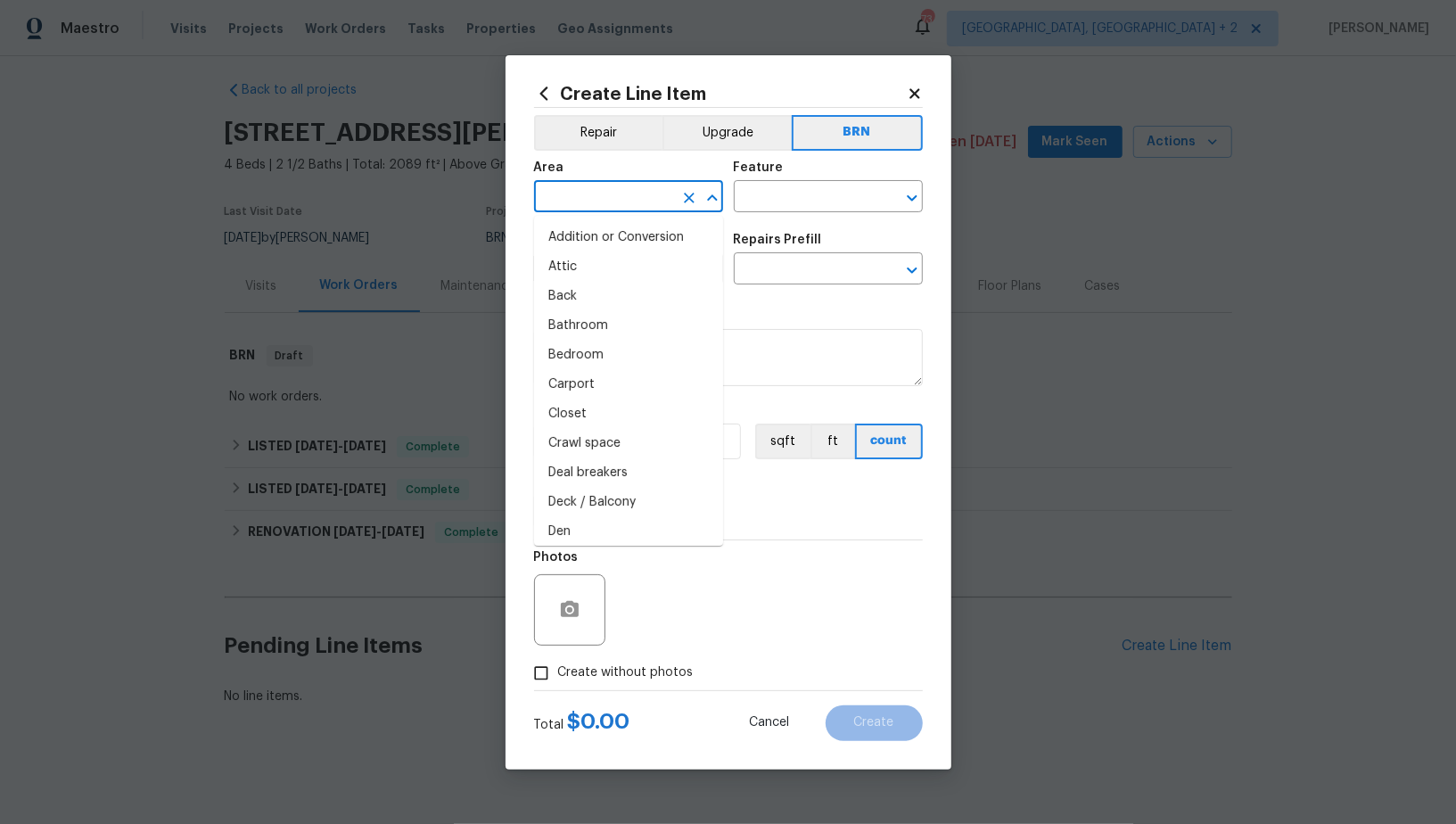
click at [590, 193] on input "text" at bounding box center [603, 198] width 139 height 28
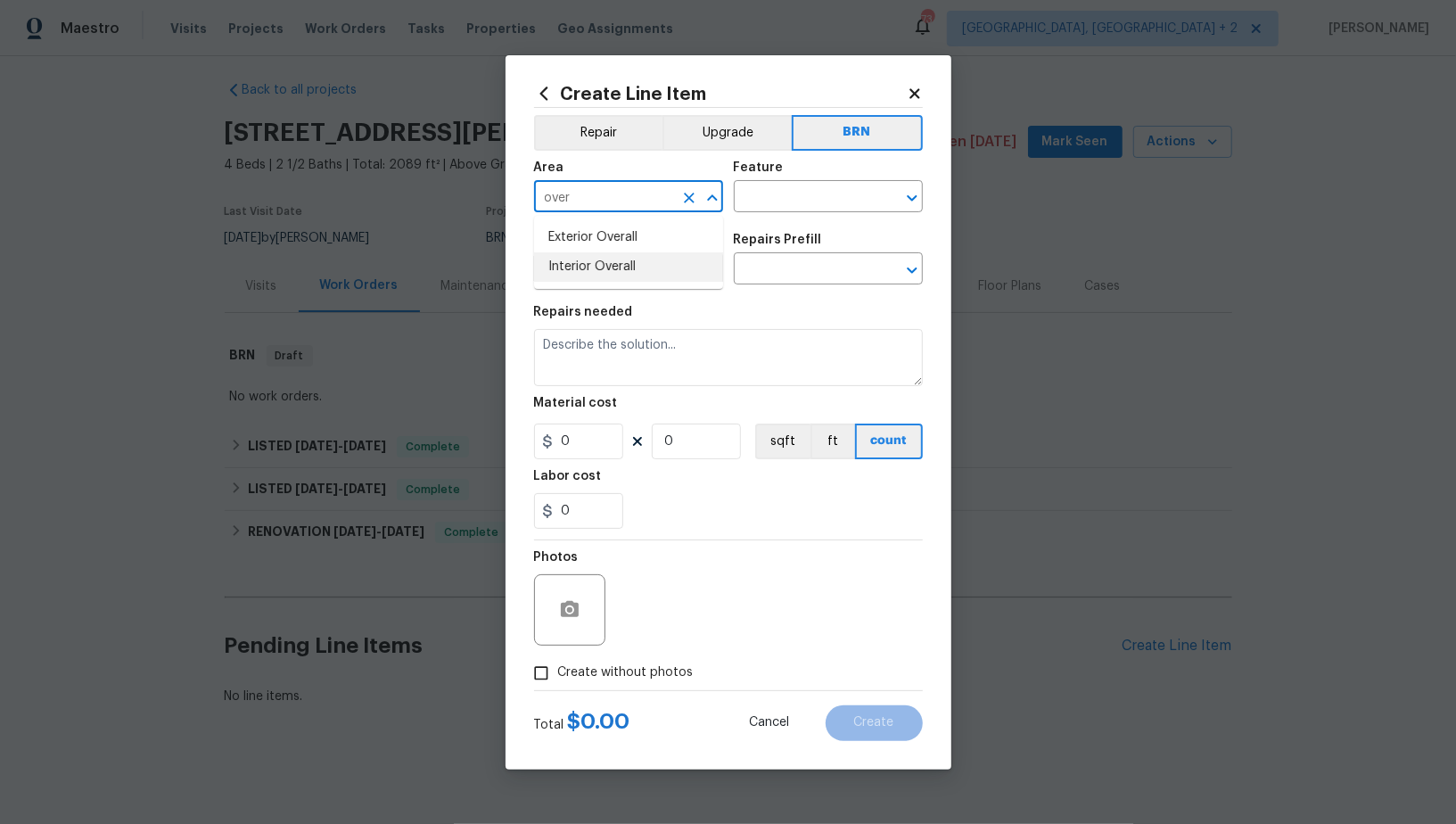
drag, startPoint x: 642, startPoint y: 269, endPoint x: 699, endPoint y: 239, distance: 64.4
click at [642, 269] on li "Interior Overall" at bounding box center [628, 266] width 189 height 29
type input "Interior Overall"
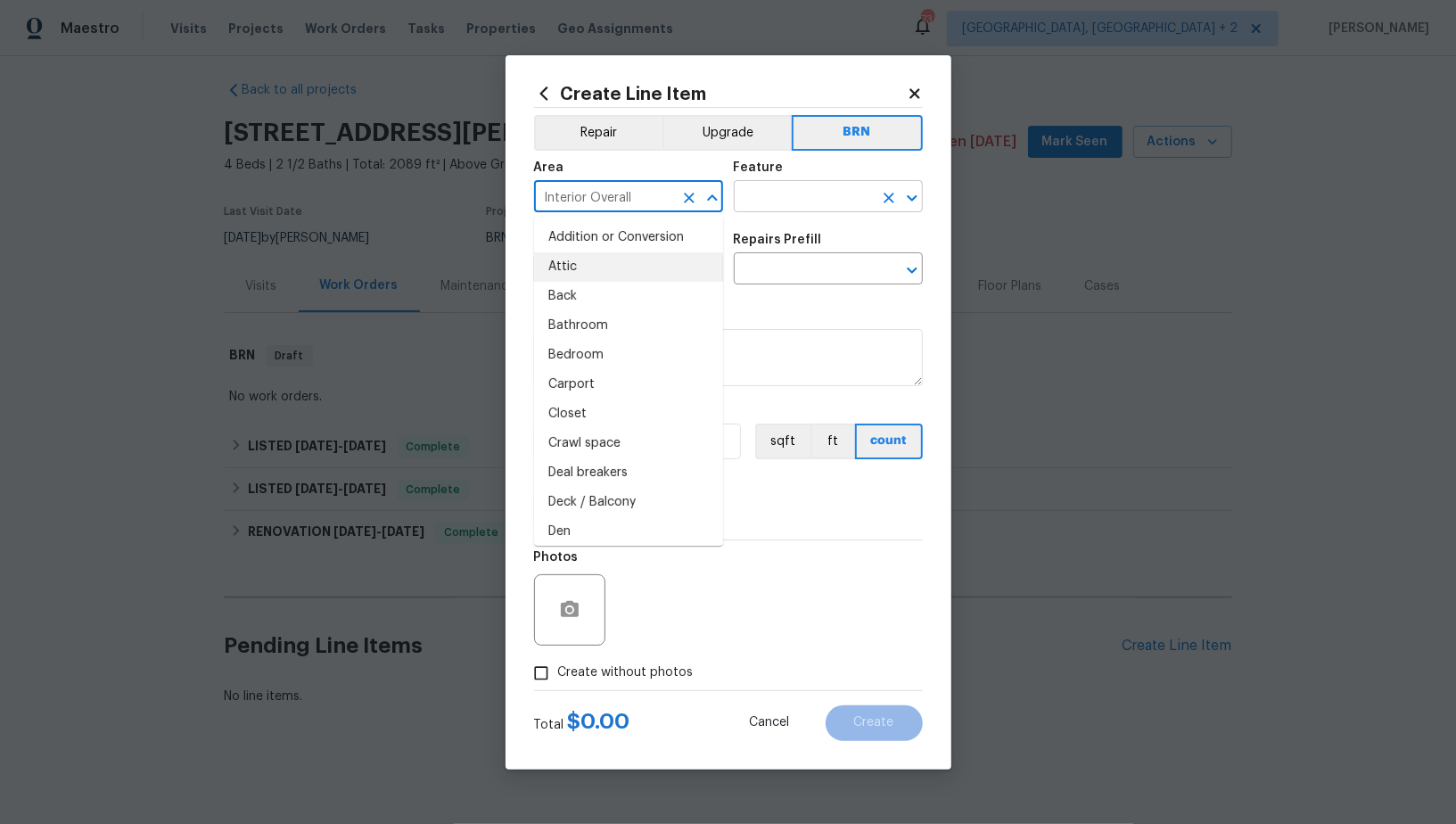
click at [802, 198] on input "text" at bounding box center [803, 198] width 139 height 28
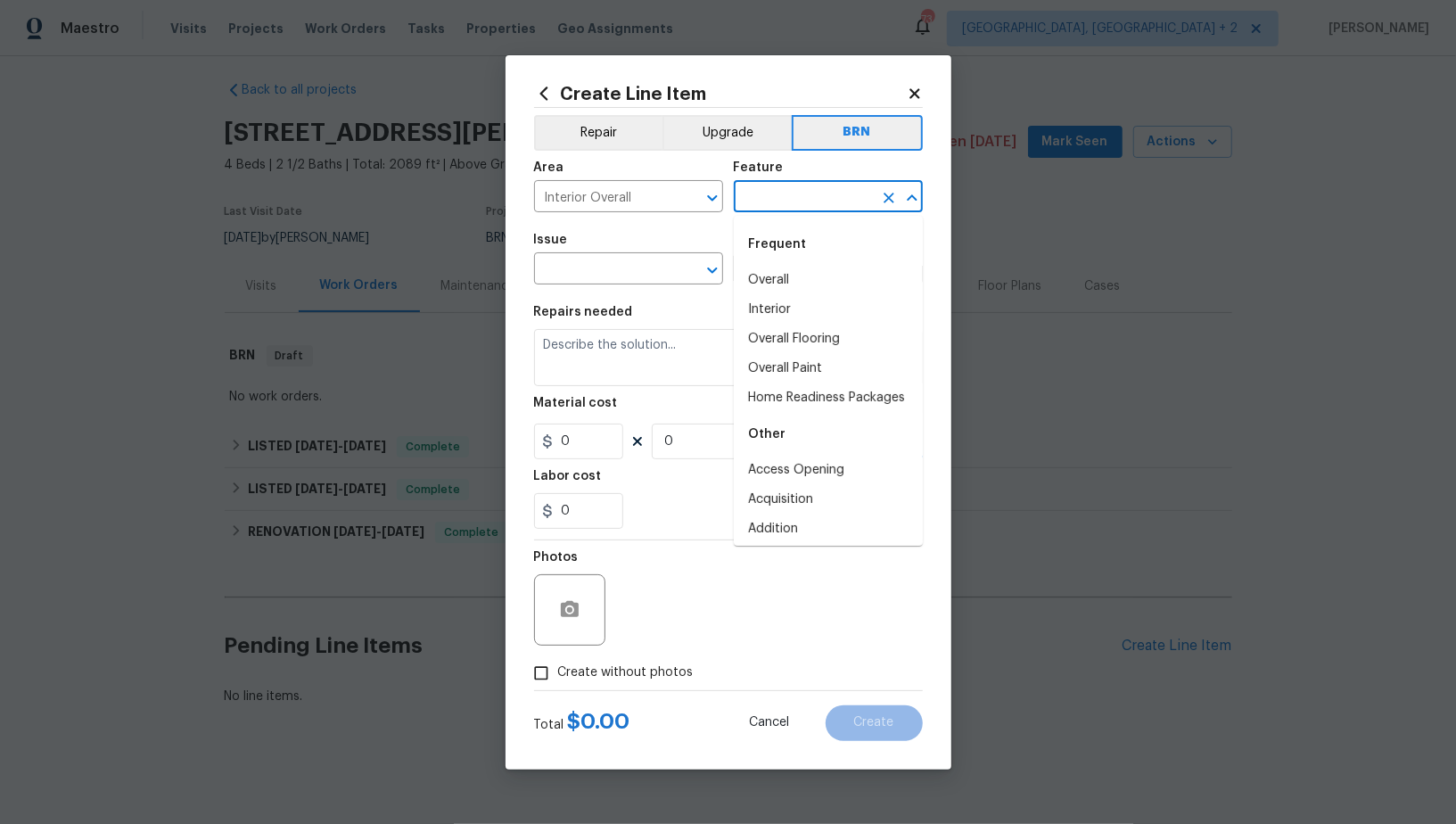
type input "o"
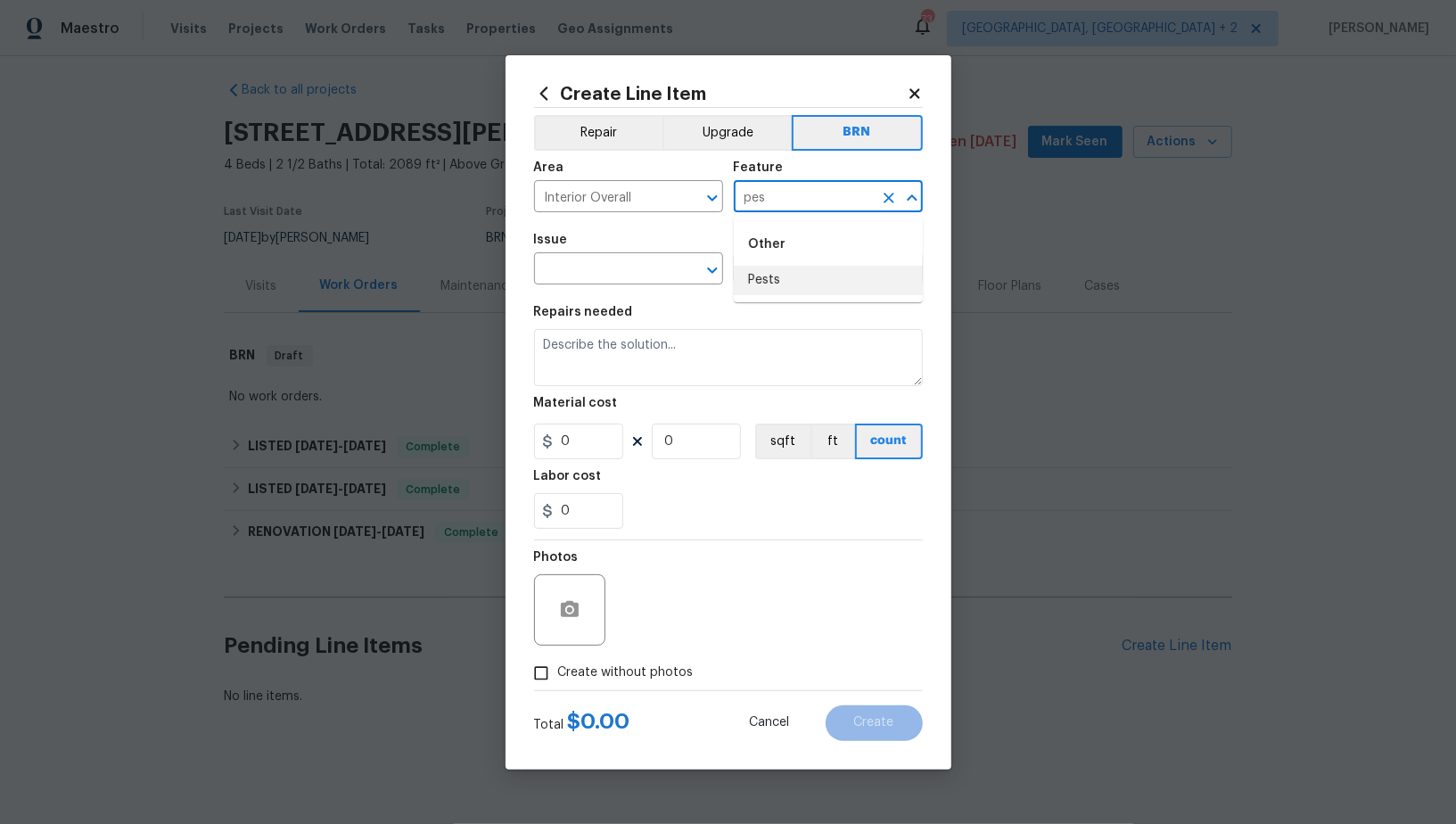
click at [796, 277] on li "Pests" at bounding box center [828, 280] width 189 height 29
type input "Pests"
click at [590, 275] on input "text" at bounding box center [603, 270] width 139 height 28
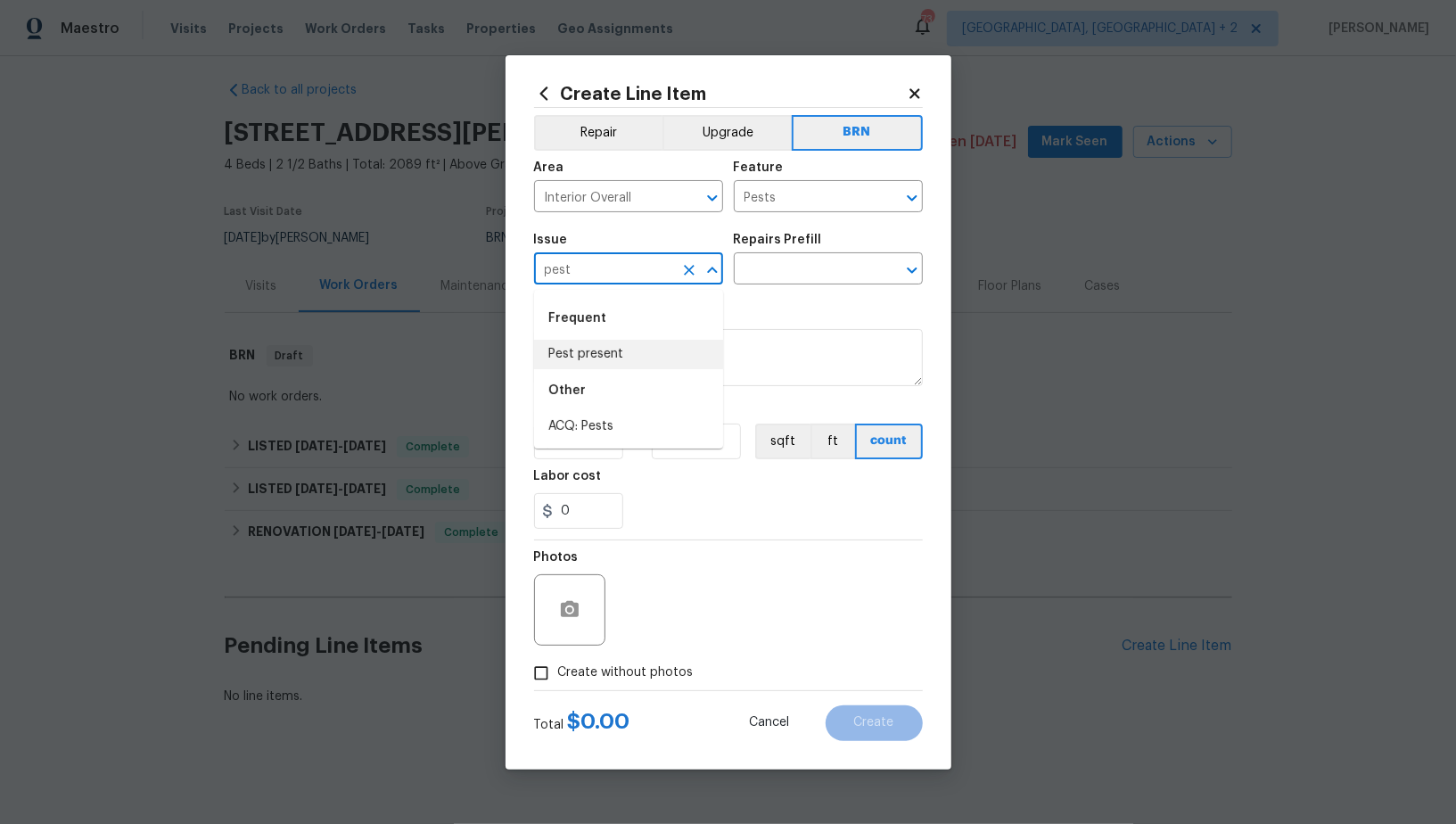
click at [584, 355] on li "Pest present" at bounding box center [628, 354] width 189 height 29
type input "Pest present"
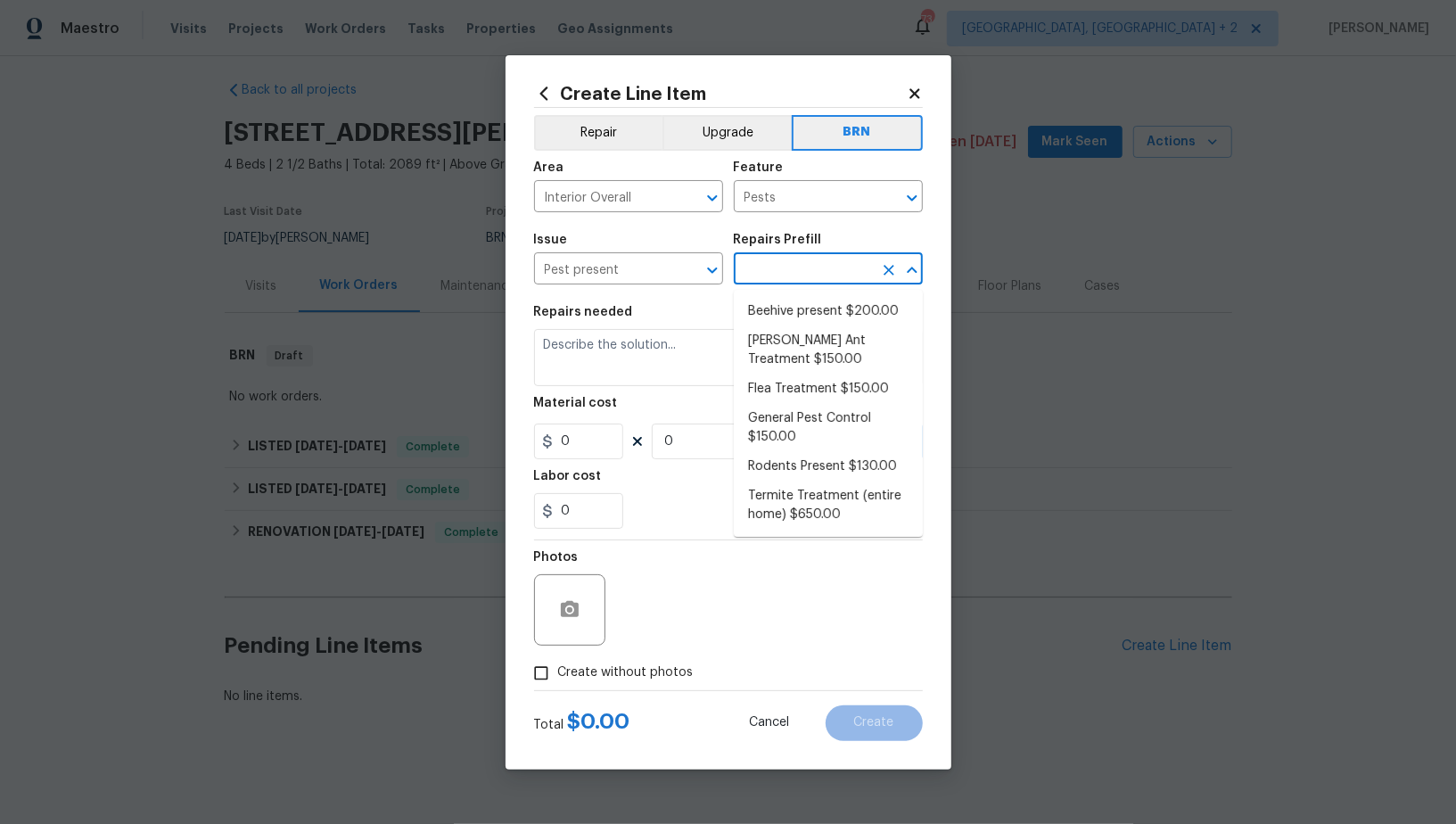
click at [774, 262] on input "text" at bounding box center [803, 270] width 139 height 28
click at [858, 526] on li "Termite Treatment (entire home) $650.00" at bounding box center [828, 506] width 189 height 48
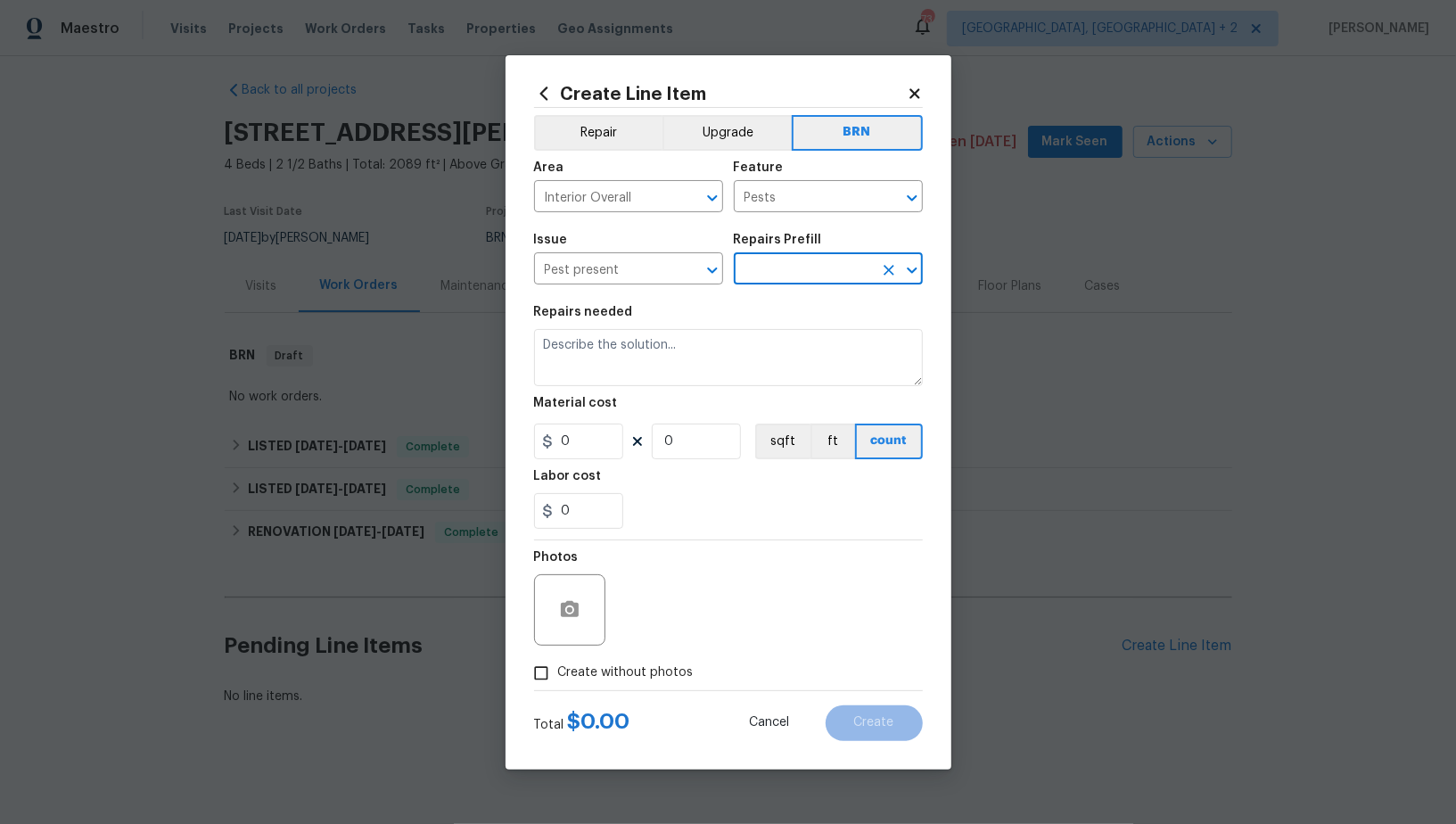
type input "Termite Treatment (entire home) $650.00"
type textarea "Treat for Termites - Perimeter Plus; to include trenching, drilling where neede…"
type input "650"
type input "1"
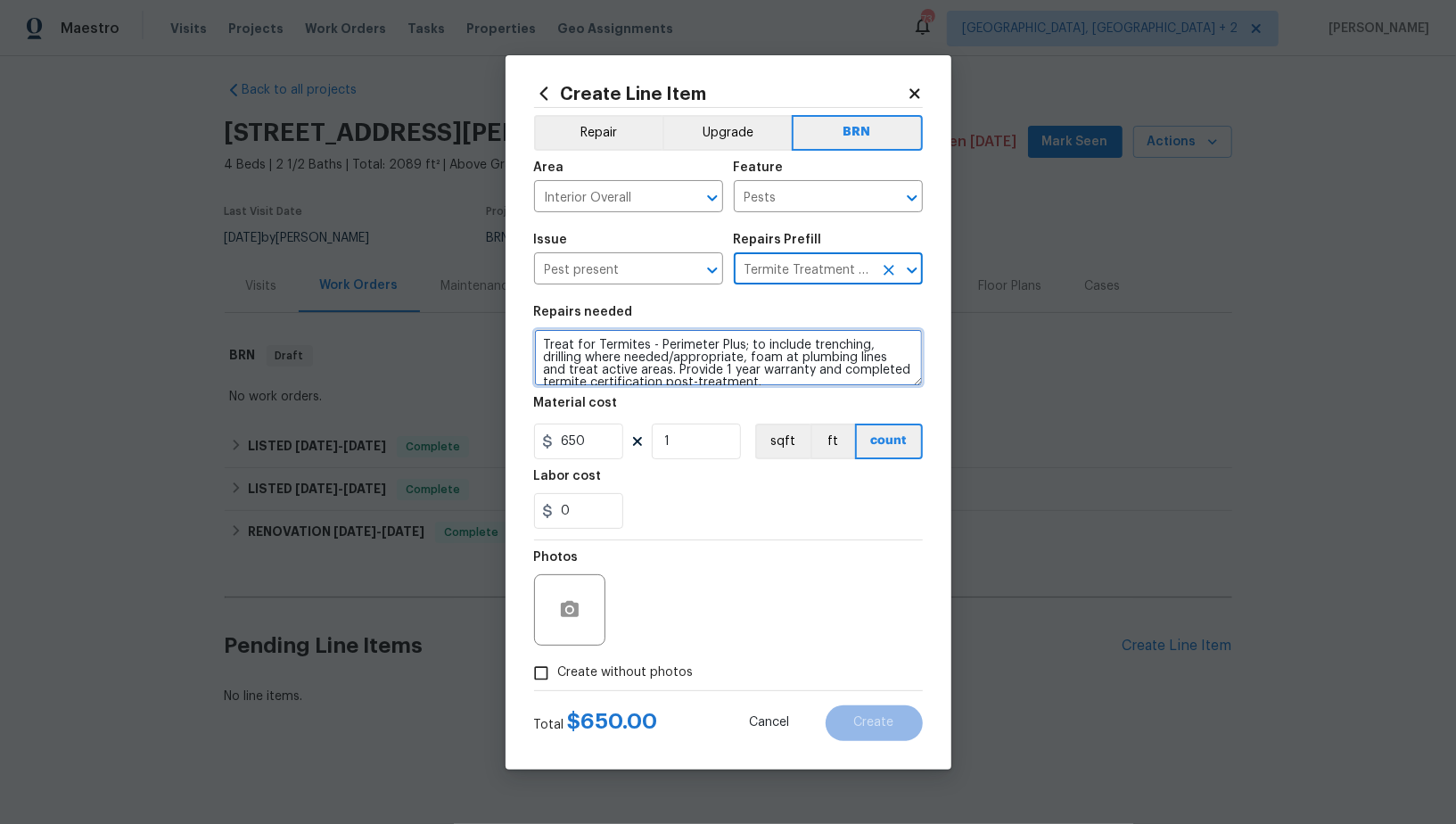
click at [684, 335] on textarea "Treat for Termites - Perimeter Plus; to include trenching, drilling where neede…" at bounding box center [728, 357] width 389 height 57
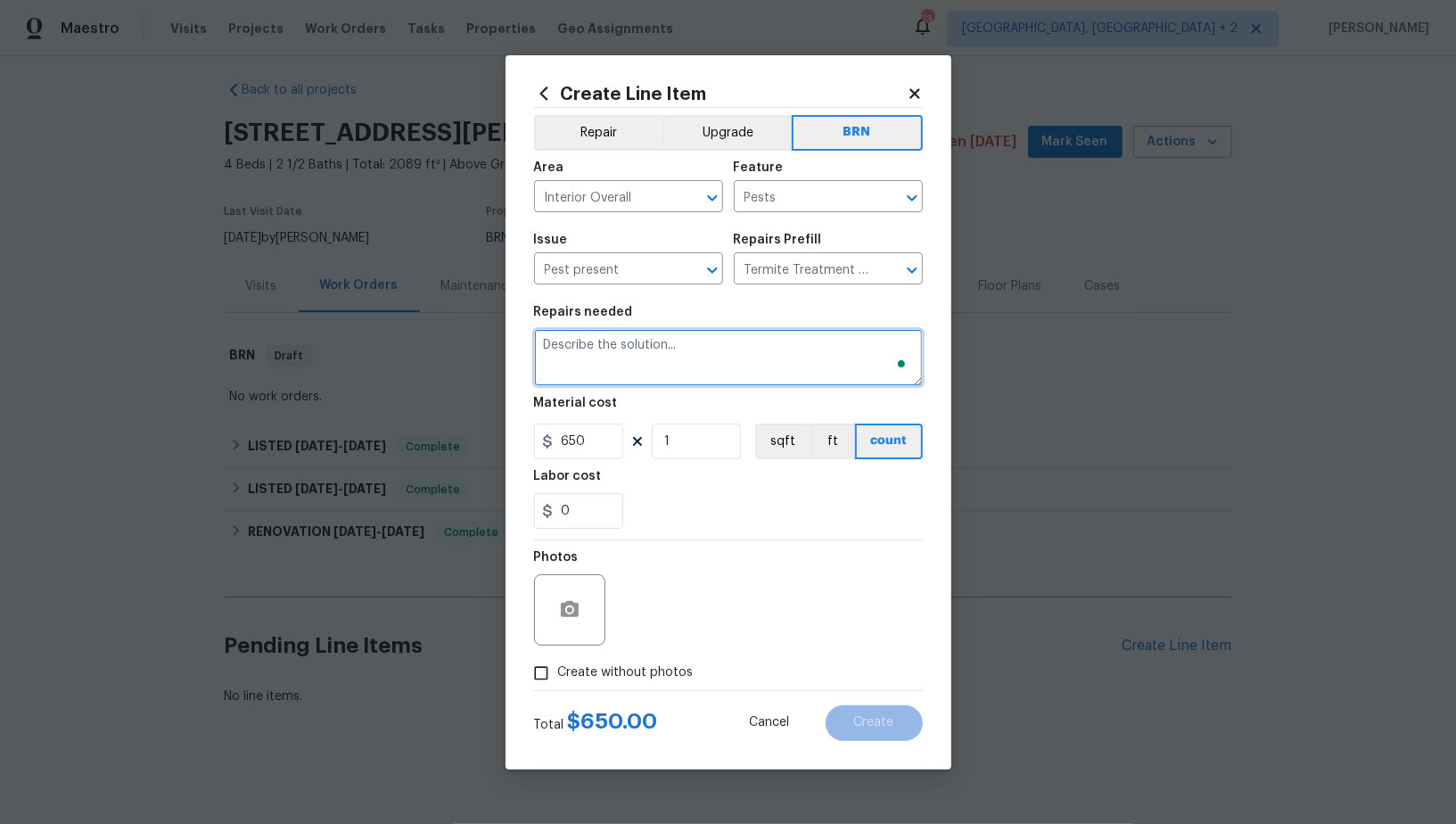
paste textarea "Seller to have pest contractor revisit home to retreat as necessary termites fo…"
type textarea "Seller to have pest contractor revisit home to retreat as necessary termites fo…"
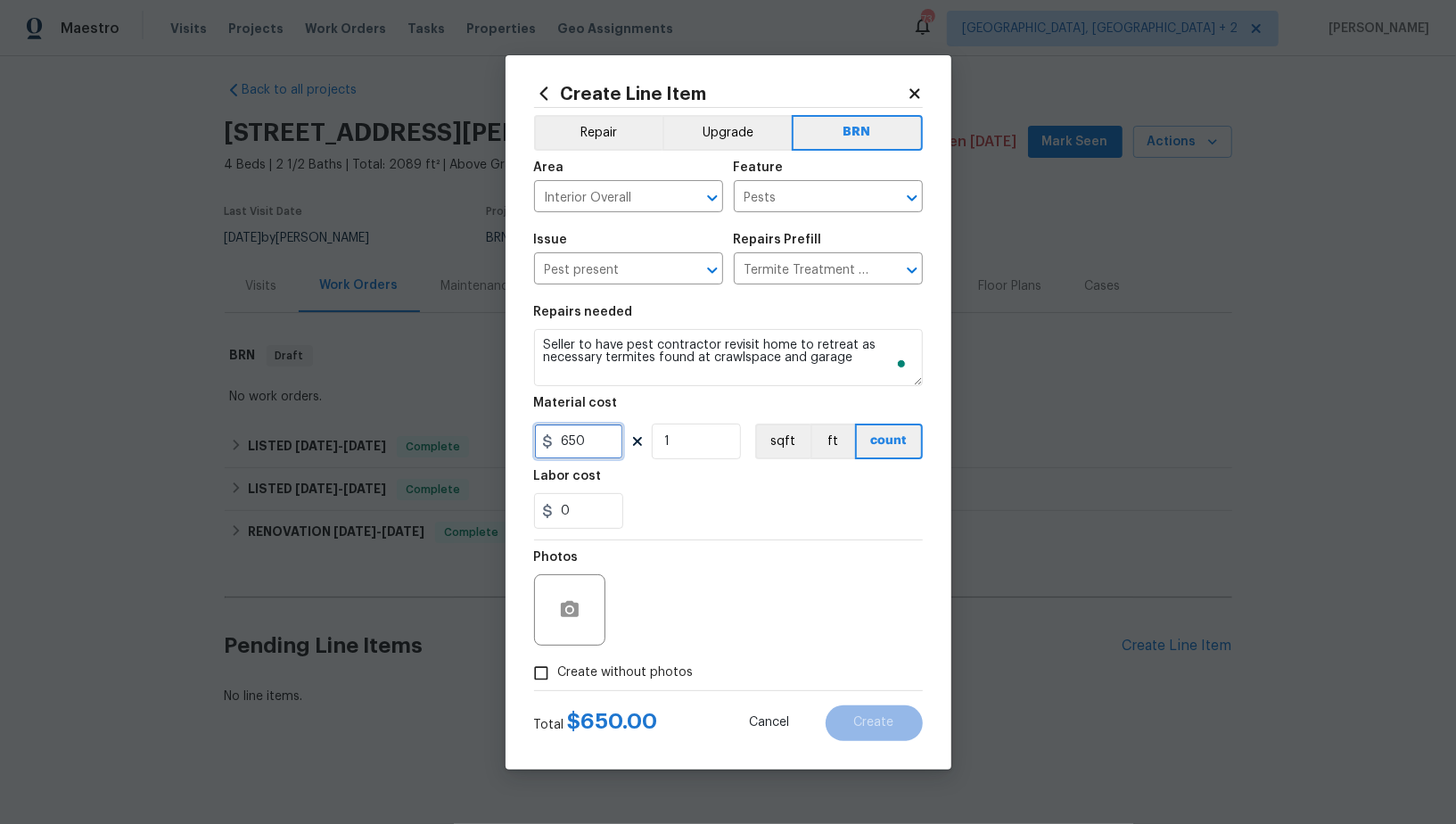
click at [587, 453] on input "650" at bounding box center [579, 442] width 89 height 36
type input "0"
click at [595, 523] on input "0" at bounding box center [579, 511] width 89 height 36
type input "1"
click at [556, 584] on div at bounding box center [569, 609] width 71 height 71
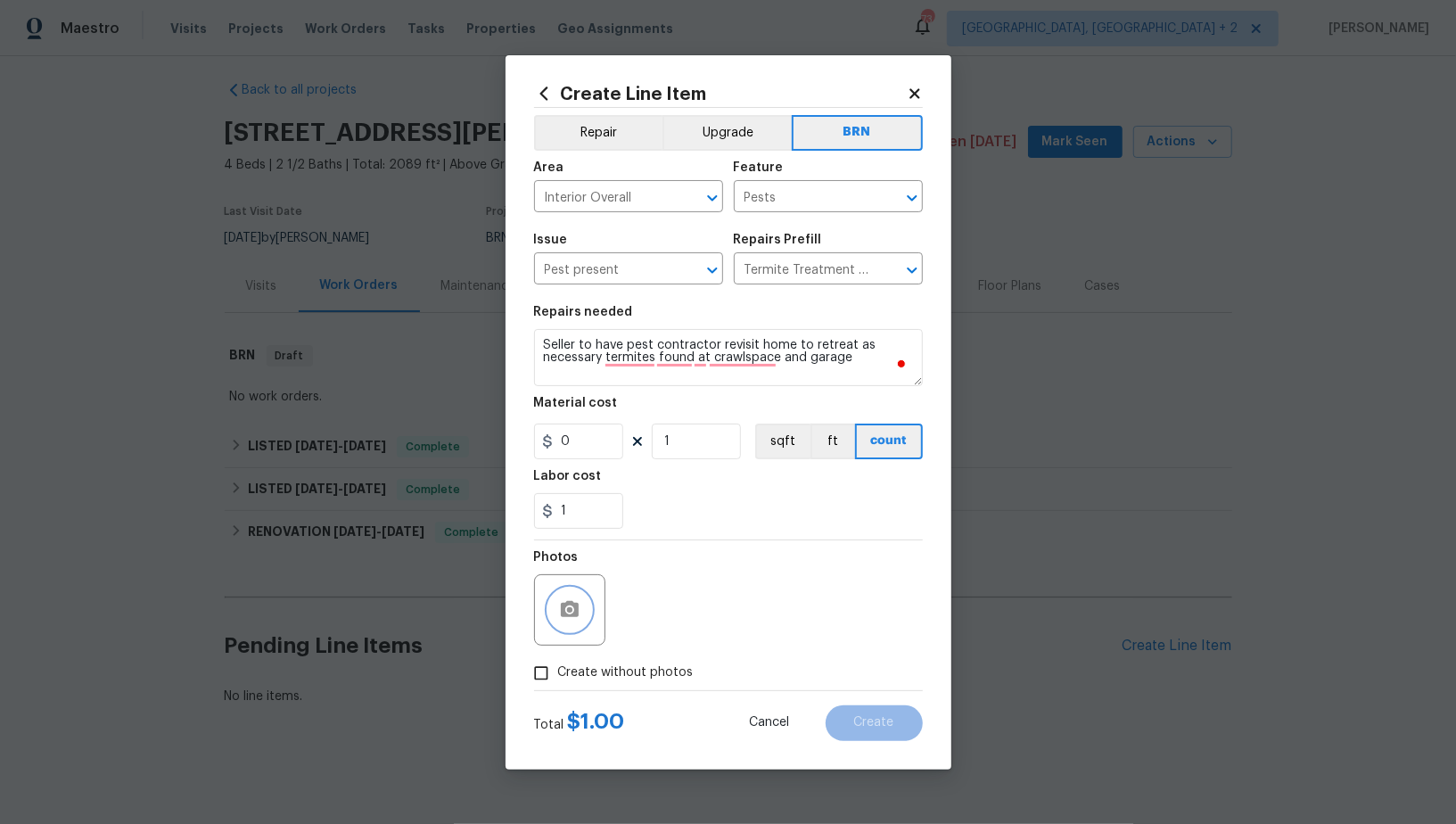
click at [562, 600] on icon "button" at bounding box center [569, 609] width 22 height 22
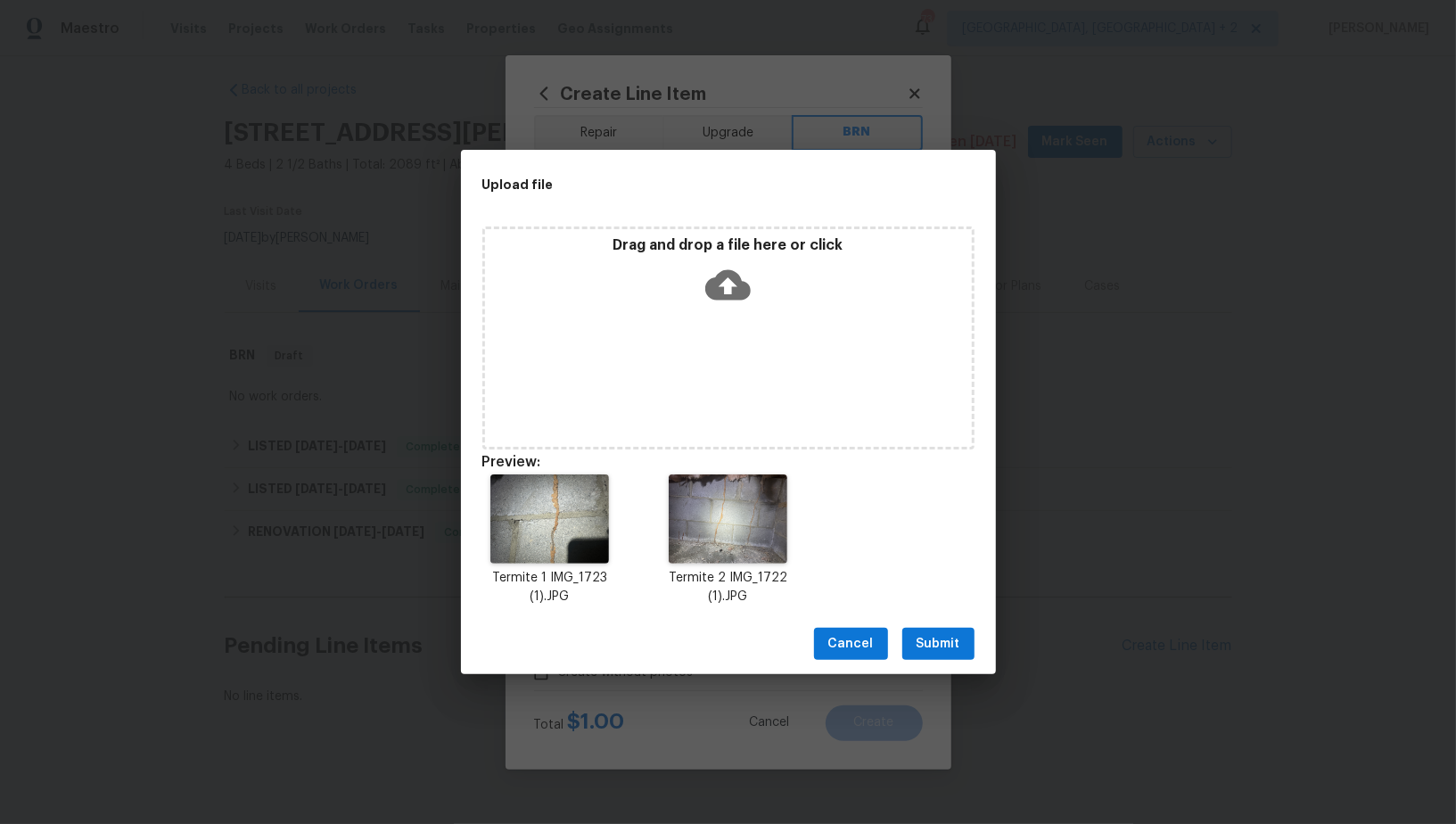
click at [955, 642] on span "Submit" at bounding box center [938, 643] width 44 height 22
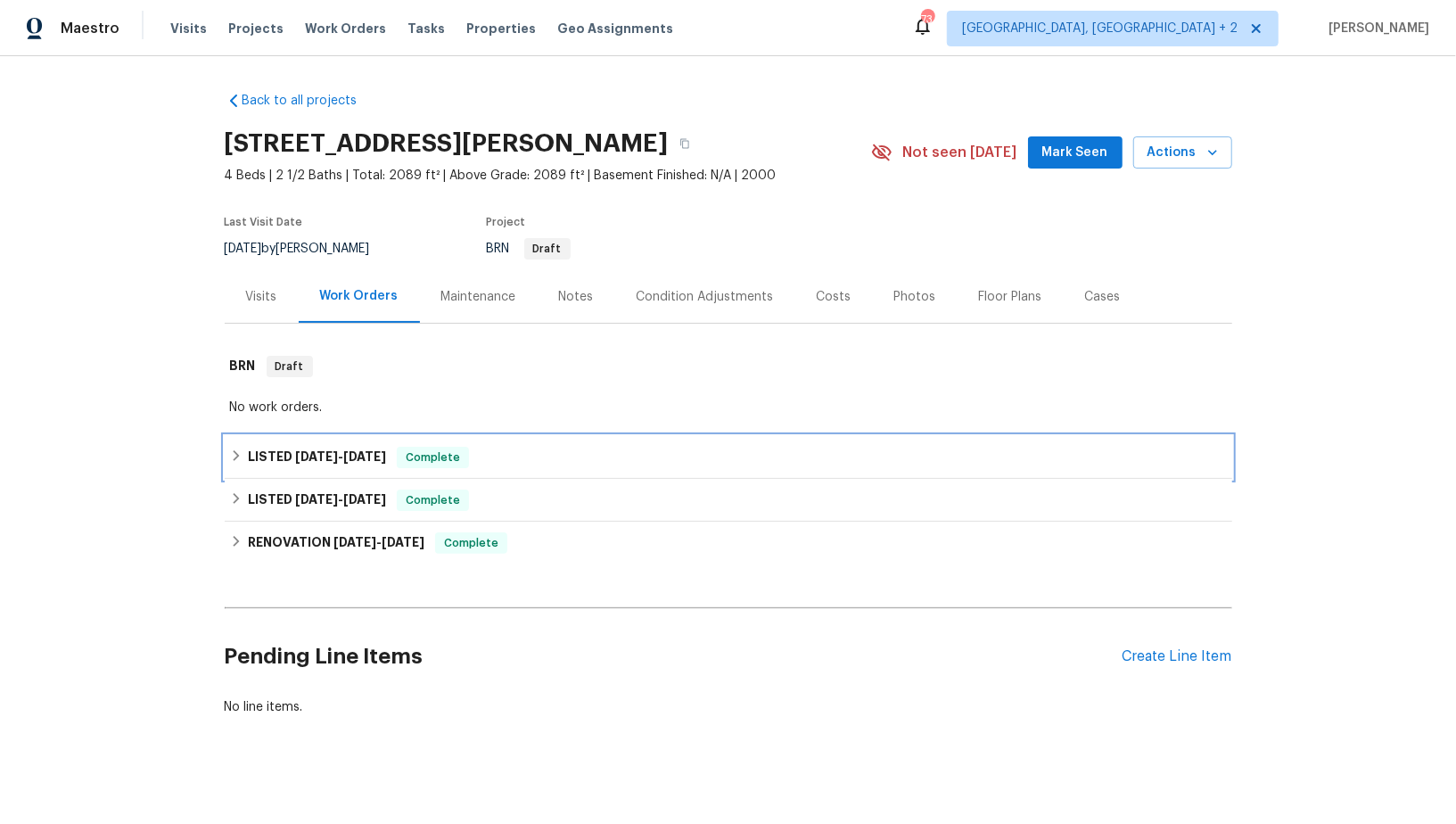
click at [235, 469] on div "LISTED [DATE] - [DATE] Complete" at bounding box center [728, 457] width 1007 height 43
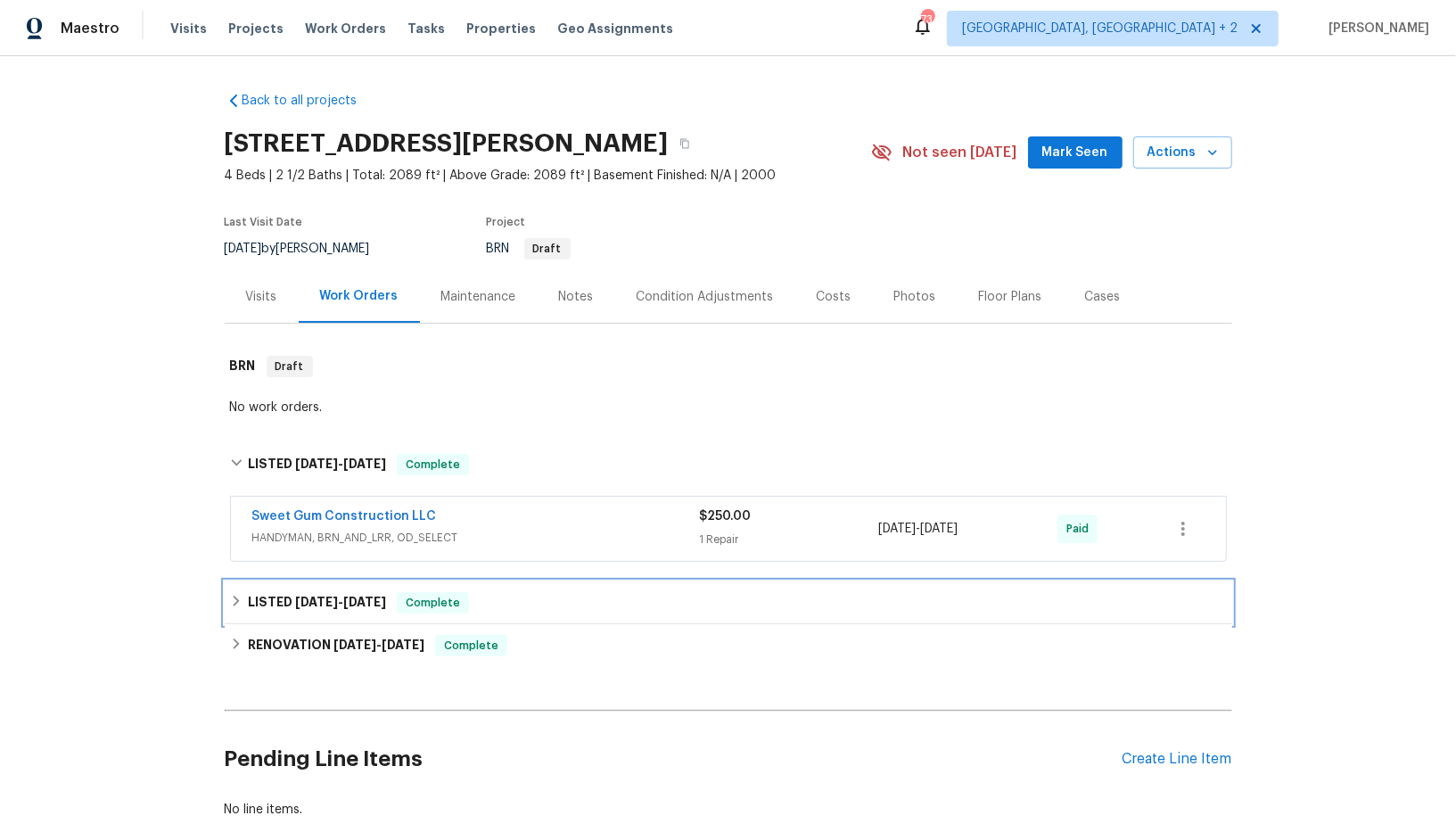
click at [239, 587] on div "LISTED [DATE] - [DATE] Complete" at bounding box center [728, 603] width 1007 height 43
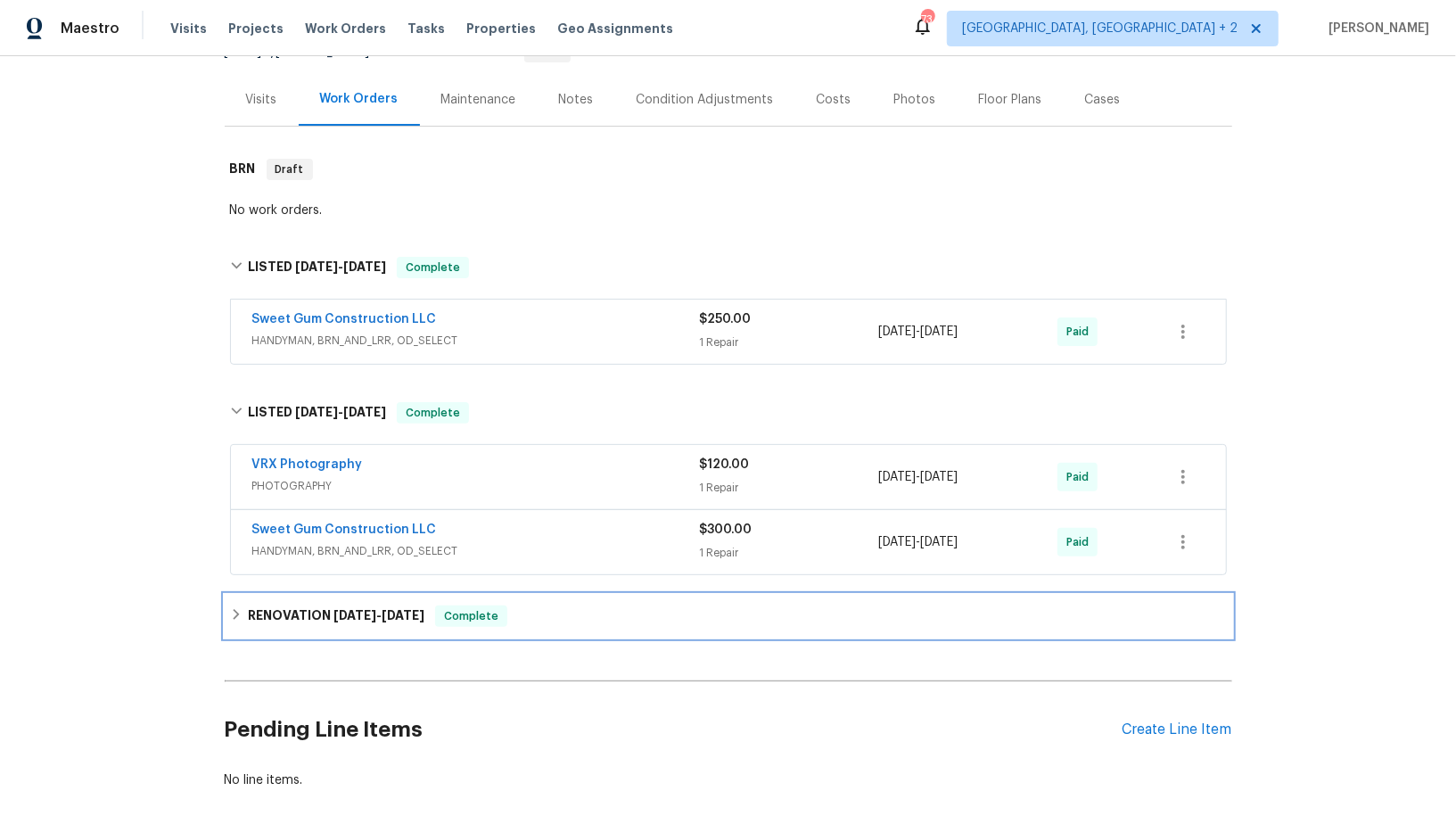
click at [247, 596] on div "RENOVATION [DATE] - [DATE] Complete" at bounding box center [728, 616] width 1007 height 43
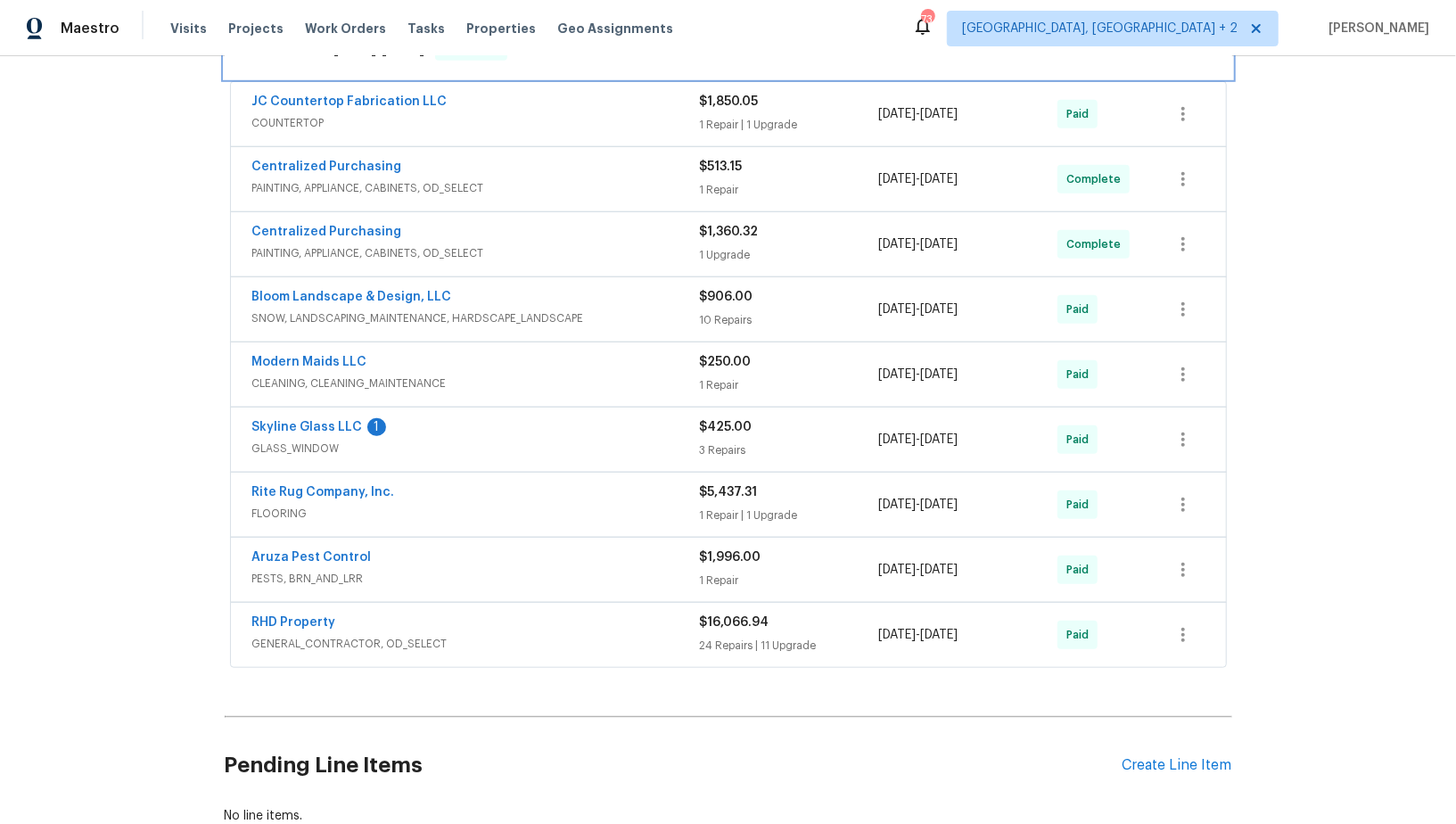
scroll to position [785, 0]
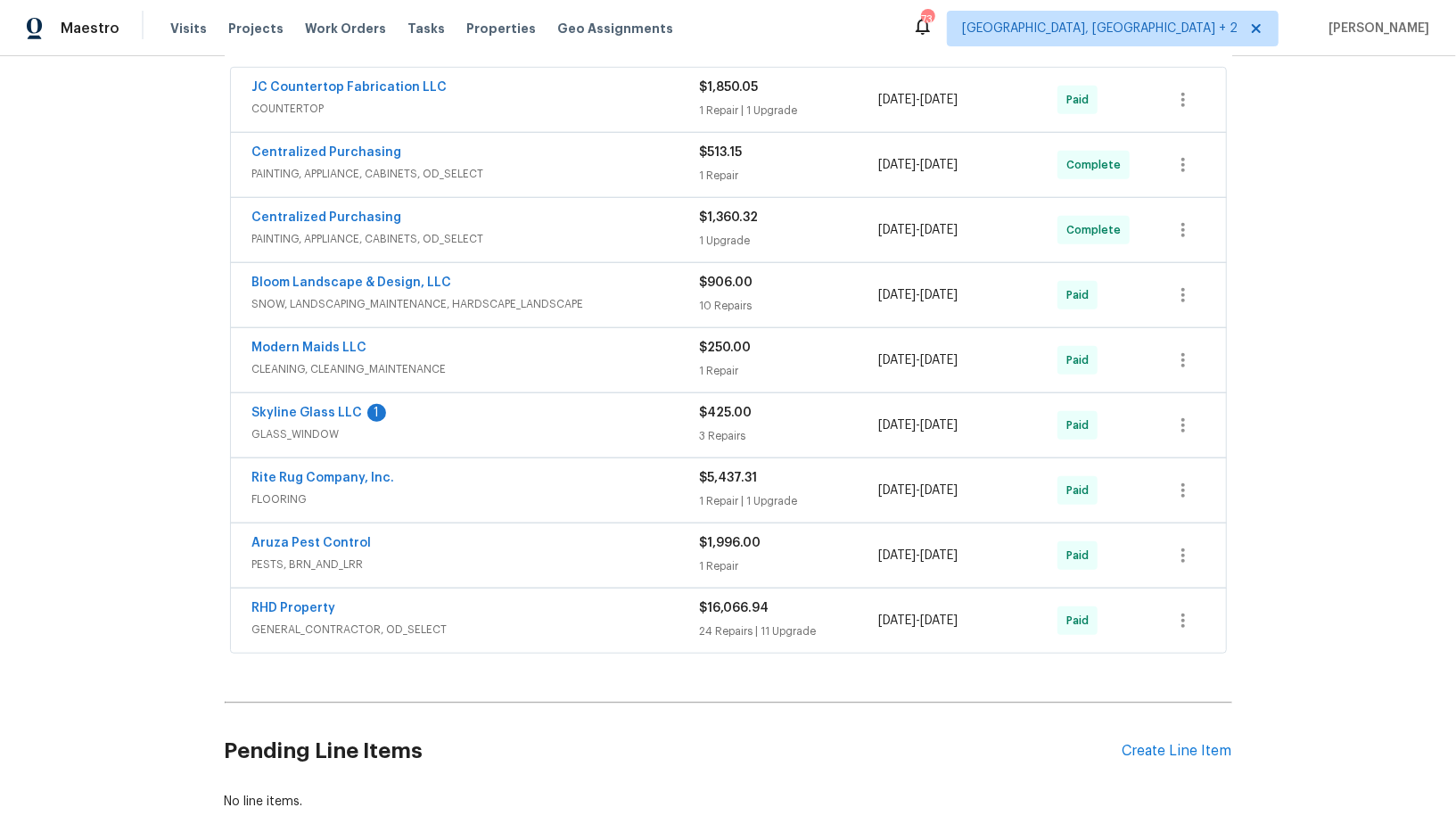
click at [304, 546] on div "Aruza Pest Control" at bounding box center [475, 545] width 448 height 22
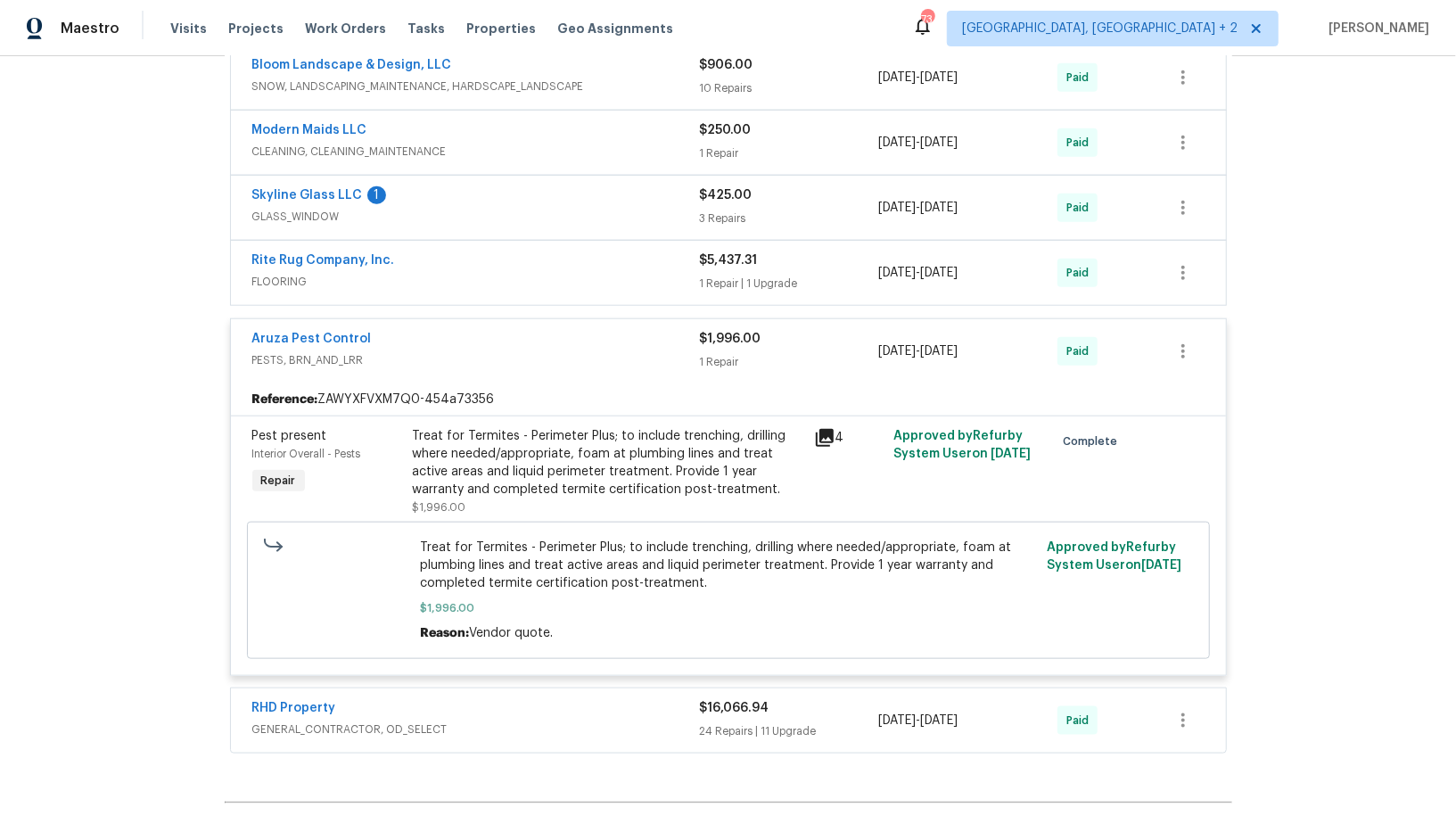
scroll to position [0, 0]
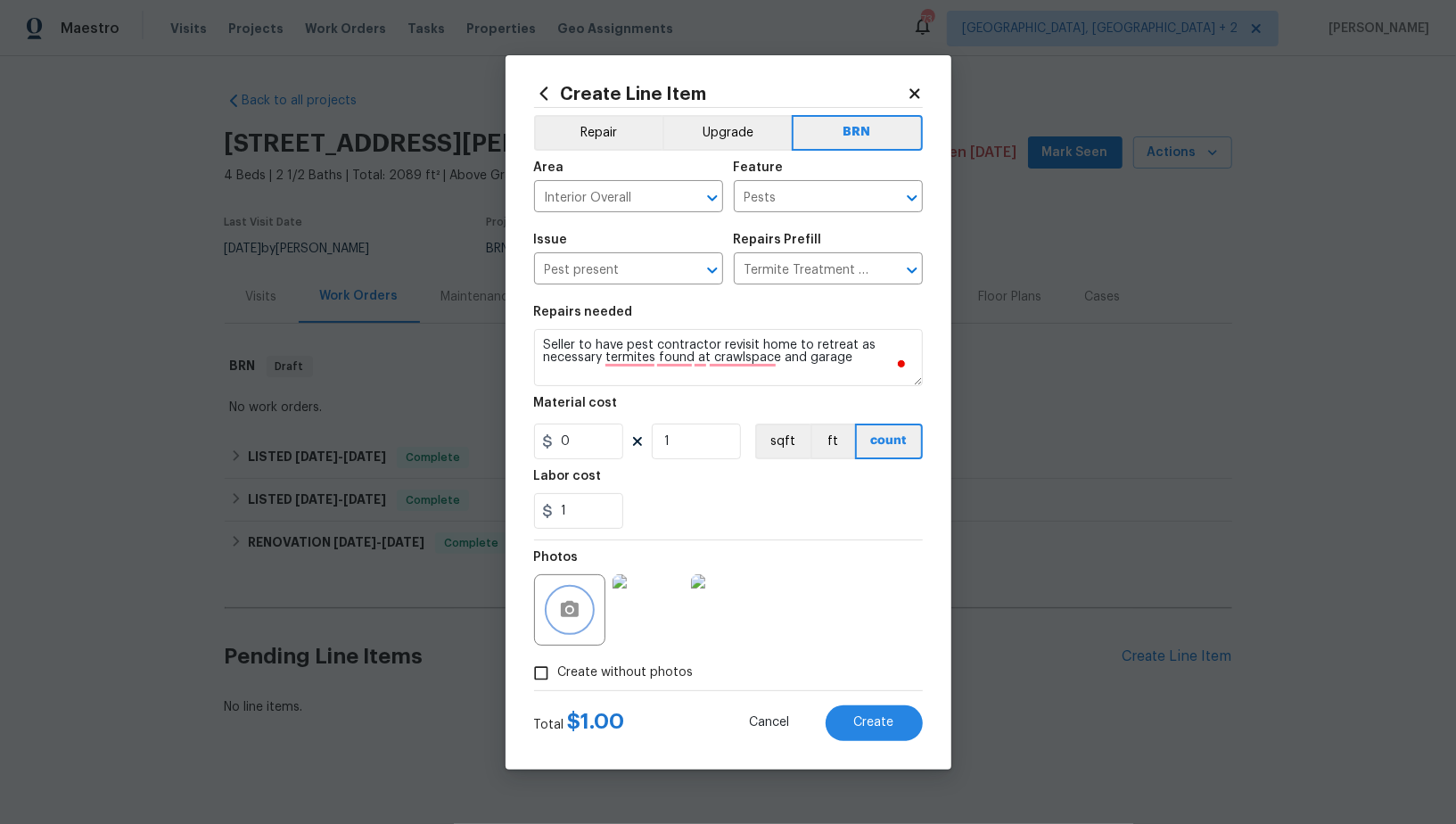
scroll to position [10, 0]
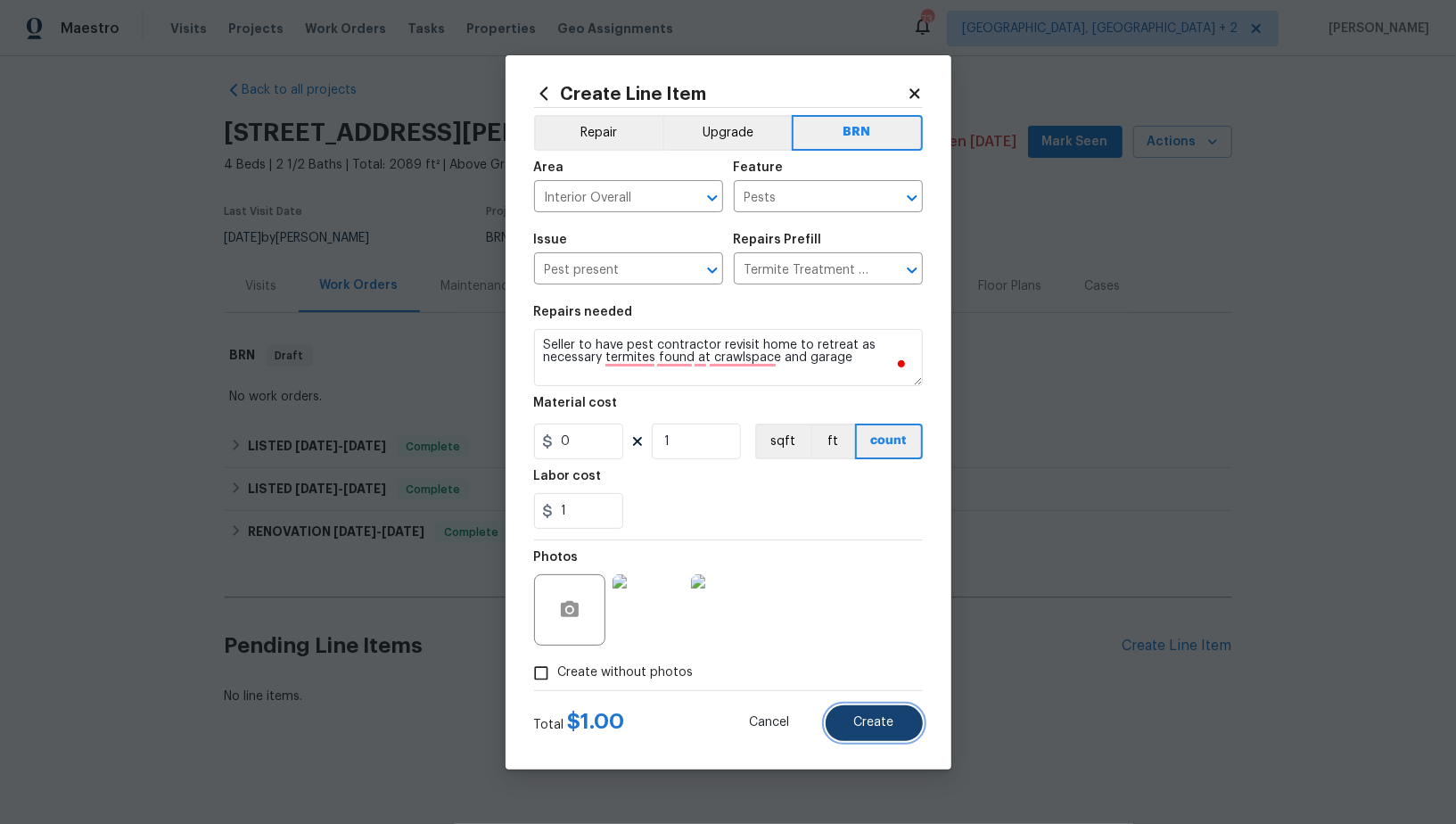
click at [881, 719] on span "Create" at bounding box center [874, 722] width 40 height 13
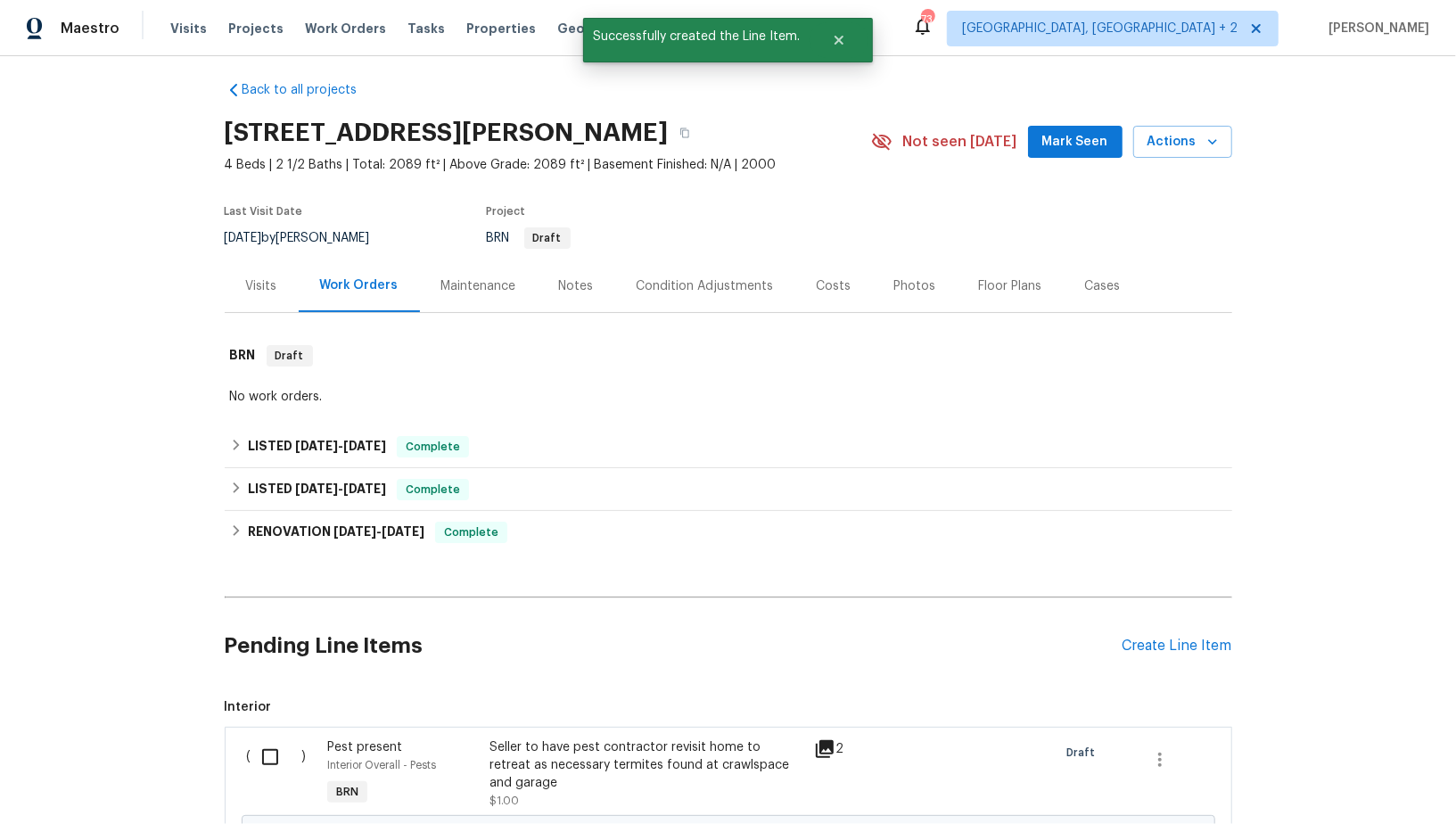
scroll to position [231, 0]
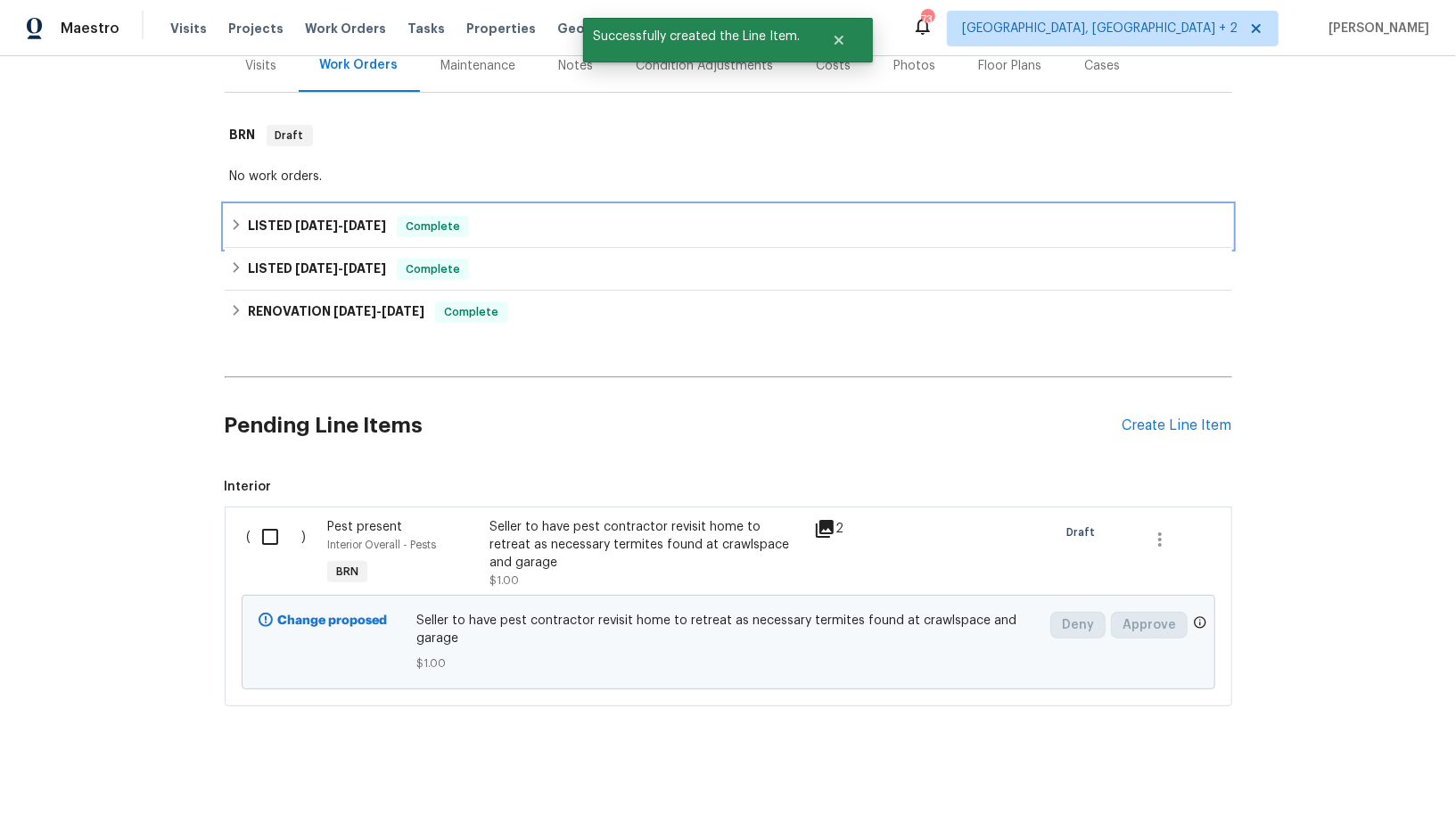
click at [247, 228] on div "LISTED [DATE] - [DATE] Complete" at bounding box center [728, 226] width 997 height 22
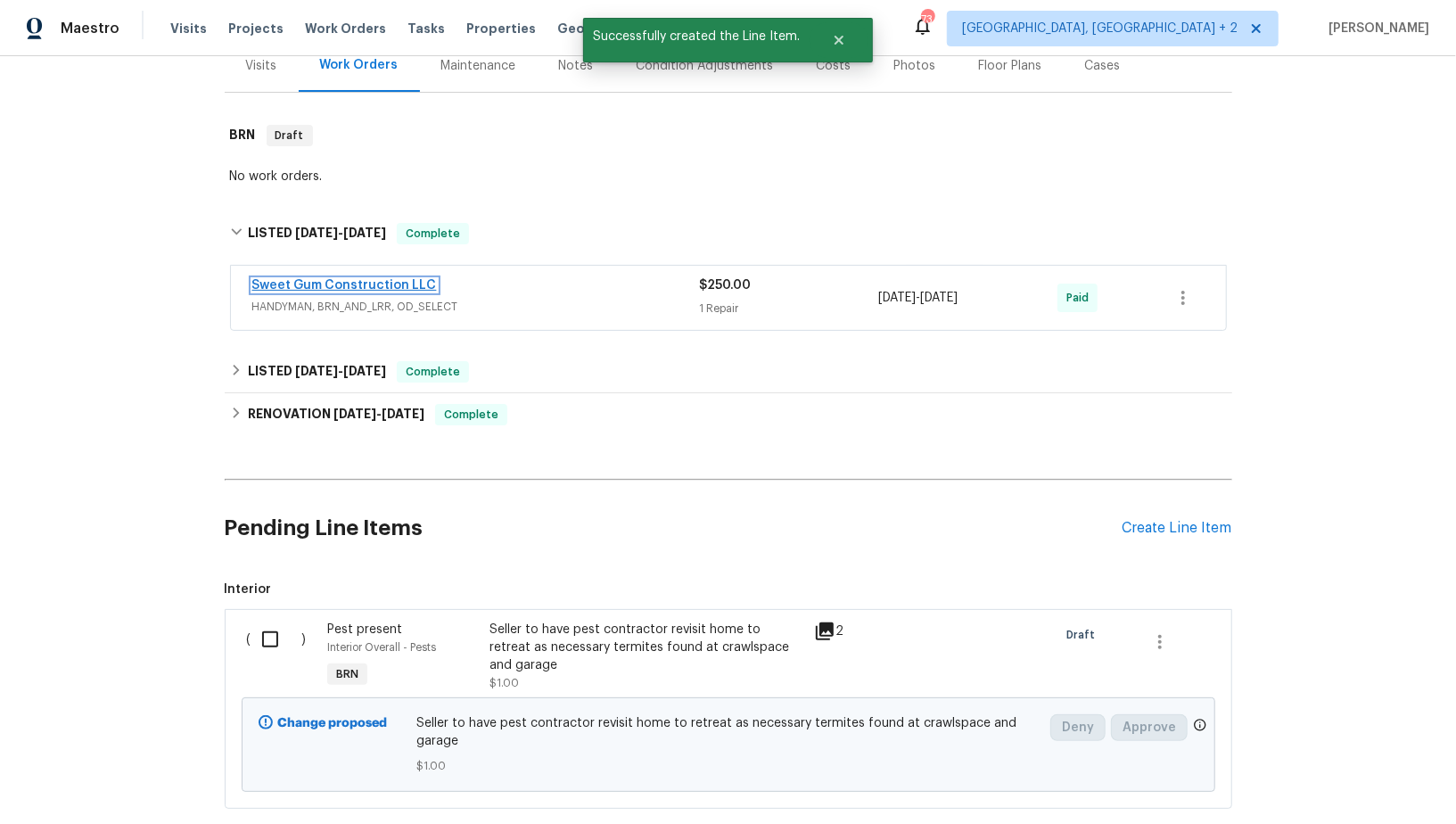
click at [332, 280] on link "Sweet Gum Construction LLC" at bounding box center [344, 285] width 184 height 12
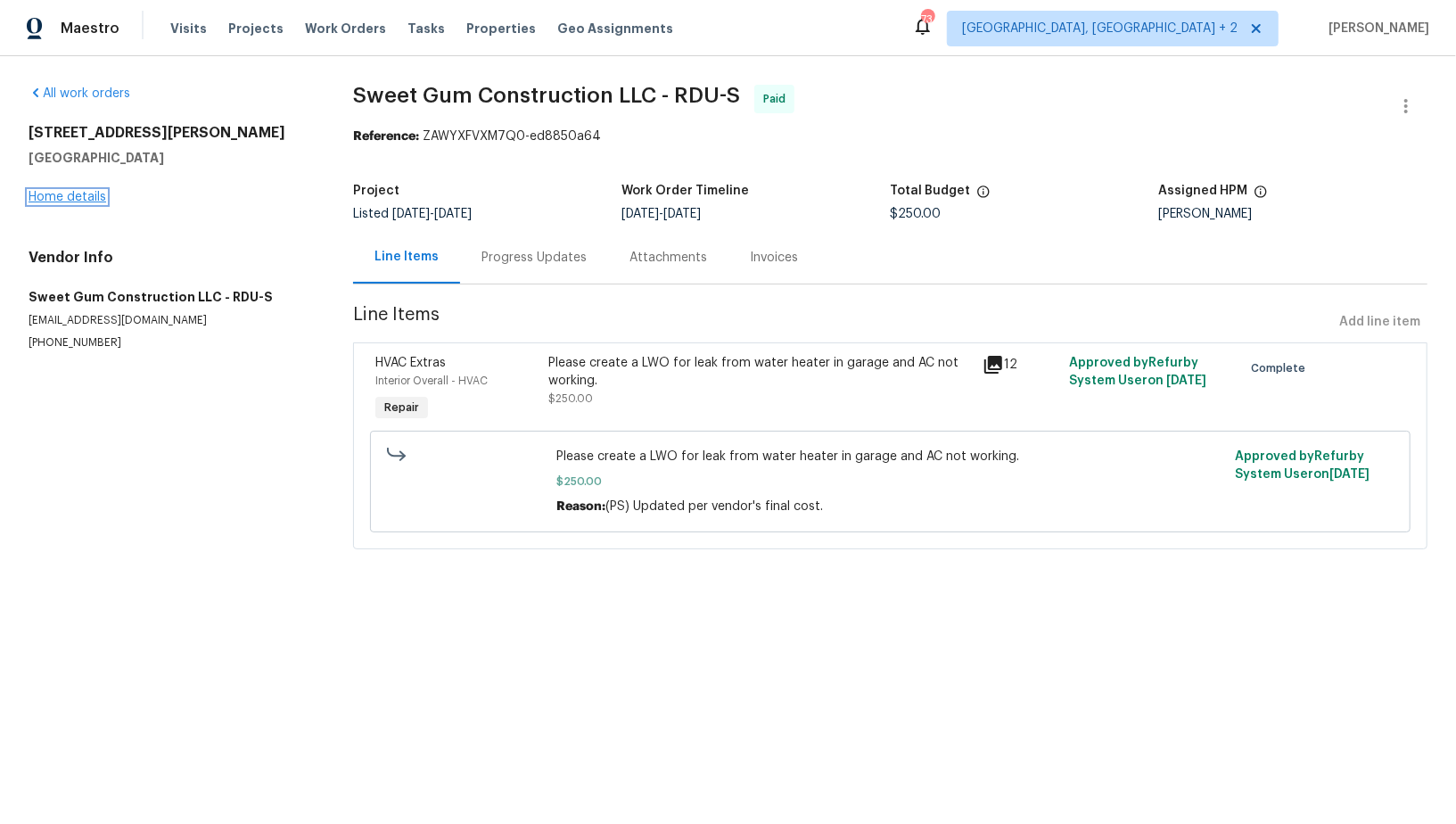
click at [48, 191] on link "Home details" at bounding box center [67, 197] width 78 height 12
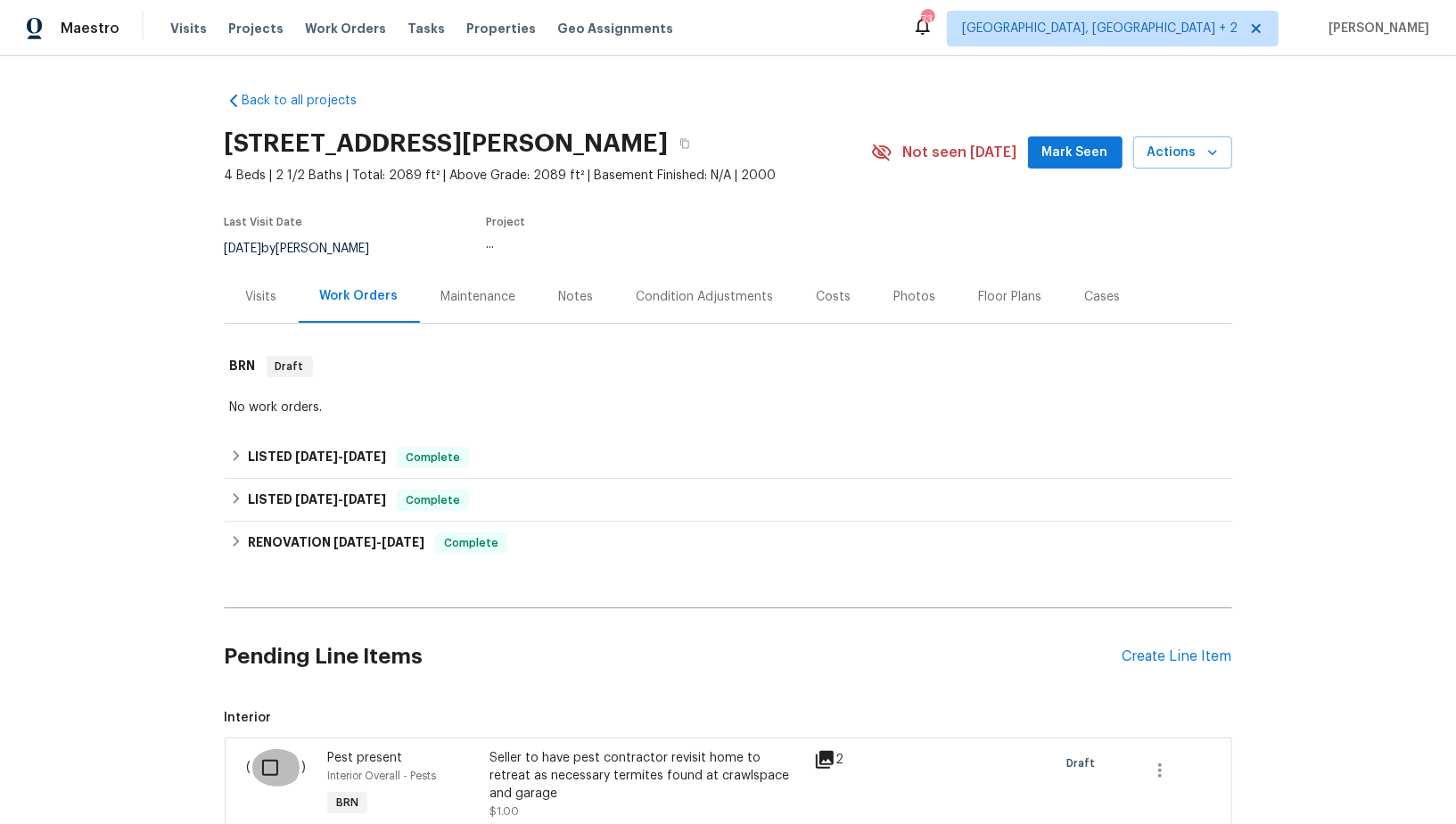
click at [284, 762] on input "checkbox" at bounding box center [277, 767] width 50 height 37
checkbox input "true"
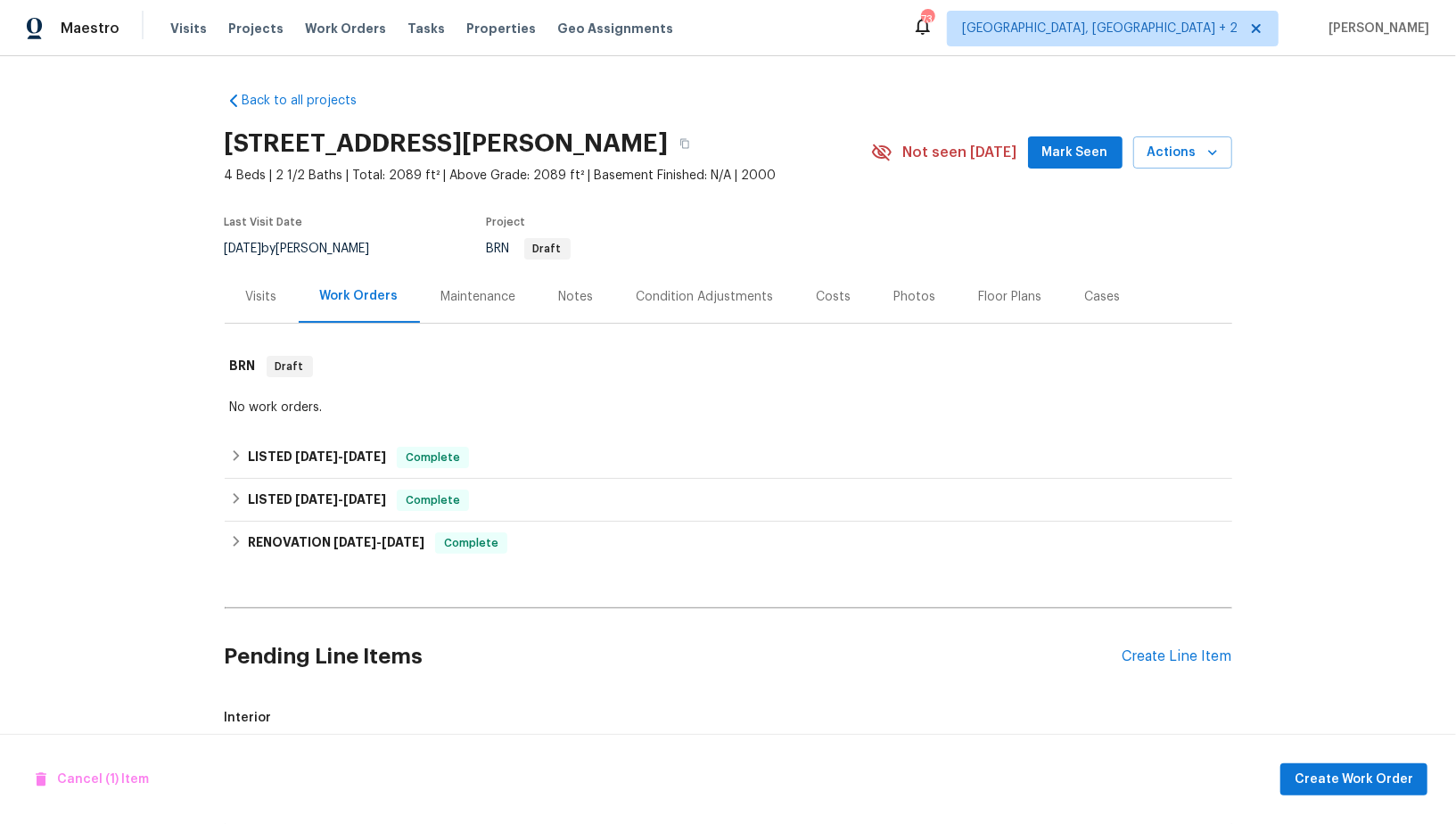
scroll to position [231, 0]
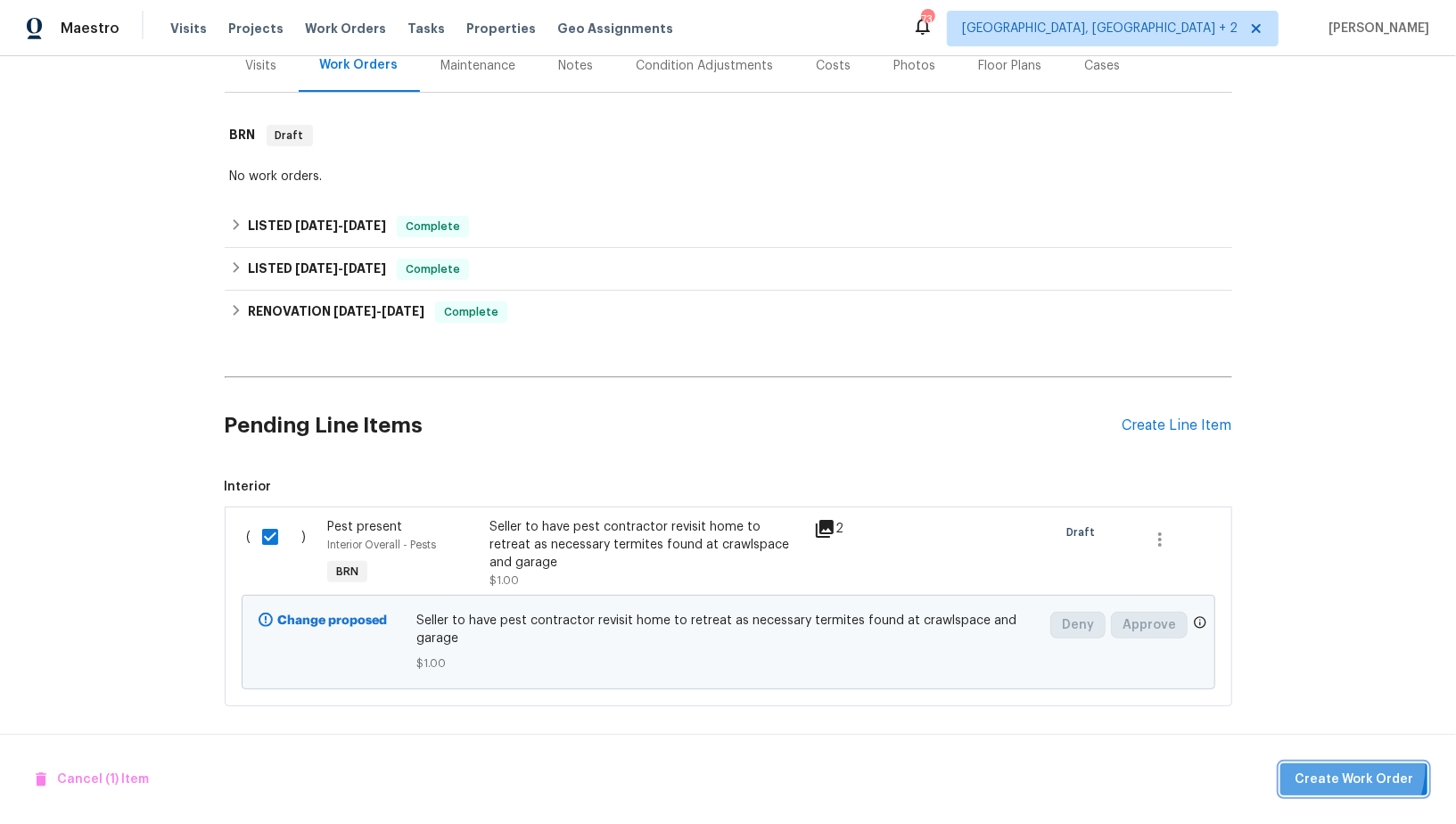
click at [1327, 766] on button "Create Work Order" at bounding box center [1353, 779] width 147 height 33
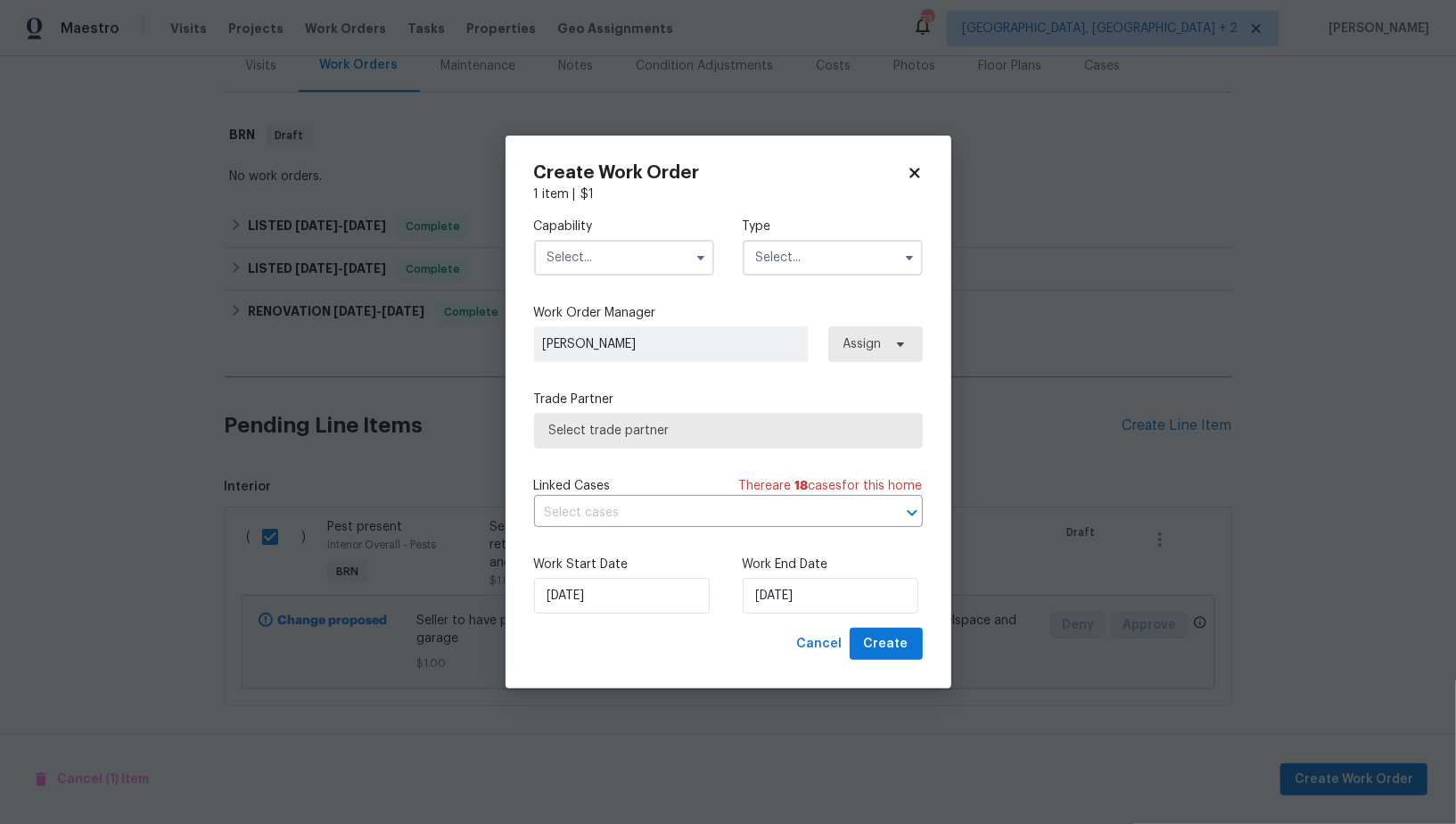
click at [621, 245] on input "text" at bounding box center [623, 258] width 180 height 36
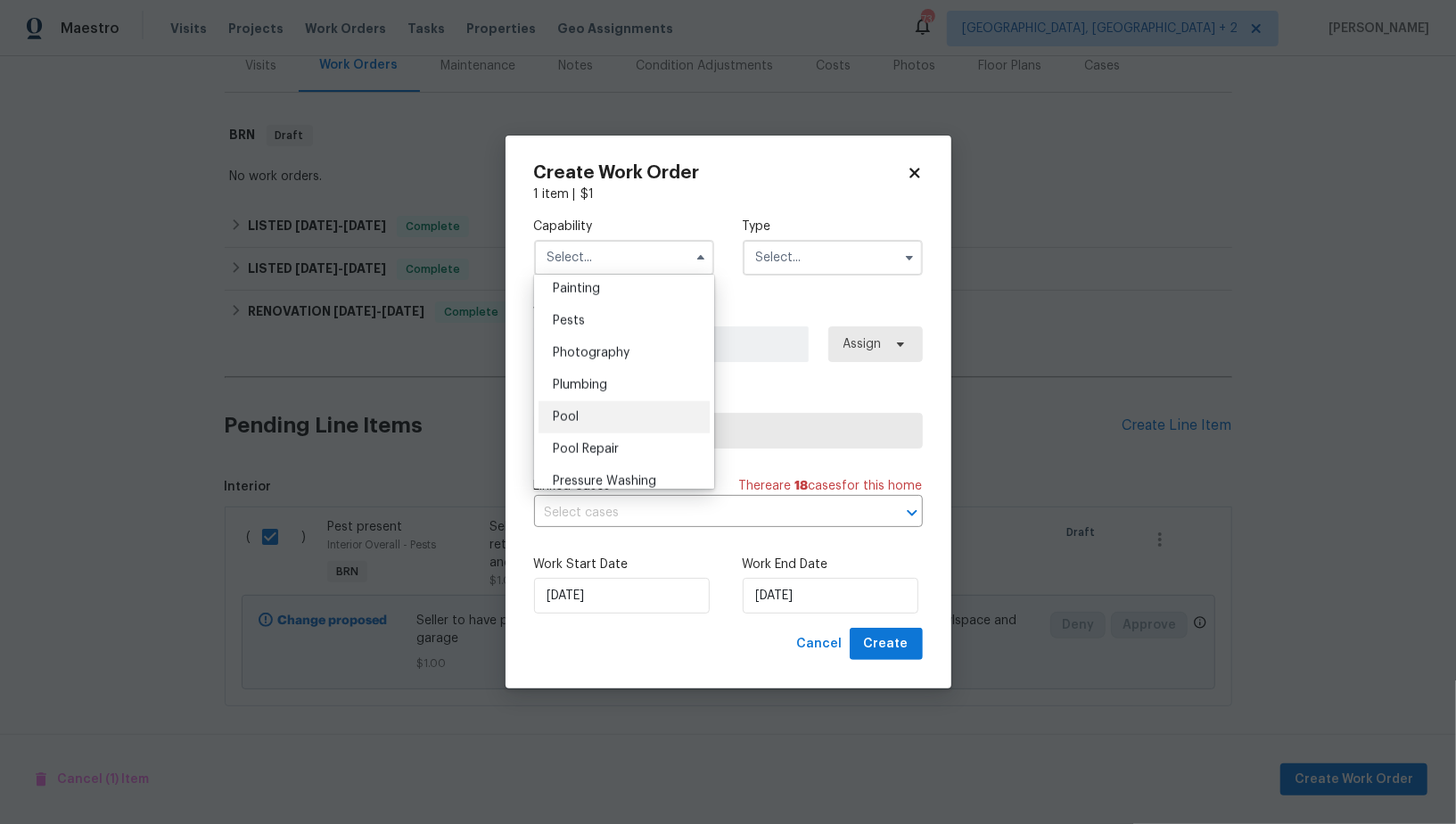
scroll to position [1490, 0]
click at [584, 338] on div "Pests" at bounding box center [624, 335] width 171 height 32
type input "Pests"
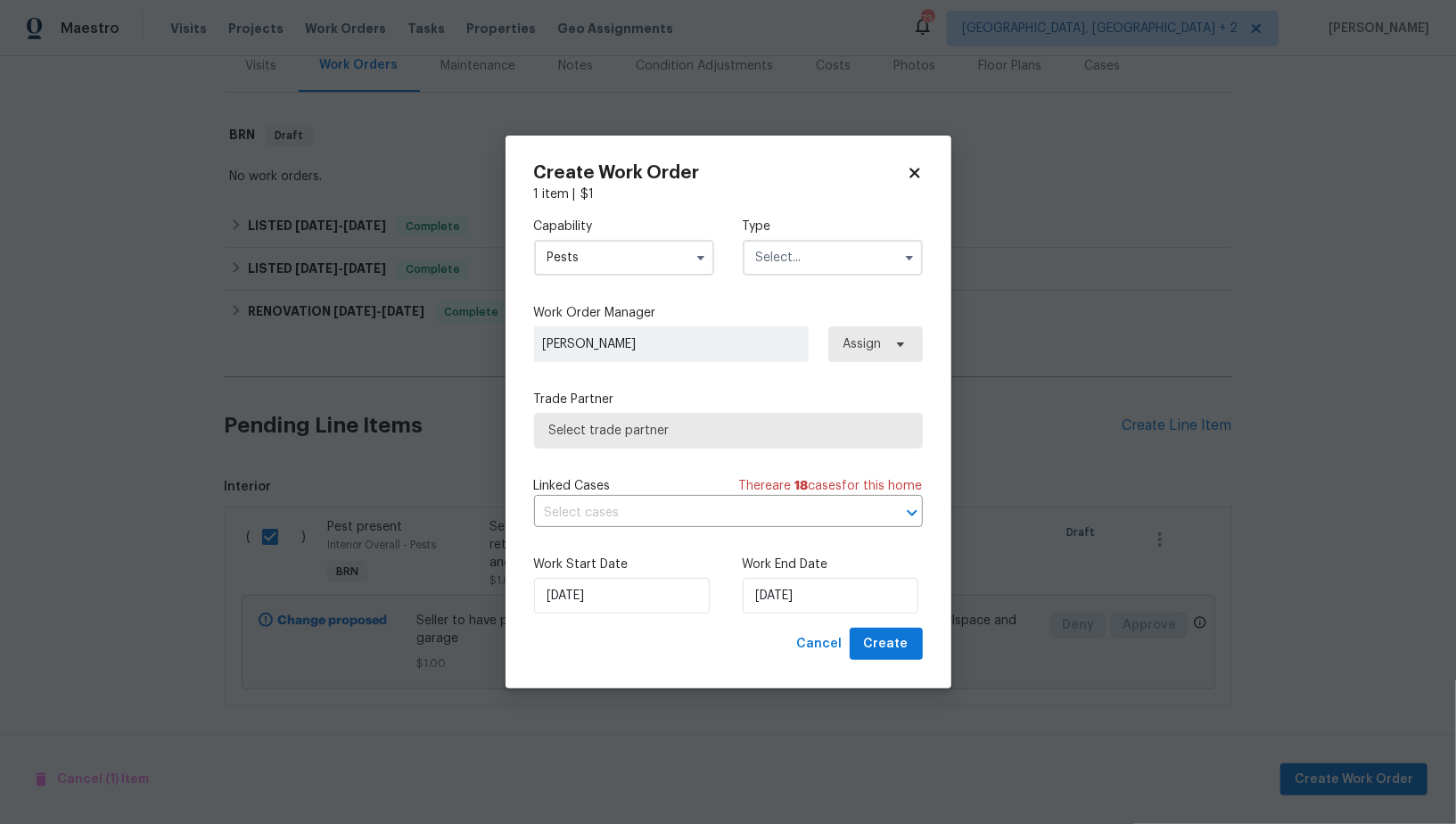
click at [820, 261] on input "text" at bounding box center [832, 258] width 180 height 36
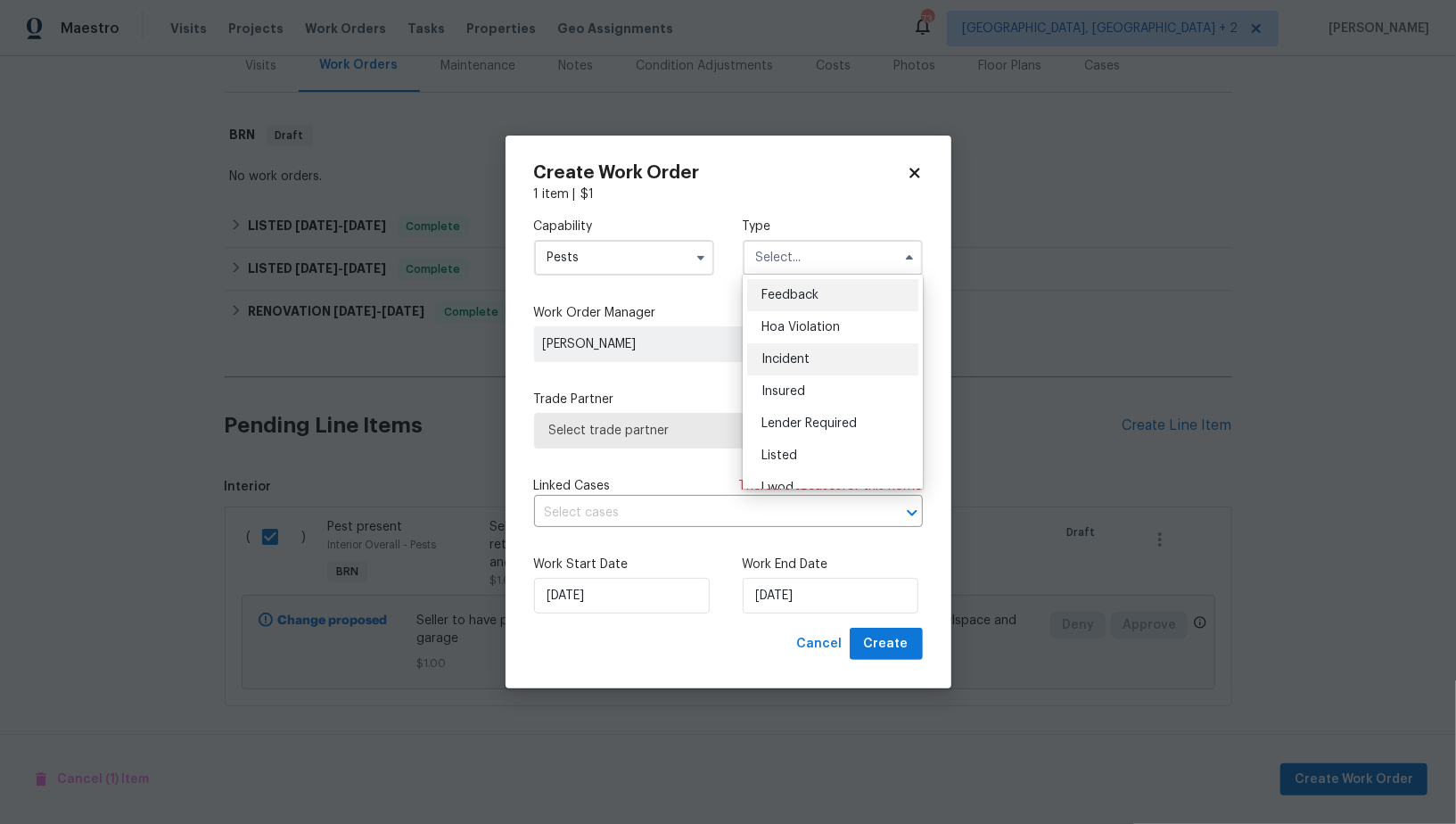
scroll to position [211, 0]
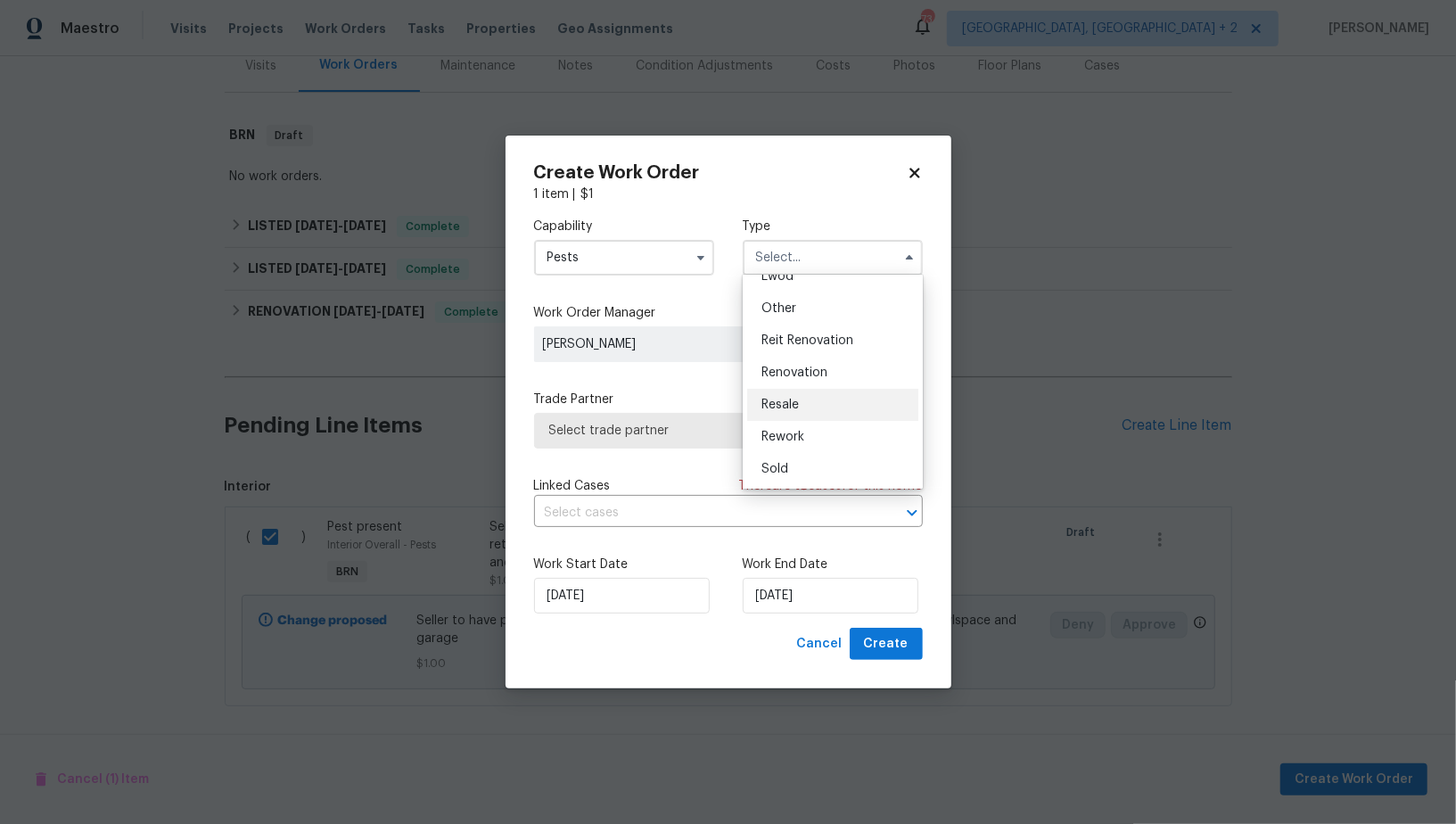
click at [797, 409] on span "Resale" at bounding box center [779, 404] width 37 height 12
type input "Resale"
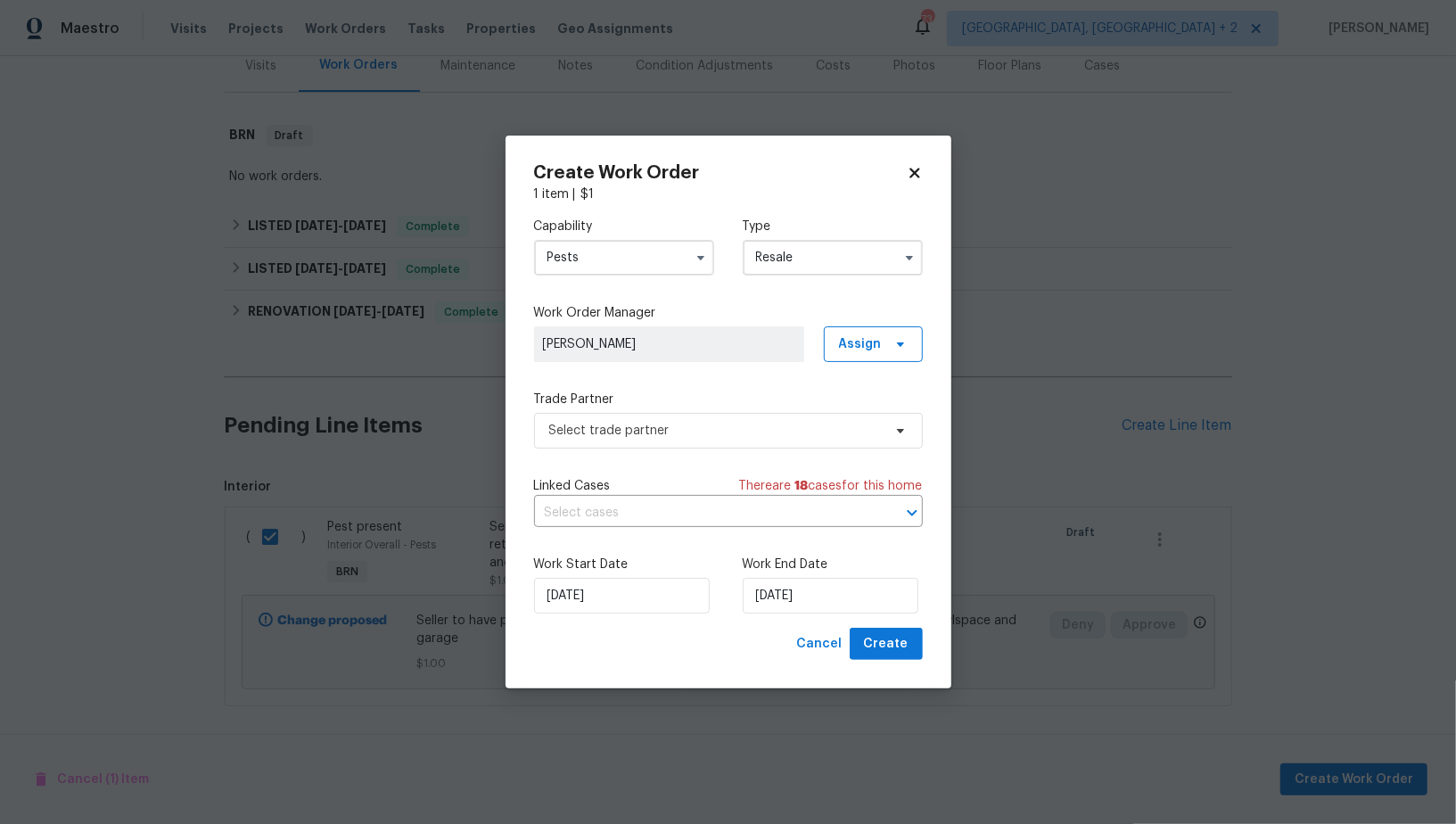
click at [697, 452] on div "Capability Pests Type Resale Feedback Hoa Violation Incident Insured Lender Req…" at bounding box center [728, 415] width 389 height 425
click at [683, 426] on span "Select trade partner" at bounding box center [716, 431] width 333 height 18
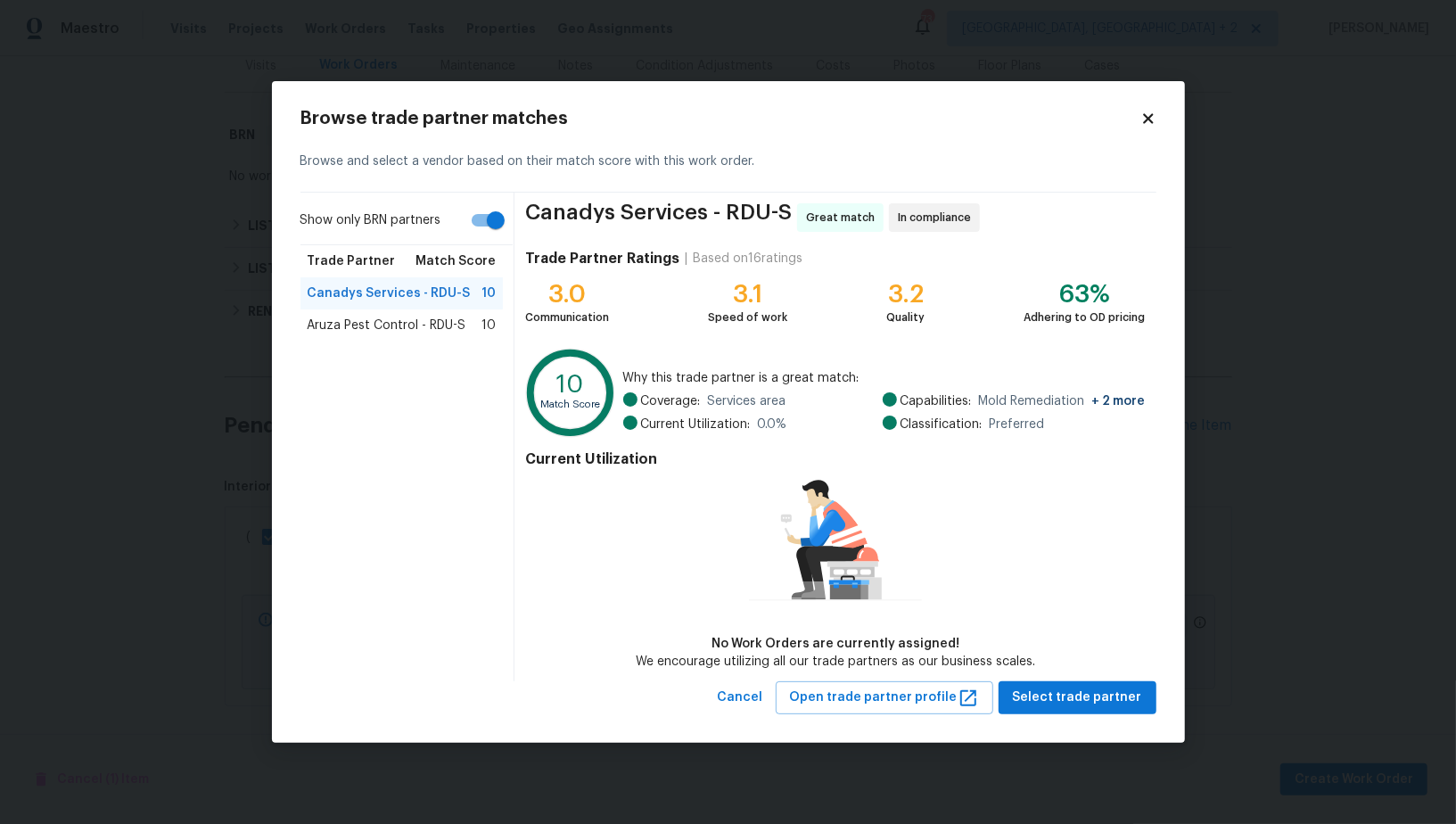
click at [353, 324] on span "Aruza Pest Control - RDU-S" at bounding box center [387, 325] width 159 height 18
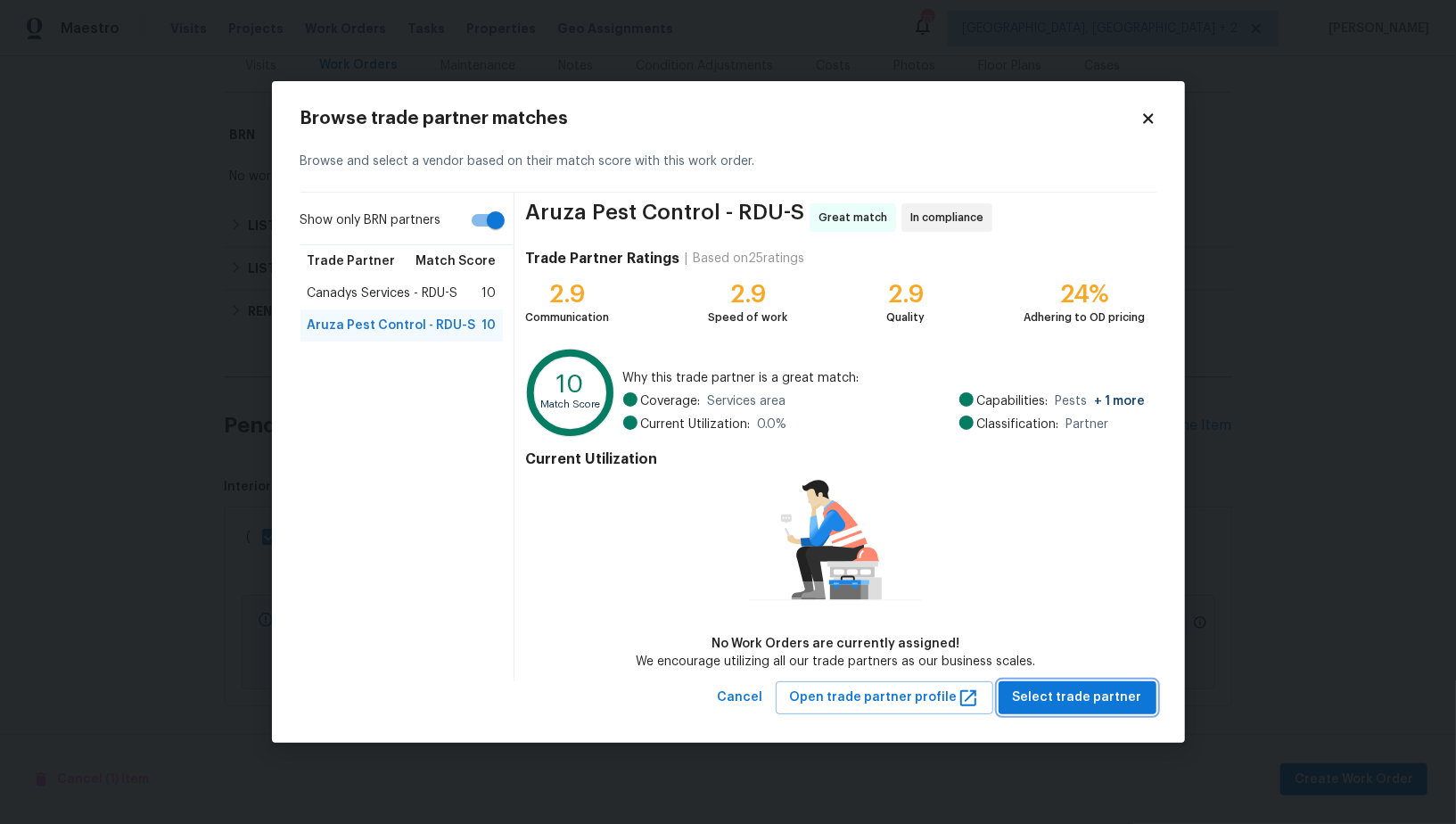
click at [1047, 681] on button "Select trade partner" at bounding box center [1078, 698] width 158 height 33
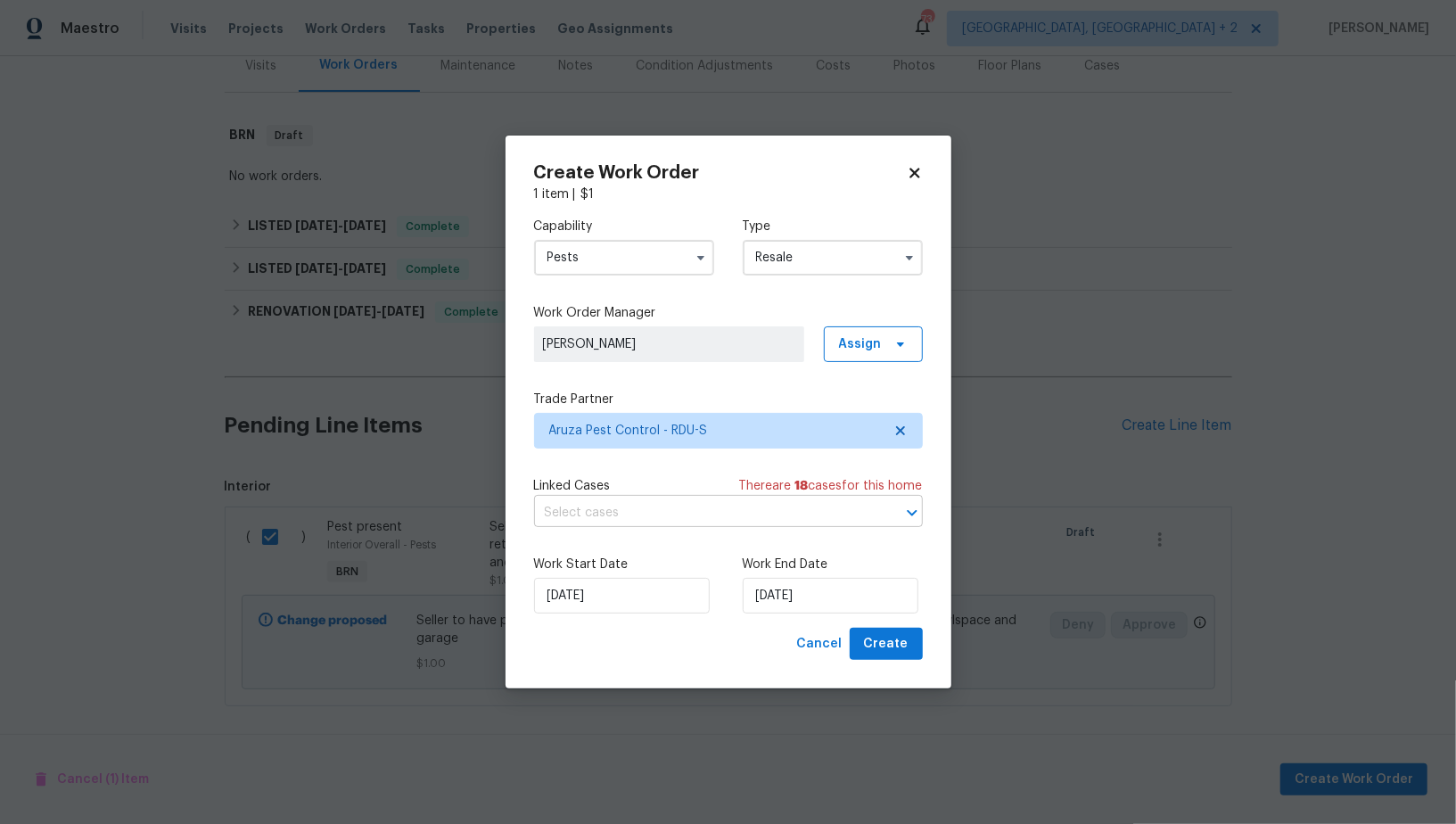
click at [626, 508] on input "text" at bounding box center [703, 512] width 338 height 28
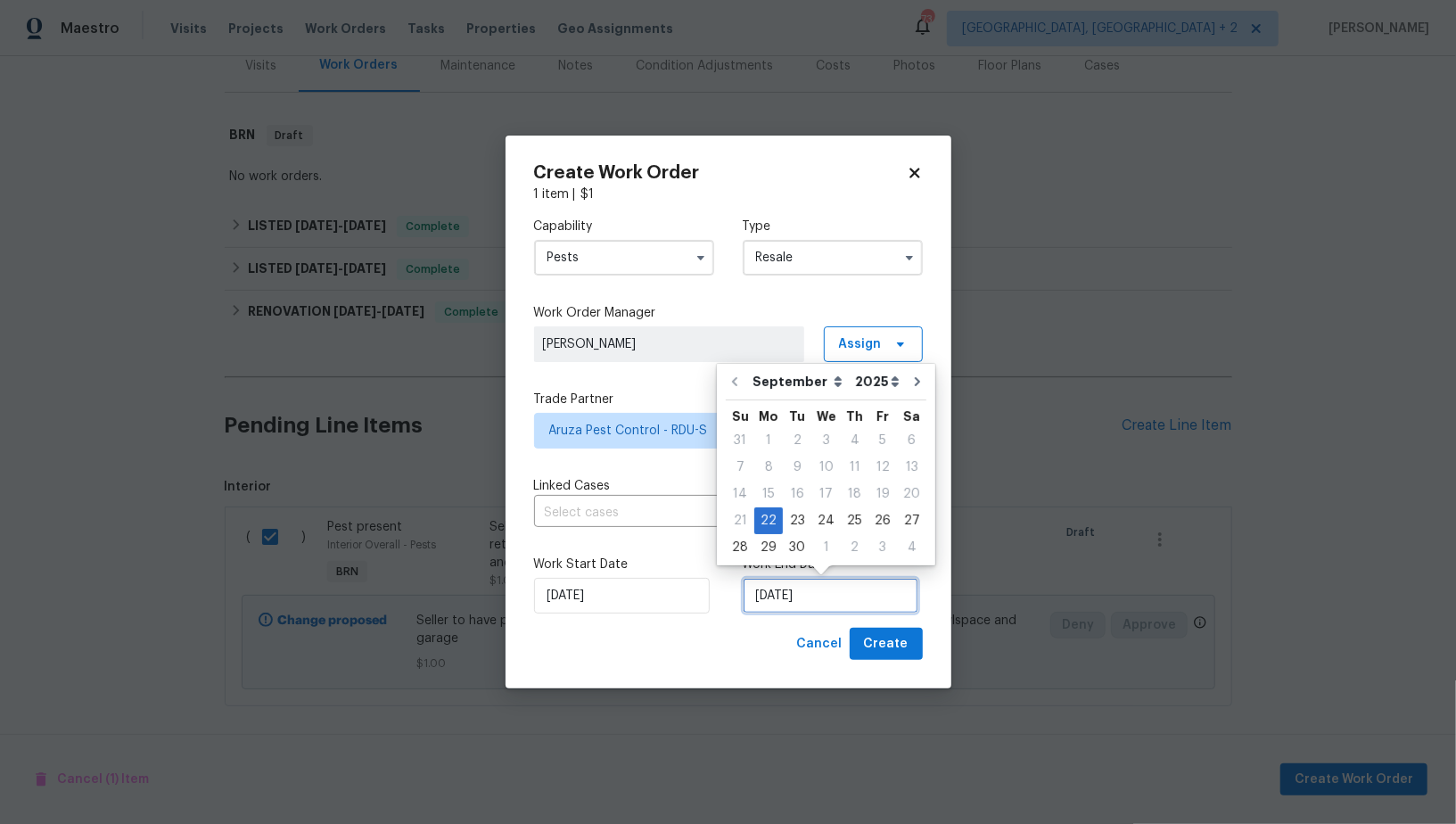
click at [801, 604] on input "22/09/2025" at bounding box center [830, 596] width 176 height 36
click at [815, 523] on div "24" at bounding box center [826, 521] width 29 height 25
type input "24/09/2025"
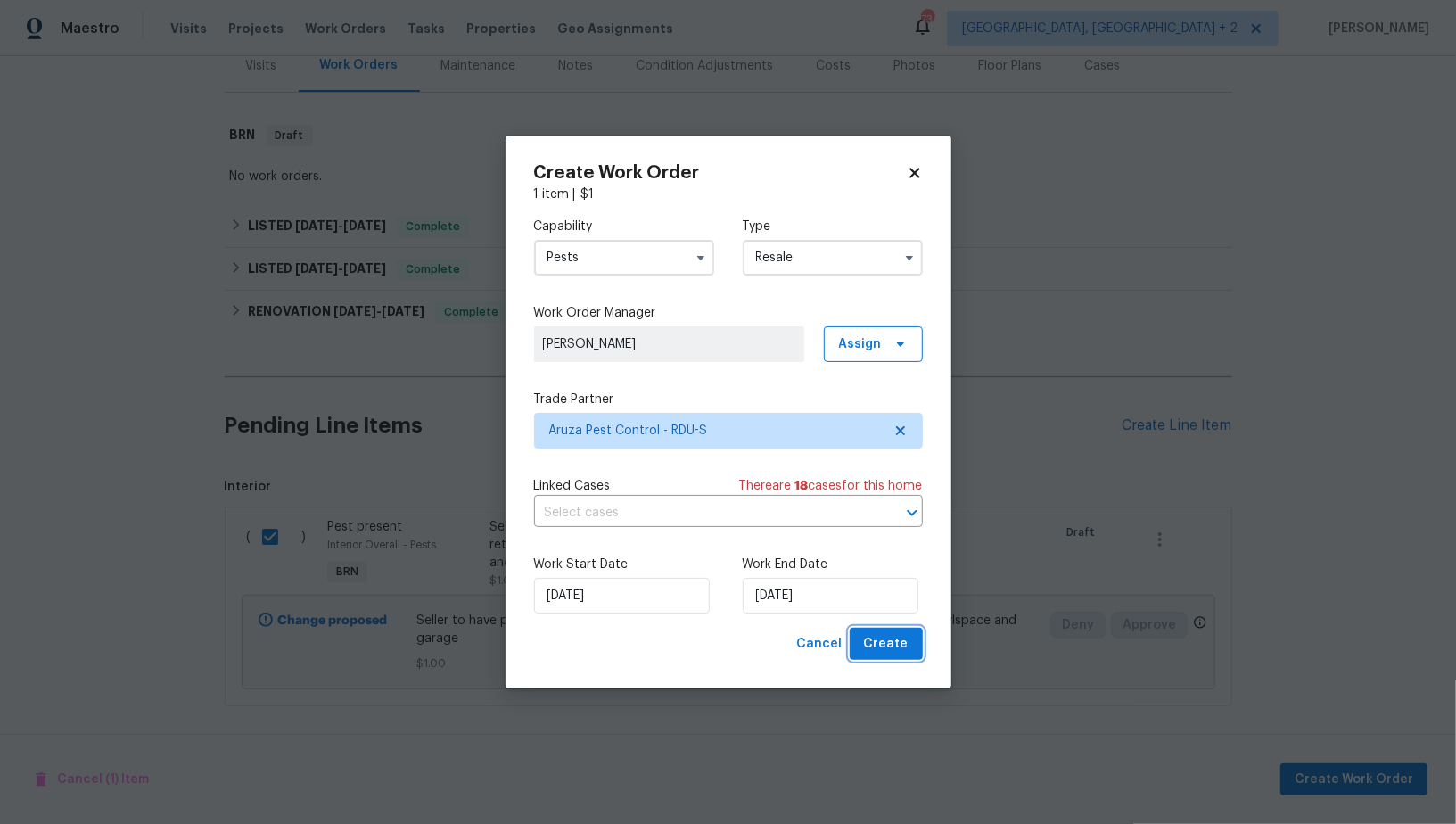
click at [884, 635] on span "Create" at bounding box center [886, 643] width 45 height 22
checkbox input "false"
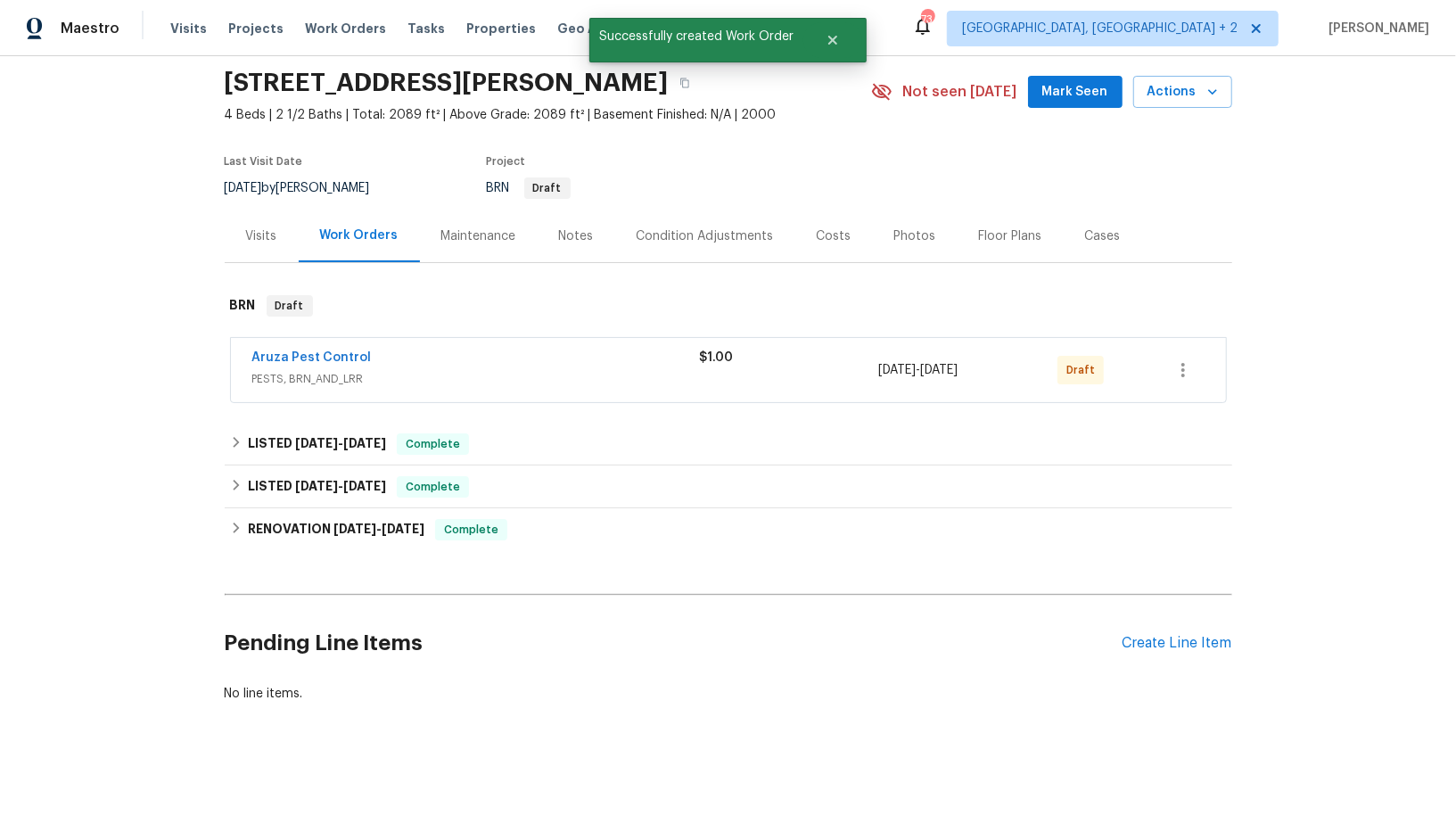
scroll to position [58, 0]
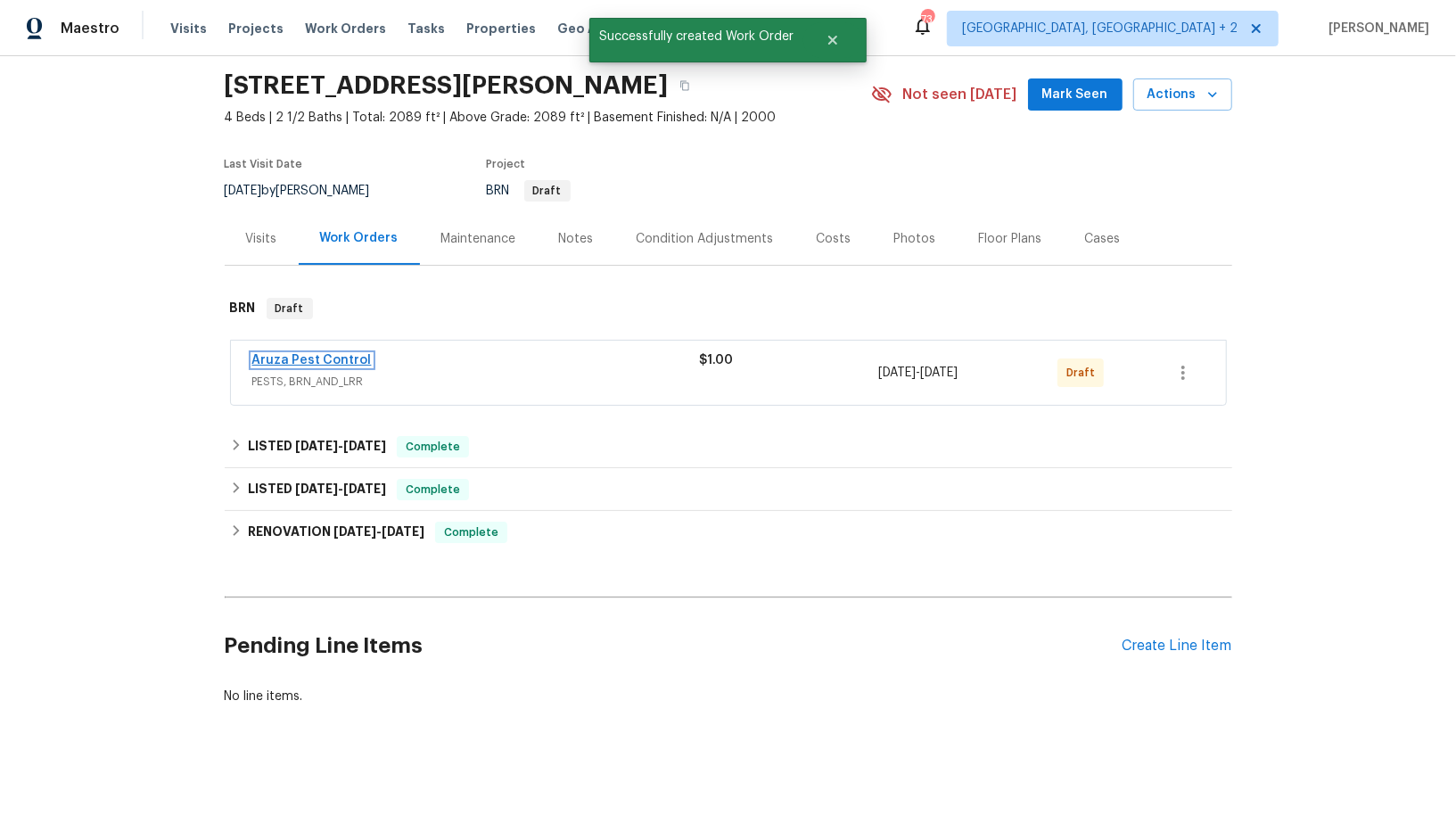
click at [340, 355] on link "Aruza Pest Control" at bounding box center [312, 359] width 120 height 12
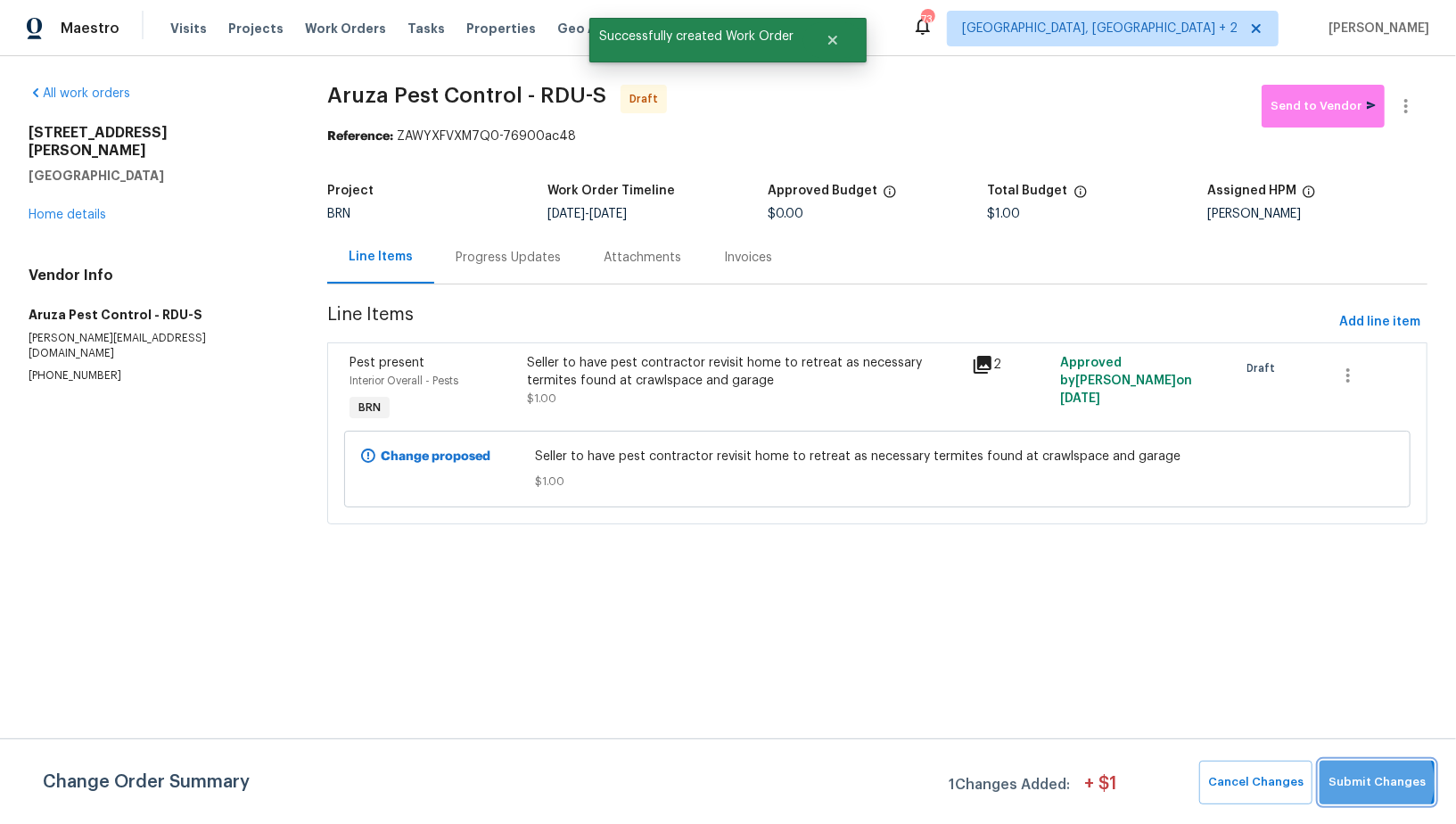
click at [1374, 782] on span "Submit Changes" at bounding box center [1377, 782] width 97 height 21
click at [483, 257] on div "Progress Updates" at bounding box center [508, 258] width 105 height 18
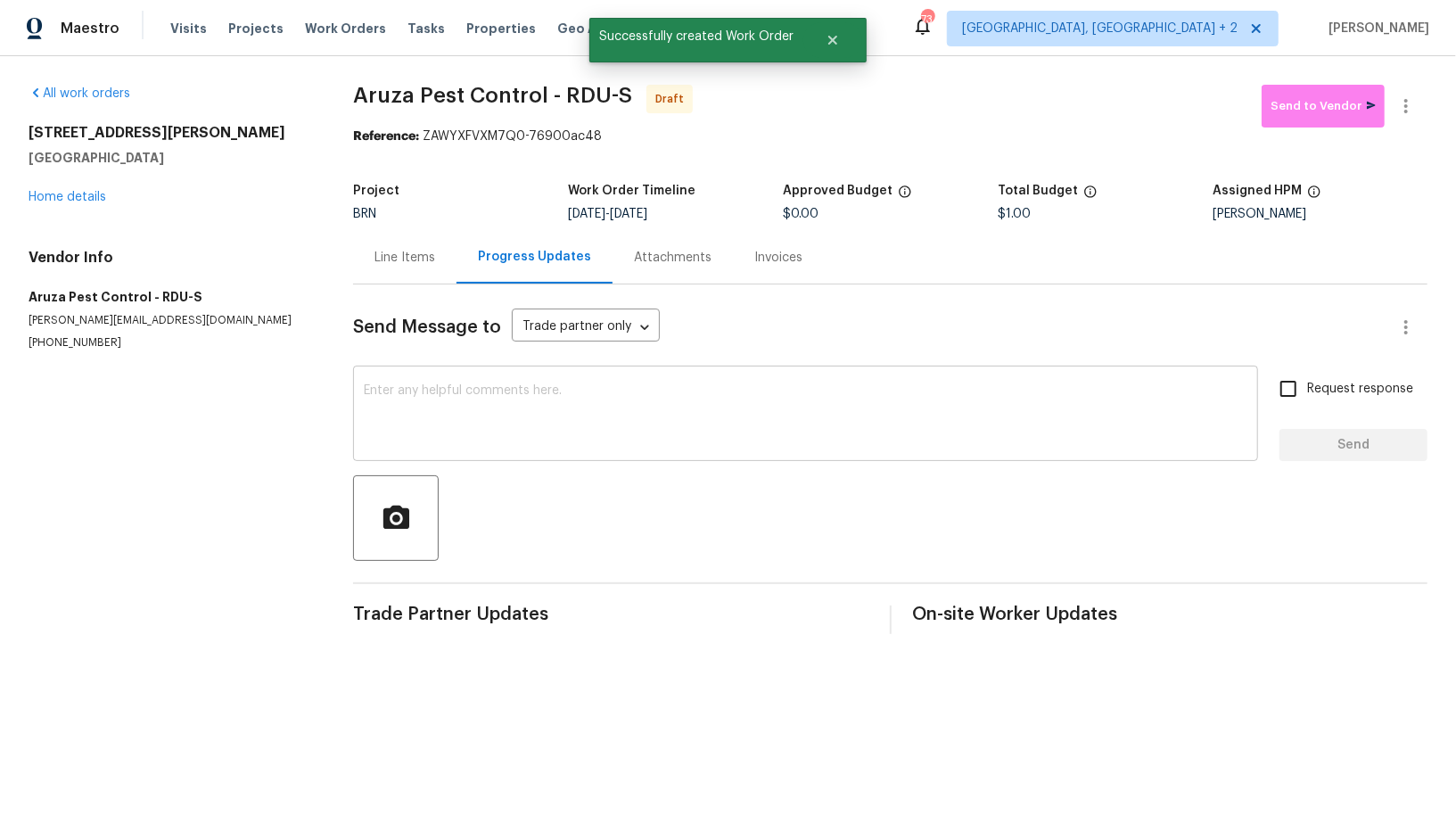
click at [435, 443] on textarea at bounding box center [806, 415] width 884 height 63
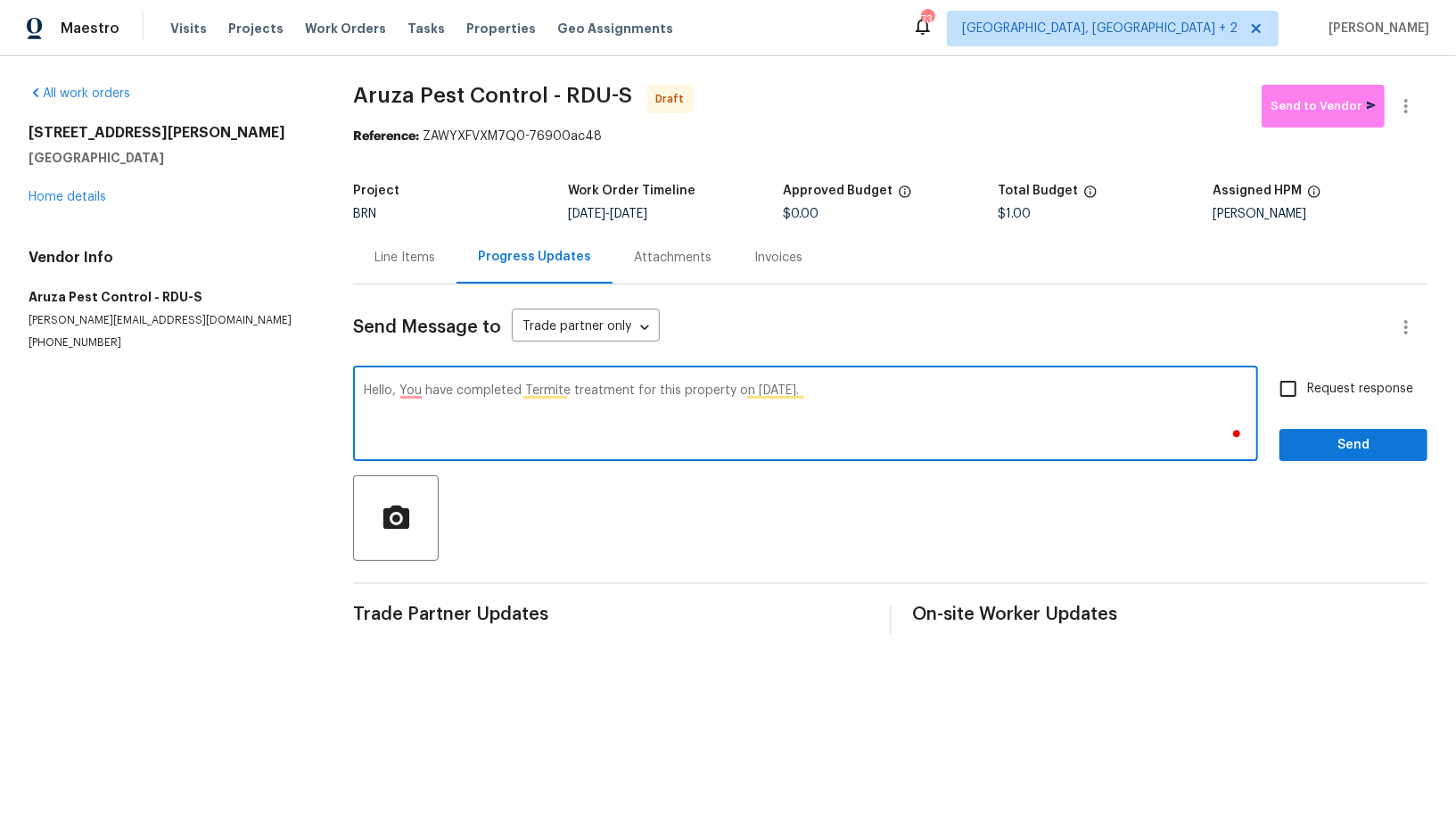
paste textarea "evisit home to retreat as necessary termites found at crawlspace and garage."
click at [809, 388] on textarea "Hello, You have completed Termite treatment for this property on 6/17/2025. evi…" at bounding box center [806, 415] width 884 height 63
click at [956, 393] on textarea "Hello, You have completed Termite treatment for this property on 6/17/2025. Cou…" at bounding box center [806, 415] width 884 height 63
click at [918, 426] on textarea "Hello, You have completed Termite treatment for this property on 6/17/2025. Cou…" at bounding box center [806, 415] width 884 height 63
click at [974, 392] on textarea "Hello, You have completed Termite treatment for this property on 6/17/2025. Cou…" at bounding box center [806, 415] width 884 height 63
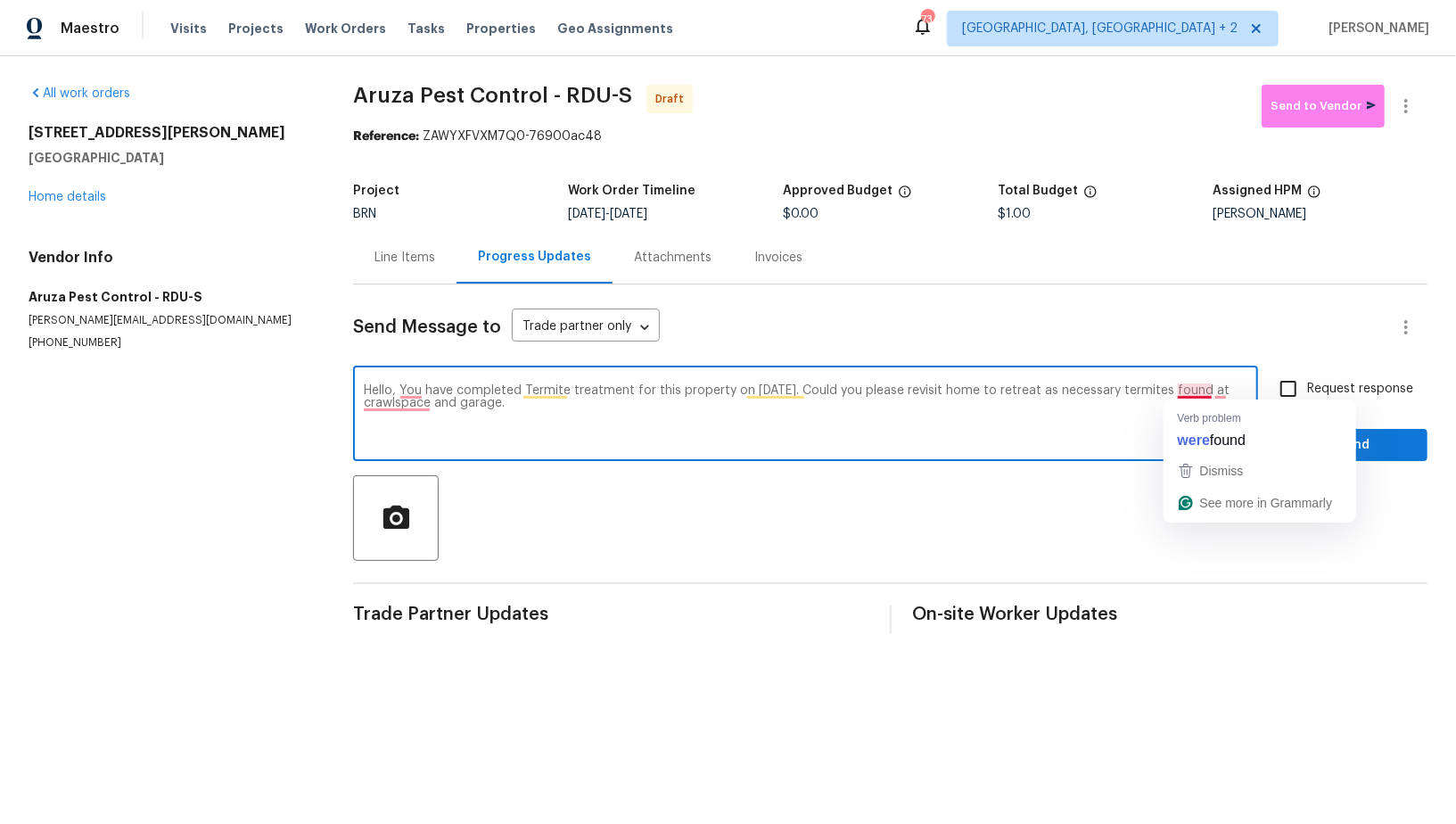
click at [1194, 391] on textarea "Hello, You have completed Termite treatment for this property on 6/17/2025. Cou…" at bounding box center [806, 415] width 884 height 63
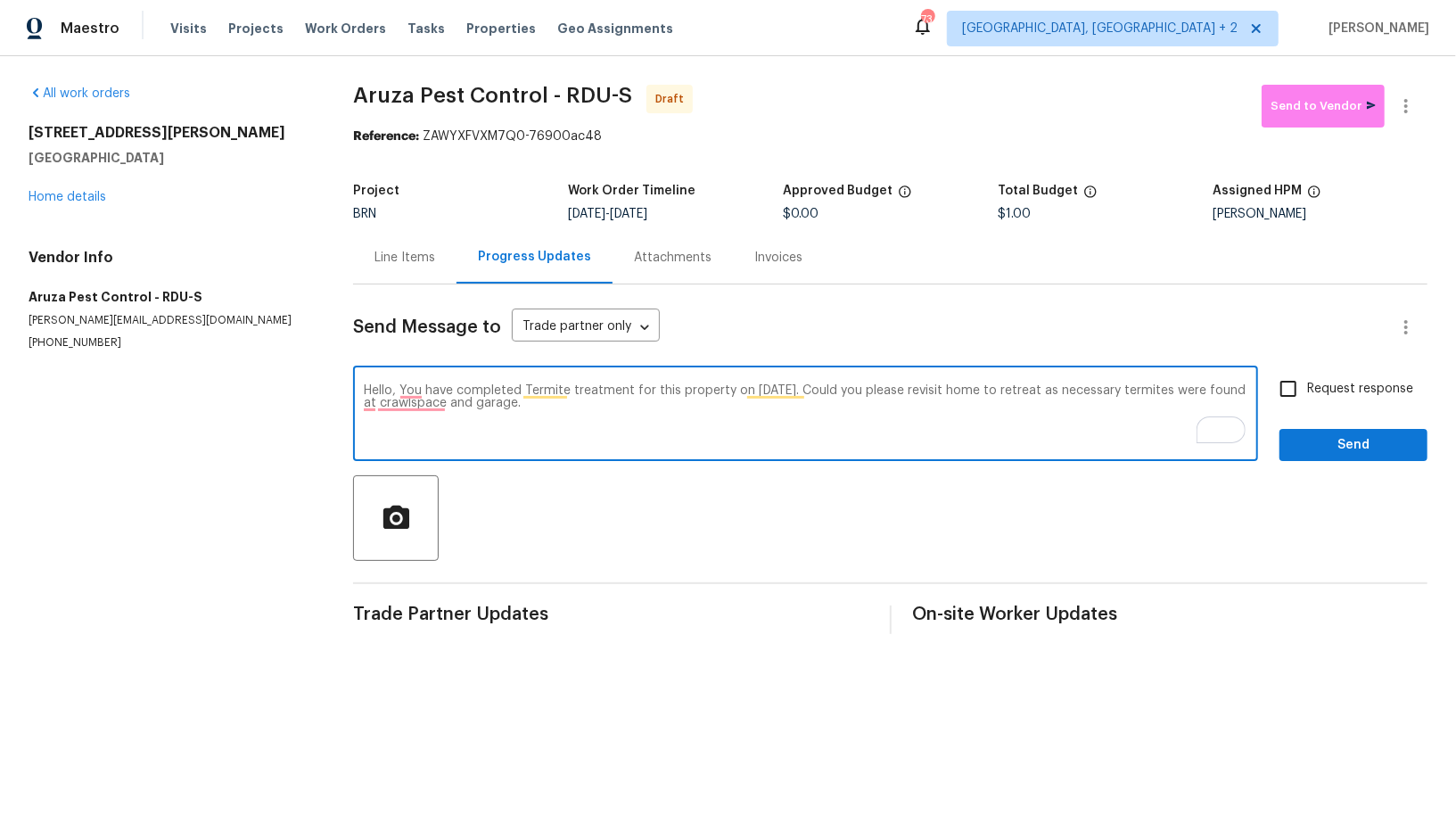
click at [1121, 391] on textarea "Hello, You have completed Termite treatment for this property on 6/17/2025. Cou…" at bounding box center [806, 415] width 884 height 63
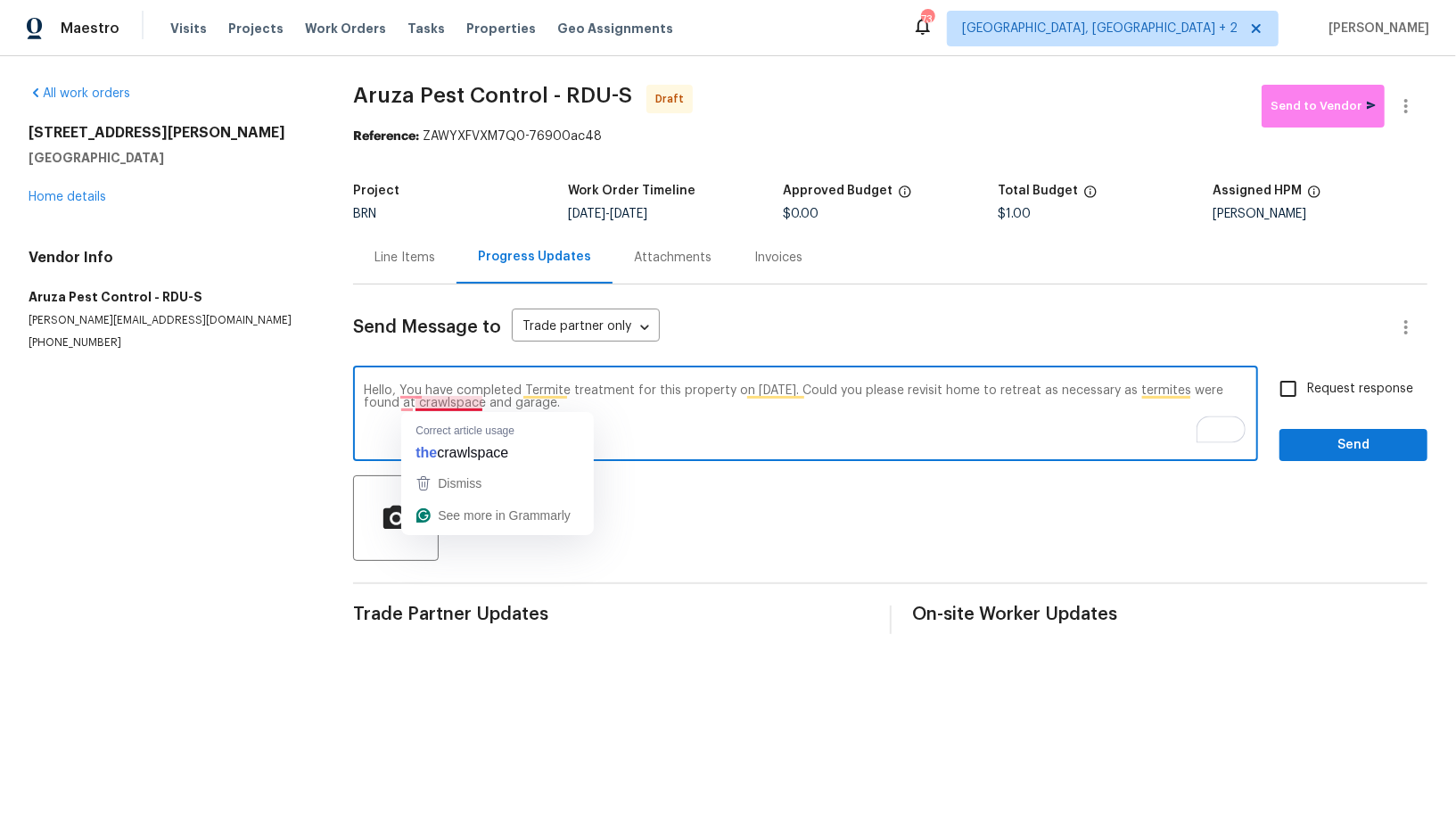
click at [448, 404] on textarea "Hello, You have completed Termite treatment for this property on 6/17/2025. Cou…" at bounding box center [806, 415] width 884 height 63
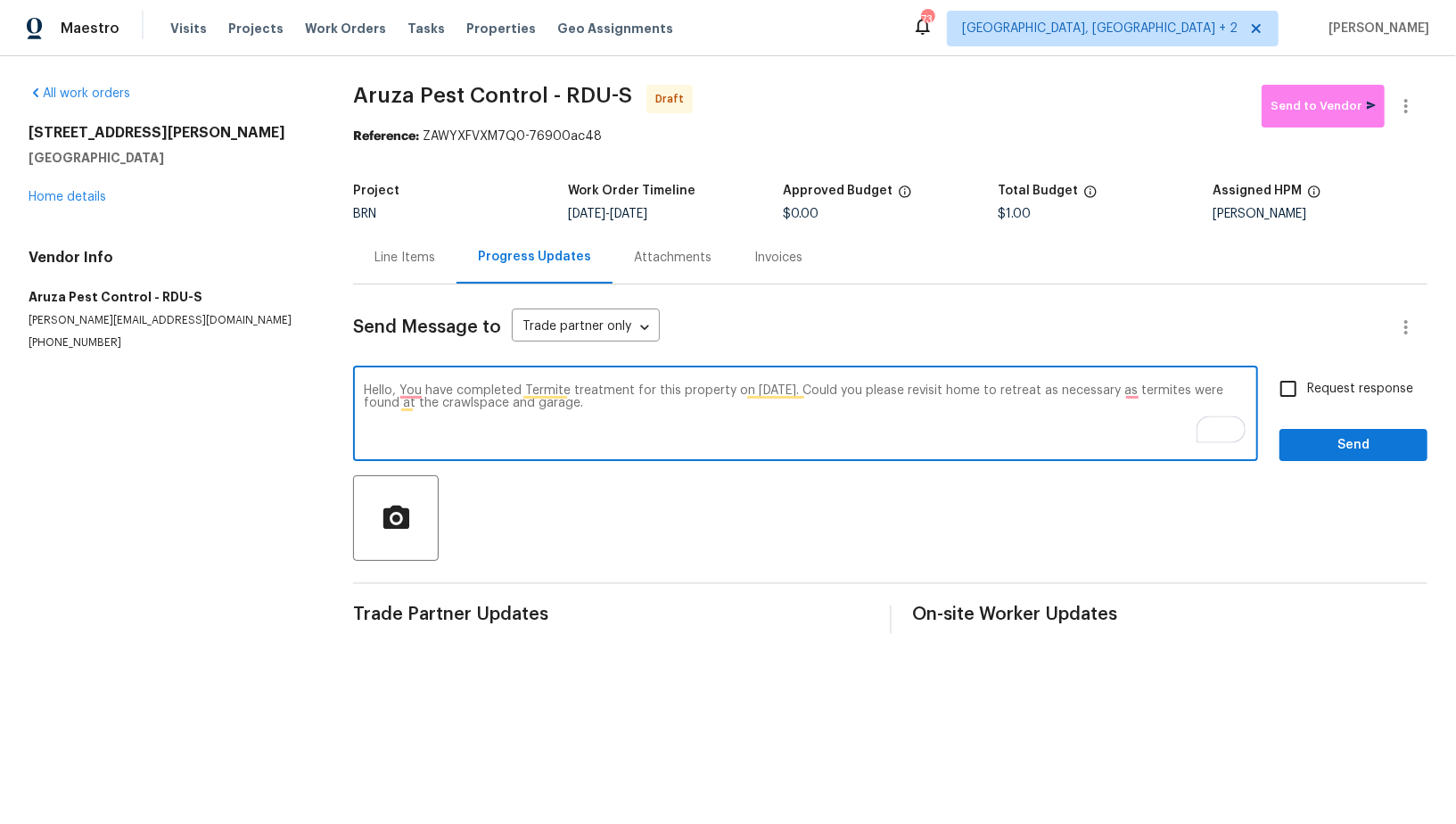
click at [600, 403] on textarea "Hello, You have completed Termite treatment for this property on 6/17/2025. Cou…" at bounding box center [806, 415] width 884 height 63
click at [1131, 390] on textarea "Hello, You have completed Termite treatment for this property on 6/17/2025. Cou…" at bounding box center [806, 415] width 884 height 63
click at [910, 391] on textarea "Hello, You have completed Termite treatment for this property on 6/17/2025. Cou…" at bounding box center [806, 415] width 884 height 63
click at [666, 415] on textarea "Hello, You have completed Termite treatment for this property on 6/17/2025. Cou…" at bounding box center [806, 415] width 884 height 63
click at [409, 405] on textarea "Hello, You have completed Termite treatment for this property on 6/17/2025. Cou…" at bounding box center [806, 415] width 884 height 63
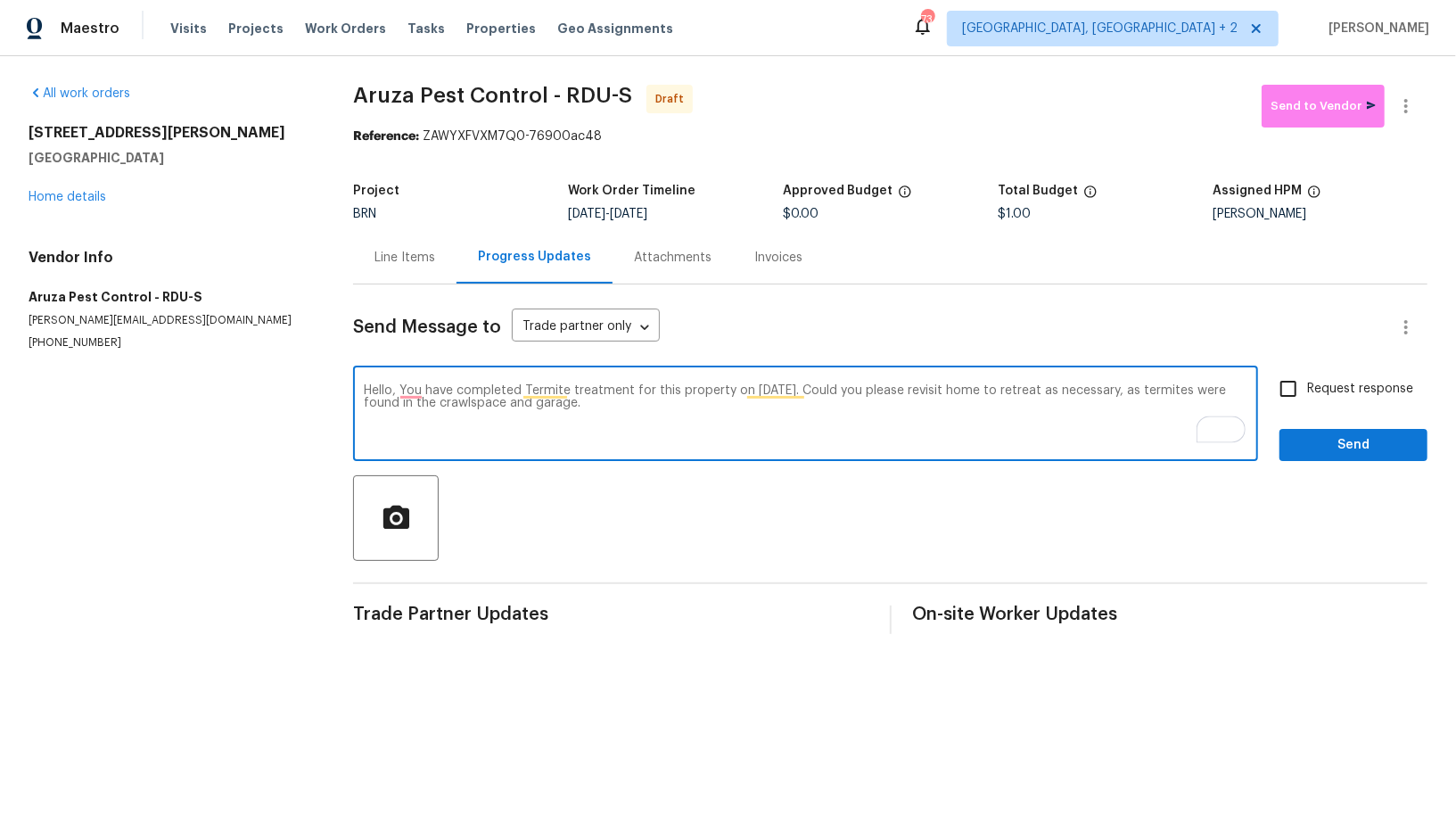
click at [624, 402] on textarea "Hello, You have completed Termite treatment for this property on 6/17/2025. Cou…" at bounding box center [806, 415] width 884 height 63
paste textarea "Reach out to me via the portal or call/text at 650-800-9524 for any questions o…"
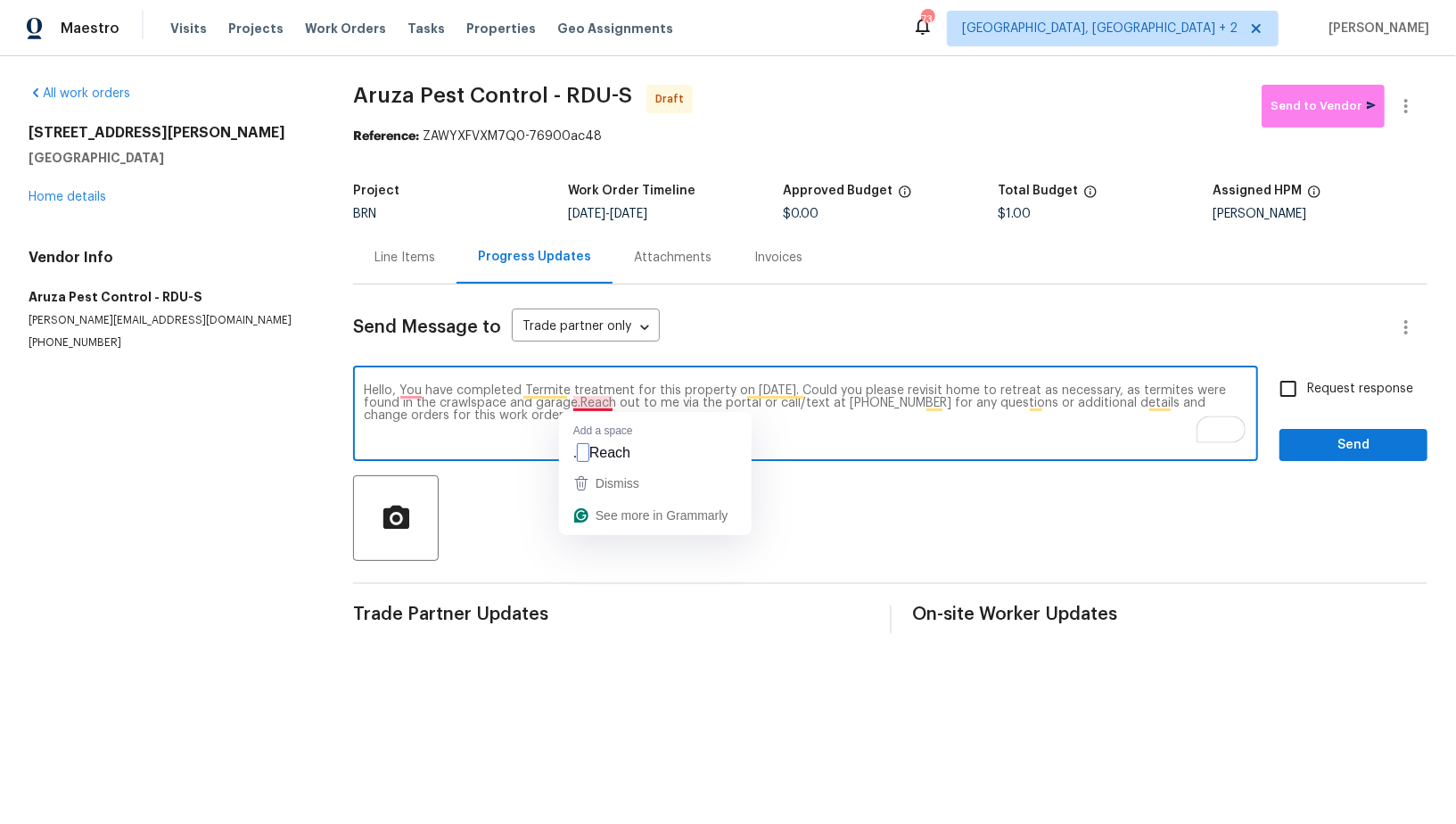
click at [579, 403] on textarea "Hello, You have completed Termite treatment for this property on 6/17/2025. Cou…" at bounding box center [806, 415] width 884 height 63
click at [778, 426] on textarea "Hello, You have completed Termite treatment for this property on 6/17/2025. Cou…" at bounding box center [806, 415] width 884 height 63
type textarea "Hello, You have completed Termite treatment for this property on 6/17/2025. Cou…"
click at [1292, 383] on input "Request response" at bounding box center [1288, 388] width 37 height 37
checkbox input "true"
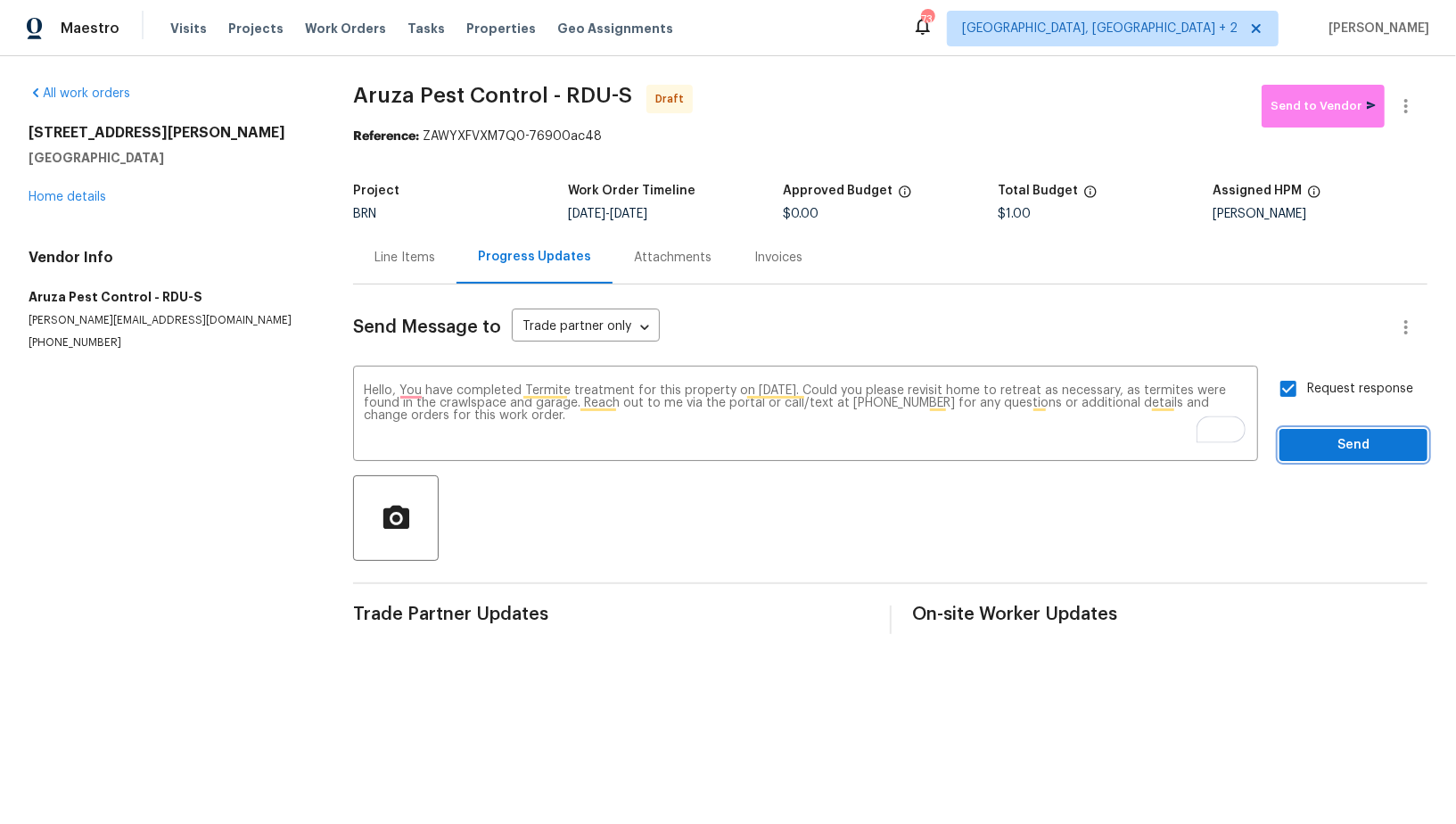
click at [1318, 438] on span "Send" at bounding box center [1353, 445] width 120 height 22
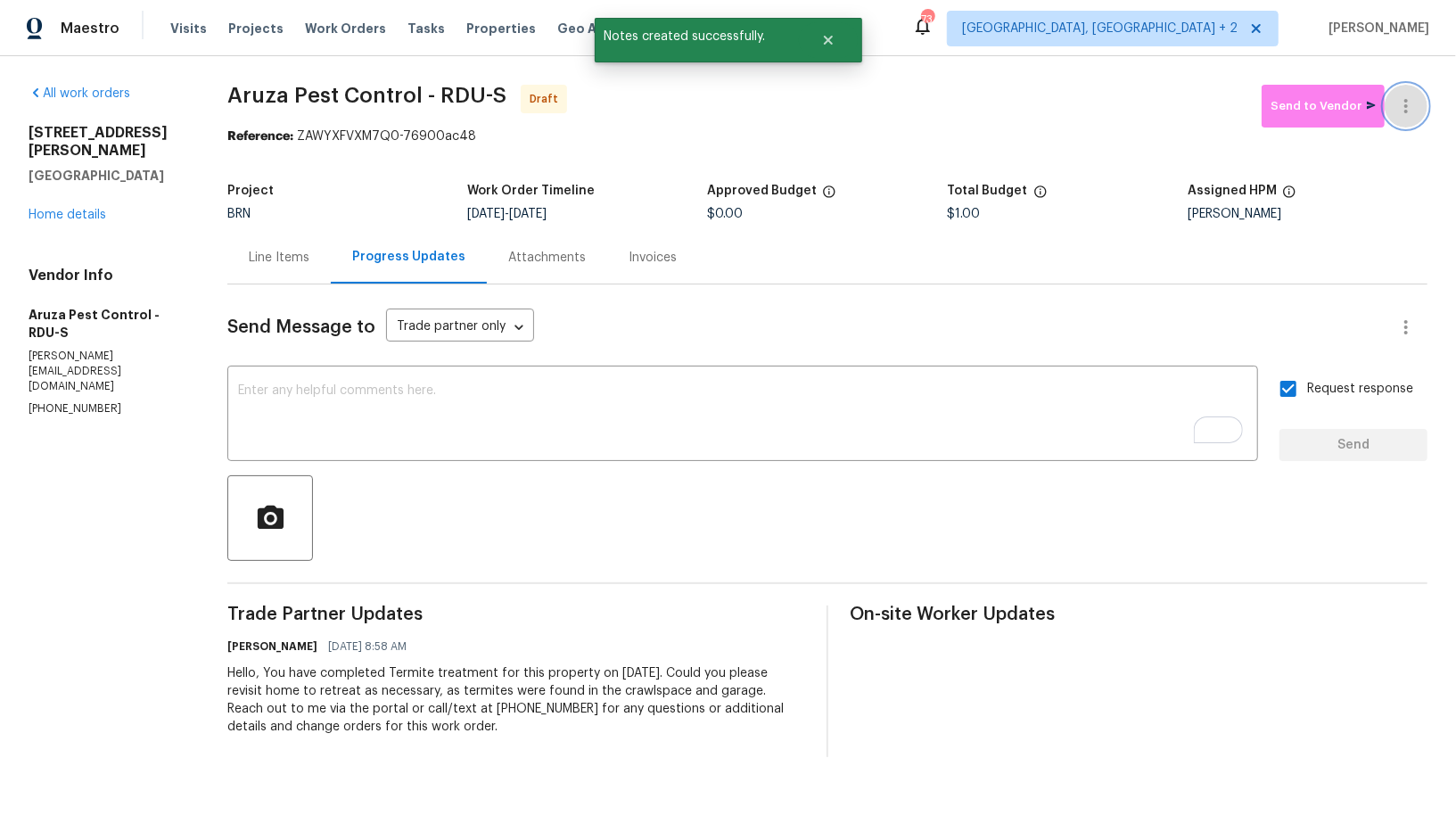
click at [1408, 112] on icon "button" at bounding box center [1406, 105] width 22 height 22
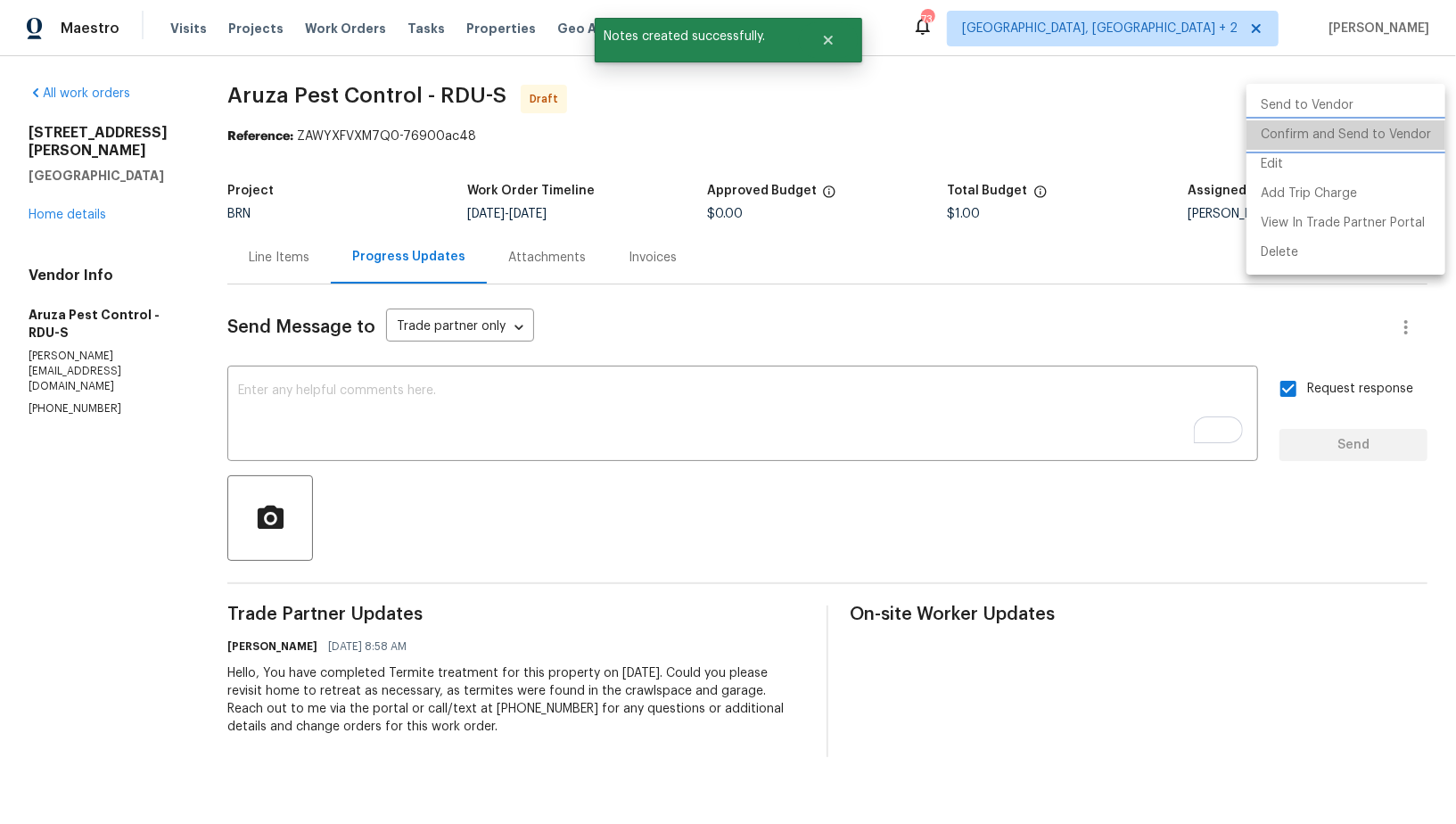
click at [1374, 130] on li "Confirm and Send to Vendor" at bounding box center [1345, 135] width 199 height 29
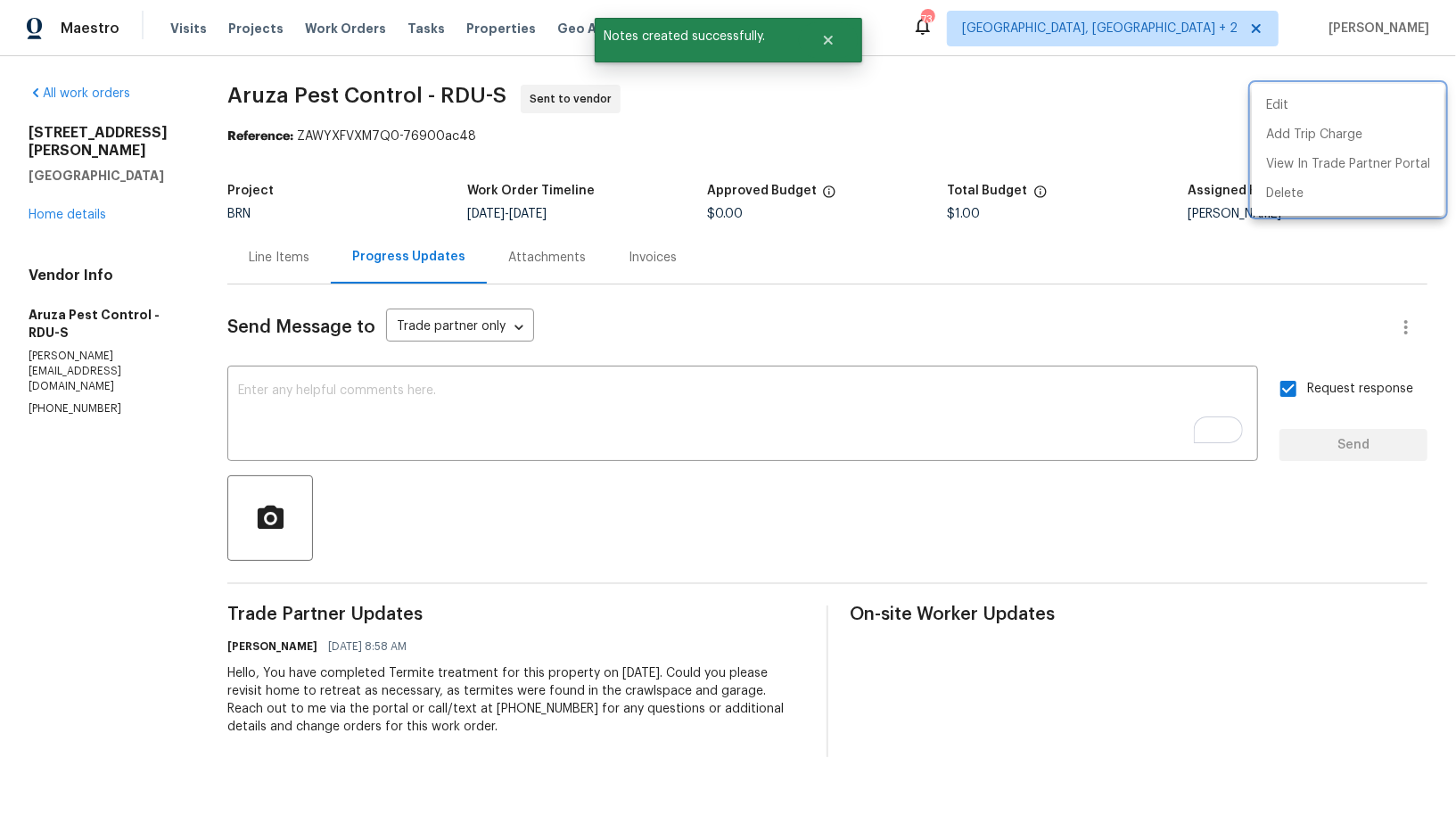
click at [297, 259] on div at bounding box center [728, 412] width 1456 height 824
click at [297, 259] on div "Line Items" at bounding box center [279, 258] width 61 height 18
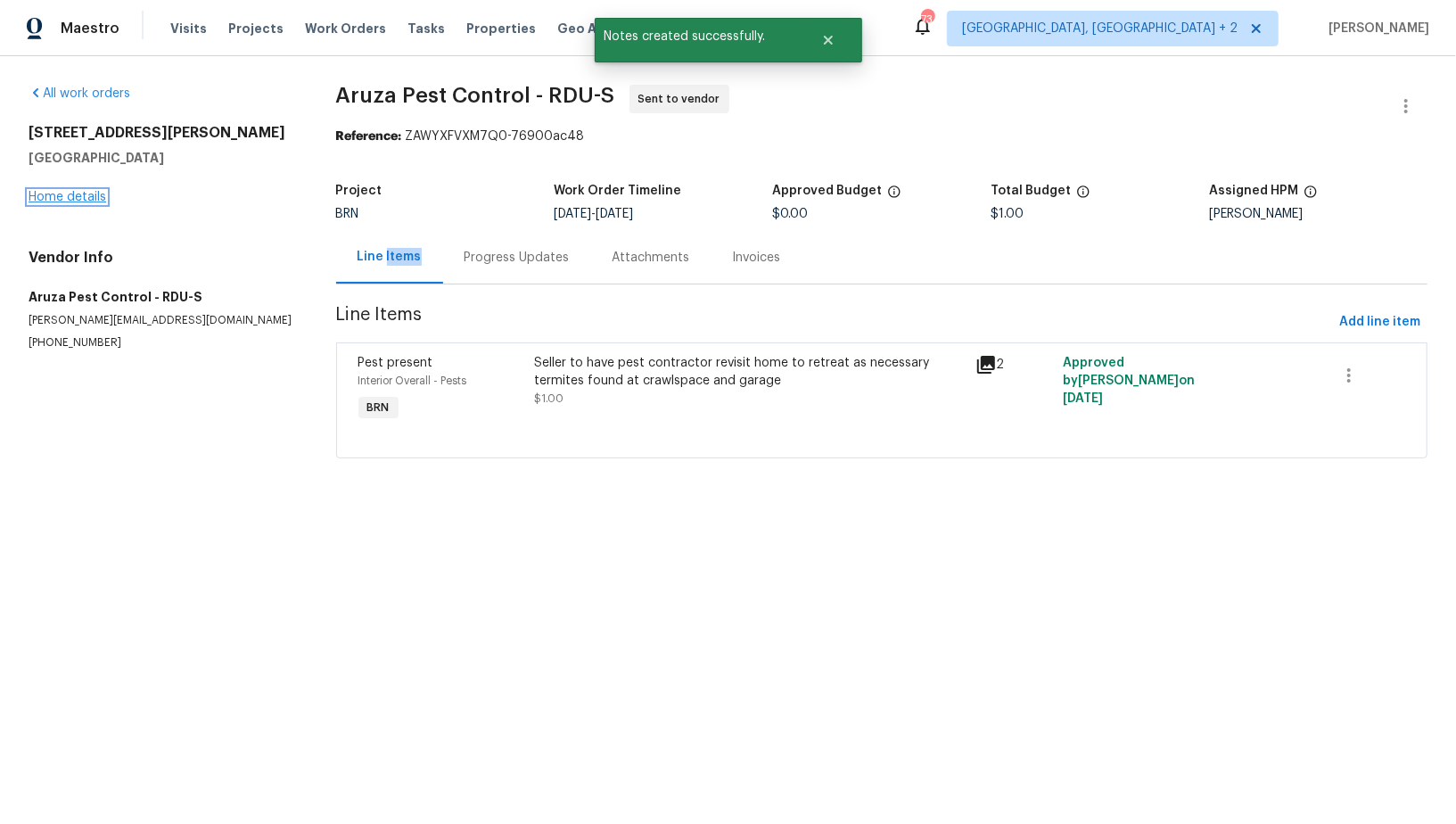
click at [63, 195] on link "Home details" at bounding box center [67, 197] width 78 height 12
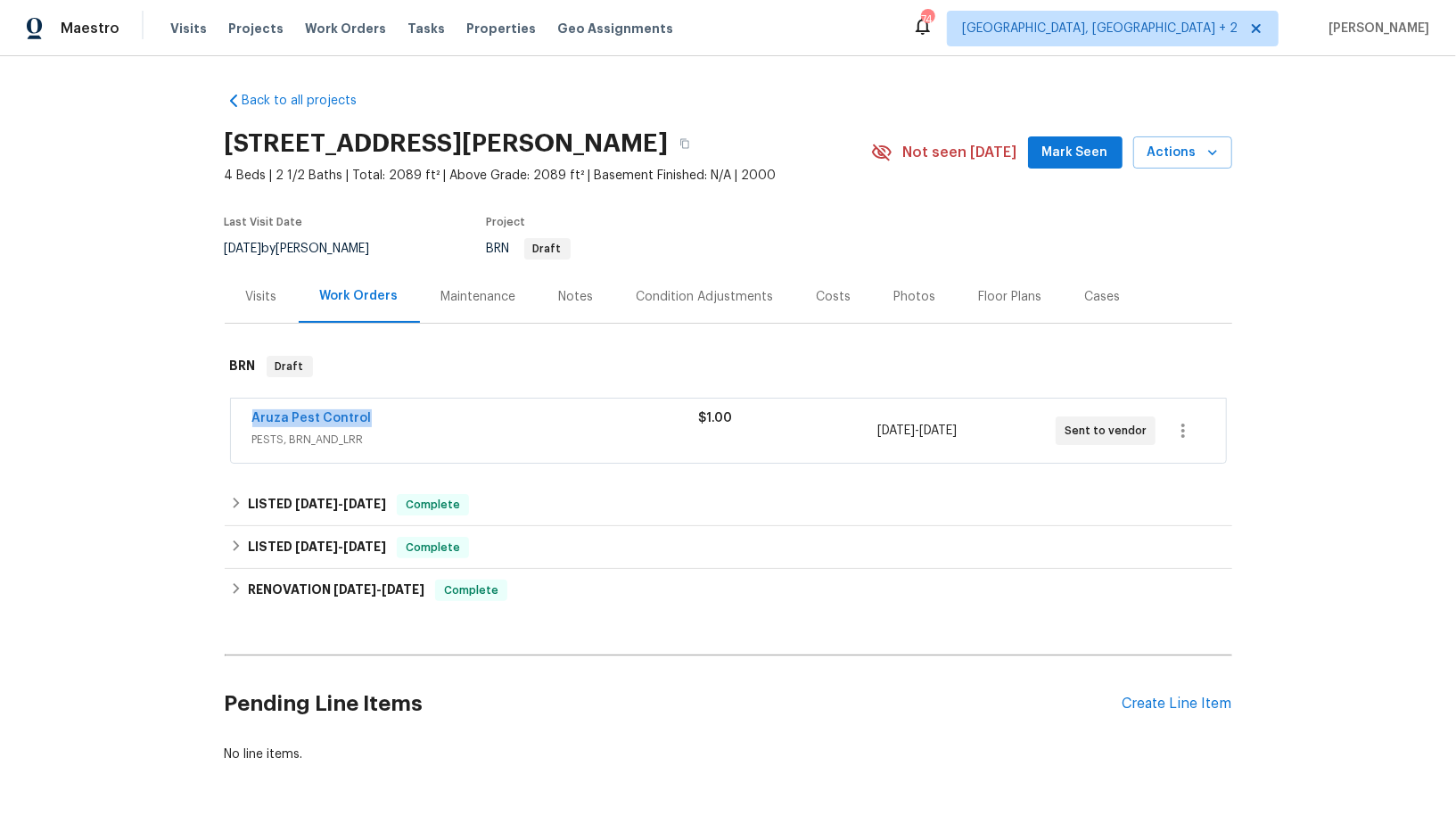
drag, startPoint x: 403, startPoint y: 420, endPoint x: 244, endPoint y: 419, distance: 159.0
click at [244, 419] on div "Aruza Pest Control PESTS, BRN_AND_LRR $1.00 [DATE] - [DATE] Sent to vendor" at bounding box center [728, 431] width 995 height 65
copy link "Aruza Pest Control"
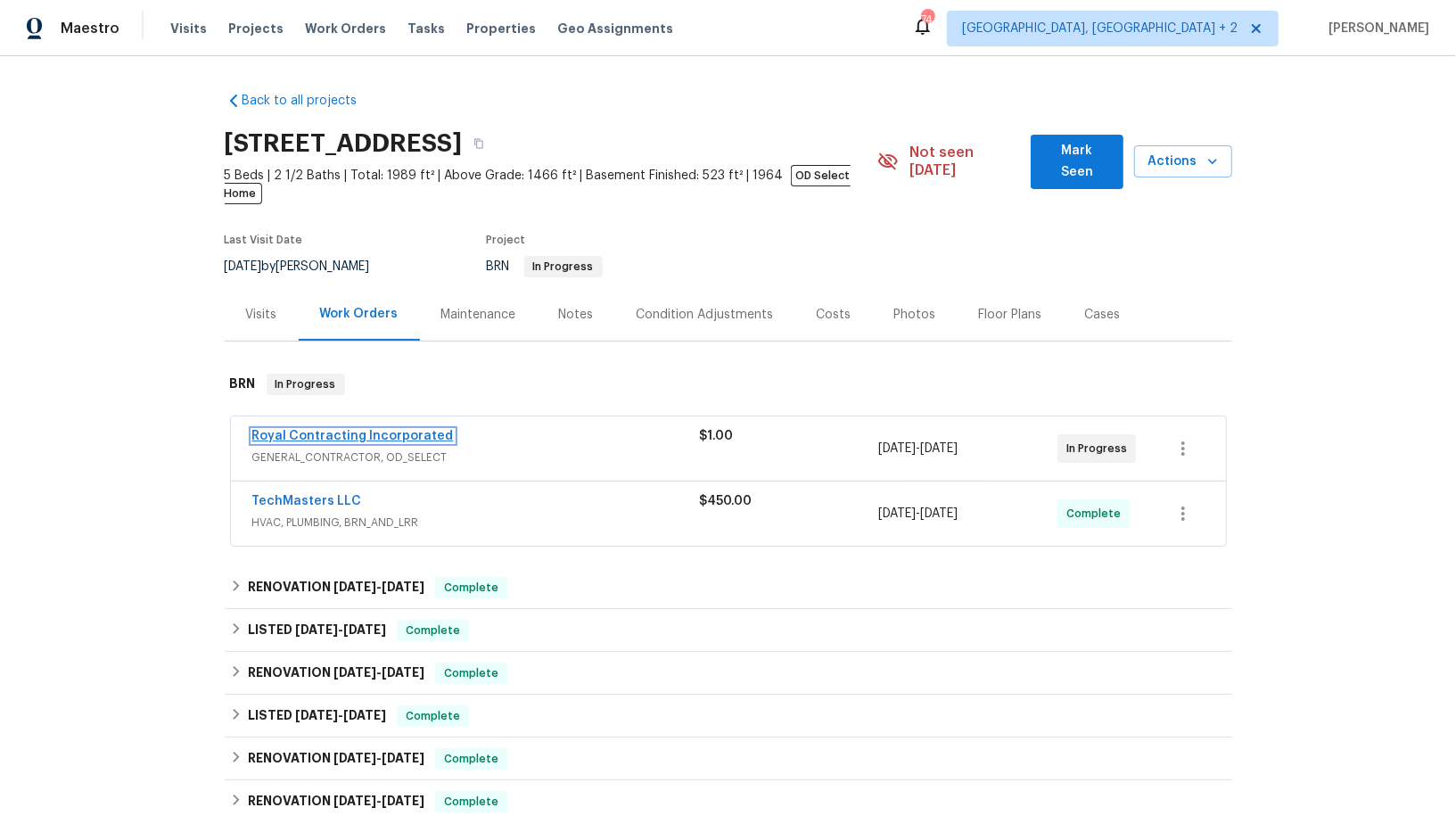
click at [365, 430] on link "Royal Contracting Incorporated" at bounding box center [353, 435] width 201 height 12
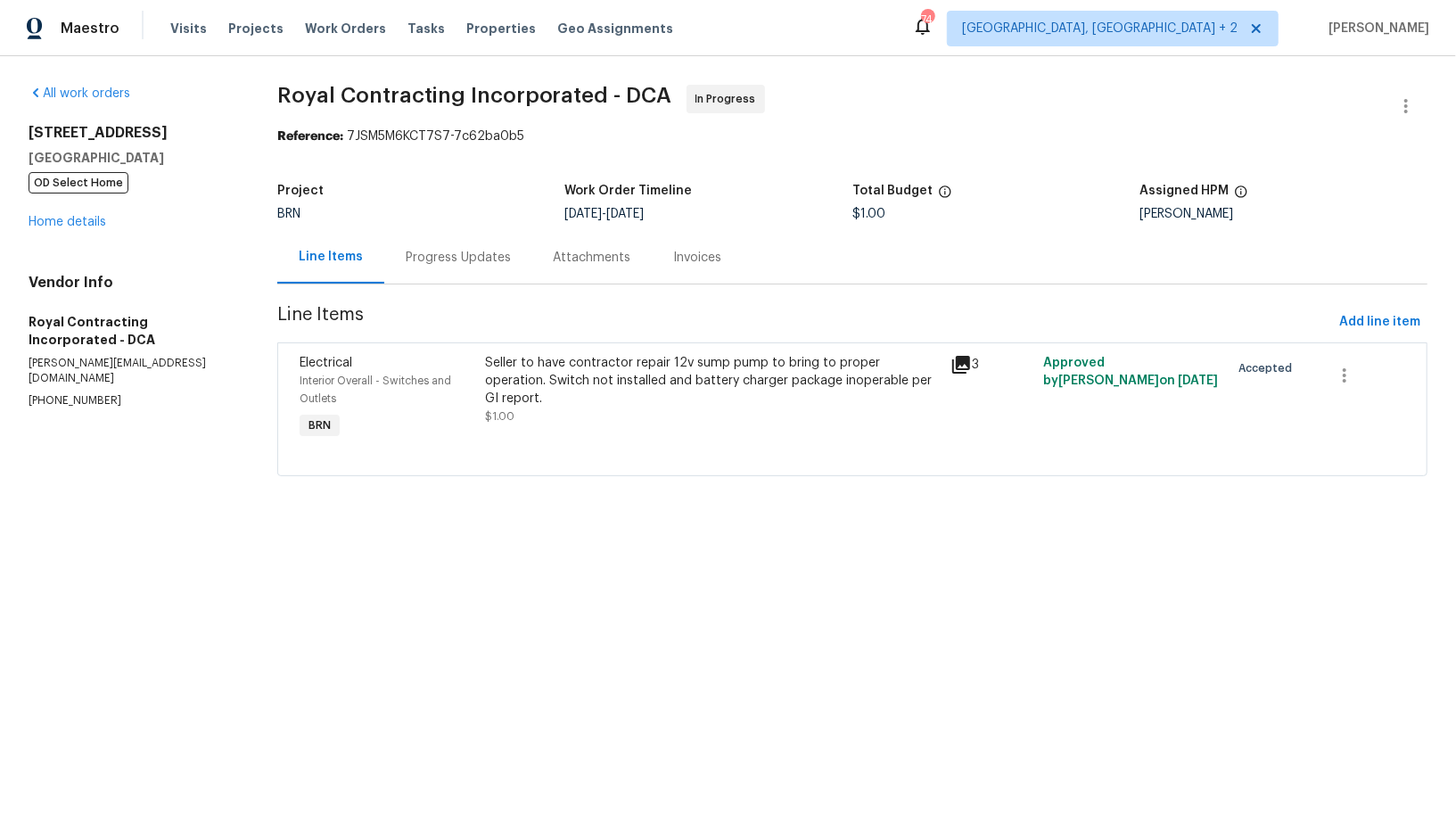
click at [457, 259] on div "Progress Updates" at bounding box center [458, 258] width 105 height 18
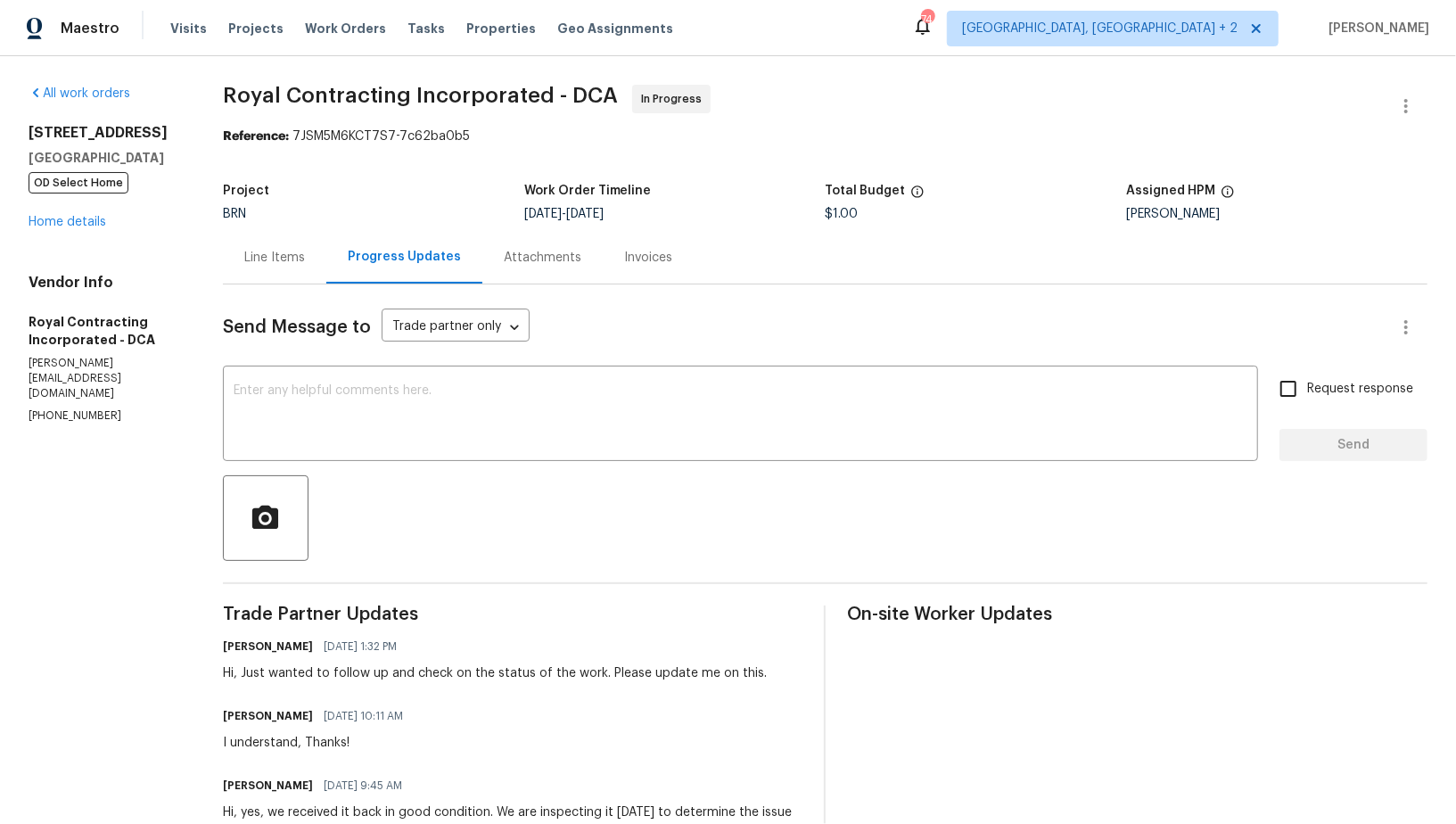
drag, startPoint x: 122, startPoint y: 391, endPoint x: 0, endPoint y: 399, distance: 122.3
click at [0, 398] on div "All work orders [STREET_ADDRESS] OD Select Home Home details Vendor Info Royal …" at bounding box center [728, 787] width 1456 height 1462
drag, startPoint x: 123, startPoint y: 393, endPoint x: 0, endPoint y: 367, distance: 125.7
click at [0, 367] on div "All work orders [STREET_ADDRESS] OD Select Home Home details Vendor Info Royal …" at bounding box center [728, 787] width 1456 height 1462
copy div "[PERSON_NAME][EMAIL_ADDRESS][DOMAIN_NAME] [PHONE_NUMBER]"
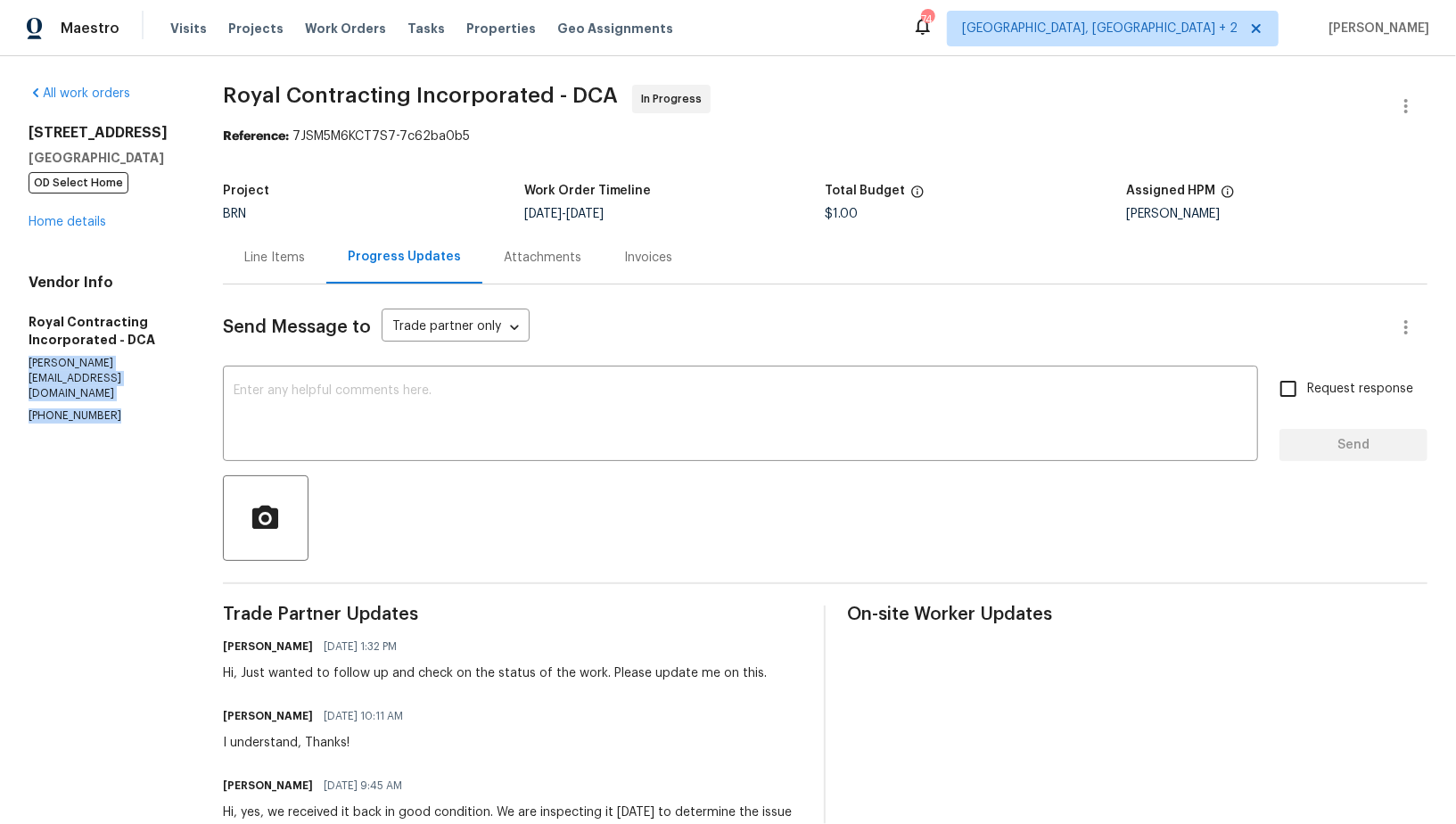
click at [114, 409] on p "[PHONE_NUMBER]" at bounding box center [104, 416] width 151 height 15
drag, startPoint x: 114, startPoint y: 389, endPoint x: 2, endPoint y: 389, distance: 112.0
click at [2, 389] on div "All work orders [STREET_ADDRESS] OD Select Home Home details Vendor Info Royal …" at bounding box center [728, 787] width 1456 height 1462
copy p "[PHONE_NUMBER]"
click at [122, 409] on p "[PHONE_NUMBER]" at bounding box center [104, 416] width 151 height 15
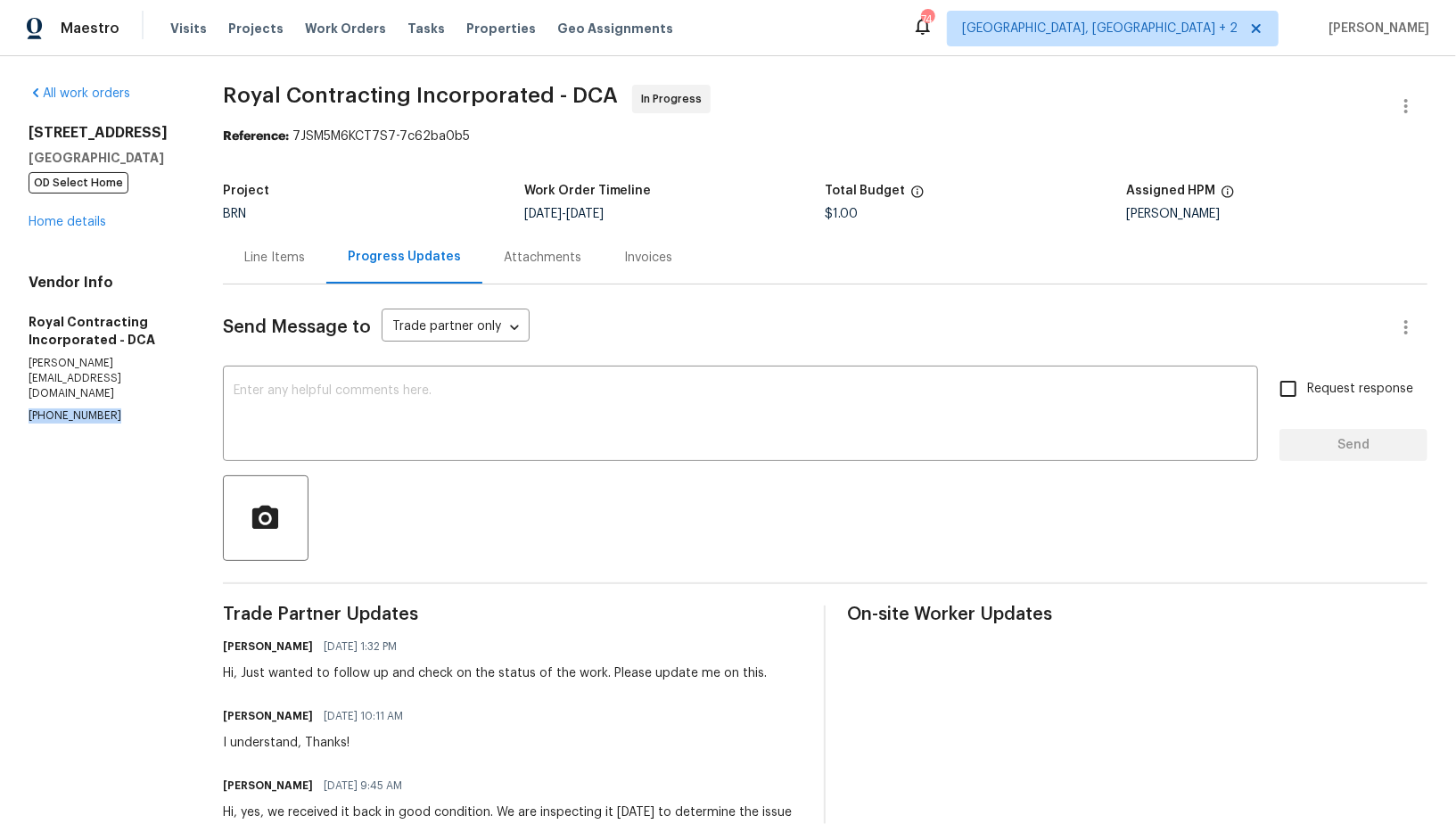
drag, startPoint x: 122, startPoint y: 387, endPoint x: 0, endPoint y: 387, distance: 122.0
click at [0, 387] on div "All work orders [STREET_ADDRESS] OD Select Home Home details Vendor Info Royal …" at bounding box center [728, 787] width 1456 height 1462
copy p "[PHONE_NUMBER]"
click at [287, 411] on textarea at bounding box center [740, 415] width 1014 height 63
drag, startPoint x: 135, startPoint y: 395, endPoint x: 6, endPoint y: 393, distance: 129.0
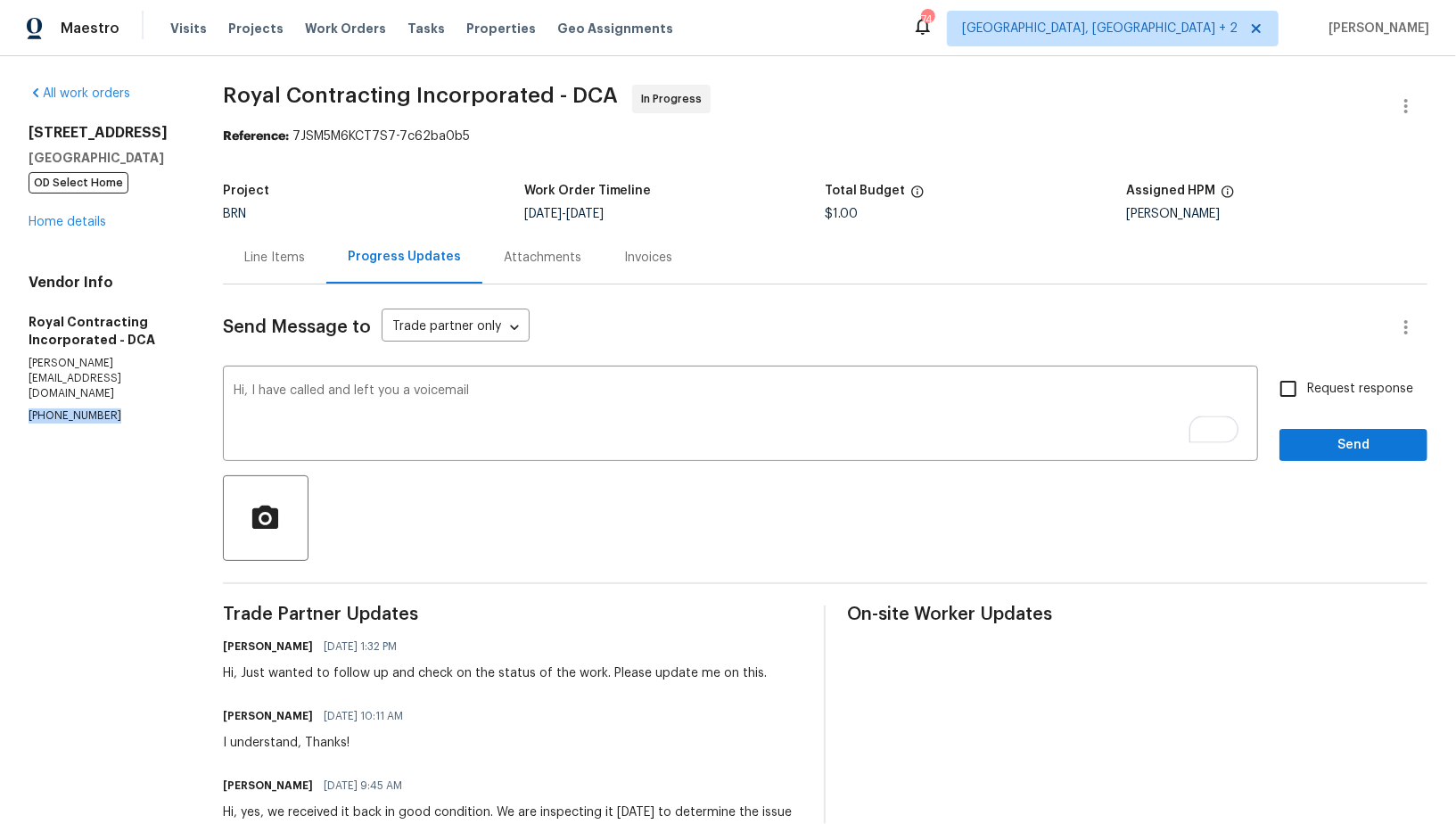
click at [6, 393] on div "All work orders [STREET_ADDRESS] OD Select Home Home details Vendor Info Royal …" at bounding box center [728, 787] width 1456 height 1462
copy p "[PHONE_NUMBER]"
click at [493, 397] on textarea "Hi, I have called and left you a voicemail" at bounding box center [740, 415] width 1014 height 63
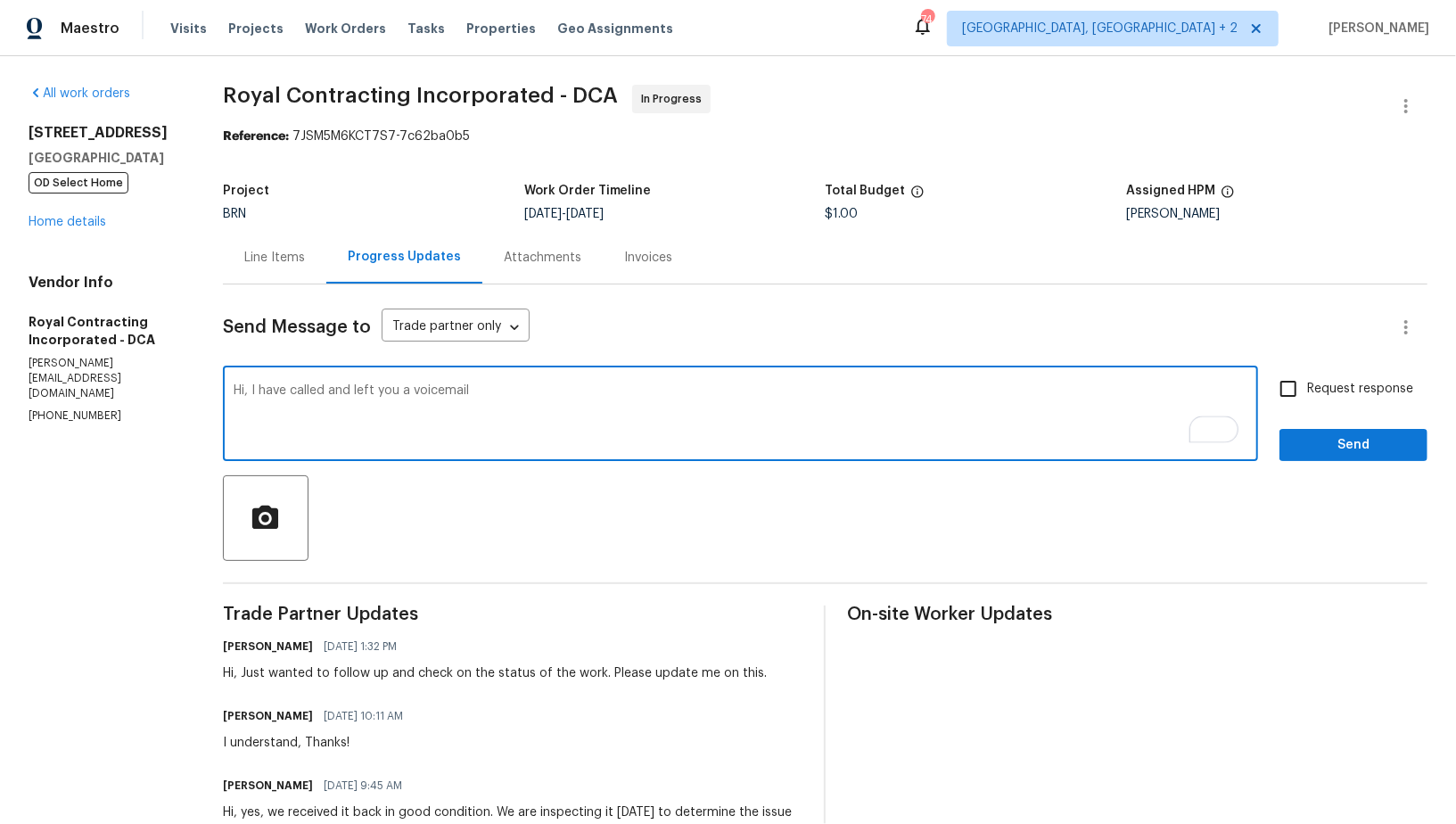
paste textarea "[PHONE_NUMBER]"
drag, startPoint x: 573, startPoint y: 389, endPoint x: 1107, endPoint y: 376, distance: 534.2
click at [1104, 376] on div "Hi, I have called and left you a voicemail [PHONE_NUMBER], Please update me on …" at bounding box center [740, 415] width 1035 height 91
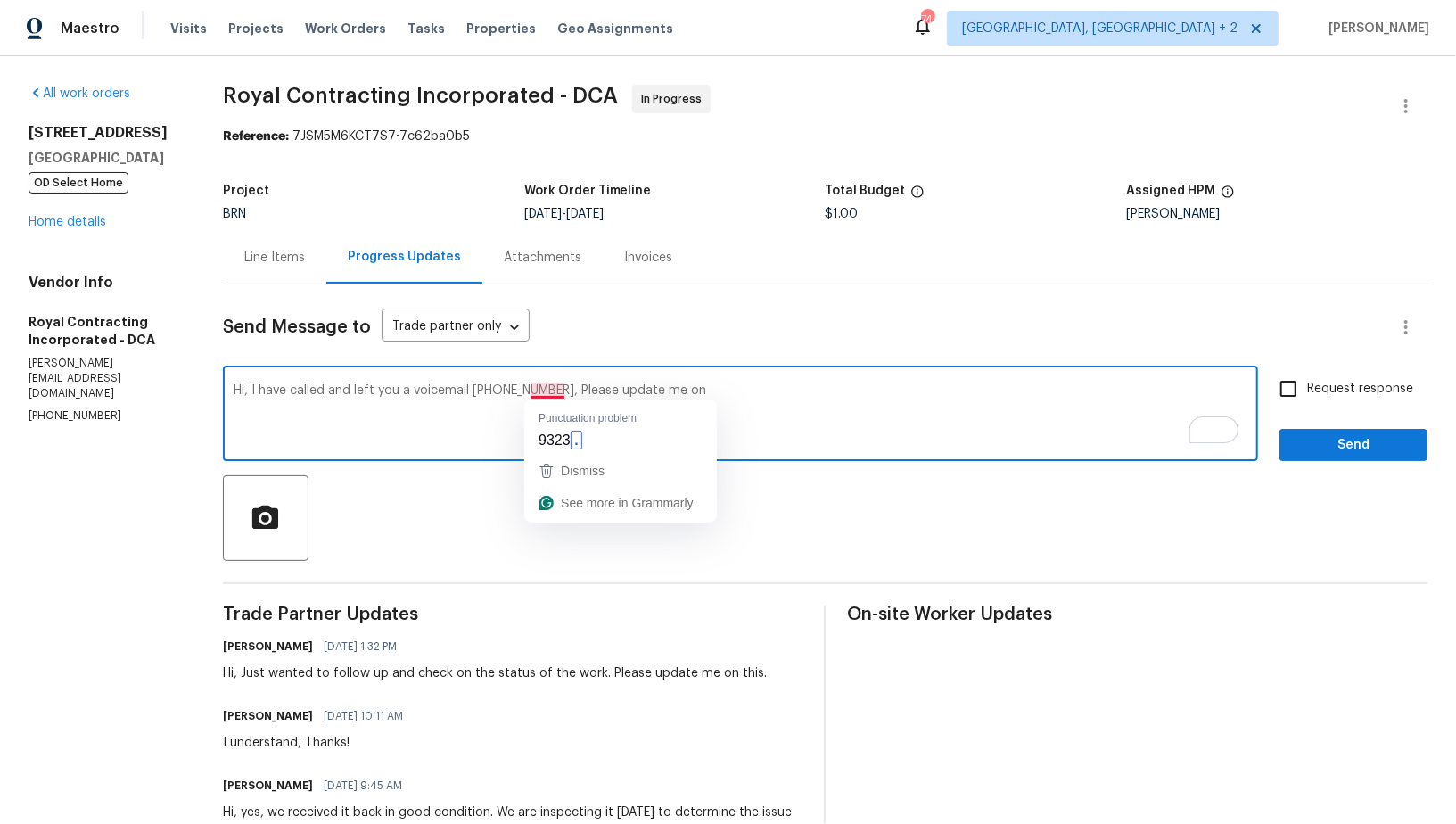
drag, startPoint x: 571, startPoint y: 389, endPoint x: 766, endPoint y: 407, distance: 195.8
click at [766, 407] on textarea "Hi, I have called and left you a voicemail [PHONE_NUMBER], Please update me on" at bounding box center [740, 415] width 1014 height 63
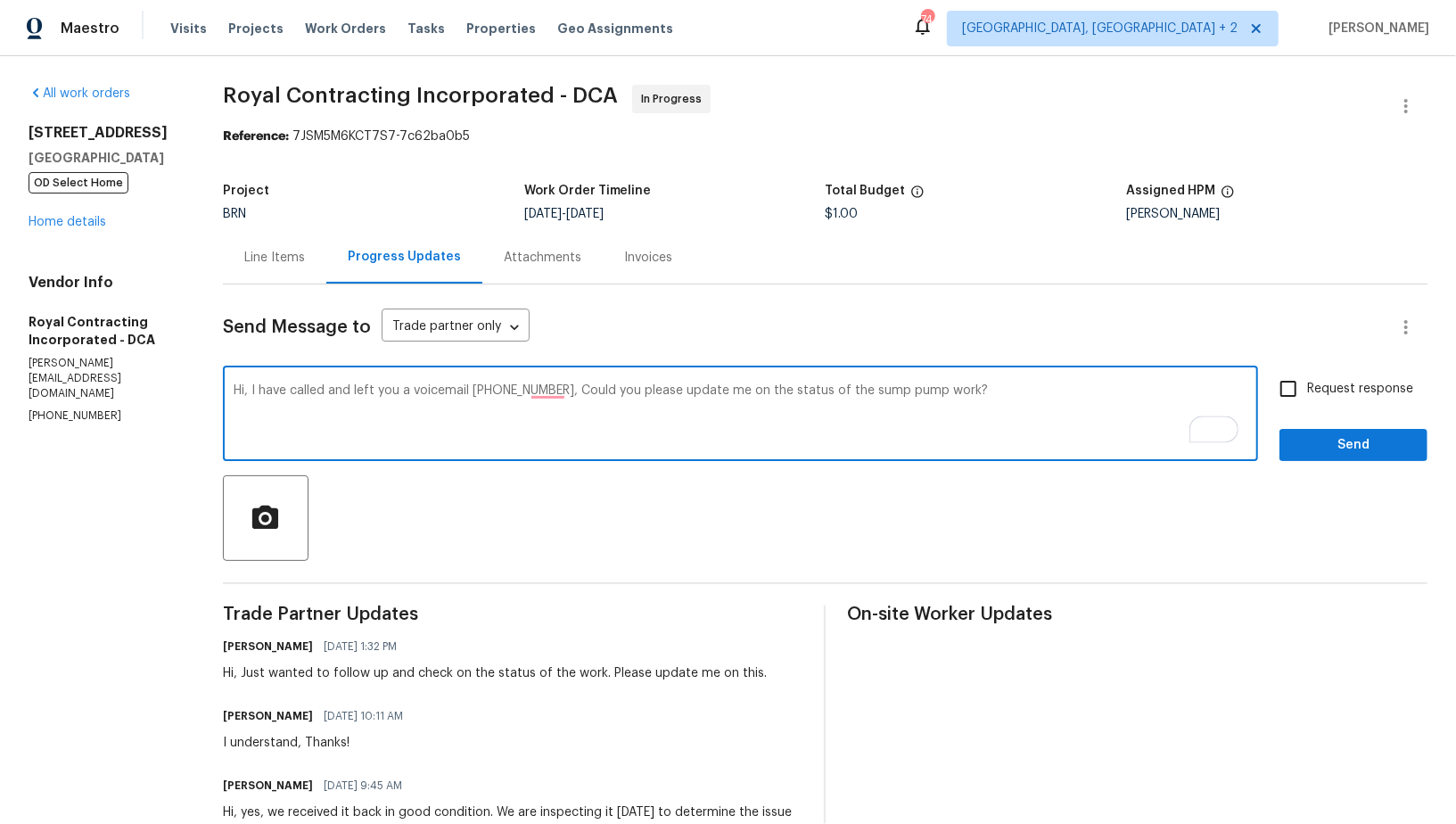
type textarea "Hi, I have called and left you a voicemail [PHONE_NUMBER], Could you please upd…"
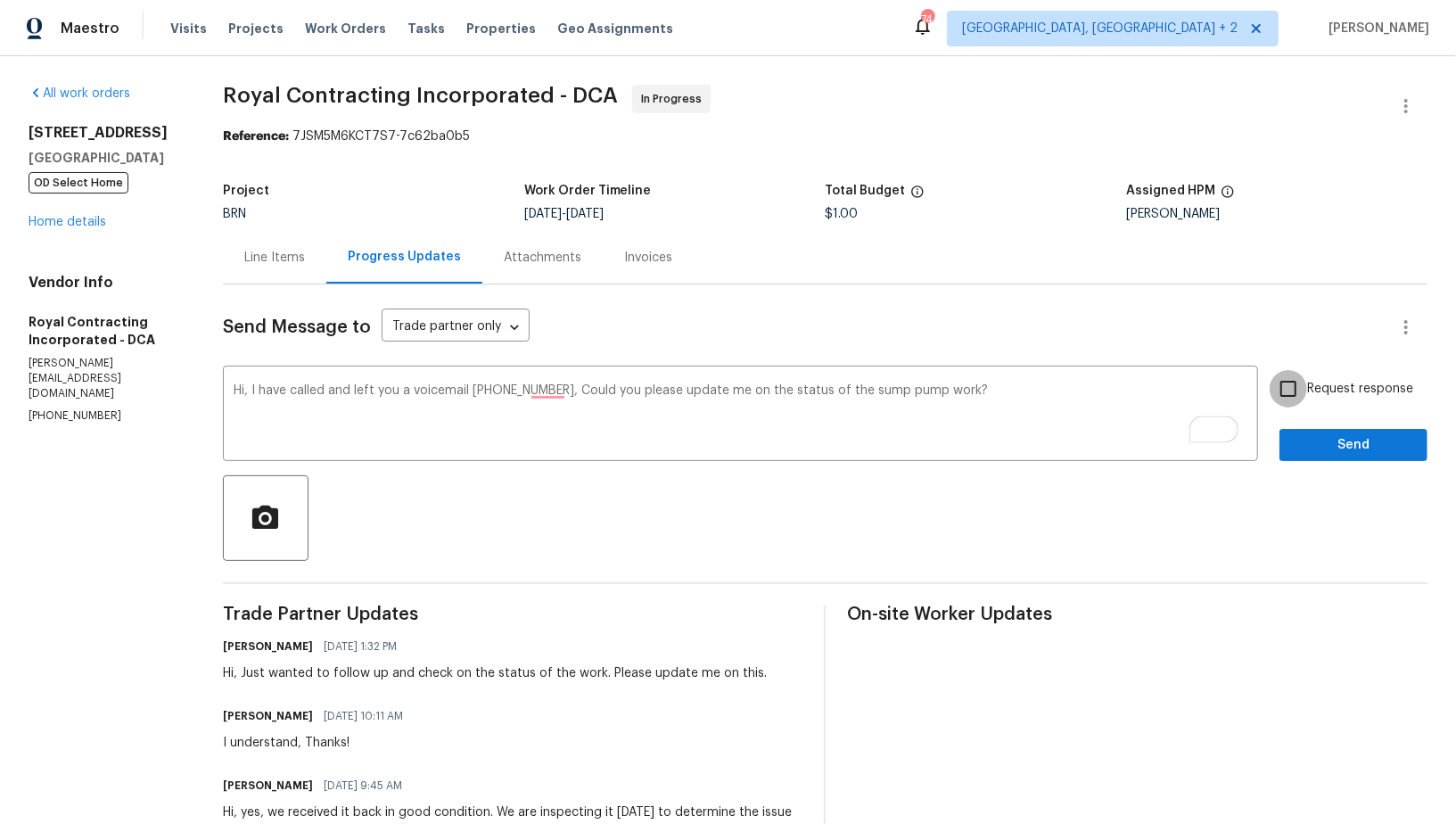
click at [1294, 393] on input "Request response" at bounding box center [1288, 388] width 37 height 37
checkbox input "true"
click at [1310, 437] on span "Send" at bounding box center [1353, 445] width 120 height 22
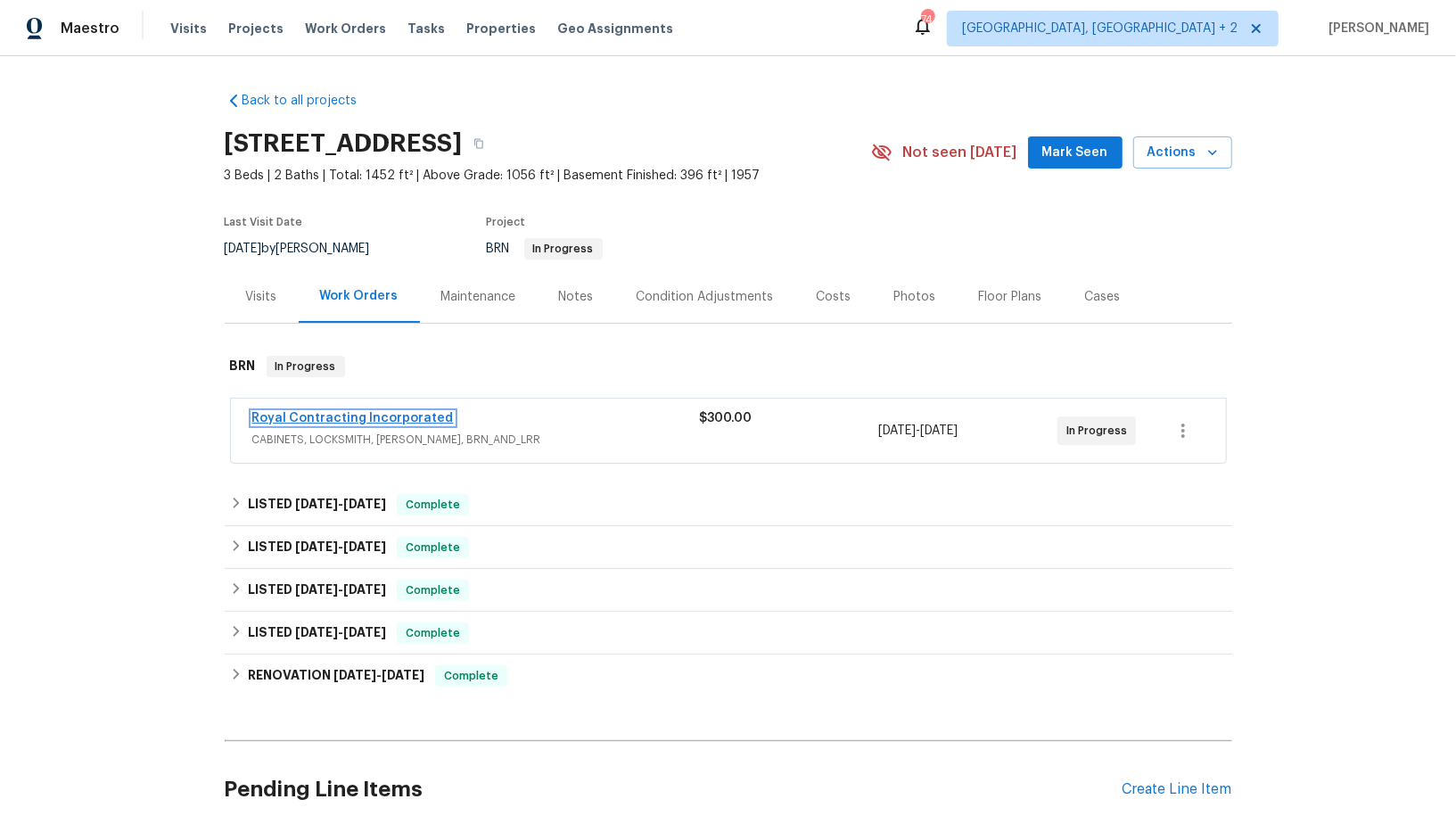
click at [355, 419] on link "Royal Contracting Incorporated" at bounding box center [353, 417] width 201 height 12
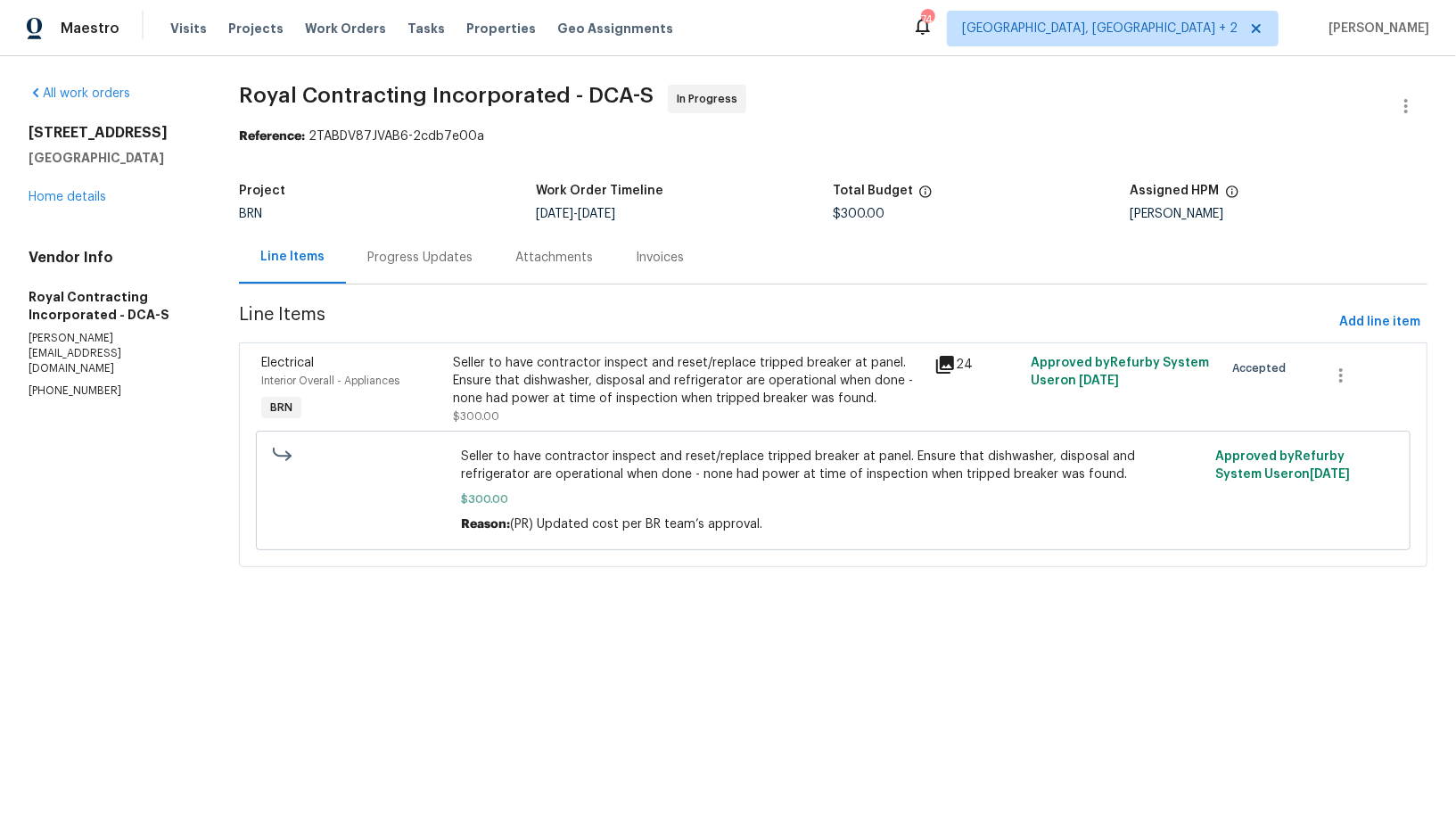
click at [371, 268] on div "Progress Updates" at bounding box center [420, 257] width 148 height 52
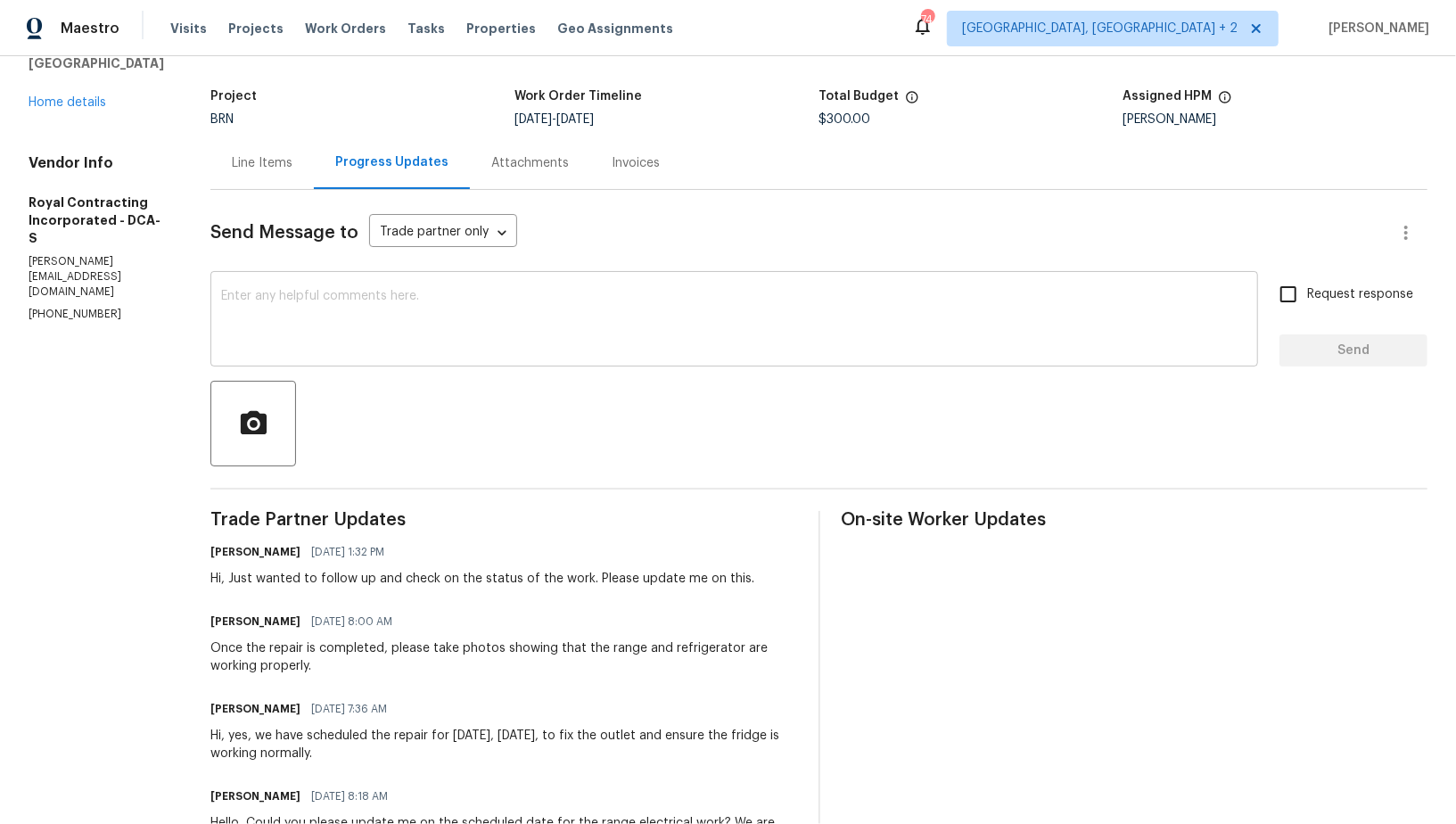
scroll to position [118, 0]
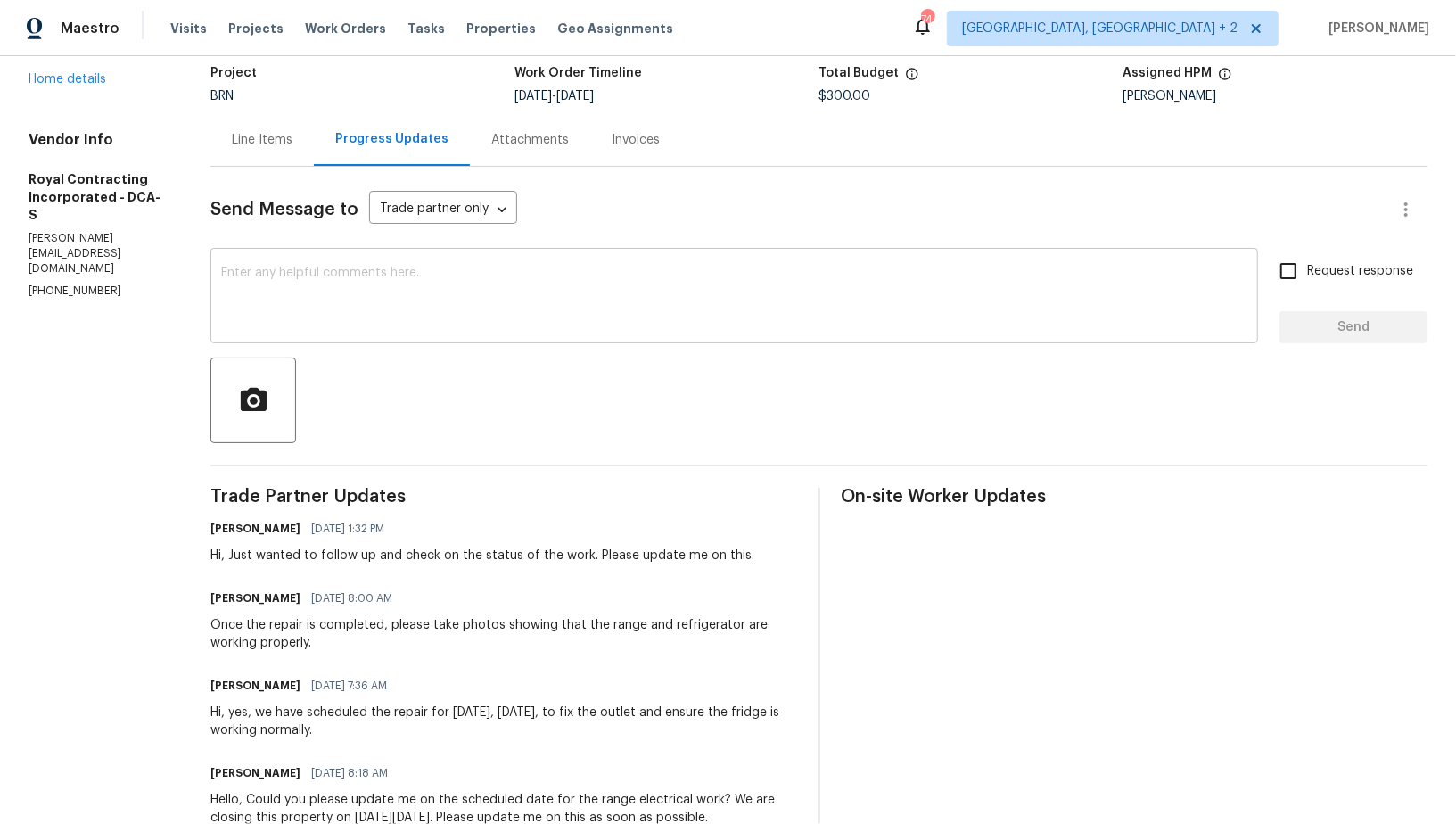
click at [404, 301] on textarea at bounding box center [735, 297] width 1026 height 63
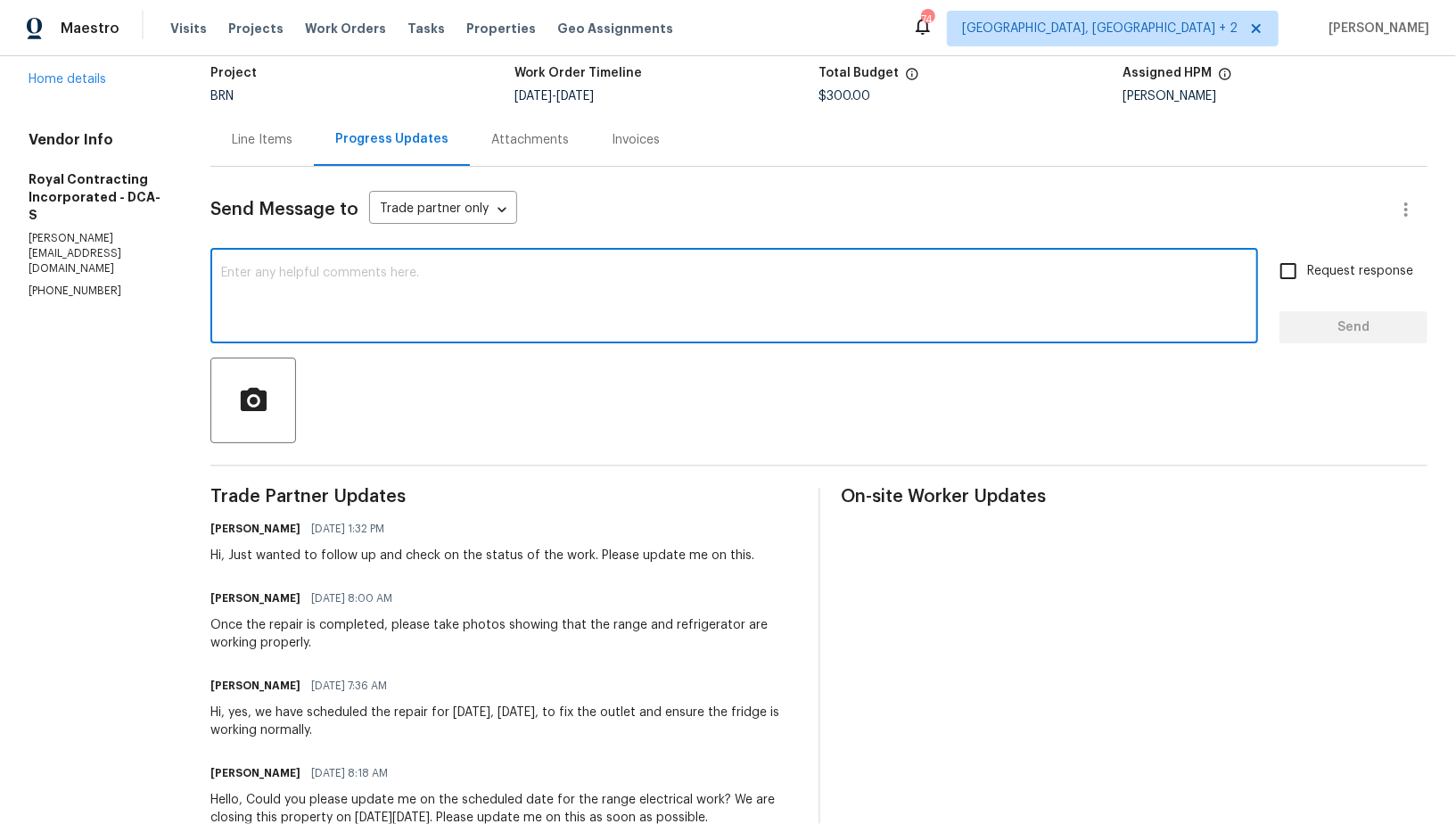
paste textarea "Hi, I have called and left you a voicemail [PHONE_NUMBER], Could you please upd…"
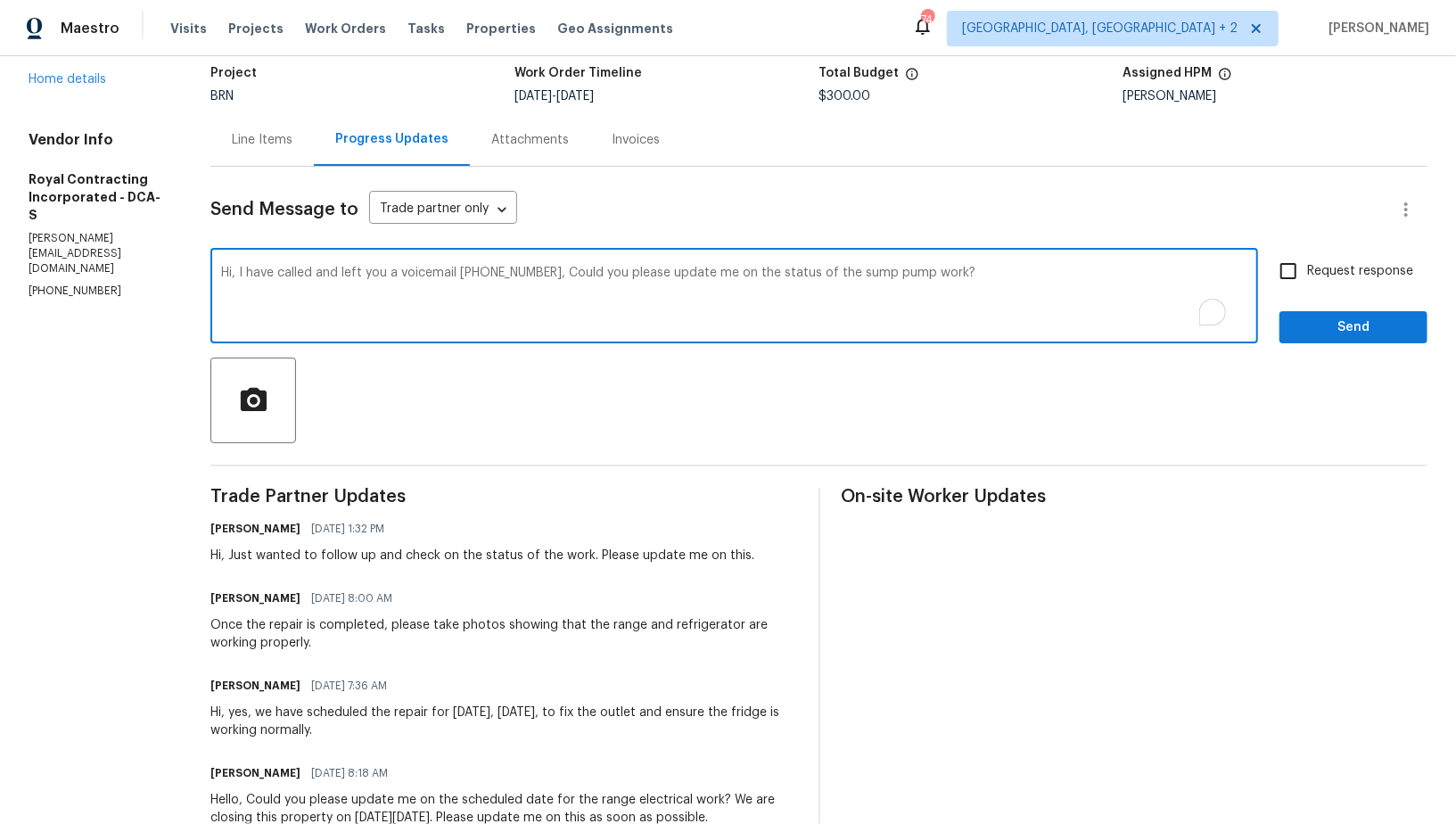
scroll to position [0, 0]
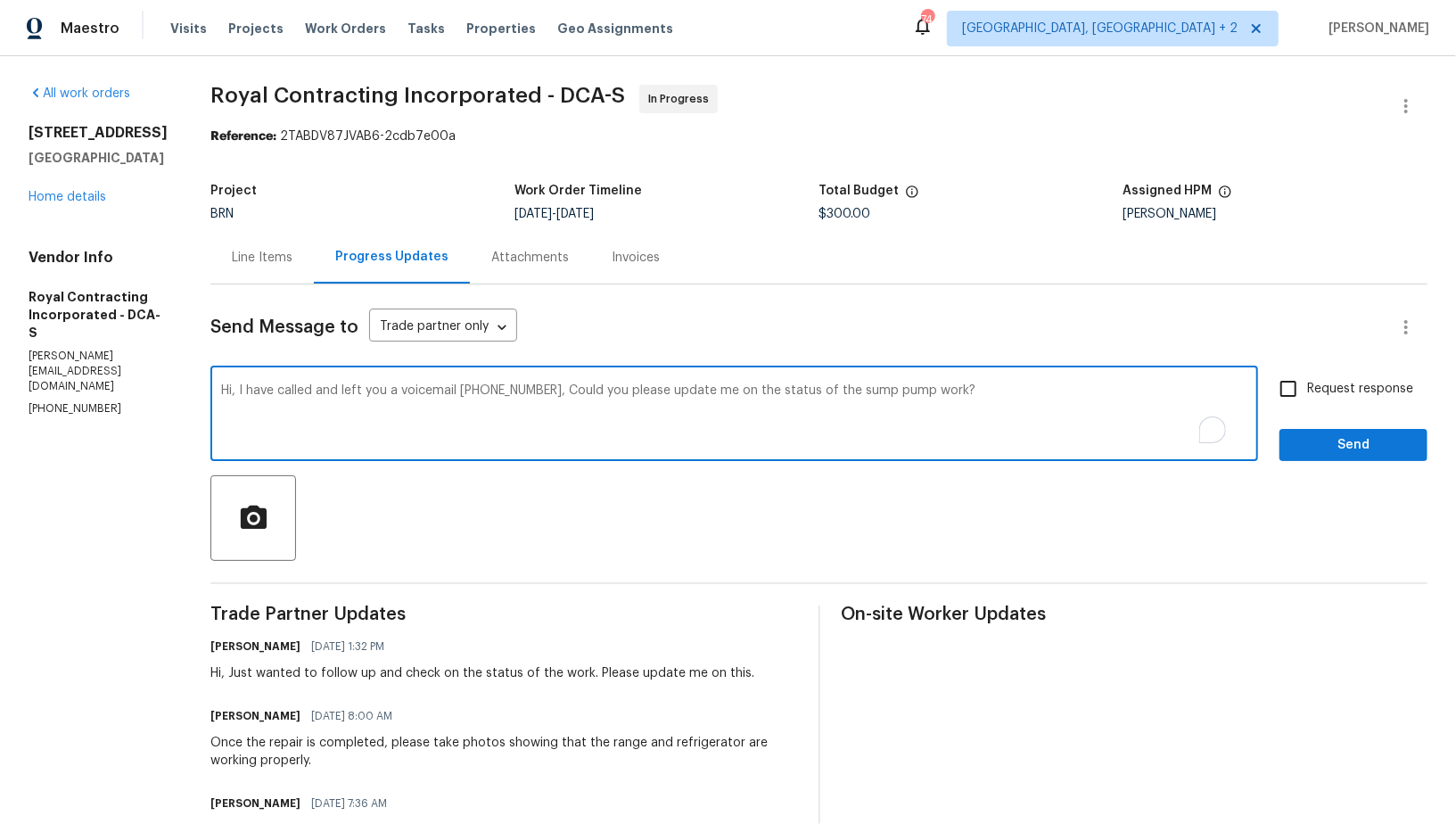
drag, startPoint x: 578, startPoint y: 391, endPoint x: 1102, endPoint y: 381, distance: 524.1
click at [1102, 381] on div "Hi, I have called and left you a voicemail [PHONE_NUMBER], Could you please upd…" at bounding box center [734, 415] width 1047 height 91
click at [837, 413] on textarea "Hi, I have called and left you a voicemail [PHONE_NUMBER], Could you please upd…" at bounding box center [735, 415] width 1026 height 63
drag, startPoint x: 719, startPoint y: 391, endPoint x: 1139, endPoint y: 395, distance: 420.0
click at [1138, 395] on textarea "Hi, I have called and left you a voicemail [PHONE_NUMBER], Could you please upd…" at bounding box center [735, 415] width 1026 height 63
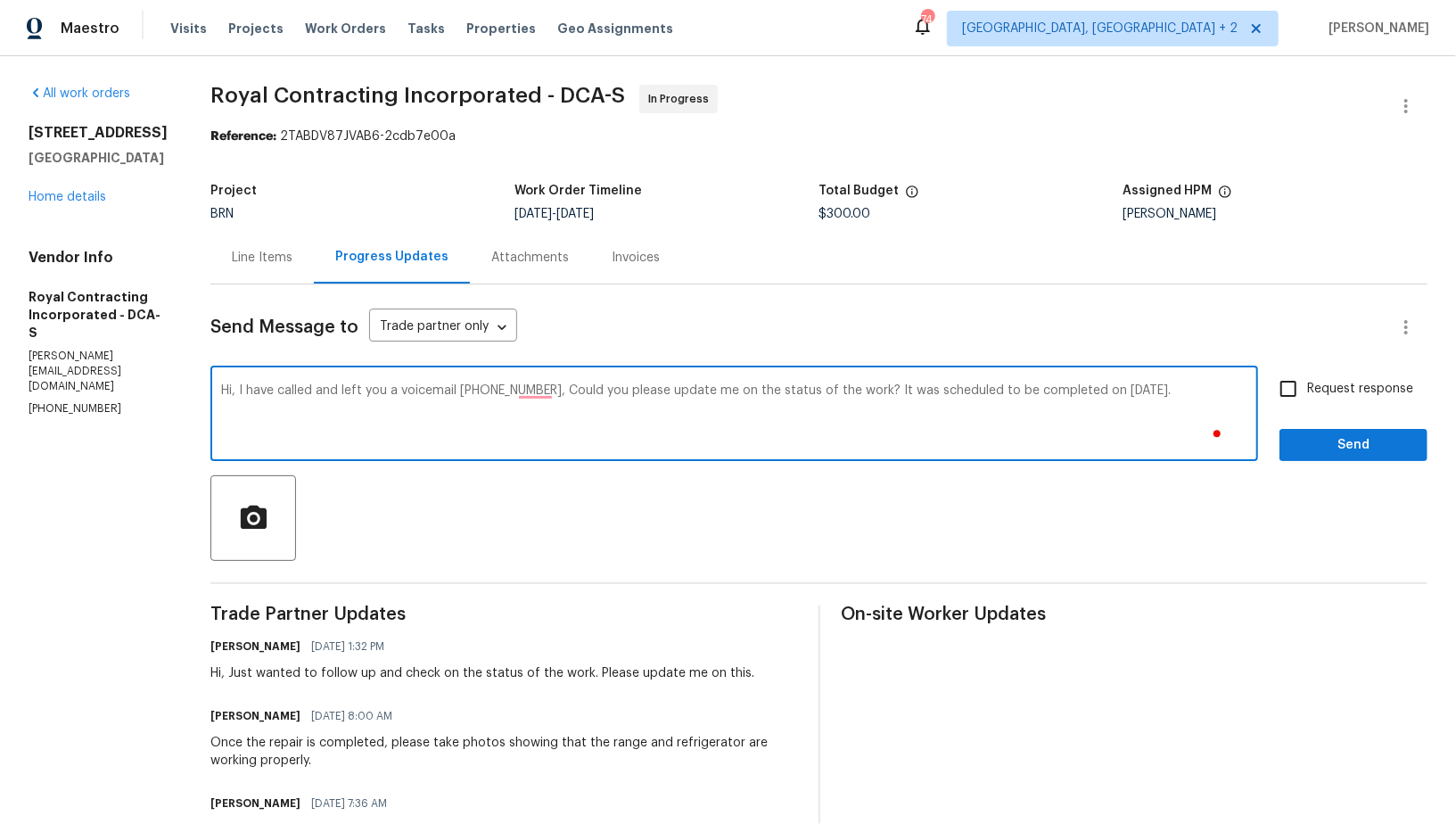
scroll to position [23, 0]
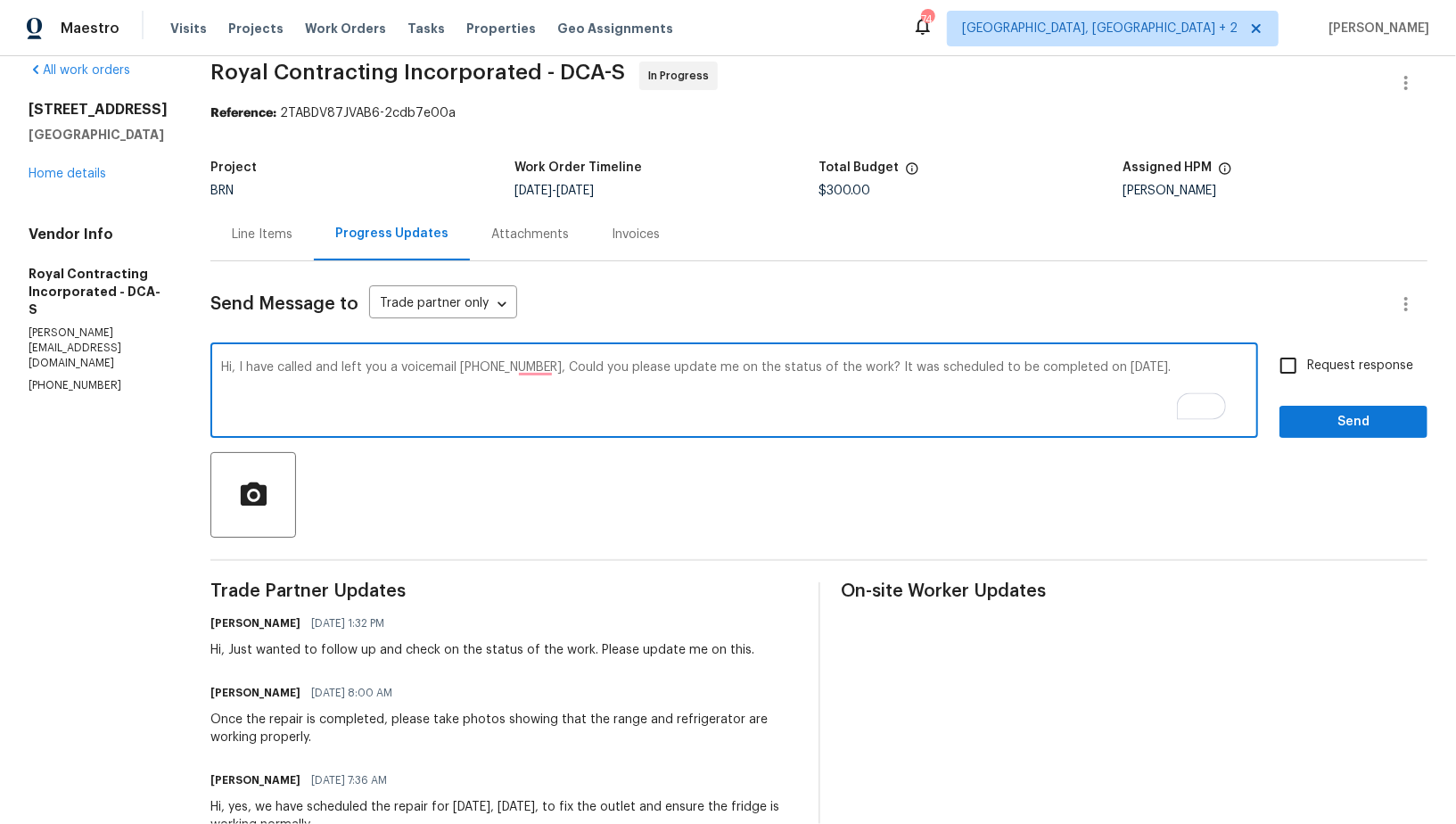
type textarea "Hi, I have called and left you a voicemail [PHONE_NUMBER], Could you please upd…"
click at [1289, 364] on input "Request response" at bounding box center [1288, 365] width 37 height 37
checkbox input "true"
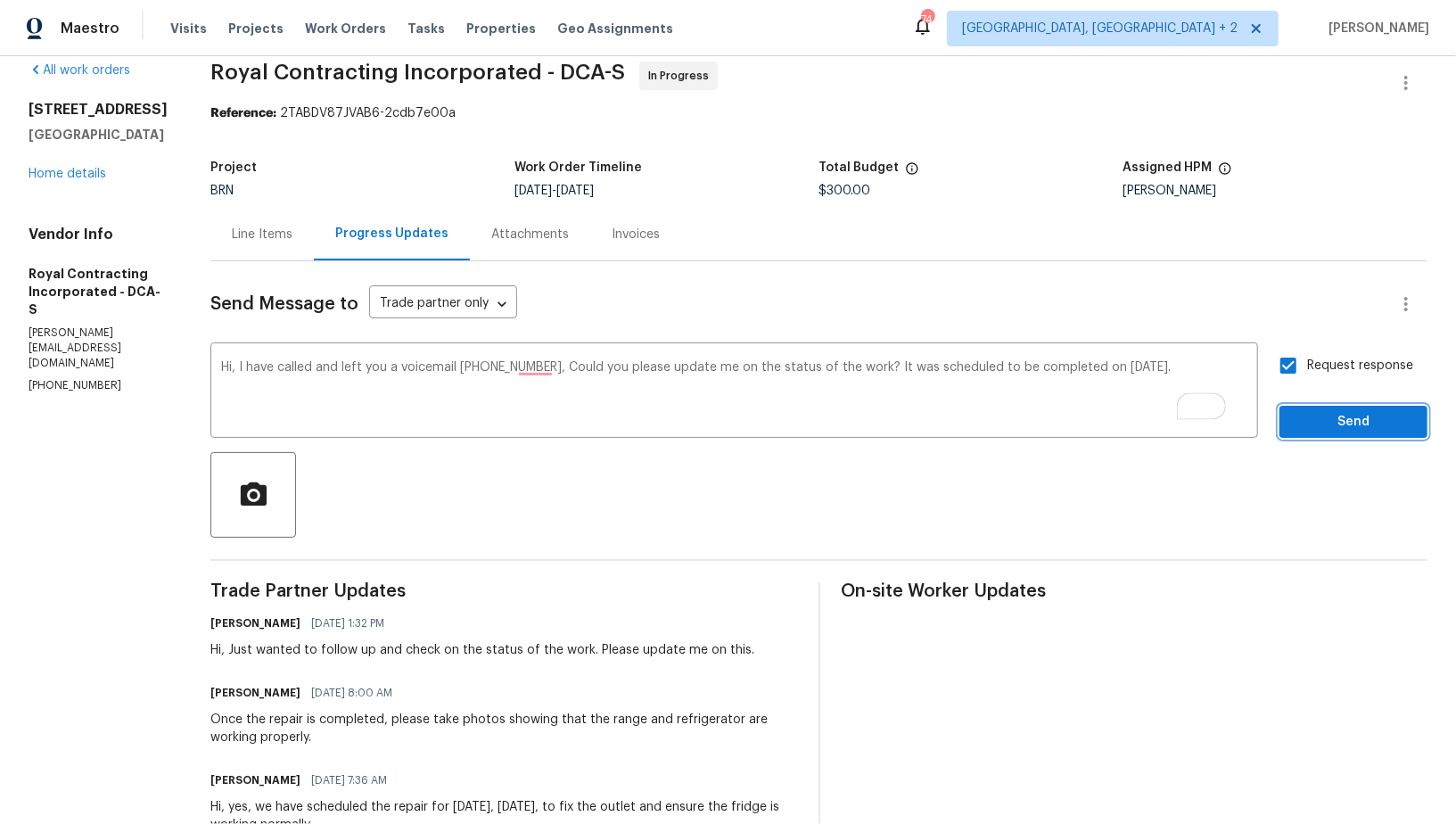
click at [1313, 435] on button "Send" at bounding box center [1353, 422] width 148 height 33
